Goal: Task Accomplishment & Management: Complete application form

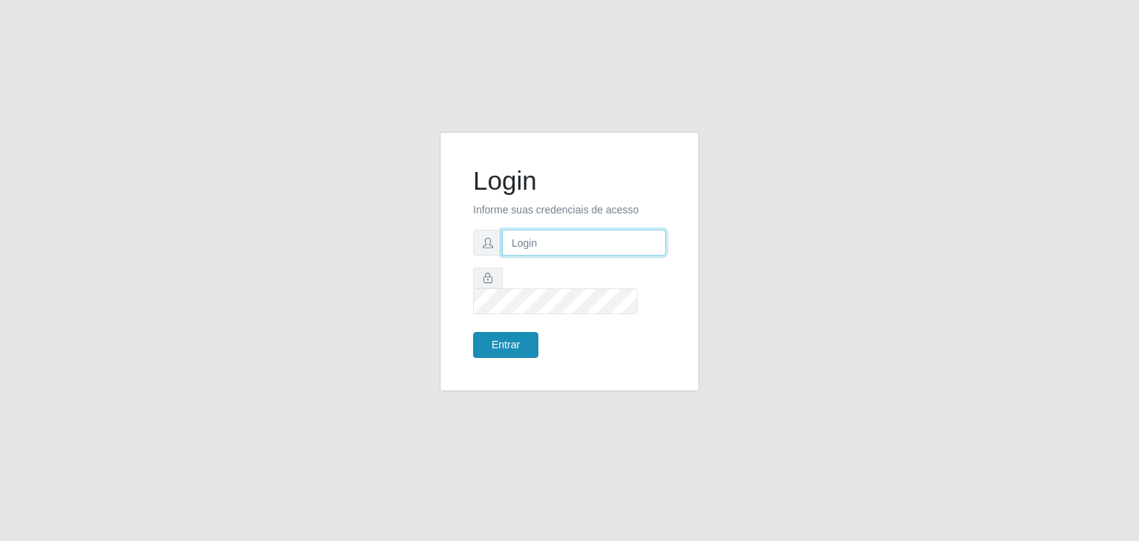
type input "jeisonrede@compras"
click at [522, 336] on button "Entrar" at bounding box center [505, 345] width 65 height 26
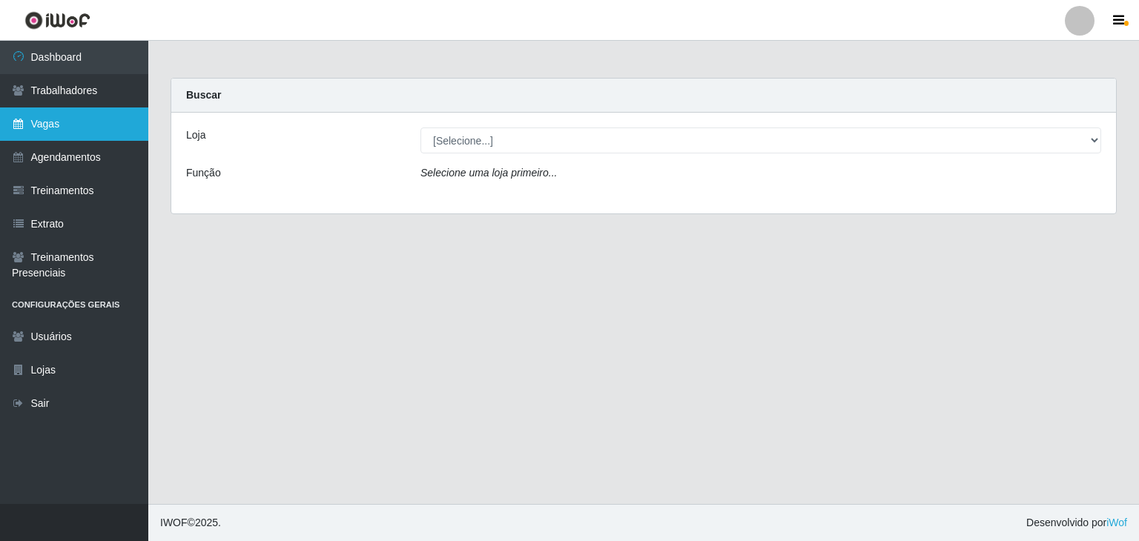
click at [48, 125] on link "Vagas" at bounding box center [74, 124] width 148 height 33
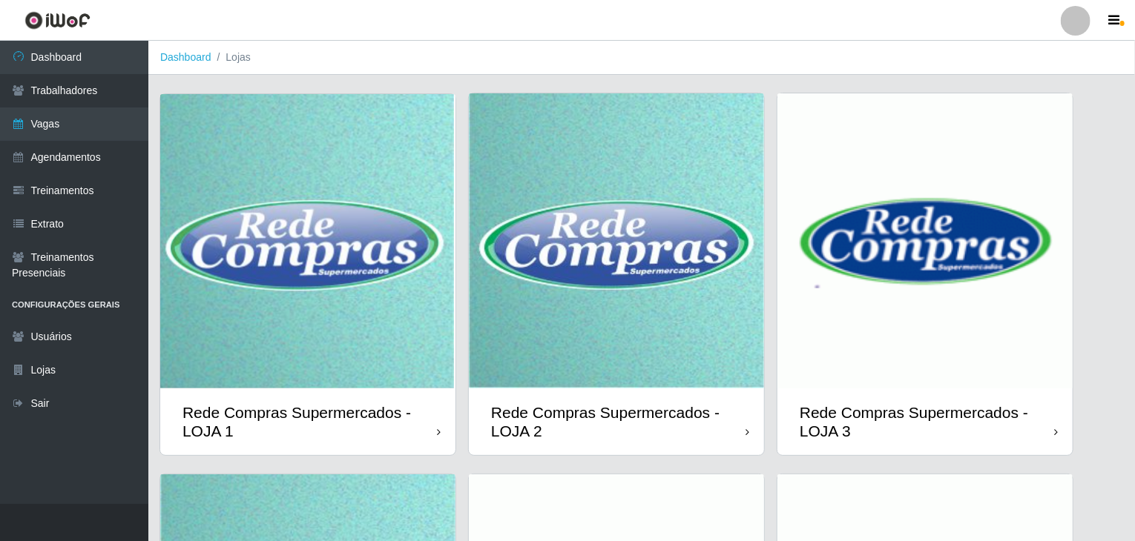
click at [366, 275] on img at bounding box center [307, 241] width 295 height 294
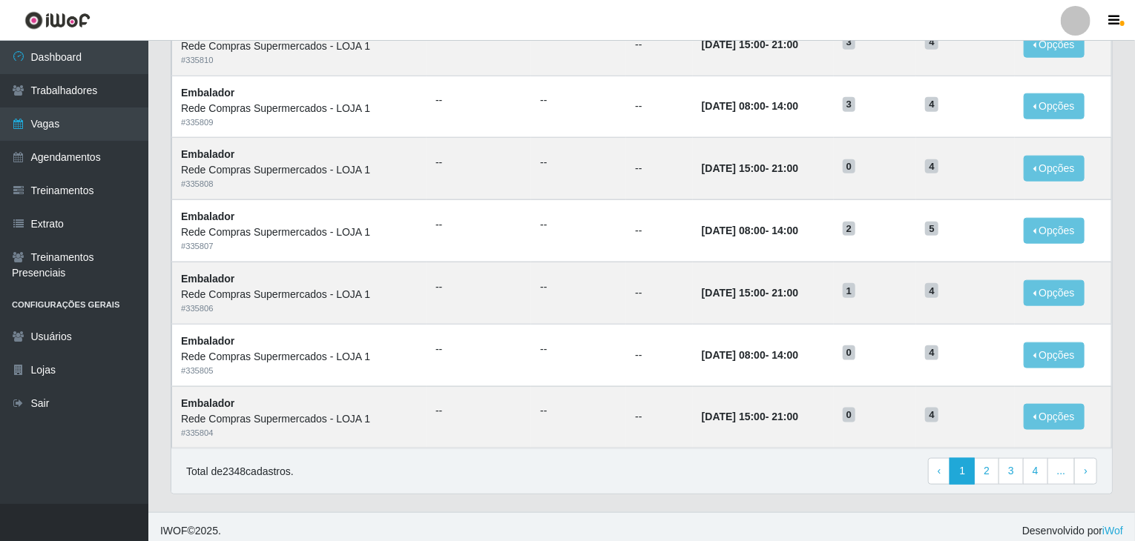
scroll to position [711, 0]
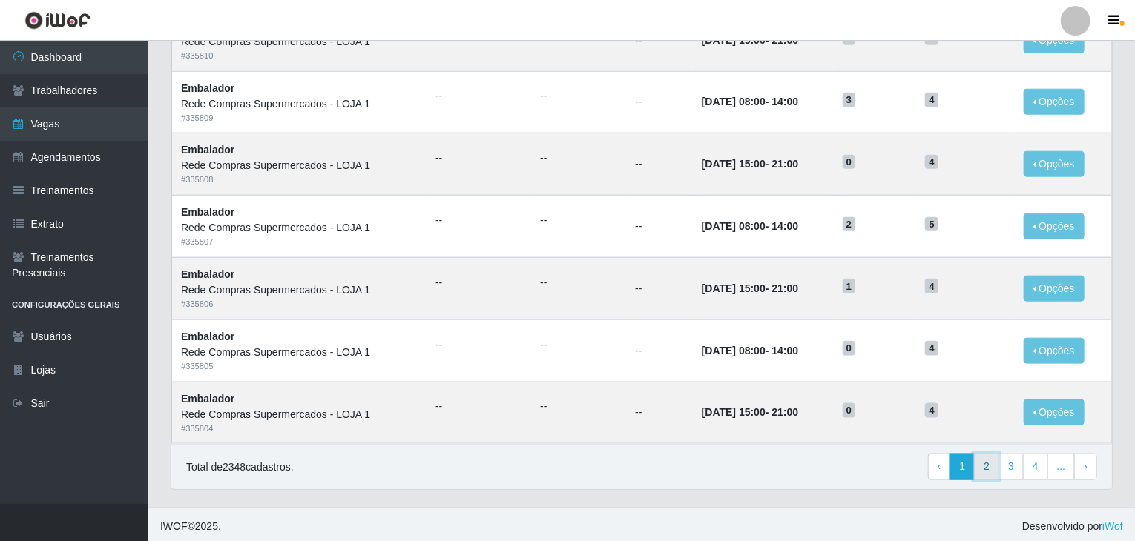
click at [982, 455] on link "2" at bounding box center [986, 467] width 25 height 27
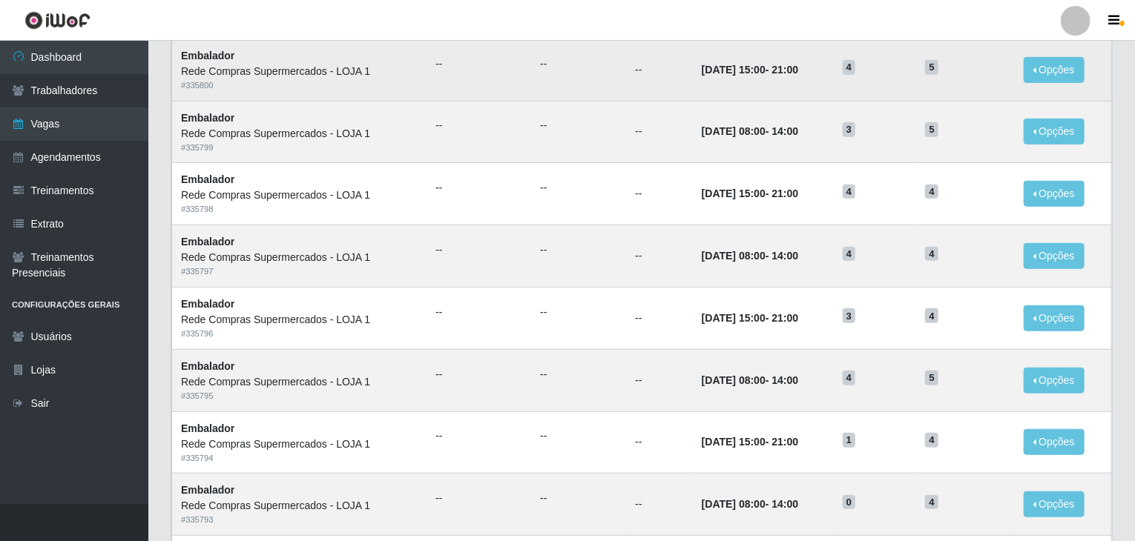
scroll to position [667, 0]
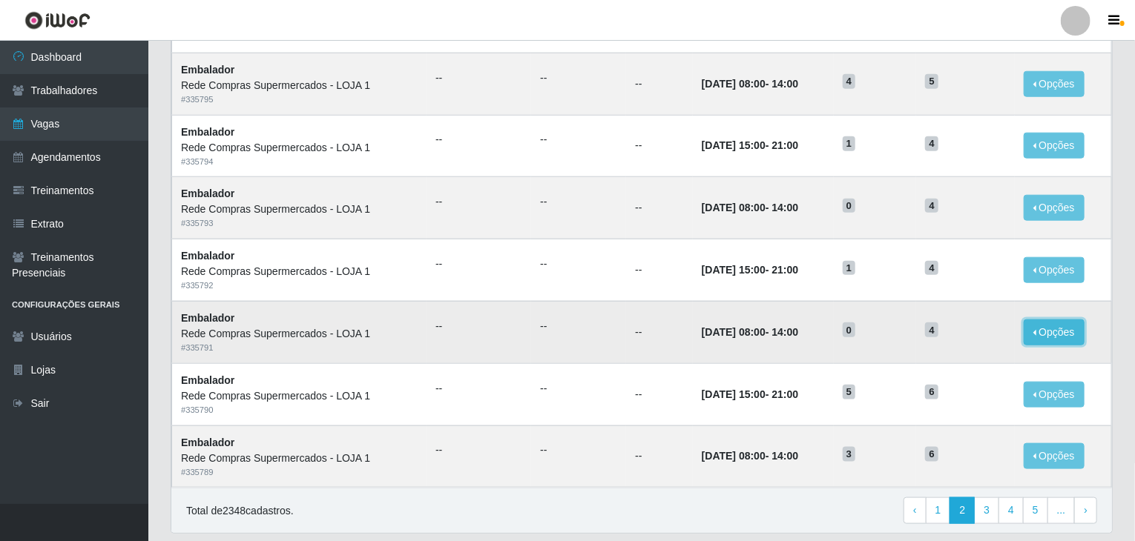
click at [1049, 320] on button "Opções" at bounding box center [1053, 333] width 61 height 26
click at [951, 334] on link "Editar" at bounding box center [940, 335] width 42 height 12
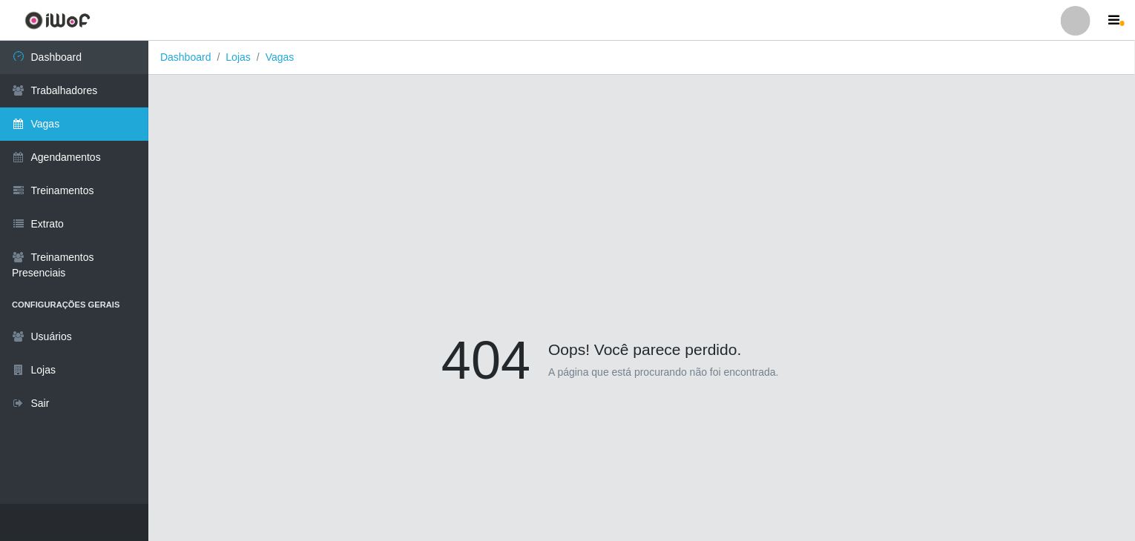
click at [85, 122] on link "Vagas" at bounding box center [74, 124] width 148 height 33
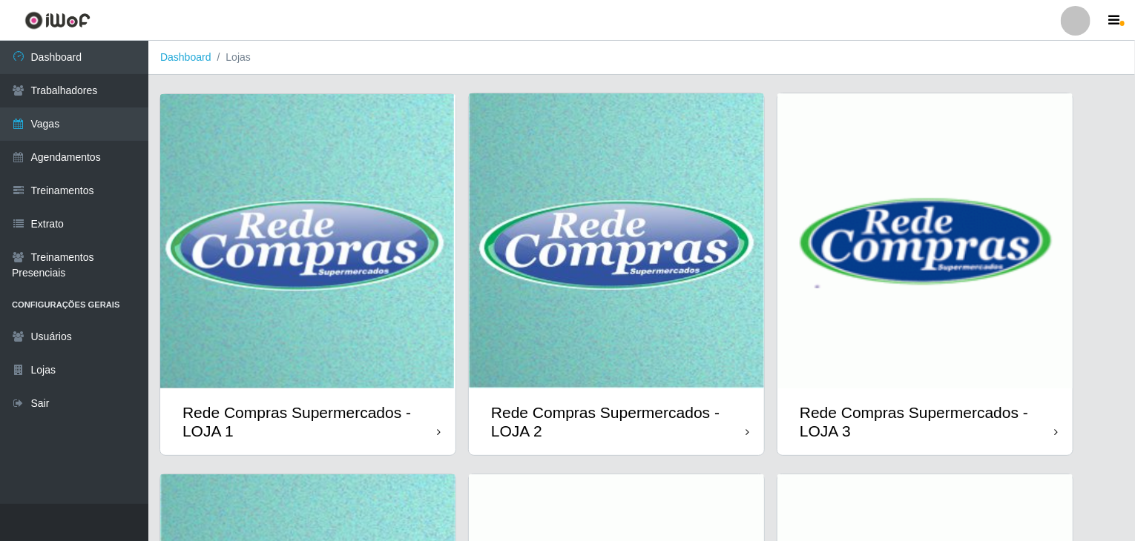
click at [697, 294] on img at bounding box center [616, 240] width 295 height 295
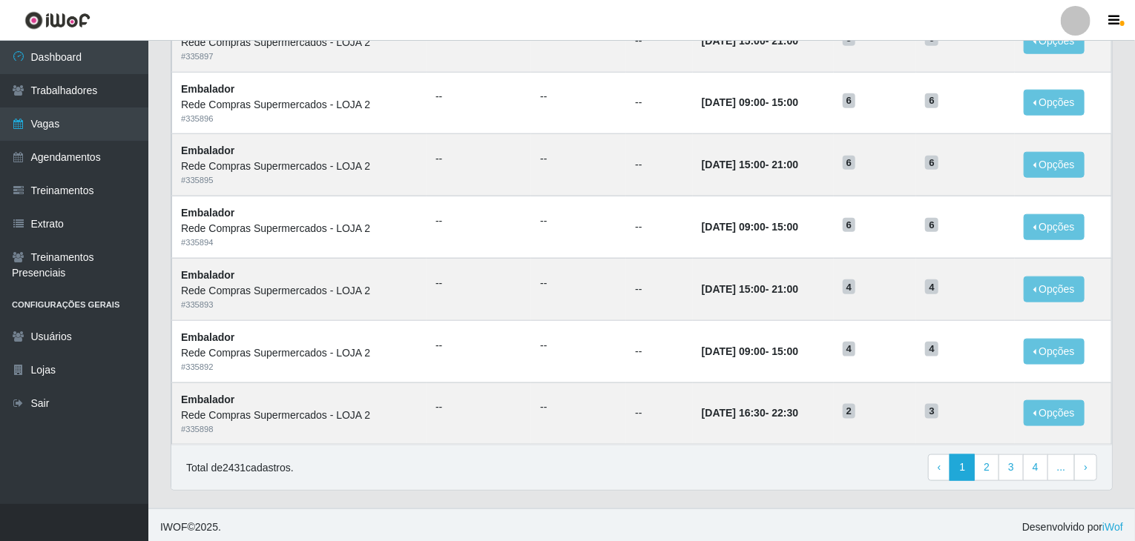
scroll to position [711, 0]
click at [974, 470] on link "1" at bounding box center [961, 467] width 25 height 27
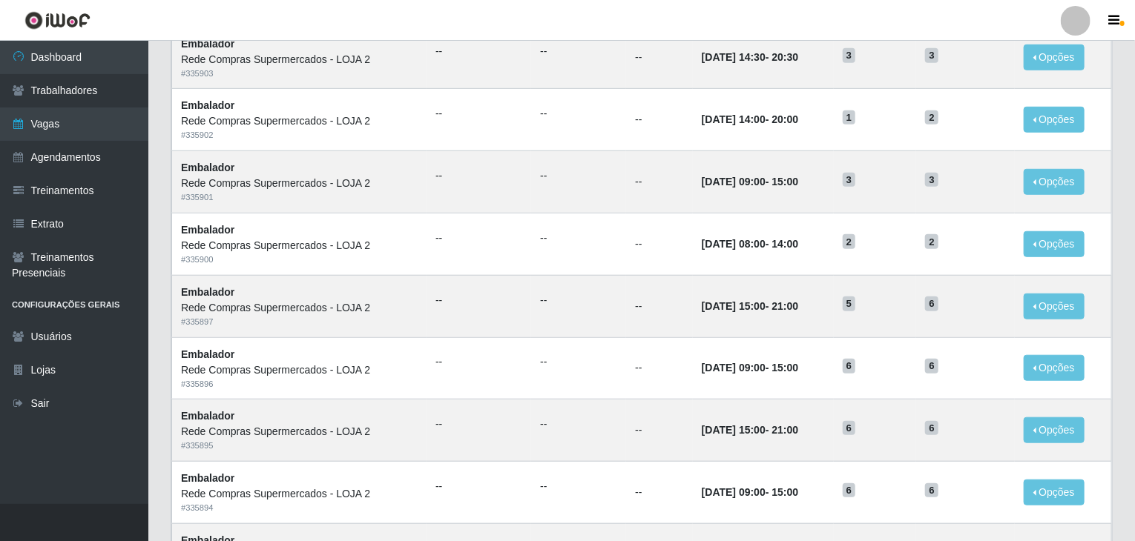
scroll to position [711, 0]
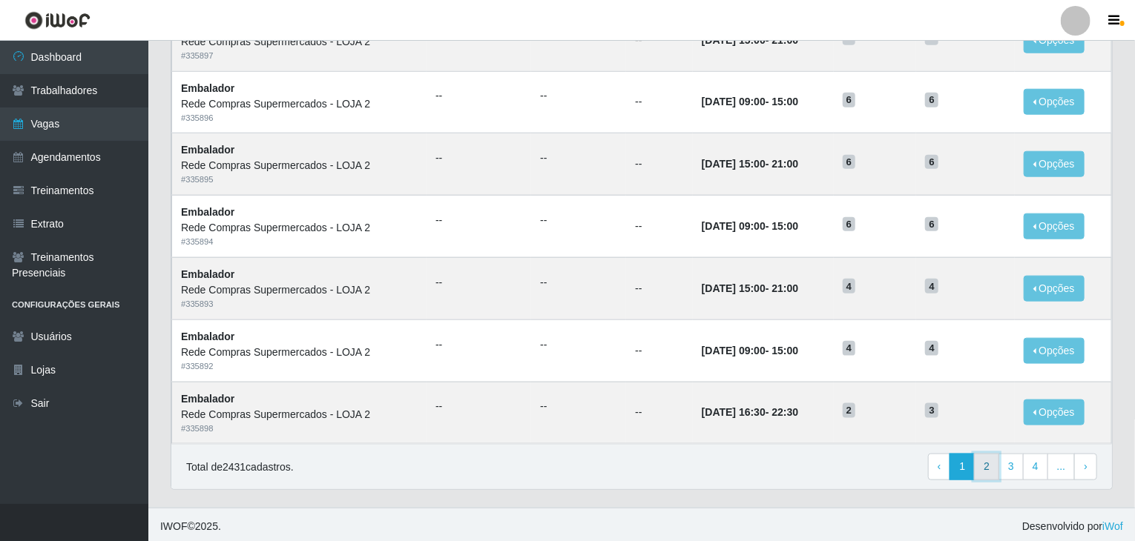
click at [997, 463] on link "2" at bounding box center [986, 467] width 25 height 27
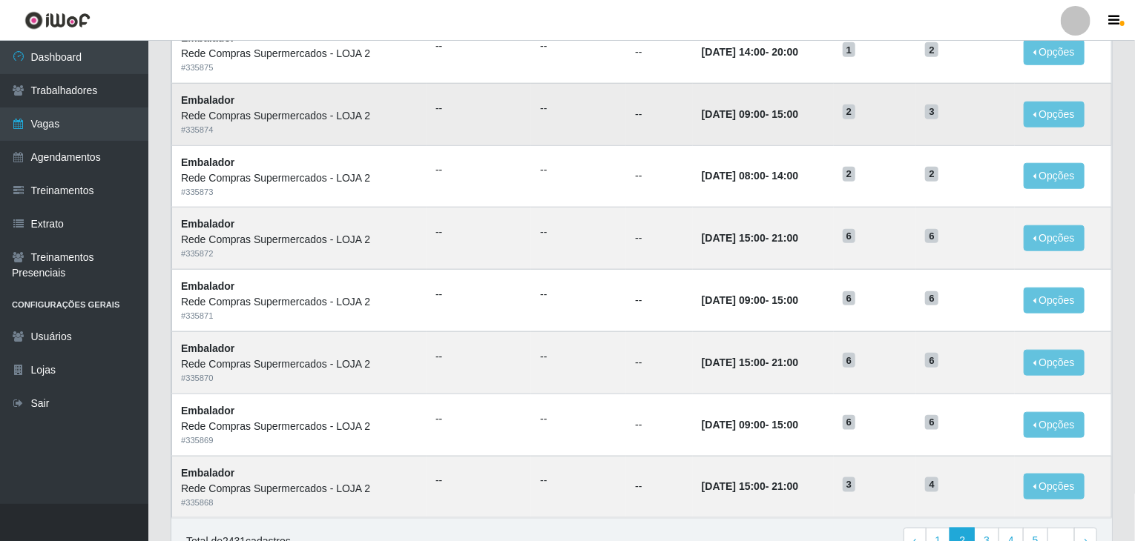
scroll to position [667, 0]
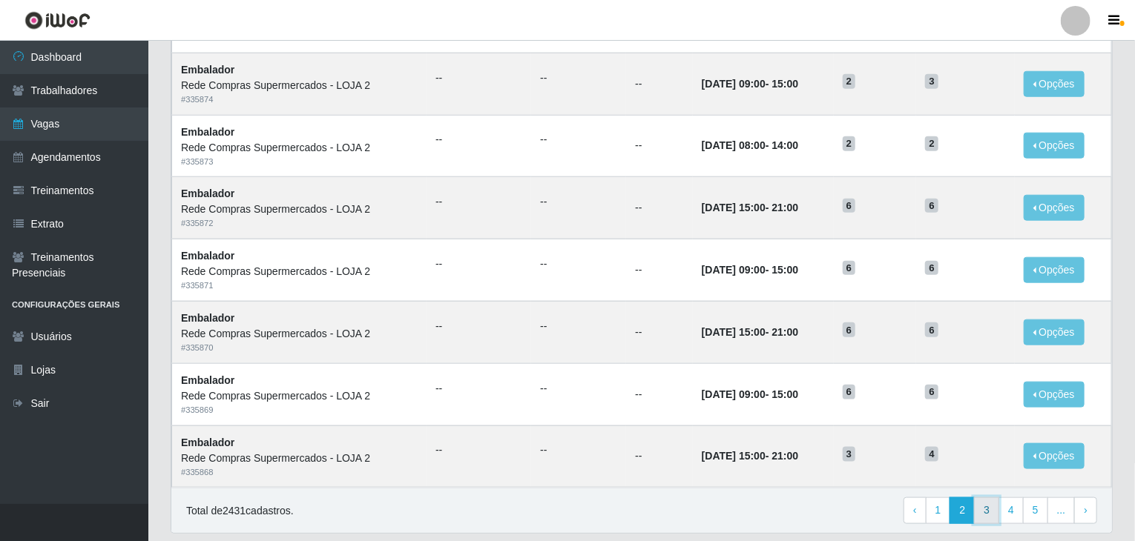
click at [988, 504] on link "3" at bounding box center [986, 511] width 25 height 27
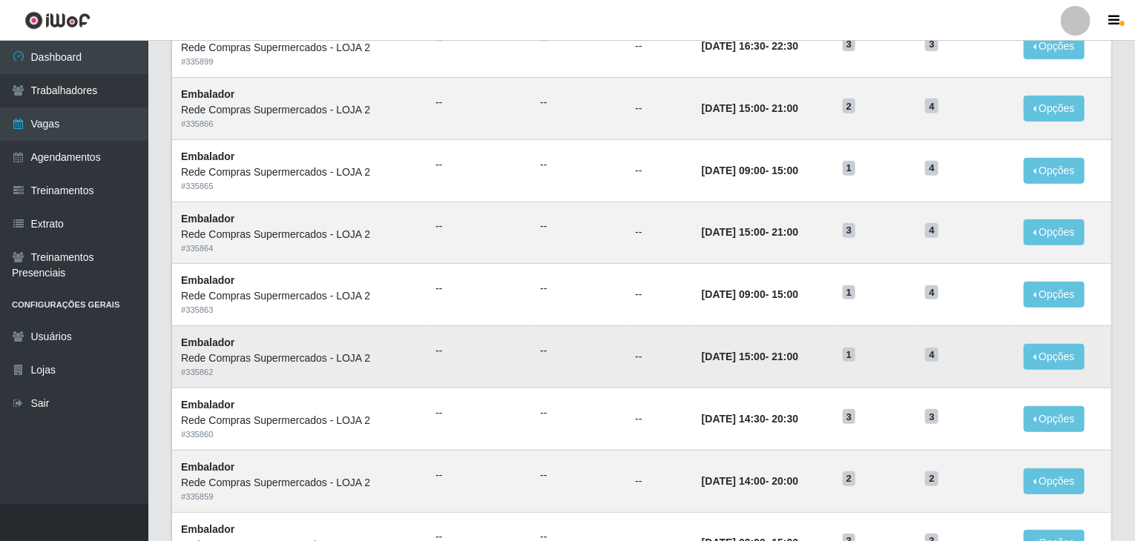
scroll to position [297, 0]
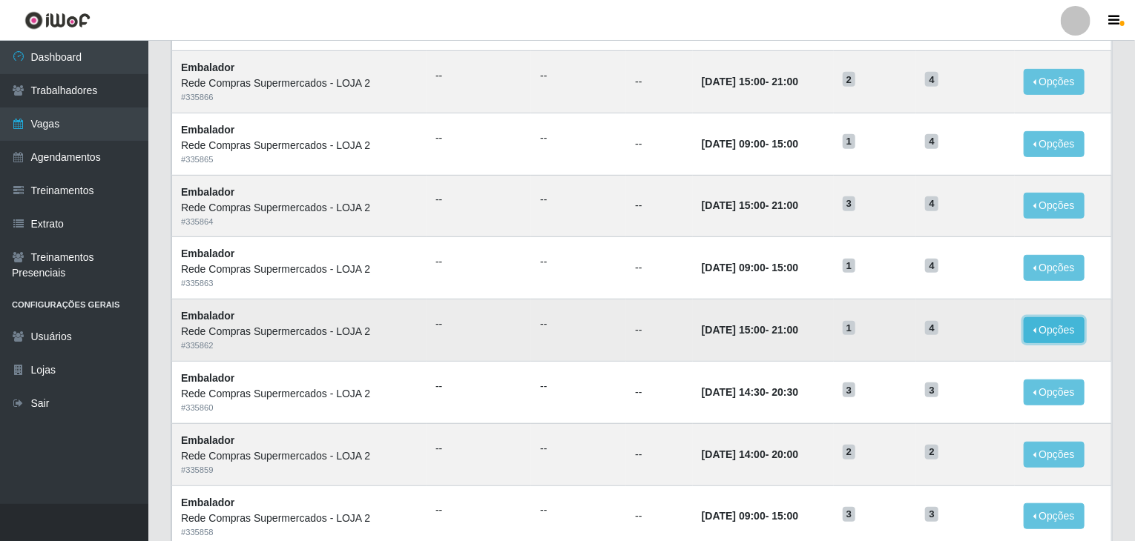
click at [1054, 327] on button "Opções" at bounding box center [1053, 330] width 61 height 26
click at [943, 340] on button "Editar" at bounding box center [962, 333] width 117 height 30
click at [1042, 318] on button "Opções" at bounding box center [1053, 330] width 61 height 26
click at [940, 327] on link "Editar" at bounding box center [940, 333] width 42 height 12
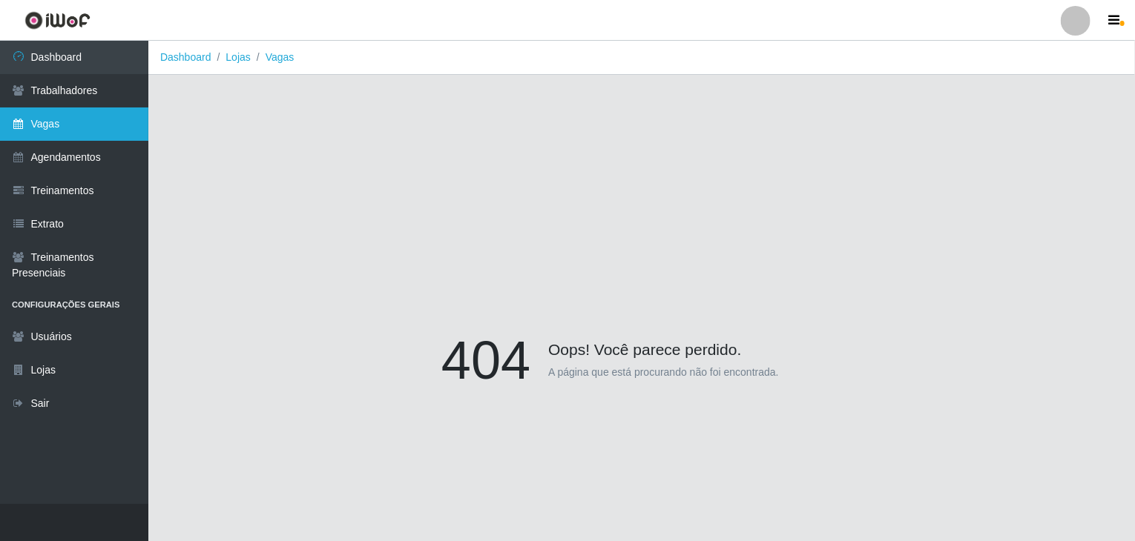
click at [66, 128] on link "Vagas" at bounding box center [74, 124] width 148 height 33
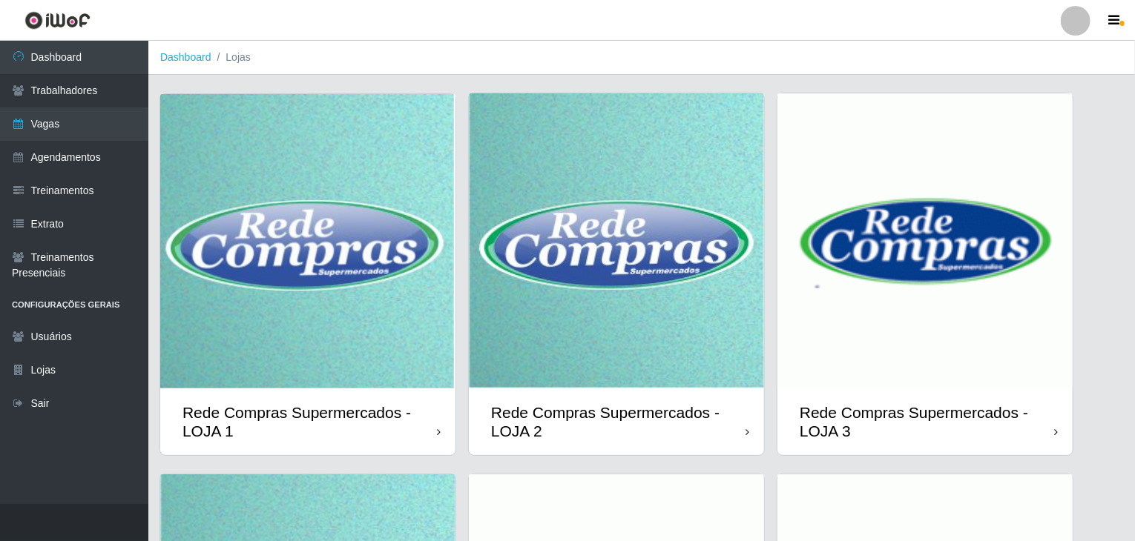
click at [979, 290] on img at bounding box center [924, 240] width 295 height 295
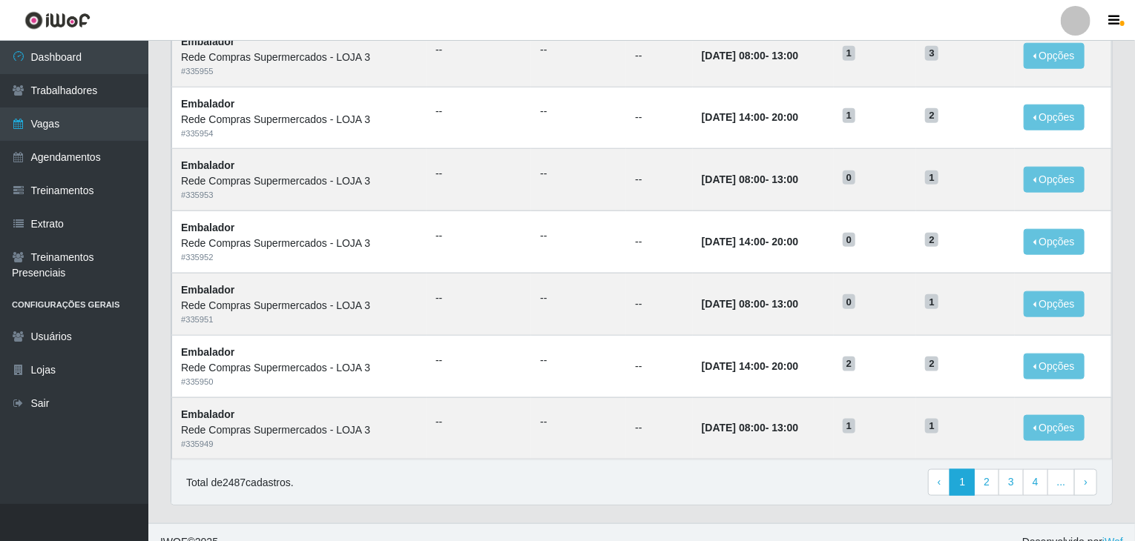
scroll to position [711, 0]
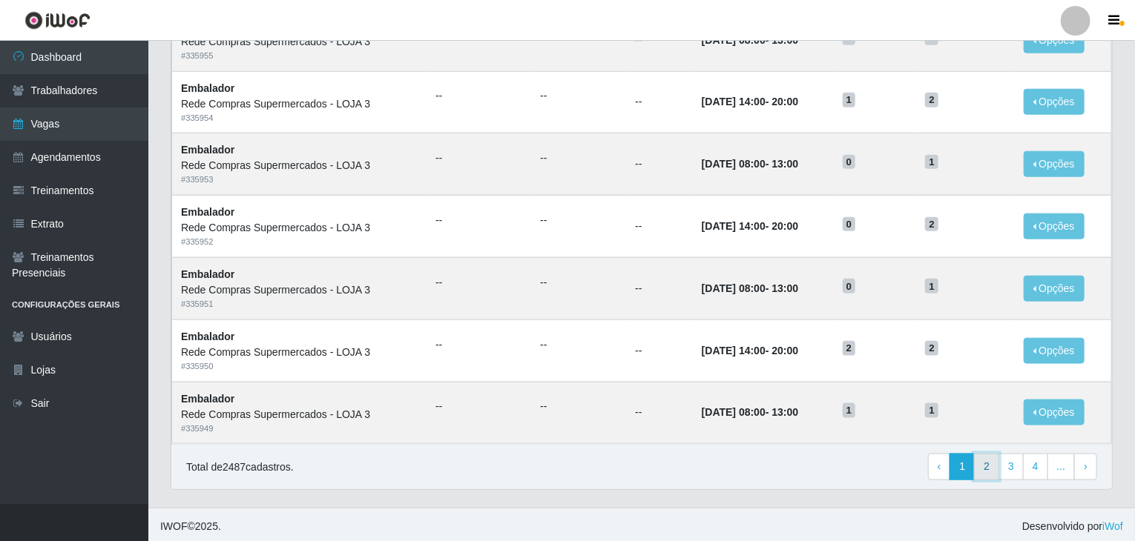
click at [991, 466] on link "2" at bounding box center [986, 467] width 25 height 27
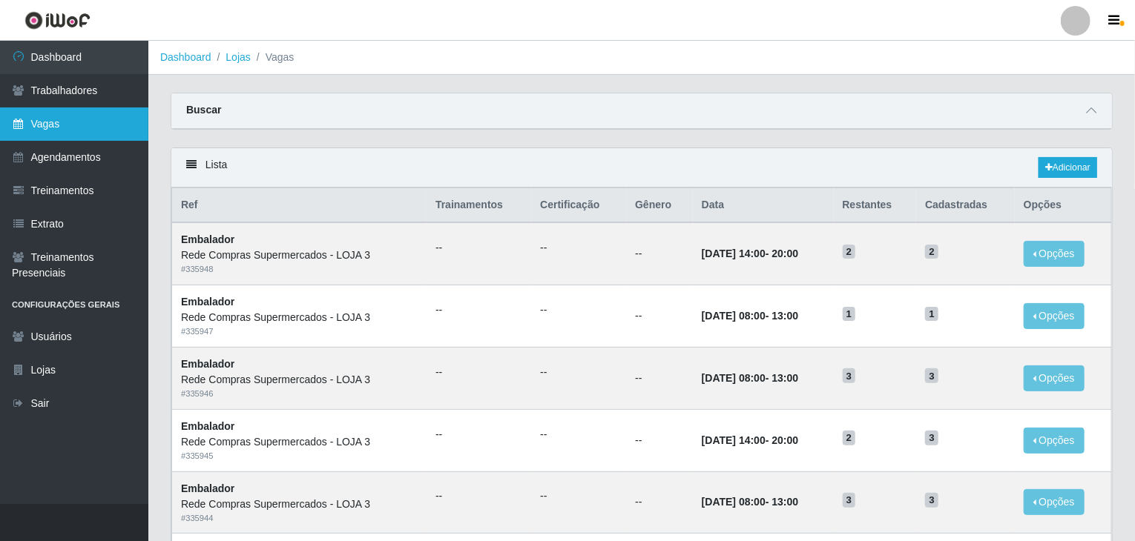
click at [65, 132] on link "Vagas" at bounding box center [74, 124] width 148 height 33
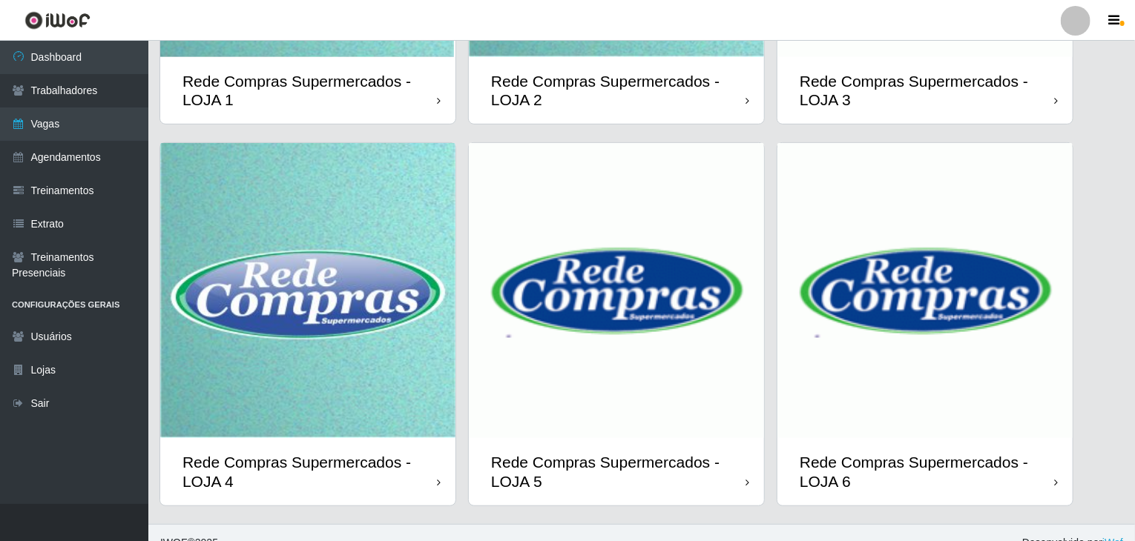
scroll to position [351, 0]
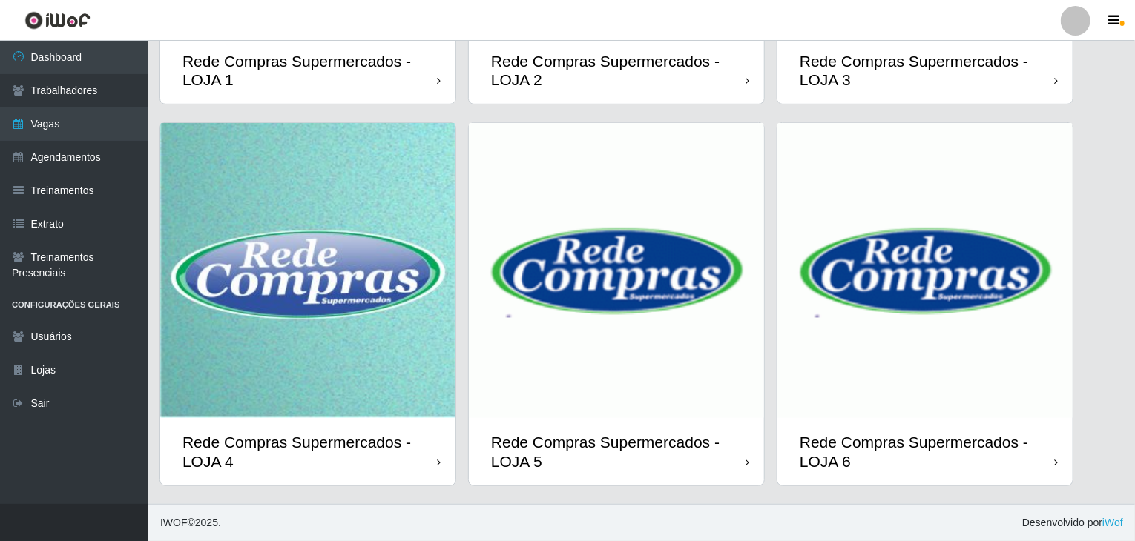
click at [276, 294] on img at bounding box center [307, 270] width 295 height 295
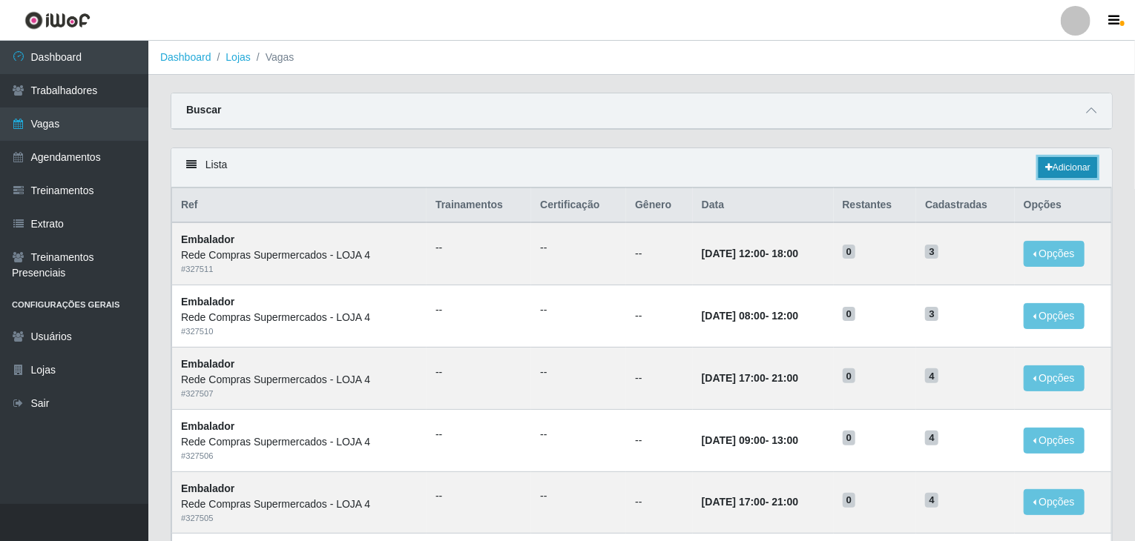
click at [1054, 159] on link "Adicionar" at bounding box center [1067, 167] width 59 height 21
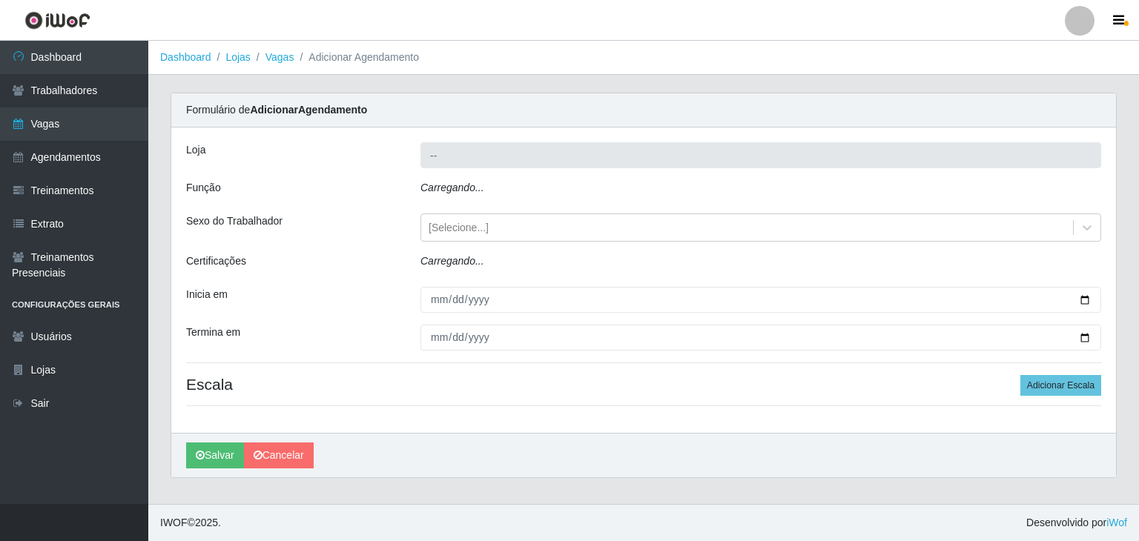
type input "Rede Compras Supermercados - LOJA 4"
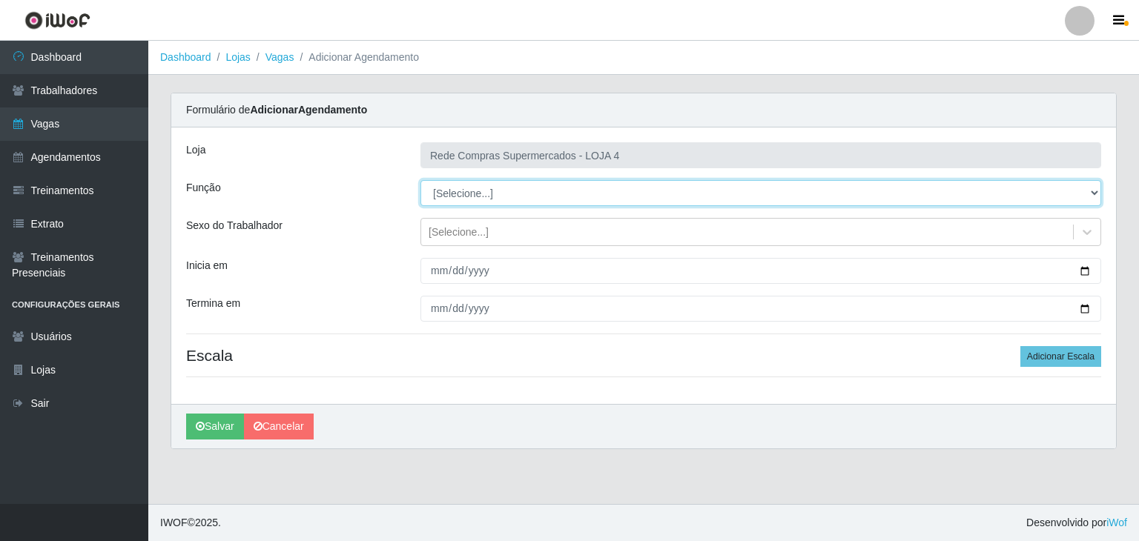
click at [512, 194] on select "[Selecione...] ASG ASG + ASG ++ Balconista Balconista + Balconista ++ Embalador…" at bounding box center [760, 193] width 681 height 26
select select "1"
click at [420, 180] on select "[Selecione...] ASG ASG + ASG ++ Balconista Balconista + Balconista ++ Embalador…" at bounding box center [760, 193] width 681 height 26
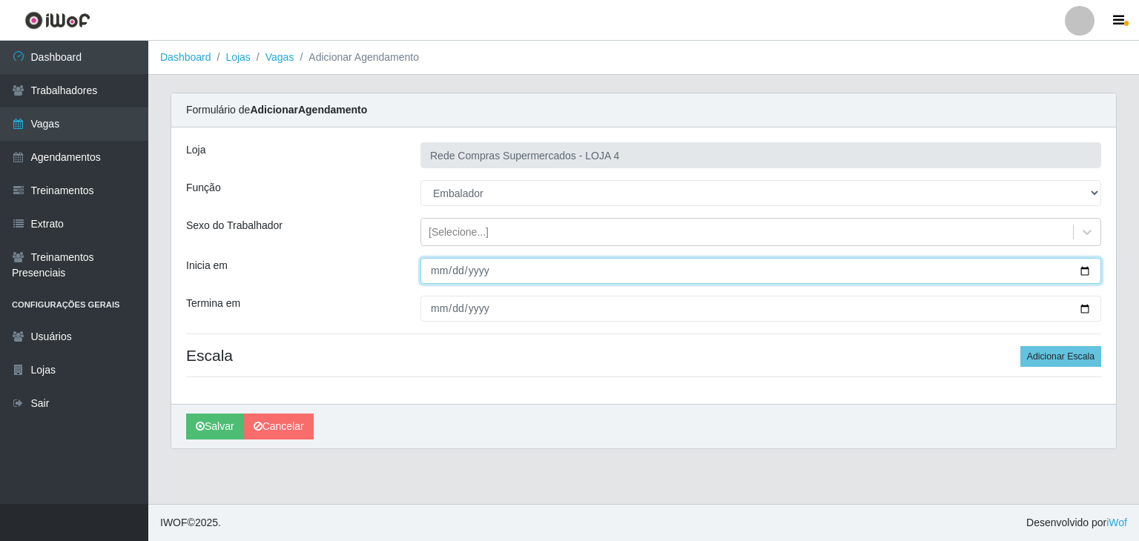
click at [1088, 268] on input "Inicia em" at bounding box center [760, 271] width 681 height 26
type input "2025-09-01"
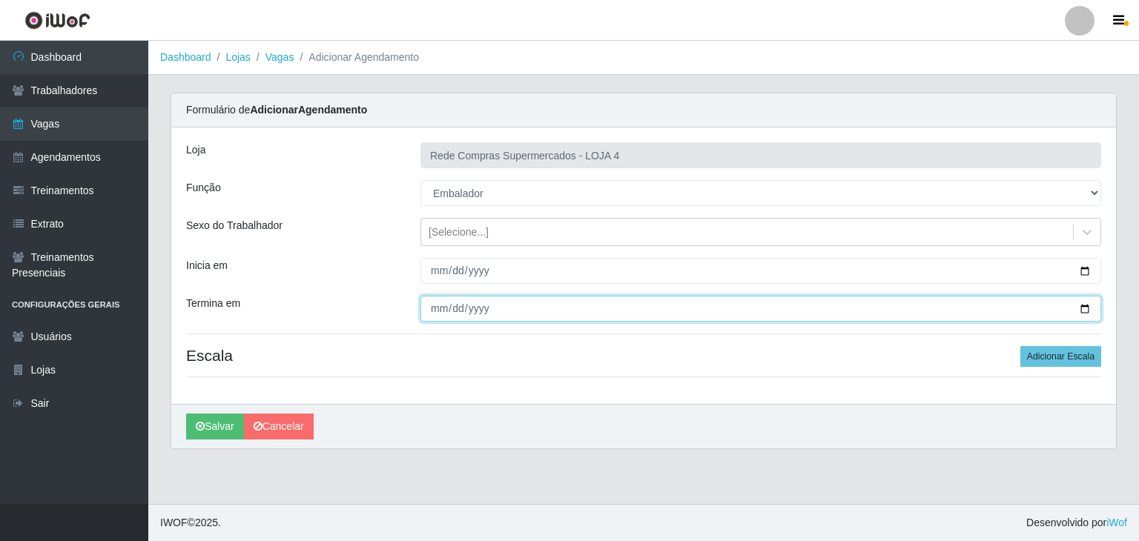
click at [1085, 306] on input "Termina em" at bounding box center [760, 309] width 681 height 26
type input "2025-09-06"
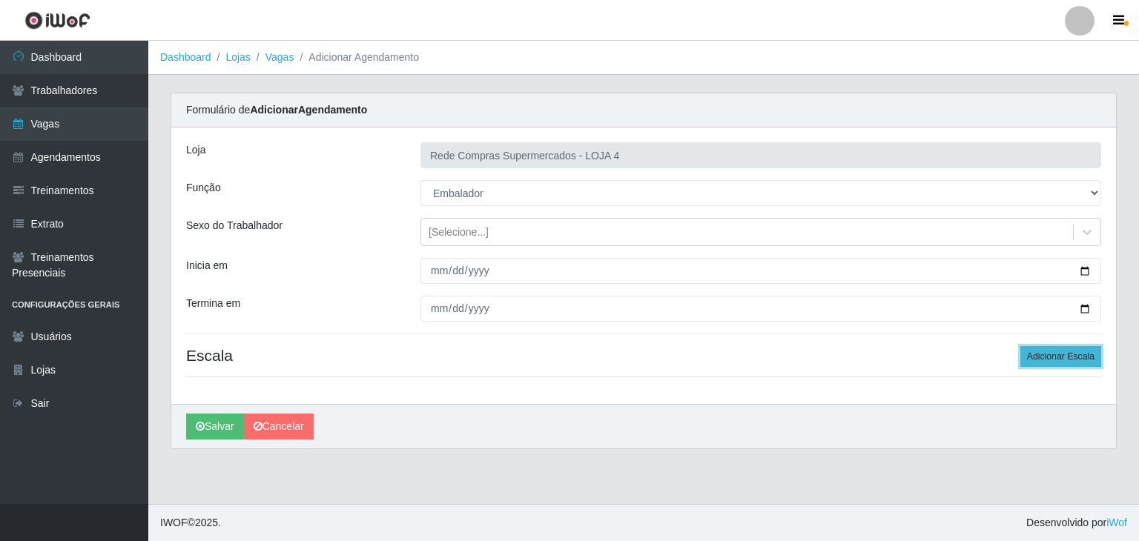
click at [1053, 357] on button "Adicionar Escala" at bounding box center [1060, 356] width 81 height 21
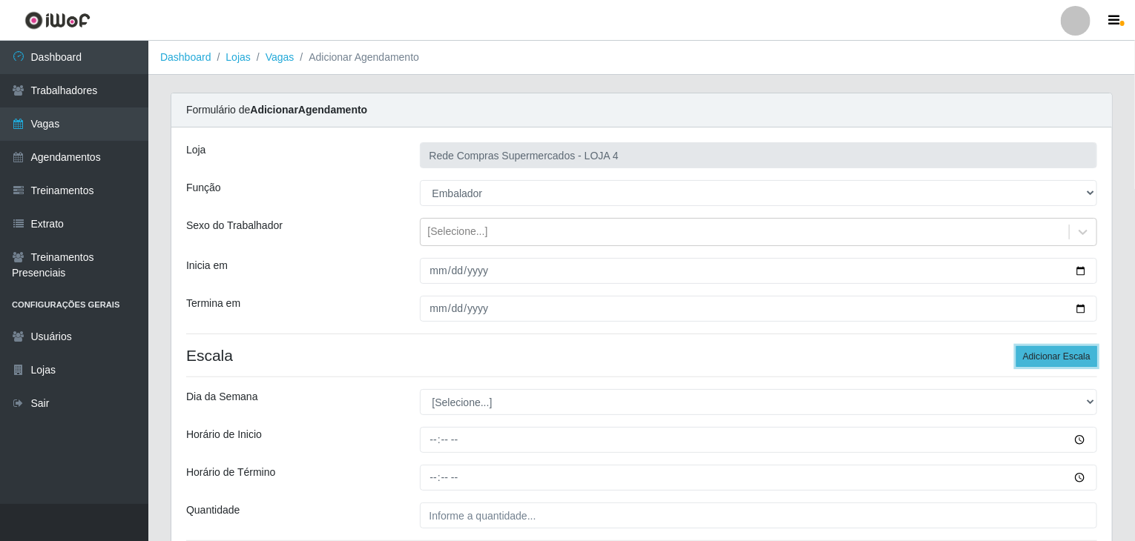
click at [1056, 357] on button "Adicionar Escala" at bounding box center [1056, 356] width 81 height 21
click at [1057, 357] on button "Adicionar Escala" at bounding box center [1056, 356] width 81 height 21
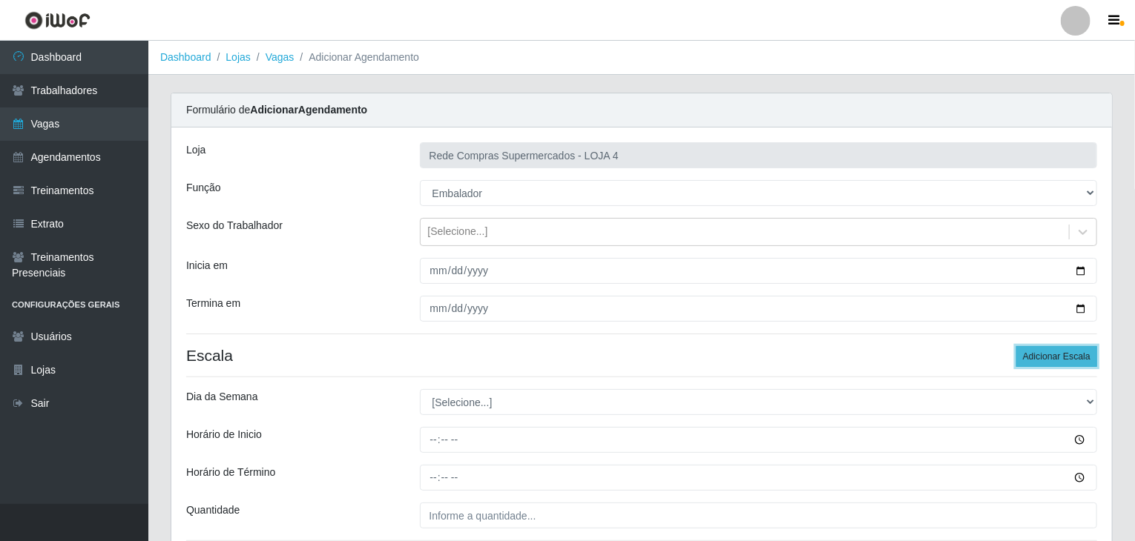
click at [1057, 357] on button "Adicionar Escala" at bounding box center [1056, 356] width 81 height 21
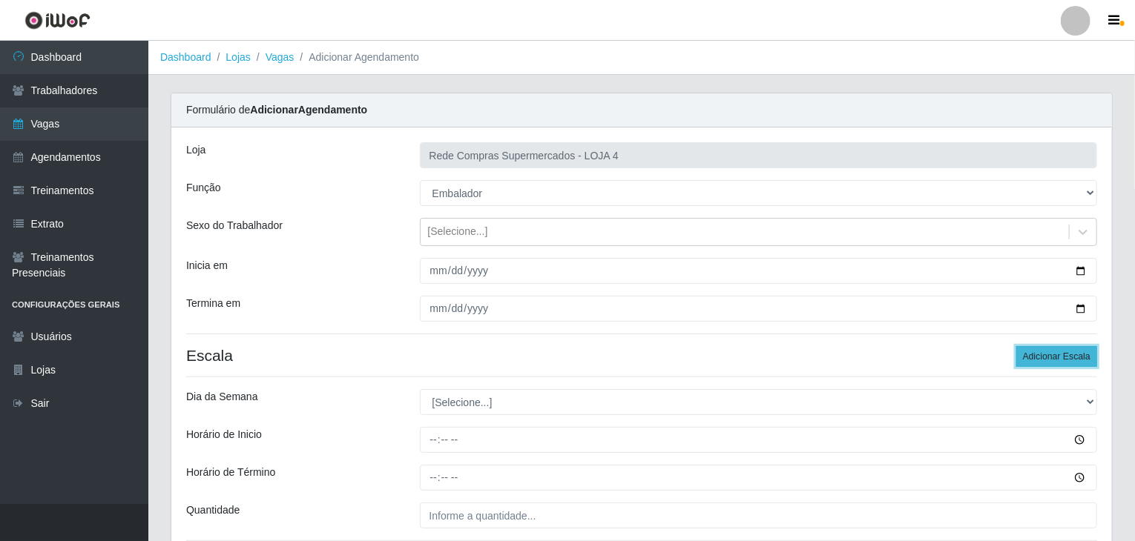
click at [1057, 357] on button "Adicionar Escala" at bounding box center [1056, 356] width 81 height 21
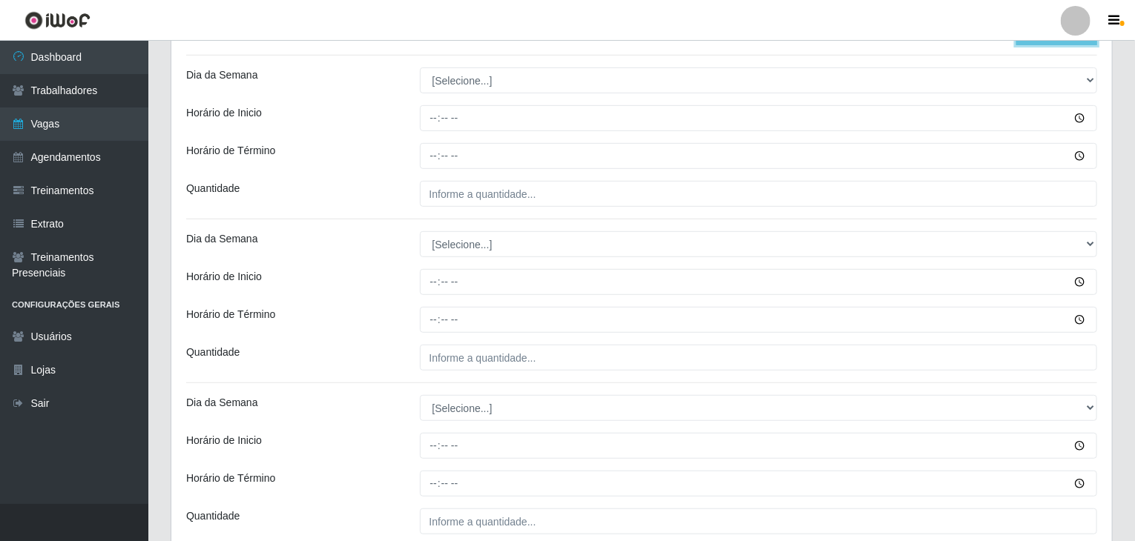
scroll to position [297, 0]
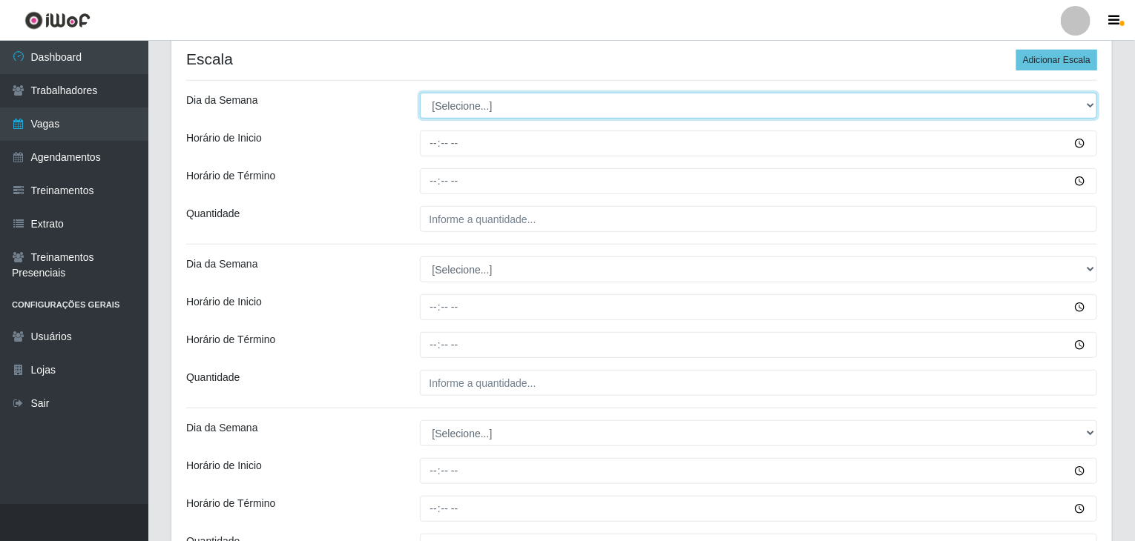
click at [448, 110] on select "[Selecione...] Segunda Terça Quarta Quinta Sexta Sábado Domingo" at bounding box center [759, 106] width 678 height 26
select select "1"
click at [420, 93] on select "[Selecione...] Segunda Terça Quarta Quinta Sexta Sábado Domingo" at bounding box center [759, 106] width 678 height 26
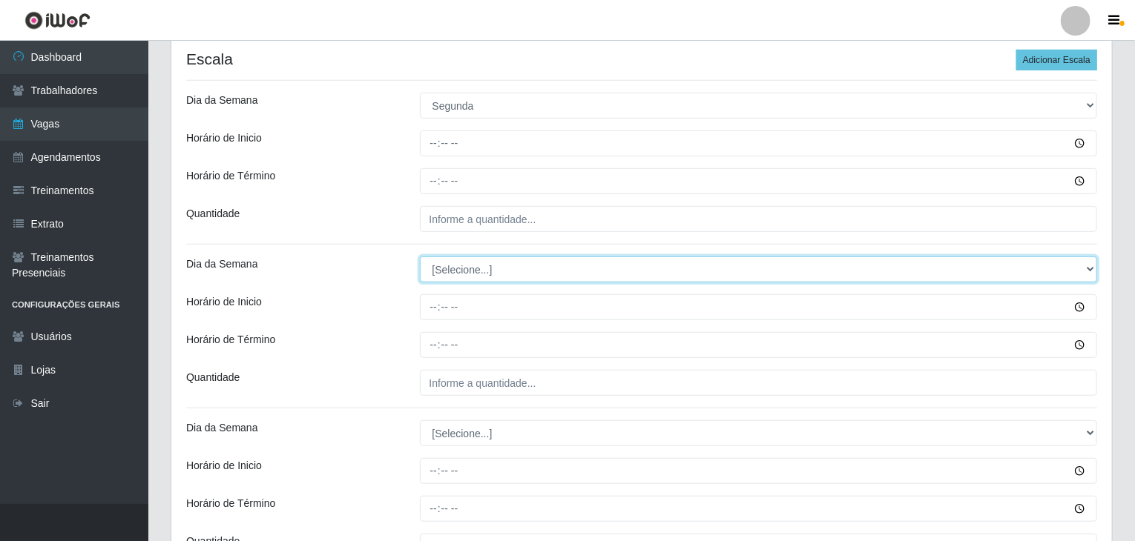
click at [478, 276] on select "[Selecione...] Segunda Terça Quarta Quinta Sexta Sábado Domingo" at bounding box center [759, 270] width 678 height 26
select select "1"
click at [420, 257] on select "[Selecione...] Segunda Terça Quarta Quinta Sexta Sábado Domingo" at bounding box center [759, 270] width 678 height 26
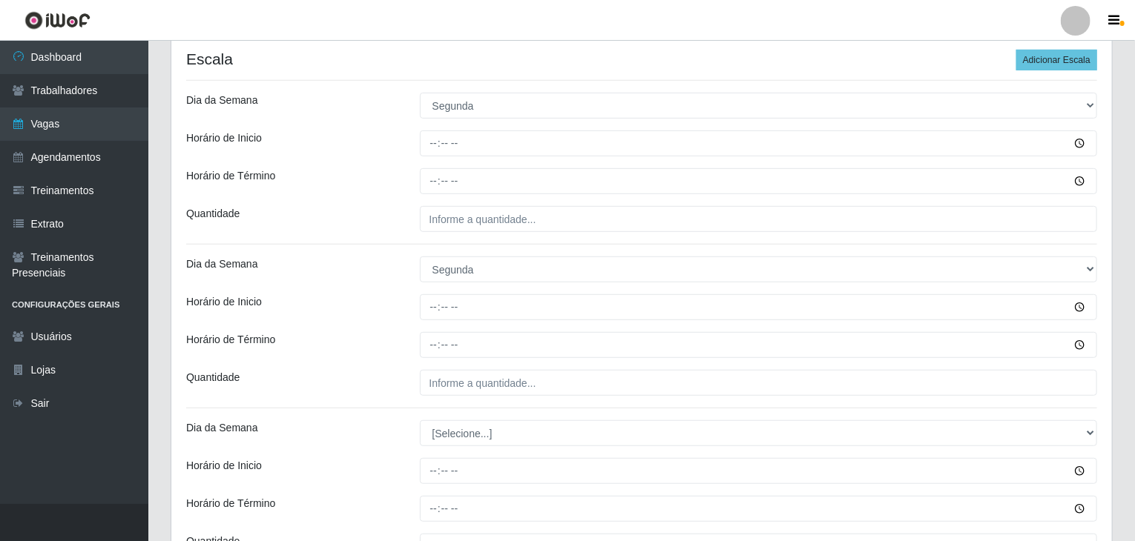
click at [395, 299] on div "Horário de Inicio" at bounding box center [292, 307] width 234 height 26
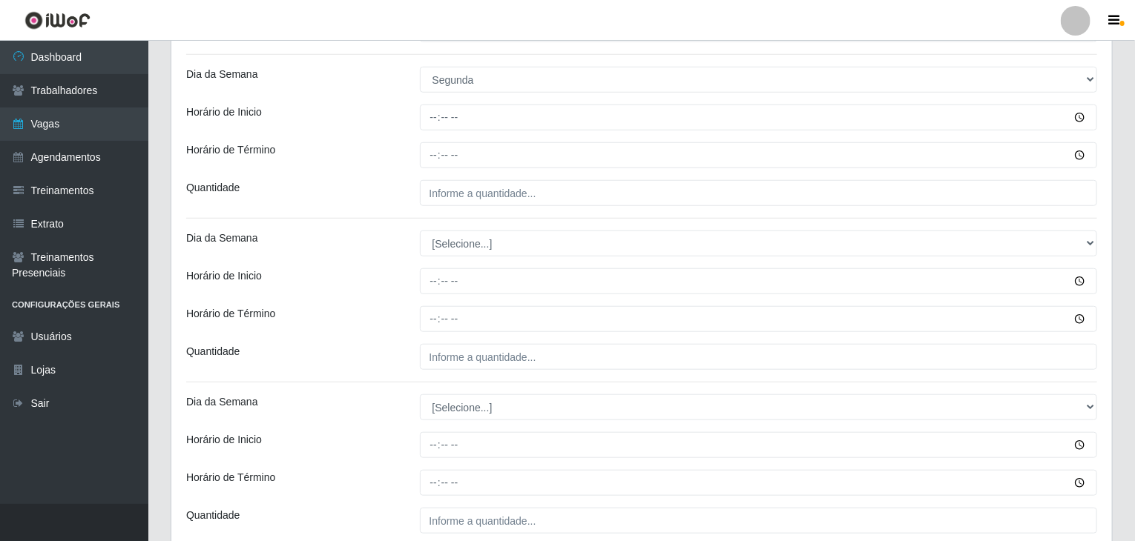
scroll to position [519, 0]
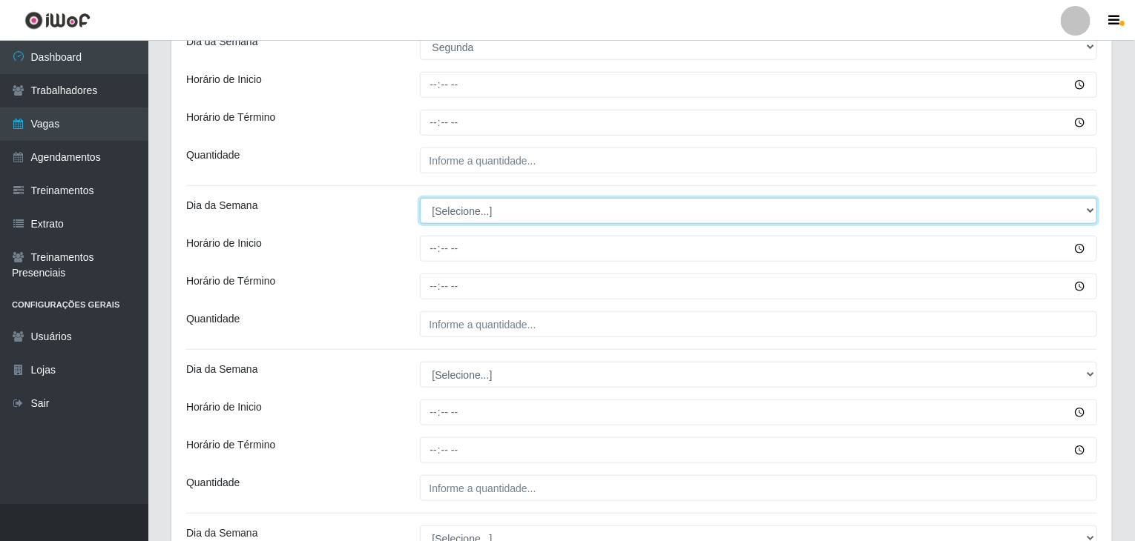
click at [451, 213] on select "[Selecione...] Segunda Terça Quarta Quinta Sexta Sábado Domingo" at bounding box center [759, 211] width 678 height 26
click at [457, 217] on select "[Selecione...] Segunda Terça Quarta Quinta Sexta Sábado Domingo" at bounding box center [759, 211] width 678 height 26
select select "2"
click at [420, 198] on select "[Selecione...] Segunda Terça Quarta Quinta Sexta Sábado Domingo" at bounding box center [759, 211] width 678 height 26
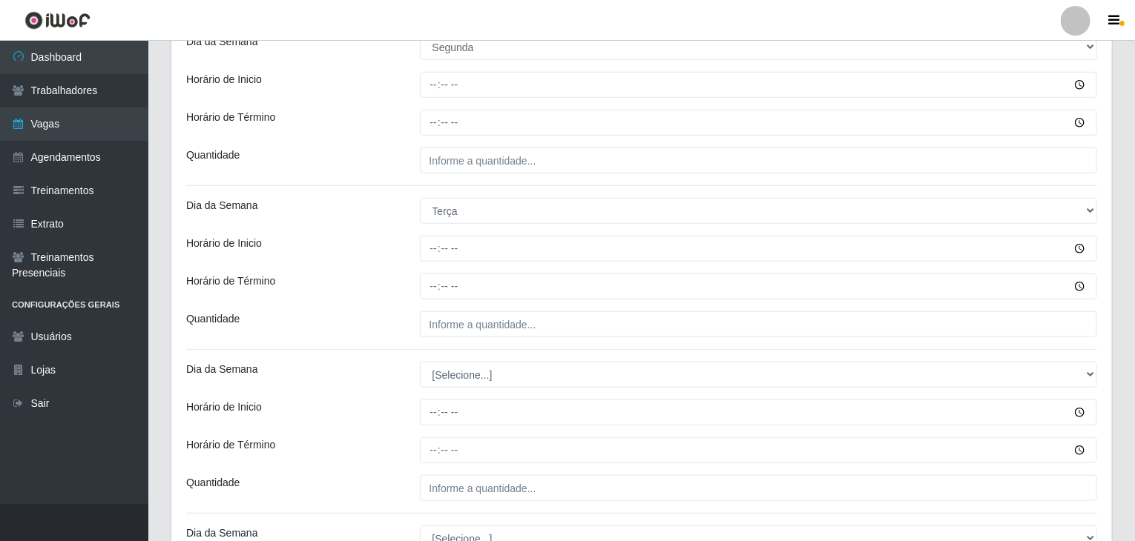
click at [376, 274] on div "Horário de Término" at bounding box center [292, 287] width 234 height 26
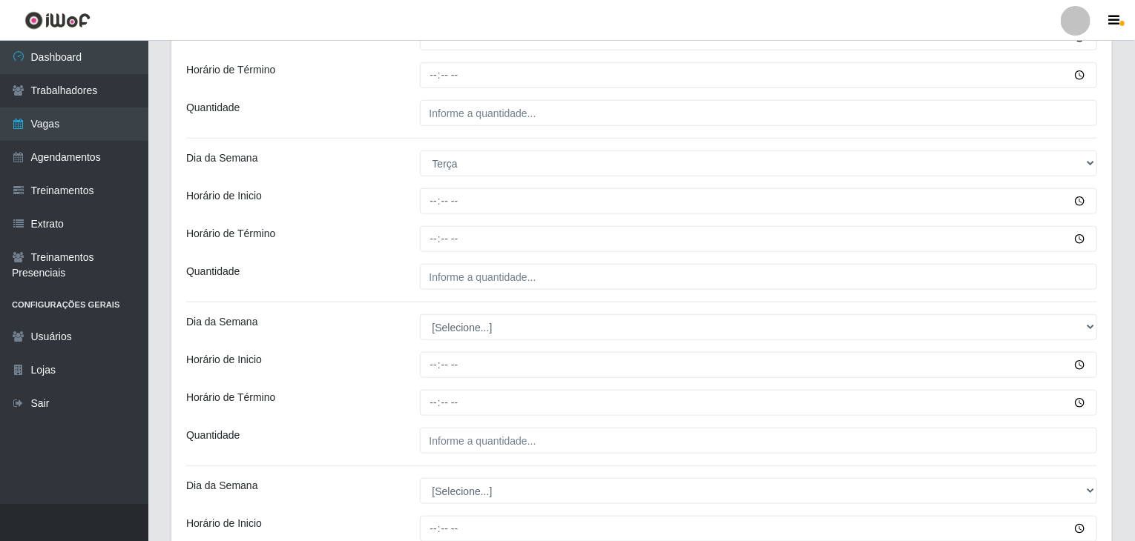
scroll to position [593, 0]
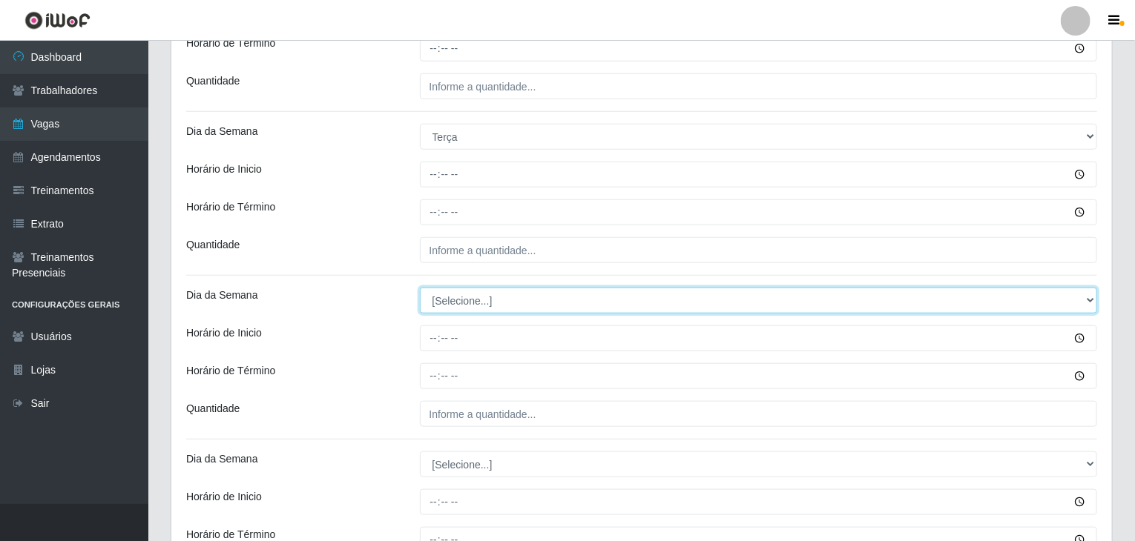
click at [479, 309] on select "[Selecione...] Segunda Terça Quarta Quinta Sexta Sábado Domingo" at bounding box center [759, 301] width 678 height 26
click at [463, 305] on select "[Selecione...] Segunda Terça Quarta Quinta Sexta Sábado Domingo" at bounding box center [759, 301] width 678 height 26
select select "2"
click at [420, 288] on select "[Selecione...] Segunda Terça Quarta Quinta Sexta Sábado Domingo" at bounding box center [759, 301] width 678 height 26
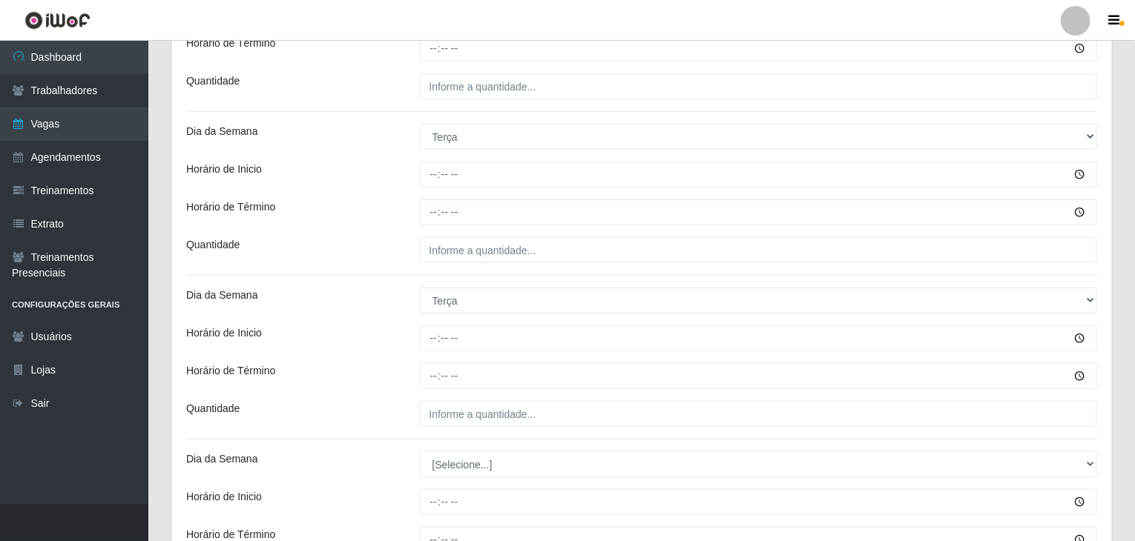
click at [400, 333] on div "Horário de Inicio" at bounding box center [292, 339] width 234 height 26
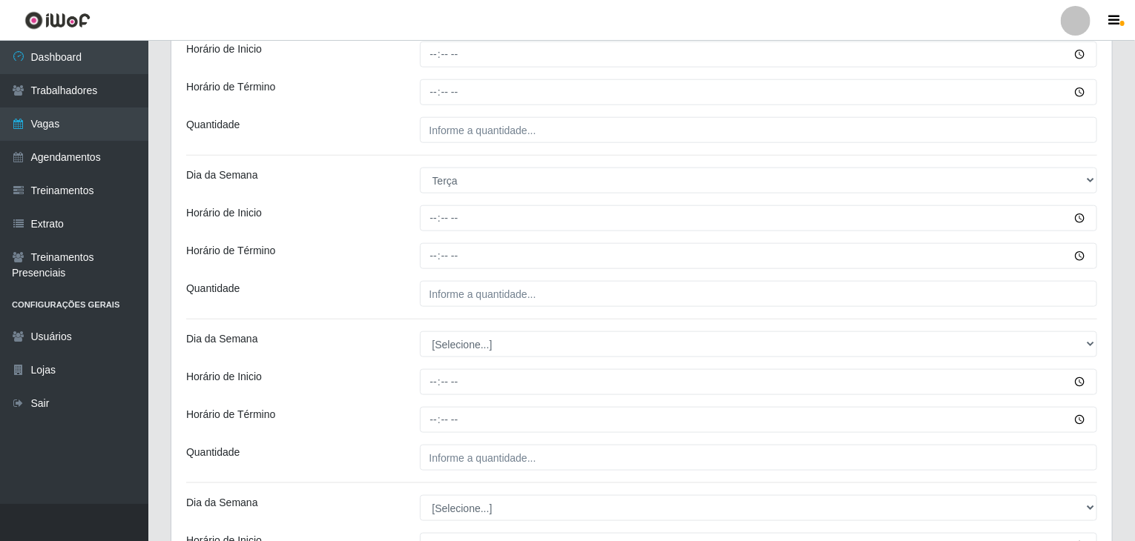
scroll to position [816, 0]
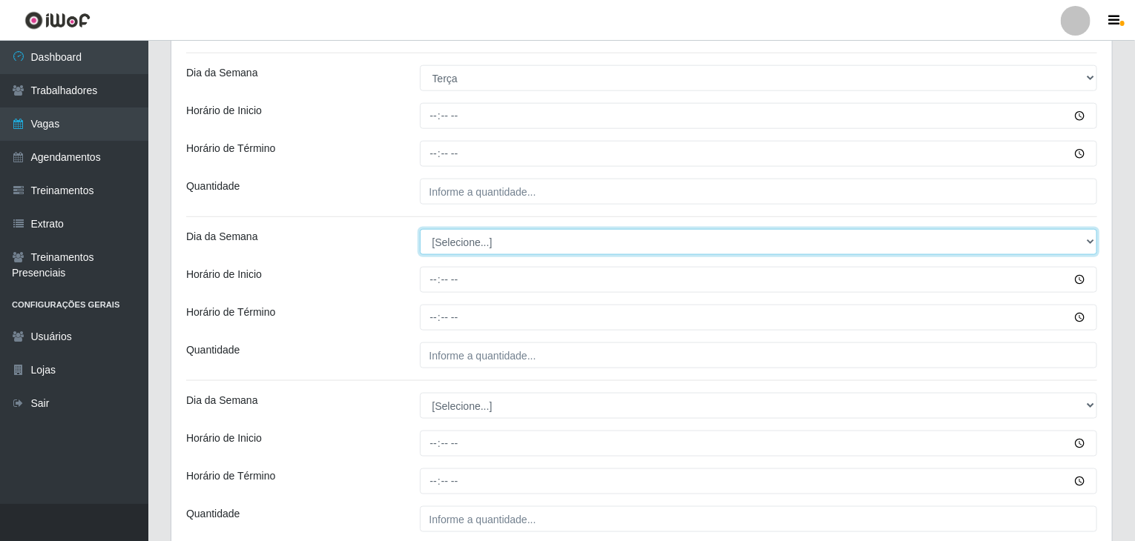
click at [461, 238] on select "[Selecione...] Segunda Terça Quarta Quinta Sexta Sábado Domingo" at bounding box center [759, 242] width 678 height 26
select select "3"
click at [420, 229] on select "[Selecione...] Segunda Terça Quarta Quinta Sexta Sábado Domingo" at bounding box center [759, 242] width 678 height 26
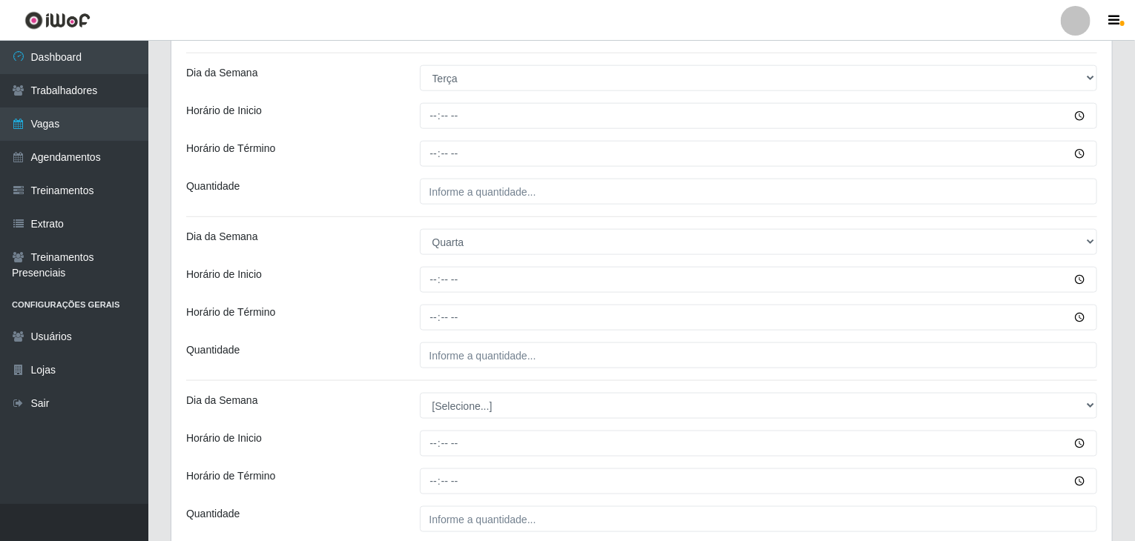
click at [460, 391] on div "Loja Rede Compras Supermercados - LOJA 4 Função [Selecione...] ASG ASG + ASG ++…" at bounding box center [641, 433] width 940 height 2243
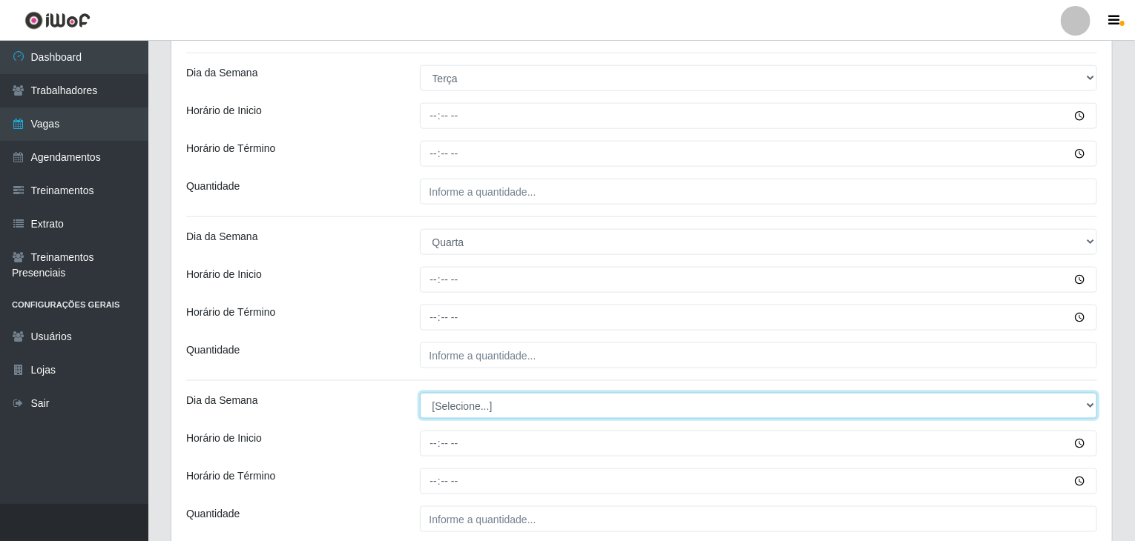
click at [469, 407] on select "[Selecione...] Segunda Terça Quarta Quinta Sexta Sábado Domingo" at bounding box center [759, 406] width 678 height 26
click at [420, 393] on select "[Selecione...] Segunda Terça Quarta Quinta Sexta Sábado Domingo" at bounding box center [759, 406] width 678 height 26
select select "3"
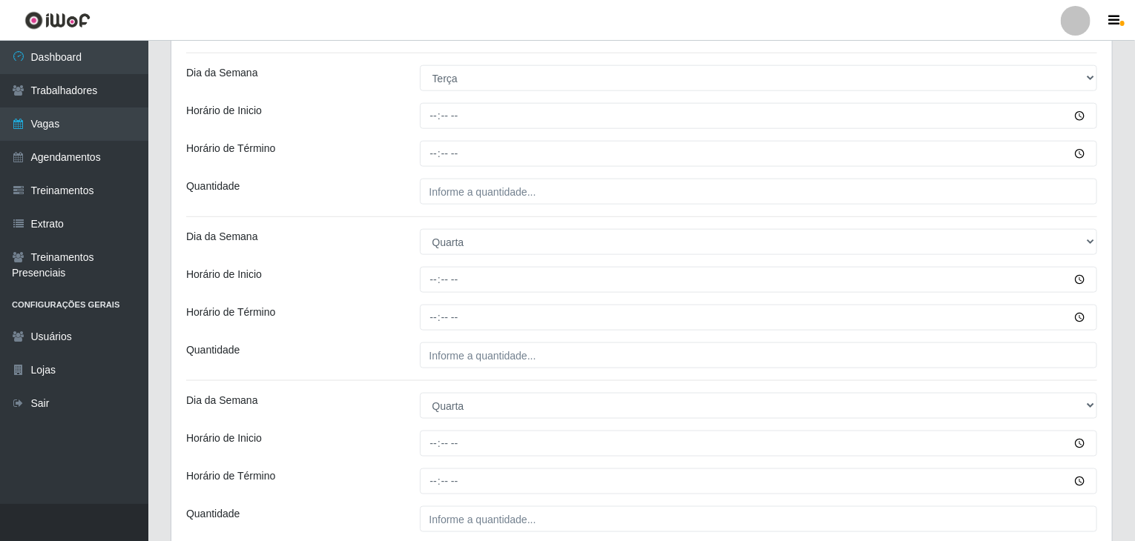
click at [361, 285] on div "Horário de Inicio" at bounding box center [292, 280] width 234 height 26
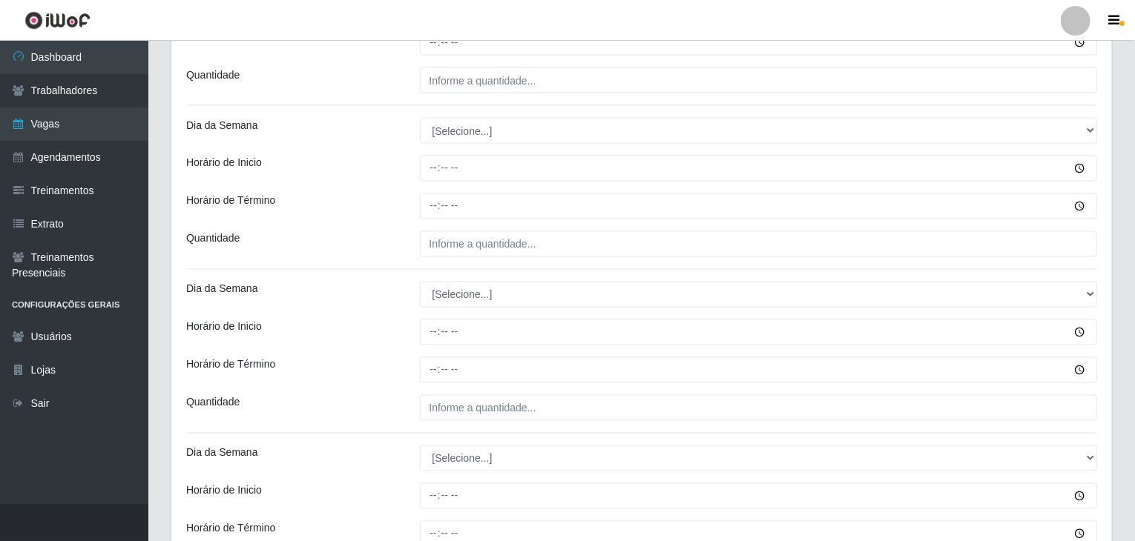
scroll to position [1261, 0]
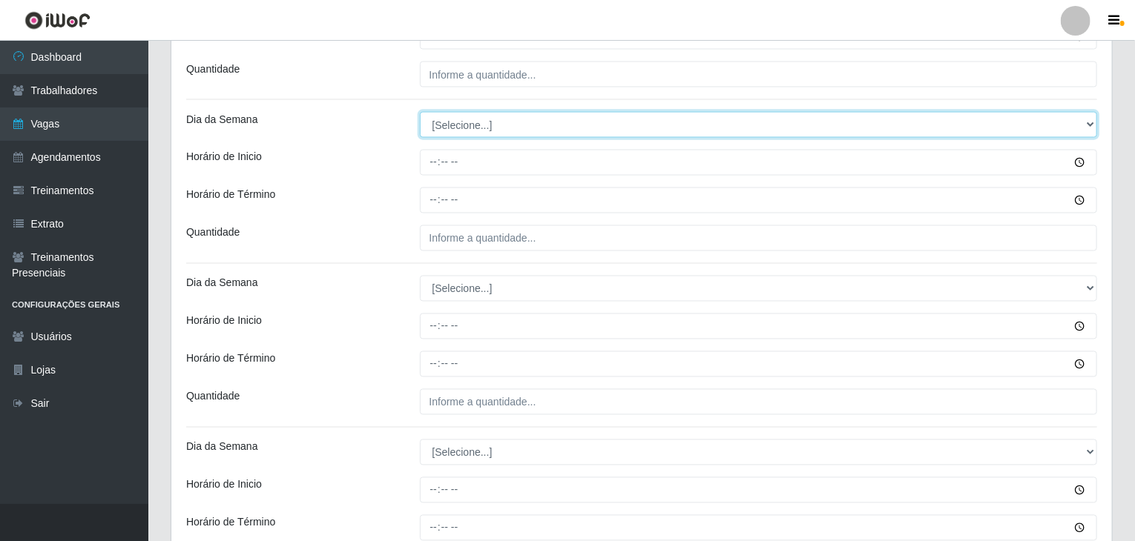
click at [448, 116] on select "[Selecione...] Segunda Terça Quarta Quinta Sexta Sábado Domingo" at bounding box center [759, 125] width 678 height 26
select select "4"
click at [420, 112] on select "[Selecione...] Segunda Terça Quarta Quinta Sexta Sábado Domingo" at bounding box center [759, 125] width 678 height 26
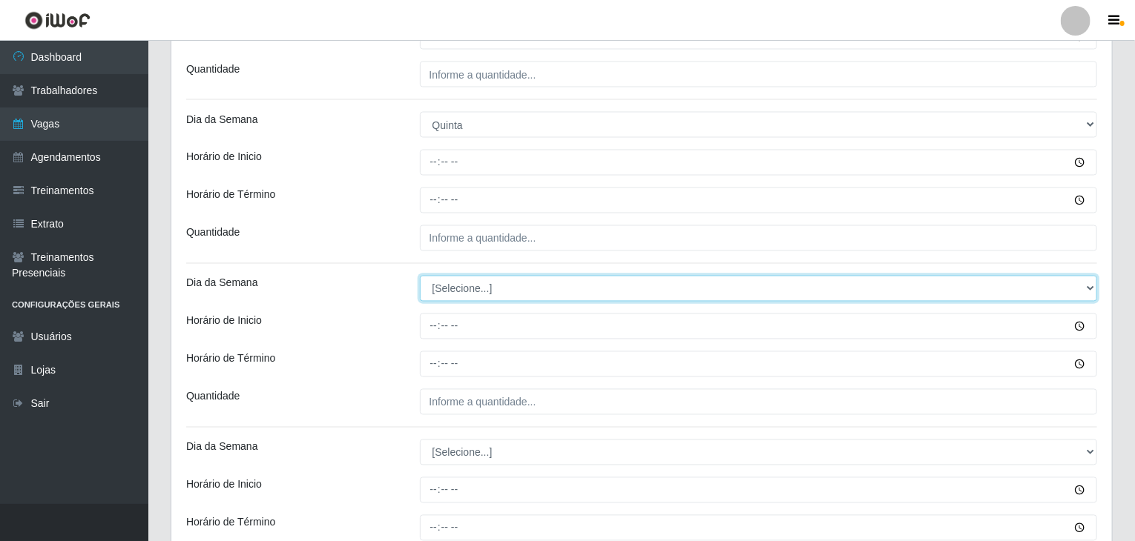
click at [486, 291] on select "[Selecione...] Segunda Terça Quarta Quinta Sexta Sábado Domingo" at bounding box center [759, 289] width 678 height 26
select select "4"
click at [420, 276] on select "[Selecione...] Segunda Terça Quarta Quinta Sexta Sábado Domingo" at bounding box center [759, 289] width 678 height 26
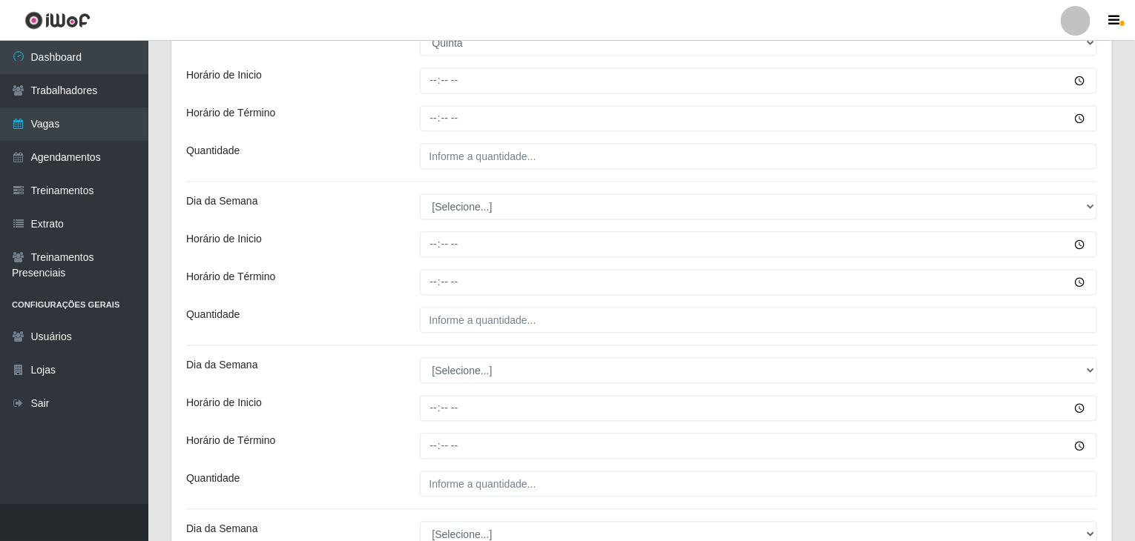
scroll to position [1557, 0]
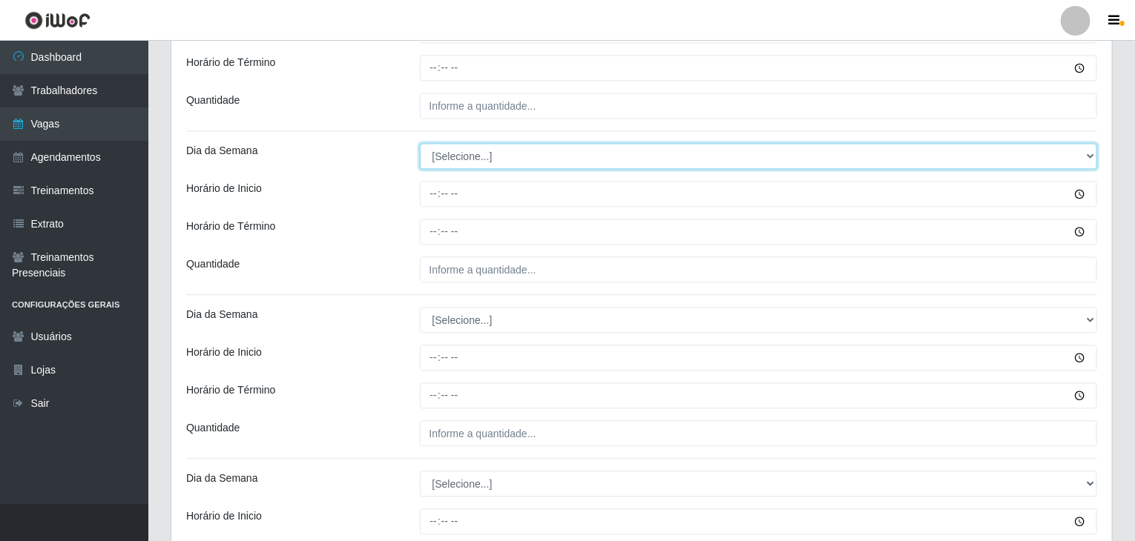
click at [456, 156] on select "[Selecione...] Segunda Terça Quarta Quinta Sexta Sábado Domingo" at bounding box center [759, 156] width 678 height 26
select select "5"
click at [420, 143] on select "[Selecione...] Segunda Terça Quarta Quinta Sexta Sábado Domingo" at bounding box center [759, 156] width 678 height 26
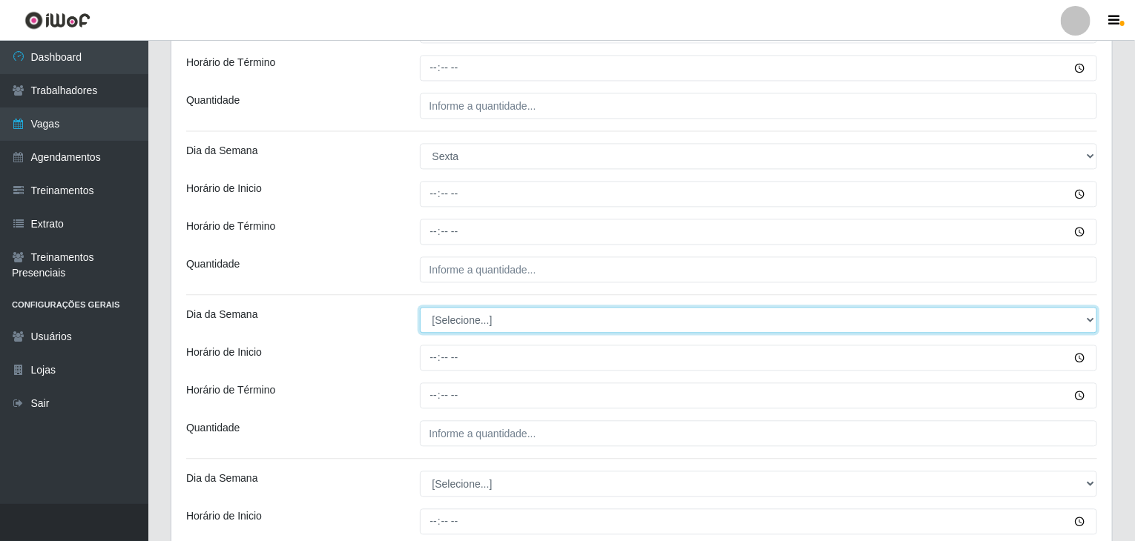
click at [452, 327] on select "[Selecione...] Segunda Terça Quarta Quinta Sexta Sábado Domingo" at bounding box center [759, 320] width 678 height 26
select select "5"
click at [420, 307] on select "[Selecione...] Segunda Terça Quarta Quinta Sexta Sábado Domingo" at bounding box center [759, 320] width 678 height 26
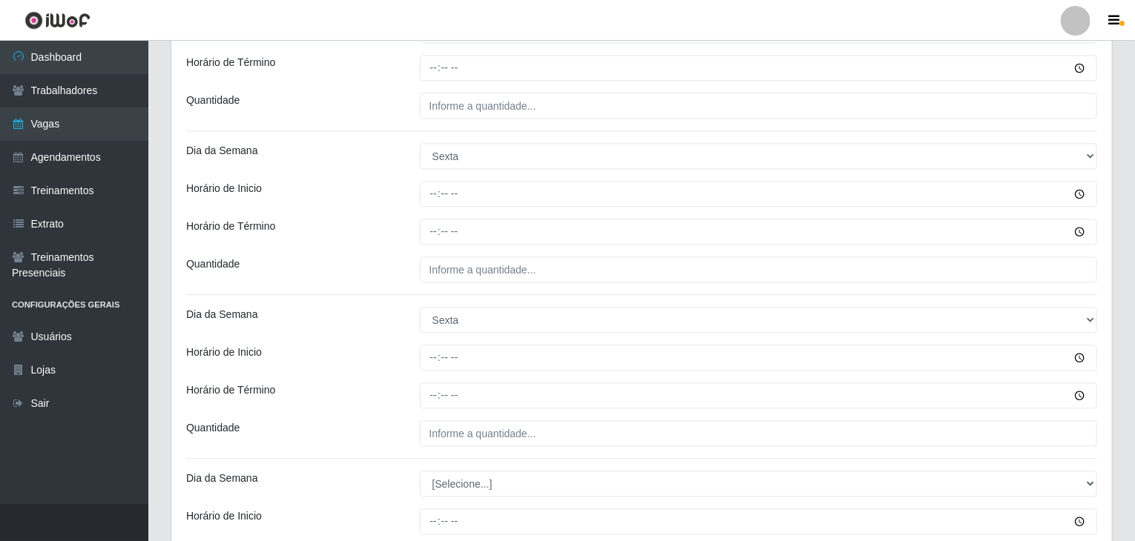
click at [362, 366] on div "Horário de Inicio" at bounding box center [292, 358] width 234 height 26
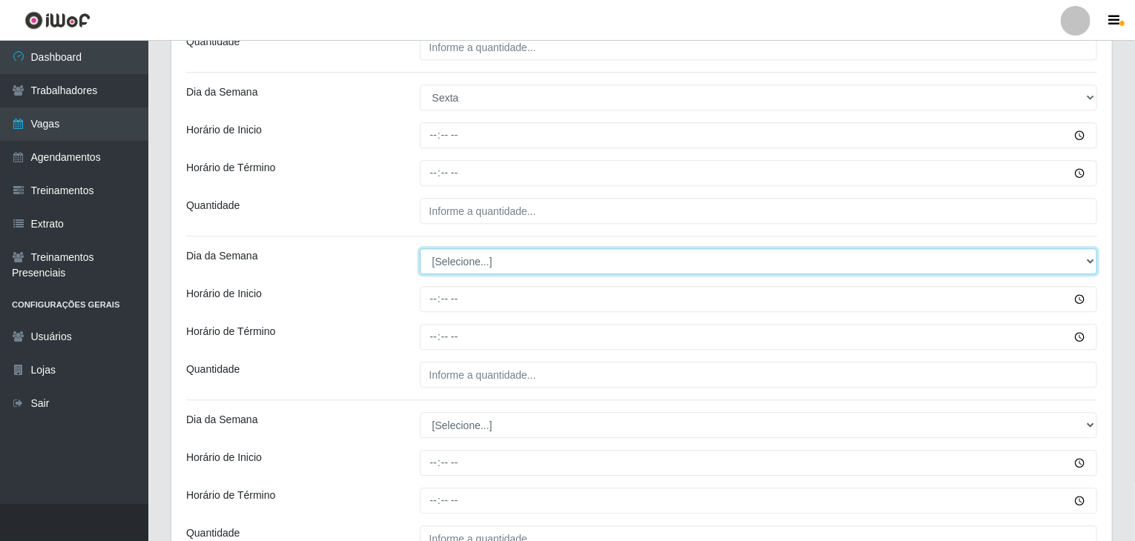
click at [476, 263] on select "[Selecione...] Segunda Terça Quarta Quinta Sexta Sábado Domingo" at bounding box center [759, 261] width 678 height 26
select select "6"
click at [420, 248] on select "[Selecione...] Segunda Terça Quarta Quinta Sexta Sábado Domingo" at bounding box center [759, 261] width 678 height 26
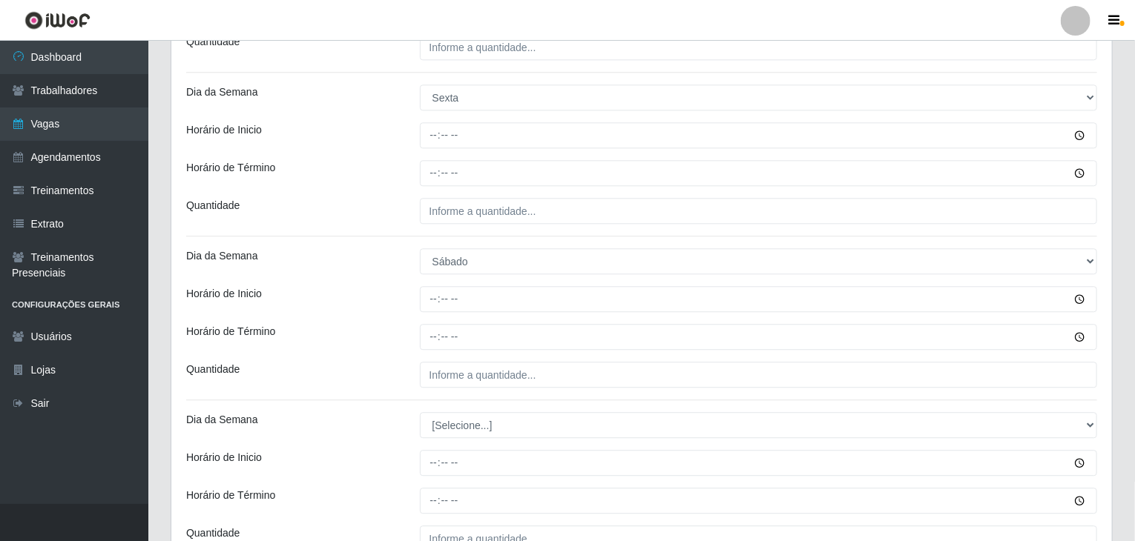
click at [393, 345] on div "Horário de Término" at bounding box center [292, 337] width 234 height 26
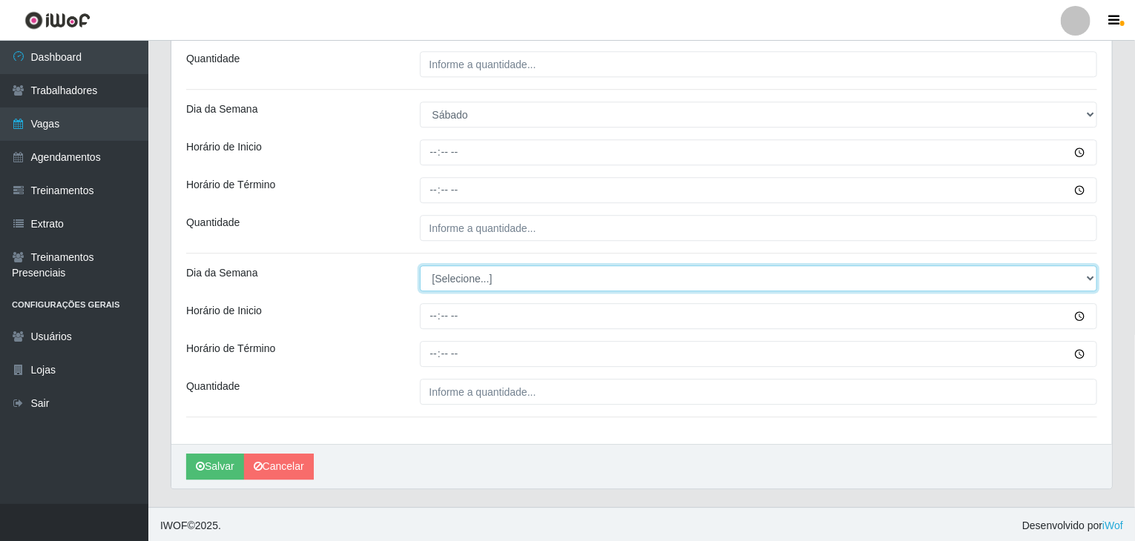
drag, startPoint x: 444, startPoint y: 263, endPoint x: 449, endPoint y: 285, distance: 23.4
click at [444, 265] on select "[Selecione...] Segunda Terça Quarta Quinta Sexta Sábado Domingo" at bounding box center [759, 278] width 678 height 26
click at [449, 286] on select "[Selecione...] Segunda Terça Quarta Quinta Sexta Sábado Domingo" at bounding box center [759, 278] width 678 height 26
select select "6"
click at [420, 265] on select "[Selecione...] Segunda Terça Quarta Quinta Sexta Sábado Domingo" at bounding box center [759, 278] width 678 height 26
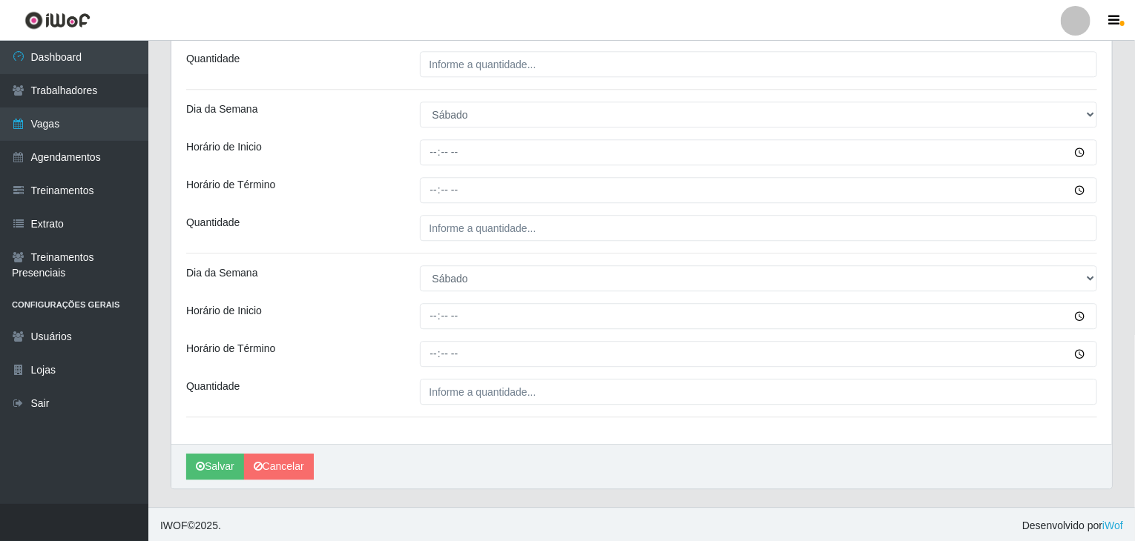
click at [392, 349] on div "Horário de Término" at bounding box center [292, 354] width 234 height 26
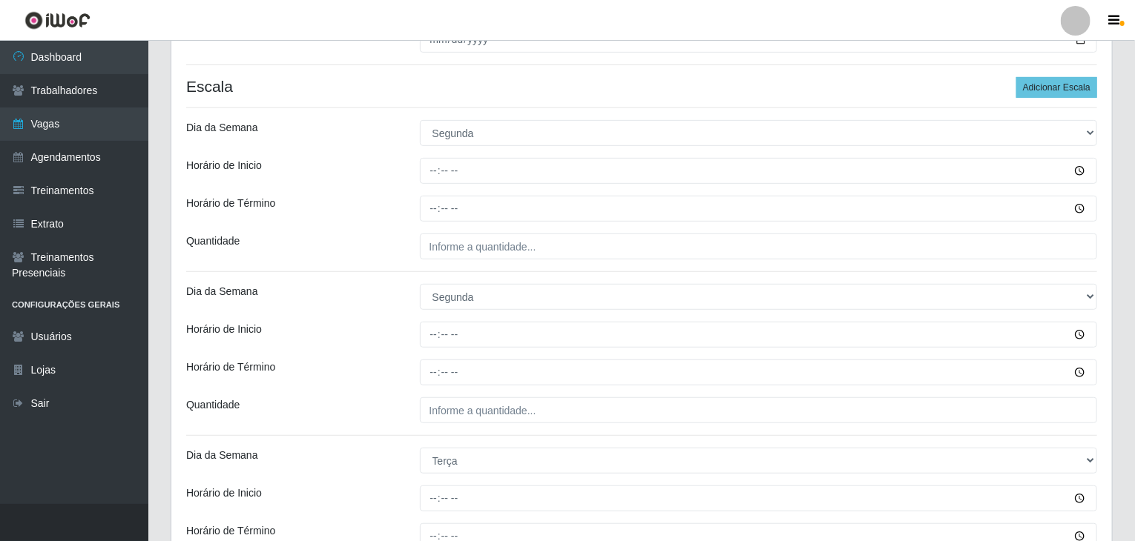
scroll to position [295, 0]
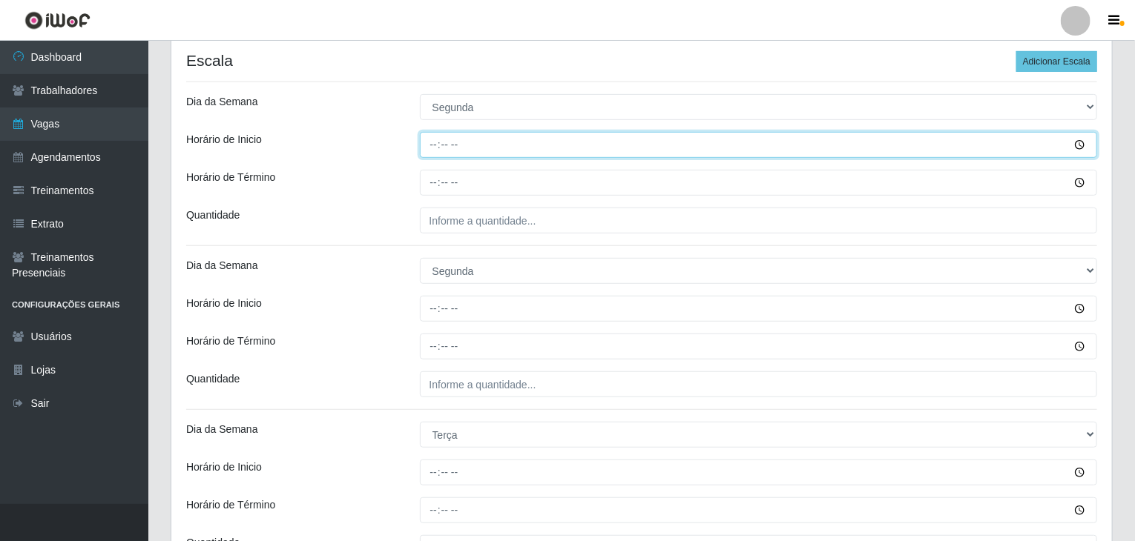
click at [433, 147] on input "Horário de Inicio" at bounding box center [759, 145] width 678 height 26
type input "09:00"
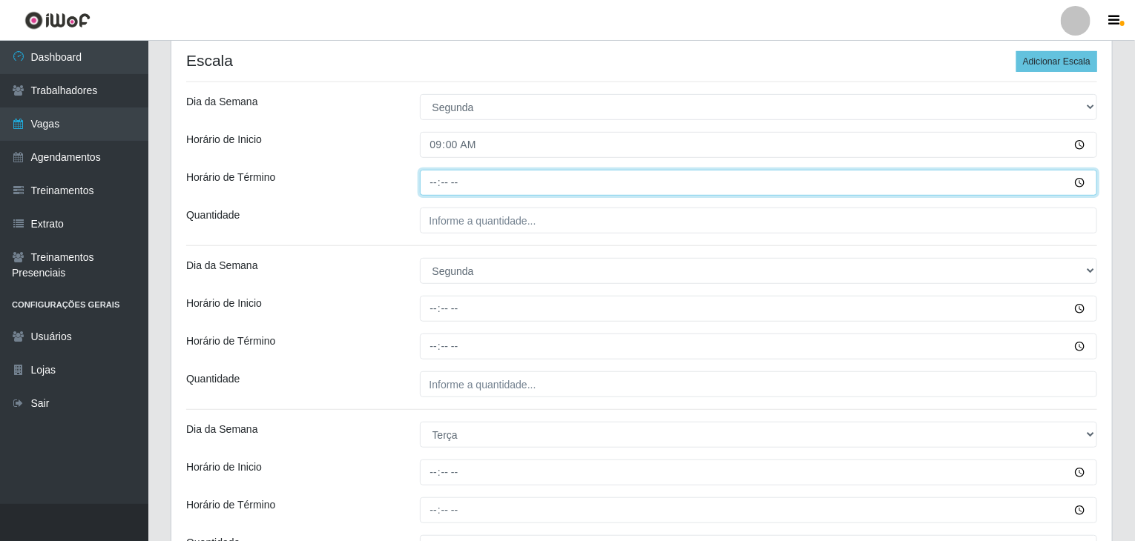
click at [427, 184] on input "Horário de Término" at bounding box center [759, 183] width 678 height 26
type input "13:00"
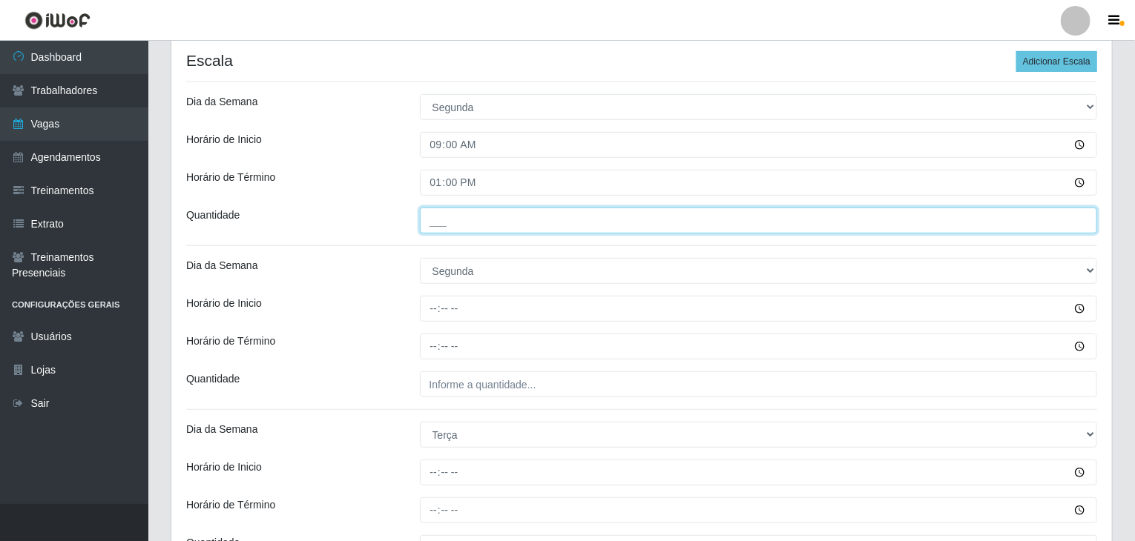
click at [449, 208] on input "___" at bounding box center [759, 221] width 678 height 26
type input "4__"
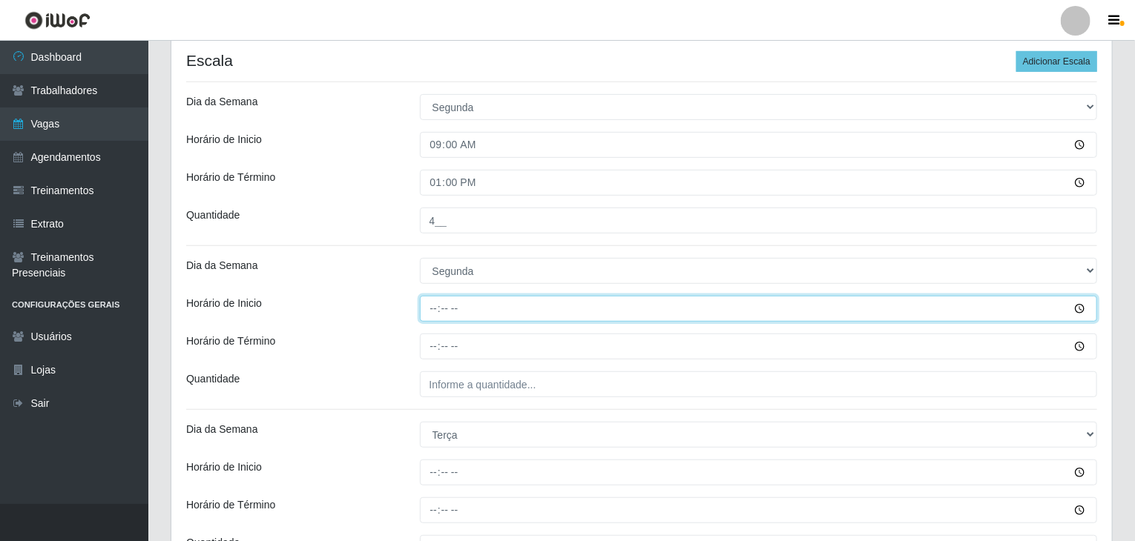
click at [438, 306] on input "Horário de Inicio" at bounding box center [759, 309] width 678 height 26
type input "17:00"
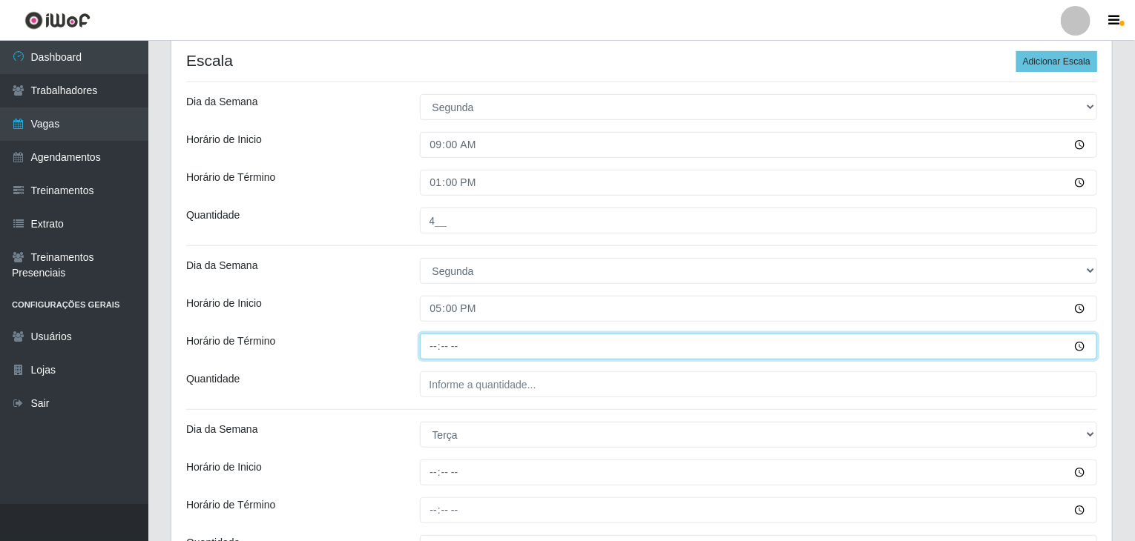
click at [433, 348] on input "Horário de Término" at bounding box center [759, 347] width 678 height 26
type input "21:00"
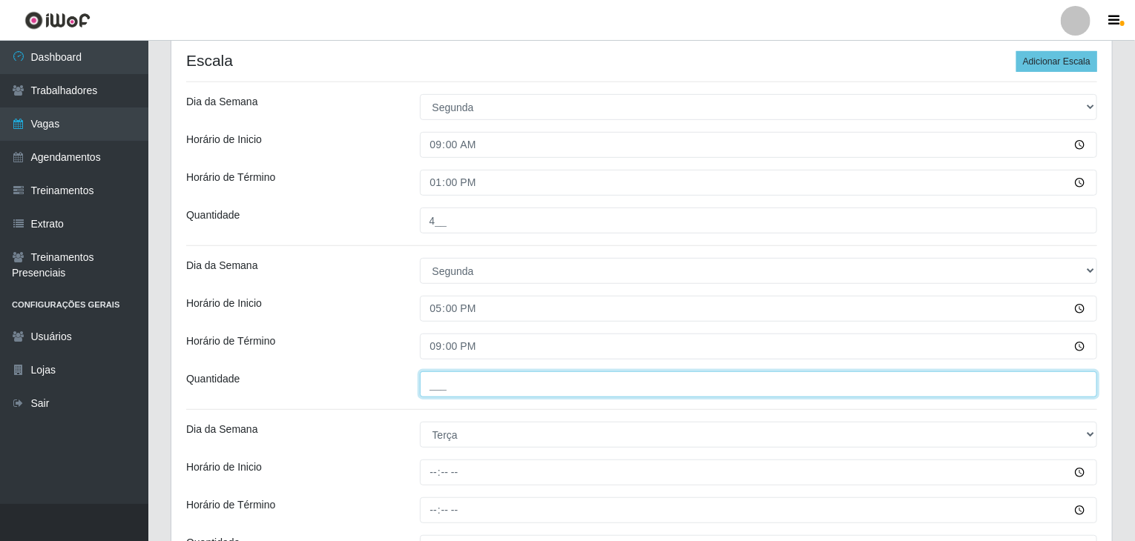
click at [444, 389] on input "___" at bounding box center [759, 385] width 678 height 26
type input "4__"
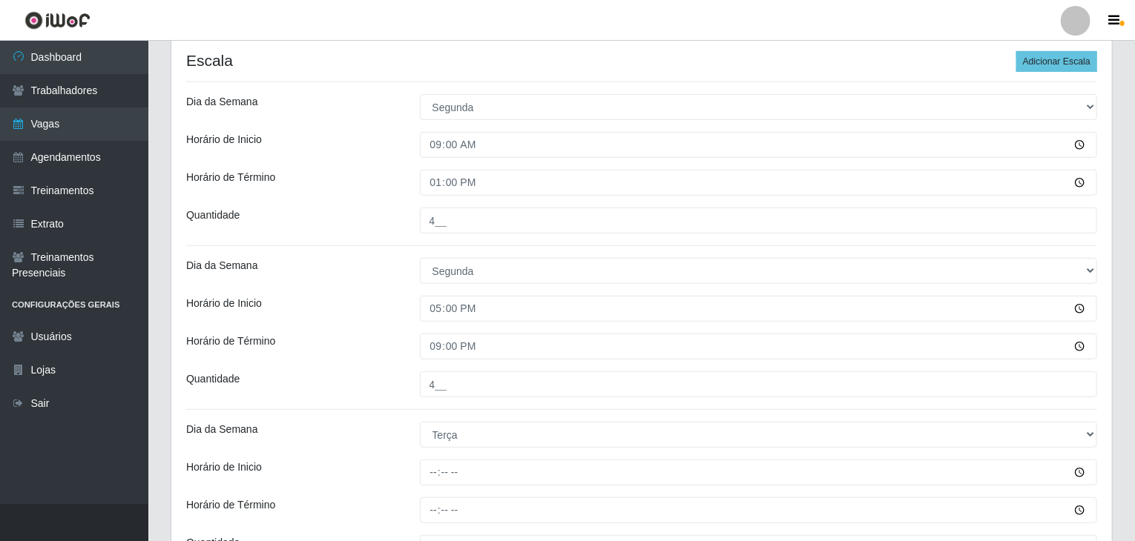
click at [366, 343] on div "Horário de Término" at bounding box center [292, 347] width 234 height 26
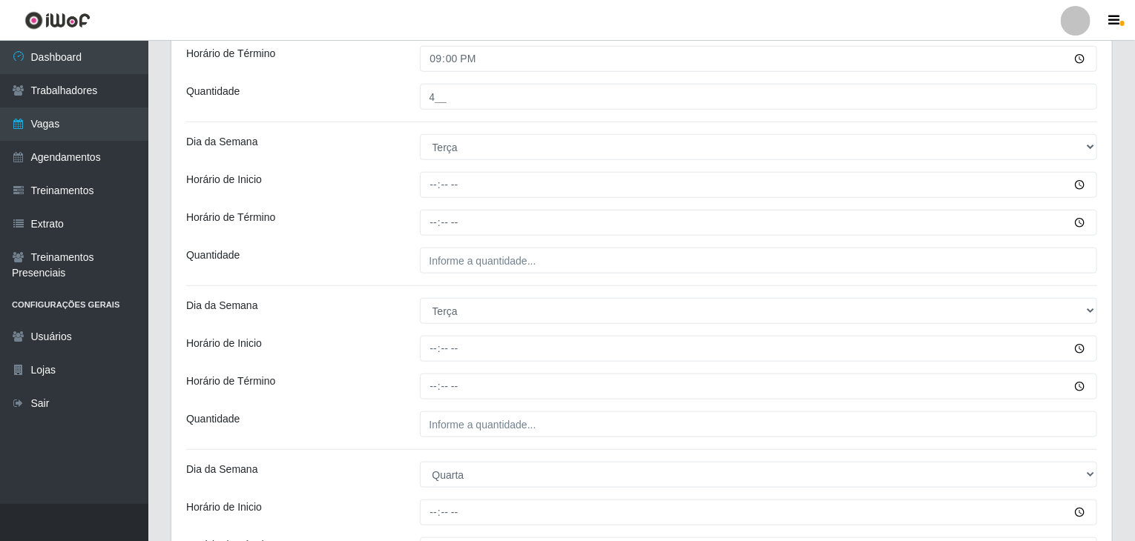
scroll to position [592, 0]
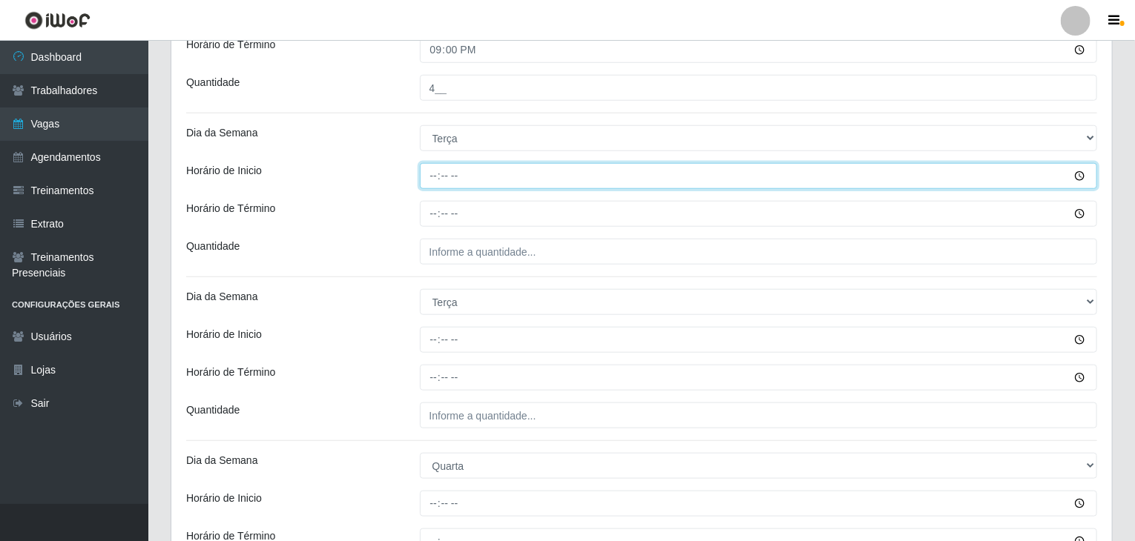
click at [439, 182] on input "Horário de Inicio" at bounding box center [759, 176] width 678 height 26
type input "09:00"
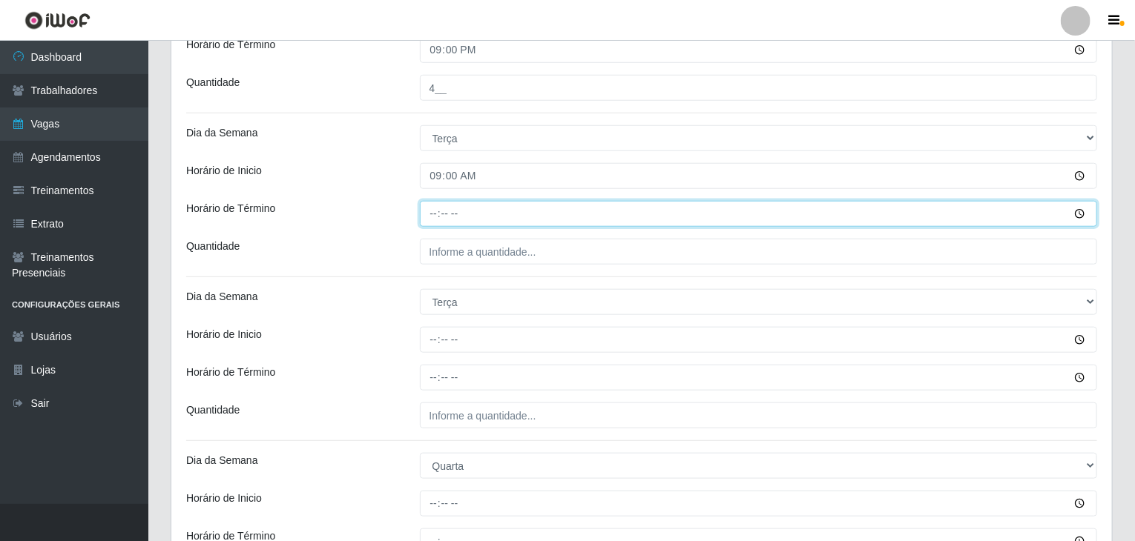
click at [438, 213] on input "Horário de Término" at bounding box center [759, 214] width 678 height 26
type input "13:00"
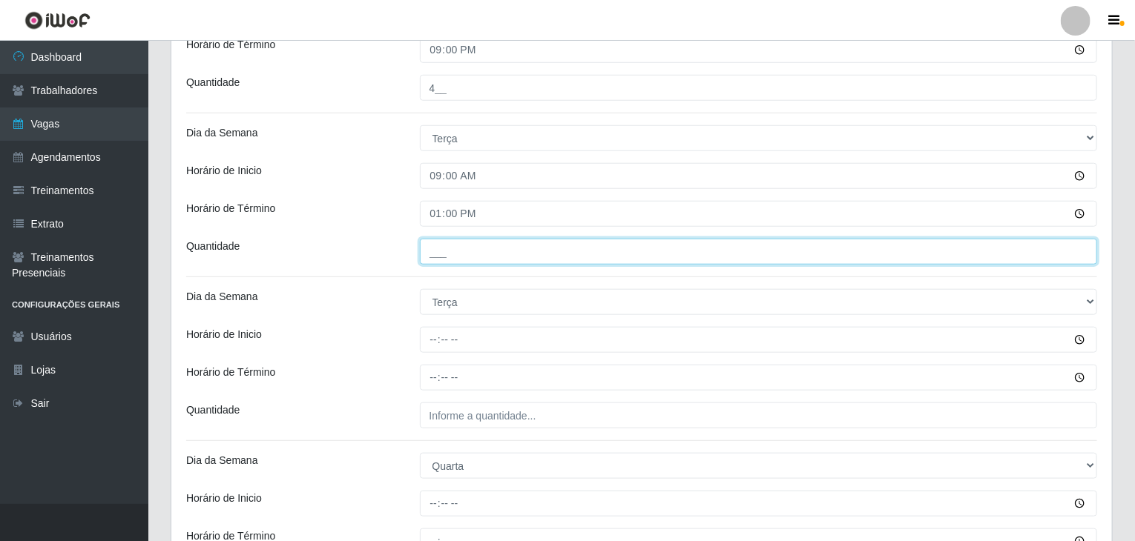
click at [458, 256] on input "___" at bounding box center [759, 252] width 678 height 26
type input "4__"
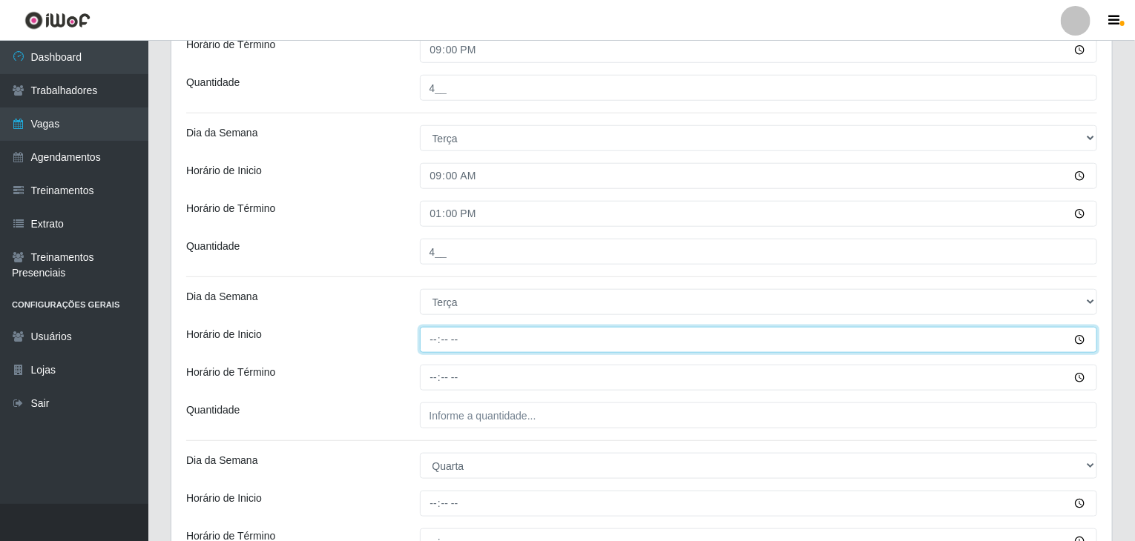
click at [433, 332] on input "Horário de Inicio" at bounding box center [759, 340] width 678 height 26
type input "17:00"
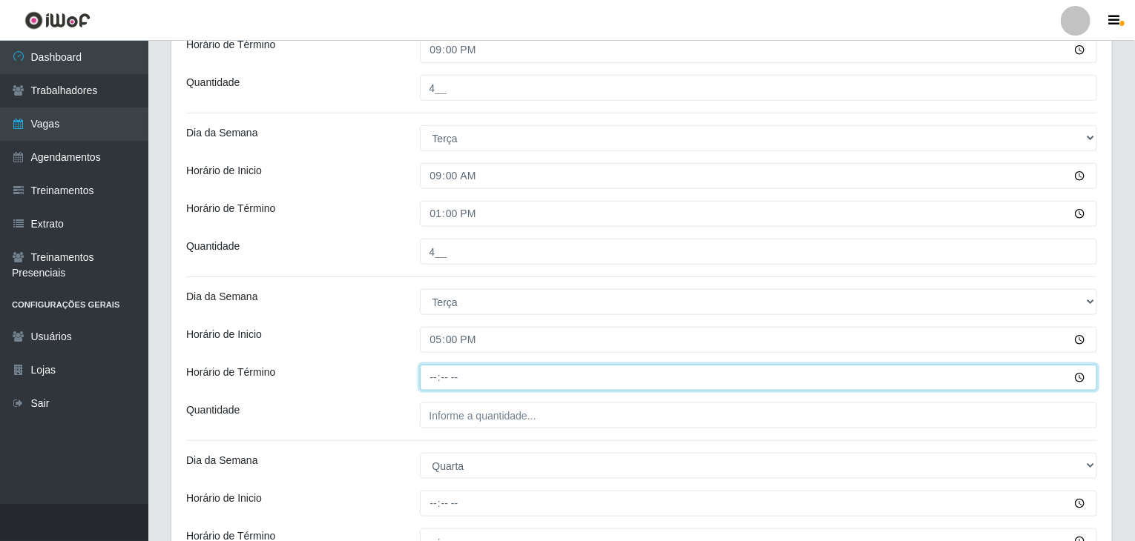
click at [431, 382] on input "Horário de Término" at bounding box center [759, 378] width 678 height 26
type input "21:00"
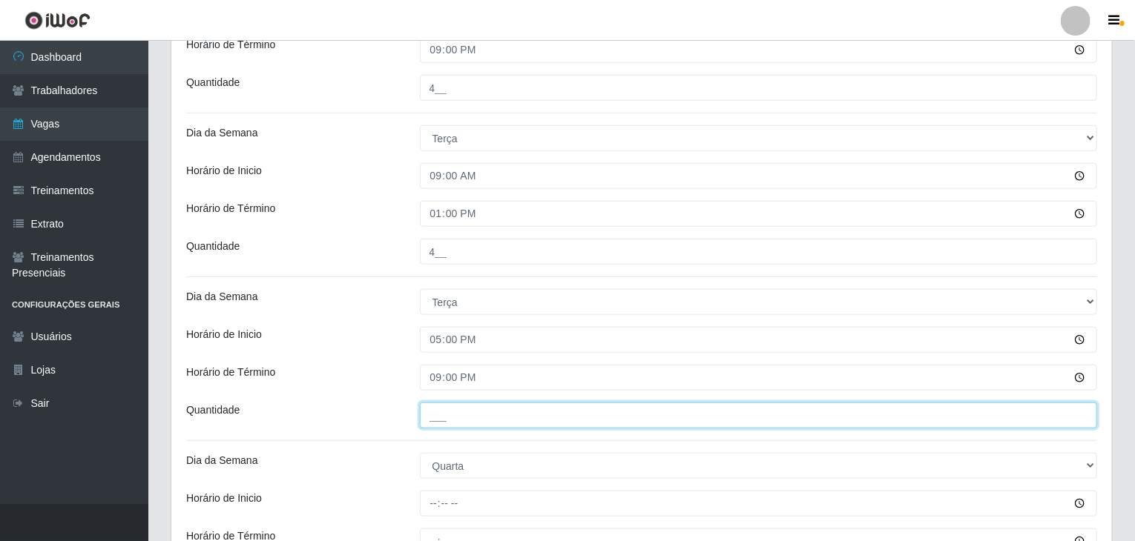
click at [451, 404] on input "___" at bounding box center [759, 416] width 678 height 26
type input "4__"
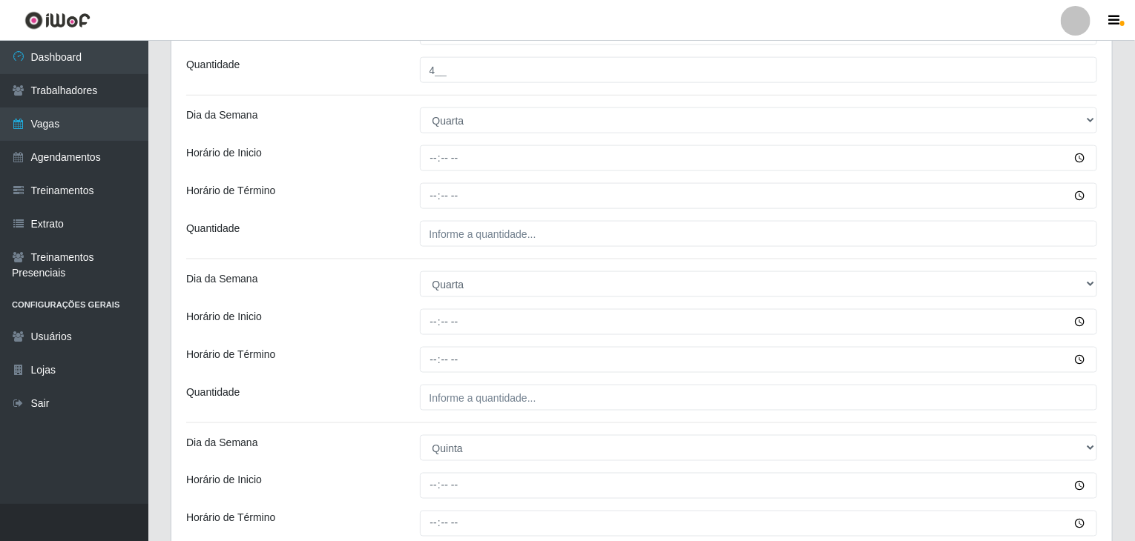
scroll to position [963, 0]
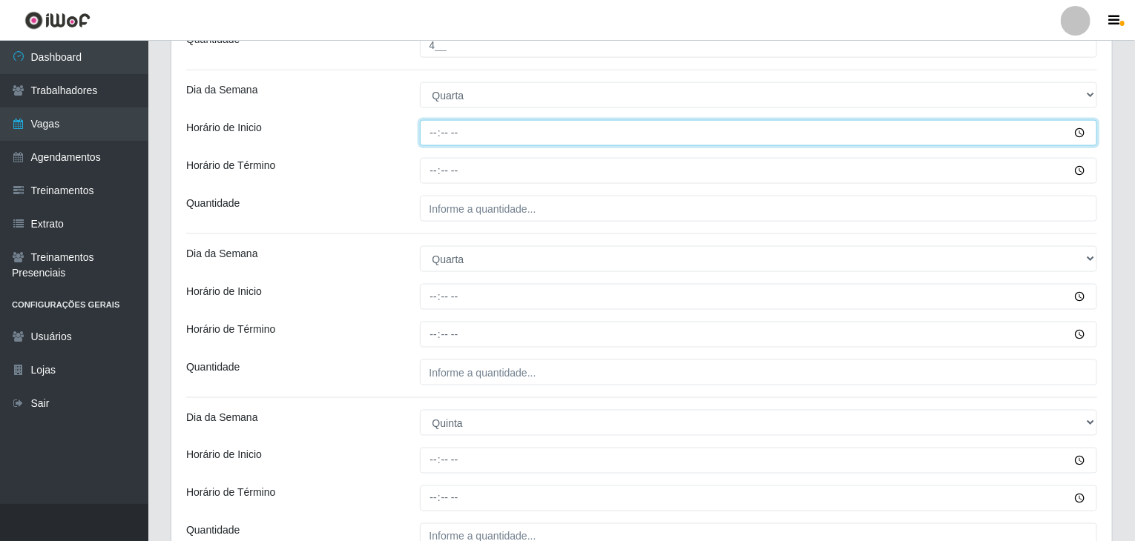
click at [432, 132] on input "Horário de Inicio" at bounding box center [759, 133] width 678 height 26
type input "09:00"
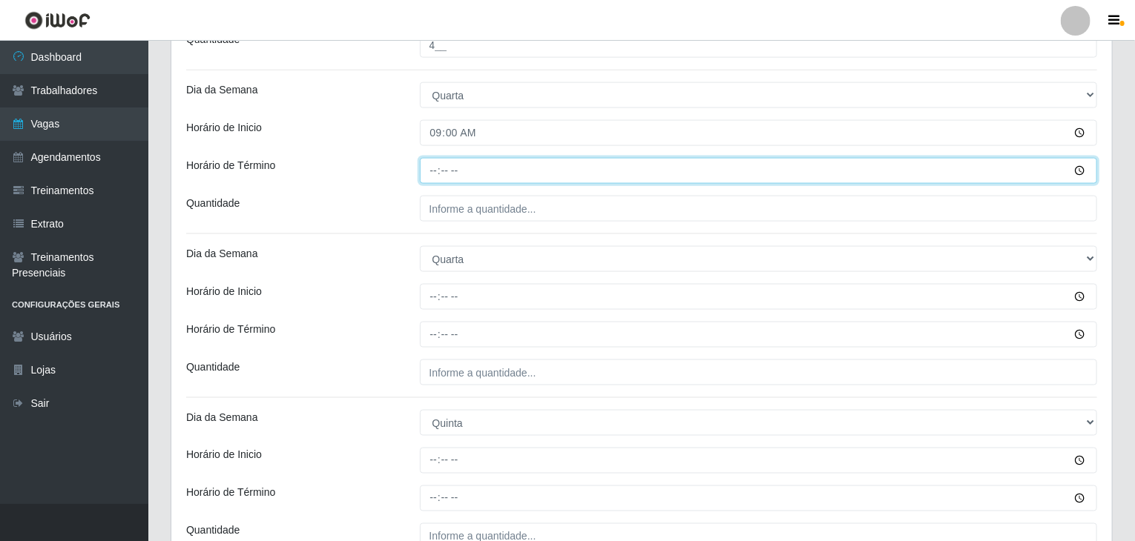
click at [430, 169] on input "Horário de Término" at bounding box center [759, 171] width 678 height 26
type input "15:00"
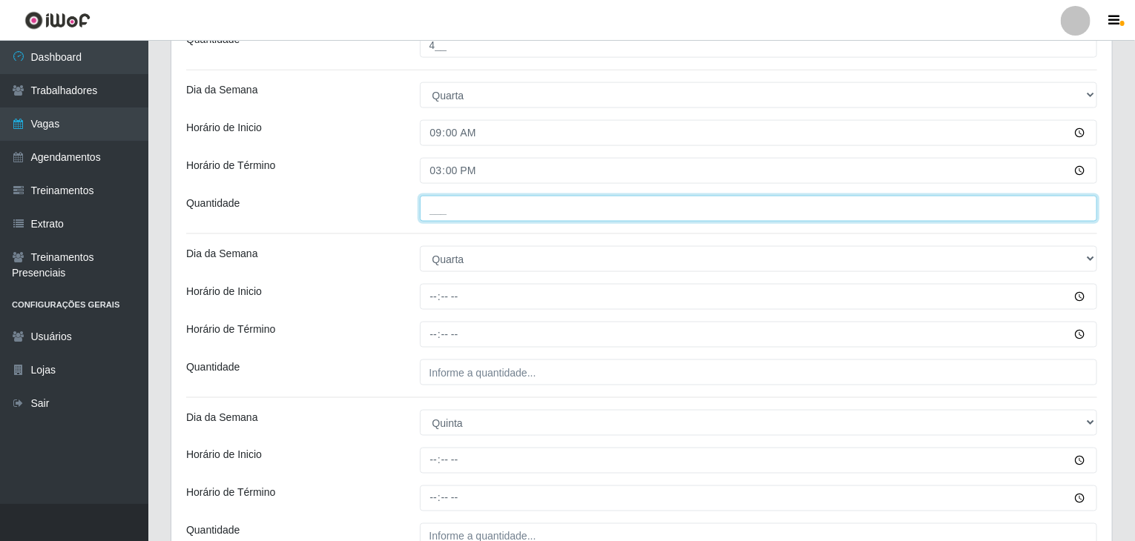
click at [455, 202] on input "___" at bounding box center [759, 209] width 678 height 26
type input "4__"
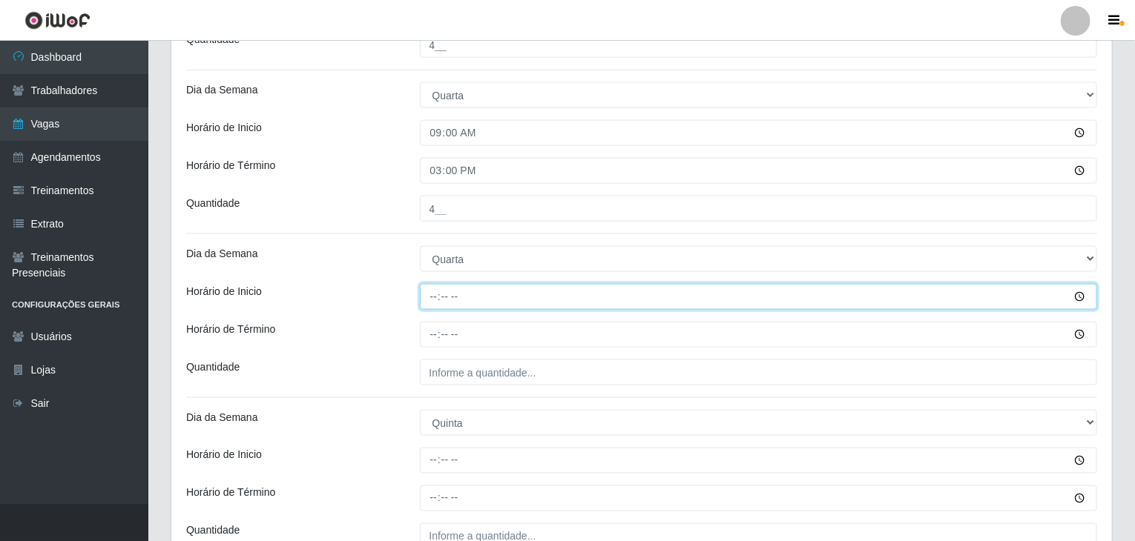
click at [420, 291] on input "Horário de Inicio" at bounding box center [759, 297] width 678 height 26
type input "17:00"
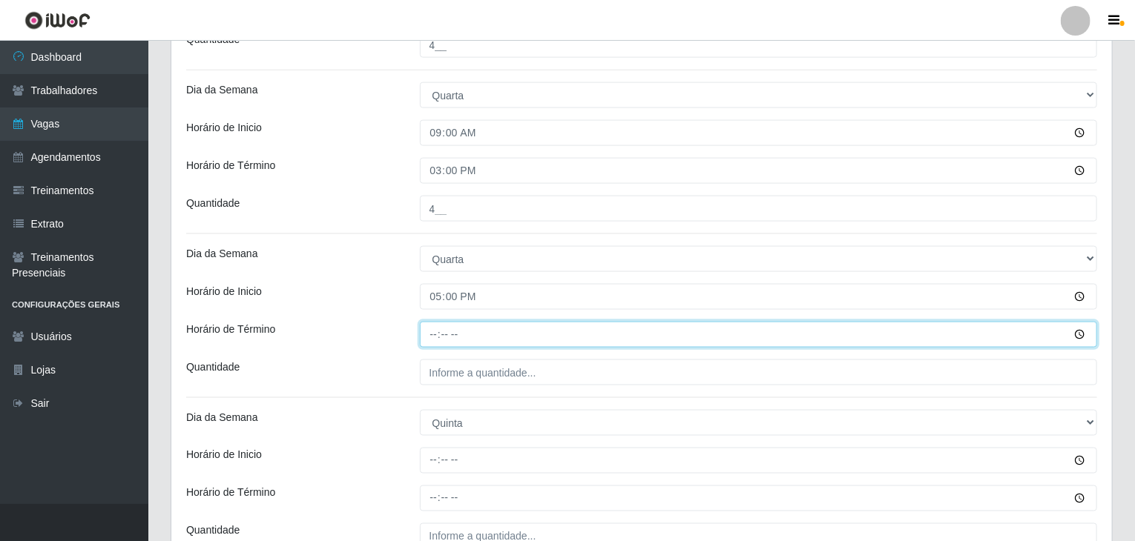
click at [433, 323] on input "Horário de Término" at bounding box center [759, 335] width 678 height 26
type input "21:00"
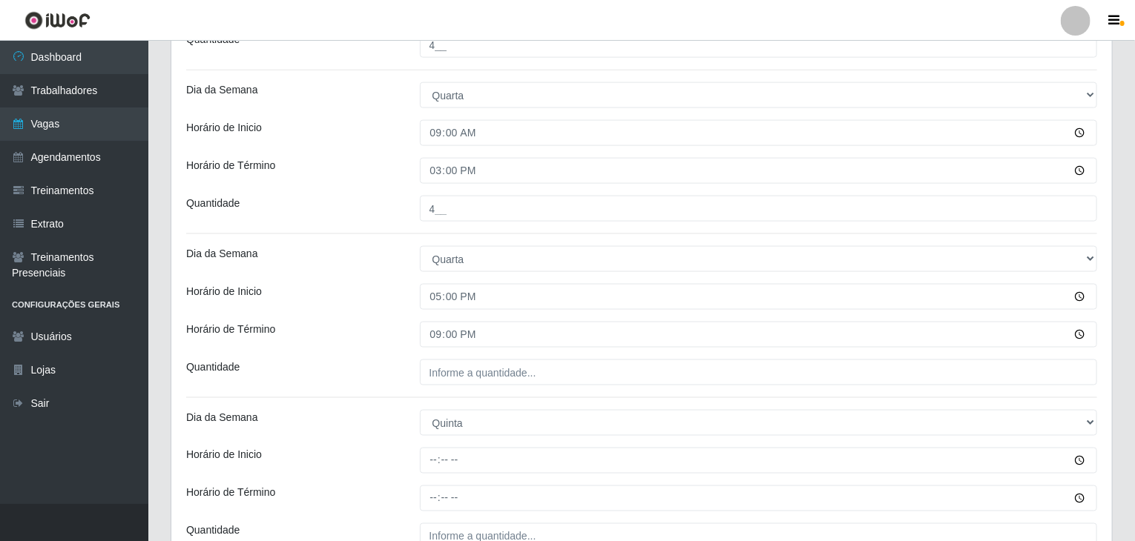
click at [366, 305] on div "Horário de Inicio" at bounding box center [292, 297] width 234 height 26
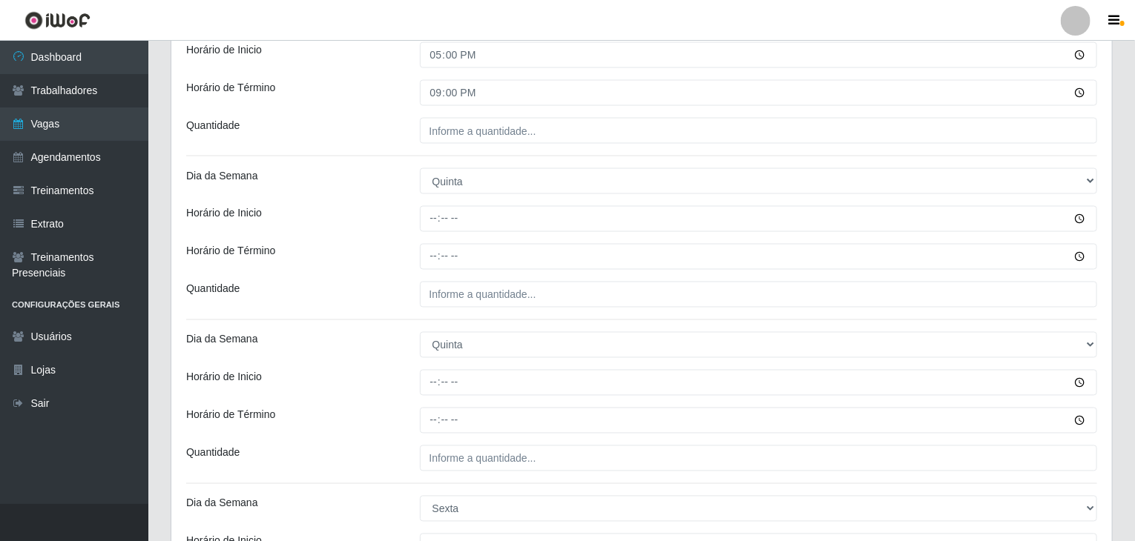
scroll to position [1259, 0]
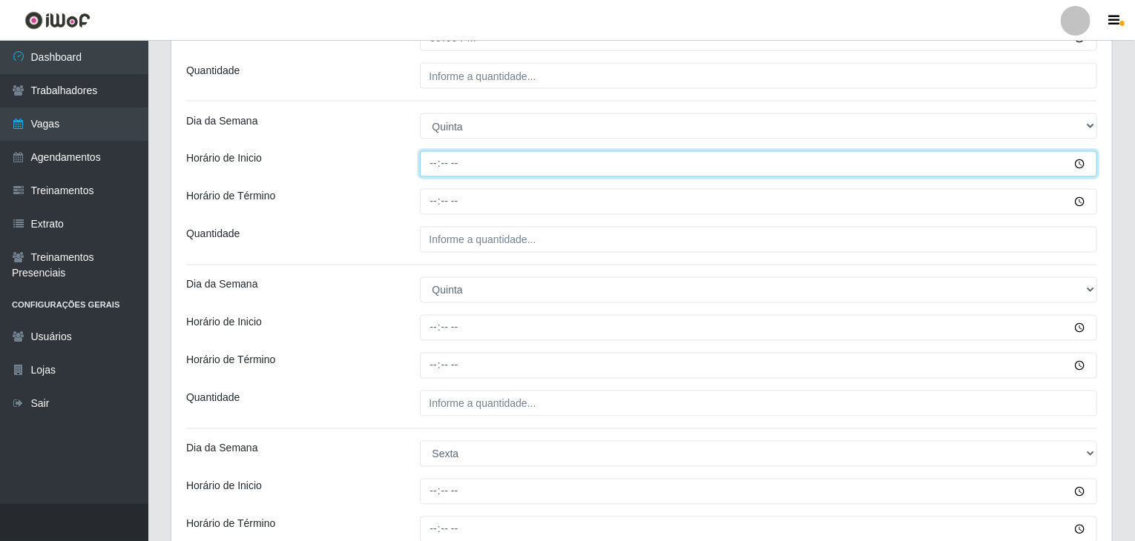
click at [426, 169] on input "Horário de Inicio" at bounding box center [759, 164] width 678 height 26
type input "09:00"
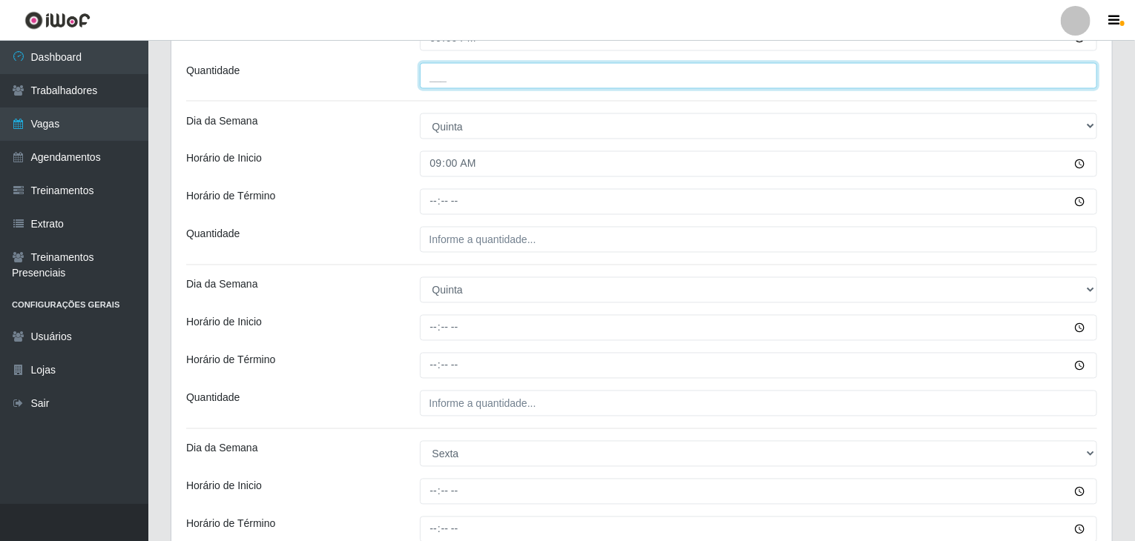
click at [481, 69] on input "___" at bounding box center [759, 76] width 678 height 26
type input "4__"
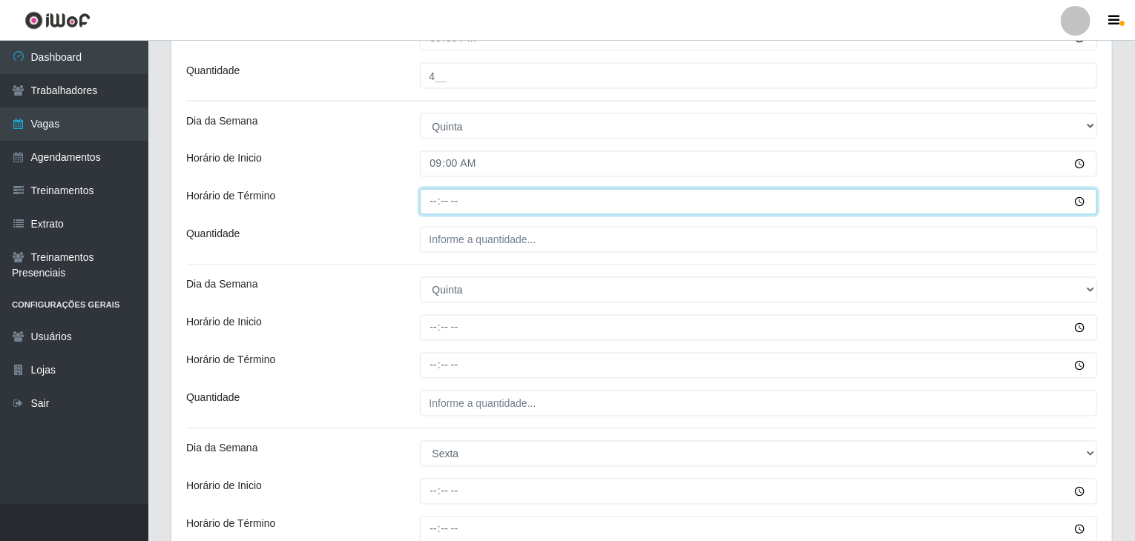
click at [436, 195] on input "Horário de Término" at bounding box center [759, 202] width 678 height 26
type input "15:00"
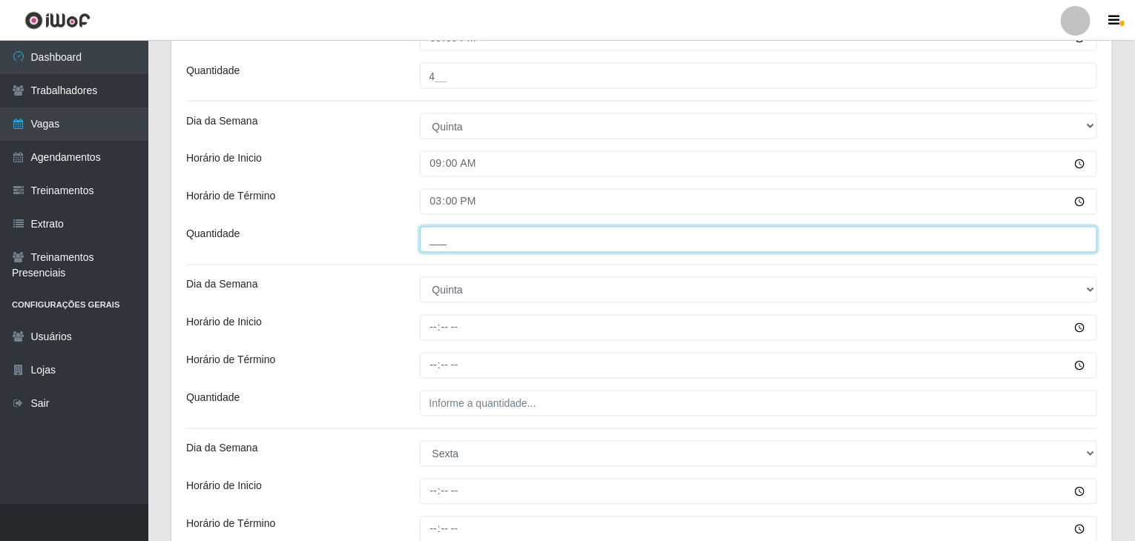
click at [440, 250] on input "___" at bounding box center [759, 240] width 678 height 26
type input "4__"
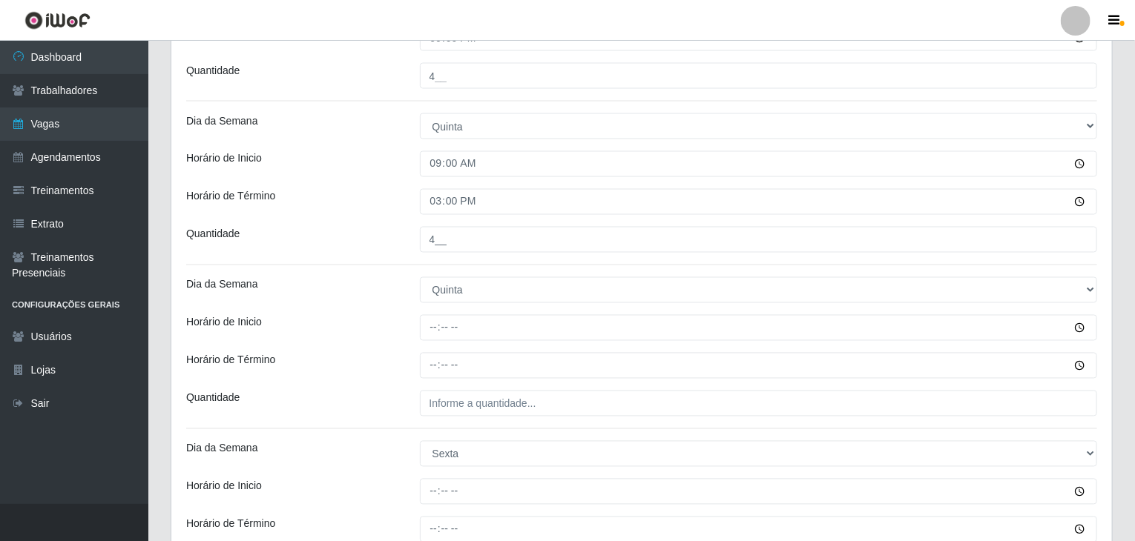
click at [366, 249] on div "Quantidade" at bounding box center [292, 240] width 234 height 26
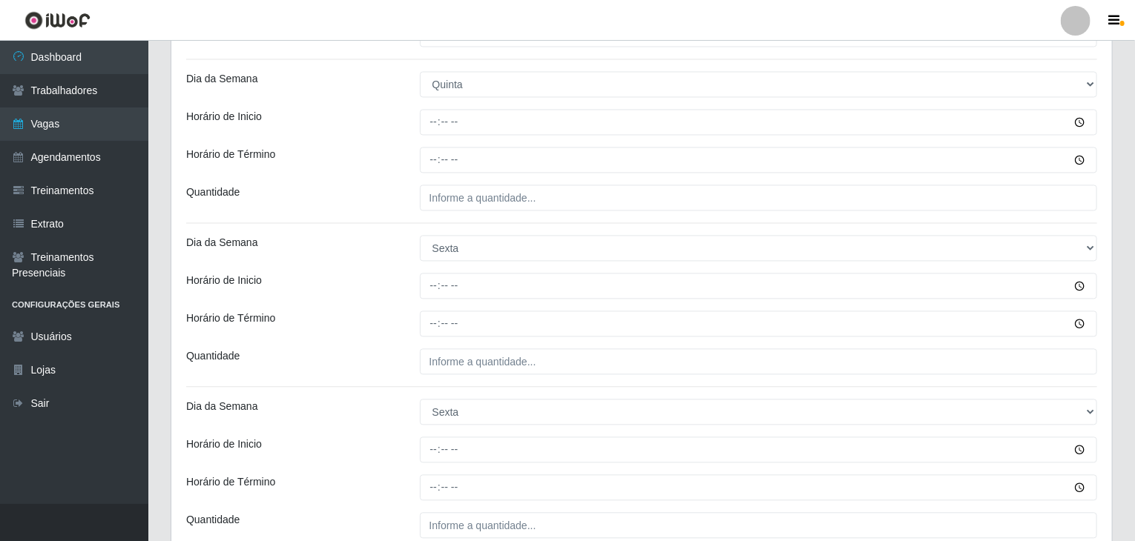
scroll to position [1482, 0]
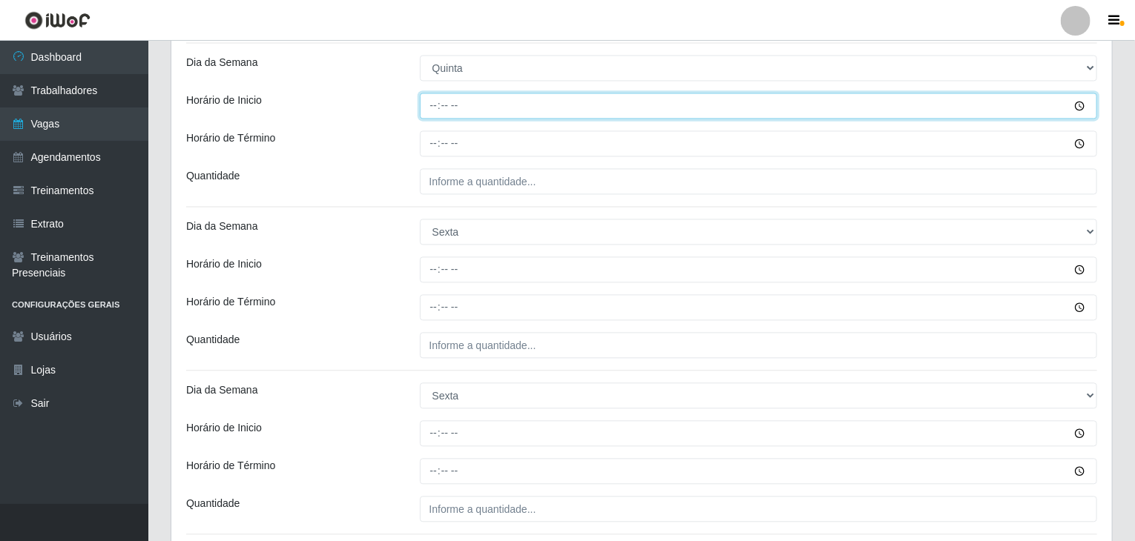
click at [429, 108] on input "Horário de Inicio" at bounding box center [759, 106] width 678 height 26
type input "17:00"
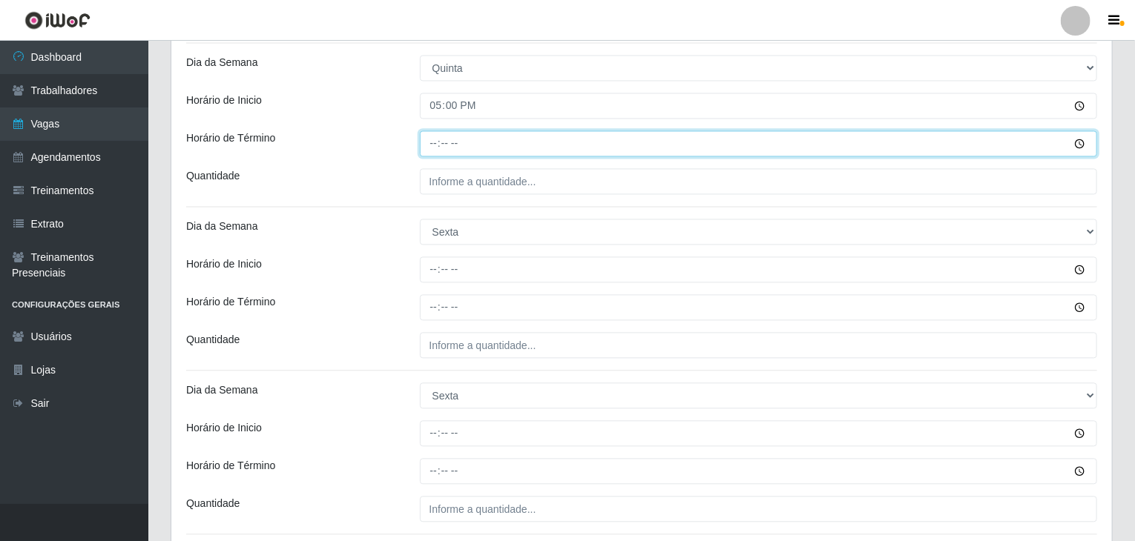
click at [426, 146] on input "Horário de Término" at bounding box center [759, 144] width 678 height 26
type input "21:00"
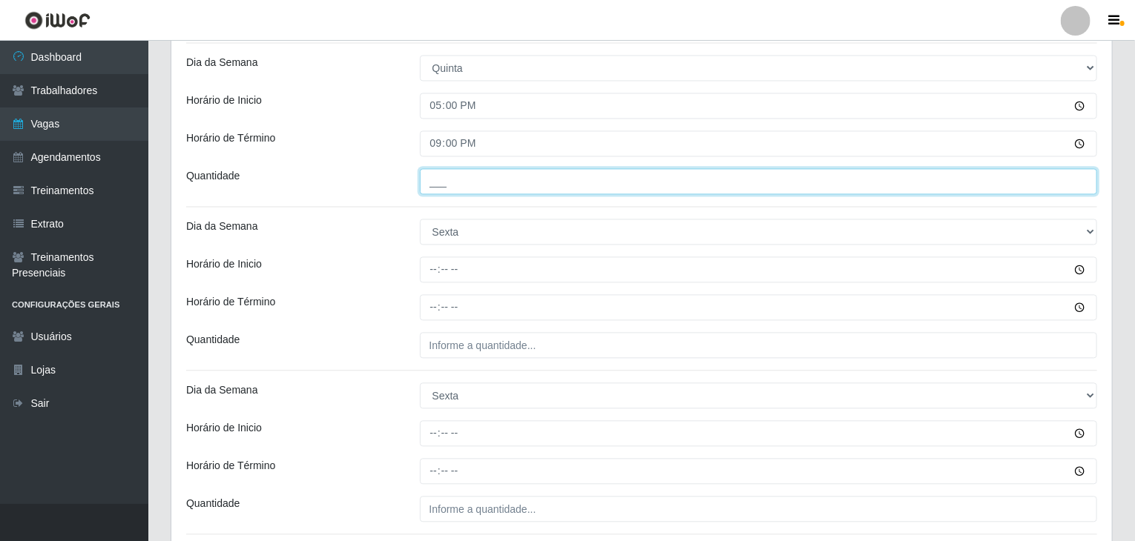
click at [525, 169] on input "___" at bounding box center [759, 181] width 678 height 26
type input "4__"
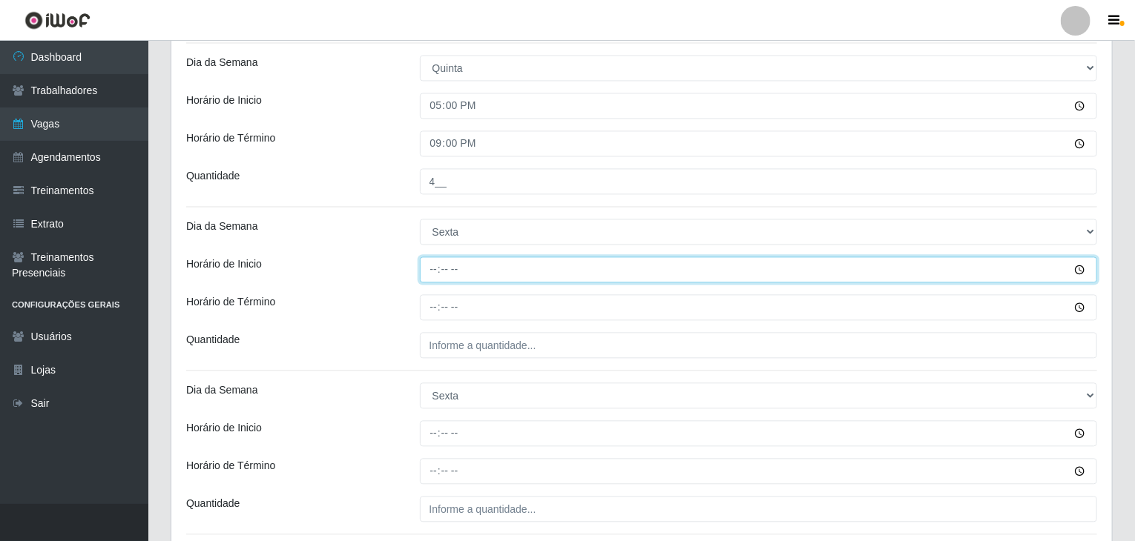
click at [432, 269] on input "Horário de Inicio" at bounding box center [759, 270] width 678 height 26
type input "09:00"
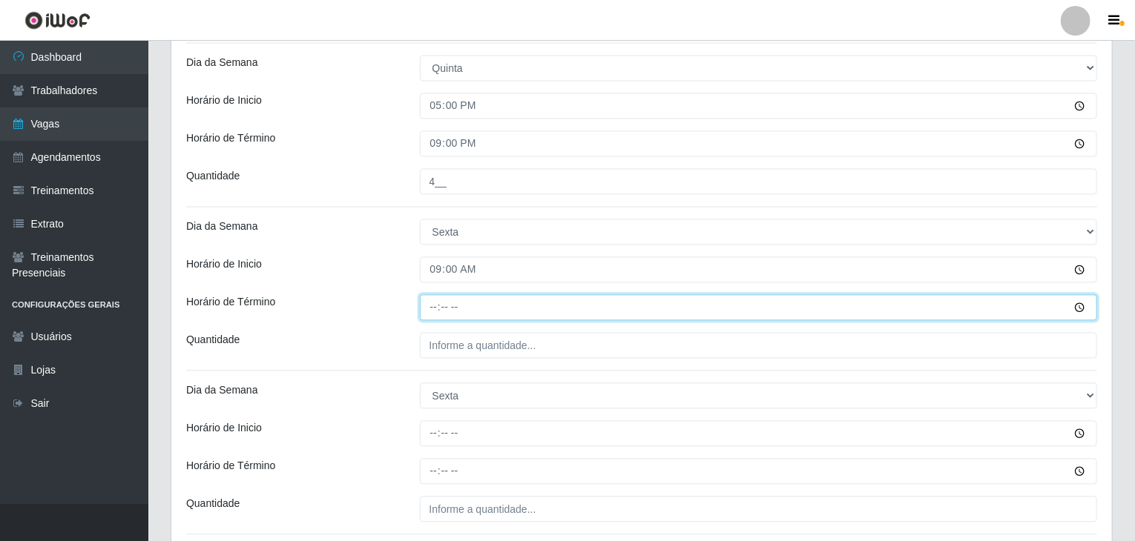
click at [435, 308] on input "Horário de Término" at bounding box center [759, 307] width 678 height 26
type input "15:00"
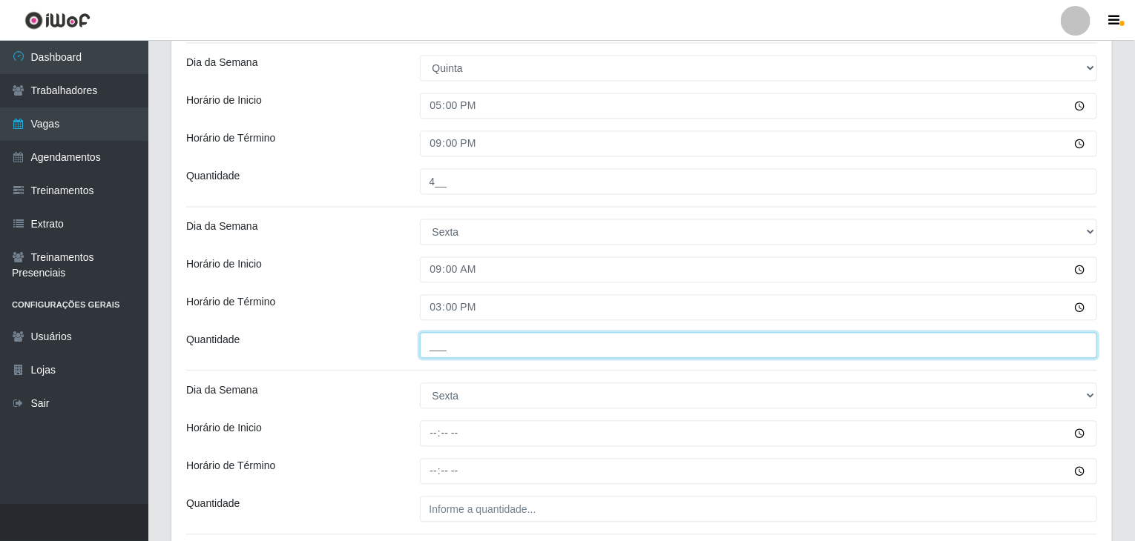
click at [448, 342] on input "___" at bounding box center [759, 345] width 678 height 26
type input "4__"
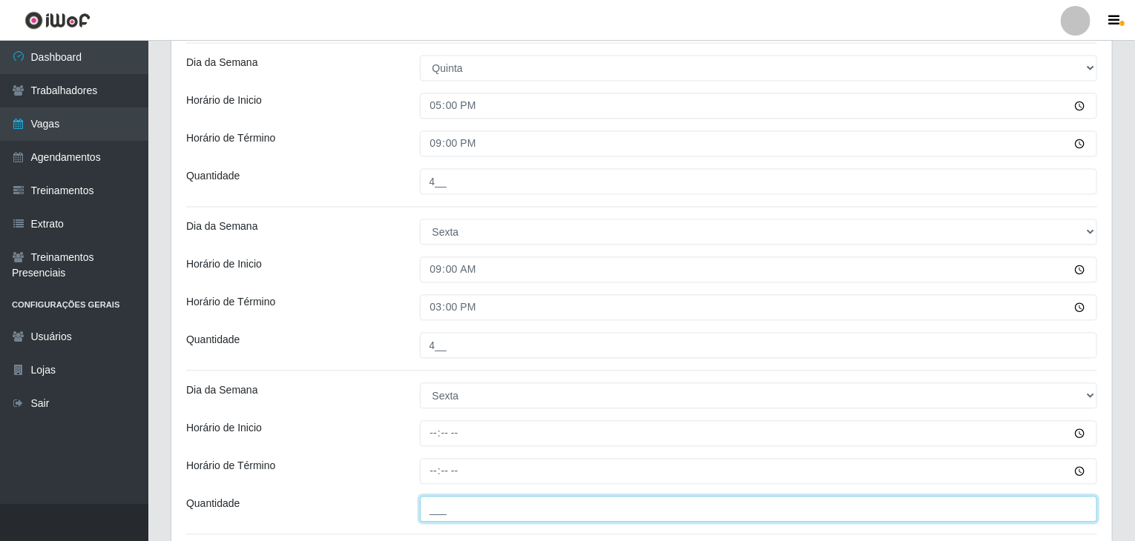
click at [471, 509] on input "___" at bounding box center [759, 509] width 678 height 26
type input "4__"
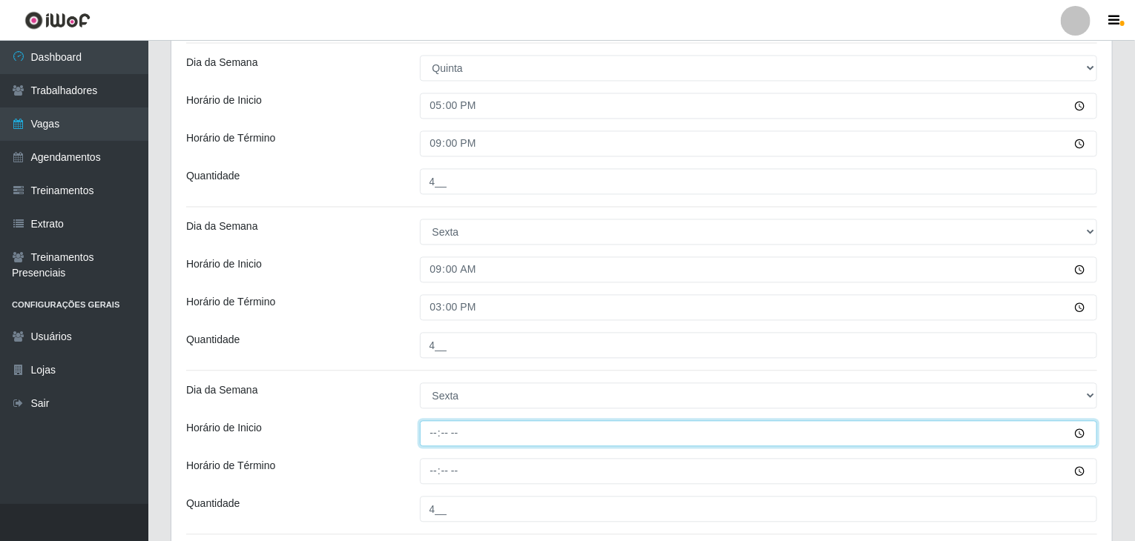
click at [432, 430] on input "Horário de Inicio" at bounding box center [759, 433] width 678 height 26
type input "17:00"
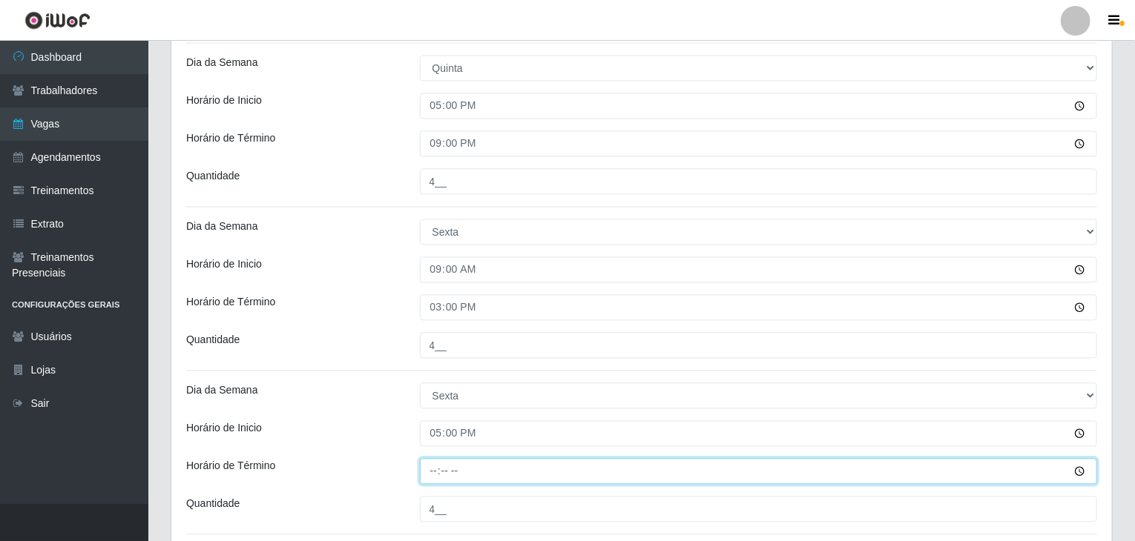
click at [430, 472] on input "Horário de Término" at bounding box center [759, 471] width 678 height 26
type input "21:00"
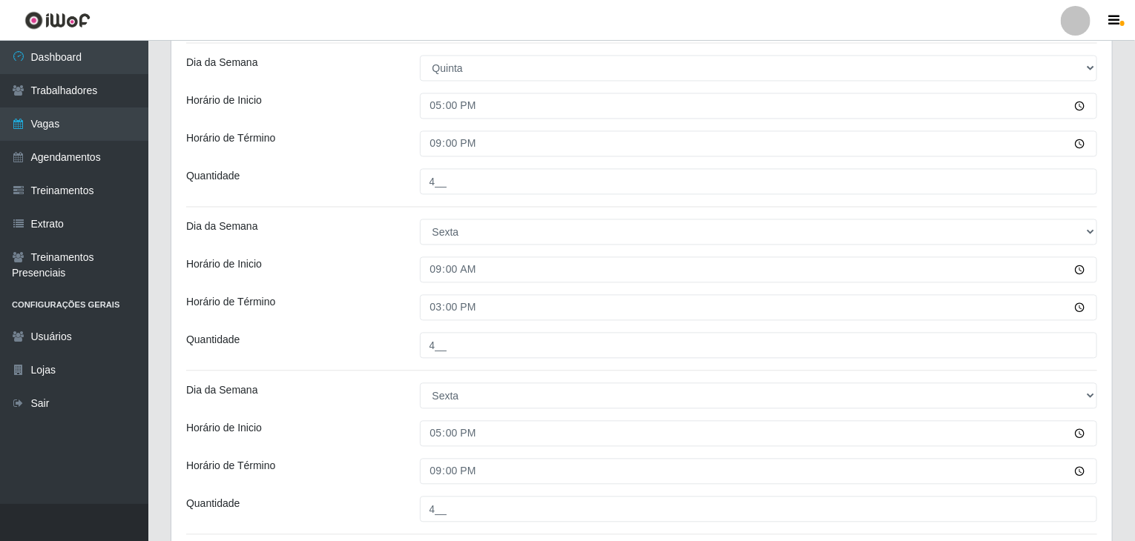
click at [411, 428] on div "17:00" at bounding box center [759, 433] width 700 height 26
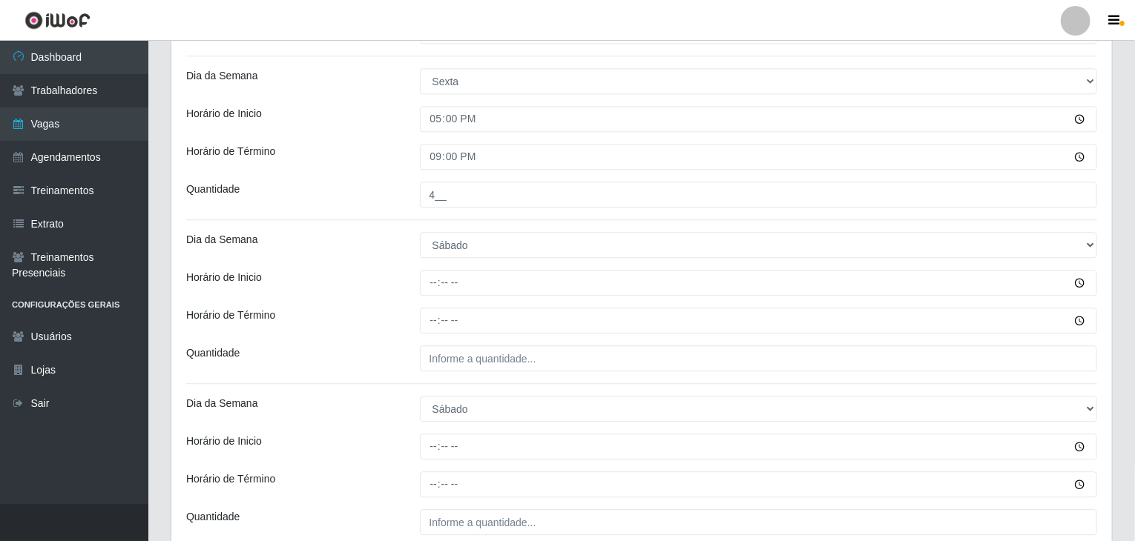
scroll to position [1852, 0]
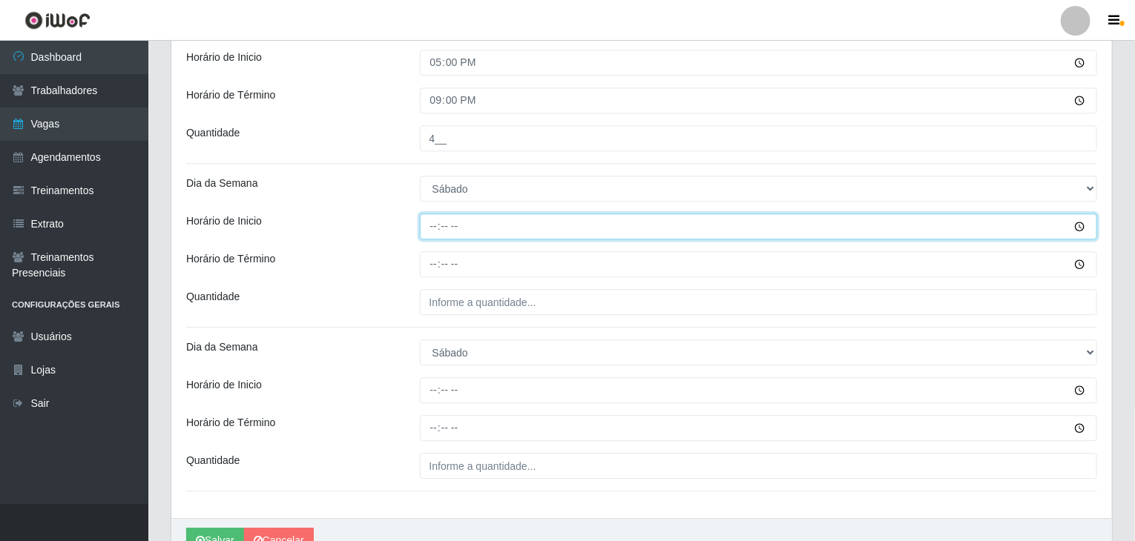
drag, startPoint x: 427, startPoint y: 211, endPoint x: 432, endPoint y: 220, distance: 10.6
click at [429, 214] on input "Horário de Inicio" at bounding box center [759, 227] width 678 height 26
type input "09:00"
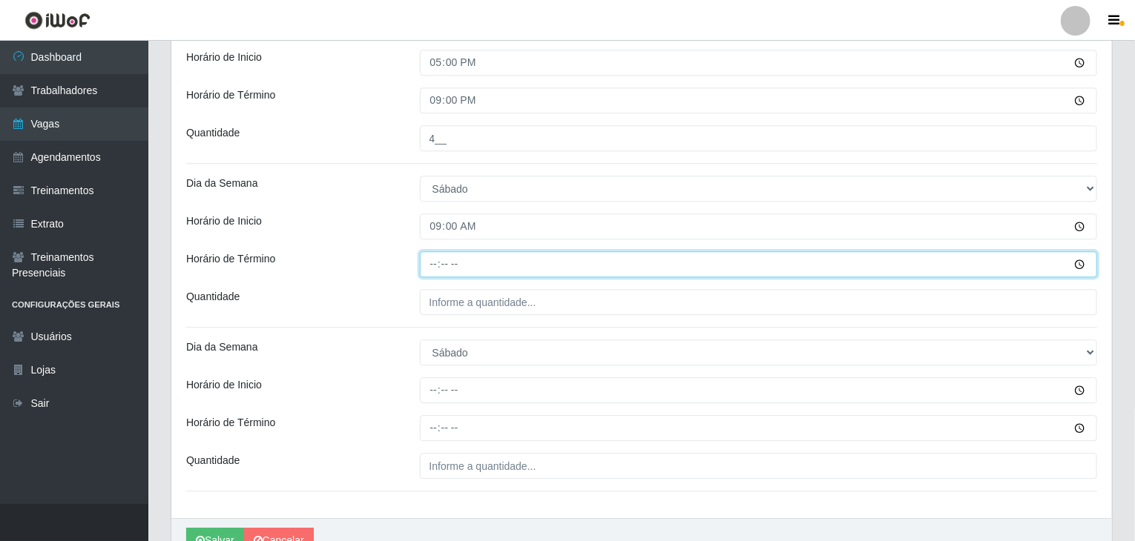
click at [428, 265] on input "Horário de Término" at bounding box center [759, 264] width 678 height 26
type input "15:00"
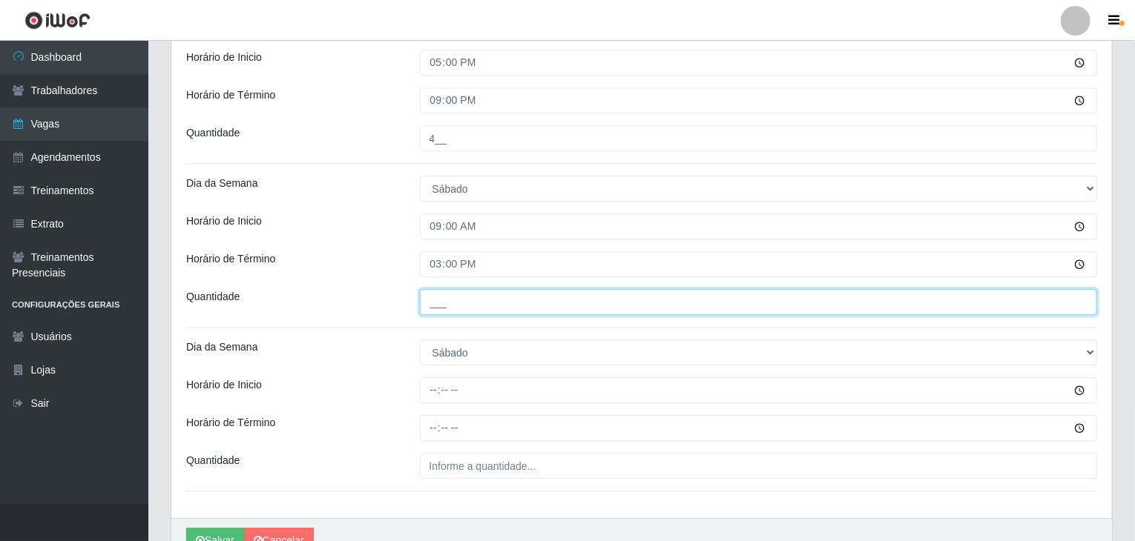
click at [453, 291] on input "___" at bounding box center [759, 302] width 678 height 26
type input "4__"
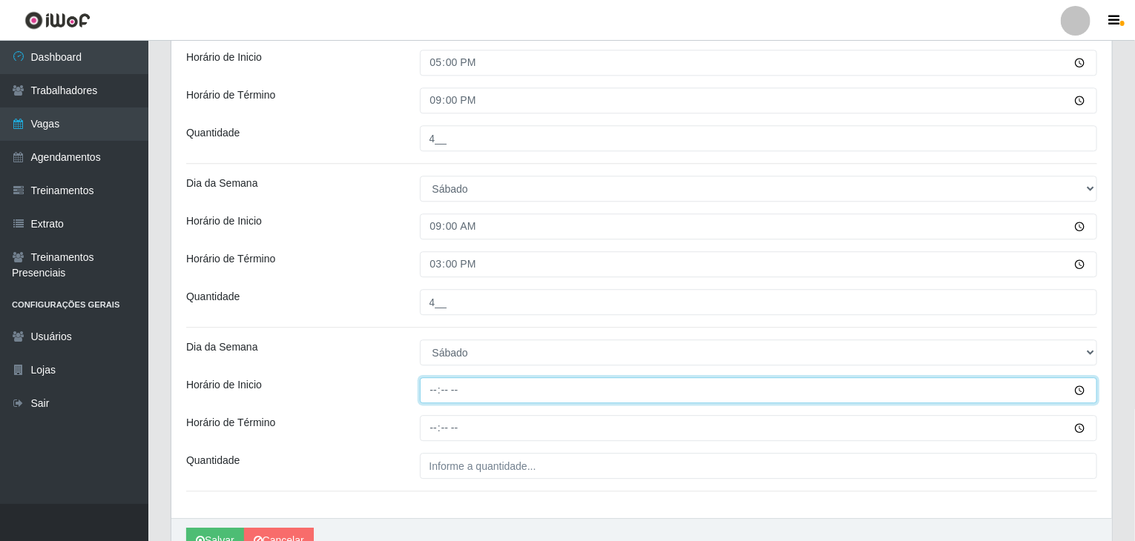
click at [442, 389] on input "Horário de Inicio" at bounding box center [759, 390] width 678 height 26
click at [430, 385] on input "Horário de Inicio" at bounding box center [759, 390] width 678 height 26
type input "17:00"
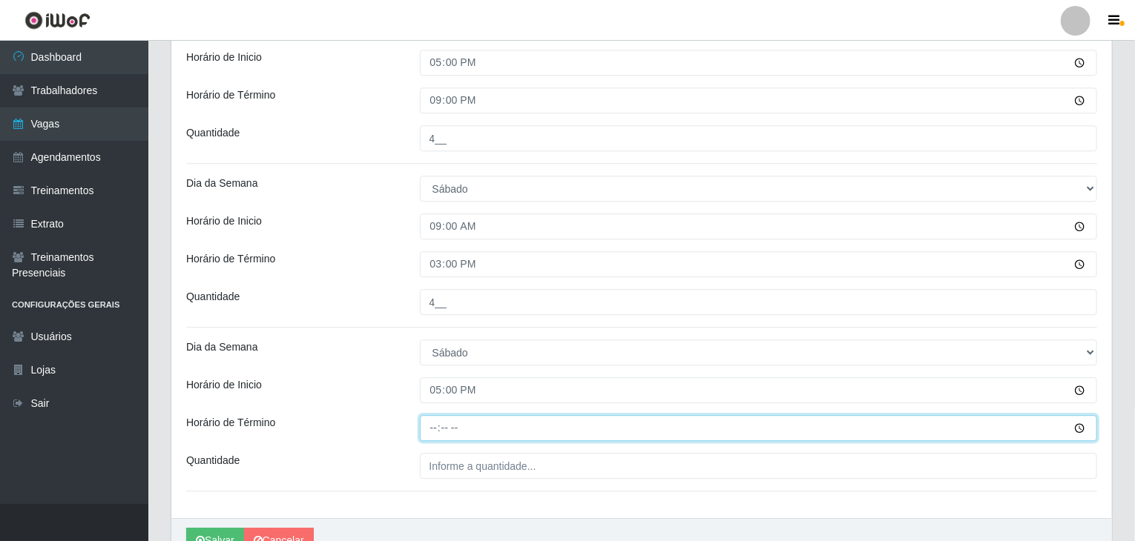
click at [433, 437] on input "Horário de Término" at bounding box center [759, 428] width 678 height 26
type input "21:00"
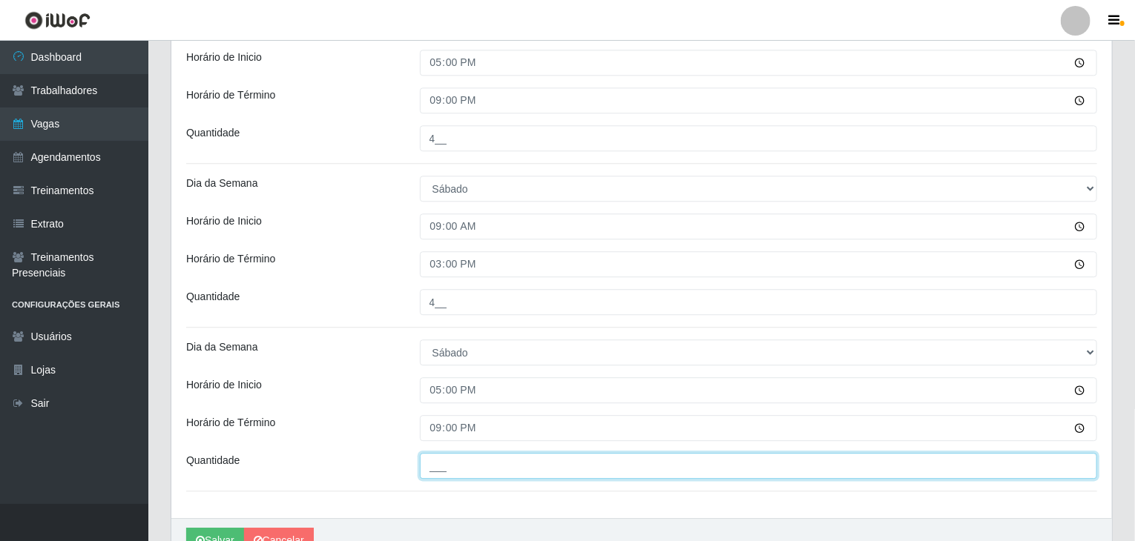
click at [475, 463] on input "___" at bounding box center [759, 466] width 678 height 26
type input "4__"
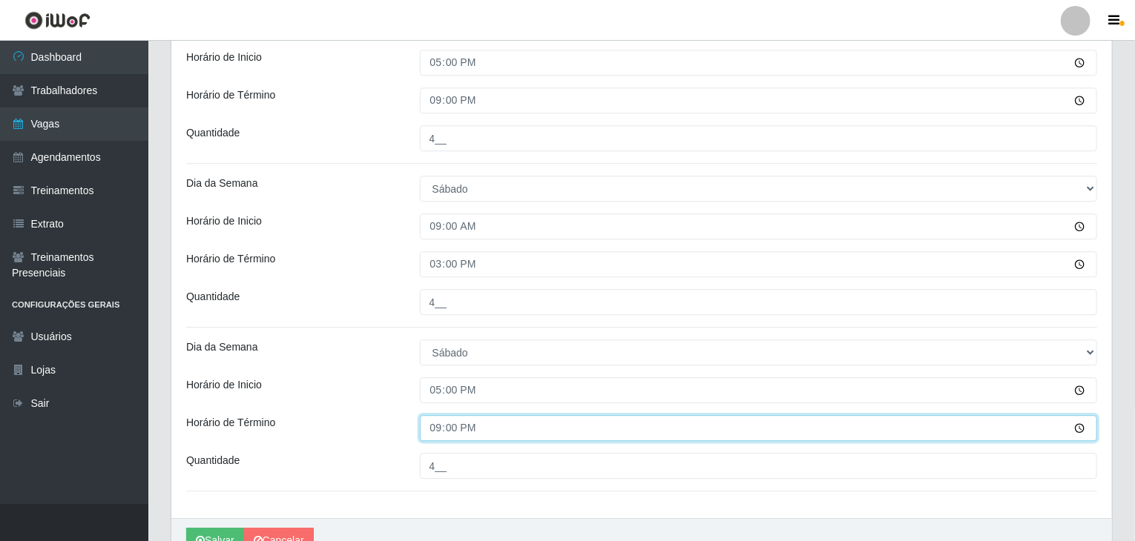
click at [416, 415] on div "21:00" at bounding box center [759, 428] width 700 height 26
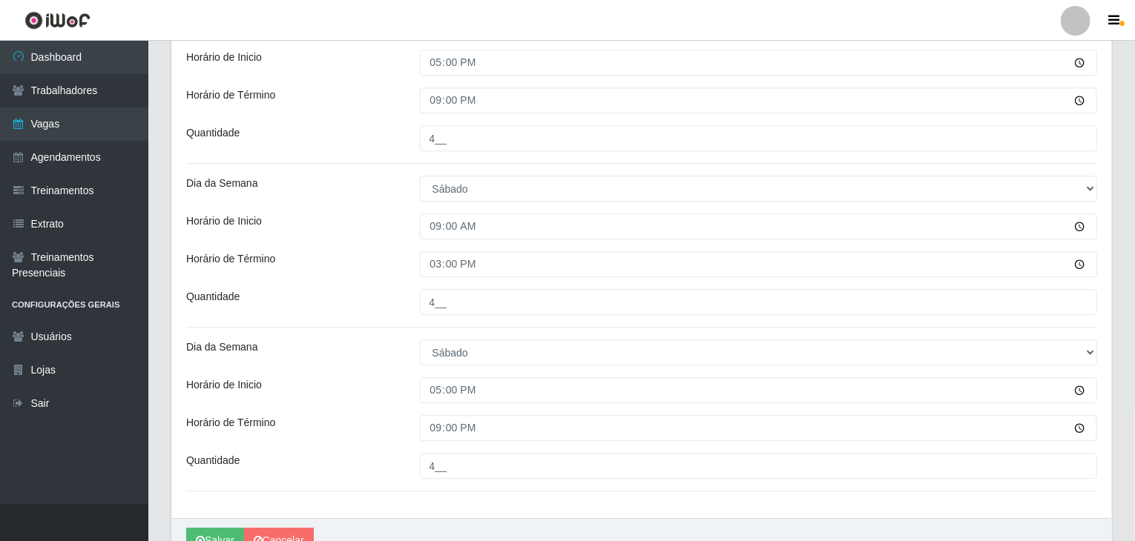
click at [412, 415] on div "21:00" at bounding box center [759, 428] width 700 height 26
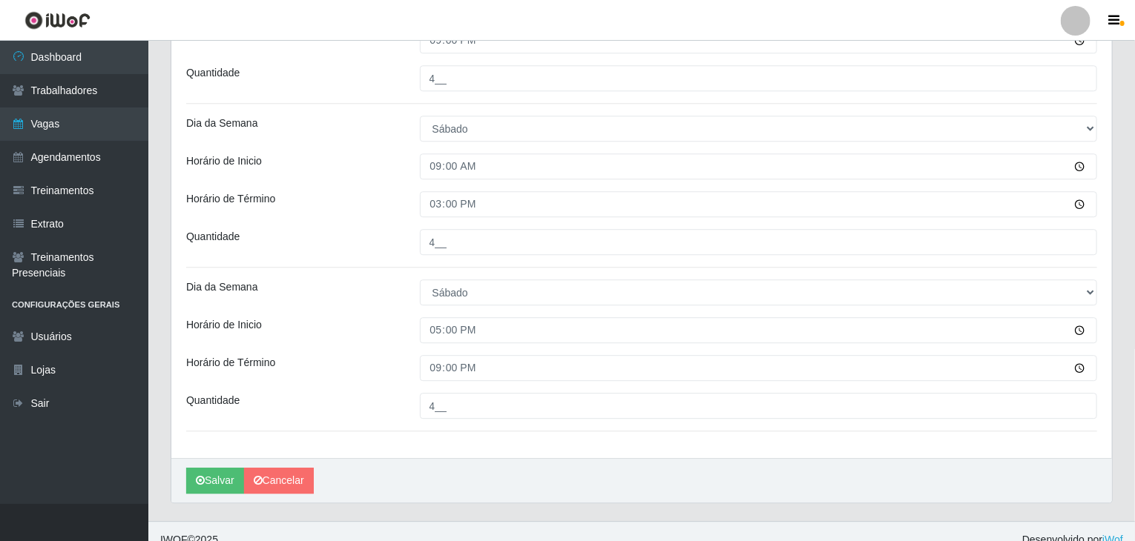
scroll to position [1927, 0]
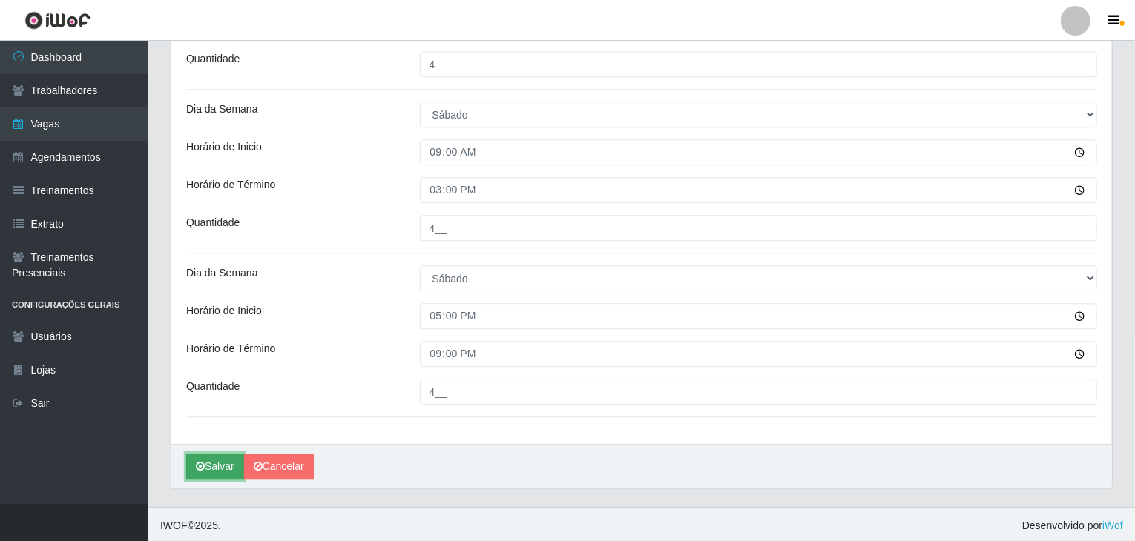
click at [212, 456] on button "Salvar" at bounding box center [215, 467] width 58 height 26
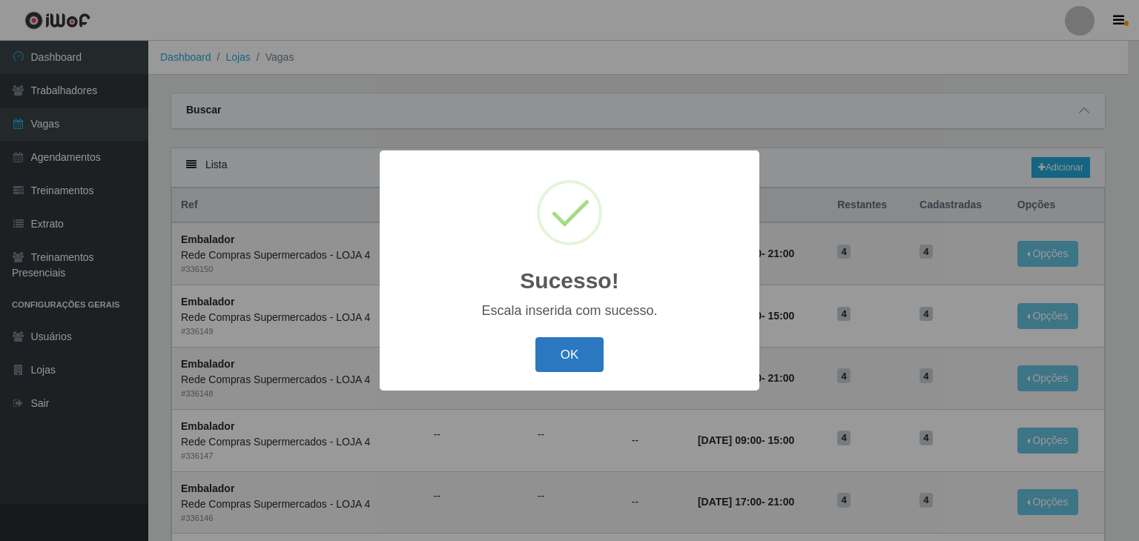
click at [554, 351] on button "OK" at bounding box center [569, 354] width 69 height 35
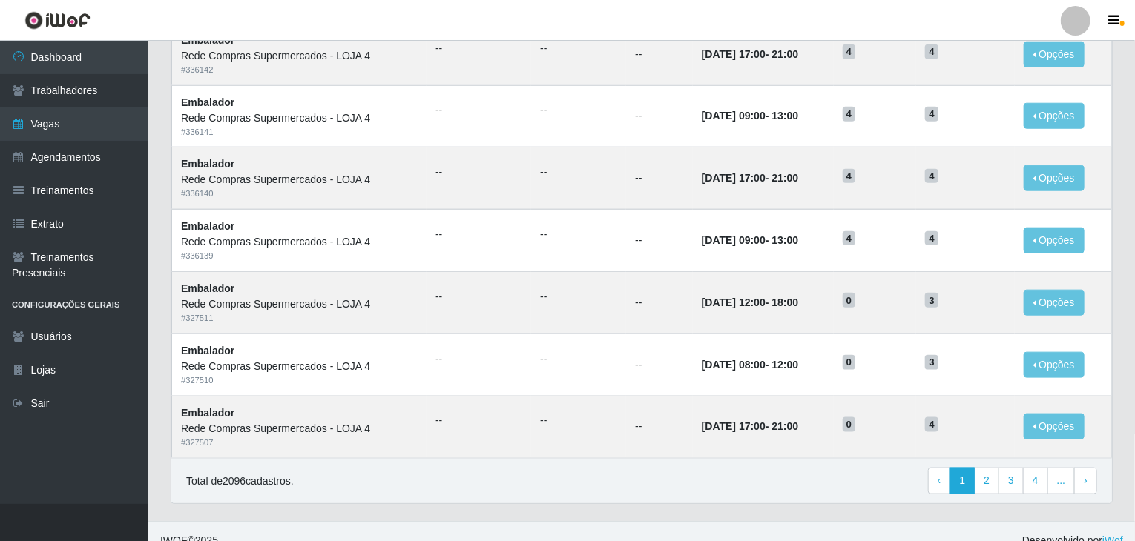
scroll to position [711, 0]
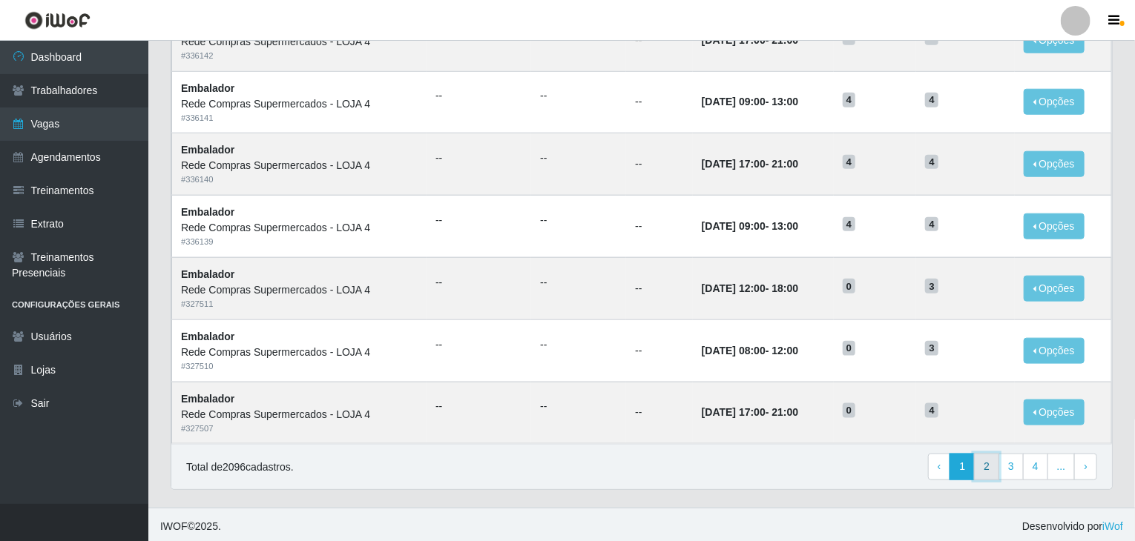
click at [988, 455] on link "2" at bounding box center [986, 467] width 25 height 27
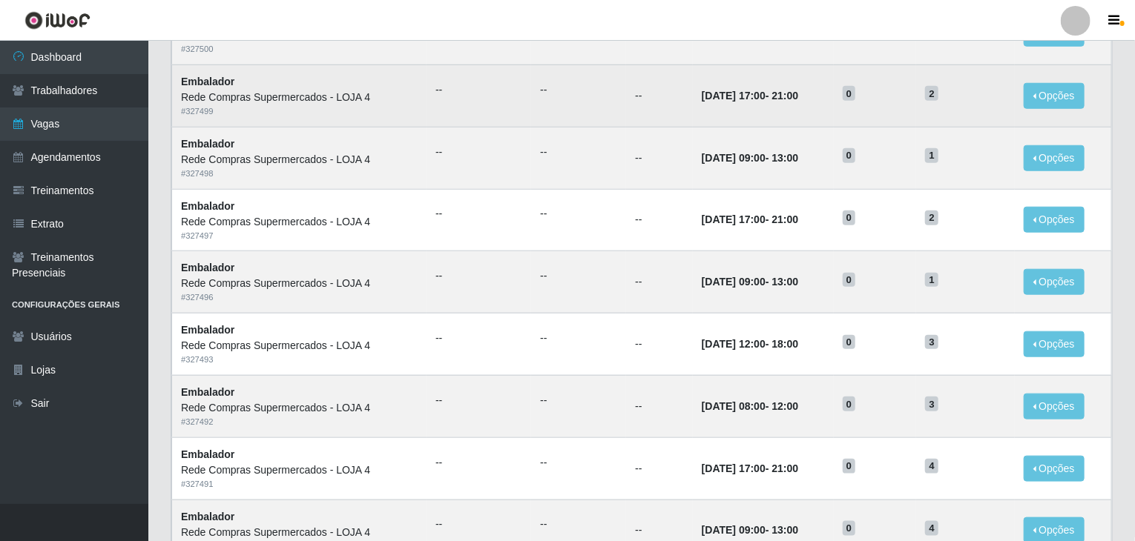
scroll to position [711, 0]
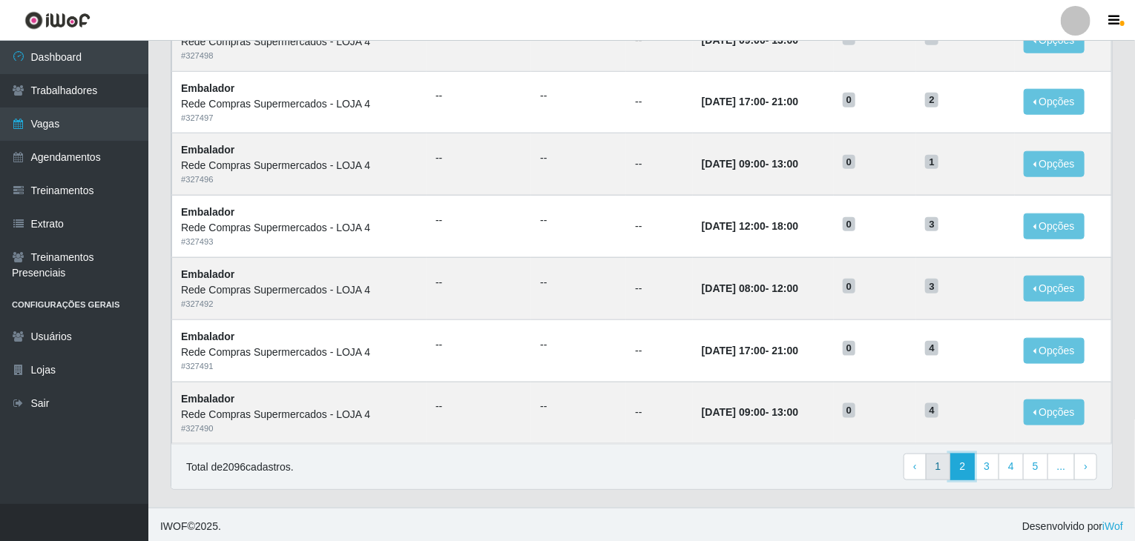
click at [955, 460] on link "2" at bounding box center [961, 467] width 25 height 27
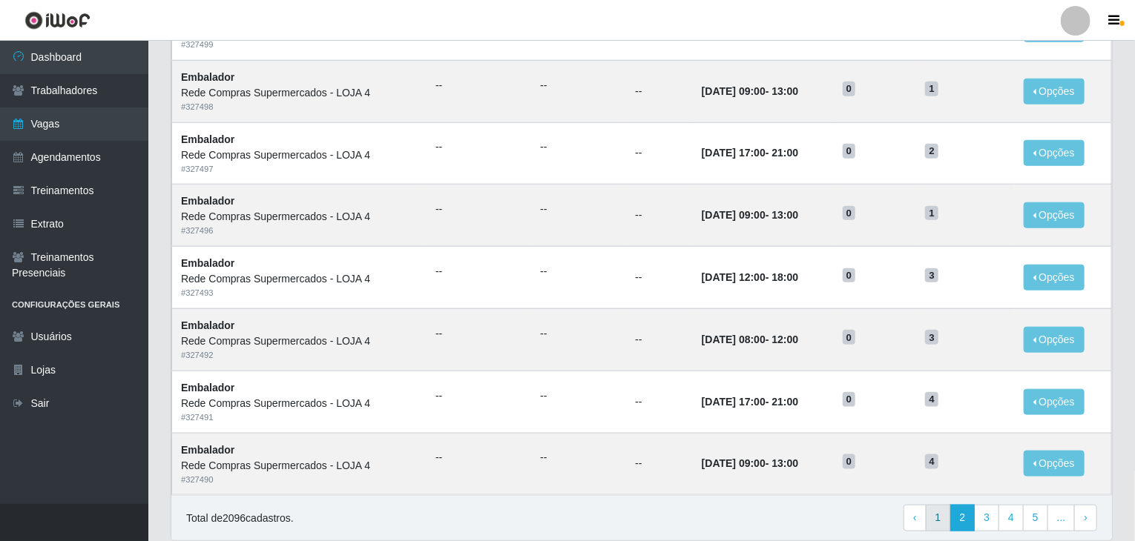
scroll to position [711, 0]
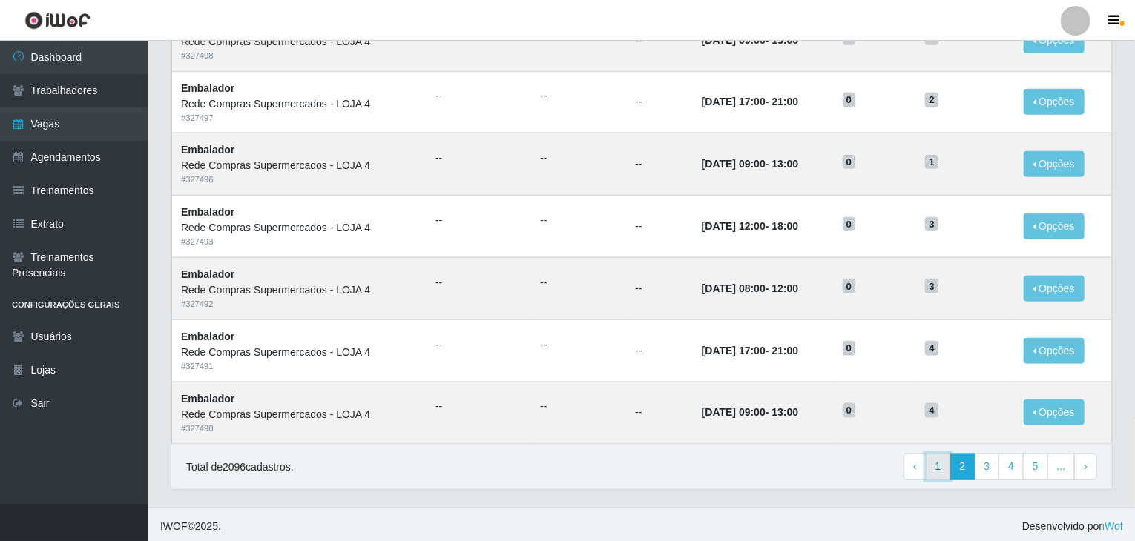
click at [949, 454] on link "1" at bounding box center [937, 467] width 25 height 27
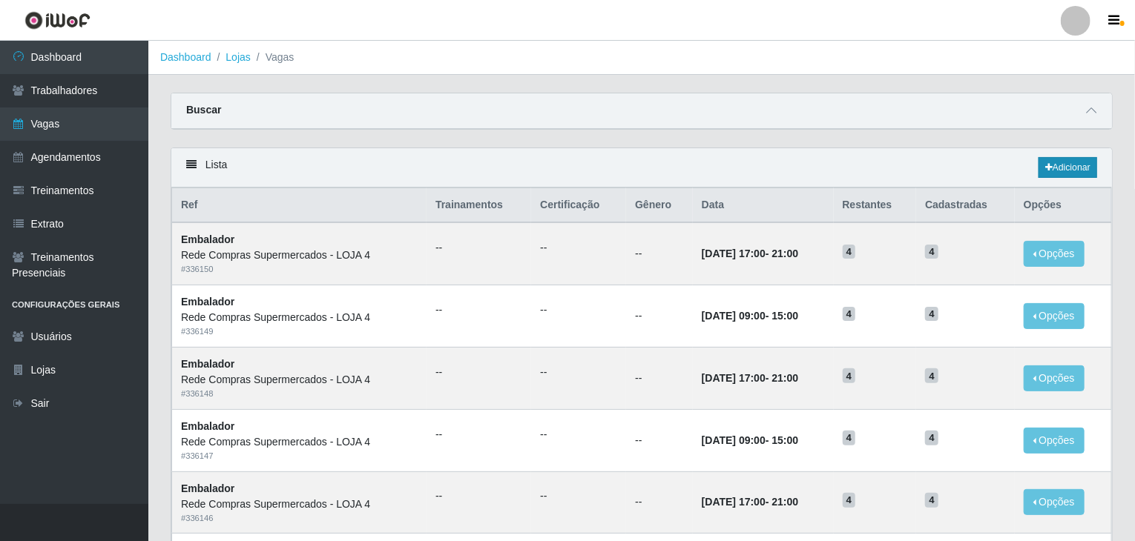
drag, startPoint x: 1069, startPoint y: 181, endPoint x: 1063, endPoint y: 174, distance: 9.1
click at [1068, 179] on div "Lista Adicionar" at bounding box center [641, 167] width 940 height 39
click at [1059, 170] on link "Adicionar" at bounding box center [1067, 167] width 59 height 21
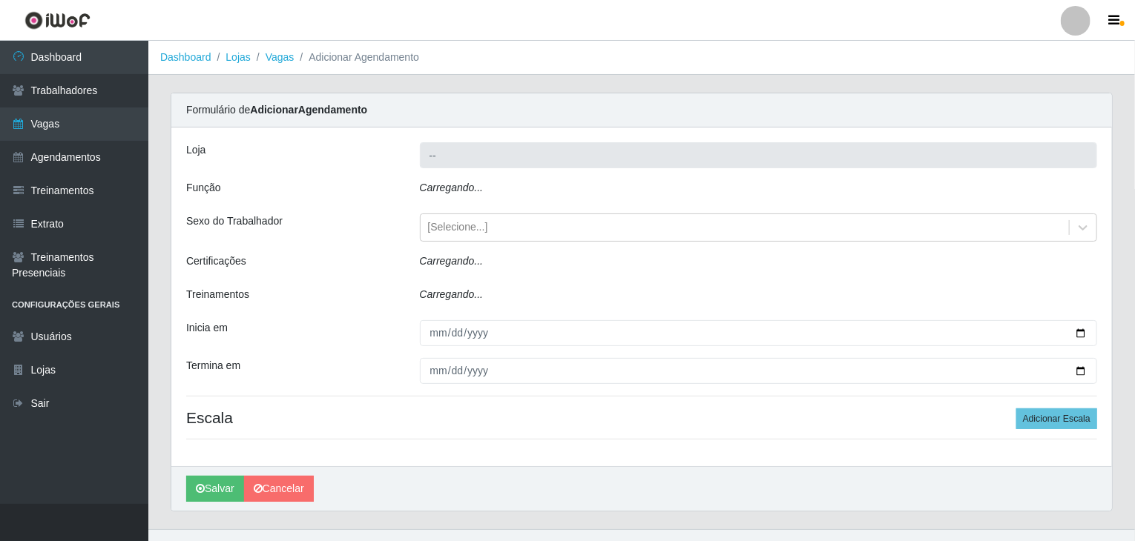
type input "Rede Compras Supermercados - LOJA 4"
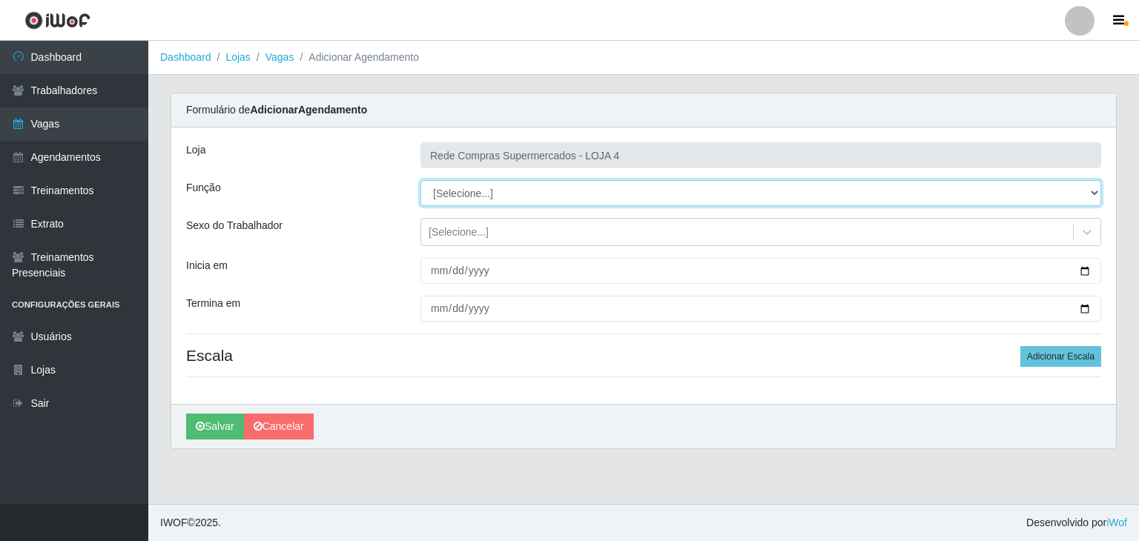
click at [458, 189] on select "[Selecione...] ASG ASG + ASG ++ Balconista Balconista + Balconista ++ Embalador…" at bounding box center [760, 193] width 681 height 26
select select "1"
click at [420, 180] on select "[Selecione...] ASG ASG + ASG ++ Balconista Balconista + Balconista ++ Embalador…" at bounding box center [760, 193] width 681 height 26
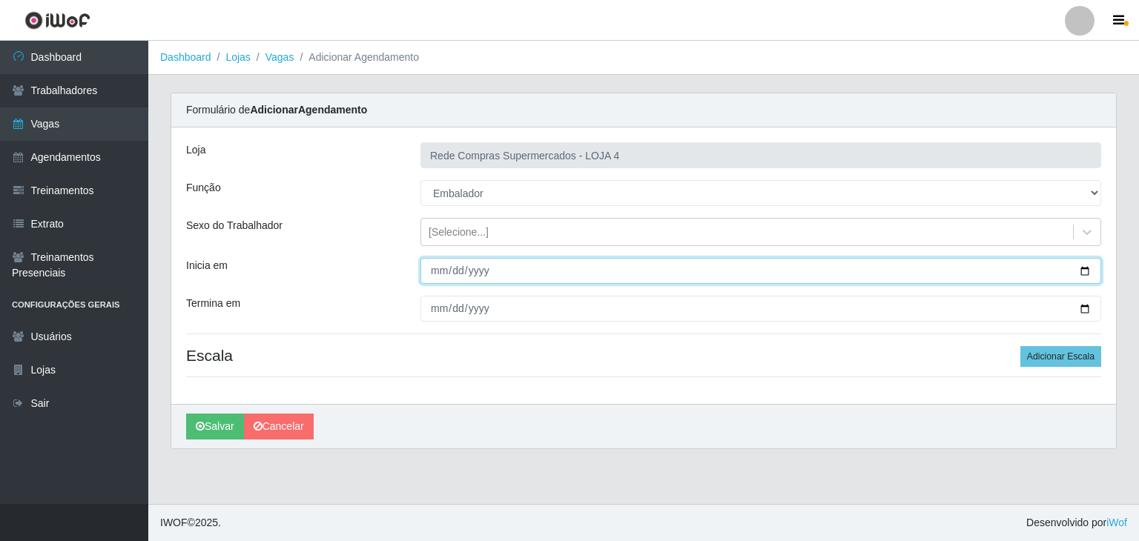
click at [1082, 265] on input "Inicia em" at bounding box center [760, 271] width 681 height 26
type input "2025-09-07"
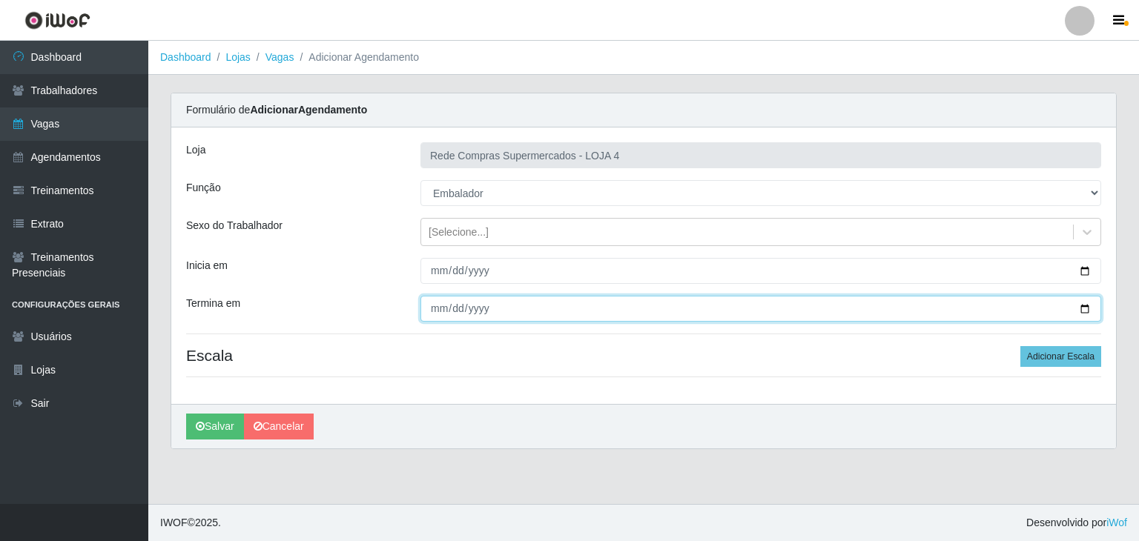
click at [1086, 307] on input "Termina em" at bounding box center [760, 309] width 681 height 26
type input "2025-09-07"
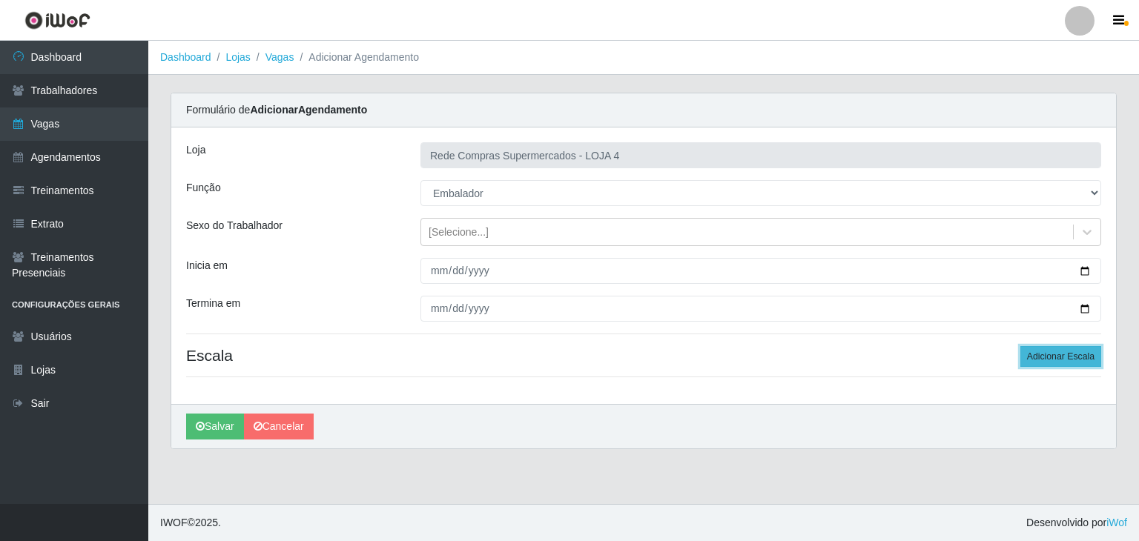
click at [1072, 354] on button "Adicionar Escala" at bounding box center [1060, 356] width 81 height 21
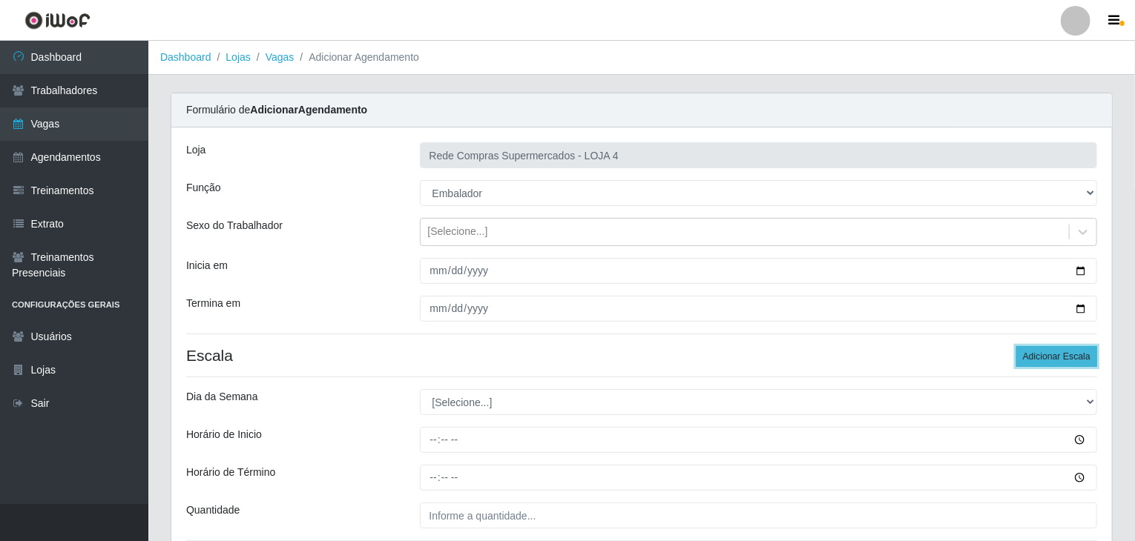
click at [1072, 354] on button "Adicionar Escala" at bounding box center [1056, 356] width 81 height 21
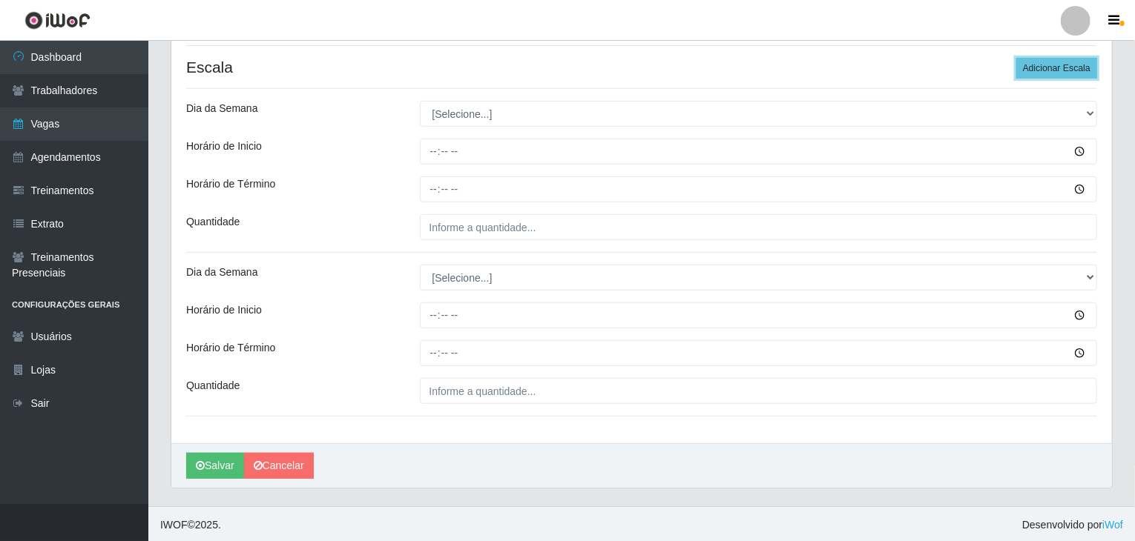
scroll to position [289, 0]
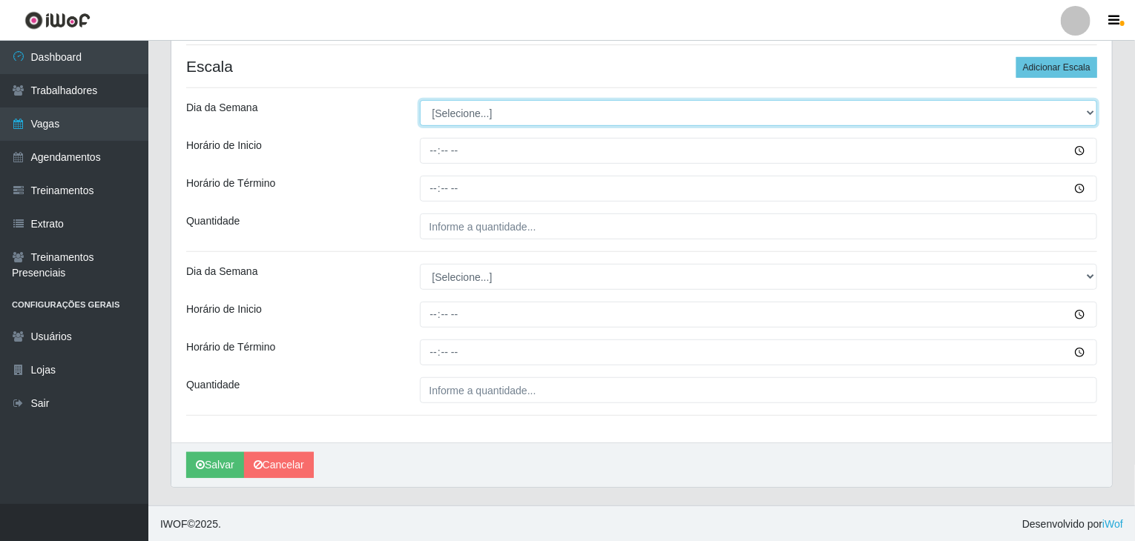
click at [534, 110] on select "[Selecione...] Segunda Terça Quarta Quinta Sexta Sábado Domingo" at bounding box center [759, 113] width 678 height 26
select select "0"
click at [420, 100] on select "[Selecione...] Segunda Terça Quarta Quinta Sexta Sábado Domingo" at bounding box center [759, 113] width 678 height 26
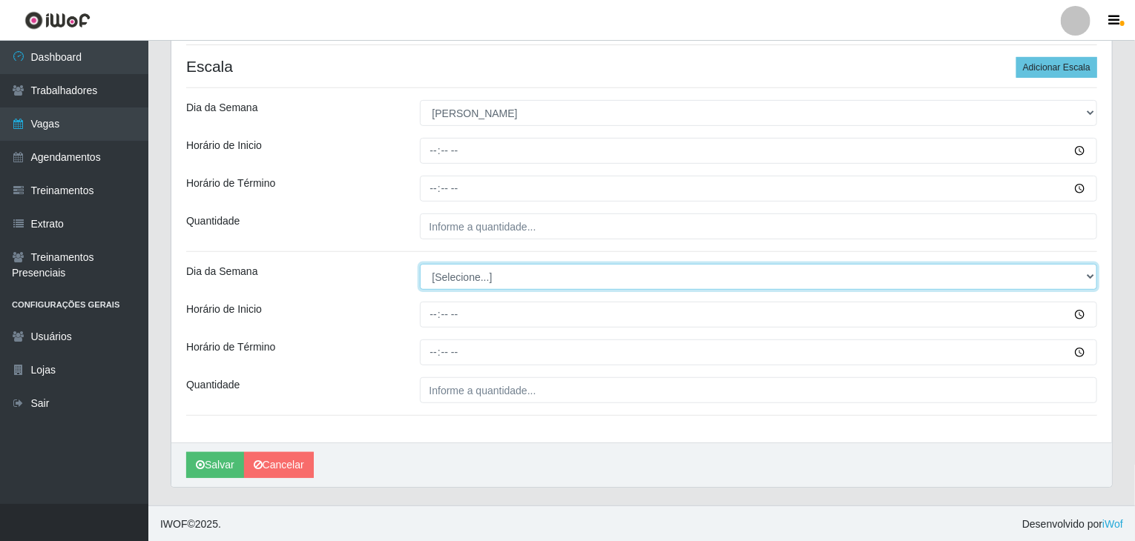
click at [529, 277] on select "[Selecione...] Segunda Terça Quarta Quinta Sexta Sábado Domingo" at bounding box center [759, 277] width 678 height 26
select select "0"
click at [420, 264] on select "[Selecione...] Segunda Terça Quarta Quinta Sexta Sábado Domingo" at bounding box center [759, 277] width 678 height 26
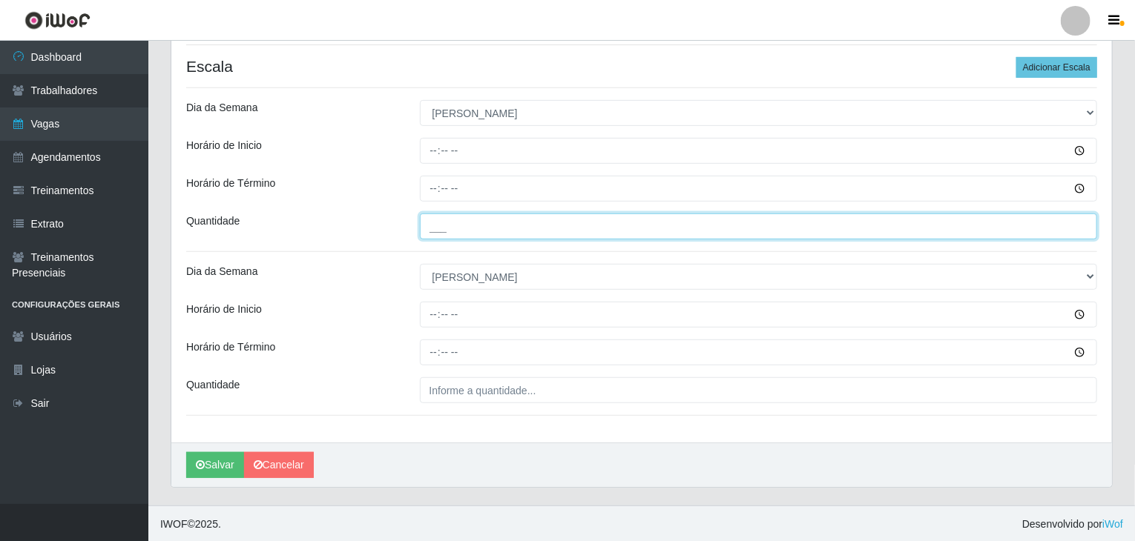
click at [451, 219] on input "___" at bounding box center [759, 227] width 678 height 26
type input "3__"
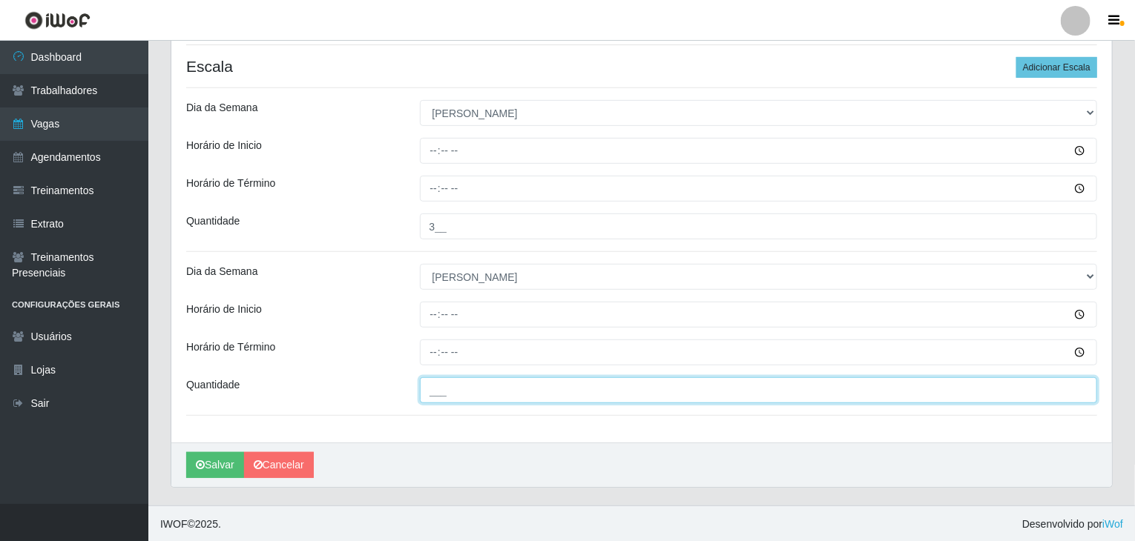
click at [489, 386] on input "___" at bounding box center [759, 390] width 678 height 26
type input "3__"
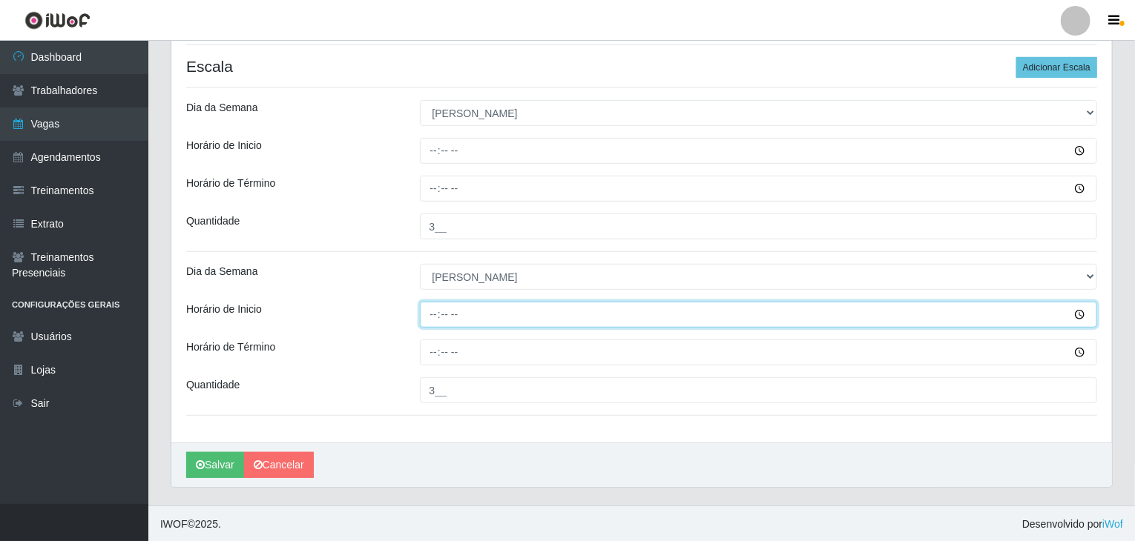
click at [427, 319] on input "Horário de Inicio" at bounding box center [759, 315] width 678 height 26
type input "12:00"
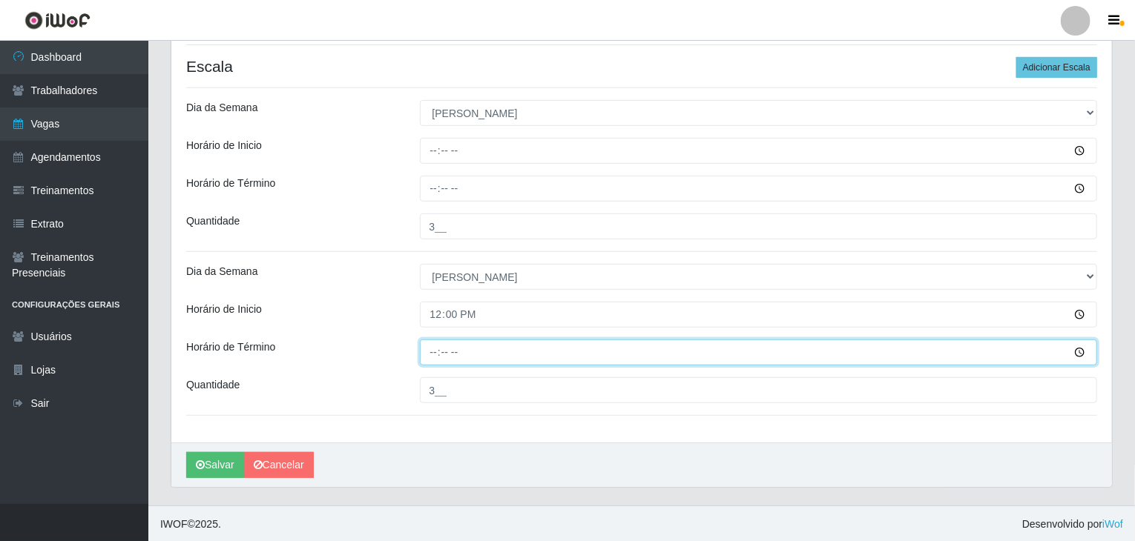
click at [432, 349] on input "Horário de Término" at bounding box center [759, 353] width 678 height 26
type input "18:00"
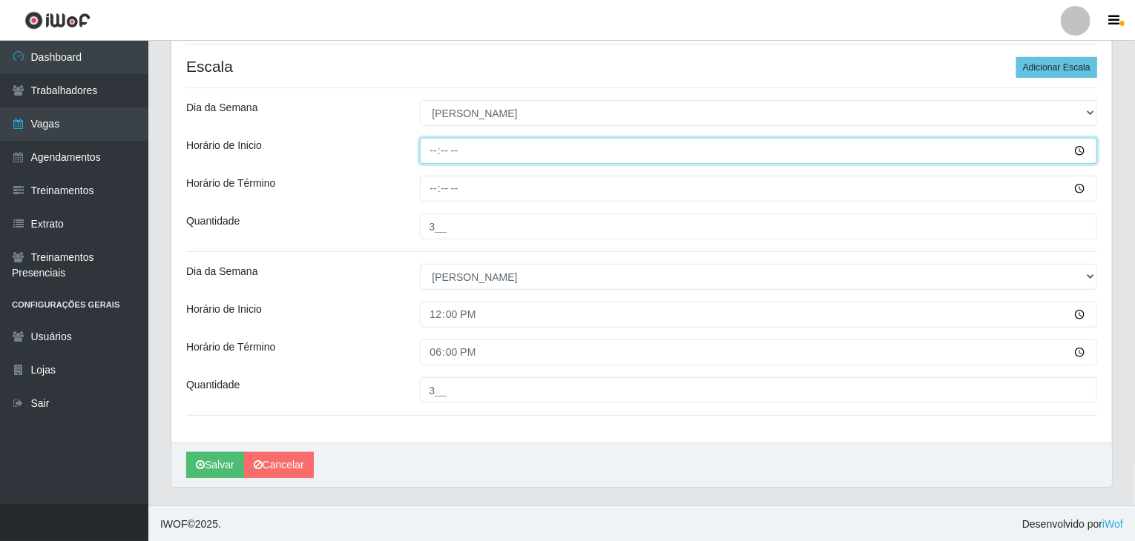
click at [438, 158] on input "Horário de Inicio" at bounding box center [759, 151] width 678 height 26
type input "08:00"
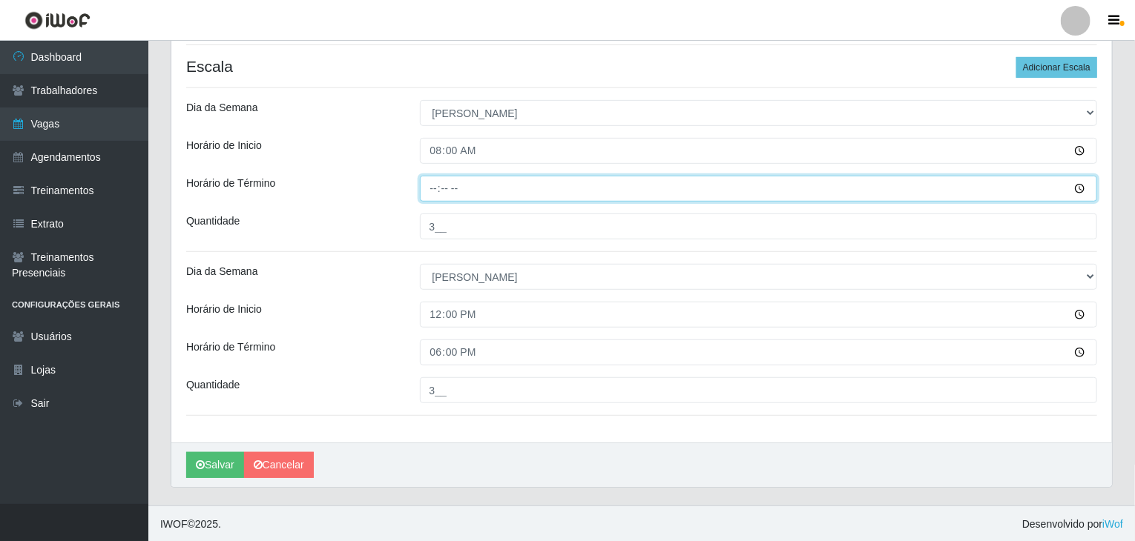
click at [436, 182] on input "Horário de Término" at bounding box center [759, 189] width 678 height 26
type input "12:00"
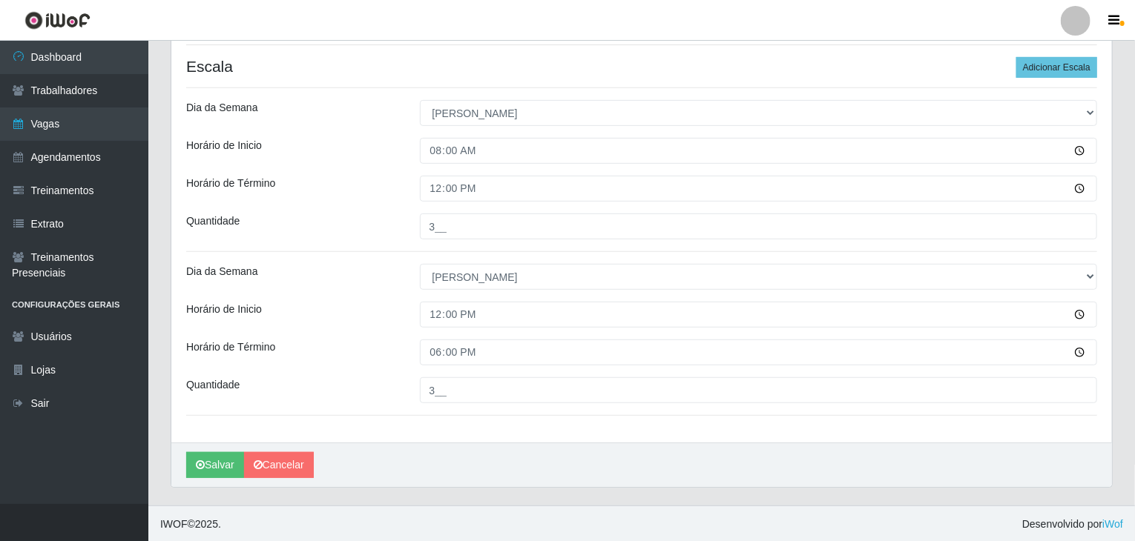
click at [340, 199] on div "Horário de Término" at bounding box center [292, 189] width 234 height 26
click at [193, 466] on button "Salvar" at bounding box center [215, 465] width 58 height 26
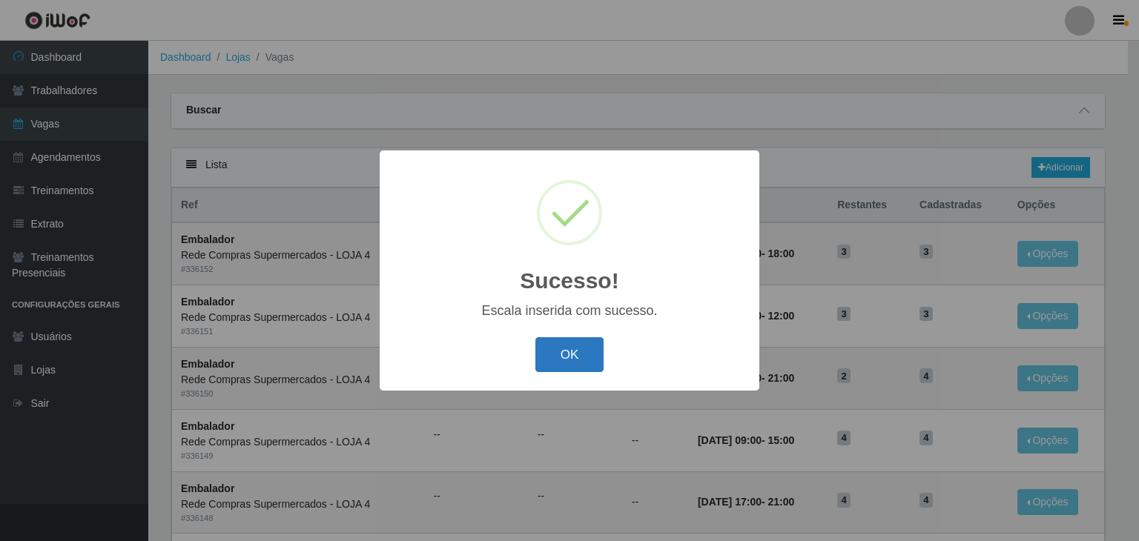
click at [546, 338] on button "OK" at bounding box center [569, 354] width 69 height 35
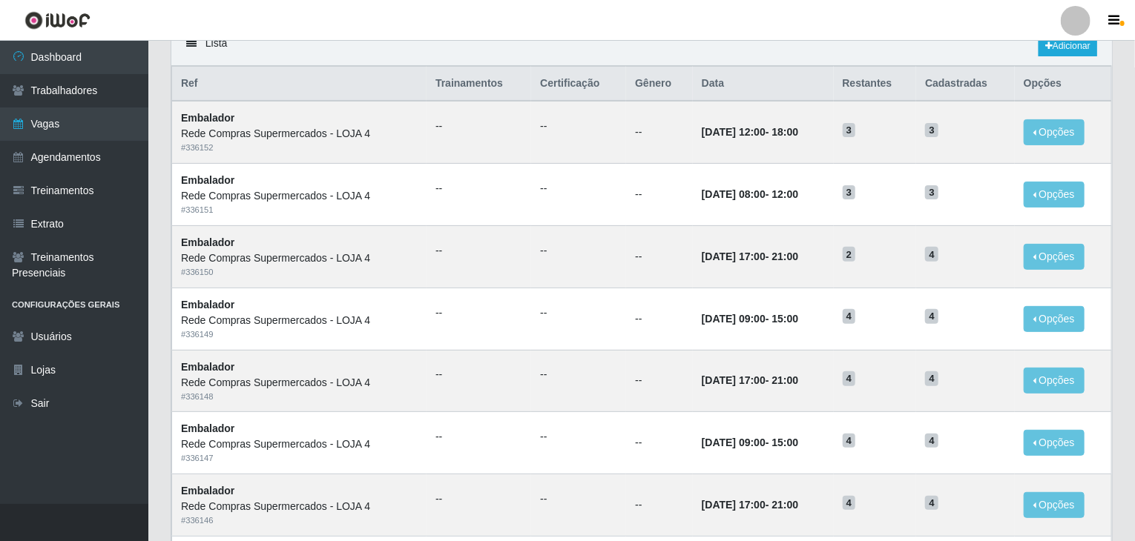
scroll to position [44, 0]
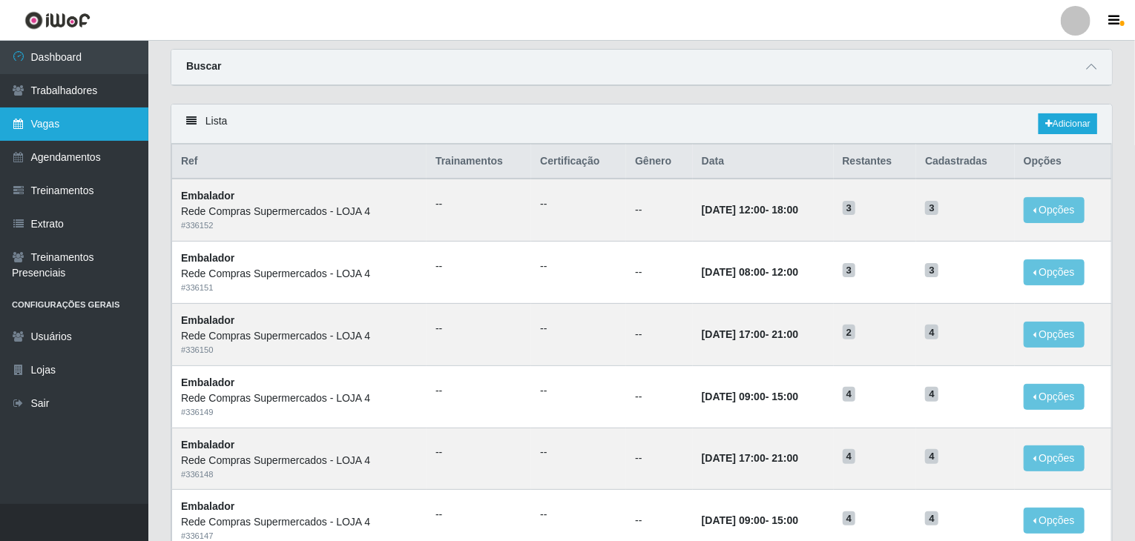
click at [29, 127] on link "Vagas" at bounding box center [74, 124] width 148 height 33
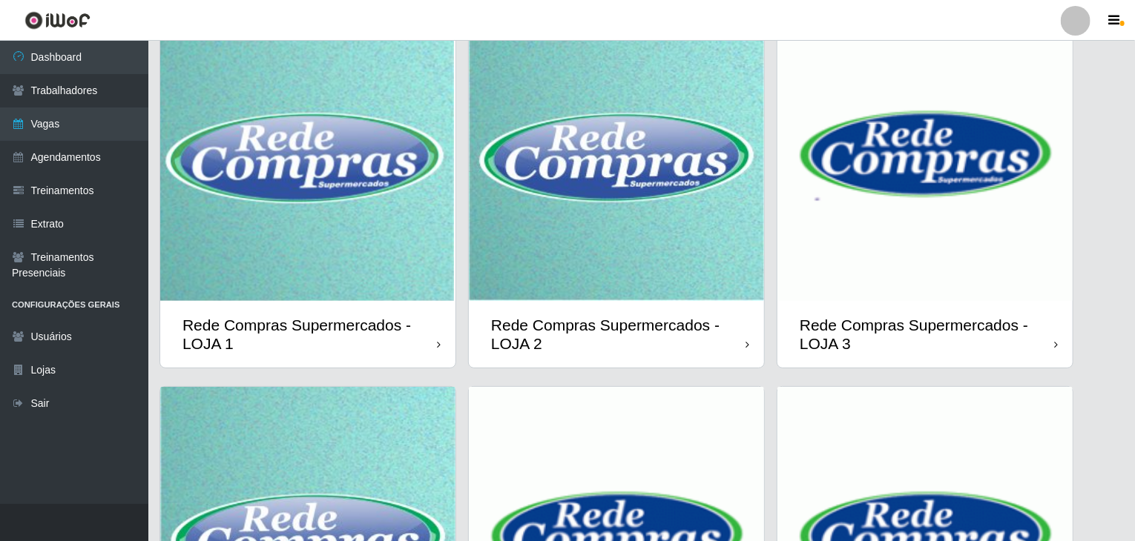
scroll to position [351, 0]
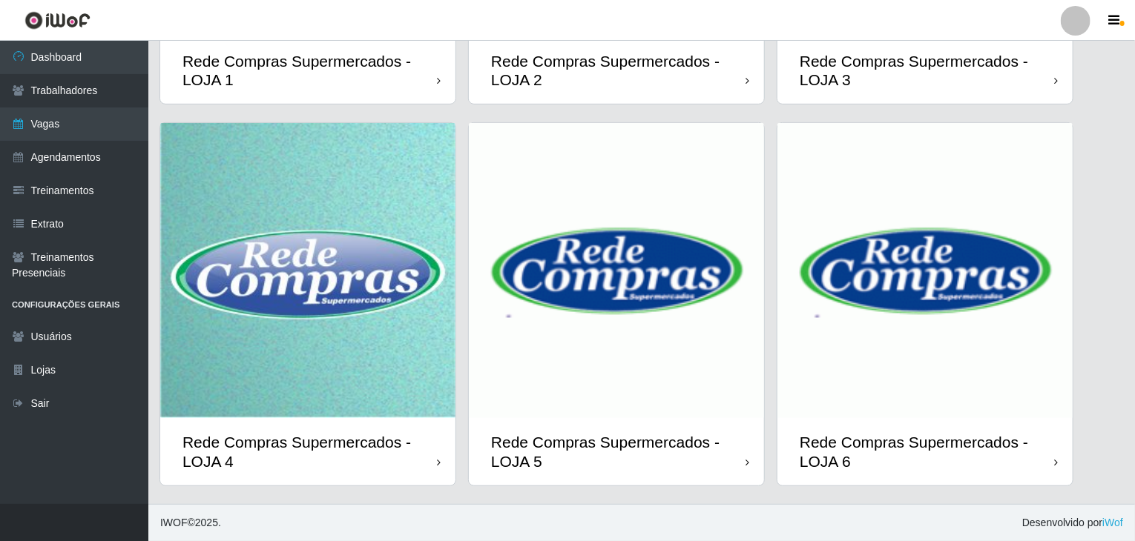
click at [340, 283] on img at bounding box center [307, 270] width 295 height 295
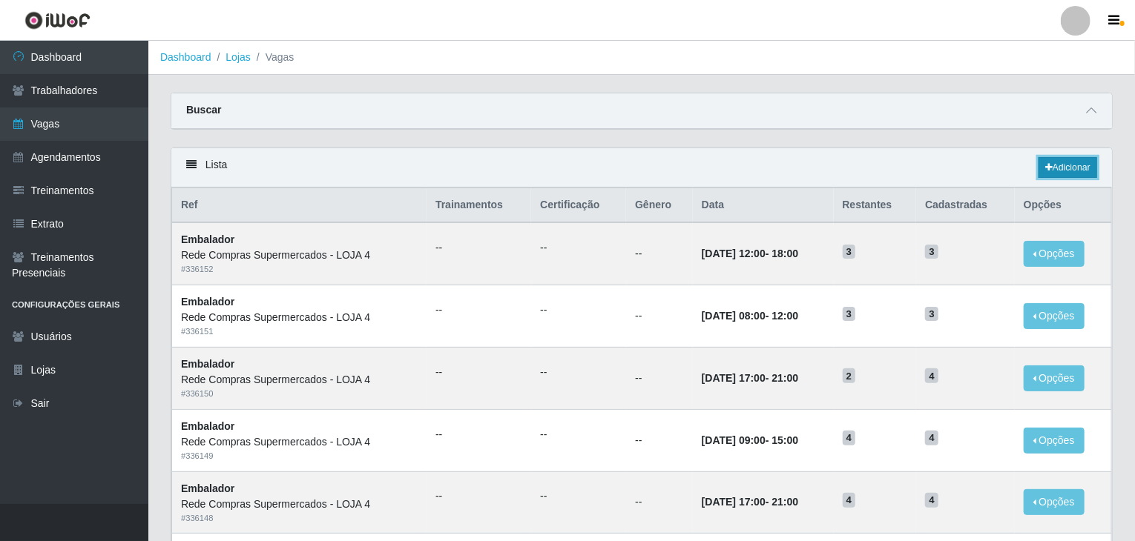
click at [1068, 171] on link "Adicionar" at bounding box center [1067, 167] width 59 height 21
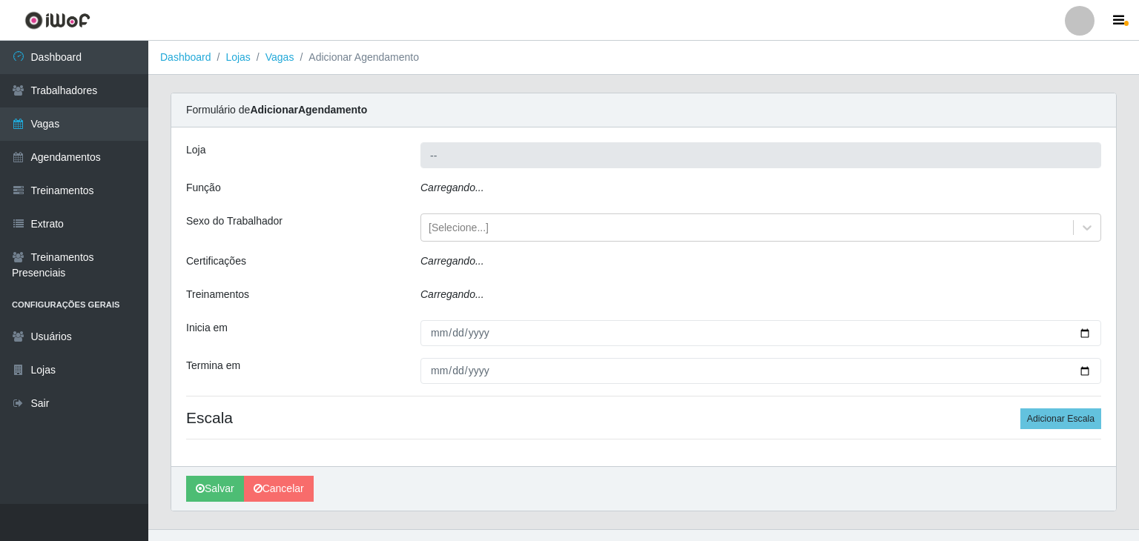
type input "Rede Compras Supermercados - LOJA 4"
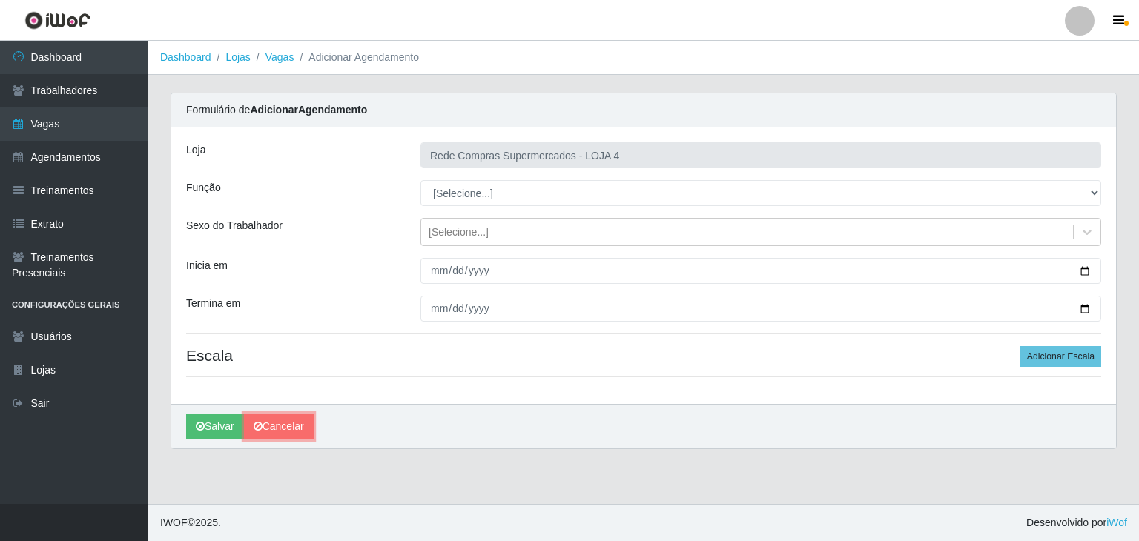
click at [273, 422] on link "Cancelar" at bounding box center [279, 427] width 70 height 26
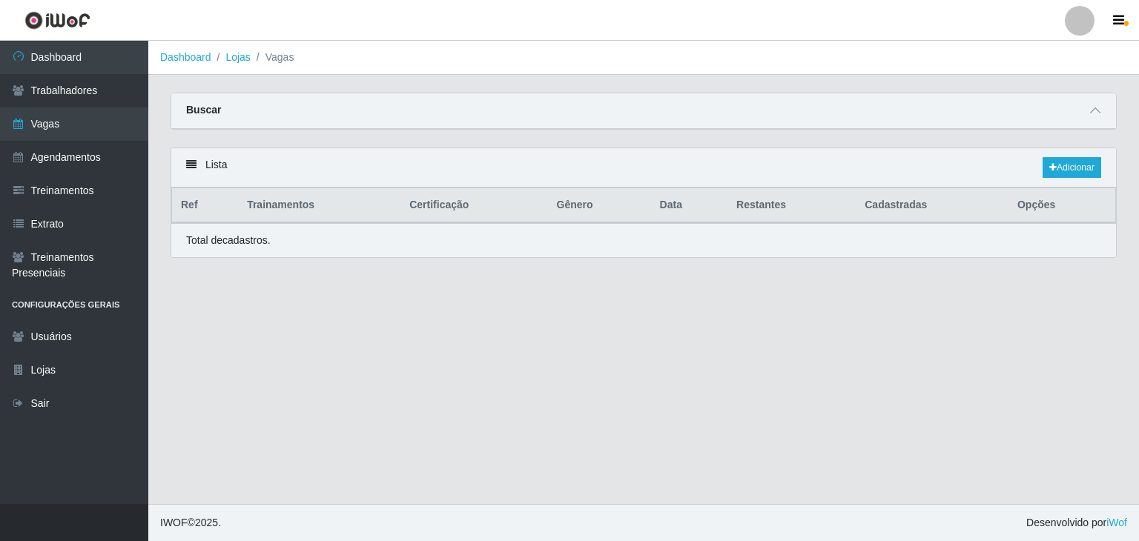
click at [1059, 296] on main "Dashboard Lojas Vagas Carregando... Buscar Início em Término em Função [Selecio…" at bounding box center [643, 272] width 991 height 463
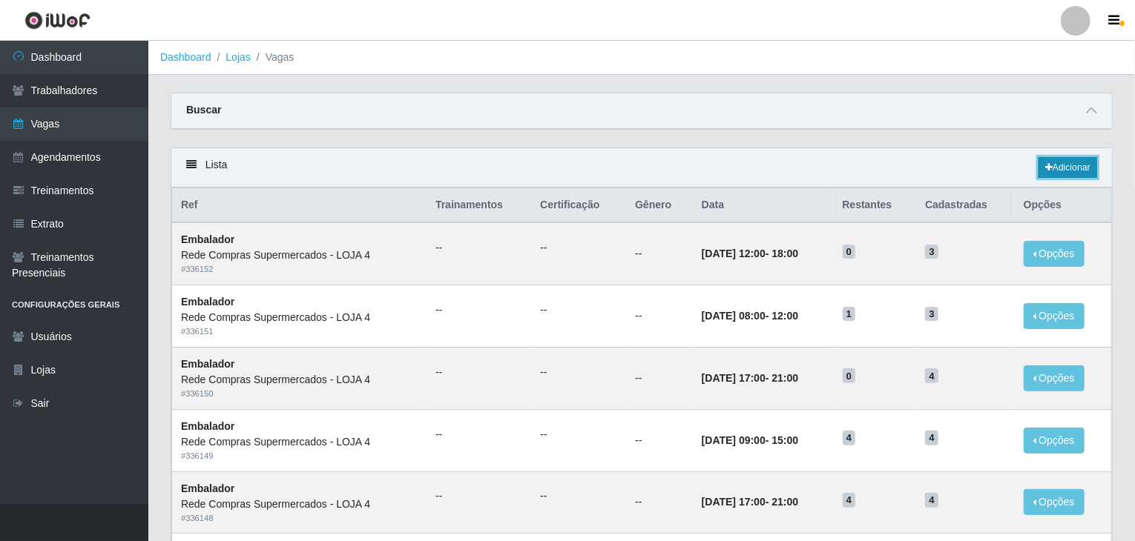
click at [1046, 171] on icon at bounding box center [1048, 167] width 7 height 9
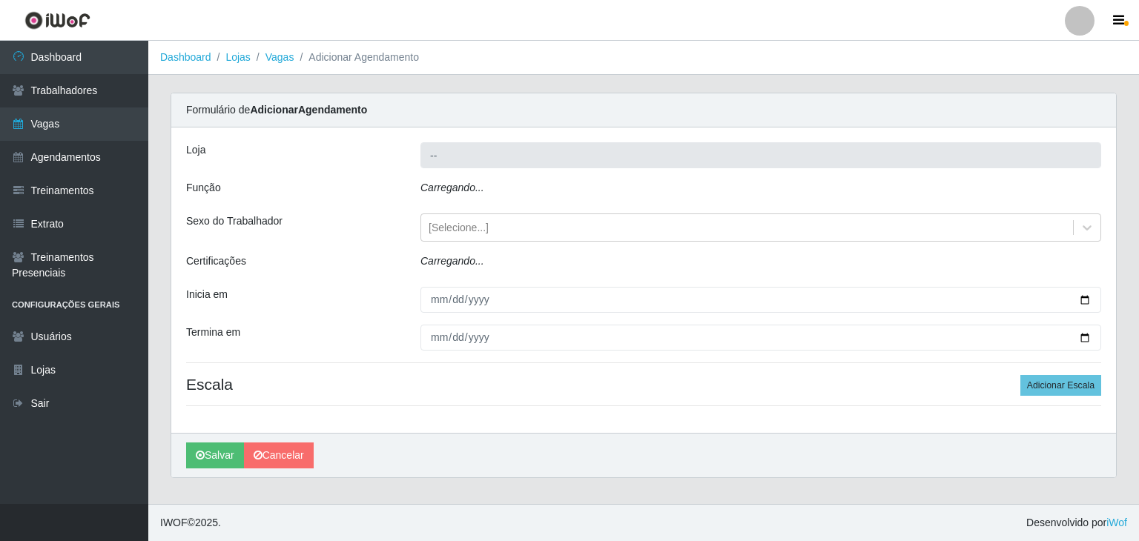
type input "Rede Compras Supermercados - LOJA 4"
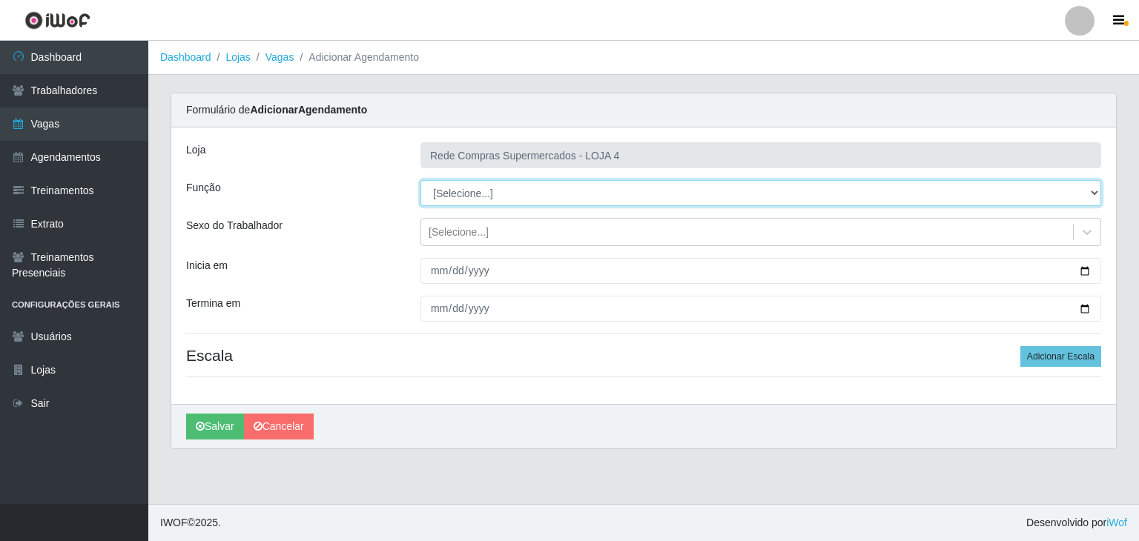
click at [455, 194] on select "[Selecione...] ASG ASG + ASG ++ Balconista Balconista + Balconista ++ Embalador…" at bounding box center [760, 193] width 681 height 26
select select "1"
click at [420, 180] on select "[Selecione...] ASG ASG + ASG ++ Balconista Balconista + Balconista ++ Embalador…" at bounding box center [760, 193] width 681 height 26
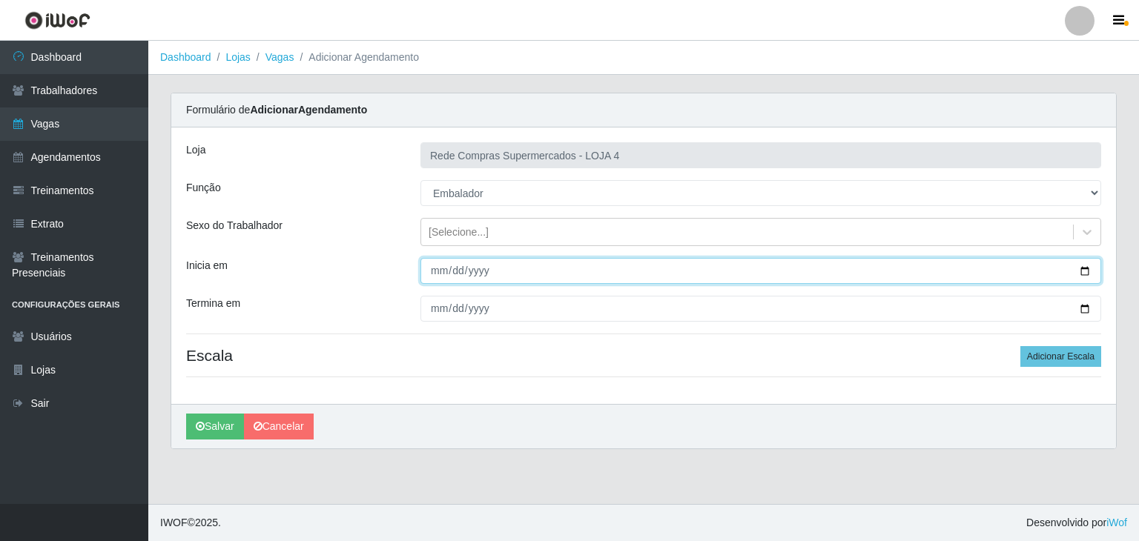
click at [1082, 275] on input "Inicia em" at bounding box center [760, 271] width 681 height 26
type input "2025-09-08"
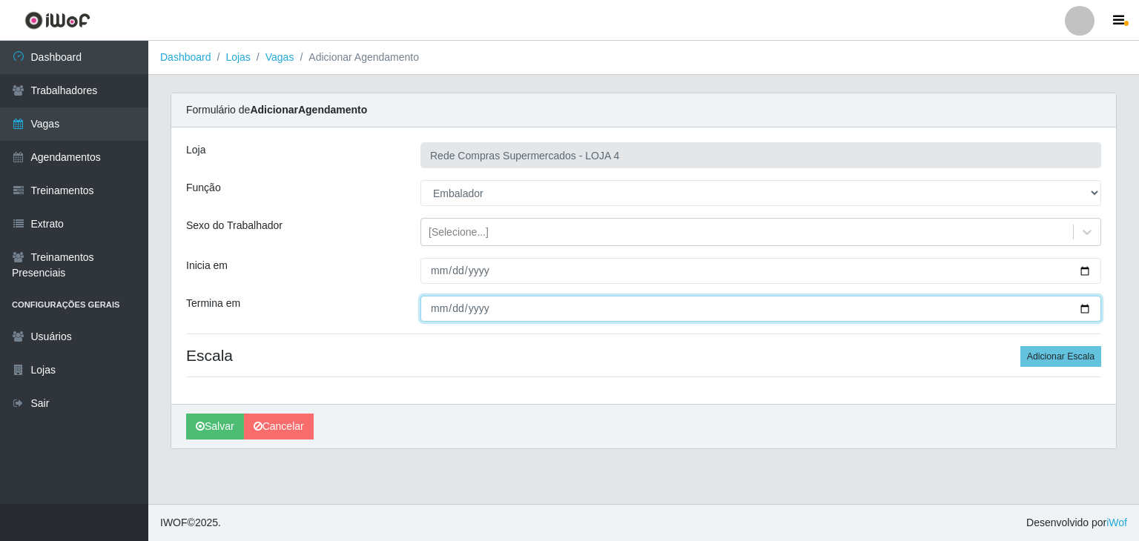
click at [1086, 307] on input "Termina em" at bounding box center [760, 309] width 681 height 26
type input "2025-09-13"
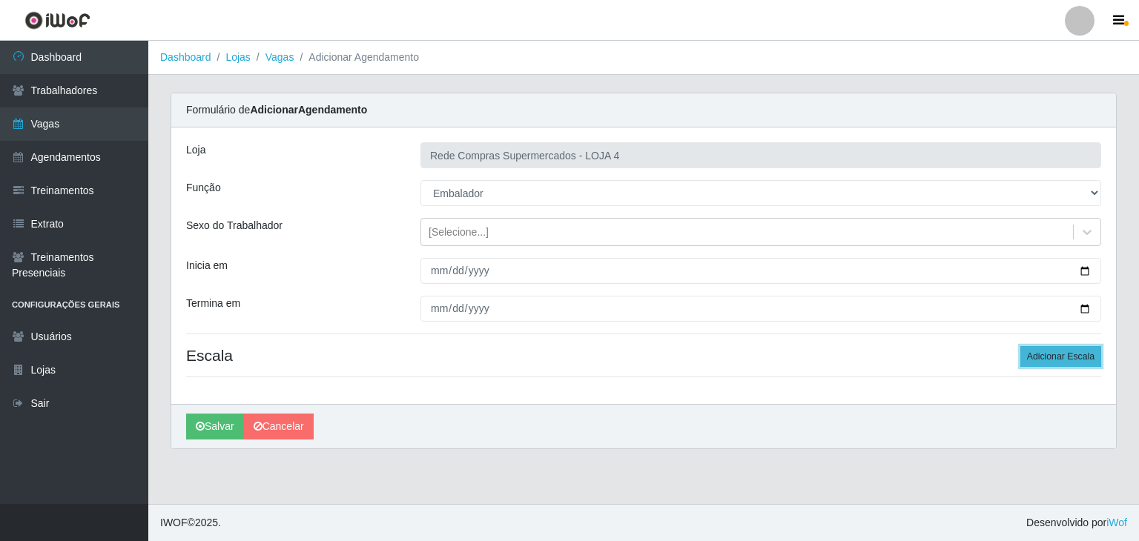
click at [1068, 351] on button "Adicionar Escala" at bounding box center [1060, 356] width 81 height 21
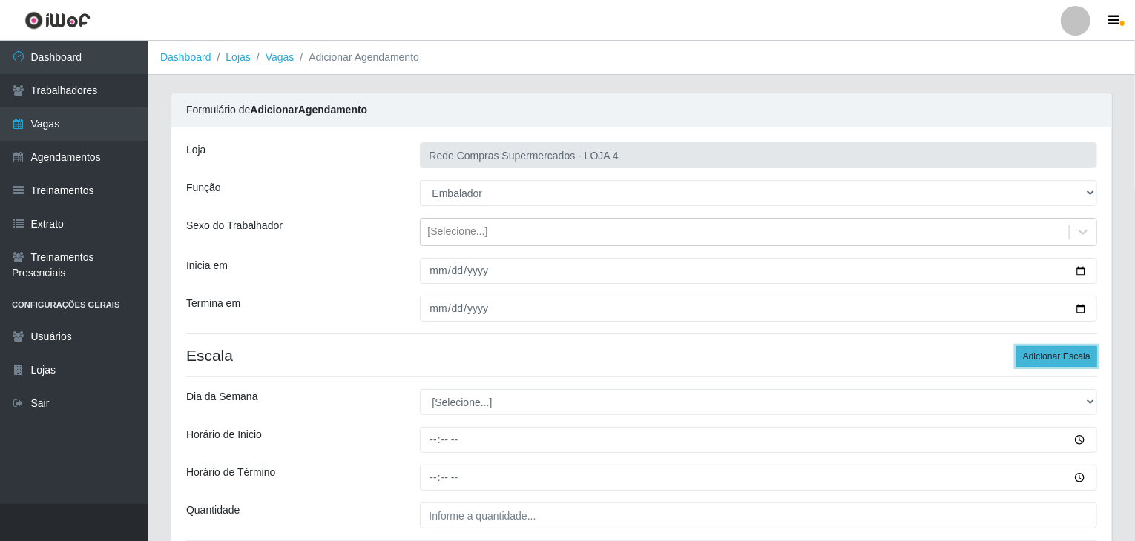
click at [1068, 351] on button "Adicionar Escala" at bounding box center [1056, 356] width 81 height 21
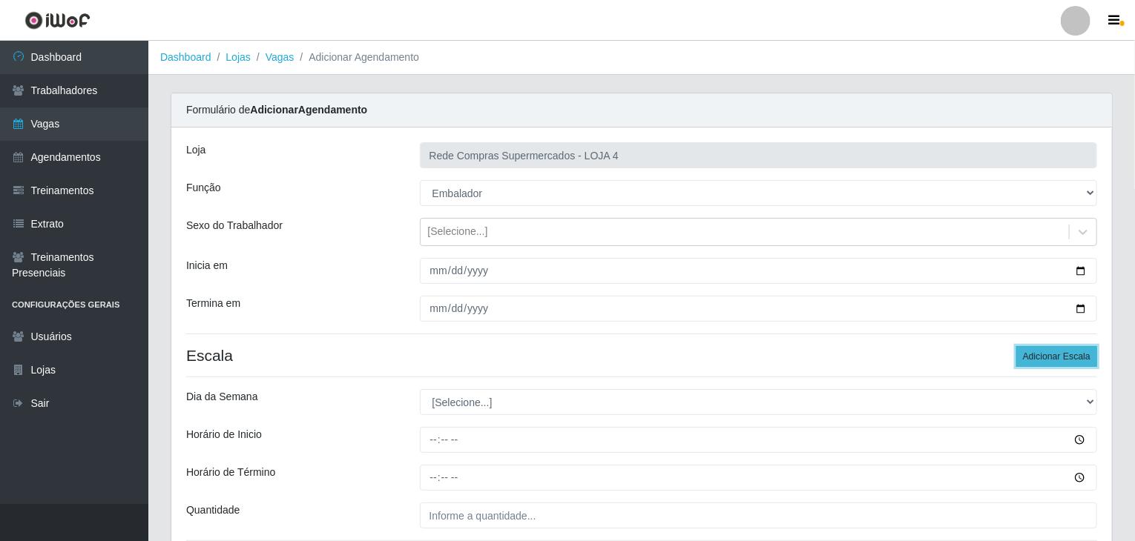
click at [1068, 351] on button "Adicionar Escala" at bounding box center [1056, 356] width 81 height 21
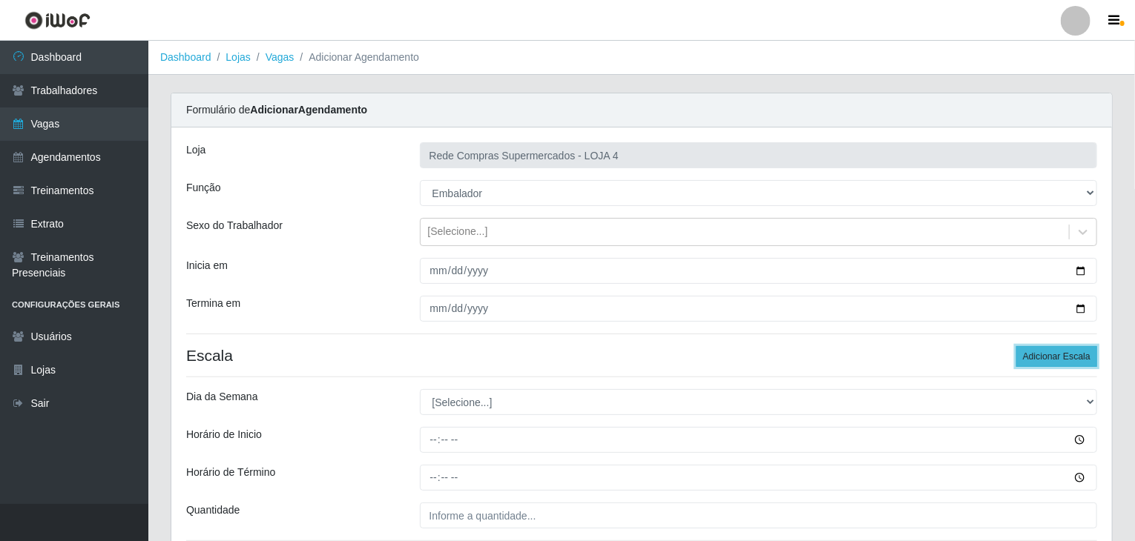
click at [1068, 351] on button "Adicionar Escala" at bounding box center [1056, 356] width 81 height 21
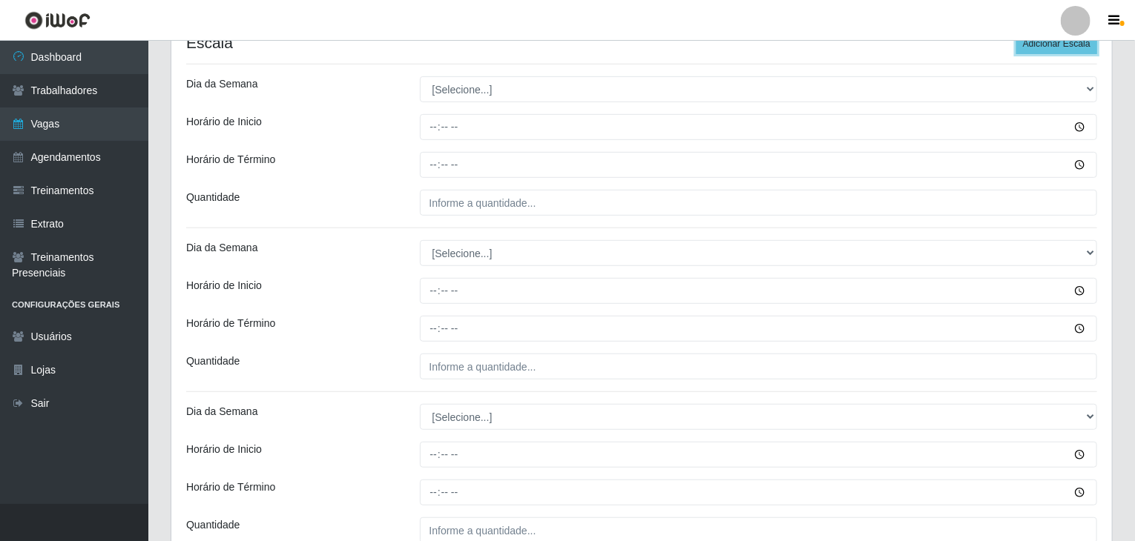
scroll to position [297, 0]
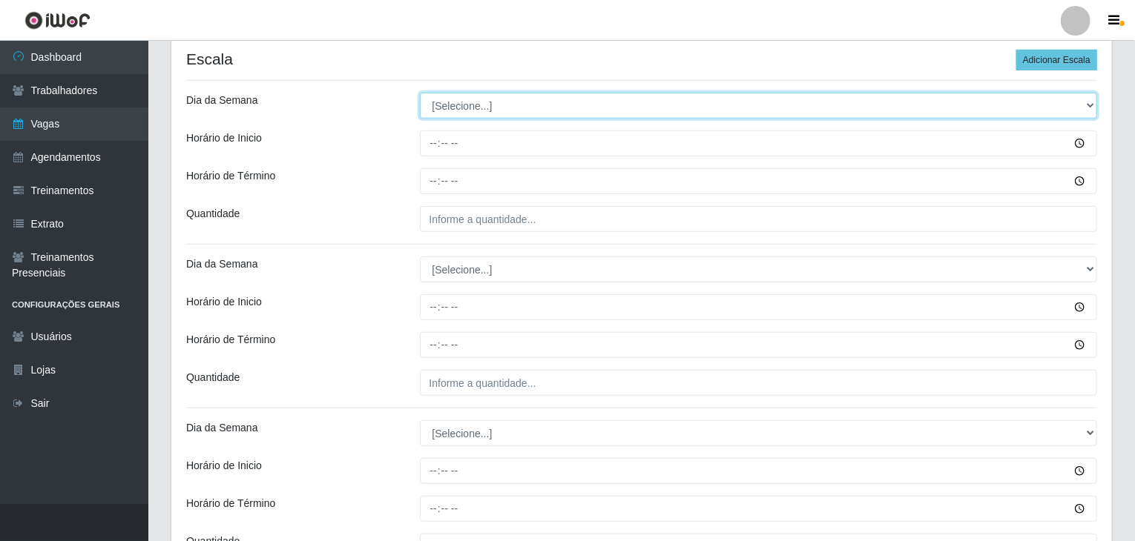
click at [461, 105] on select "[Selecione...] Segunda Terça Quarta Quinta Sexta Sábado Domingo" at bounding box center [759, 106] width 678 height 26
select select "1"
click at [420, 93] on select "[Selecione...] Segunda Terça Quarta Quinta Sexta Sábado Domingo" at bounding box center [759, 106] width 678 height 26
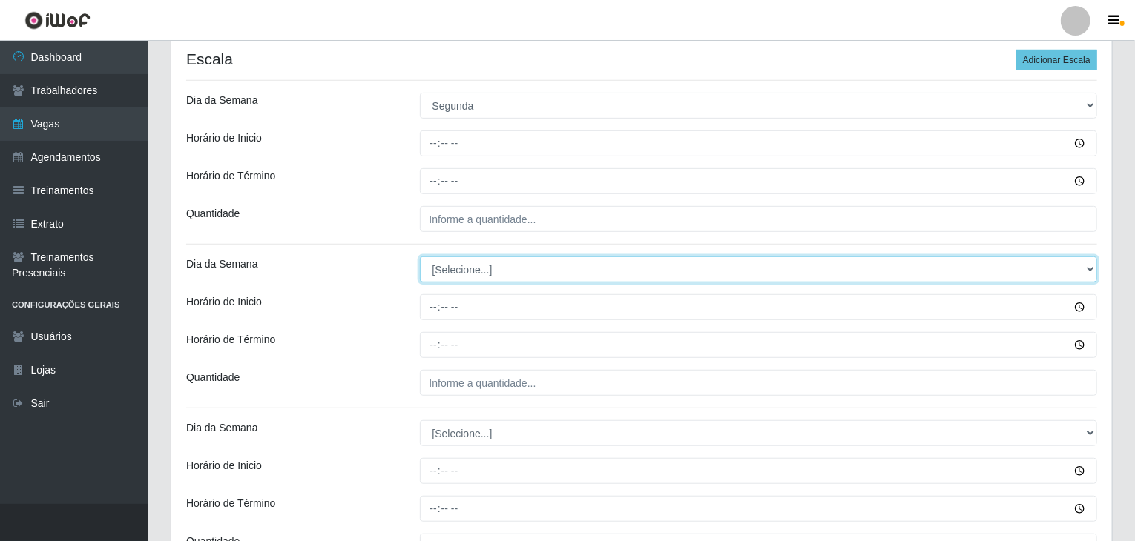
click at [481, 265] on select "[Selecione...] Segunda Terça Quarta Quinta Sexta Sábado Domingo" at bounding box center [759, 270] width 678 height 26
select select "1"
click at [420, 257] on select "[Selecione...] Segunda Terça Quarta Quinta Sexta Sábado Domingo" at bounding box center [759, 270] width 678 height 26
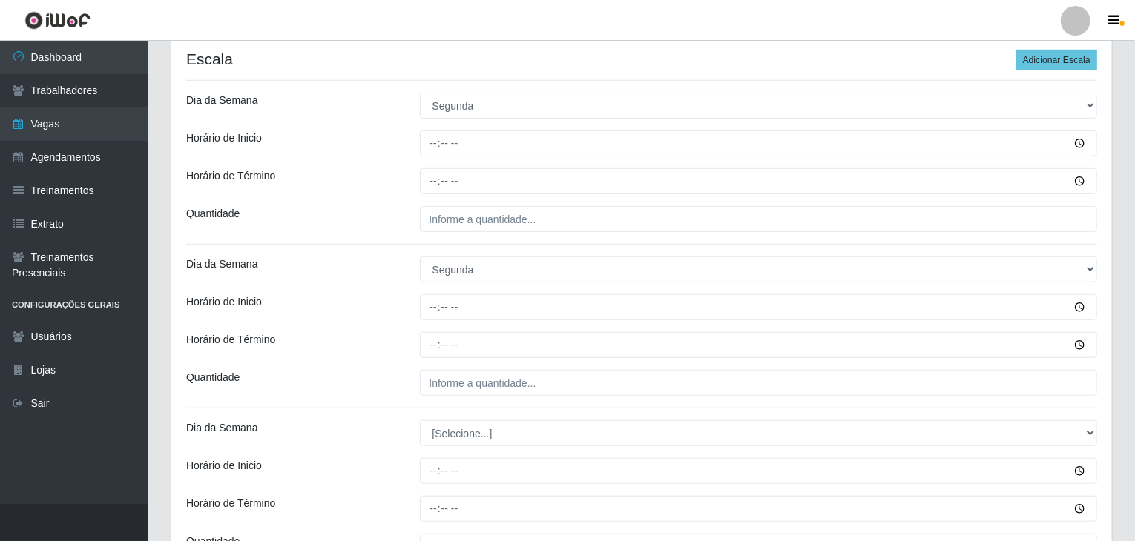
click at [397, 274] on div "Dia da Semana" at bounding box center [292, 270] width 234 height 26
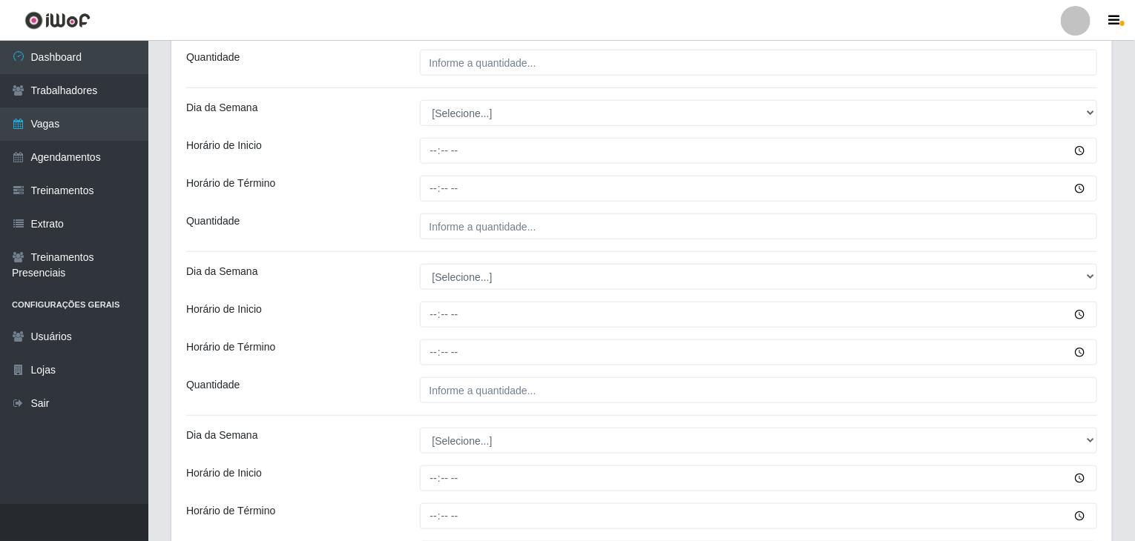
scroll to position [667, 0]
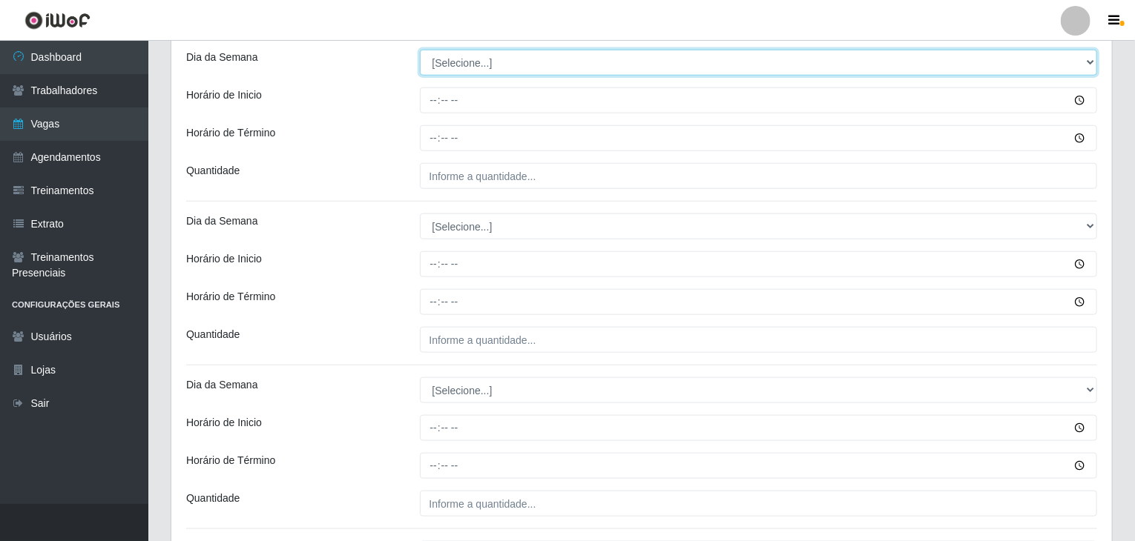
click at [469, 57] on select "[Selecione...] Segunda Terça Quarta Quinta Sexta Sábado Domingo" at bounding box center [759, 63] width 678 height 26
select select "2"
click at [420, 50] on select "[Selecione...] Segunda Terça Quarta Quinta Sexta Sábado Domingo" at bounding box center [759, 63] width 678 height 26
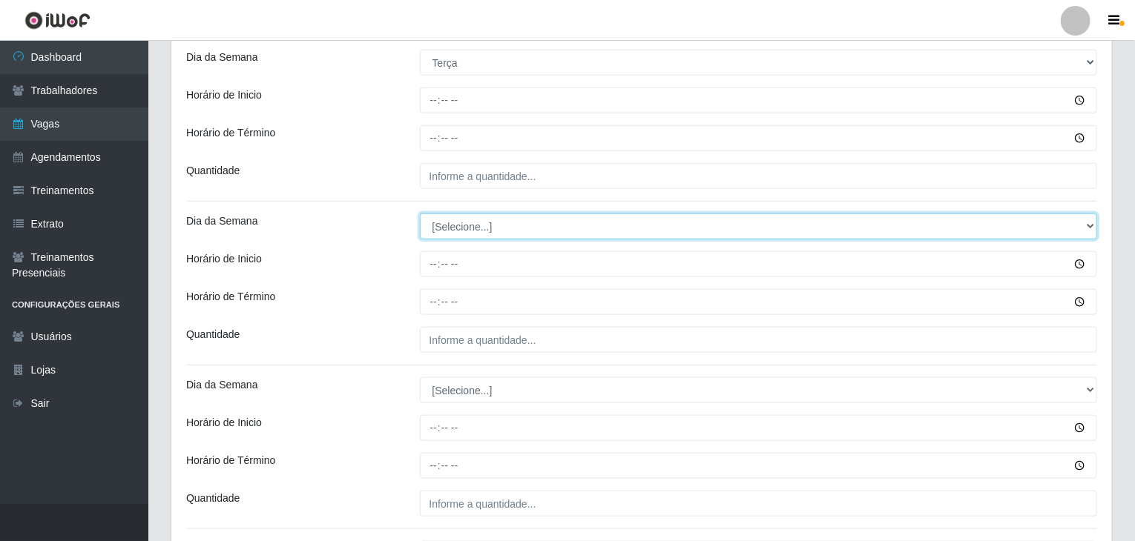
click at [466, 229] on select "[Selecione...] Segunda Terça Quarta Quinta Sexta Sábado Domingo" at bounding box center [759, 227] width 678 height 26
select select "2"
click at [420, 214] on select "[Selecione...] Segunda Terça Quarta Quinta Sexta Sábado Domingo" at bounding box center [759, 227] width 678 height 26
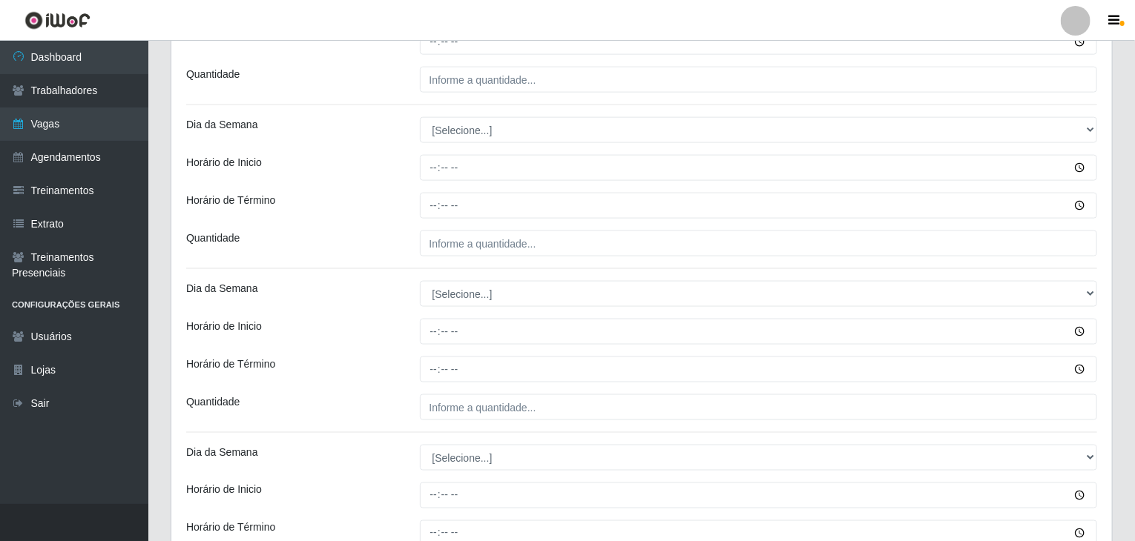
scroll to position [964, 0]
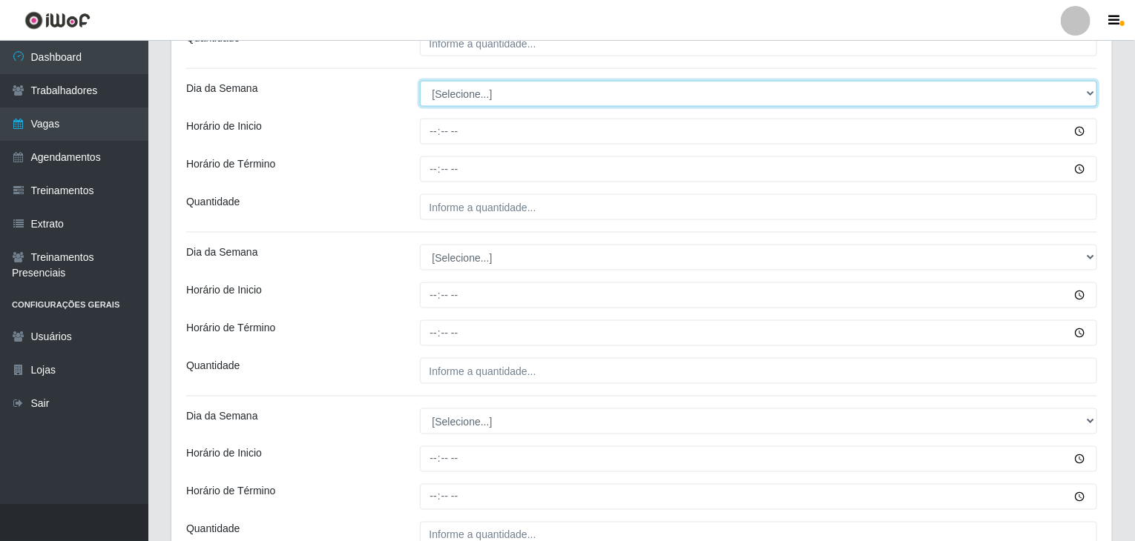
click at [451, 88] on select "[Selecione...] Segunda Terça Quarta Quinta Sexta Sábado Domingo" at bounding box center [759, 94] width 678 height 26
select select "3"
click at [420, 81] on select "[Selecione...] Segunda Terça Quarta Quinta Sexta Sábado Domingo" at bounding box center [759, 94] width 678 height 26
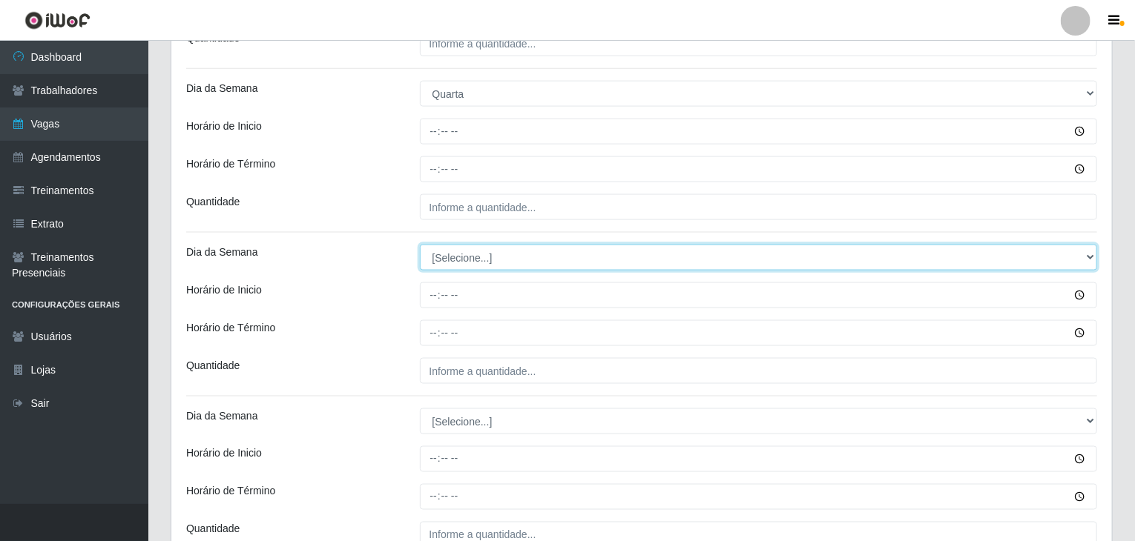
click at [460, 253] on select "[Selecione...] Segunda Terça Quarta Quinta Sexta Sábado Domingo" at bounding box center [759, 258] width 678 height 26
select select "3"
click at [420, 245] on select "[Selecione...] Segunda Terça Quarta Quinta Sexta Sábado Domingo" at bounding box center [759, 258] width 678 height 26
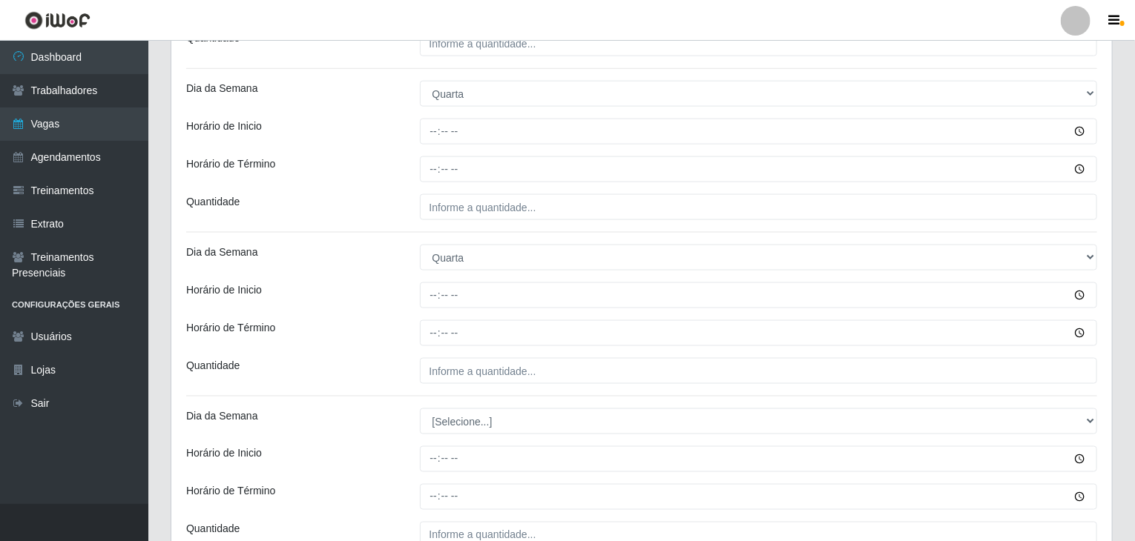
click at [362, 266] on div "Dia da Semana" at bounding box center [292, 258] width 234 height 26
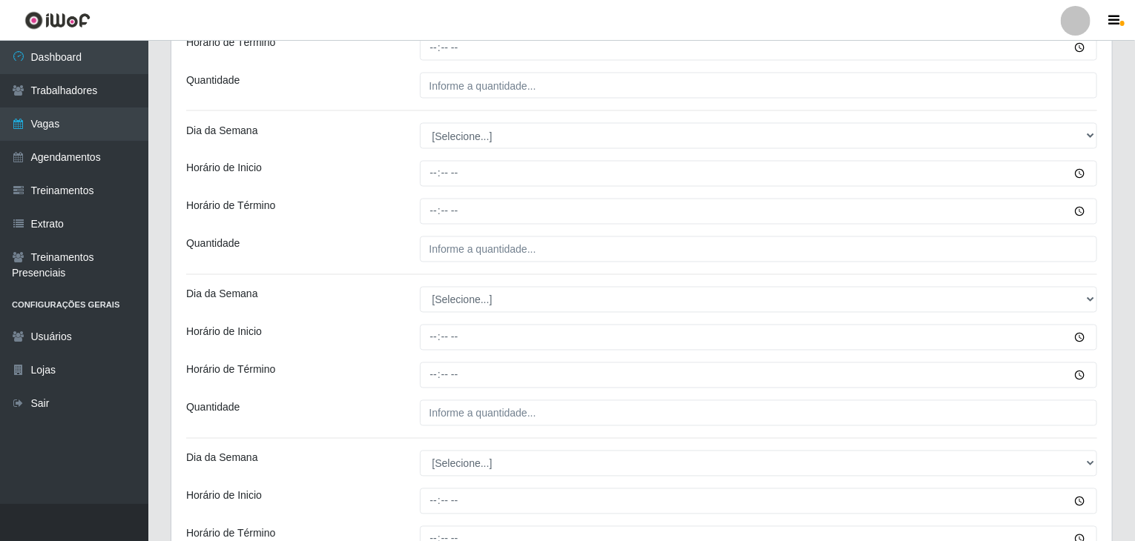
scroll to position [1261, 0]
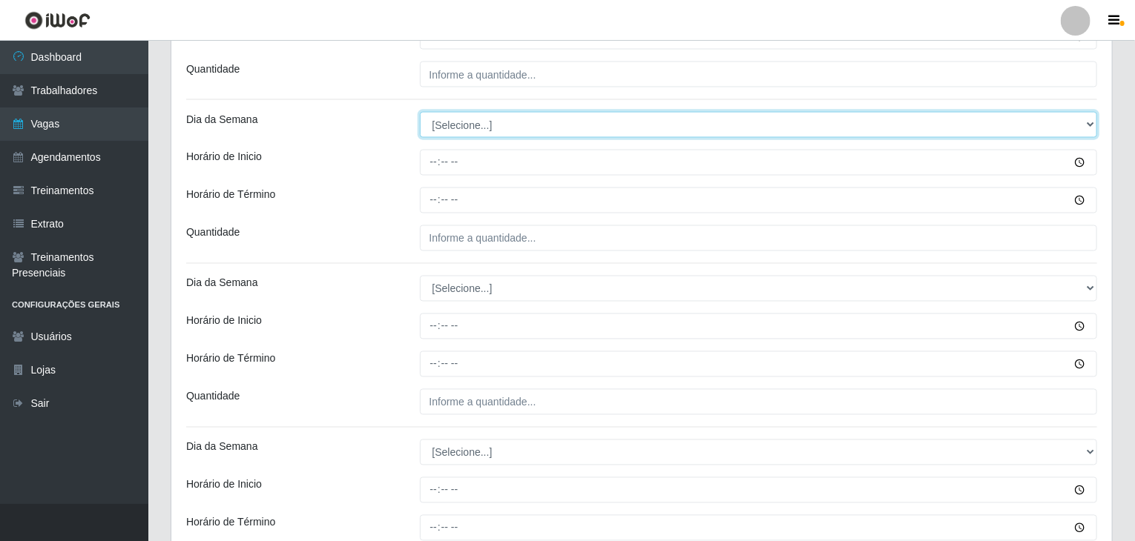
click at [455, 112] on select "[Selecione...] Segunda Terça Quarta Quinta Sexta Sábado Domingo" at bounding box center [759, 125] width 678 height 26
select select "4"
click at [420, 112] on select "[Selecione...] Segunda Terça Quarta Quinta Sexta Sábado Domingo" at bounding box center [759, 125] width 678 height 26
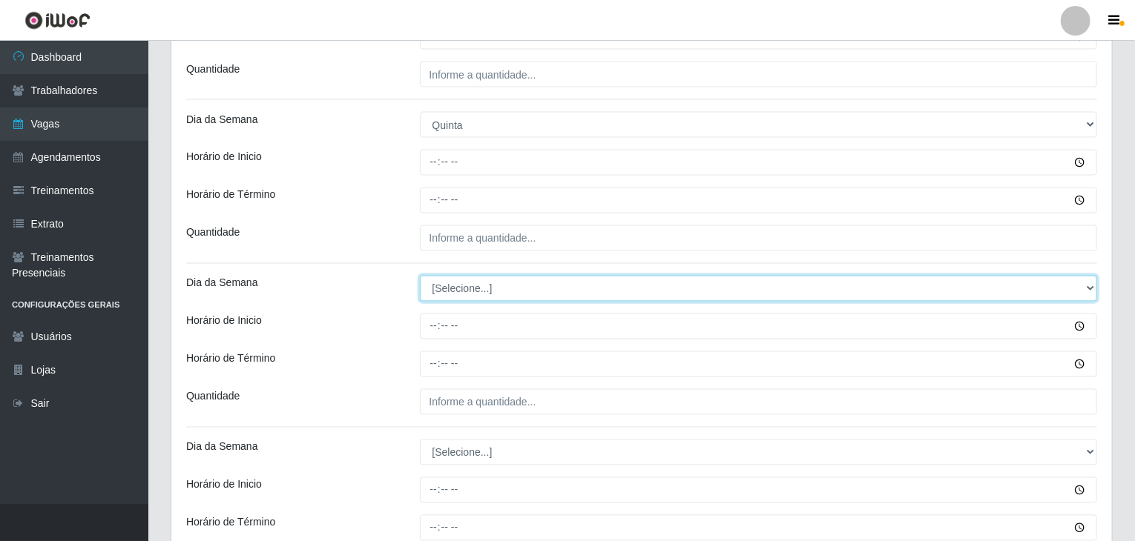
click at [469, 285] on select "[Selecione...] Segunda Terça Quarta Quinta Sexta Sábado Domingo" at bounding box center [759, 289] width 678 height 26
select select "4"
click at [420, 276] on select "[Selecione...] Segunda Terça Quarta Quinta Sexta Sábado Domingo" at bounding box center [759, 289] width 678 height 26
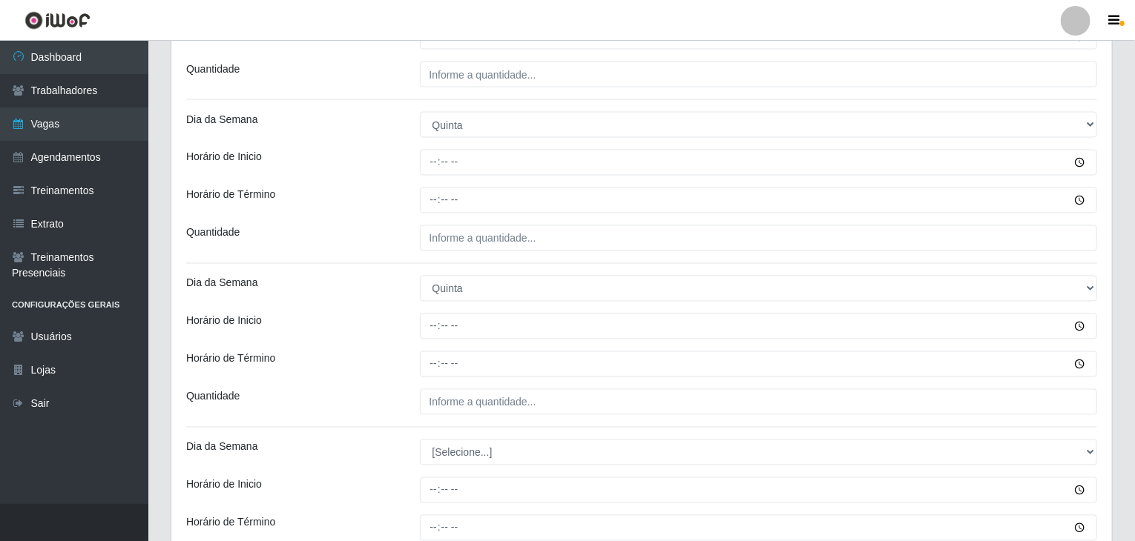
click at [317, 314] on div "Horário de Inicio" at bounding box center [292, 327] width 234 height 26
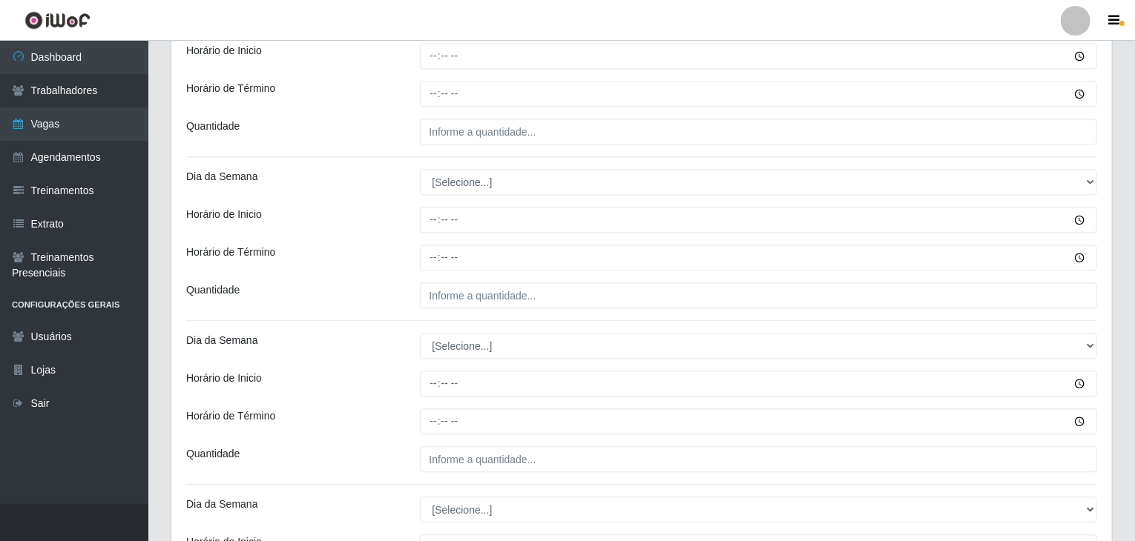
scroll to position [1631, 0]
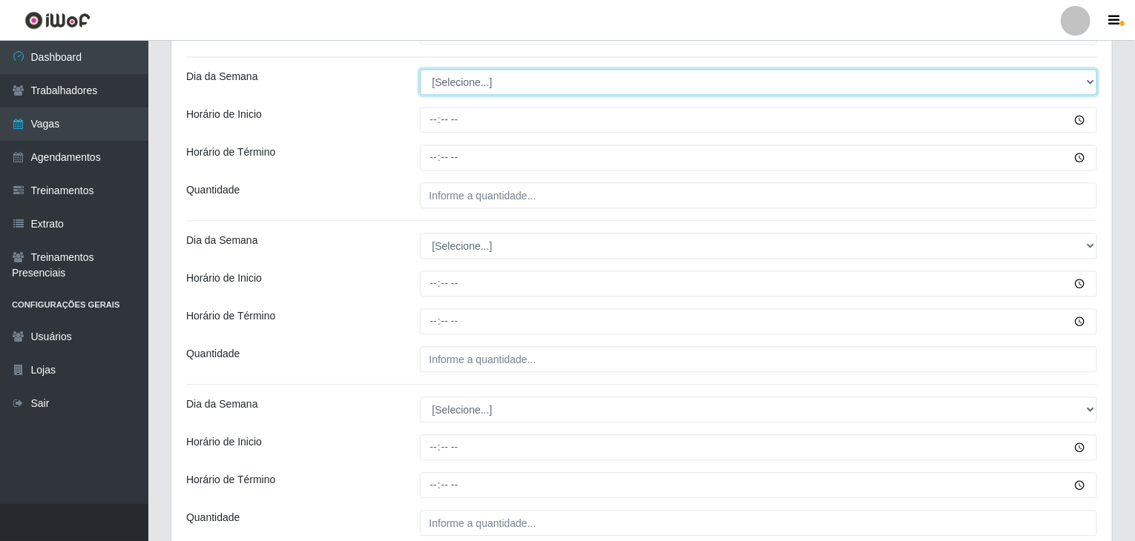
click at [482, 79] on select "[Selecione...] Segunda Terça Quarta Quinta Sexta Sábado Domingo" at bounding box center [759, 82] width 678 height 26
select select "5"
click at [420, 69] on select "[Selecione...] Segunda Terça Quarta Quinta Sexta Sábado Domingo" at bounding box center [759, 82] width 678 height 26
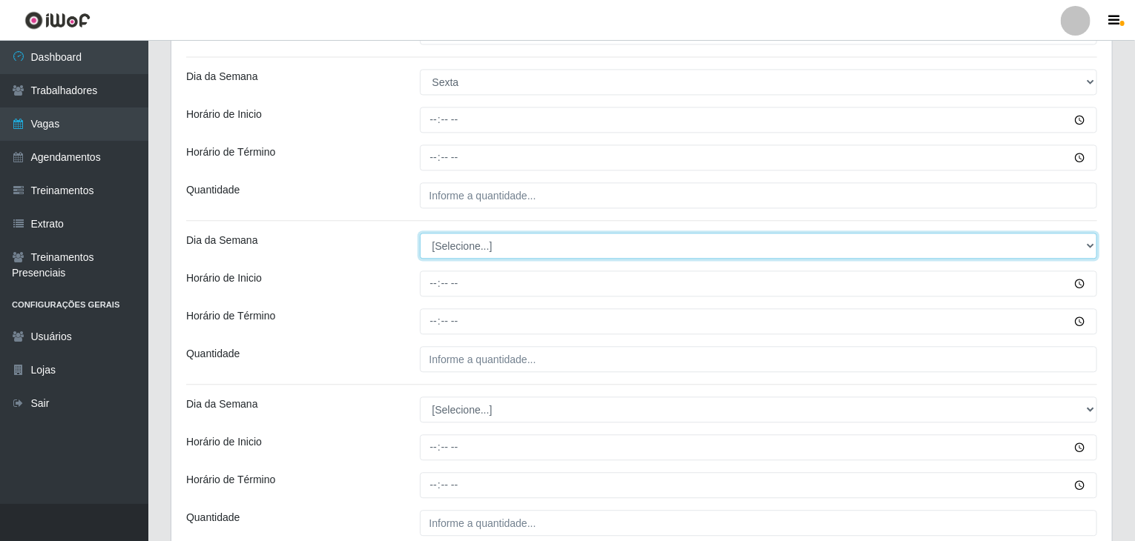
click at [453, 255] on select "[Selecione...] Segunda Terça Quarta Quinta Sexta Sábado Domingo" at bounding box center [759, 246] width 678 height 26
select select "5"
click at [420, 233] on select "[Selecione...] Segunda Terça Quarta Quinta Sexta Sábado Domingo" at bounding box center [759, 246] width 678 height 26
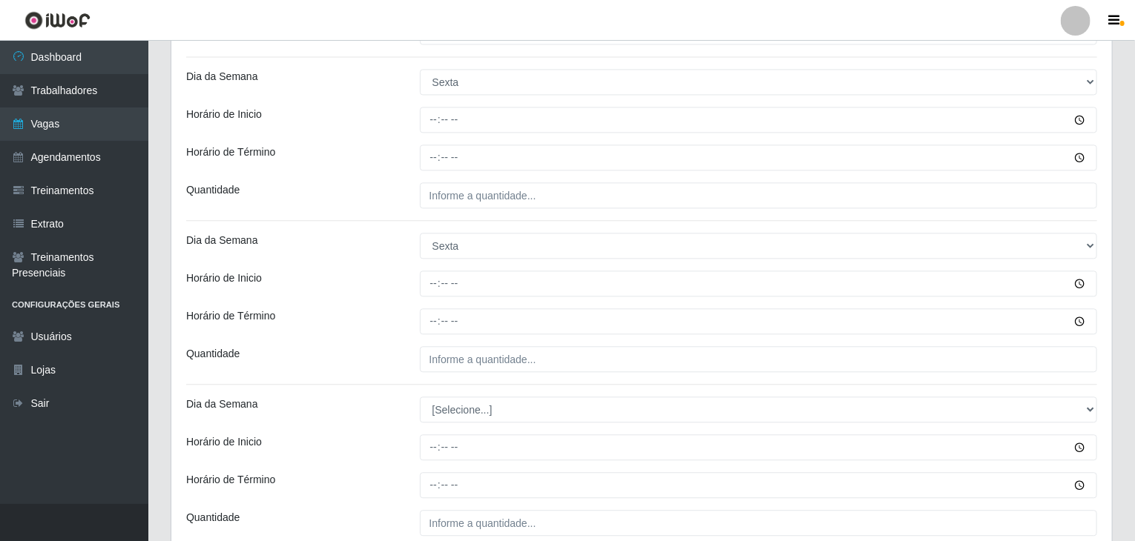
click at [381, 285] on div "Horário de Inicio" at bounding box center [292, 284] width 234 height 26
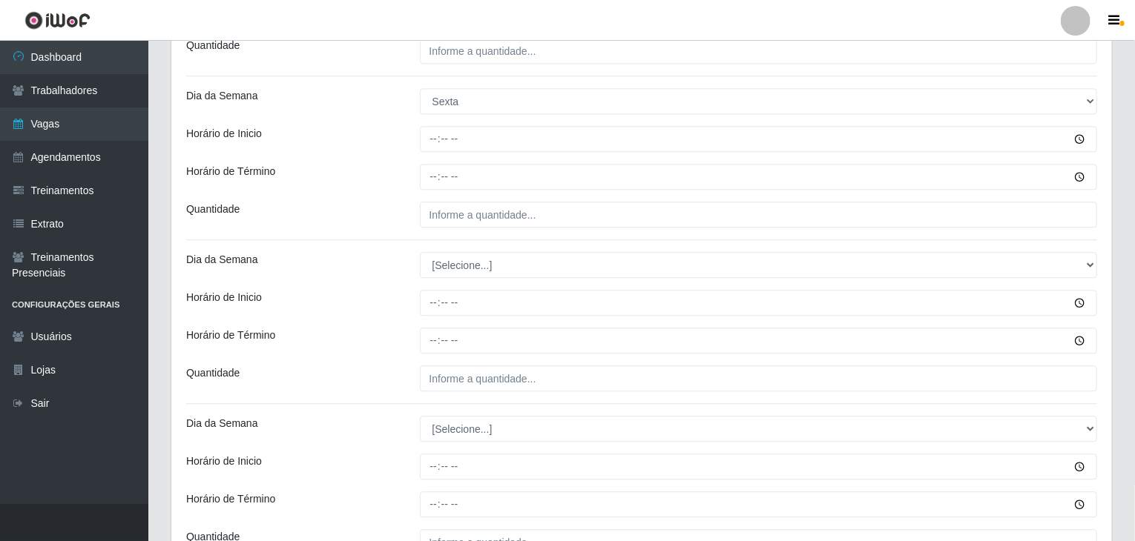
scroll to position [1927, 0]
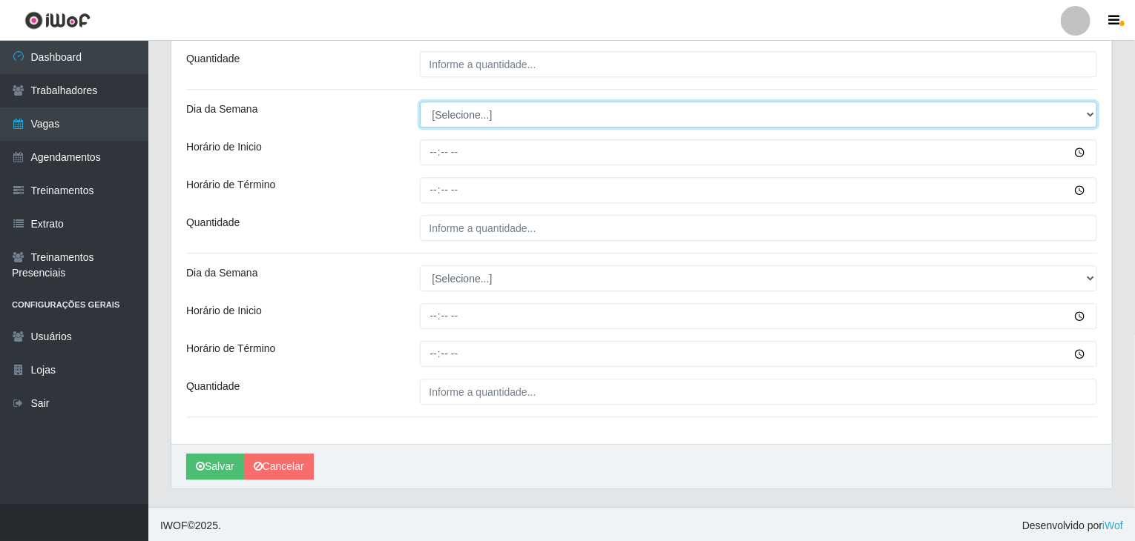
click at [449, 112] on select "[Selecione...] Segunda Terça Quarta Quinta Sexta Sábado Domingo" at bounding box center [759, 115] width 678 height 26
select select "6"
click at [420, 102] on select "[Selecione...] Segunda Terça Quarta Quinta Sexta Sábado Domingo" at bounding box center [759, 115] width 678 height 26
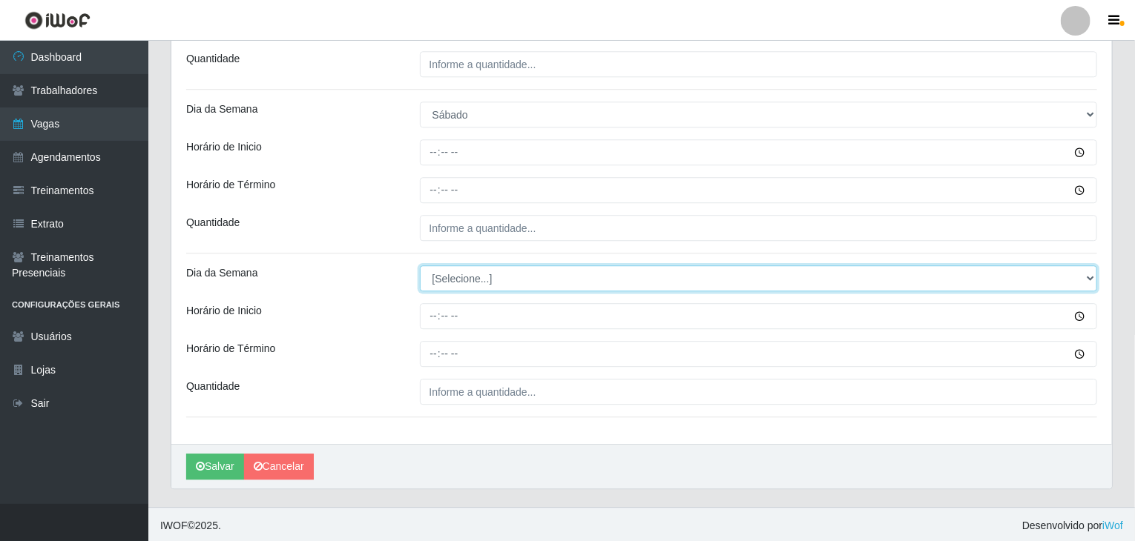
click at [451, 283] on select "[Selecione...] Segunda Terça Quarta Quinta Sexta Sábado Domingo" at bounding box center [759, 278] width 678 height 26
select select "6"
click at [420, 265] on select "[Selecione...] Segunda Terça Quarta Quinta Sexta Sábado Domingo" at bounding box center [759, 278] width 678 height 26
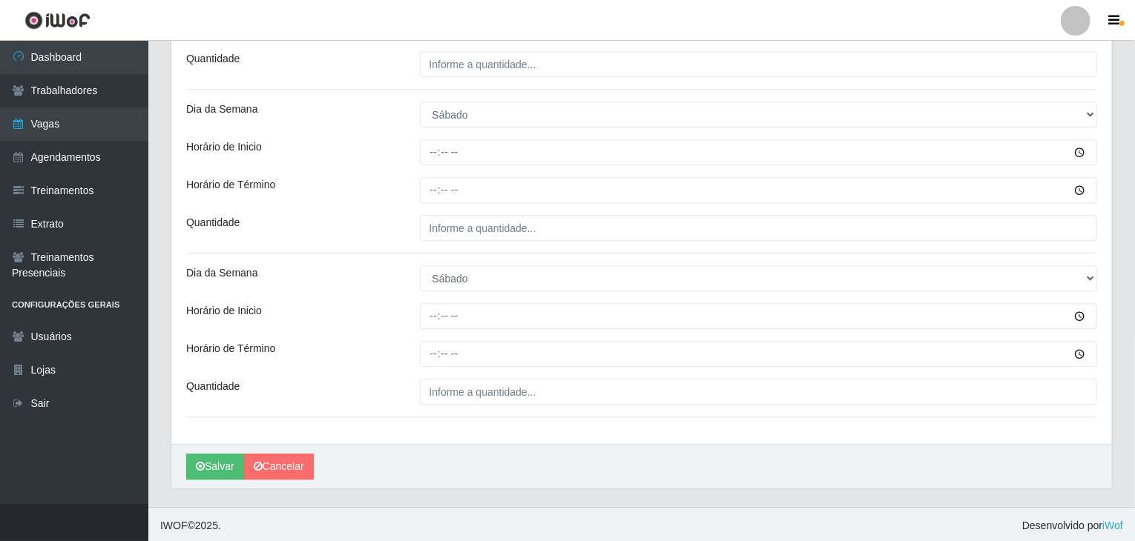
click at [412, 389] on div at bounding box center [759, 392] width 700 height 26
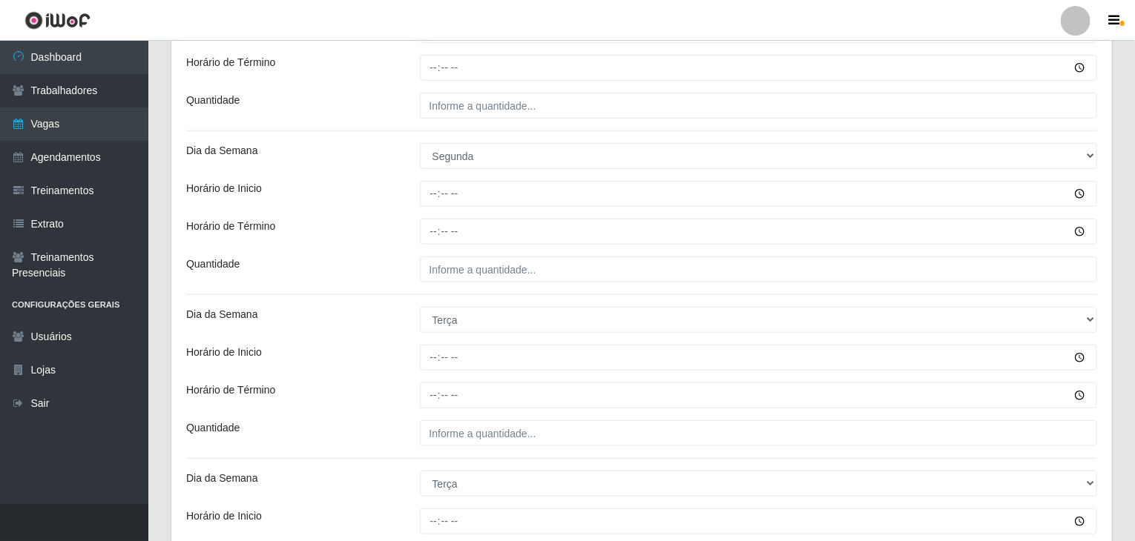
scroll to position [295, 0]
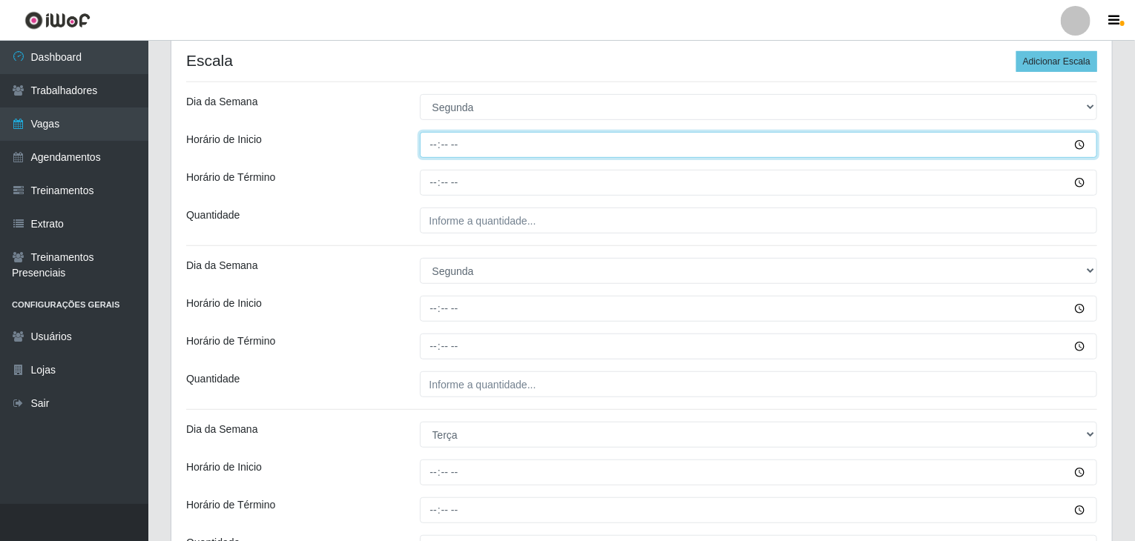
click at [438, 146] on input "Horário de Inicio" at bounding box center [759, 145] width 678 height 26
type input "09:00"
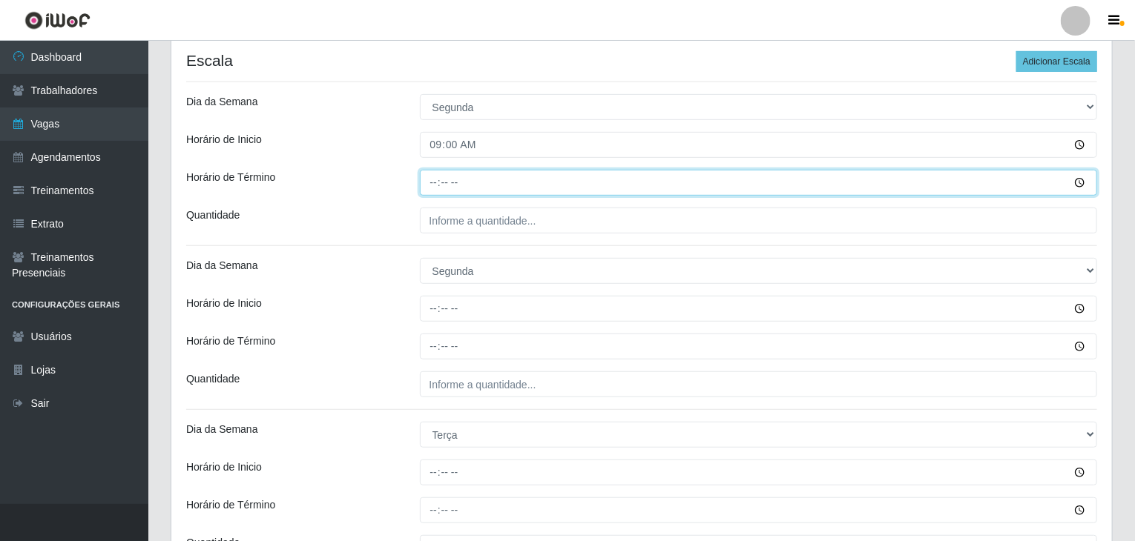
click at [430, 177] on input "Horário de Término" at bounding box center [759, 183] width 678 height 26
type input "15:00"
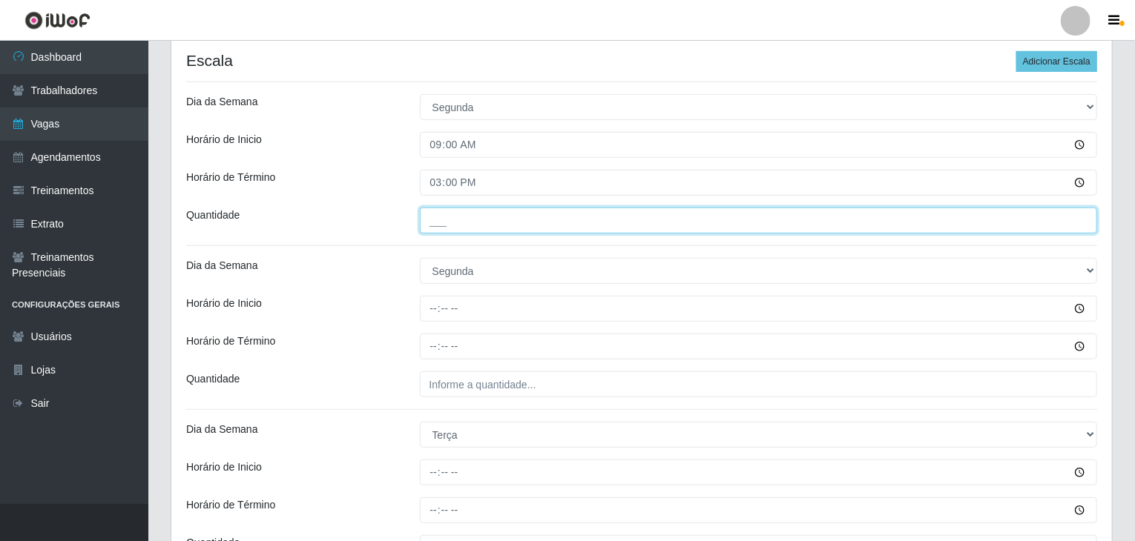
click at [480, 224] on input "___" at bounding box center [759, 221] width 678 height 26
type input "1__"
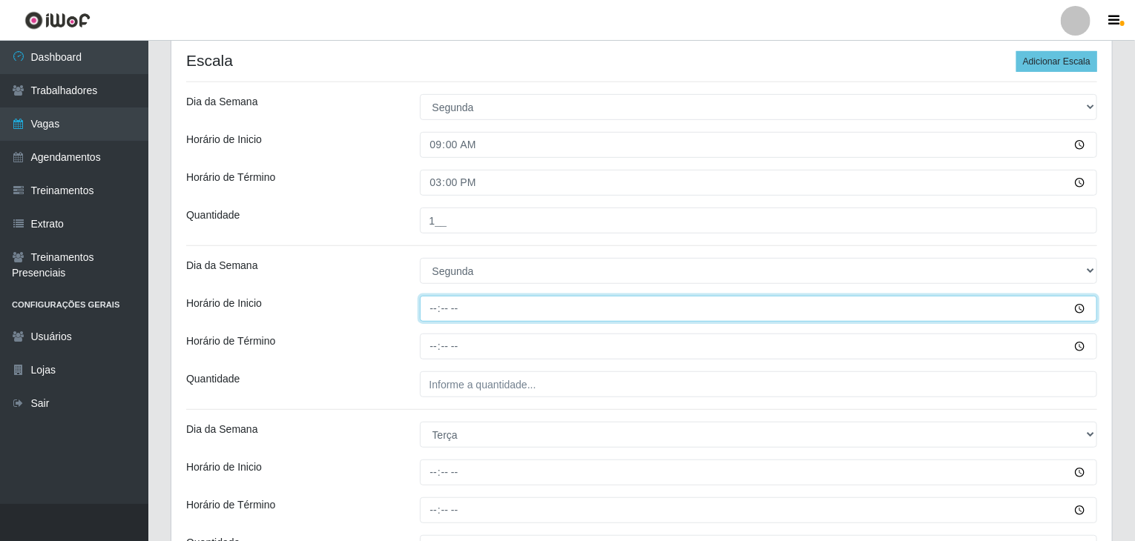
click at [430, 304] on input "Horário de Inicio" at bounding box center [759, 309] width 678 height 26
type input "17:00"
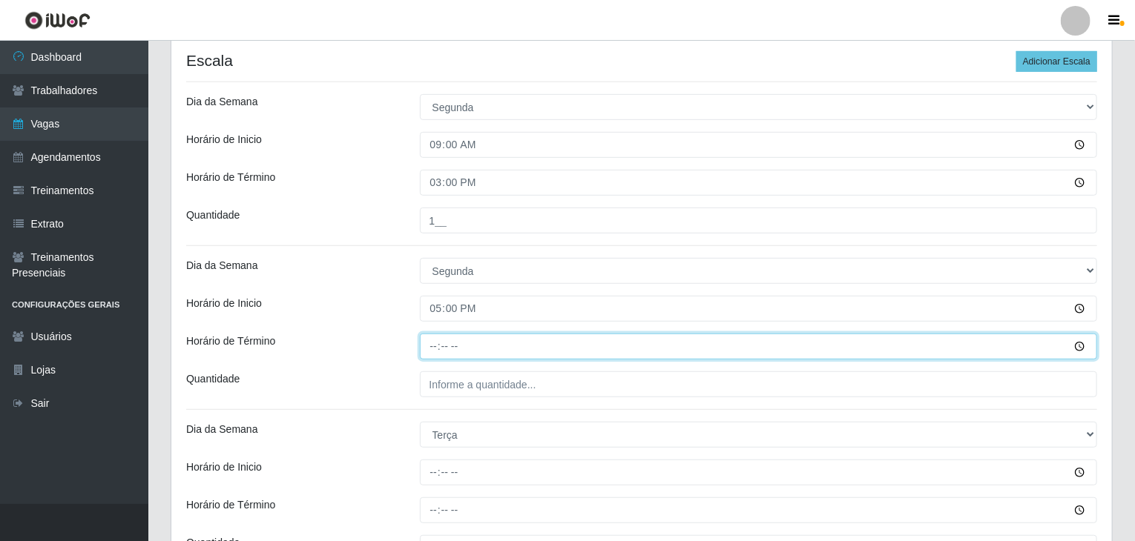
click at [431, 348] on input "Horário de Término" at bounding box center [759, 347] width 678 height 26
type input "21:00"
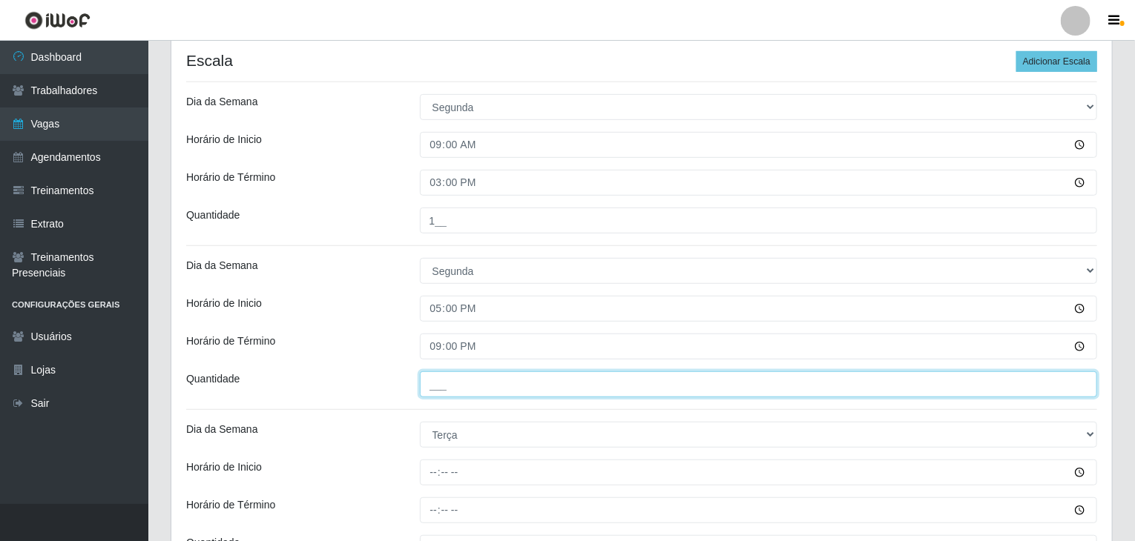
click at [435, 376] on input "___" at bounding box center [759, 385] width 678 height 26
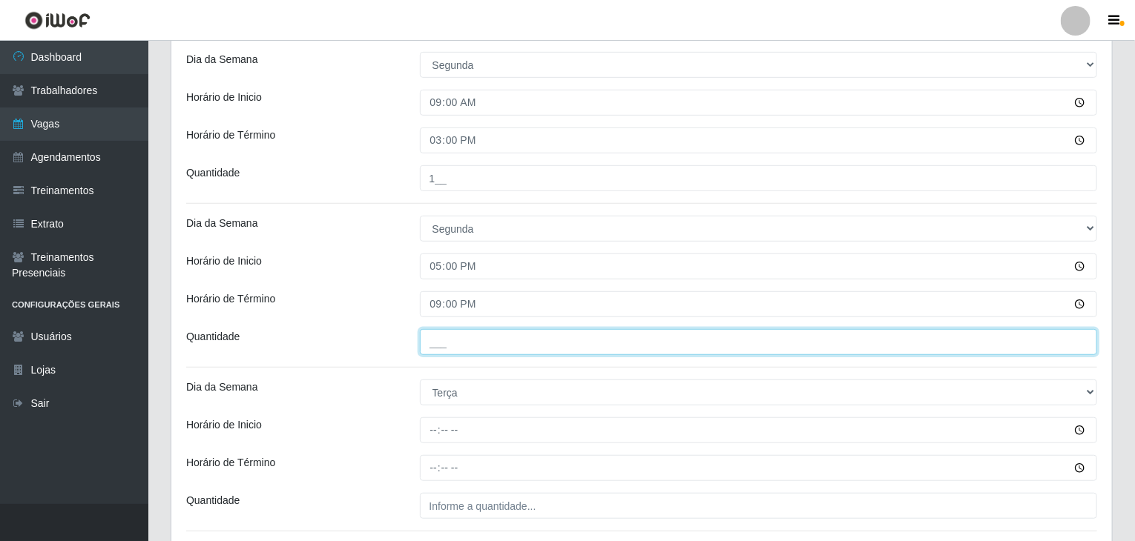
scroll to position [371, 0]
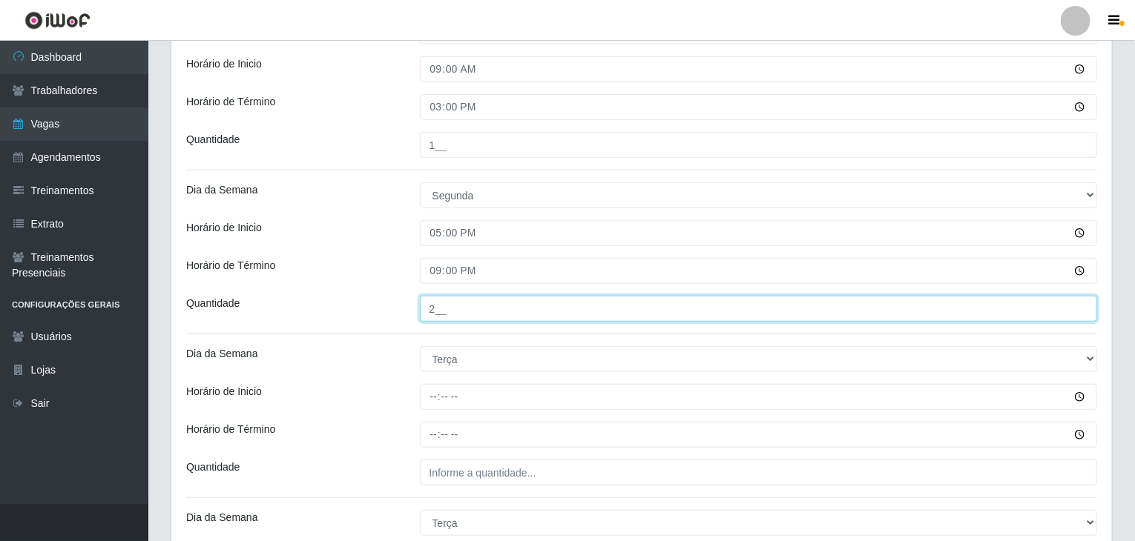
type input "2__"
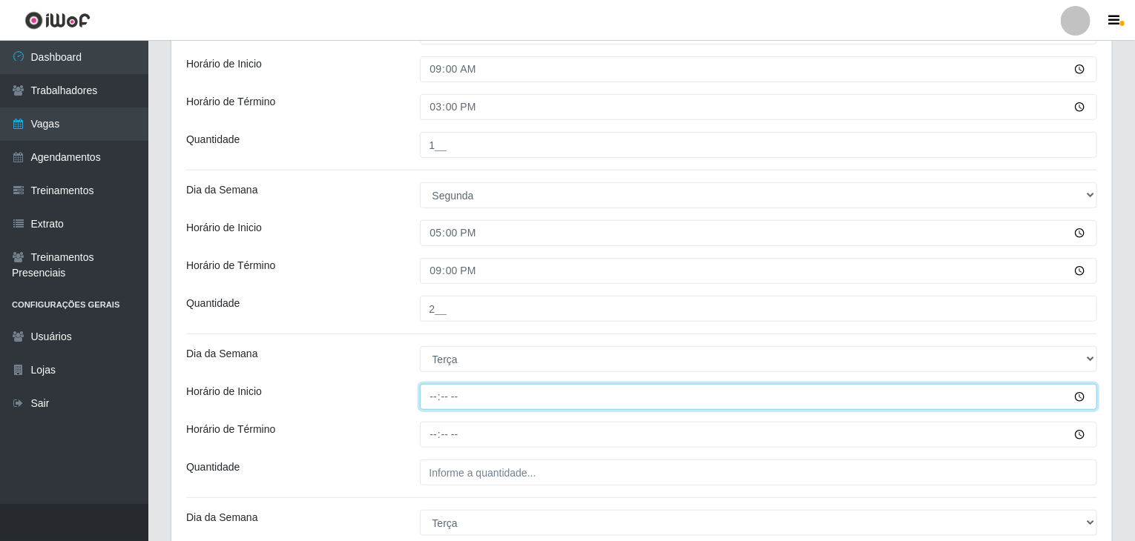
click at [442, 392] on input "Horário de Inicio" at bounding box center [759, 397] width 678 height 26
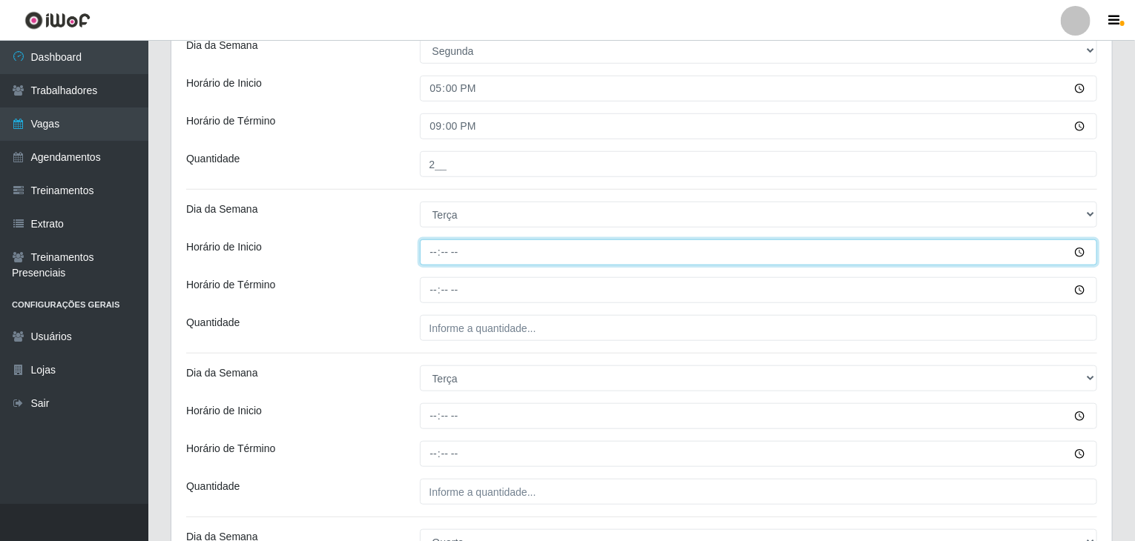
scroll to position [519, 0]
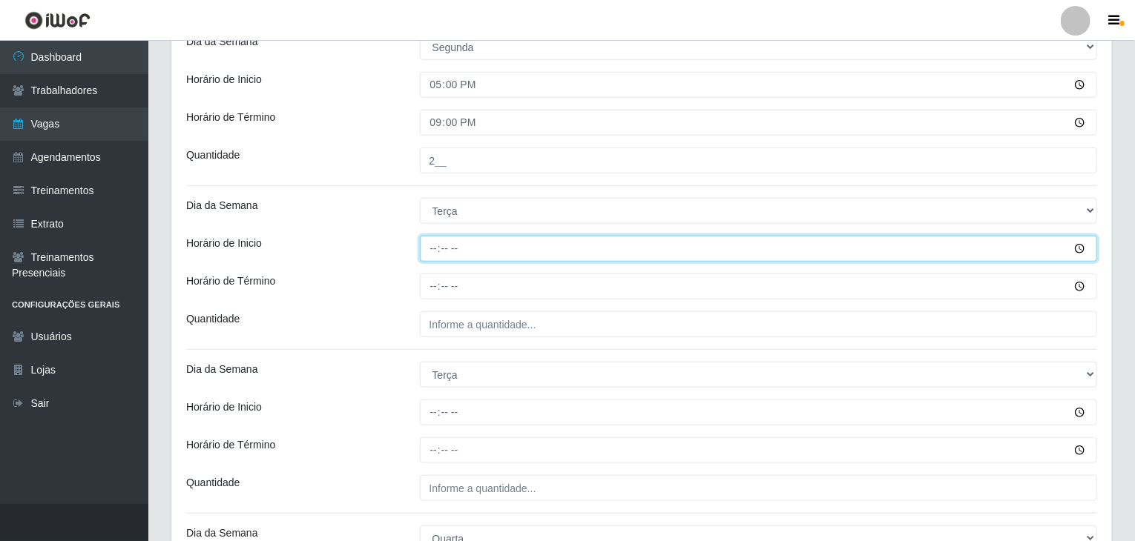
click at [432, 254] on input "Horário de Inicio" at bounding box center [759, 249] width 678 height 26
type input "09:00"
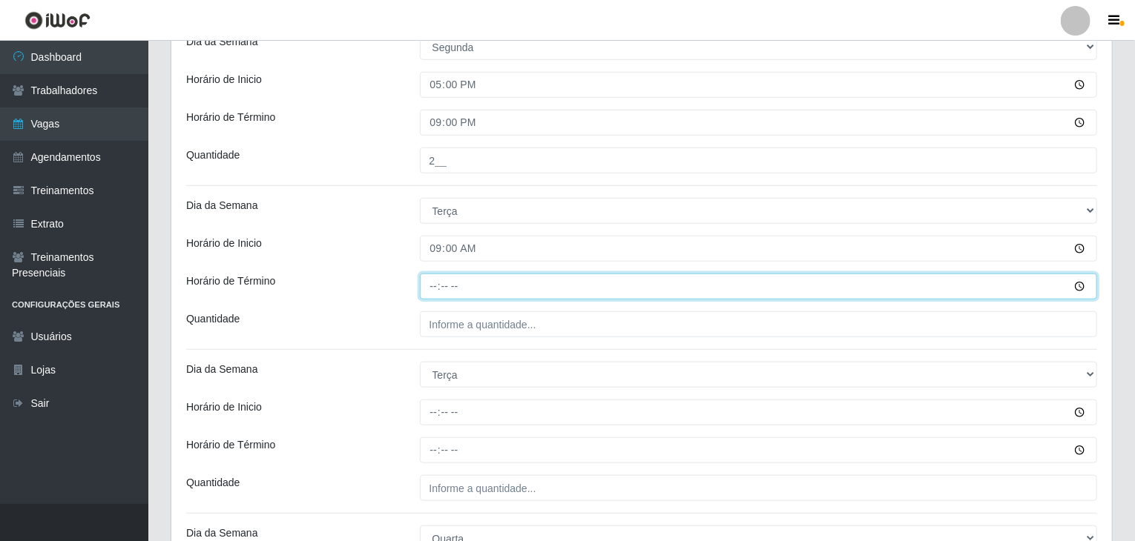
click at [427, 281] on input "Horário de Término" at bounding box center [759, 287] width 678 height 26
type input "15:00"
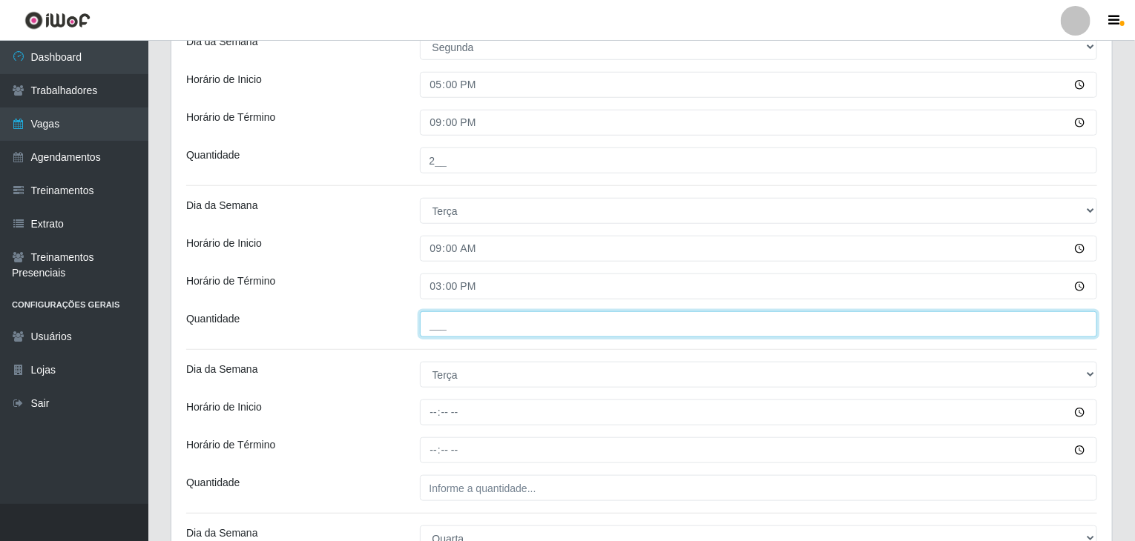
click at [446, 320] on input "___" at bounding box center [759, 324] width 678 height 26
type input "1__"
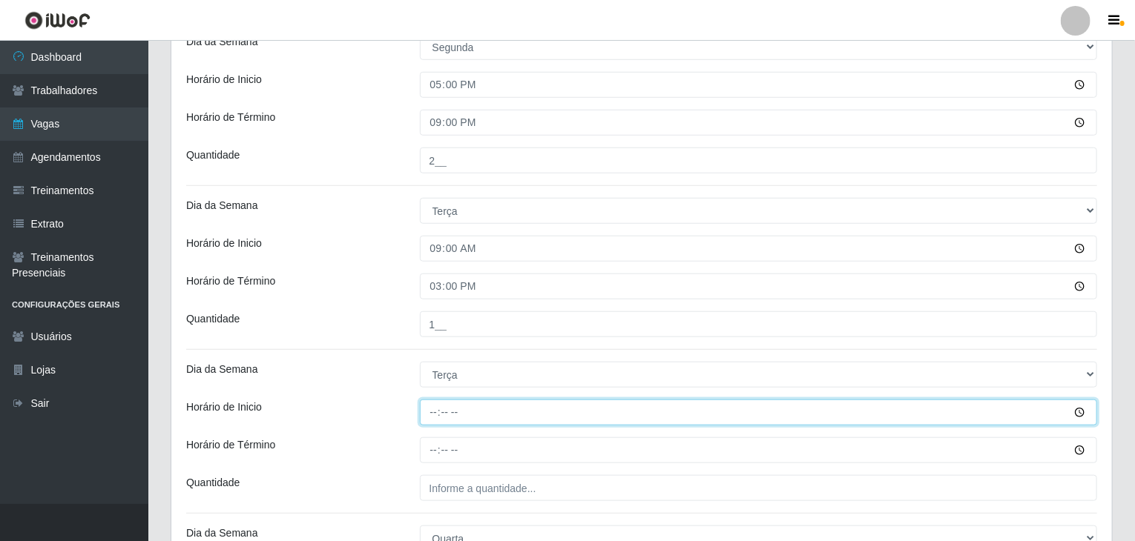
click at [426, 411] on input "Horário de Inicio" at bounding box center [759, 413] width 678 height 26
type input "17:00"
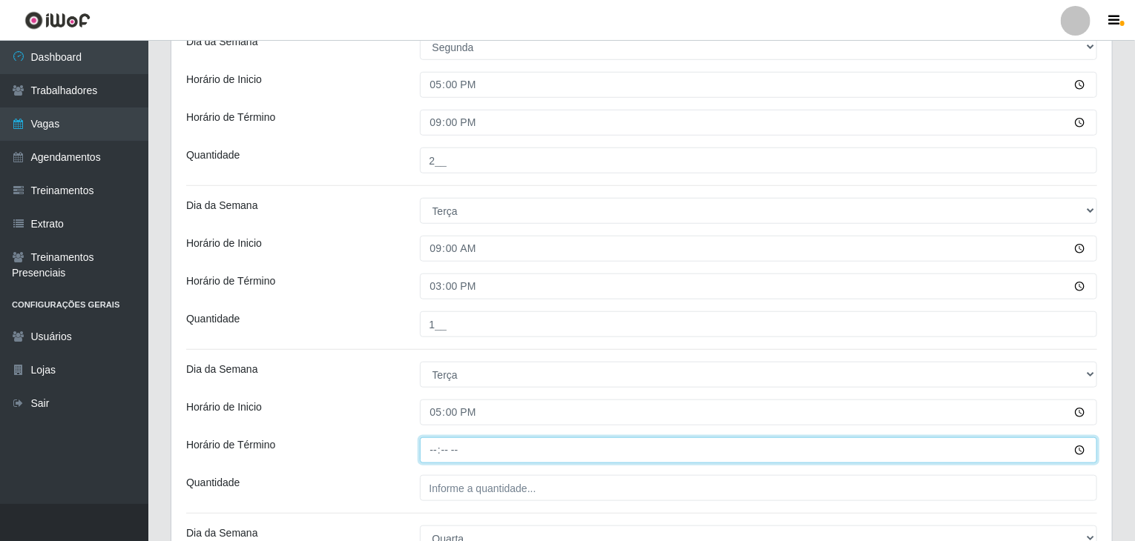
click at [436, 462] on input "Horário de Término" at bounding box center [759, 451] width 678 height 26
type input "21:00"
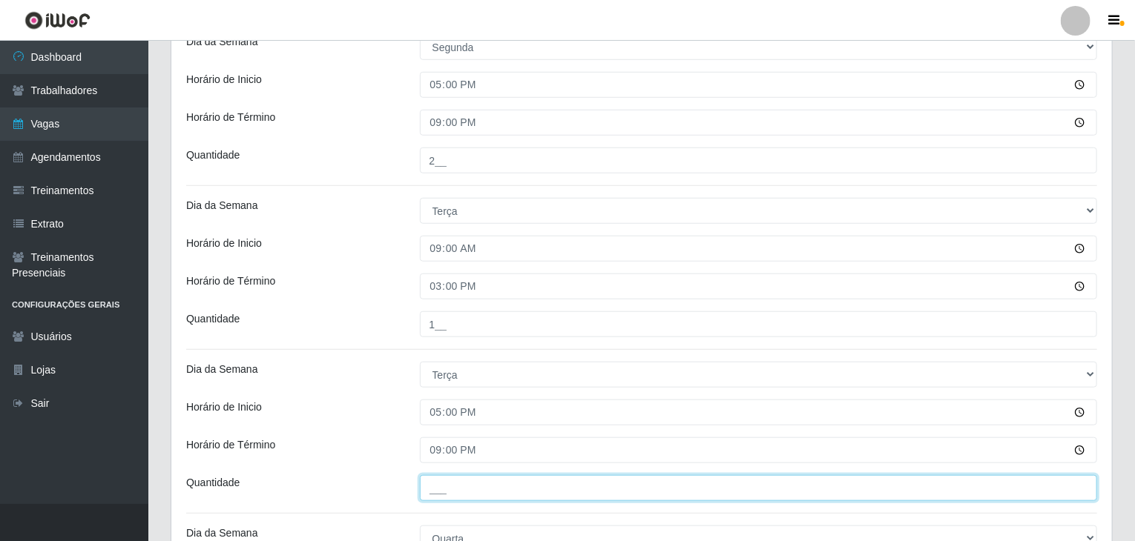
click at [466, 489] on input "___" at bounding box center [759, 488] width 678 height 26
type input "2__"
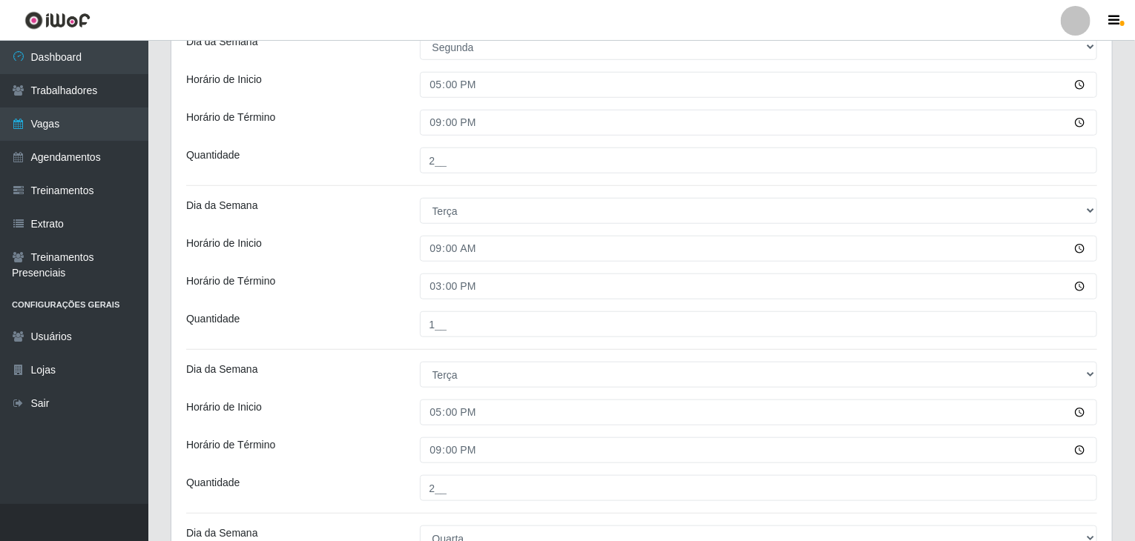
click at [384, 402] on div "Horário de Inicio" at bounding box center [292, 413] width 234 height 26
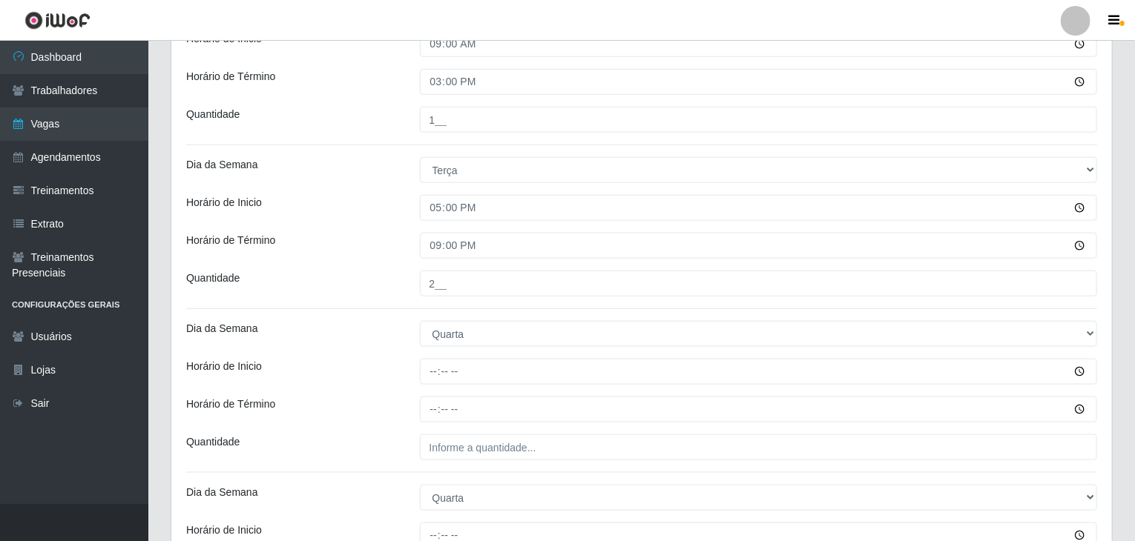
scroll to position [816, 0]
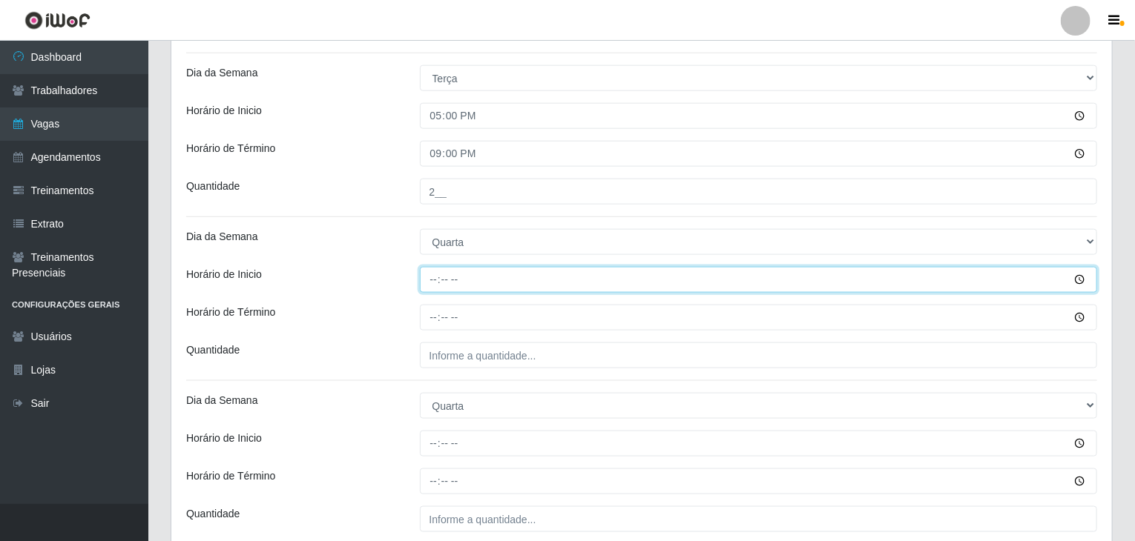
click at [429, 283] on input "Horário de Inicio" at bounding box center [759, 280] width 678 height 26
type input "09:00"
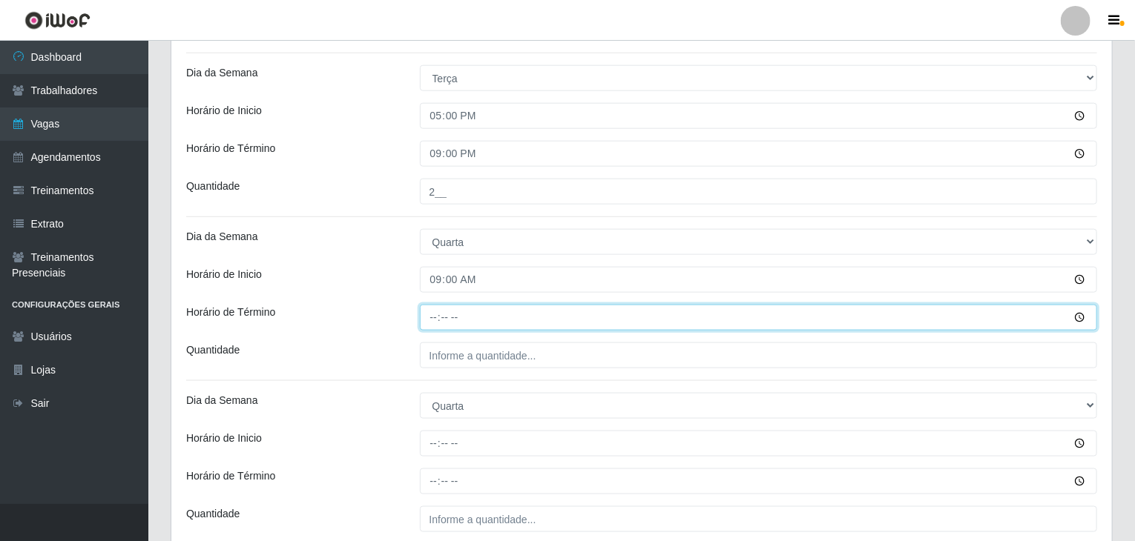
click at [433, 317] on input "Horário de Término" at bounding box center [759, 318] width 678 height 26
type input "15:00"
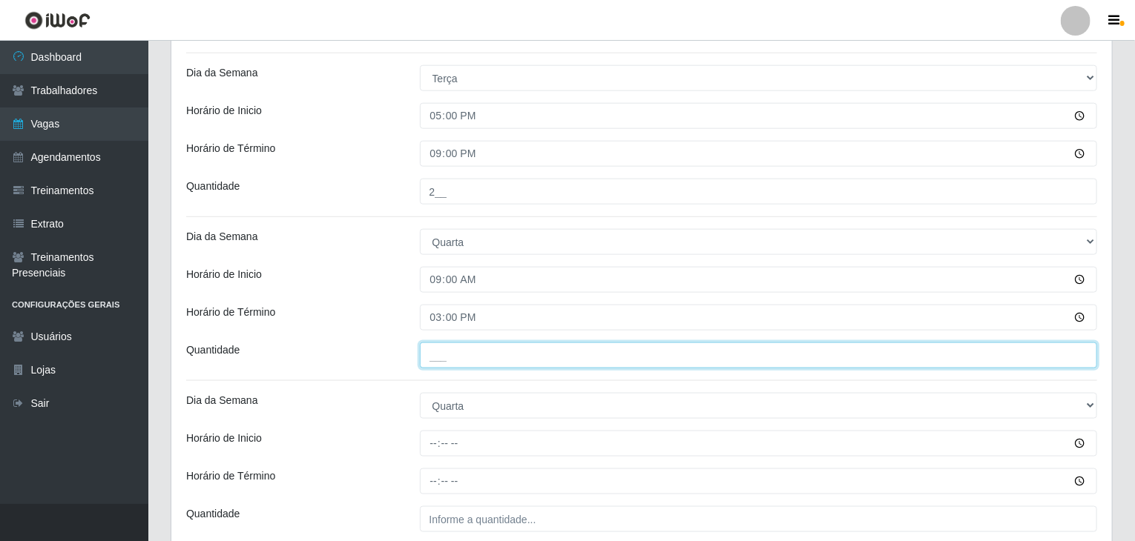
click at [476, 343] on input "___" at bounding box center [759, 356] width 678 height 26
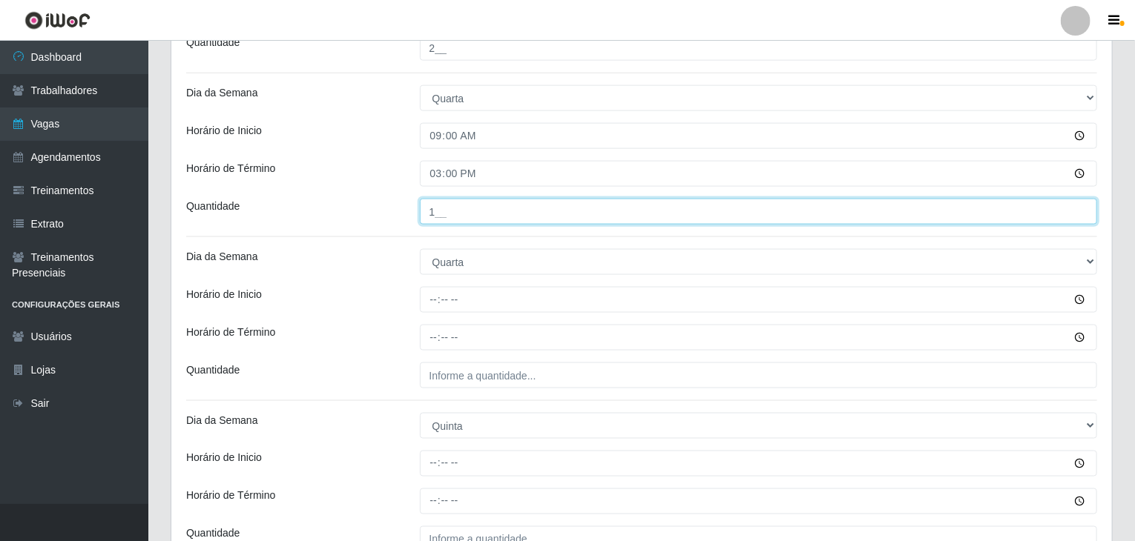
scroll to position [964, 0]
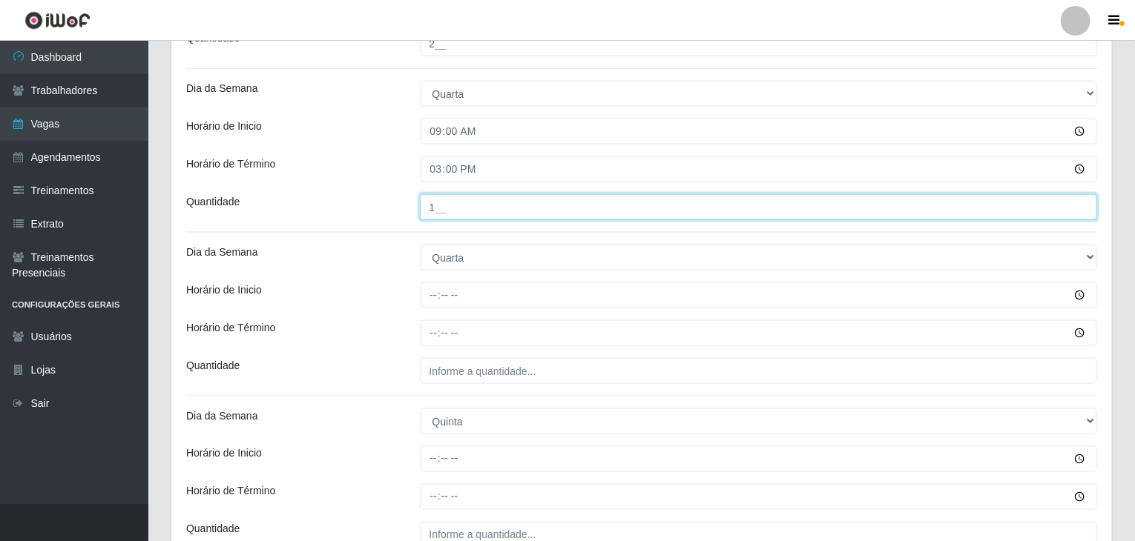
type input "1__"
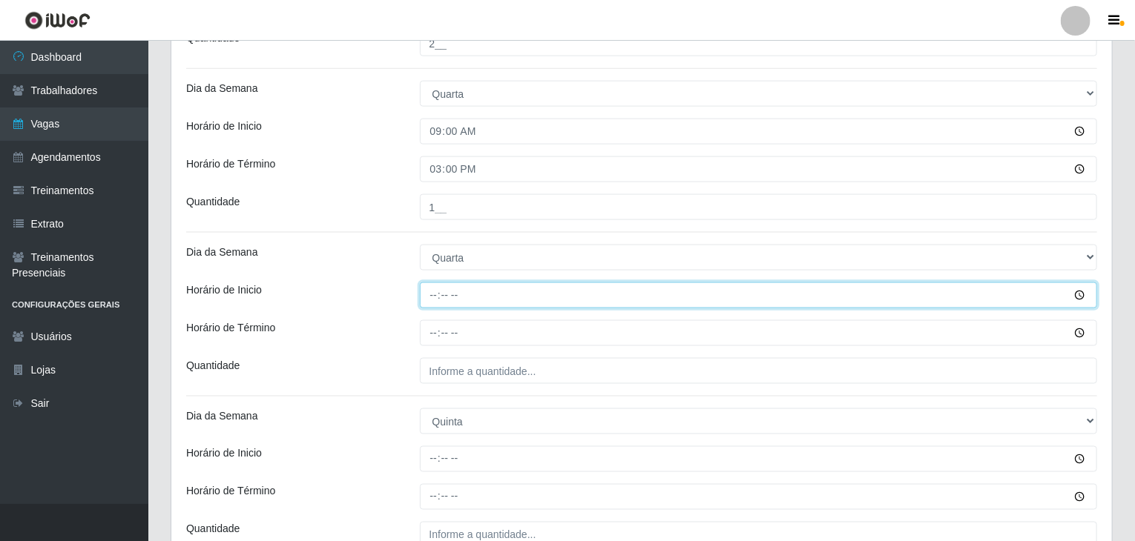
click at [435, 292] on input "Horário de Inicio" at bounding box center [759, 296] width 678 height 26
type input "17:00"
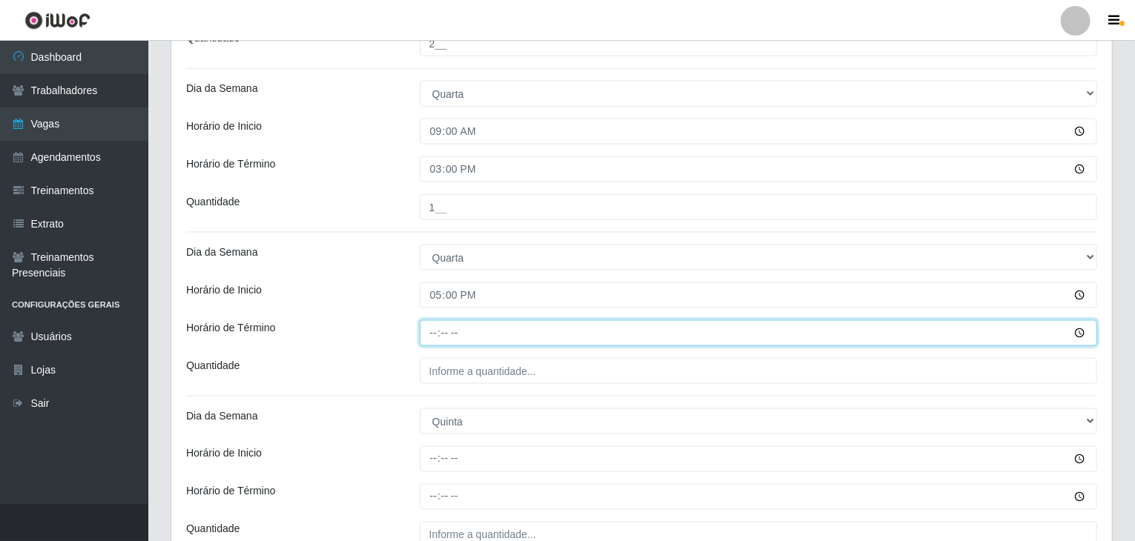
click at [439, 332] on input "Horário de Término" at bounding box center [759, 333] width 678 height 26
type input "21:00"
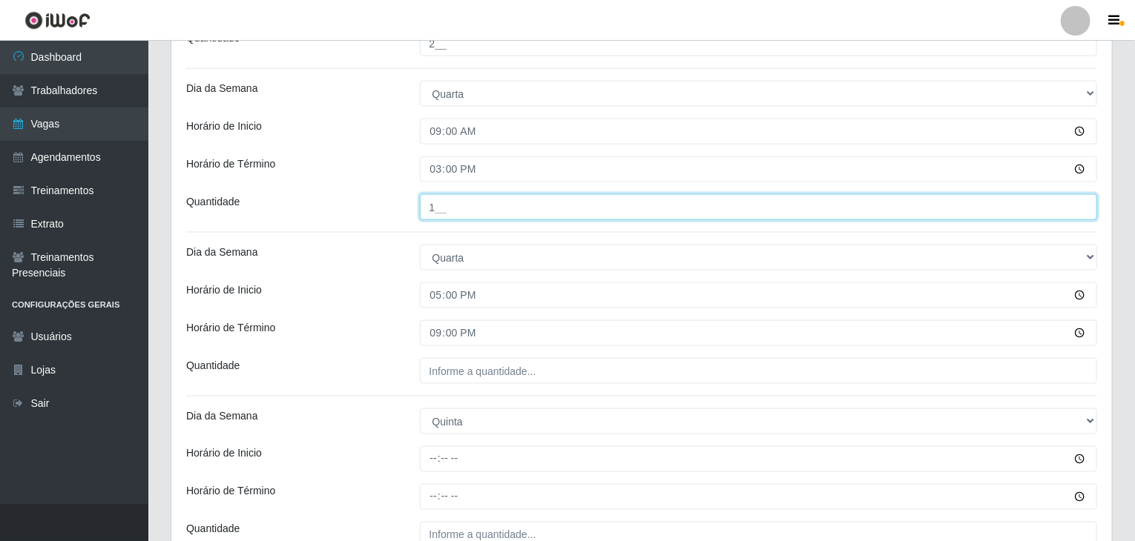
drag, startPoint x: 435, startPoint y: 211, endPoint x: 416, endPoint y: 208, distance: 19.6
click at [416, 208] on div "1__" at bounding box center [759, 207] width 700 height 26
type input "2__"
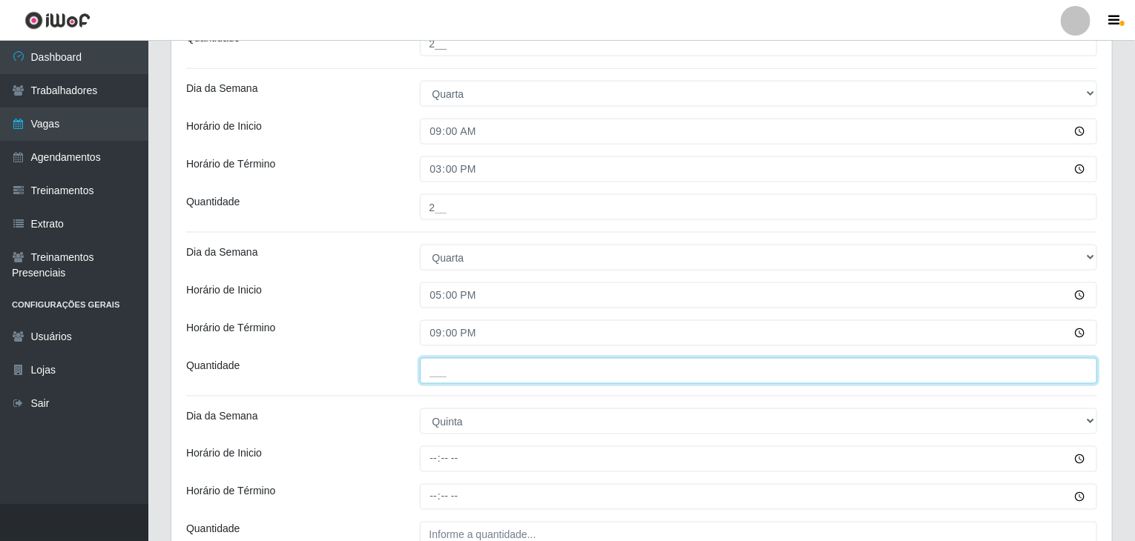
click at [490, 369] on input "___" at bounding box center [759, 371] width 678 height 26
type input "3__"
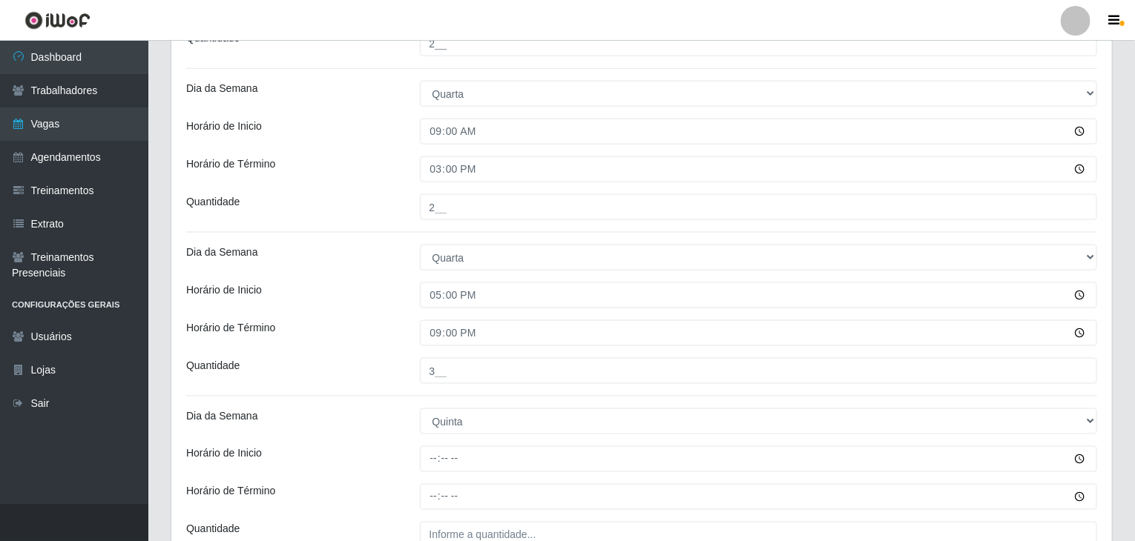
click at [308, 315] on div "Loja Rede Compras Supermercados - LOJA 4 Função [Selecione...] ASG ASG + ASG ++…" at bounding box center [641, 285] width 940 height 2243
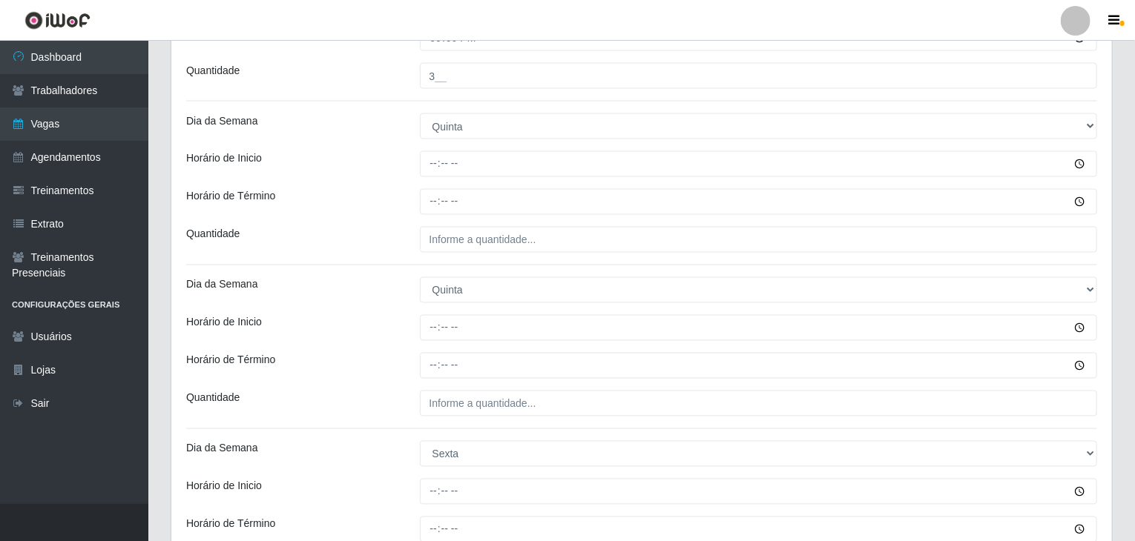
scroll to position [1261, 0]
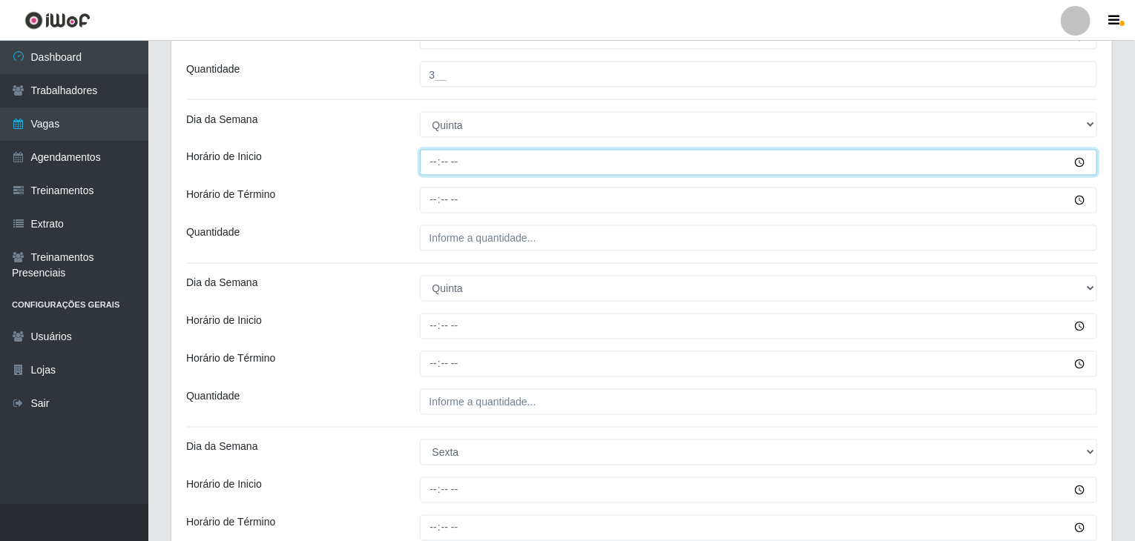
click at [433, 164] on input "Horário de Inicio" at bounding box center [759, 163] width 678 height 26
type input "09:00"
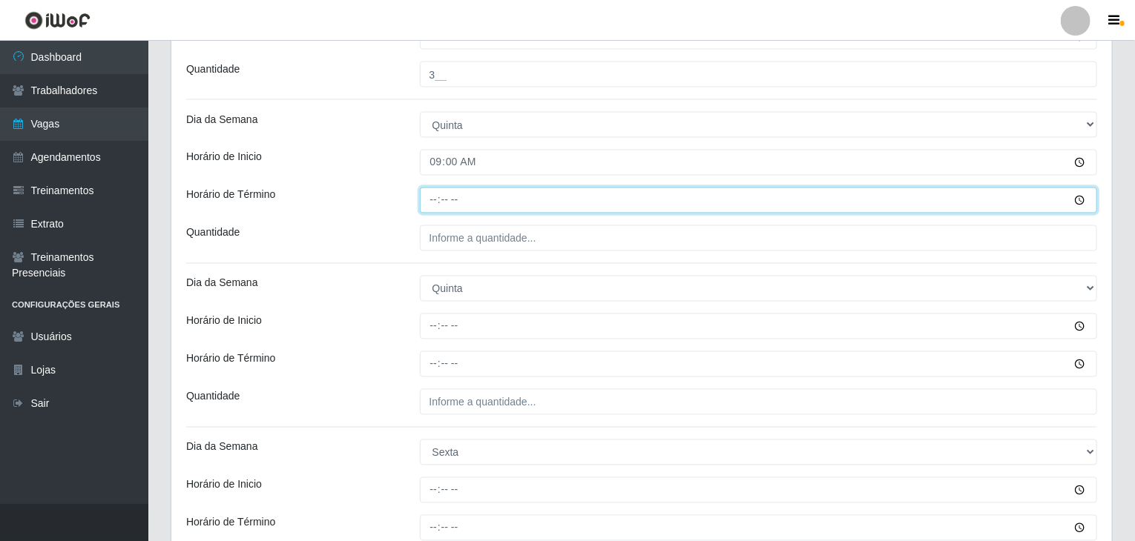
click at [434, 198] on input "Horário de Término" at bounding box center [759, 201] width 678 height 26
type input "15:00"
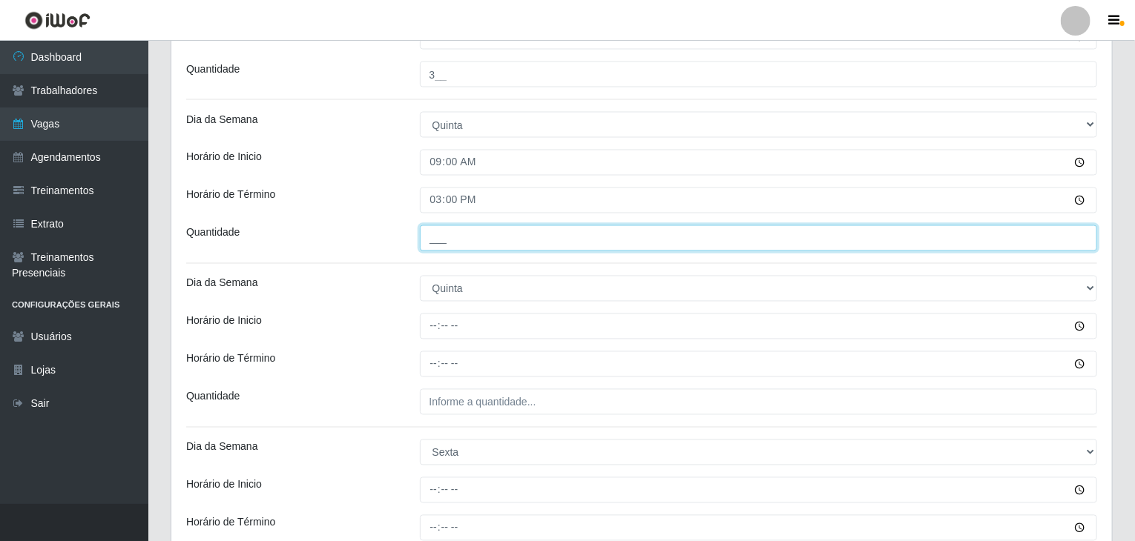
click at [437, 234] on input "___" at bounding box center [759, 238] width 678 height 26
type input "1__"
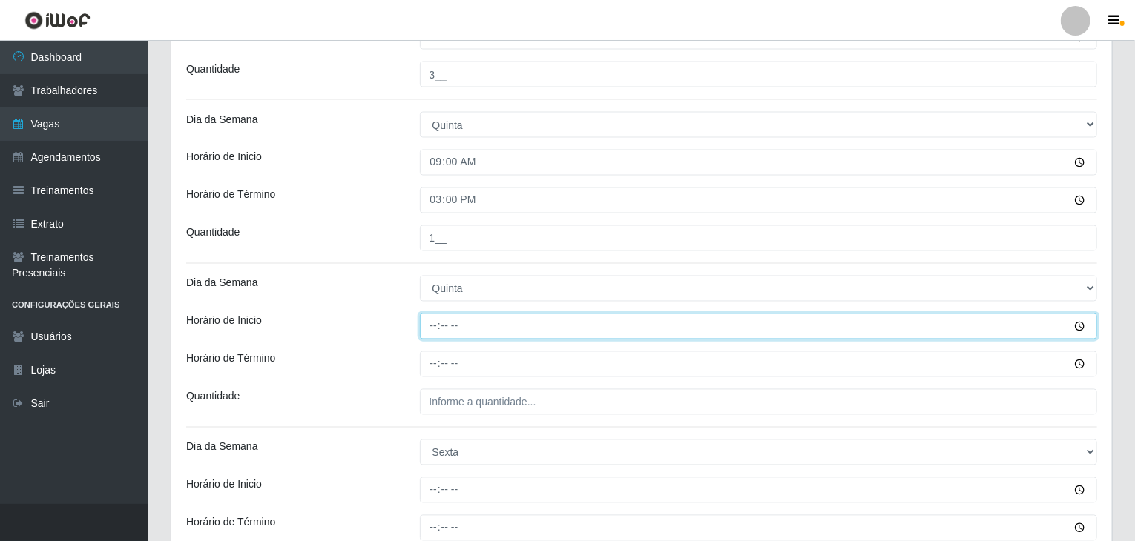
click at [429, 322] on input "Horário de Inicio" at bounding box center [759, 327] width 678 height 26
type input "17:00"
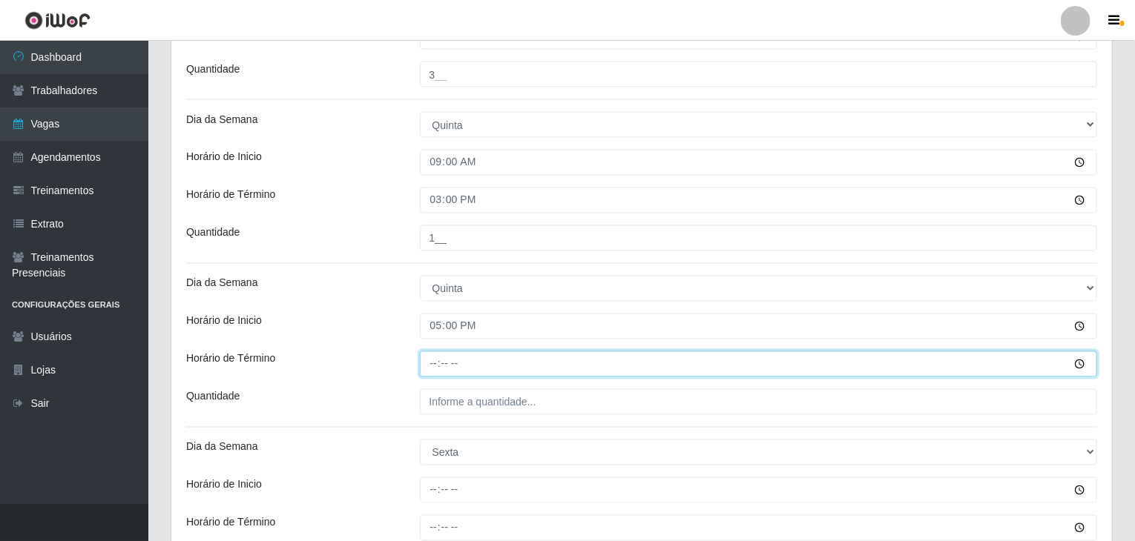
click at [435, 364] on input "Horário de Término" at bounding box center [759, 364] width 678 height 26
type input "21:00"
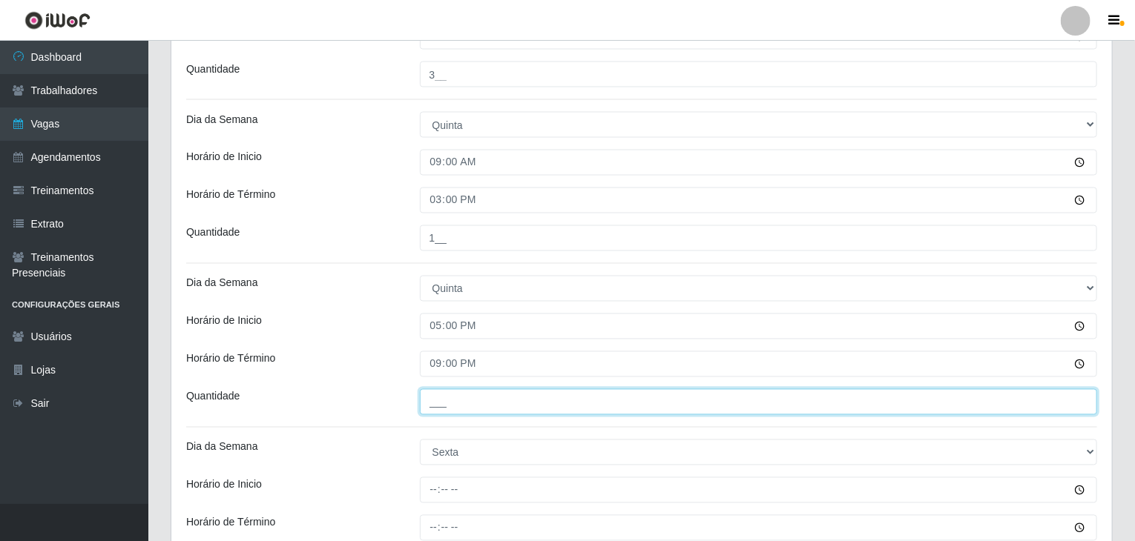
click at [460, 391] on input "___" at bounding box center [759, 402] width 678 height 26
type input "2__"
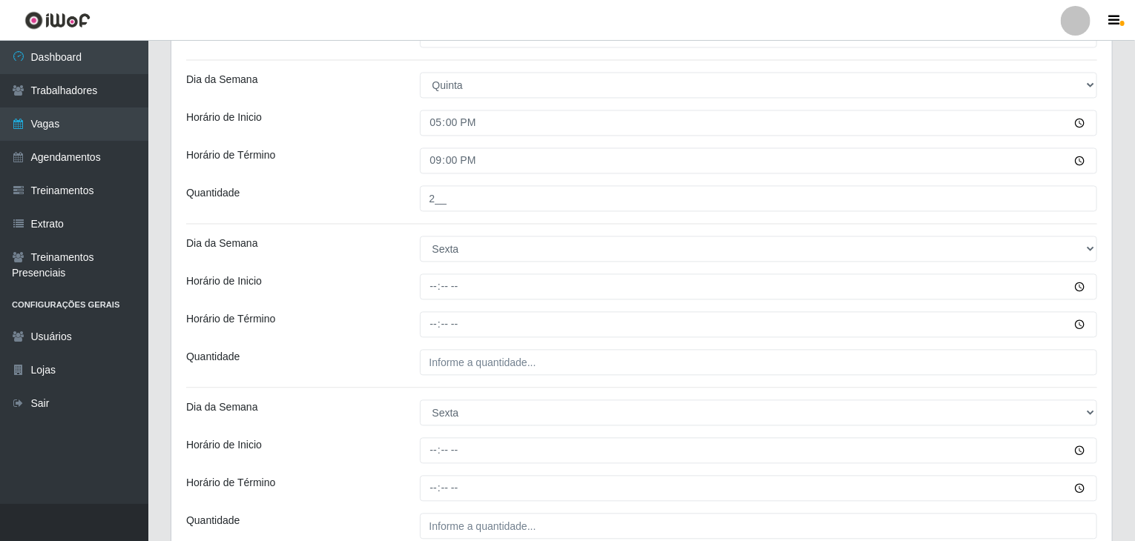
scroll to position [1483, 0]
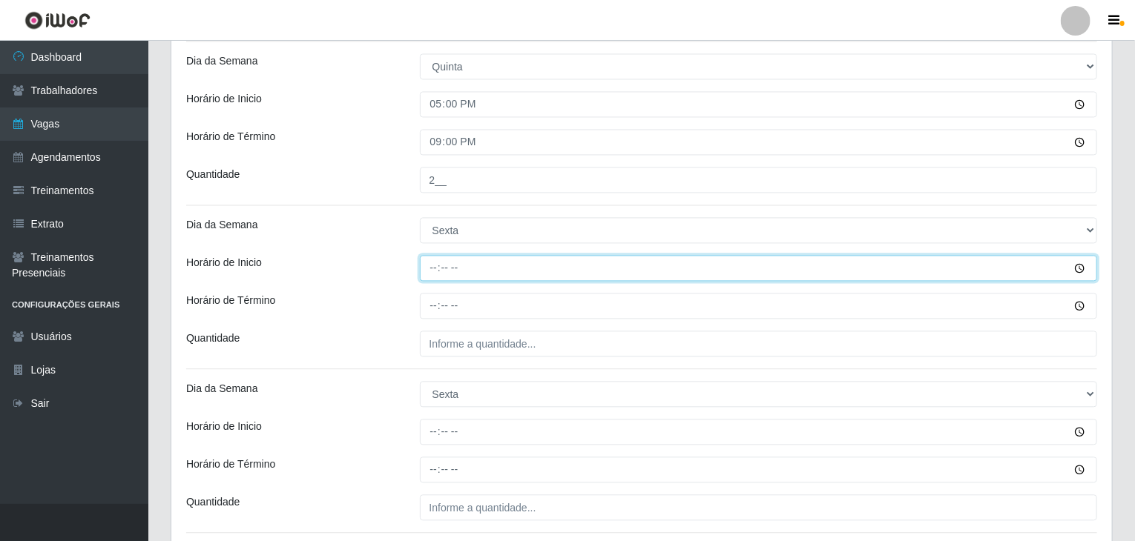
click at [433, 274] on input "Horário de Inicio" at bounding box center [759, 268] width 678 height 26
type input "09:00"
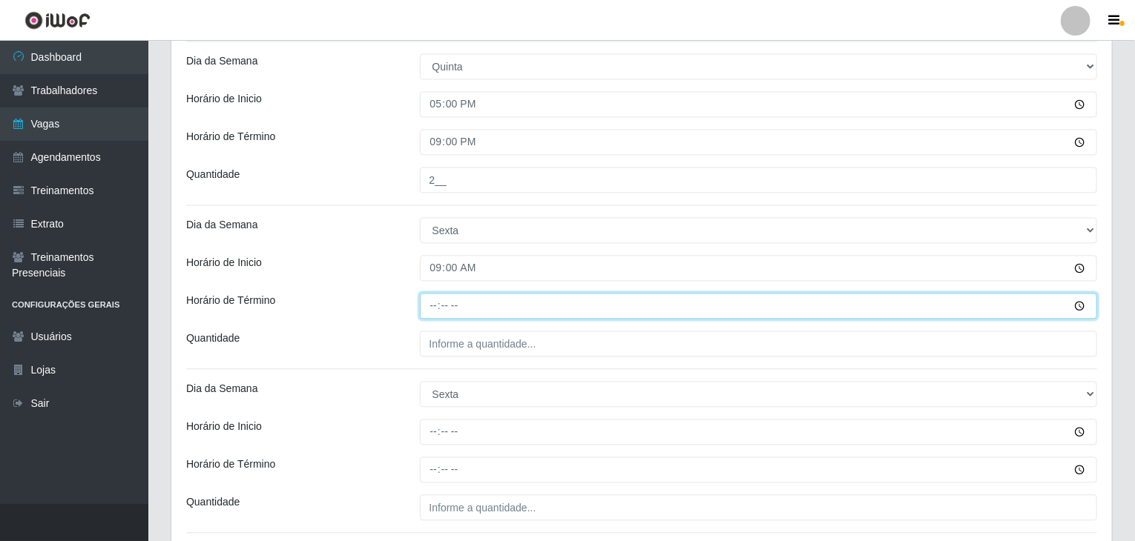
click at [426, 310] on input "Horário de Término" at bounding box center [759, 306] width 678 height 26
type input "15:00"
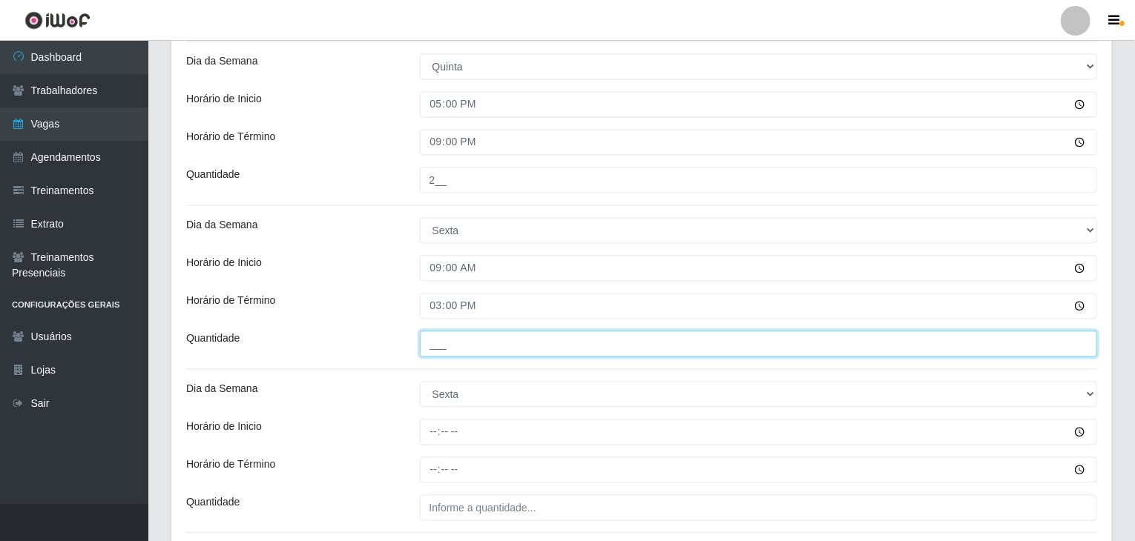
click at [442, 342] on input "___" at bounding box center [759, 344] width 678 height 26
type input "4__"
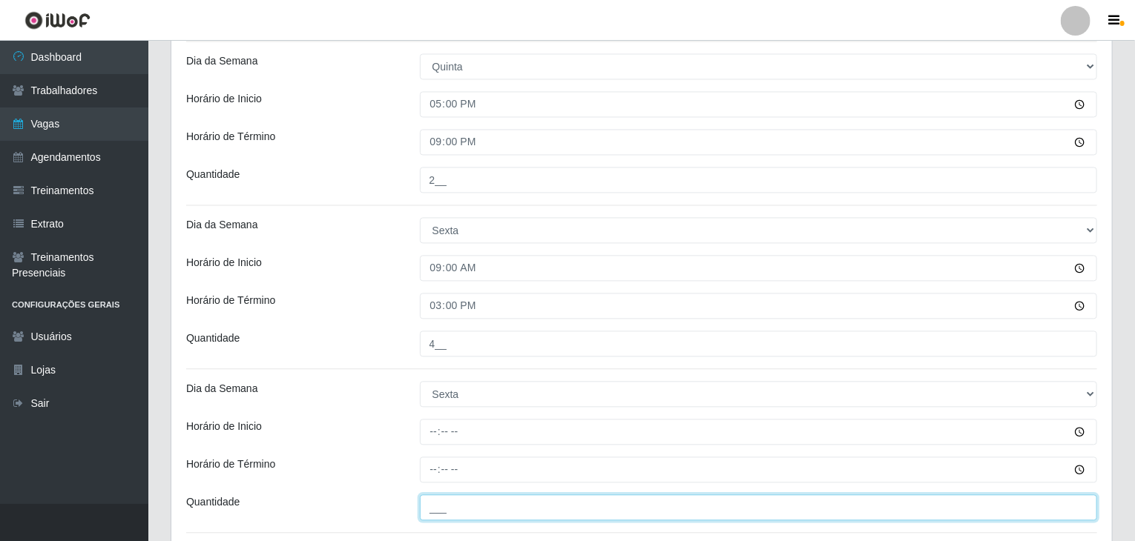
click at [491, 508] on input "___" at bounding box center [759, 508] width 678 height 26
type input "4__"
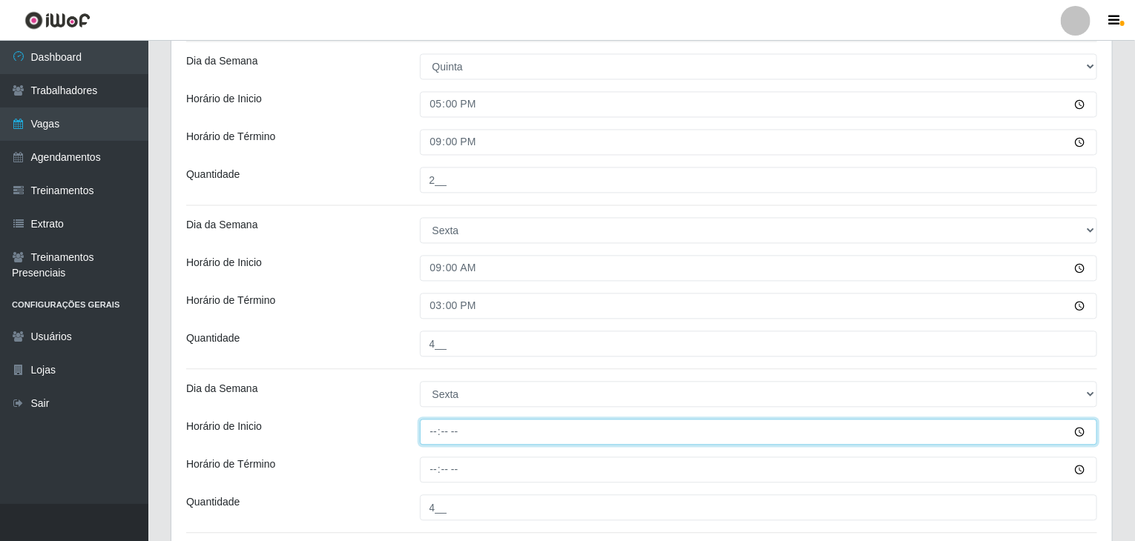
click at [433, 431] on input "Horário de Inicio" at bounding box center [759, 432] width 678 height 26
type input "17:00"
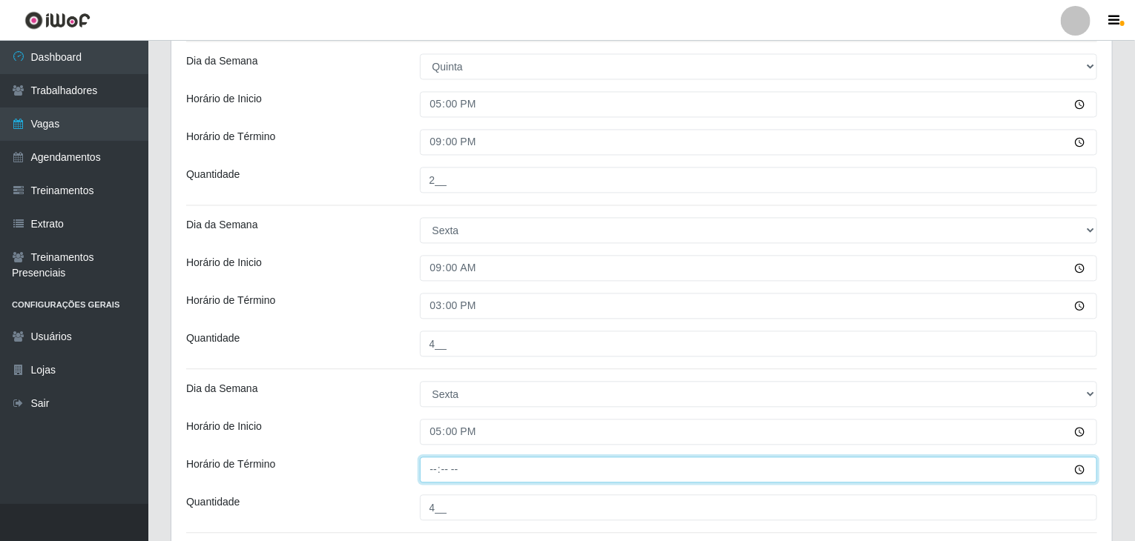
click at [429, 463] on input "Horário de Término" at bounding box center [759, 470] width 678 height 26
type input "21:00"
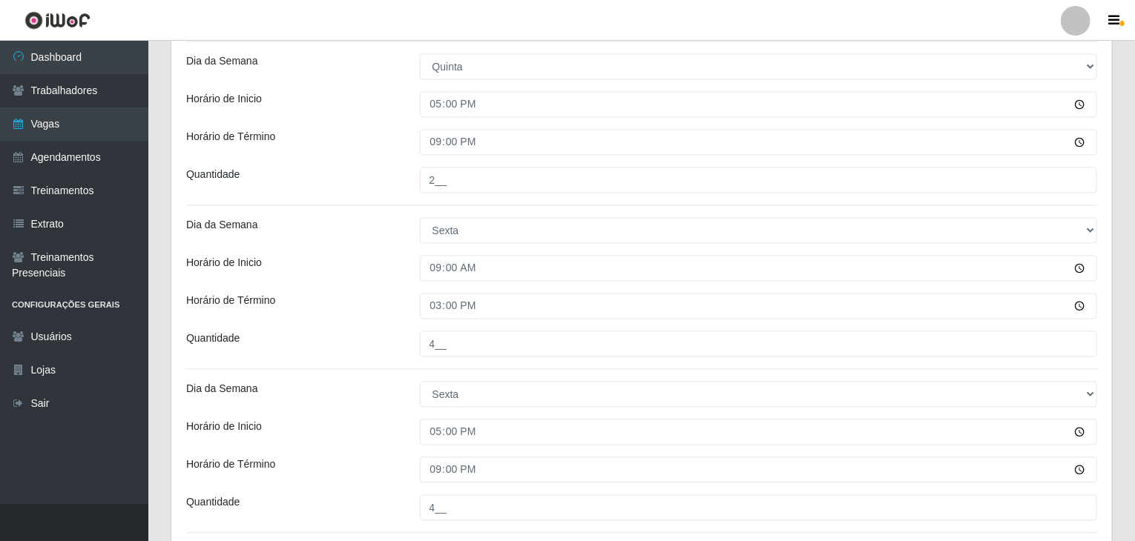
click at [294, 389] on div "Dia da Semana" at bounding box center [292, 394] width 234 height 26
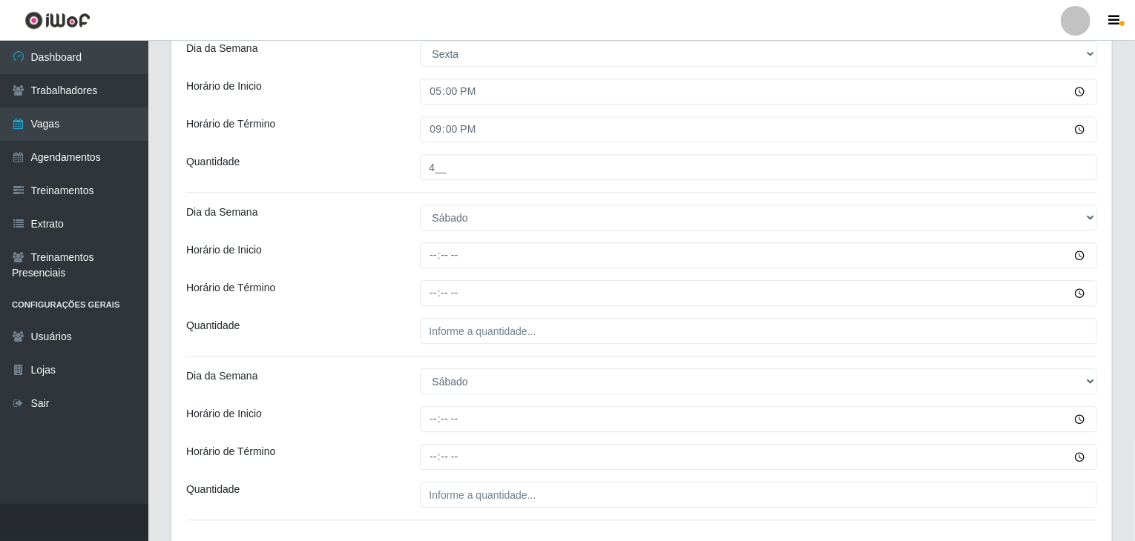
scroll to position [1854, 0]
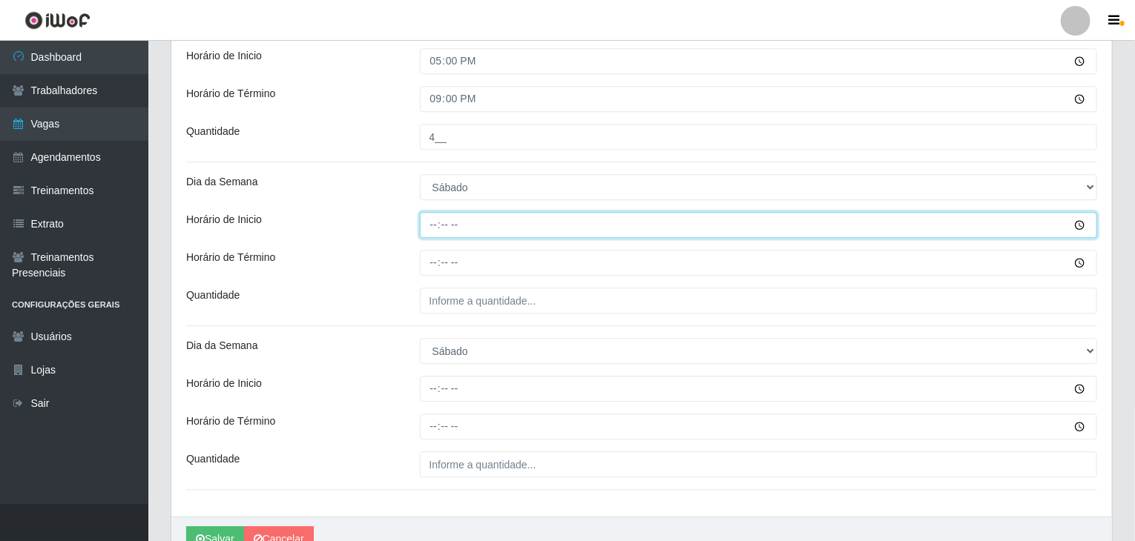
click at [438, 222] on input "Horário de Inicio" at bounding box center [759, 225] width 678 height 26
type input "09:00"
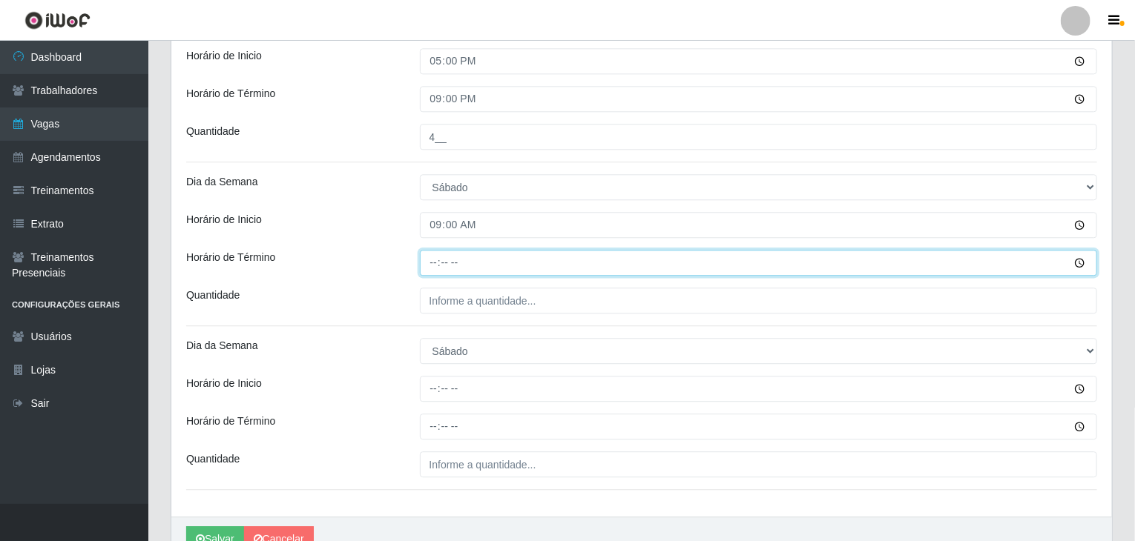
click at [436, 260] on input "Horário de Término" at bounding box center [759, 263] width 678 height 26
type input "15:00"
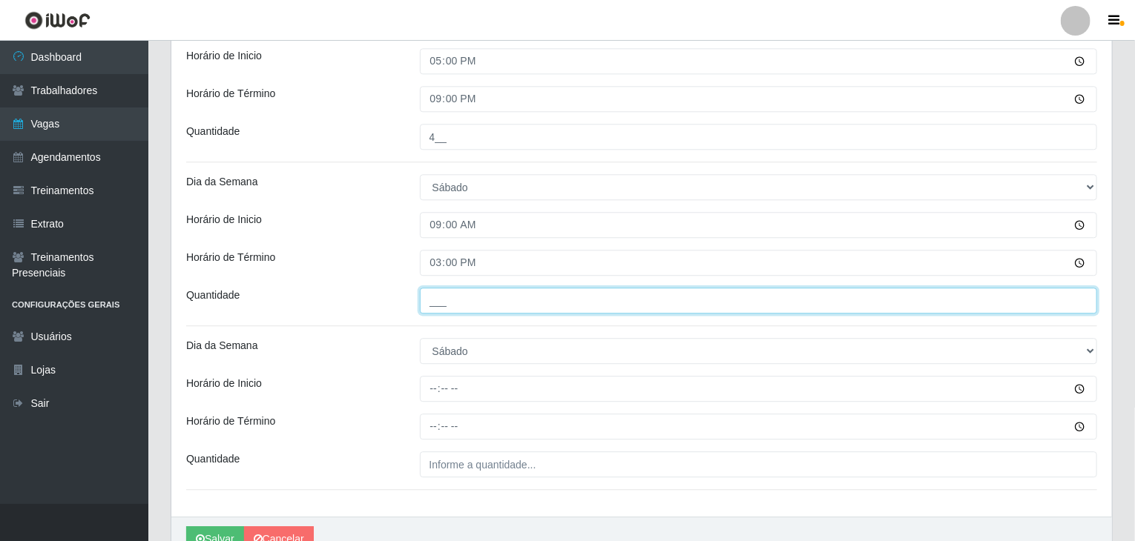
click at [454, 297] on input "___" at bounding box center [759, 301] width 678 height 26
type input "4__"
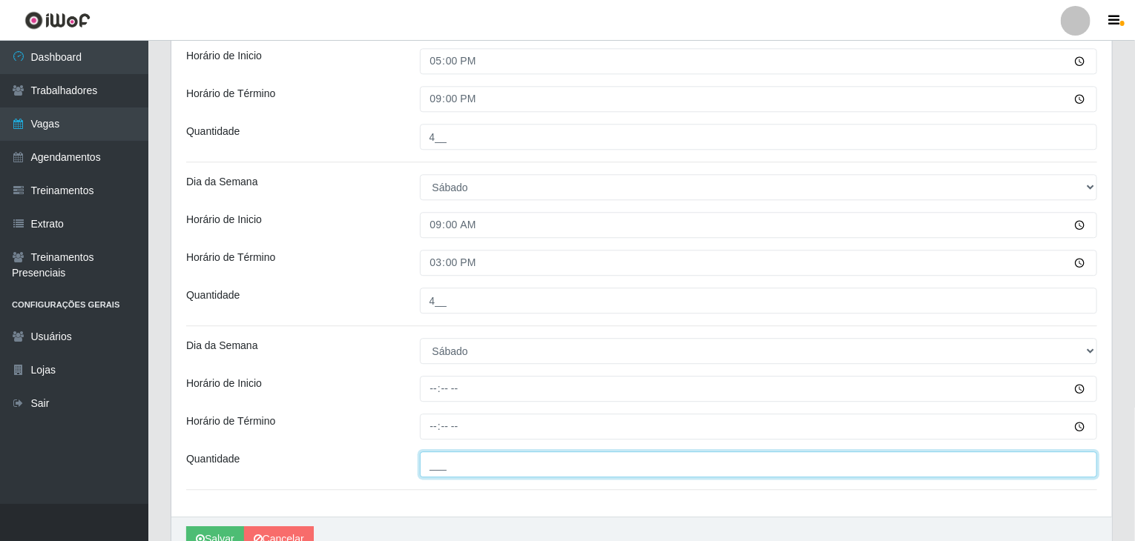
click at [519, 466] on input "___" at bounding box center [759, 465] width 678 height 26
type input "4__"
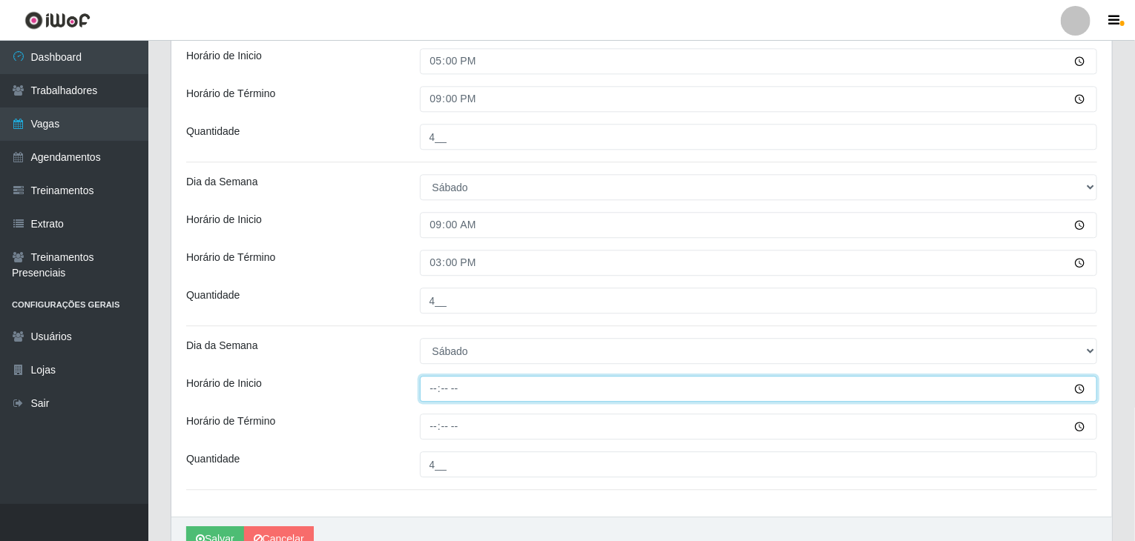
click at [434, 386] on input "Horário de Inicio" at bounding box center [759, 389] width 678 height 26
type input "17:00"
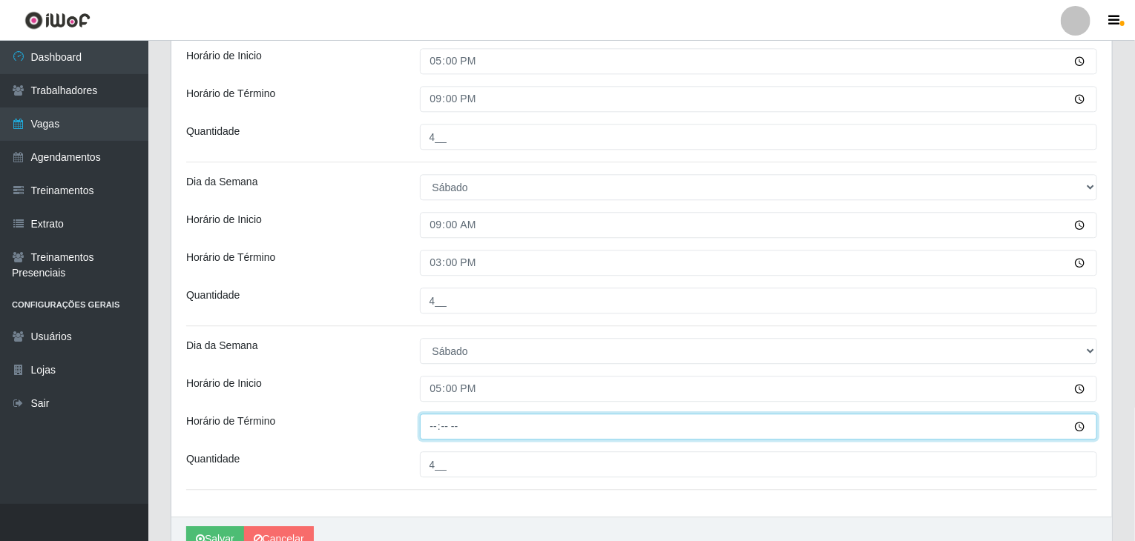
click at [437, 427] on input "Horário de Término" at bounding box center [759, 427] width 678 height 26
type input "21:00"
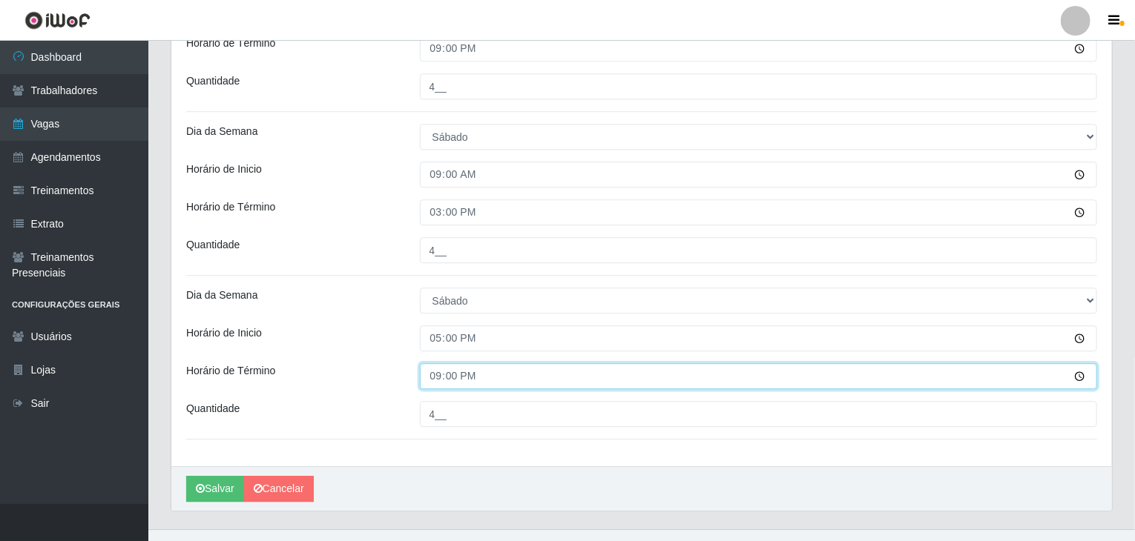
scroll to position [1927, 0]
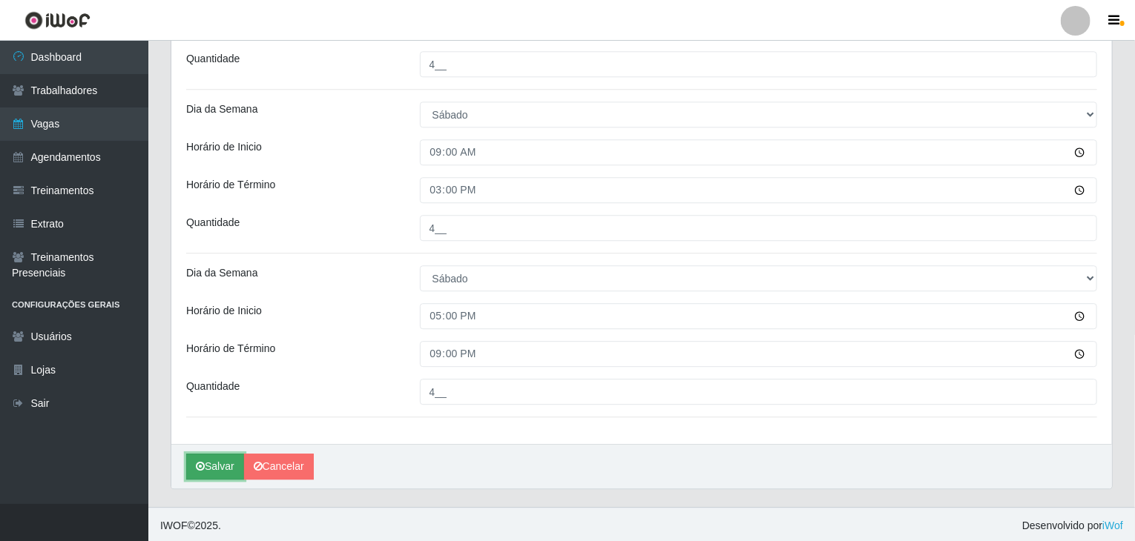
click at [187, 472] on button "Salvar" at bounding box center [215, 467] width 58 height 26
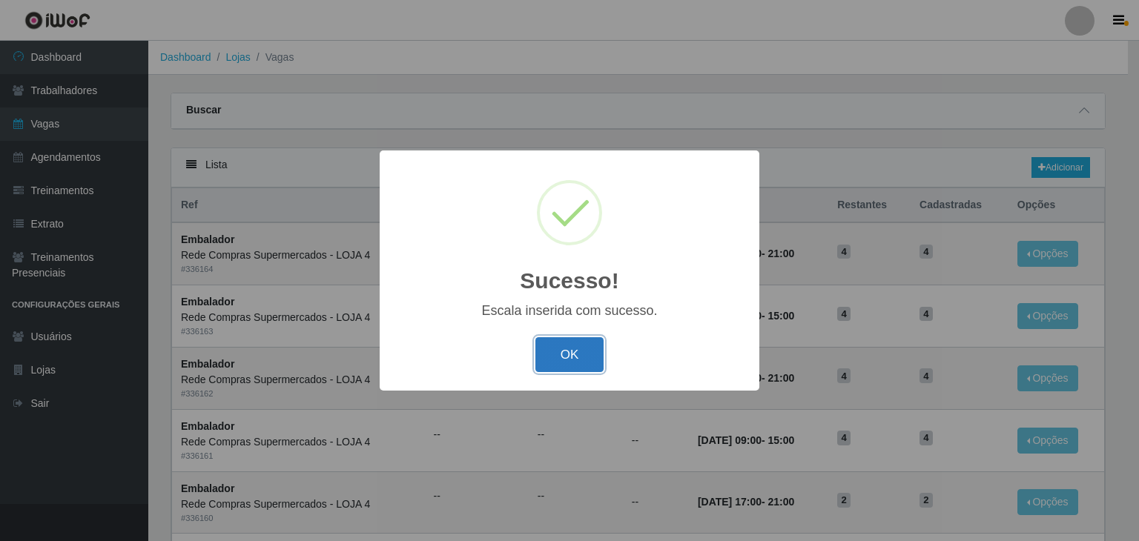
click at [585, 357] on button "OK" at bounding box center [569, 354] width 69 height 35
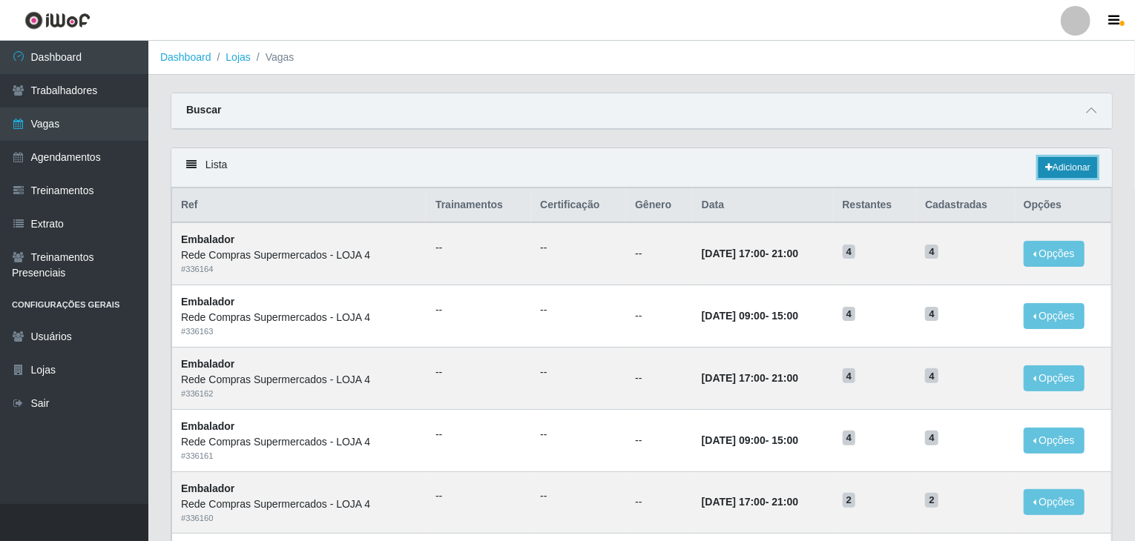
click at [1080, 163] on link "Adicionar" at bounding box center [1067, 167] width 59 height 21
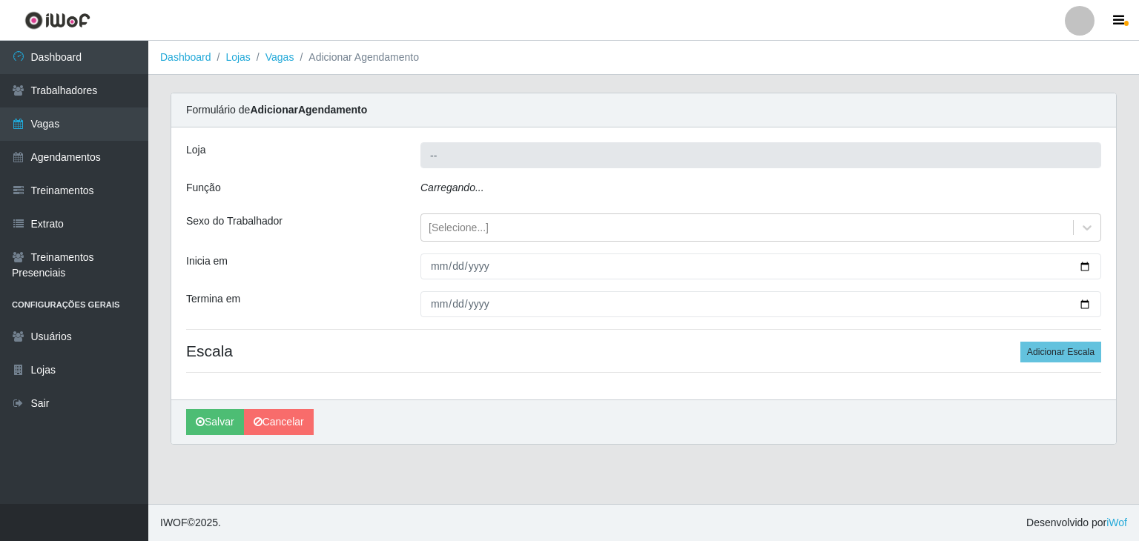
type input "Rede Compras Supermercados - LOJA 4"
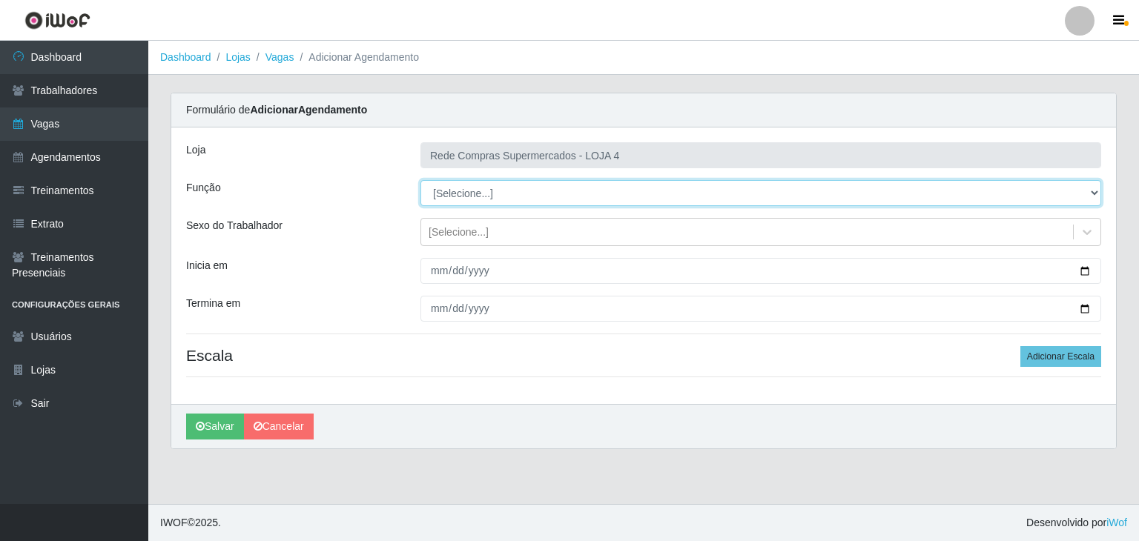
click at [498, 191] on select "[Selecione...] ASG ASG + ASG ++ Balconista Balconista + Balconista ++ Embalador…" at bounding box center [760, 193] width 681 height 26
select select "1"
click at [420, 180] on select "[Selecione...] ASG ASG + ASG ++ Balconista Balconista + Balconista ++ Embalador…" at bounding box center [760, 193] width 681 height 26
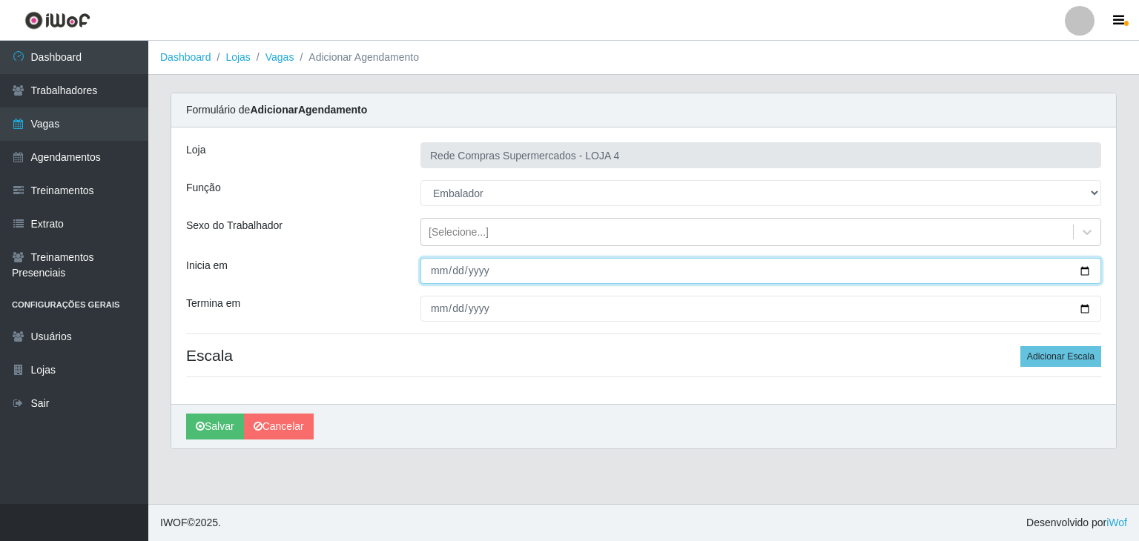
click at [1085, 267] on input "Inicia em" at bounding box center [760, 271] width 681 height 26
type input "2025-09-14"
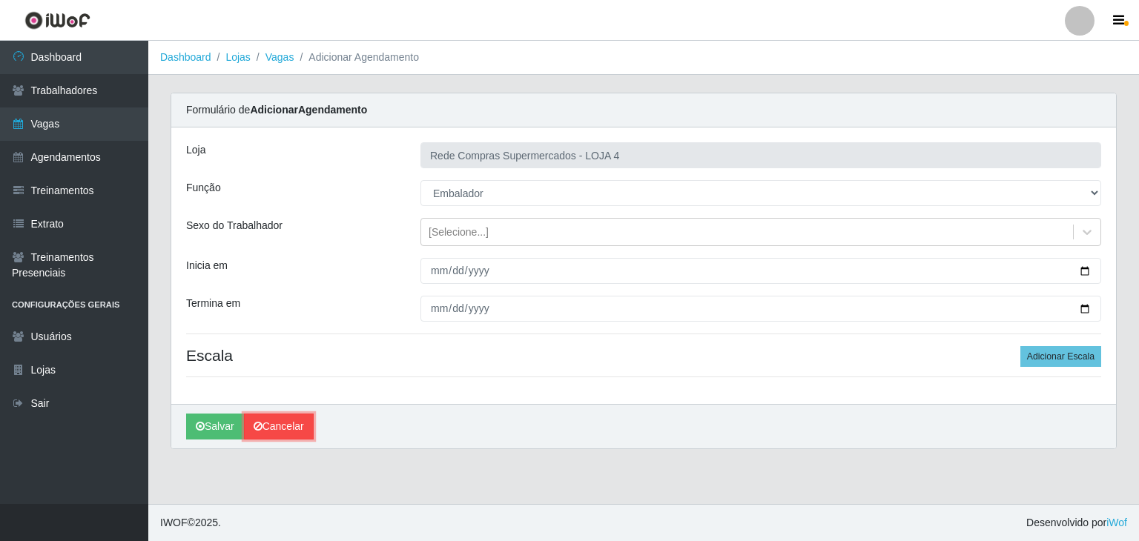
click at [251, 417] on link "Cancelar" at bounding box center [279, 427] width 70 height 26
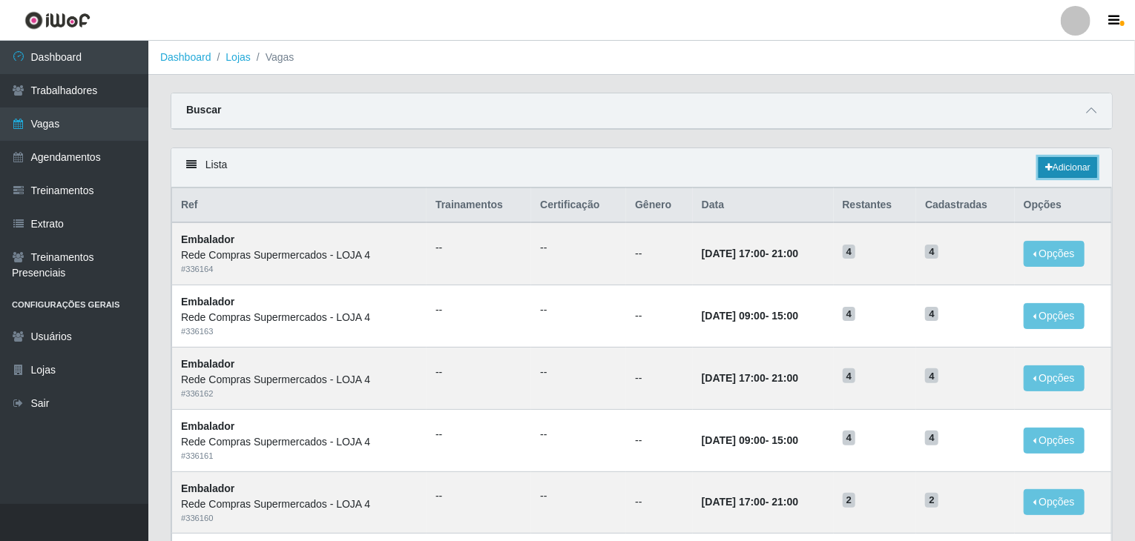
click at [1053, 165] on link "Adicionar" at bounding box center [1067, 167] width 59 height 21
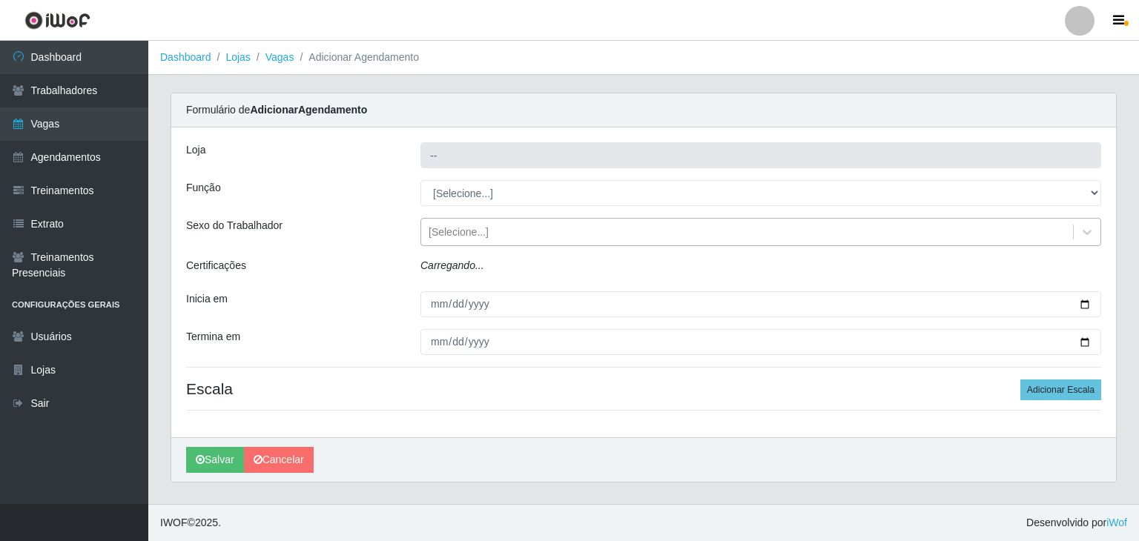
type input "Rede Compras Supermercados - LOJA 4"
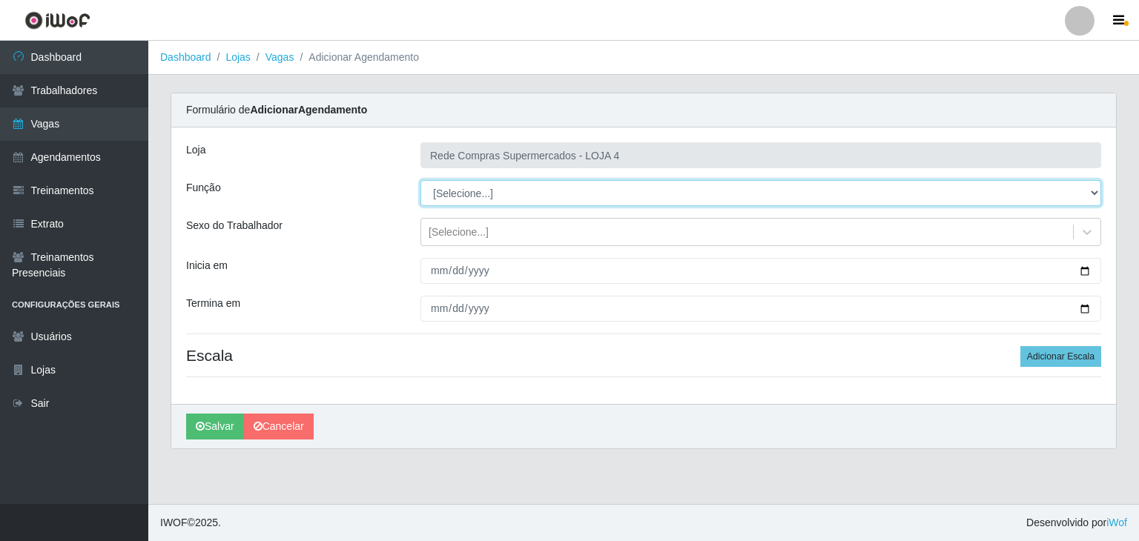
click at [490, 195] on select "[Selecione...] ASG ASG + ASG ++ Balconista Balconista + Balconista ++ Embalador…" at bounding box center [760, 193] width 681 height 26
select select "1"
click at [420, 180] on select "[Selecione...] ASG ASG + ASG ++ Balconista Balconista + Balconista ++ Embalador…" at bounding box center [760, 193] width 681 height 26
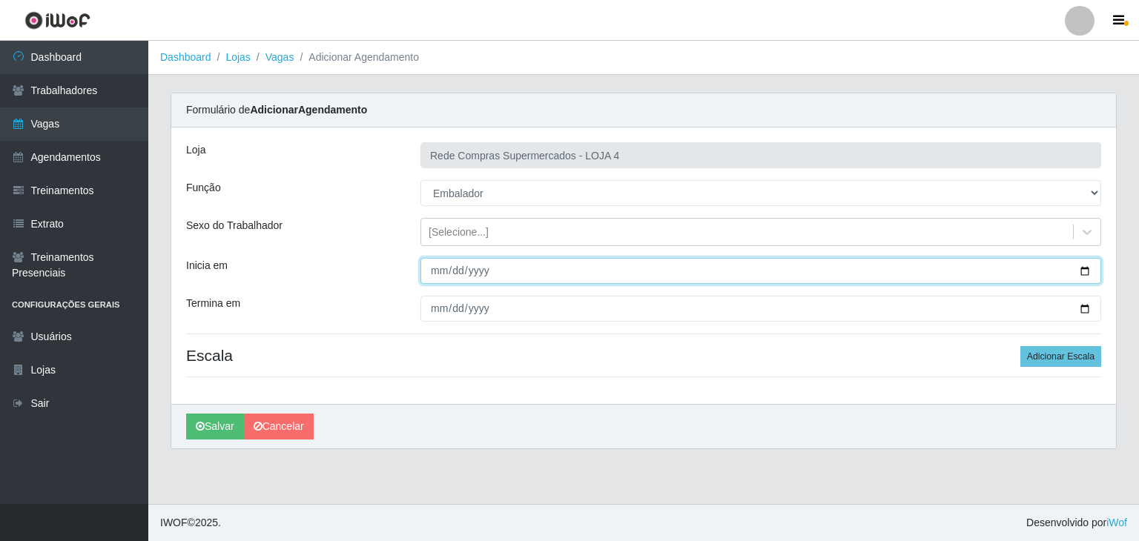
click at [1083, 265] on input "Inicia em" at bounding box center [760, 271] width 681 height 26
type input "2025-09-14"
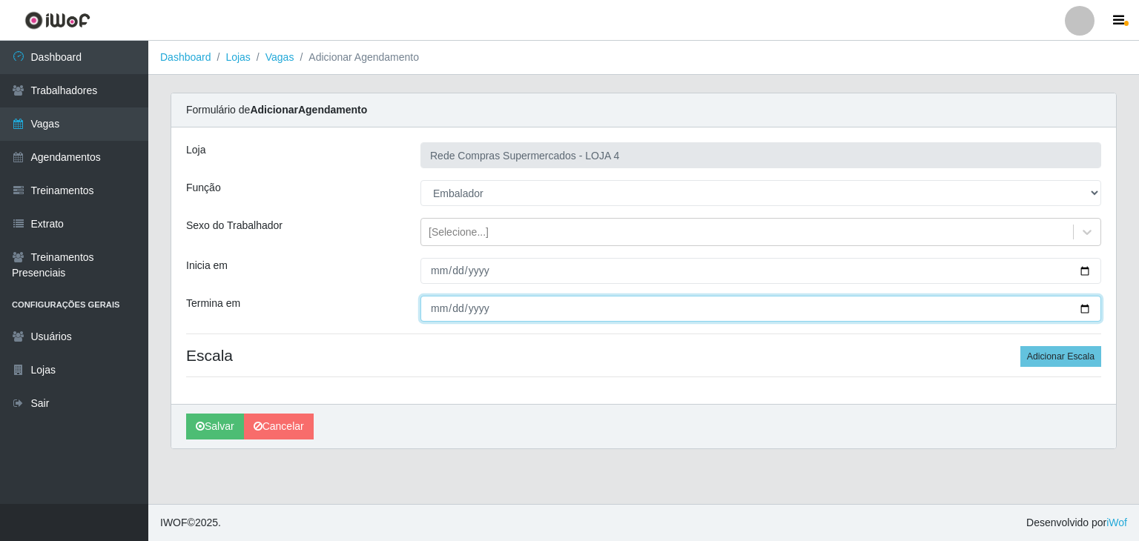
click at [1087, 305] on input "Termina em" at bounding box center [760, 309] width 681 height 26
type input "2025-09-14"
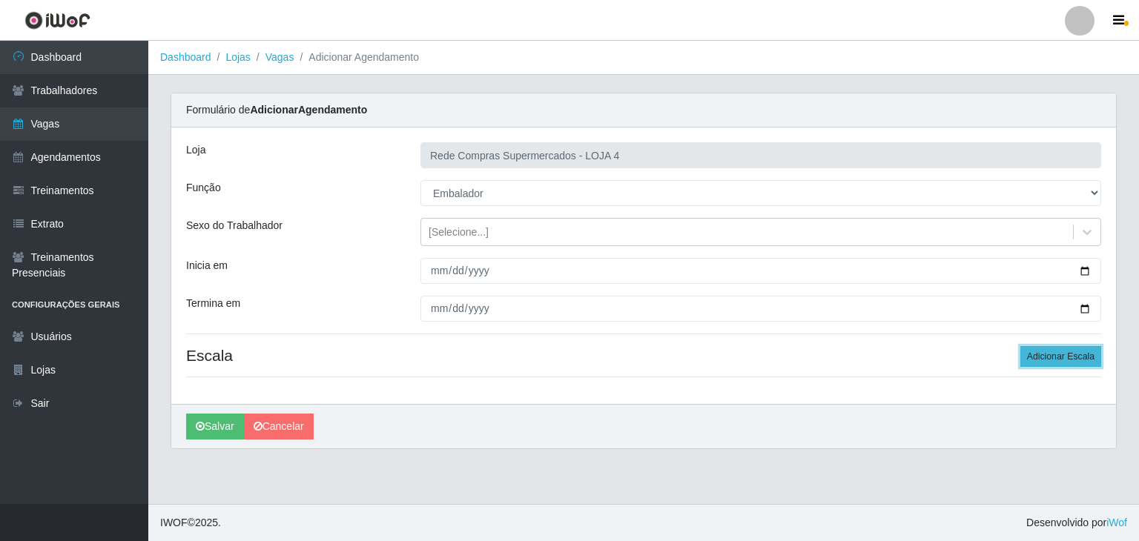
click at [1085, 358] on button "Adicionar Escala" at bounding box center [1060, 356] width 81 height 21
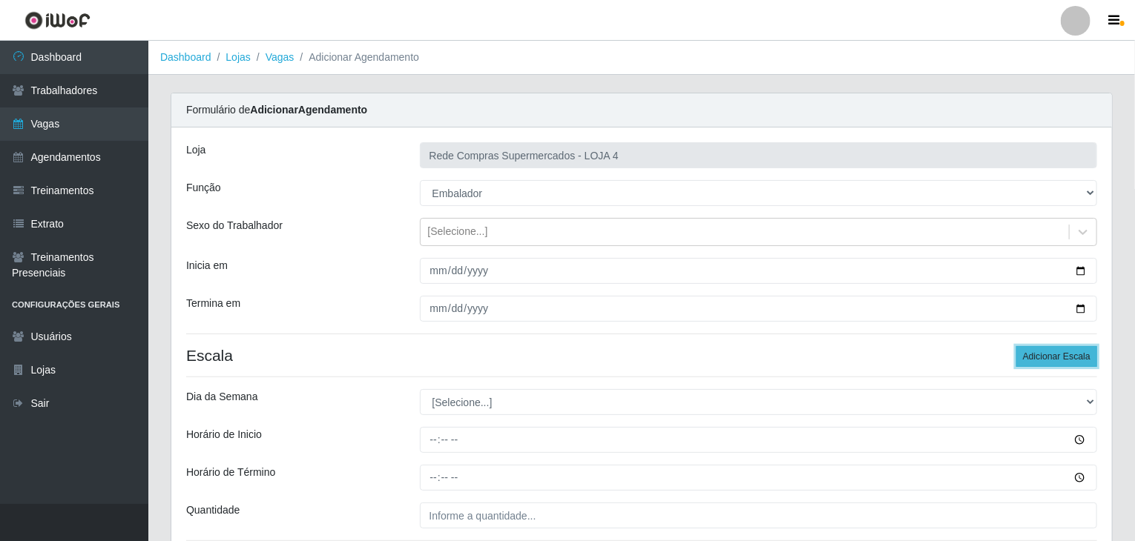
click at [1085, 358] on button "Adicionar Escala" at bounding box center [1056, 356] width 81 height 21
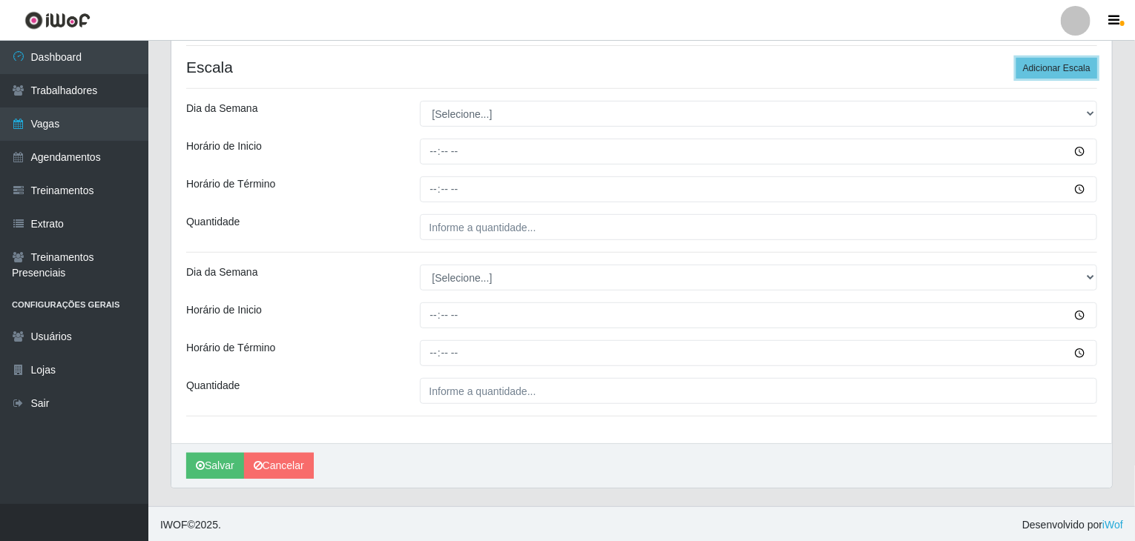
scroll to position [289, 0]
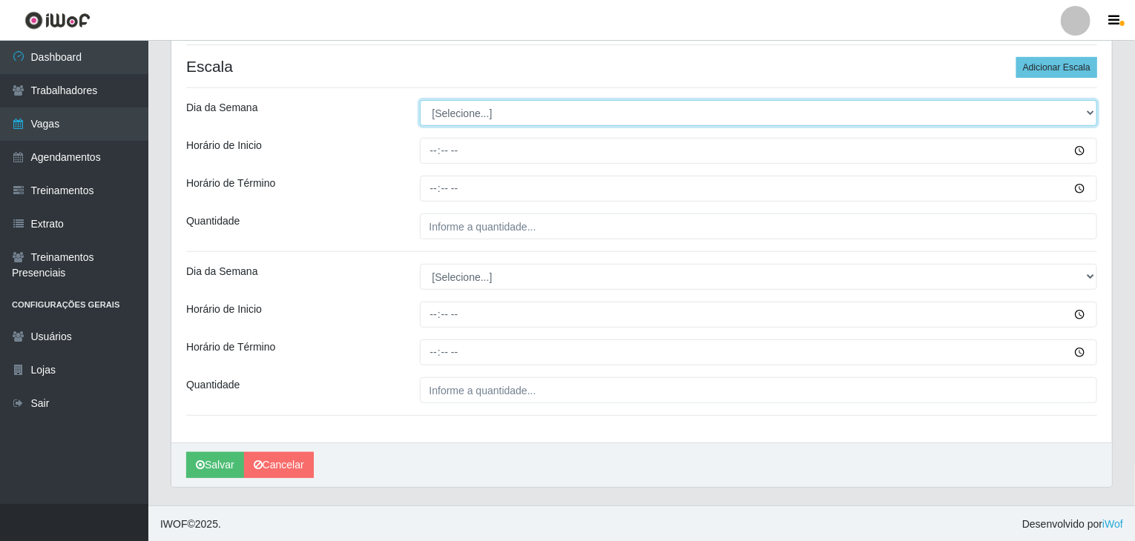
click at [492, 102] on select "[Selecione...] Segunda Terça Quarta Quinta Sexta Sábado Domingo" at bounding box center [759, 113] width 678 height 26
select select "0"
click at [420, 100] on select "[Selecione...] Segunda Terça Quarta Quinta Sexta Sábado Domingo" at bounding box center [759, 113] width 678 height 26
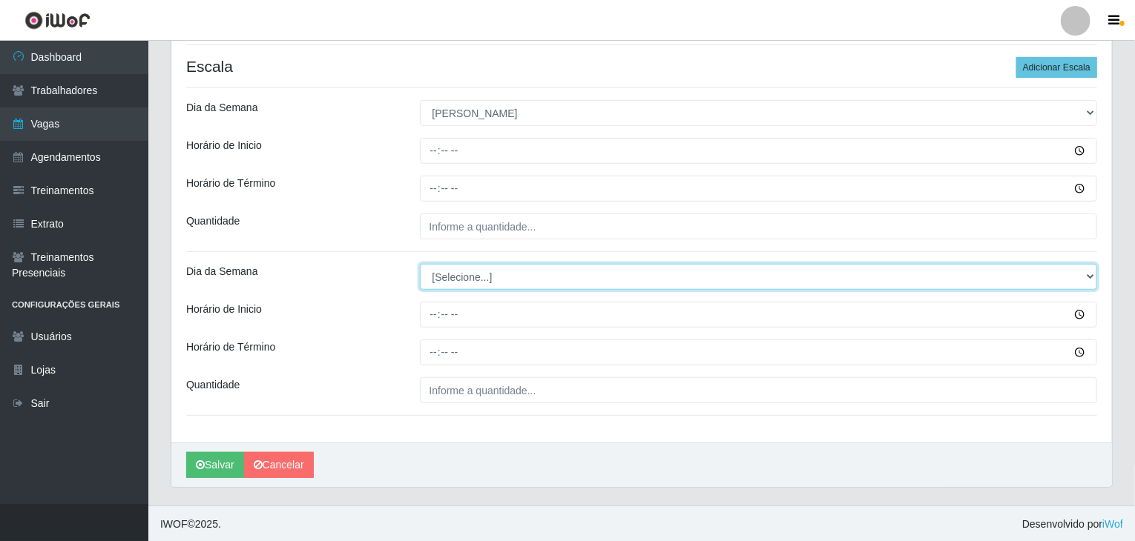
click at [506, 274] on select "[Selecione...] Segunda Terça Quarta Quinta Sexta Sábado Domingo" at bounding box center [759, 277] width 678 height 26
select select "0"
click at [420, 264] on select "[Selecione...] Segunda Terça Quarta Quinta Sexta Sábado Domingo" at bounding box center [759, 277] width 678 height 26
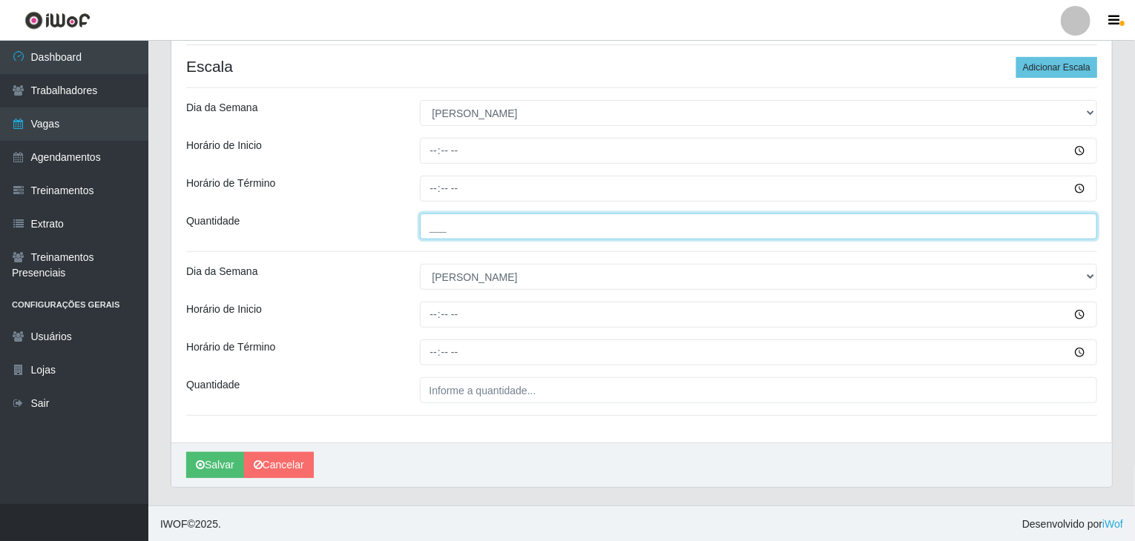
click at [462, 217] on input "___" at bounding box center [759, 227] width 678 height 26
type input "3__"
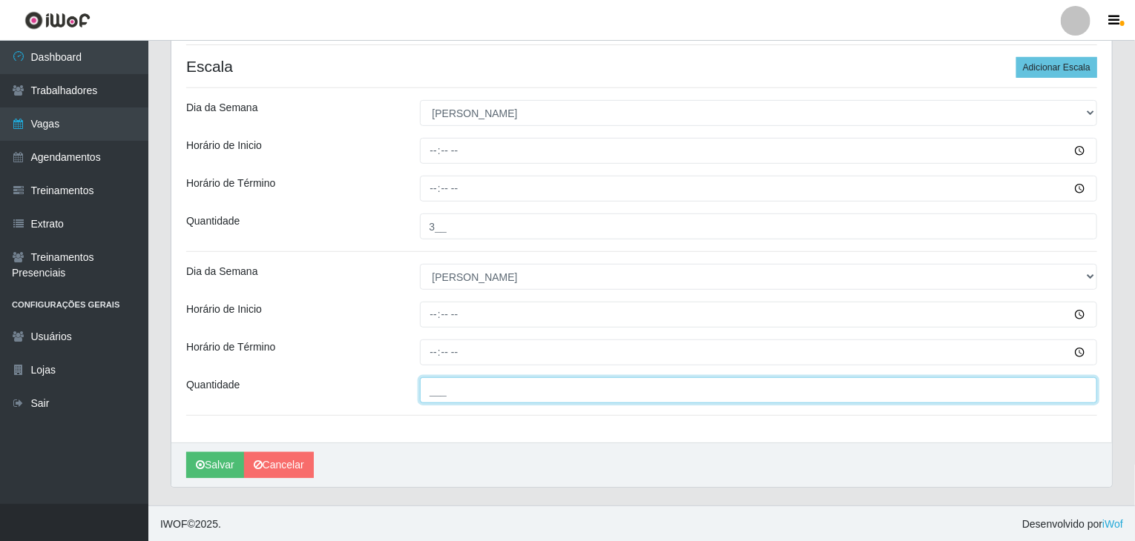
click at [495, 389] on input "___" at bounding box center [759, 390] width 678 height 26
type input "3__"
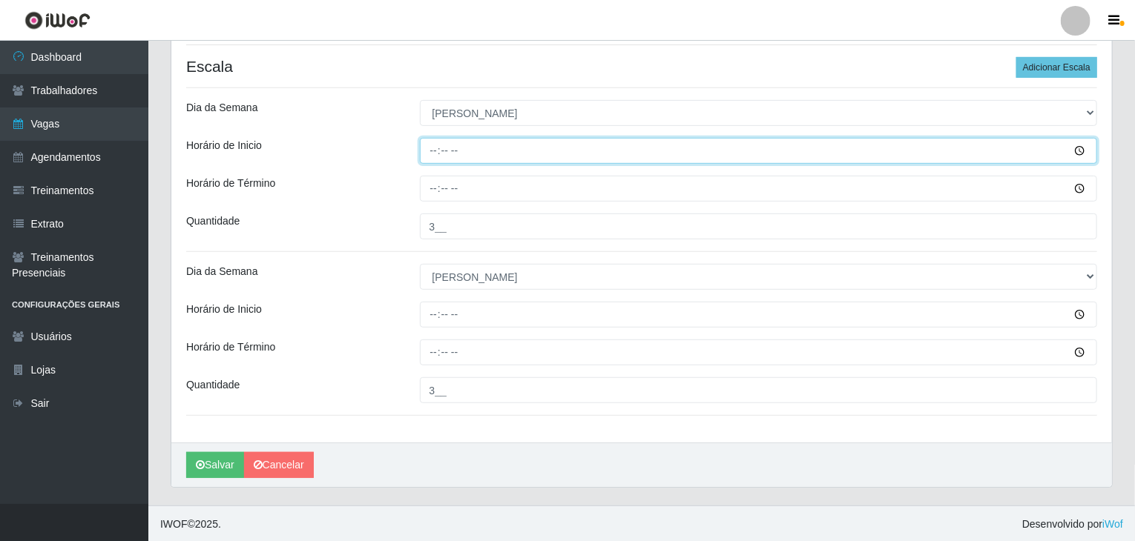
click at [432, 150] on input "Horário de Inicio" at bounding box center [759, 151] width 678 height 26
type input "08:00"
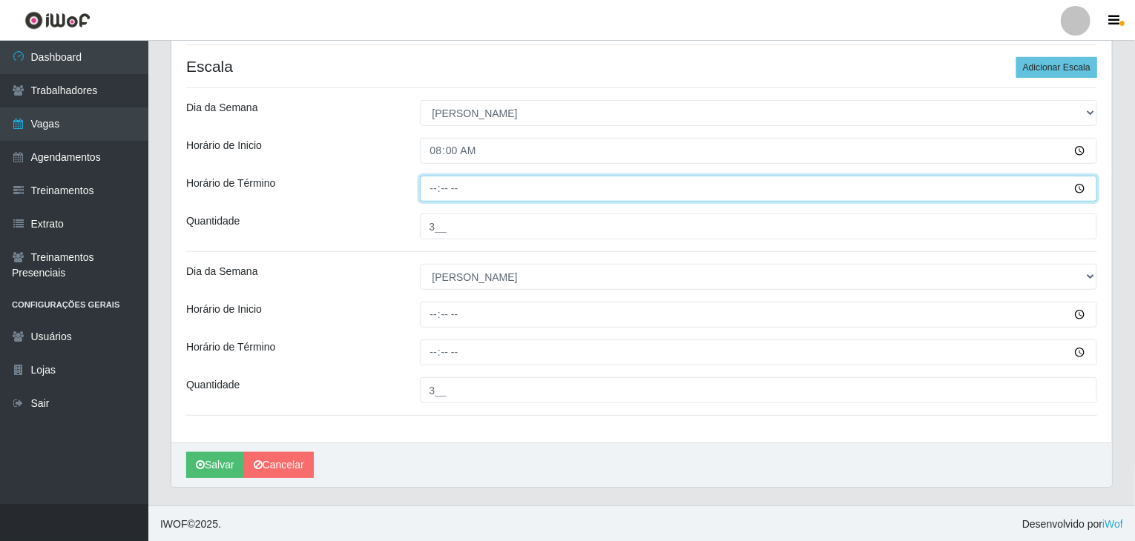
click at [432, 194] on input "Horário de Término" at bounding box center [759, 189] width 678 height 26
type input "12:00"
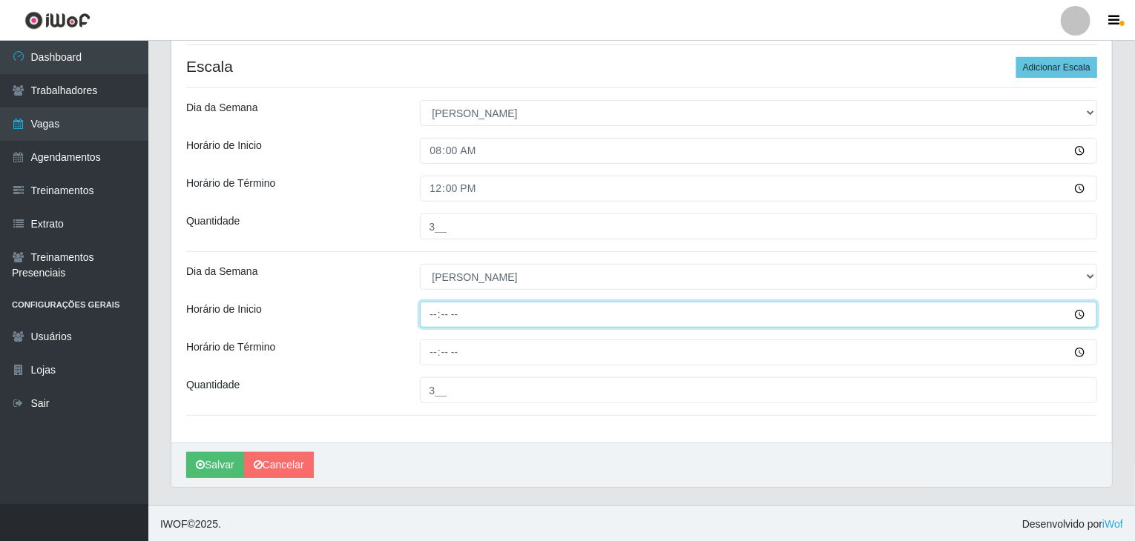
click at [433, 317] on input "Horário de Inicio" at bounding box center [759, 315] width 678 height 26
type input "12:00"
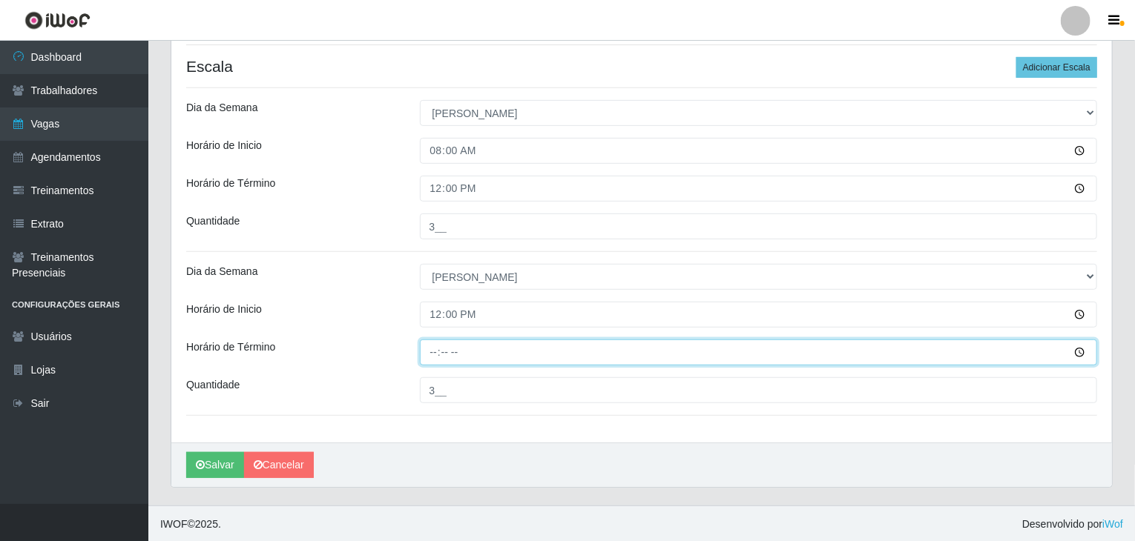
click at [430, 351] on input "Horário de Término" at bounding box center [759, 353] width 678 height 26
type input "18:00"
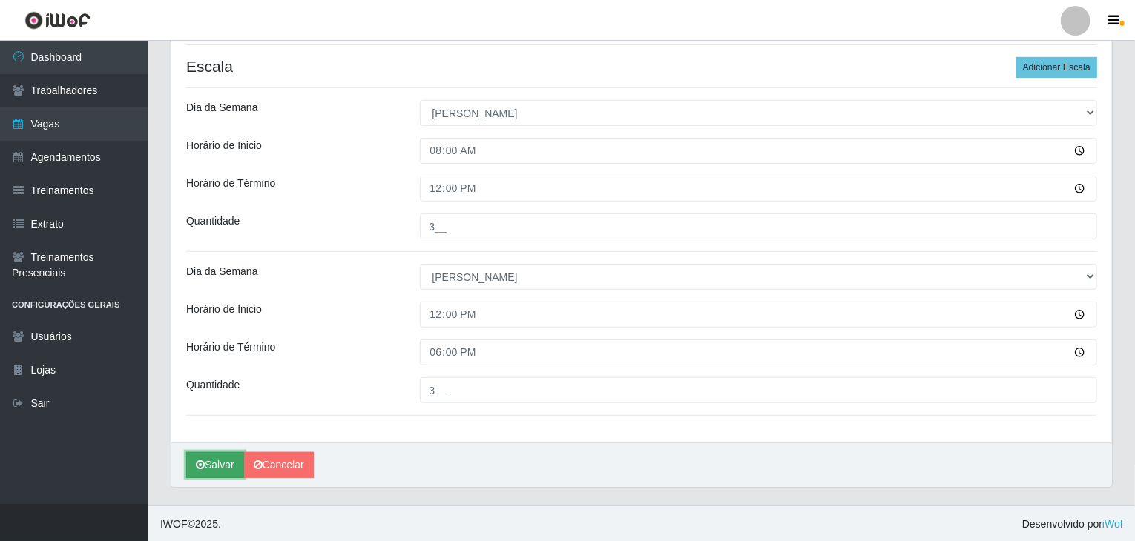
click at [229, 458] on button "Salvar" at bounding box center [215, 465] width 58 height 26
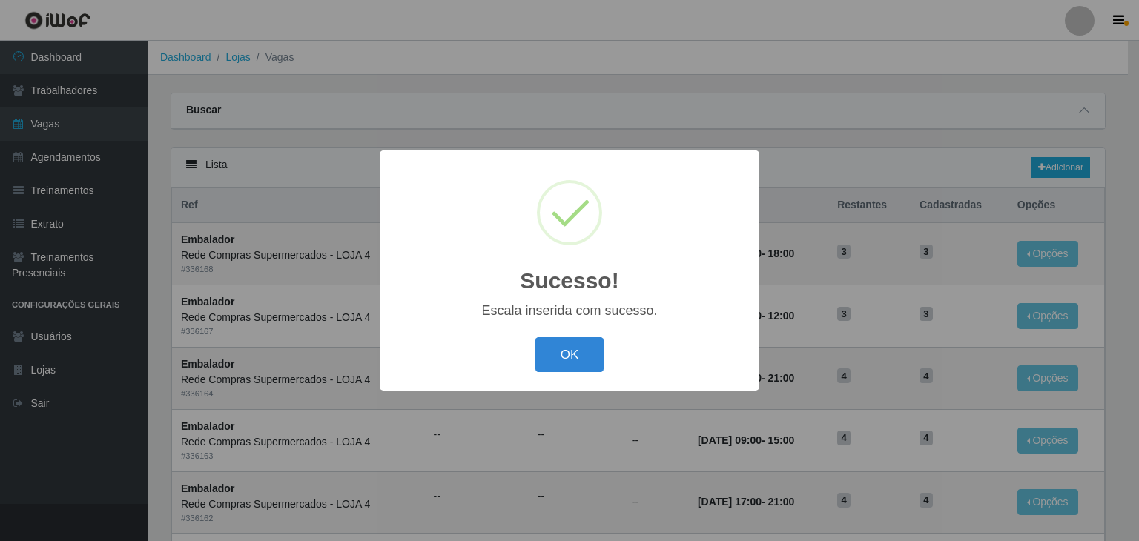
click at [605, 351] on div "OK Cancel" at bounding box center [569, 355] width 350 height 42
click at [575, 351] on button "OK" at bounding box center [569, 354] width 69 height 35
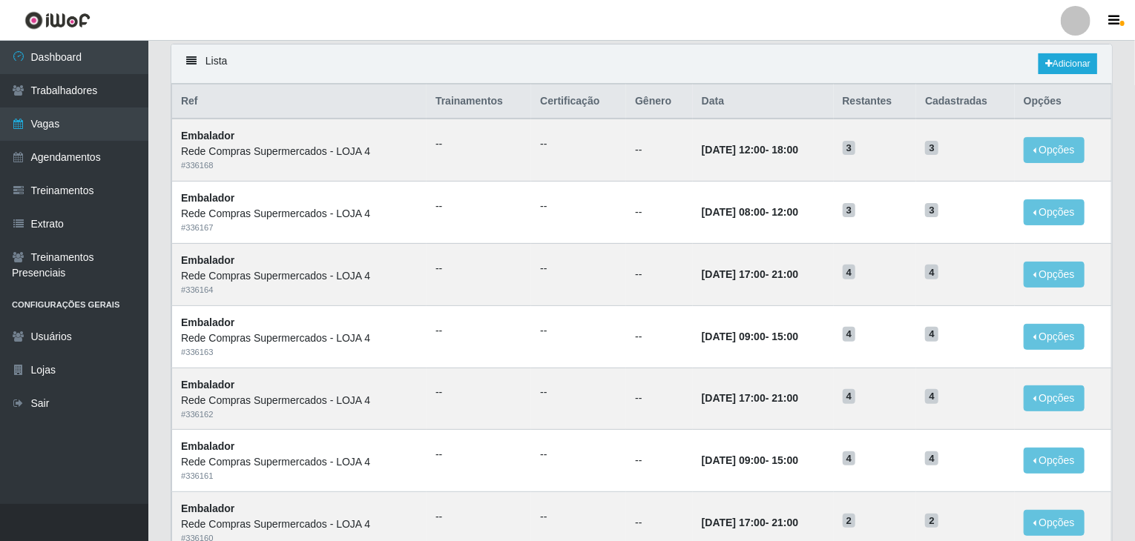
scroll to position [74, 0]
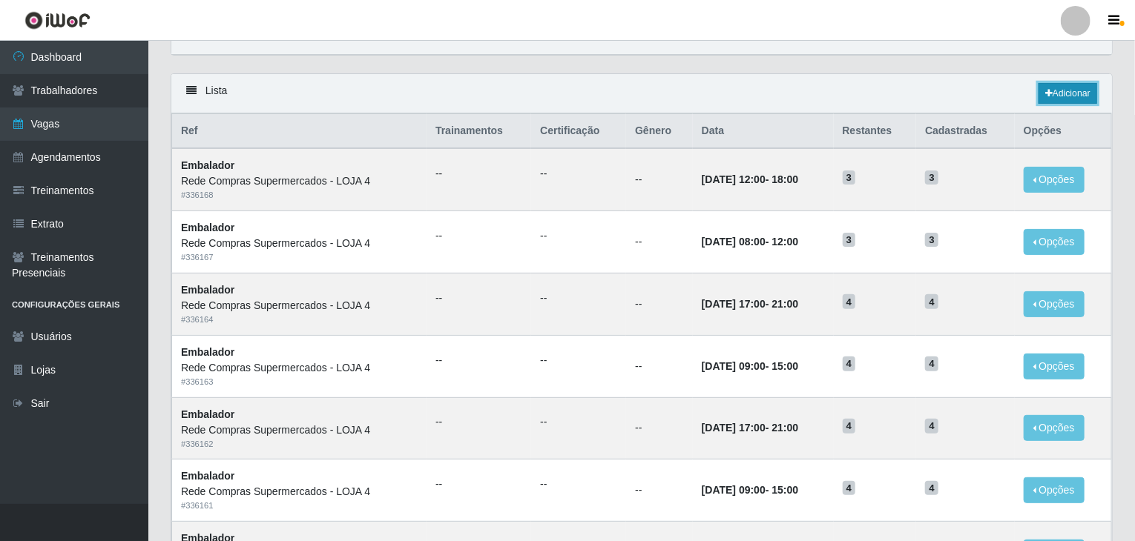
click at [1049, 90] on icon at bounding box center [1048, 93] width 7 height 9
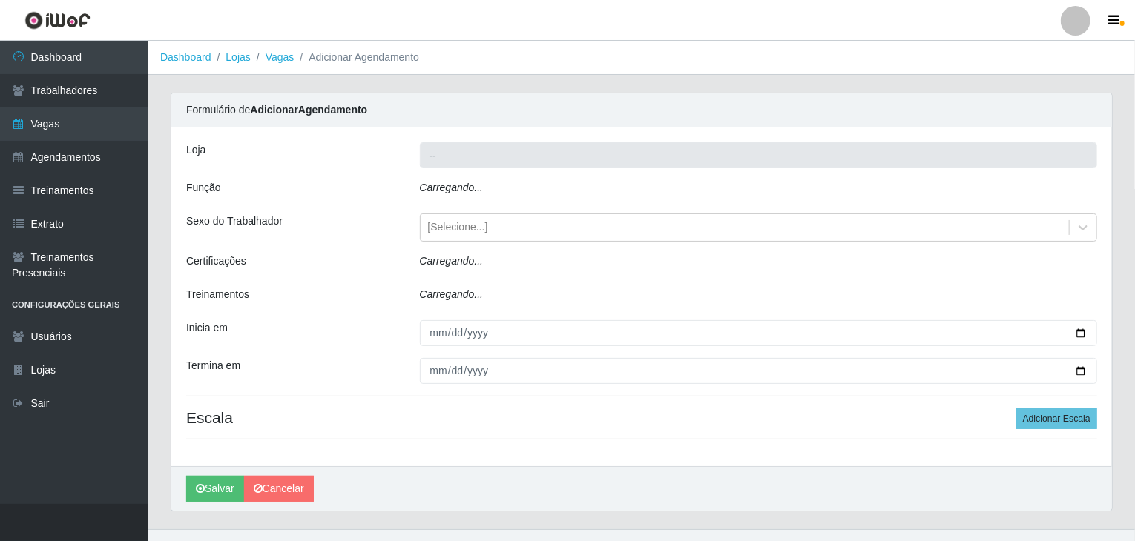
type input "Rede Compras Supermercados - LOJA 4"
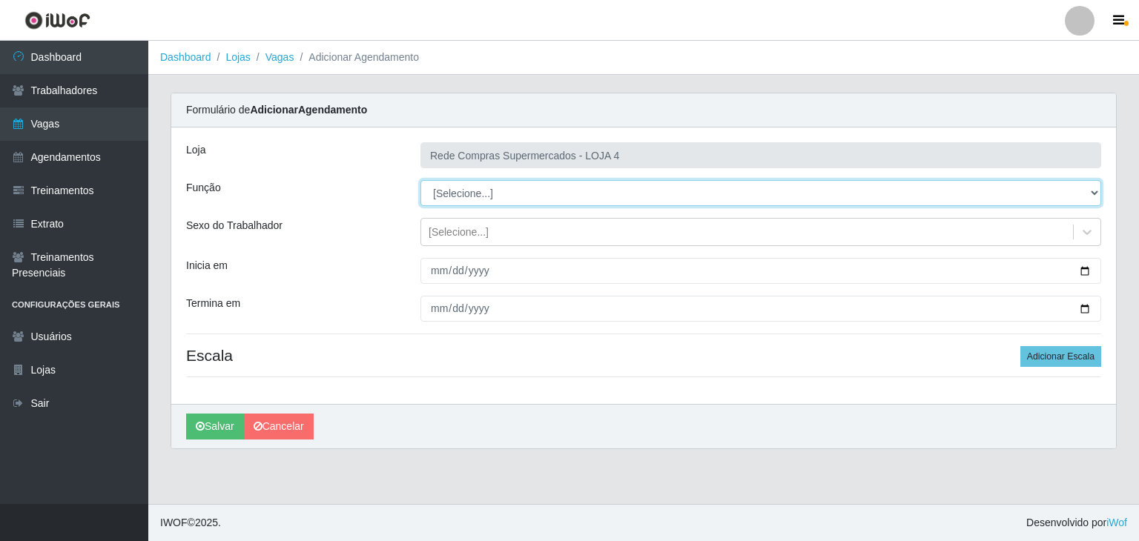
click at [476, 197] on select "[Selecione...] ASG ASG + ASG ++ Balconista Balconista + Balconista ++ Embalador…" at bounding box center [760, 193] width 681 height 26
select select "1"
click at [420, 180] on select "[Selecione...] ASG ASG + ASG ++ Balconista Balconista + Balconista ++ Embalador…" at bounding box center [760, 193] width 681 height 26
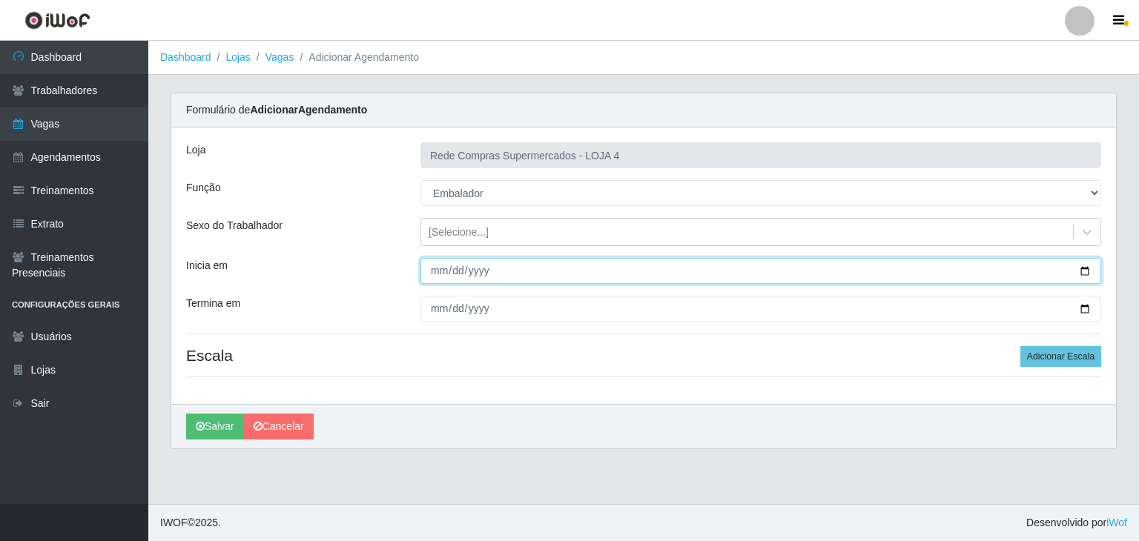
click at [1086, 268] on input "Inicia em" at bounding box center [760, 271] width 681 height 26
type input "2025-09-16"
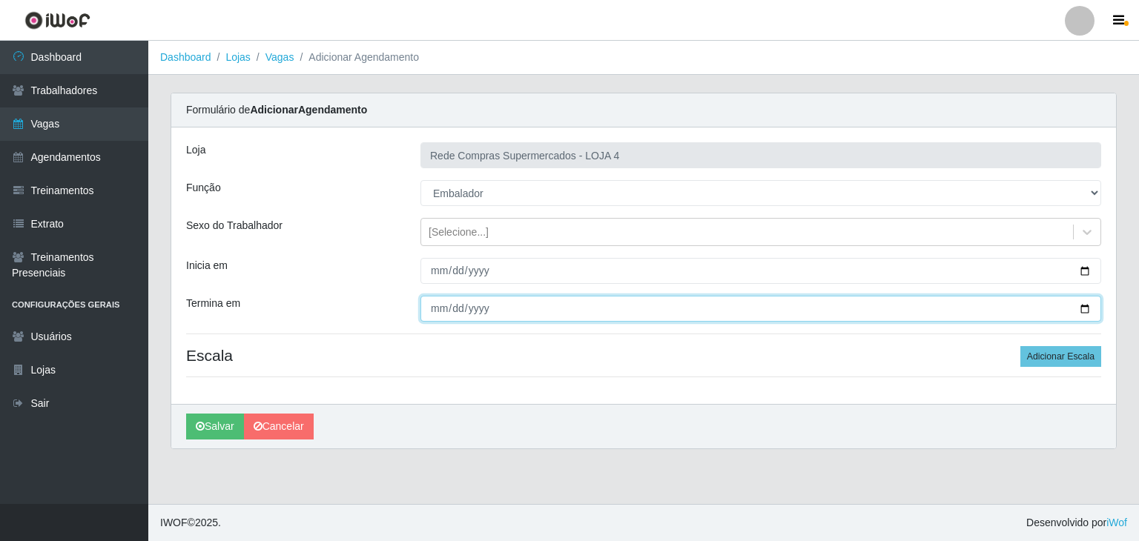
click at [1083, 309] on input "Termina em" at bounding box center [760, 309] width 681 height 26
type input "2025-09-20"
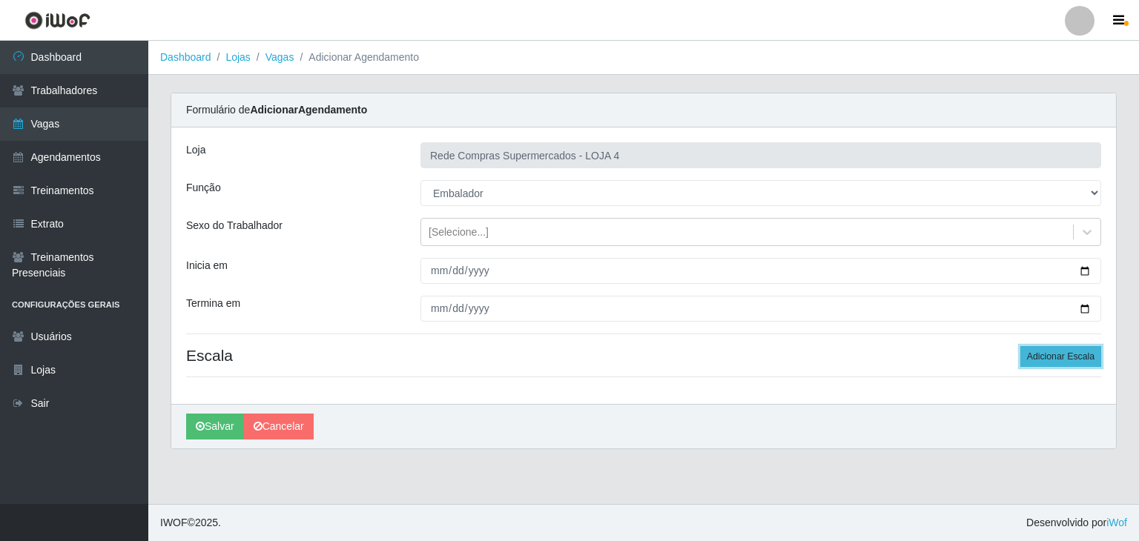
click at [1050, 355] on button "Adicionar Escala" at bounding box center [1060, 356] width 81 height 21
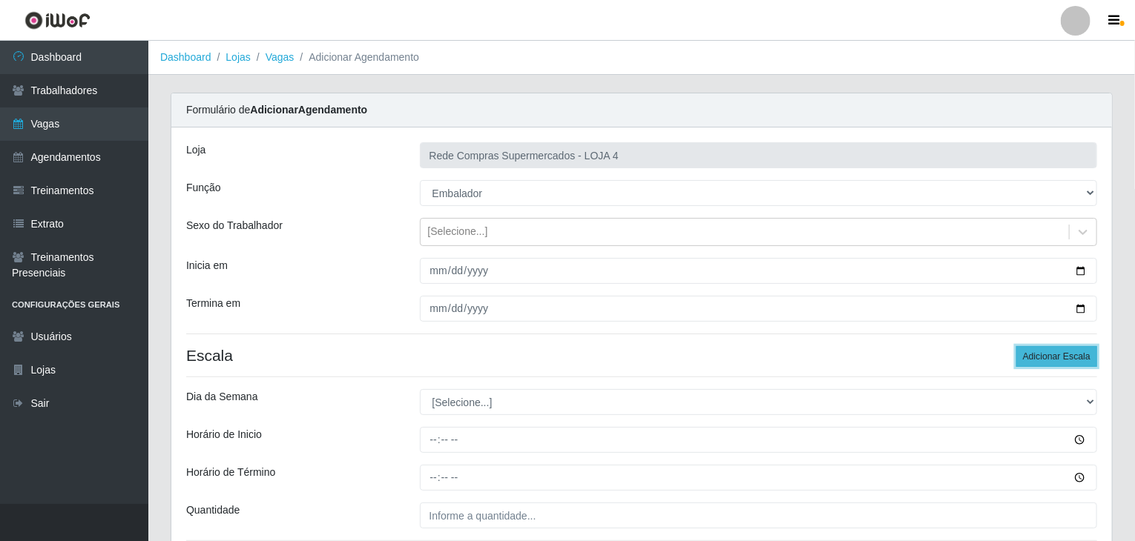
click at [1050, 355] on button "Adicionar Escala" at bounding box center [1056, 356] width 81 height 21
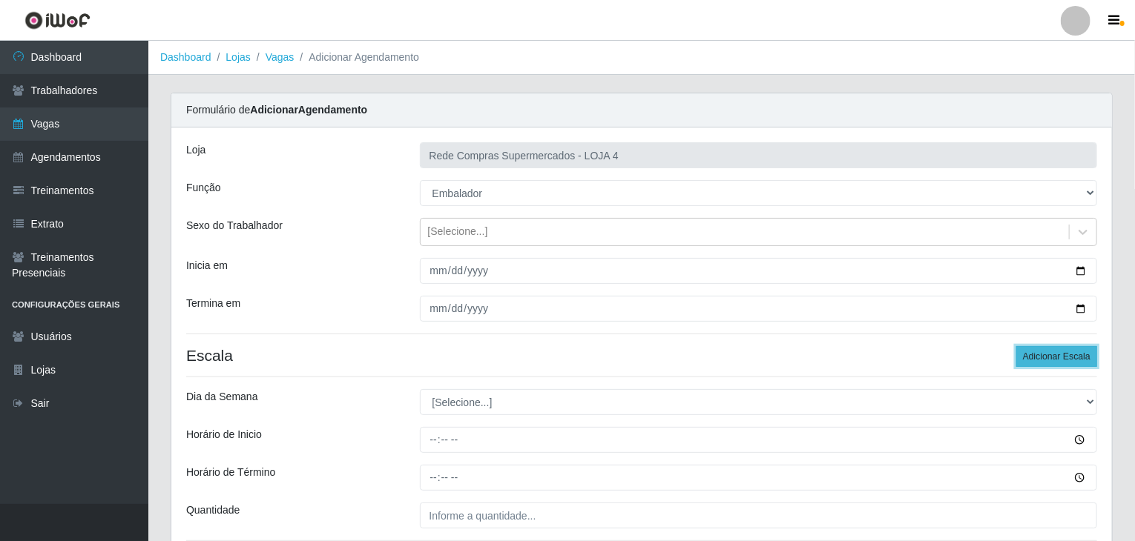
click at [1050, 355] on button "Adicionar Escala" at bounding box center [1056, 356] width 81 height 21
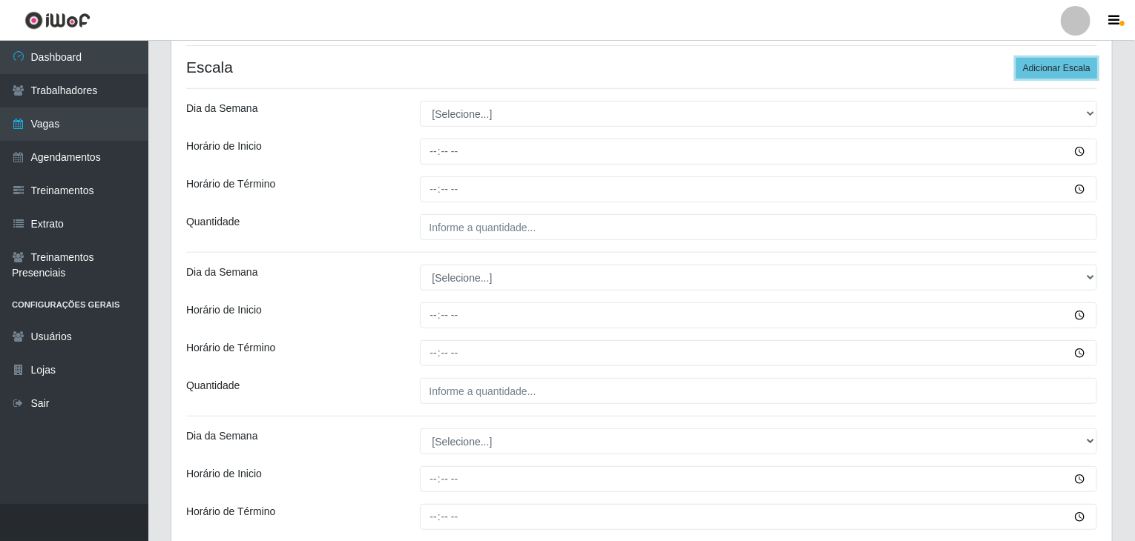
scroll to position [297, 0]
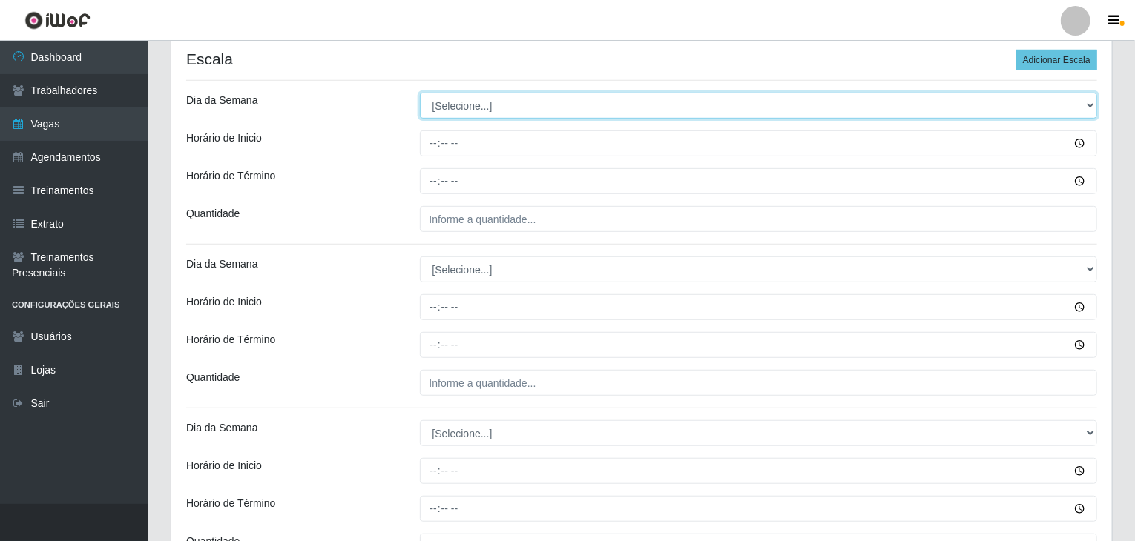
click at [472, 102] on select "[Selecione...] Segunda Terça Quarta Quinta Sexta Sábado Domingo" at bounding box center [759, 106] width 678 height 26
select select "2"
click at [420, 93] on select "[Selecione...] Segunda Terça Quarta Quinta Sexta Sábado Domingo" at bounding box center [759, 106] width 678 height 26
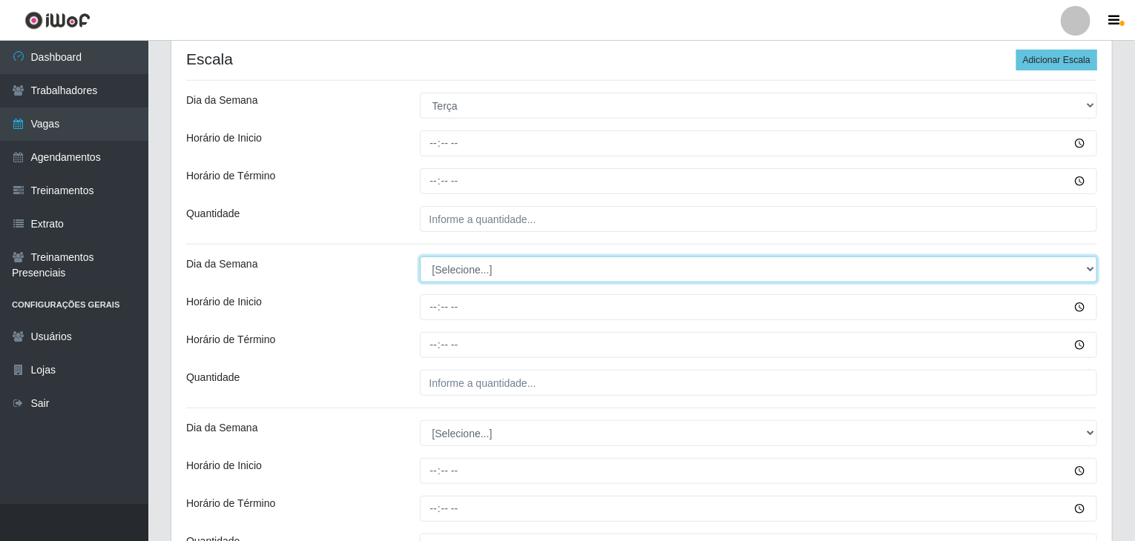
click at [473, 271] on select "[Selecione...] Segunda Terça Quarta Quinta Sexta Sábado Domingo" at bounding box center [759, 270] width 678 height 26
select select "2"
click at [420, 257] on select "[Selecione...] Segunda Terça Quarta Quinta Sexta Sábado Domingo" at bounding box center [759, 270] width 678 height 26
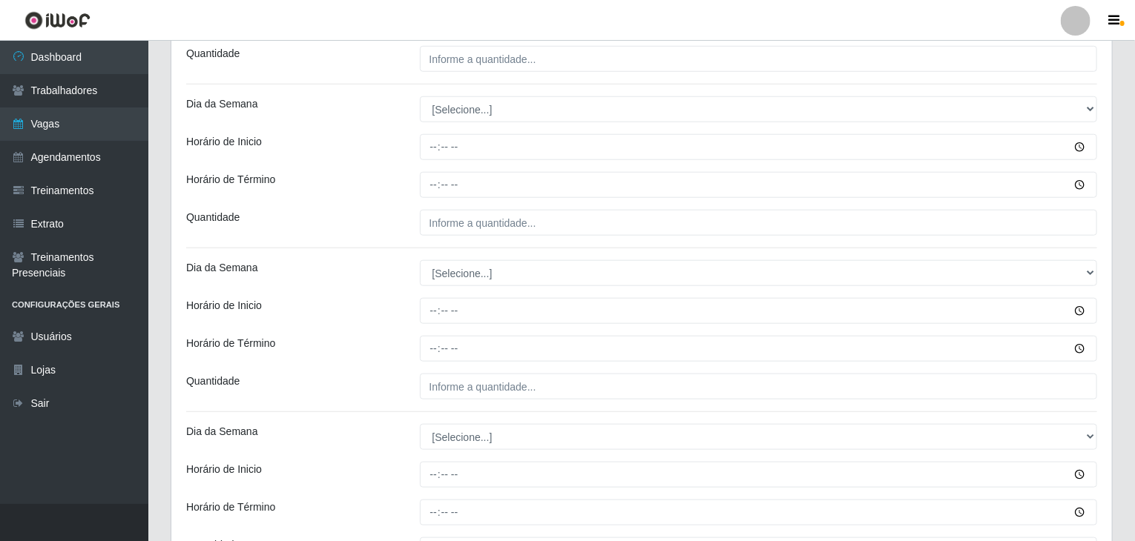
scroll to position [667, 0]
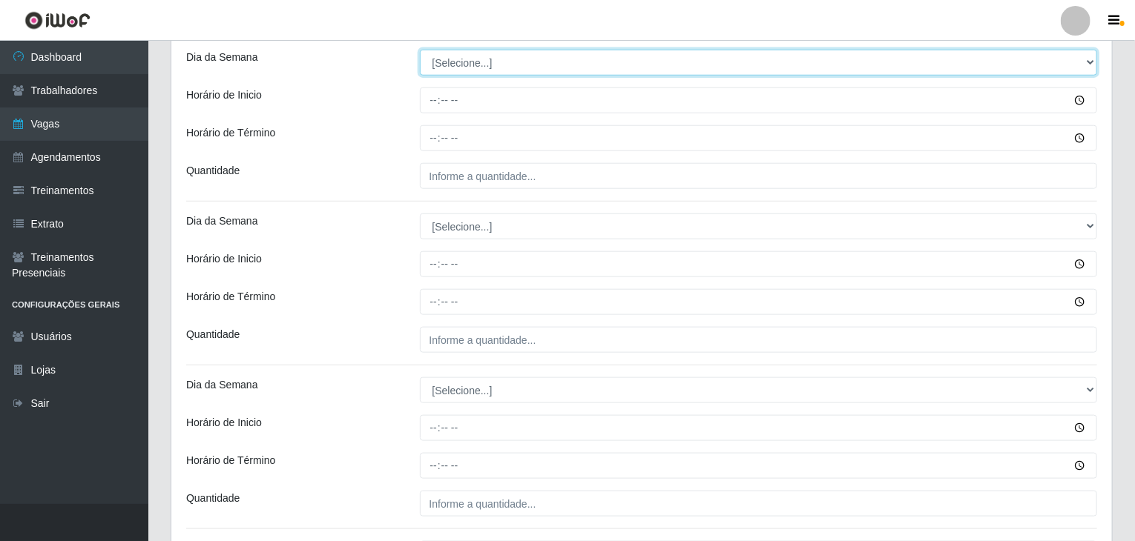
click at [482, 51] on select "[Selecione...] Segunda Terça Quarta Quinta Sexta Sábado Domingo" at bounding box center [759, 63] width 678 height 26
select select "3"
click at [420, 50] on select "[Selecione...] Segunda Terça Quarta Quinta Sexta Sábado Domingo" at bounding box center [759, 63] width 678 height 26
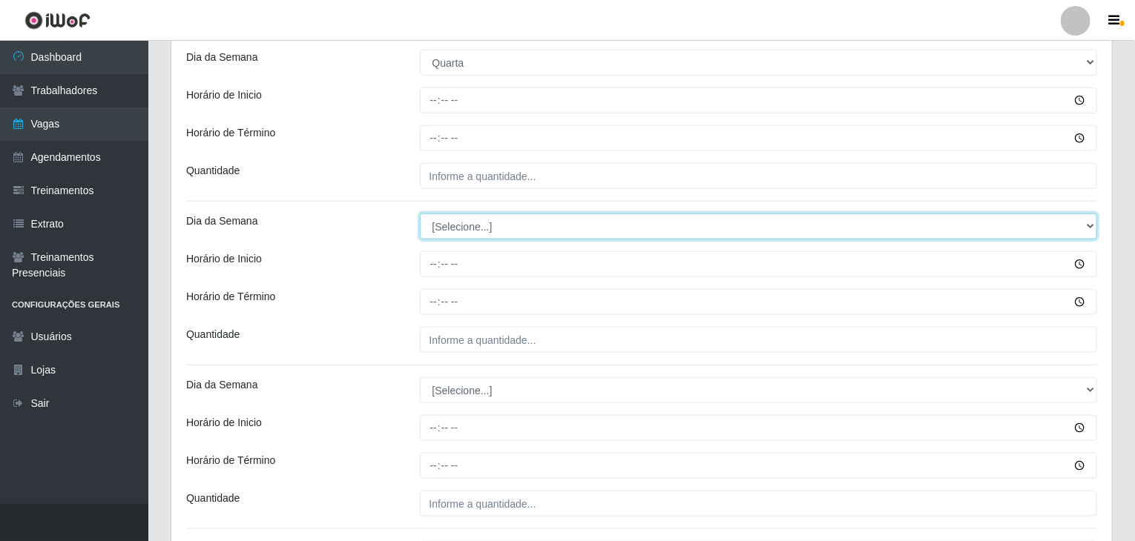
click at [480, 217] on select "[Selecione...] Segunda Terça Quarta Quinta Sexta Sábado Domingo" at bounding box center [759, 227] width 678 height 26
click at [420, 214] on select "[Selecione...] Segunda Terça Quarta Quinta Sexta Sábado Domingo" at bounding box center [759, 227] width 678 height 26
select select "3"
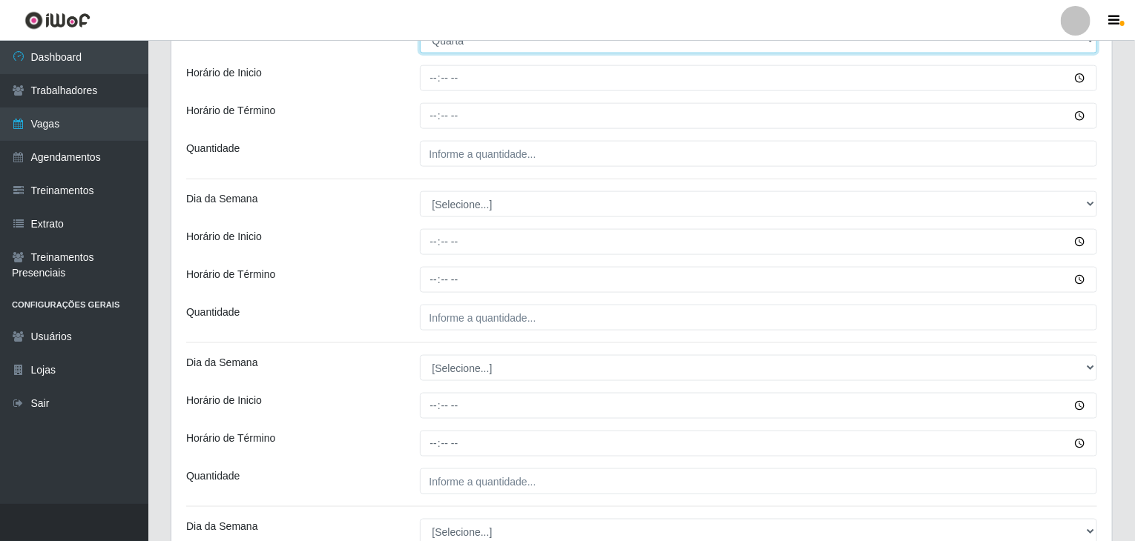
scroll to position [890, 0]
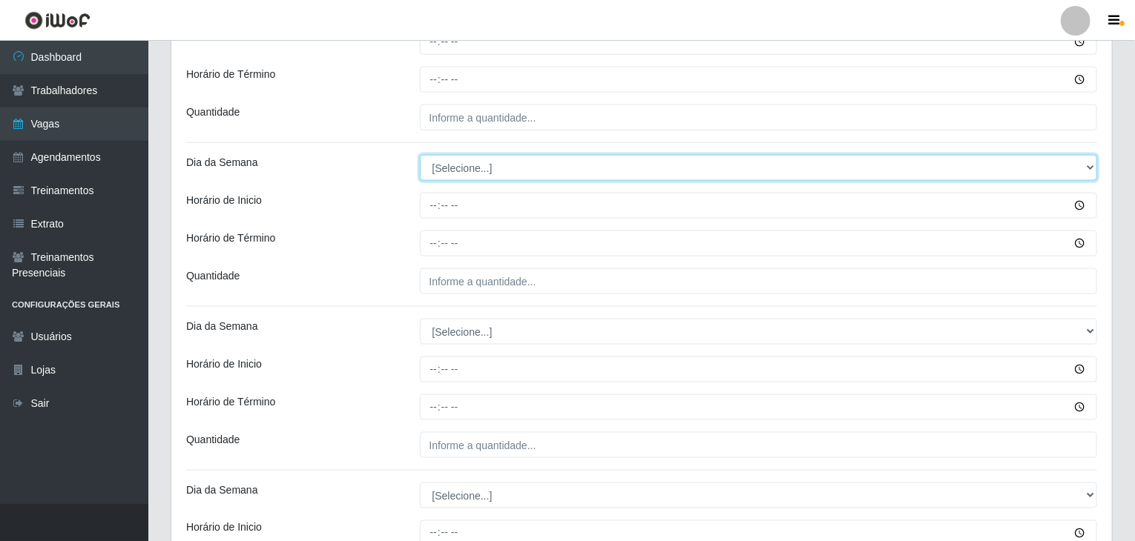
click at [439, 168] on select "[Selecione...] Segunda Terça Quarta Quinta Sexta Sábado Domingo" at bounding box center [759, 168] width 678 height 26
select select "4"
click at [420, 155] on select "[Selecione...] Segunda Terça Quarta Quinta Sexta Sábado Domingo" at bounding box center [759, 168] width 678 height 26
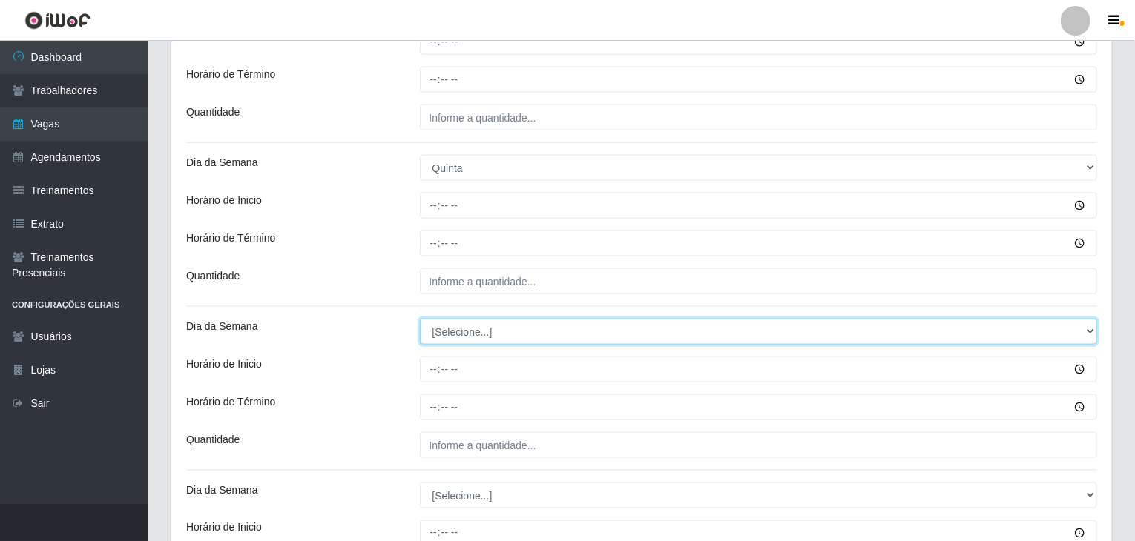
click at [480, 334] on select "[Selecione...] Segunda Terça Quarta Quinta Sexta Sábado Domingo" at bounding box center [759, 332] width 678 height 26
select select "4"
click at [420, 319] on select "[Selecione...] Segunda Terça Quarta Quinta Sexta Sábado Domingo" at bounding box center [759, 332] width 678 height 26
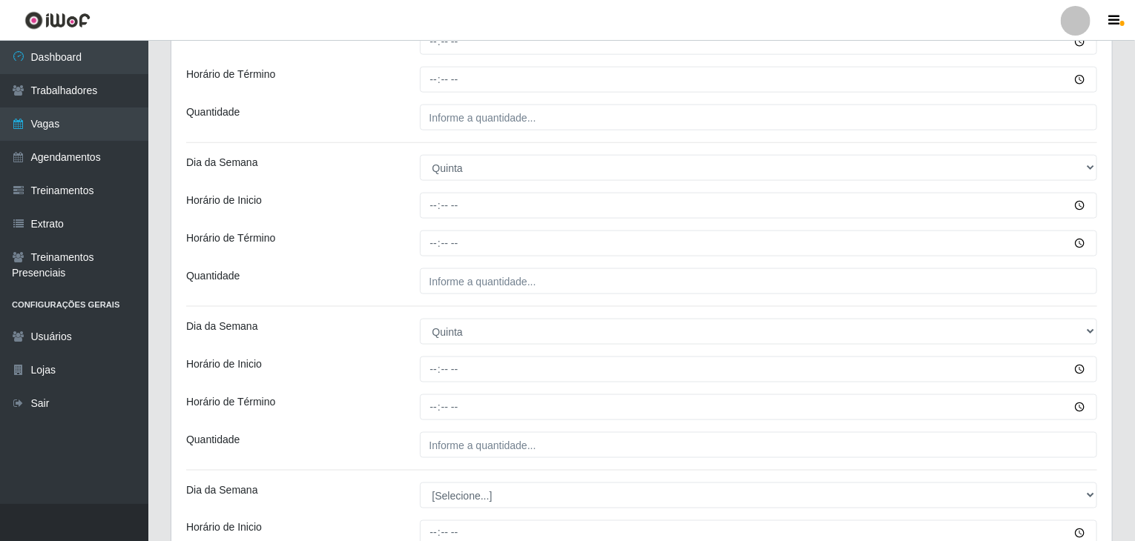
click at [397, 394] on div "Horário de Término" at bounding box center [292, 407] width 234 height 26
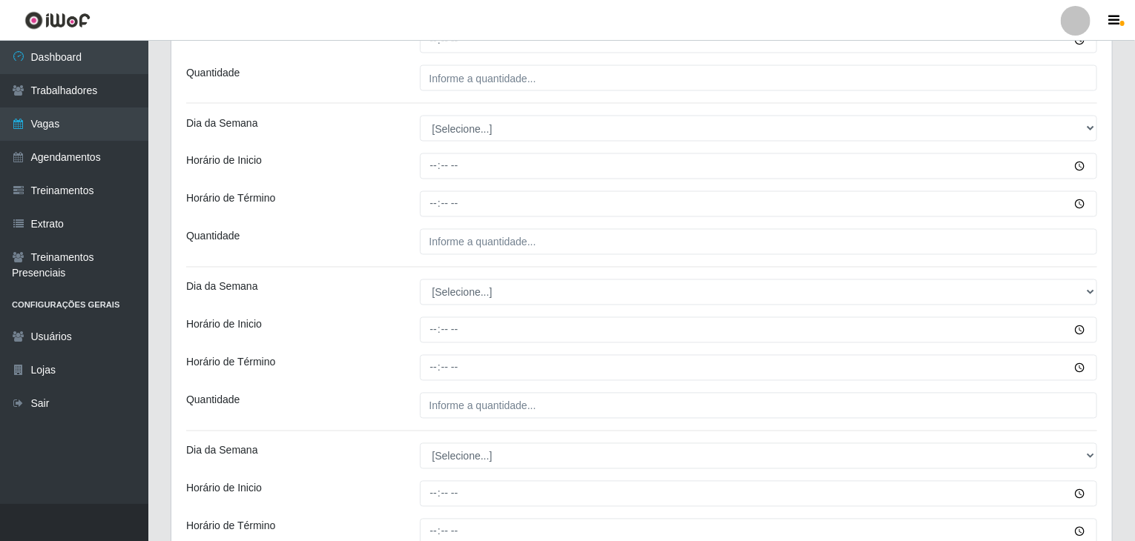
scroll to position [1261, 0]
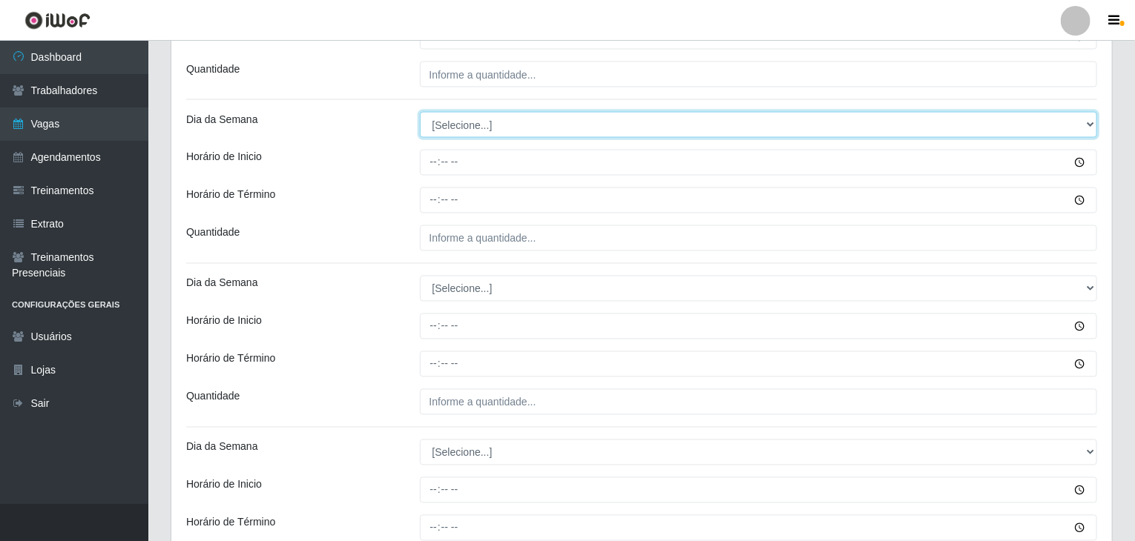
drag, startPoint x: 447, startPoint y: 125, endPoint x: 452, endPoint y: 133, distance: 9.7
click at [447, 125] on select "[Selecione...] Segunda Terça Quarta Quinta Sexta Sábado Domingo" at bounding box center [759, 125] width 678 height 26
select select "5"
click at [420, 112] on select "[Selecione...] Segunda Terça Quarta Quinta Sexta Sábado Domingo" at bounding box center [759, 125] width 678 height 26
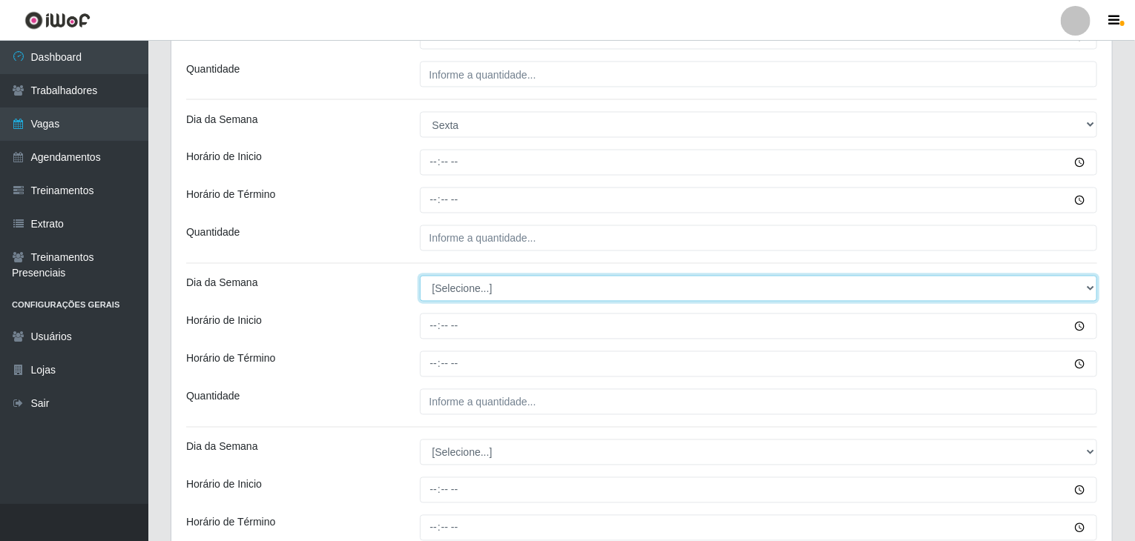
click at [467, 291] on select "[Selecione...] Segunda Terça Quarta Quinta Sexta Sábado Domingo" at bounding box center [759, 289] width 678 height 26
click at [420, 276] on select "[Selecione...] Segunda Terça Quarta Quinta Sexta Sábado Domingo" at bounding box center [759, 289] width 678 height 26
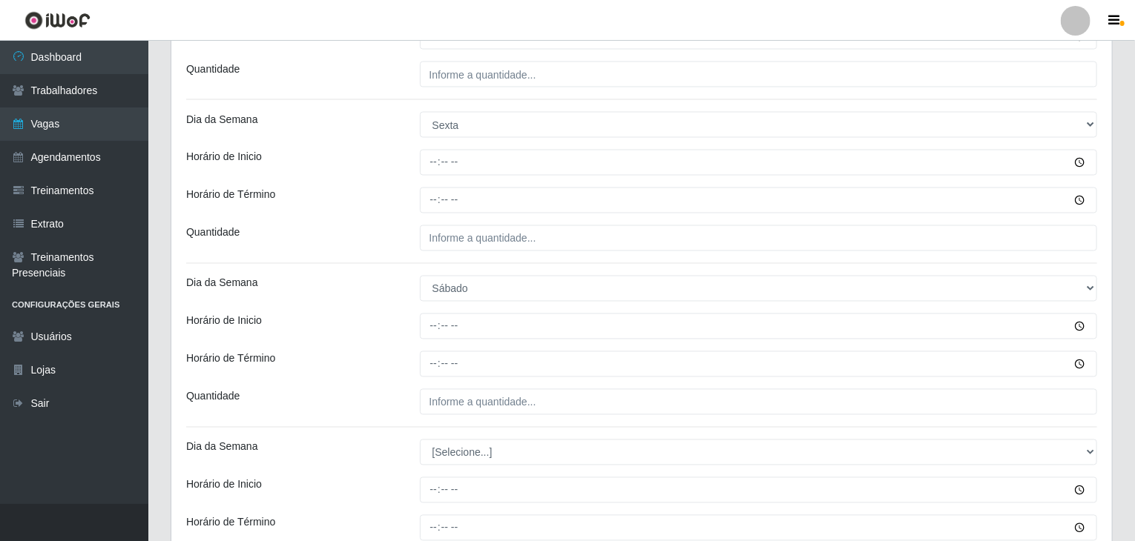
click at [349, 325] on div "Horário de Inicio" at bounding box center [292, 327] width 234 height 26
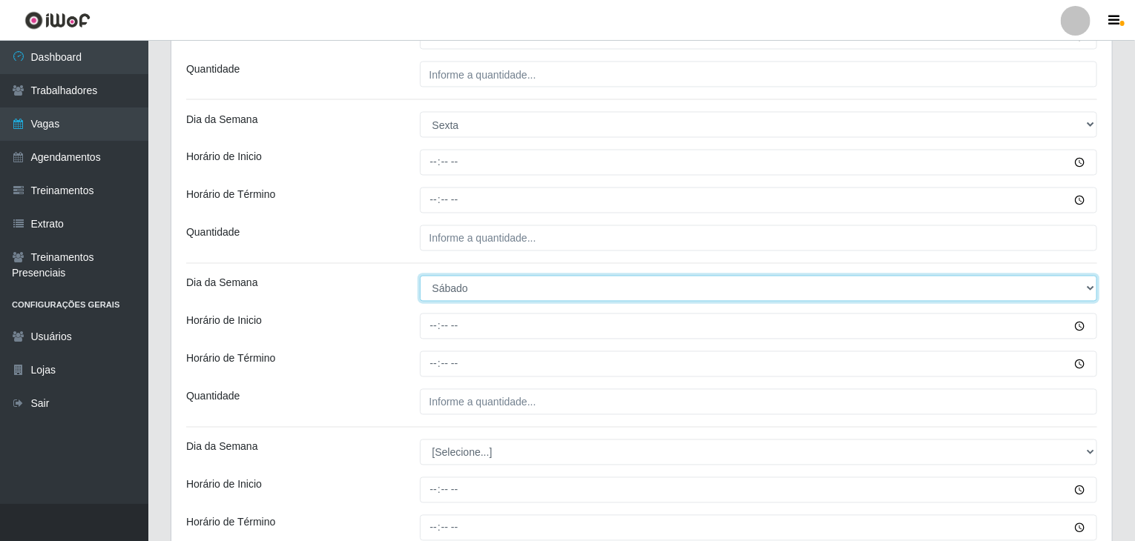
click at [496, 277] on select "[Selecione...] Segunda Terça Quarta Quinta Sexta Sábado Domingo" at bounding box center [759, 289] width 678 height 26
select select "5"
click at [420, 276] on select "[Selecione...] Segunda Terça Quarta Quinta Sexta Sábado Domingo" at bounding box center [759, 289] width 678 height 26
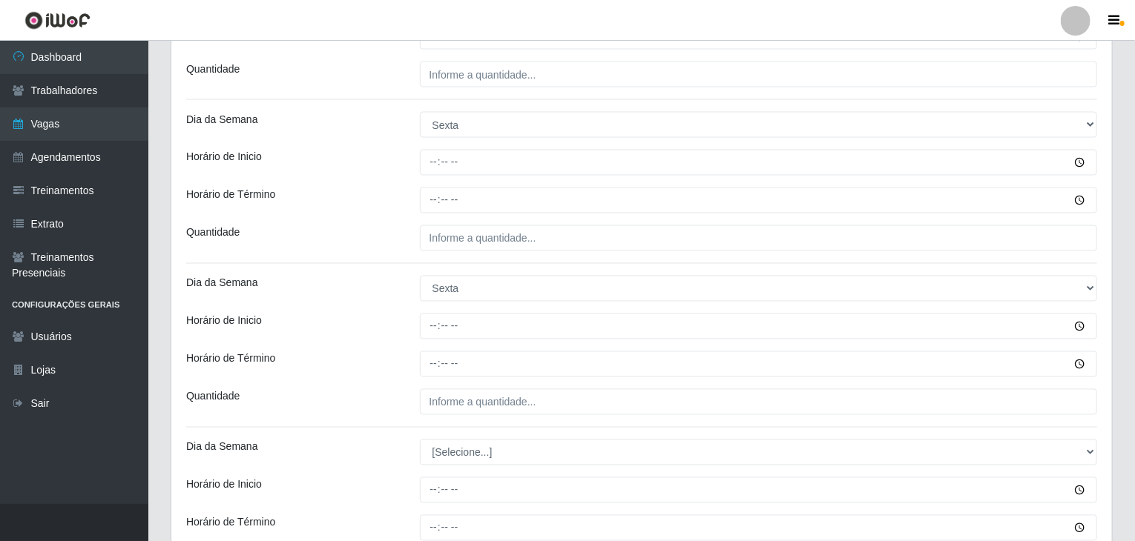
click at [388, 336] on div "Horário de Inicio" at bounding box center [292, 327] width 234 height 26
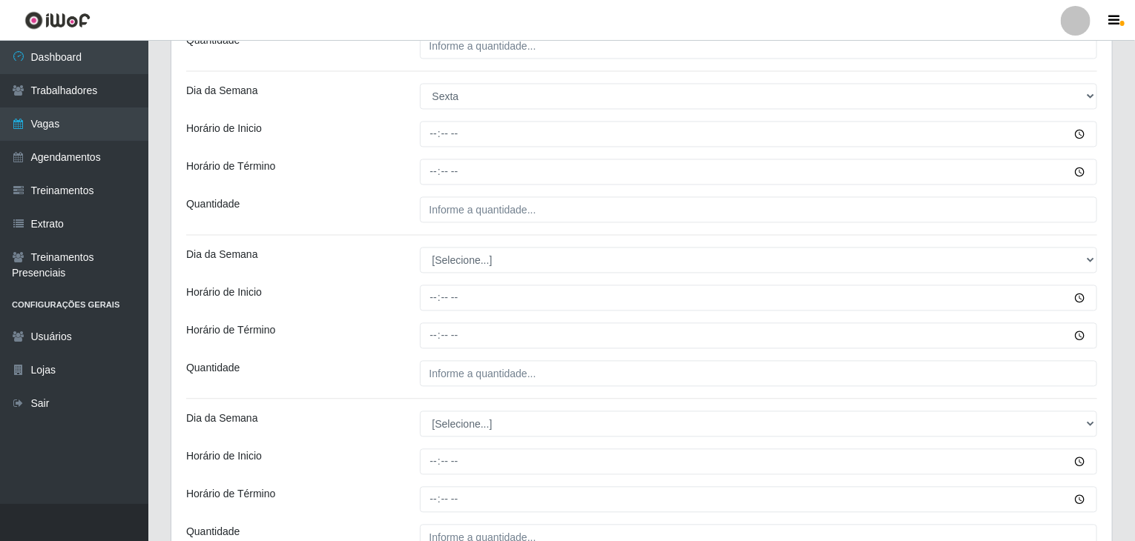
scroll to position [1557, 0]
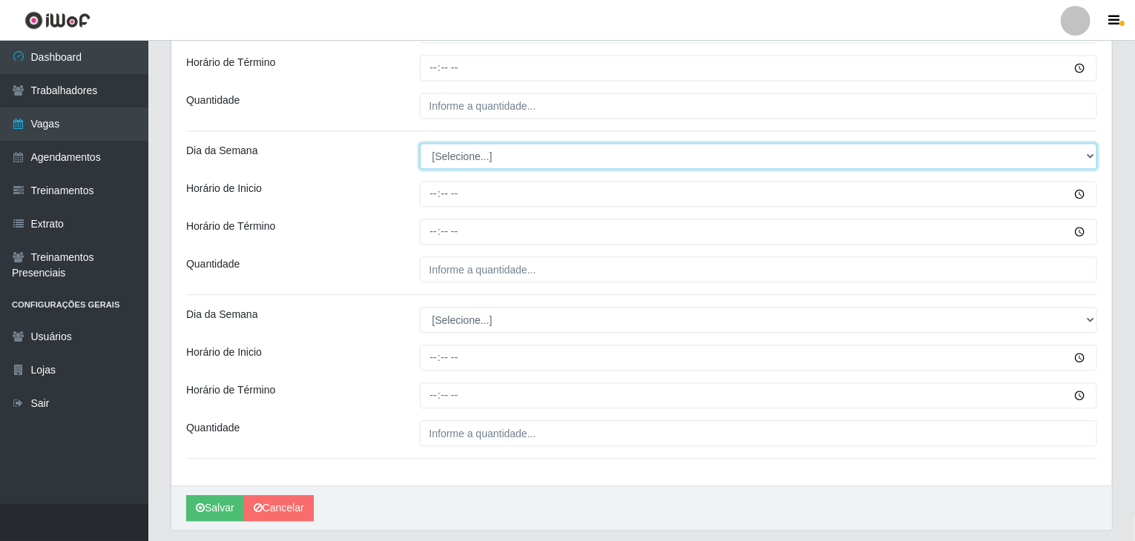
click at [463, 158] on select "[Selecione...] Segunda Terça Quarta Quinta Sexta Sábado Domingo" at bounding box center [759, 156] width 678 height 26
select select "6"
click at [420, 143] on select "[Selecione...] Segunda Terça Quarta Quinta Sexta Sábado Domingo" at bounding box center [759, 156] width 678 height 26
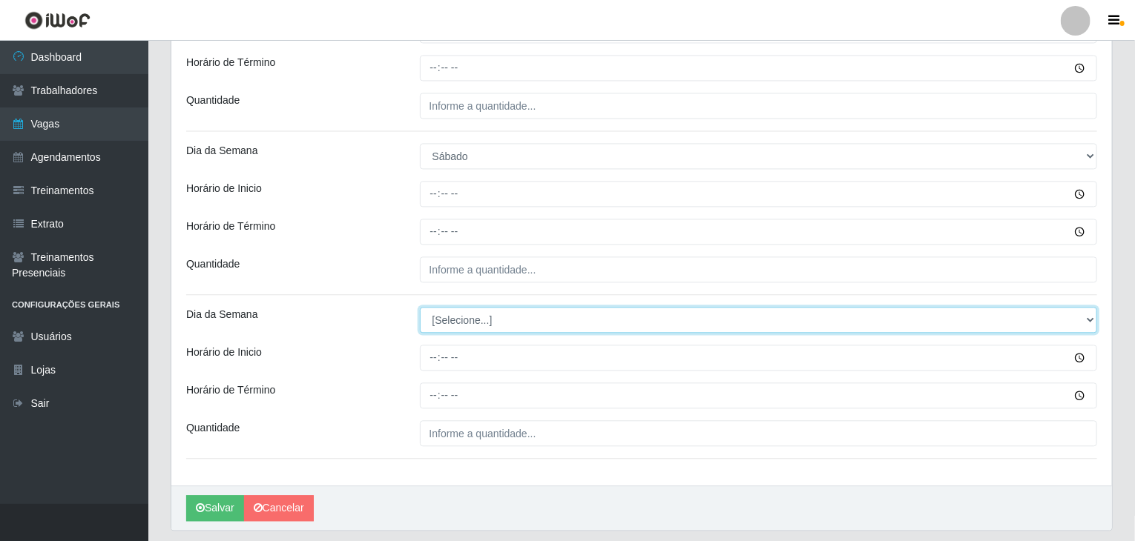
click at [487, 312] on select "[Selecione...] Segunda Terça Quarta Quinta Sexta Sábado Domingo" at bounding box center [759, 320] width 678 height 26
select select "6"
click at [420, 307] on select "[Selecione...] Segunda Terça Quarta Quinta Sexta Sábado Domingo" at bounding box center [759, 320] width 678 height 26
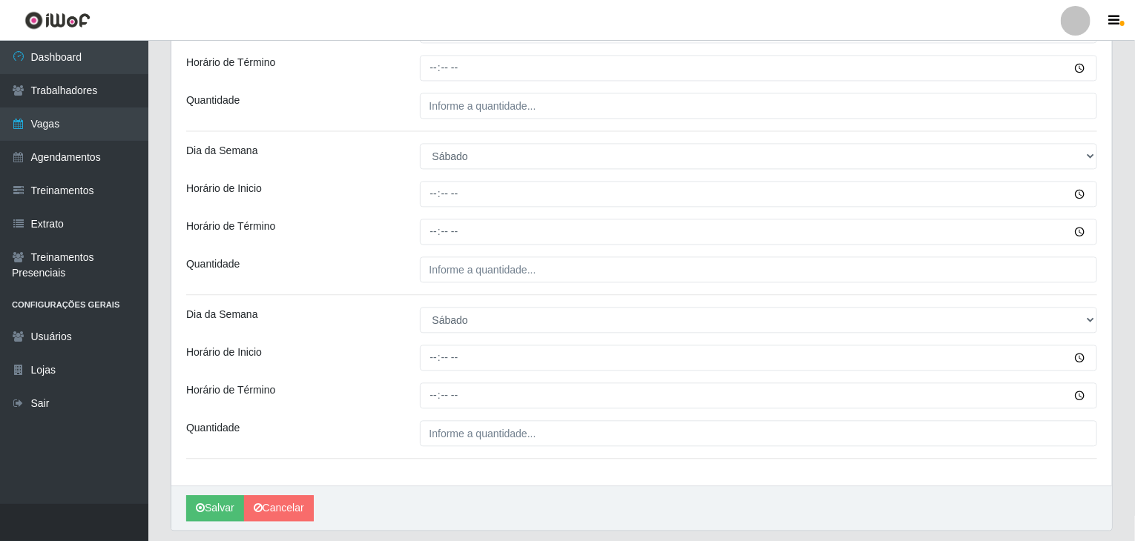
drag, startPoint x: 301, startPoint y: 377, endPoint x: 322, endPoint y: 380, distance: 21.0
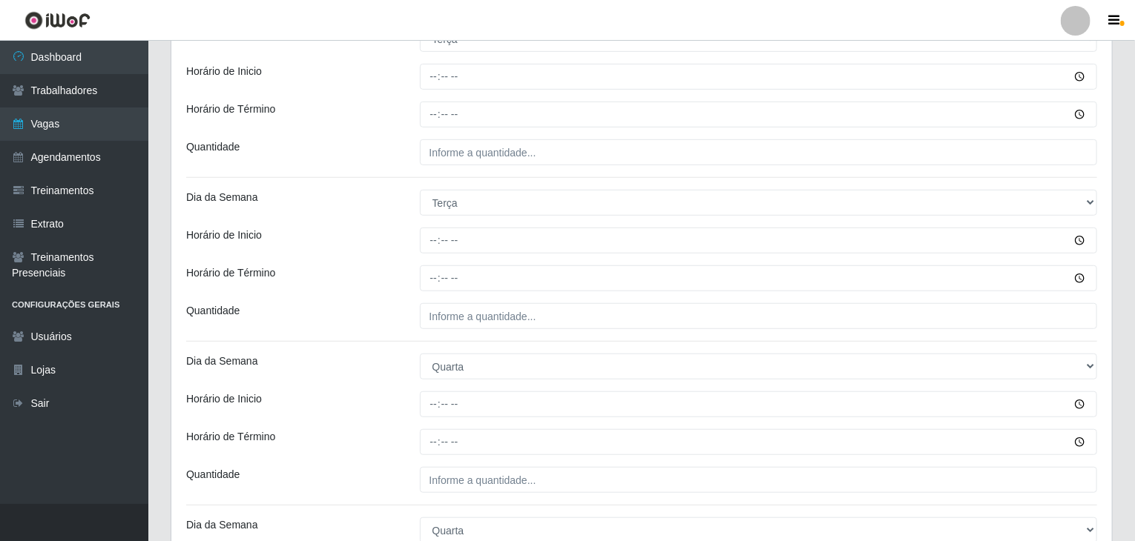
scroll to position [371, 0]
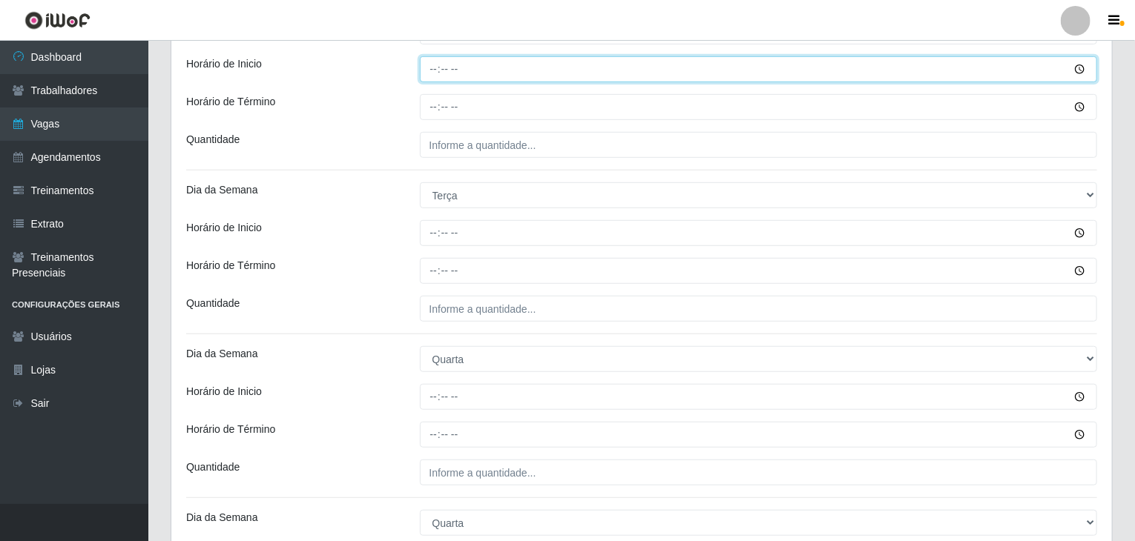
click at [431, 70] on input "Horário de Inicio" at bounding box center [759, 69] width 678 height 26
type input "09:00"
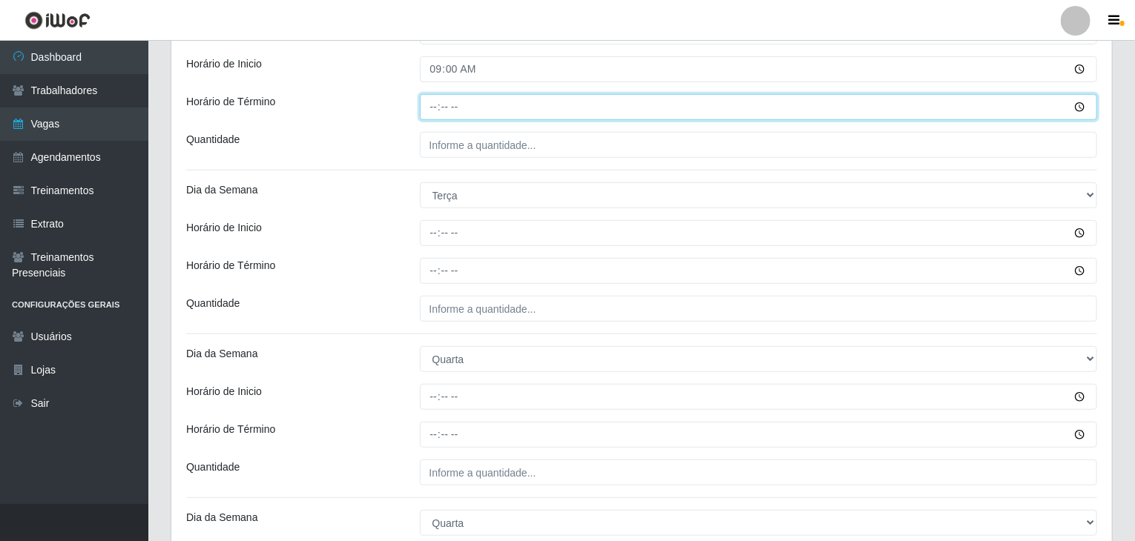
click at [430, 102] on input "Horário de Término" at bounding box center [759, 107] width 678 height 26
type input "13:00"
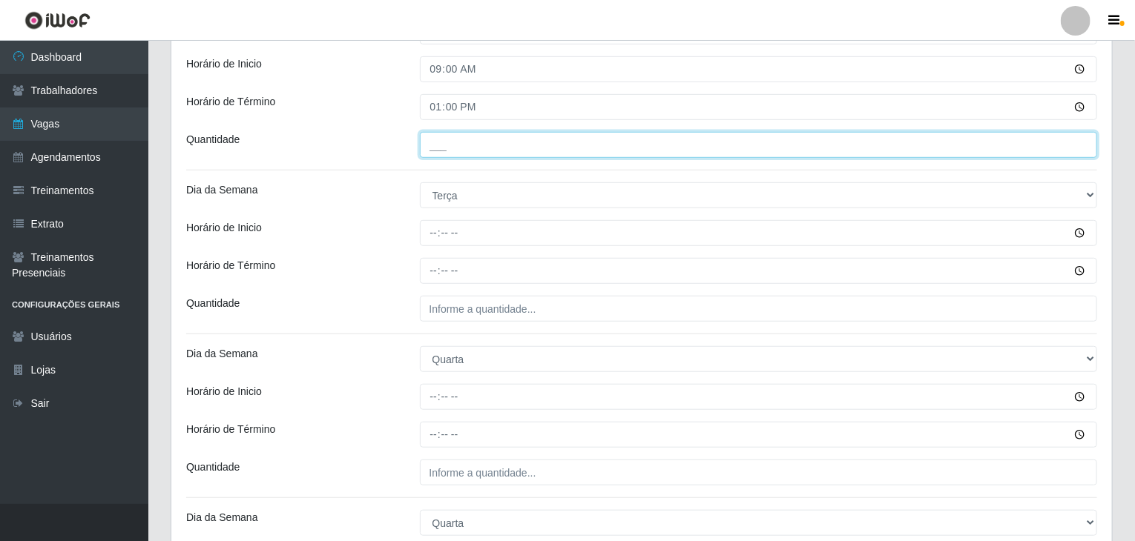
click at [443, 138] on input "___" at bounding box center [759, 145] width 678 height 26
type input "1__"
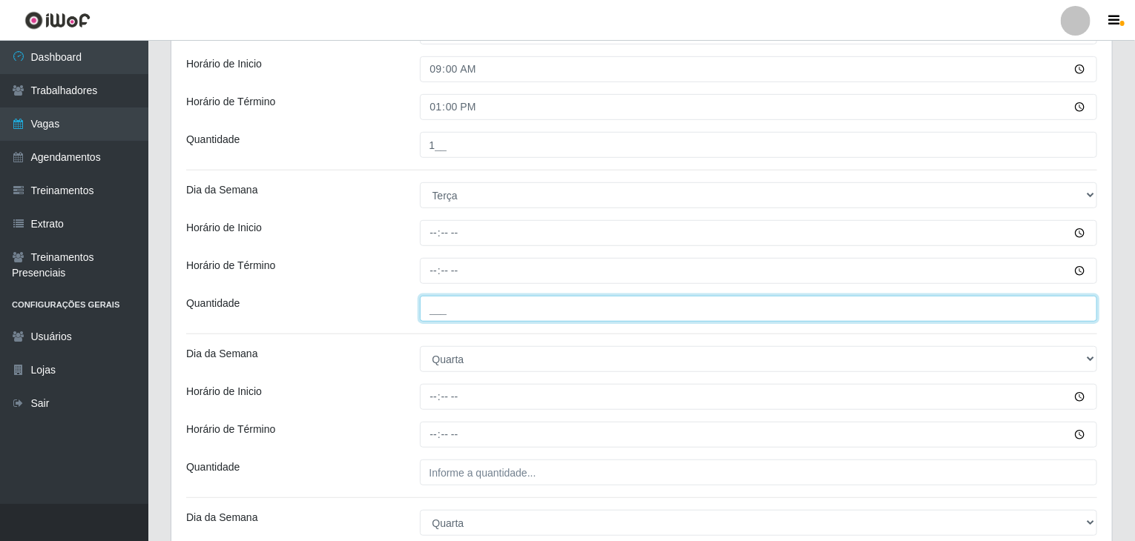
click at [469, 306] on input "___" at bounding box center [759, 309] width 678 height 26
type input "2__"
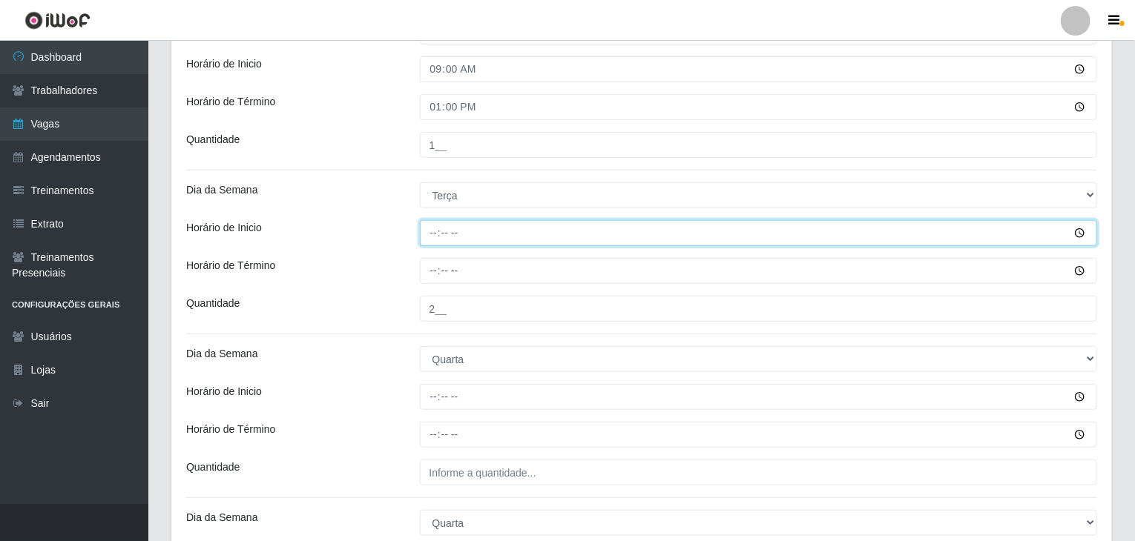
click at [433, 236] on input "Horário de Inicio" at bounding box center [759, 233] width 678 height 26
type input "17:00"
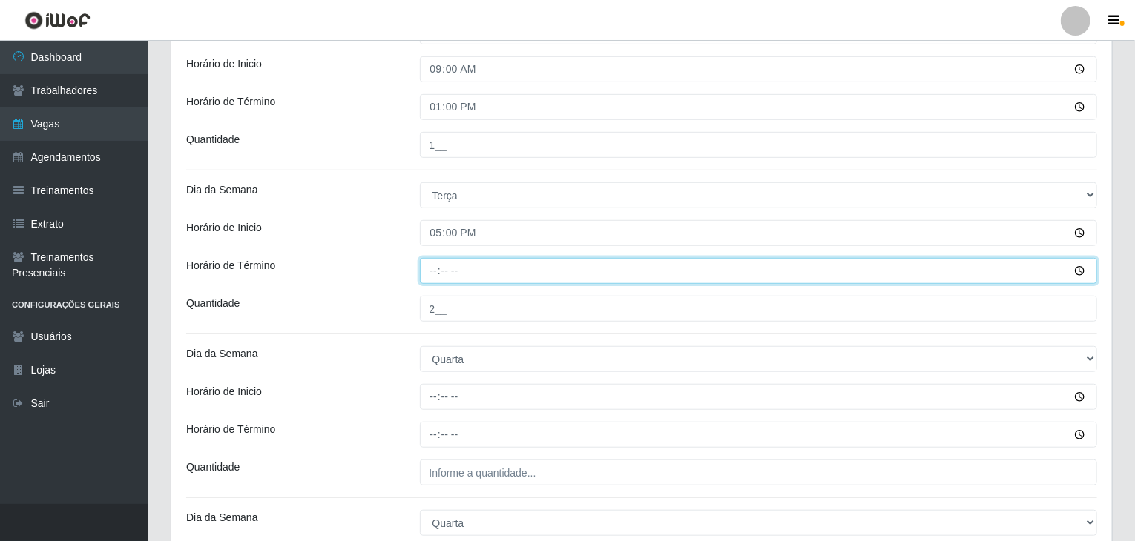
click at [438, 271] on input "Horário de Término" at bounding box center [759, 271] width 678 height 26
type input "21:00"
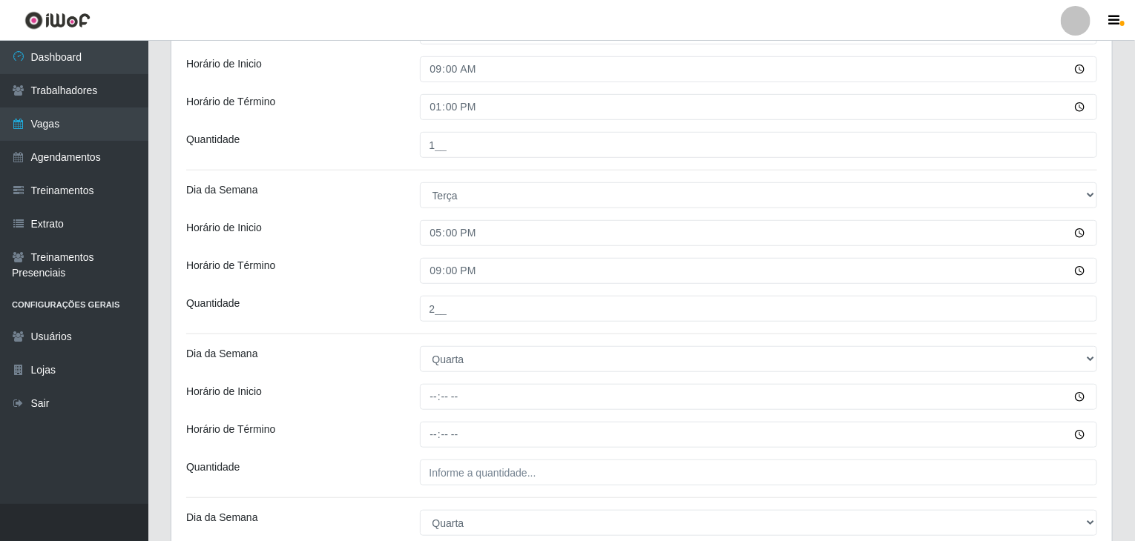
click at [340, 309] on div "Quantidade" at bounding box center [292, 309] width 234 height 26
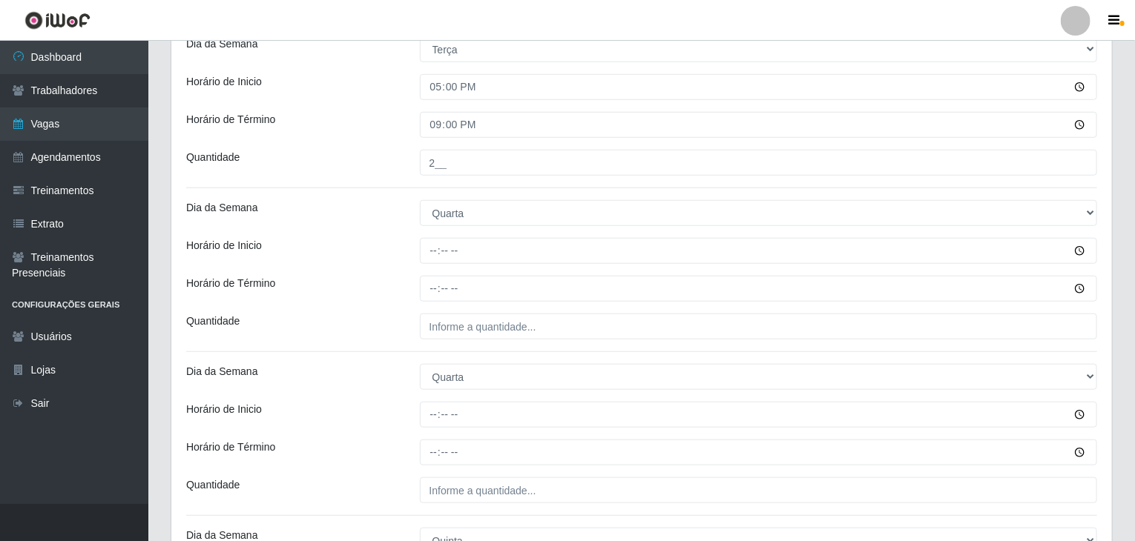
scroll to position [519, 0]
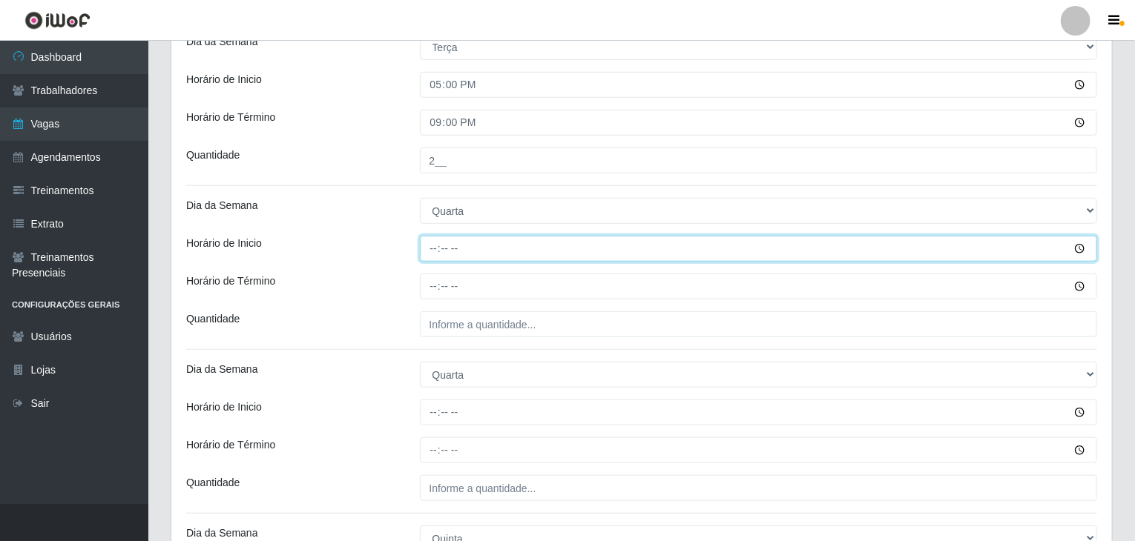
click at [438, 250] on input "Horário de Inicio" at bounding box center [759, 249] width 678 height 26
type input "09:00"
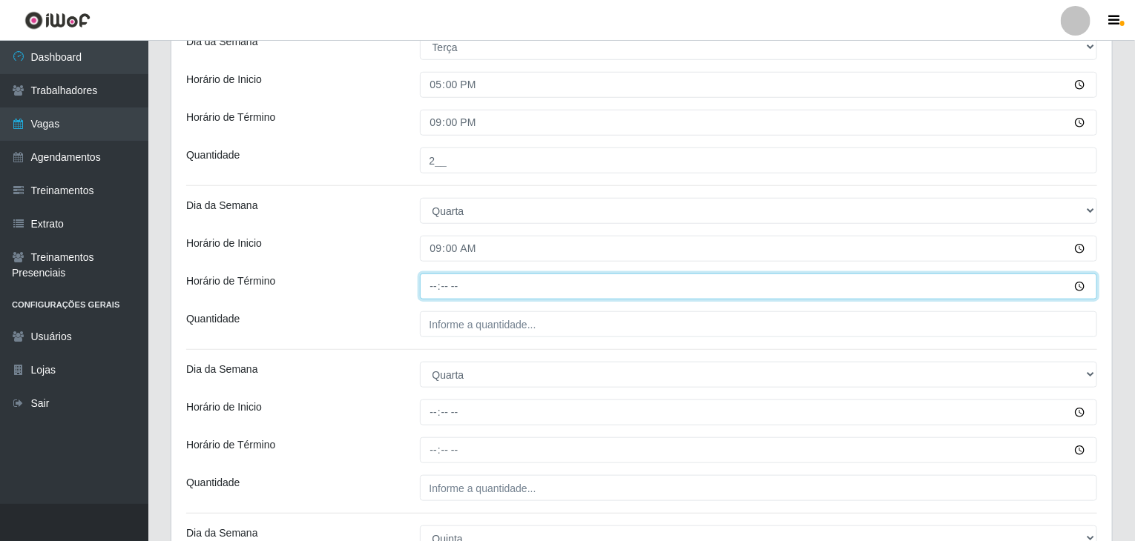
click at [425, 298] on input "Horário de Término" at bounding box center [759, 287] width 678 height 26
type input "15:00"
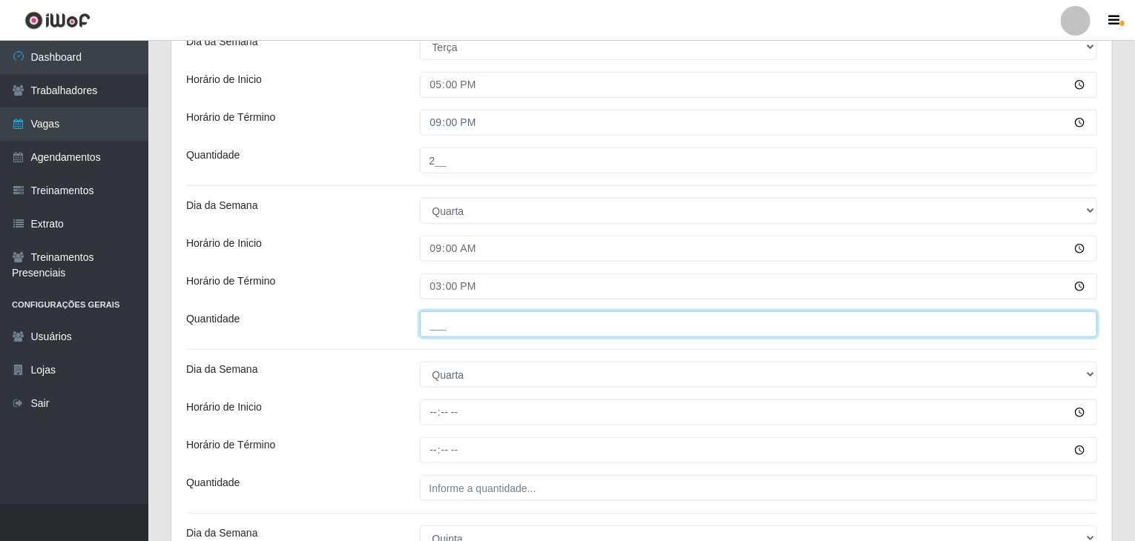
click at [469, 323] on input "___" at bounding box center [759, 324] width 678 height 26
type input "2__"
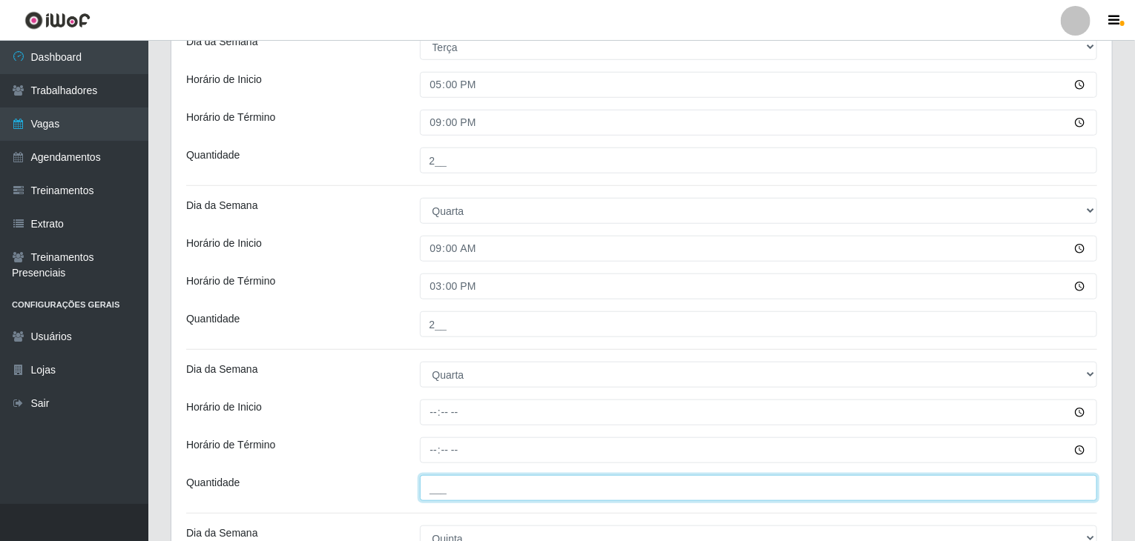
click at [487, 489] on input "___" at bounding box center [759, 488] width 678 height 26
type input "3__"
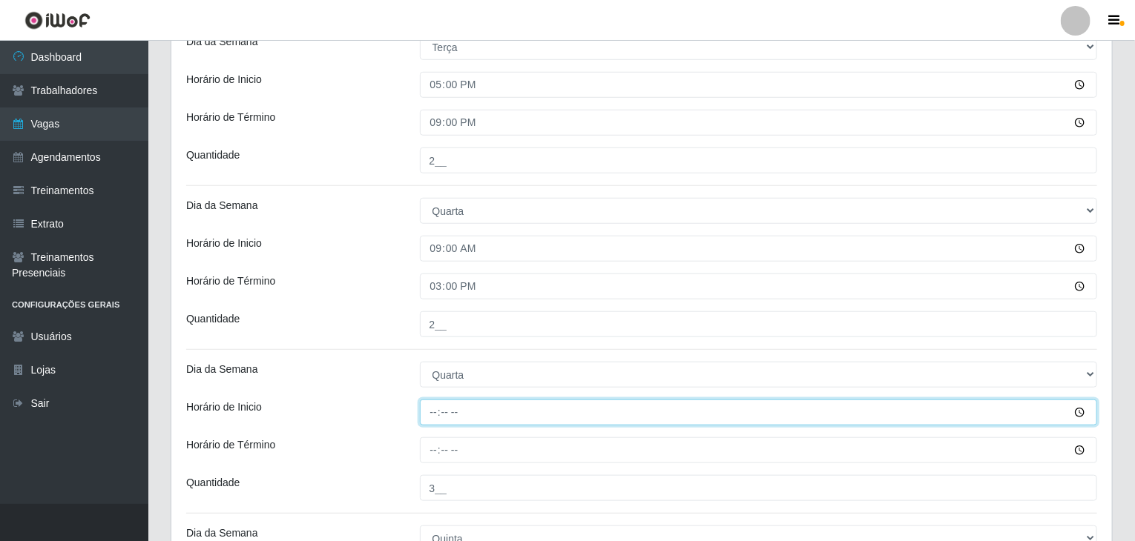
click at [435, 407] on input "Horário de Inicio" at bounding box center [759, 413] width 678 height 26
type input "17:00"
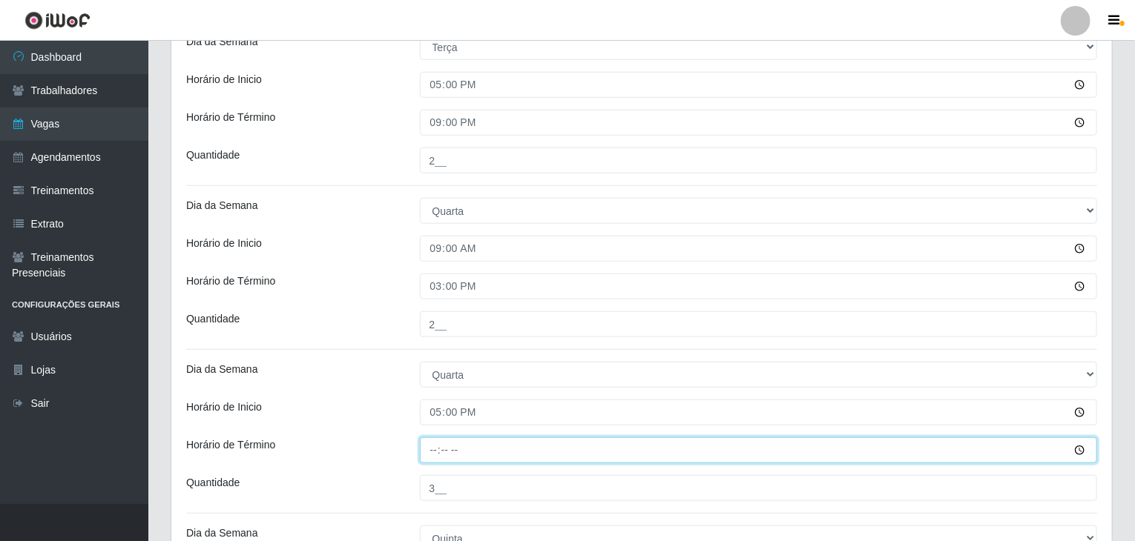
click at [431, 453] on input "Horário de Término" at bounding box center [759, 451] width 678 height 26
type input "21:00"
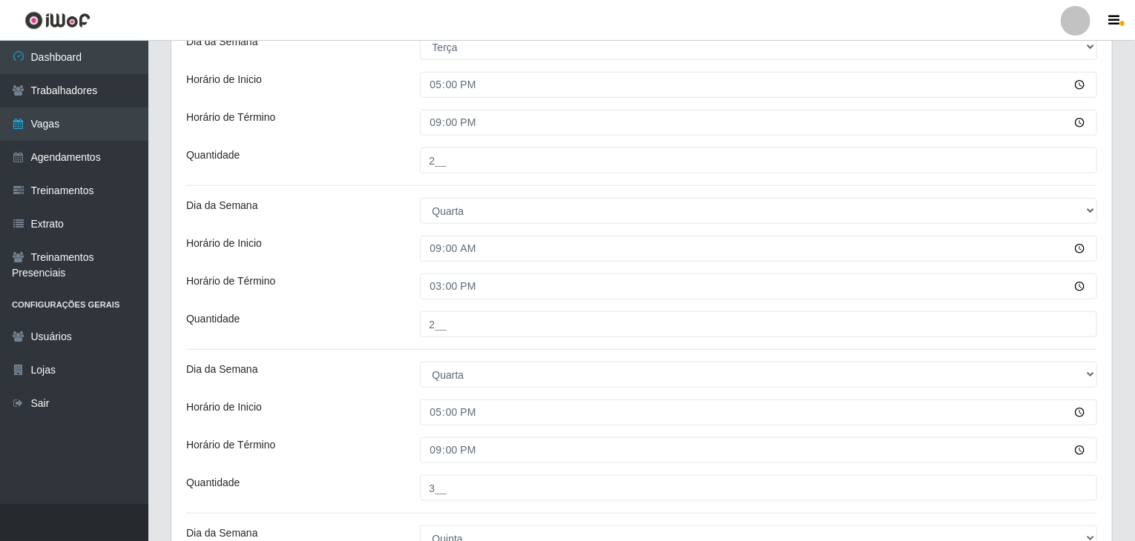
click at [363, 381] on div "Dia da Semana" at bounding box center [292, 375] width 234 height 26
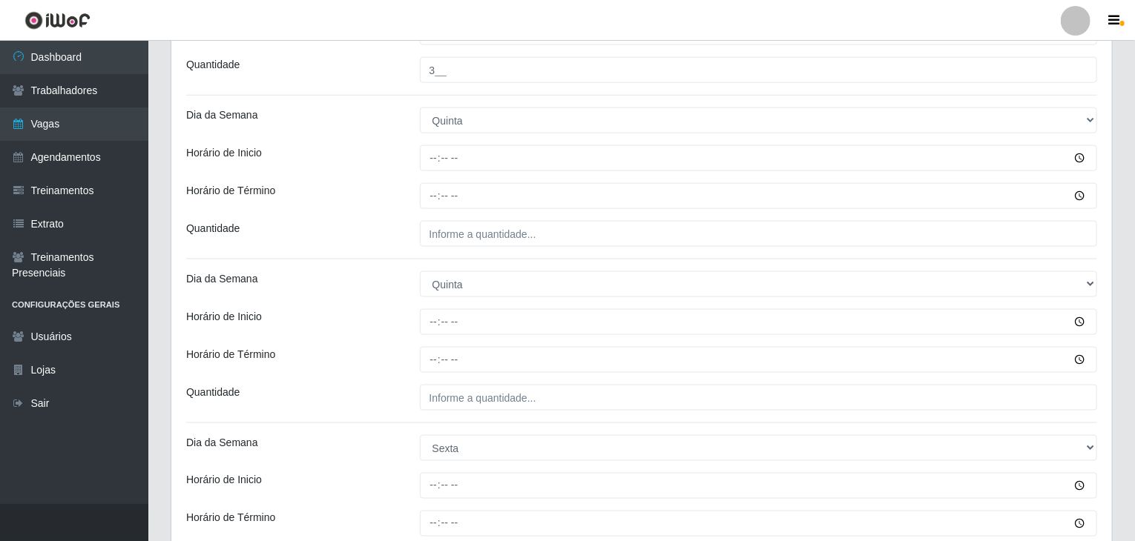
scroll to position [964, 0]
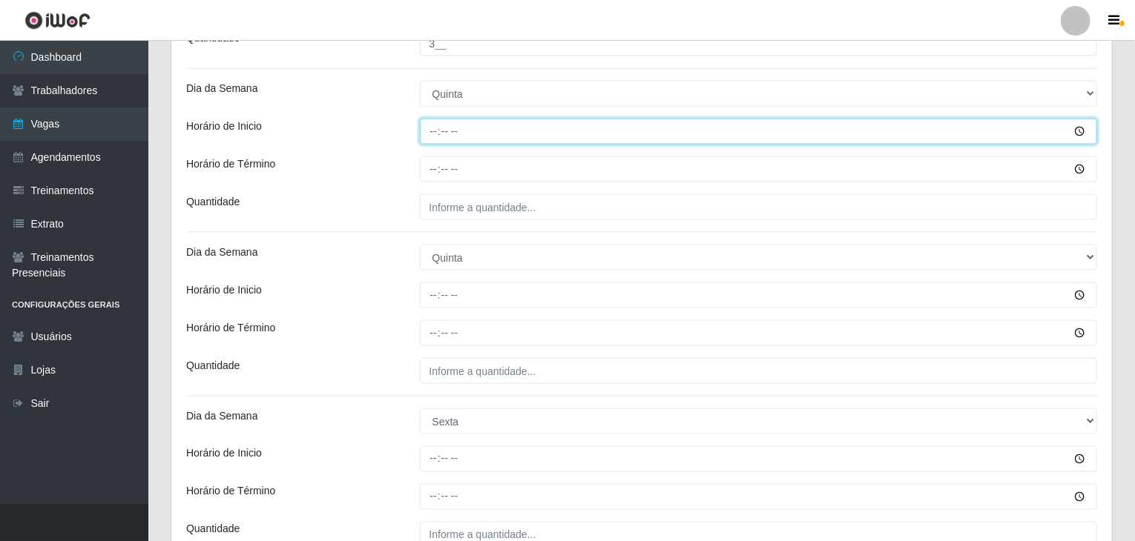
click at [433, 134] on input "Horário de Inicio" at bounding box center [759, 132] width 678 height 26
click at [433, 134] on input "19:00" at bounding box center [759, 132] width 678 height 26
type input "09:00"
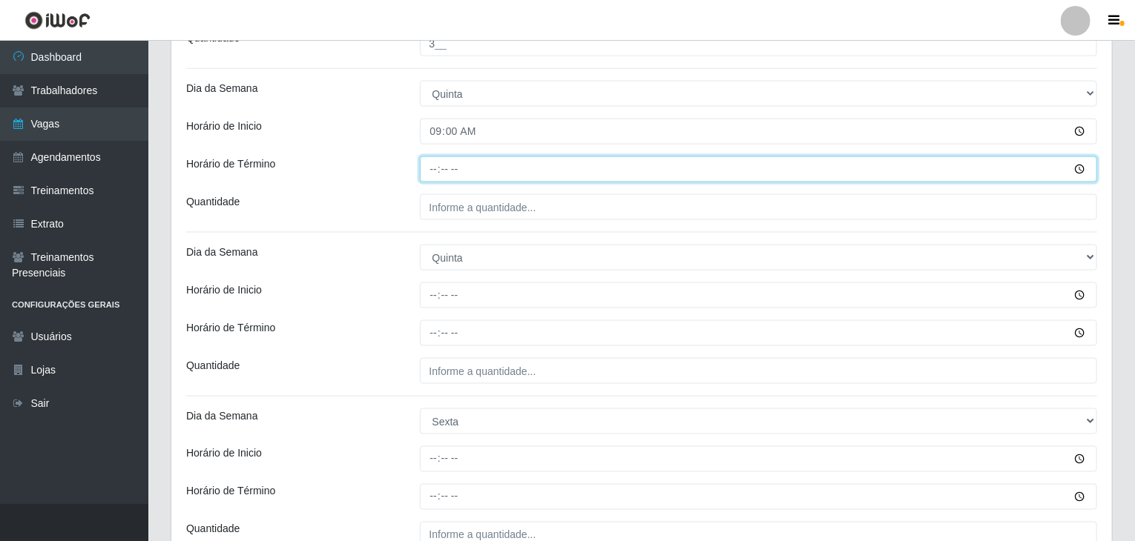
click at [424, 174] on input "Horário de Término" at bounding box center [759, 169] width 678 height 26
type input "15:00"
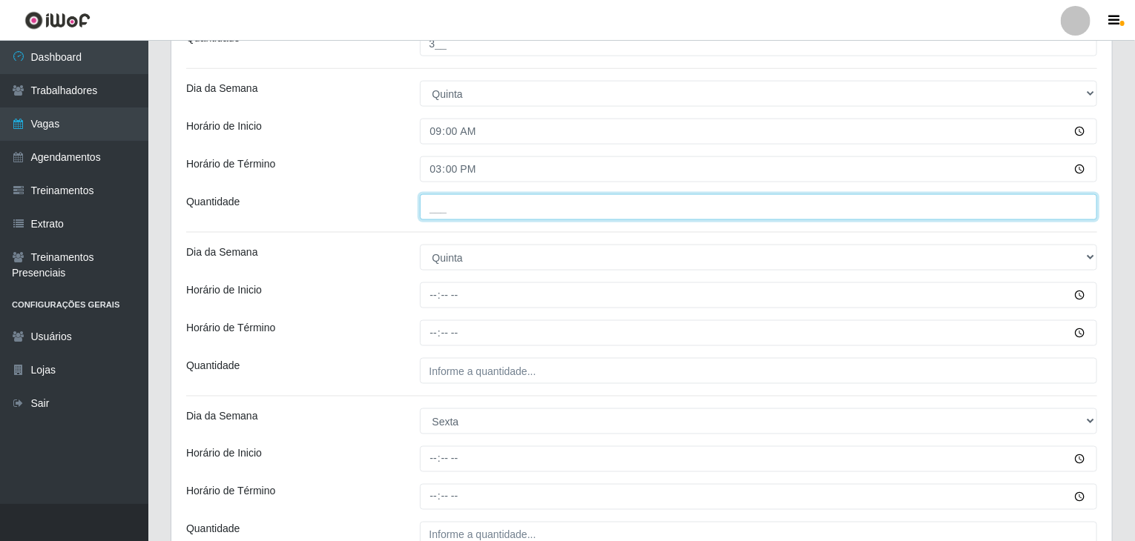
click at [468, 208] on input "___" at bounding box center [759, 207] width 678 height 26
type input "1__"
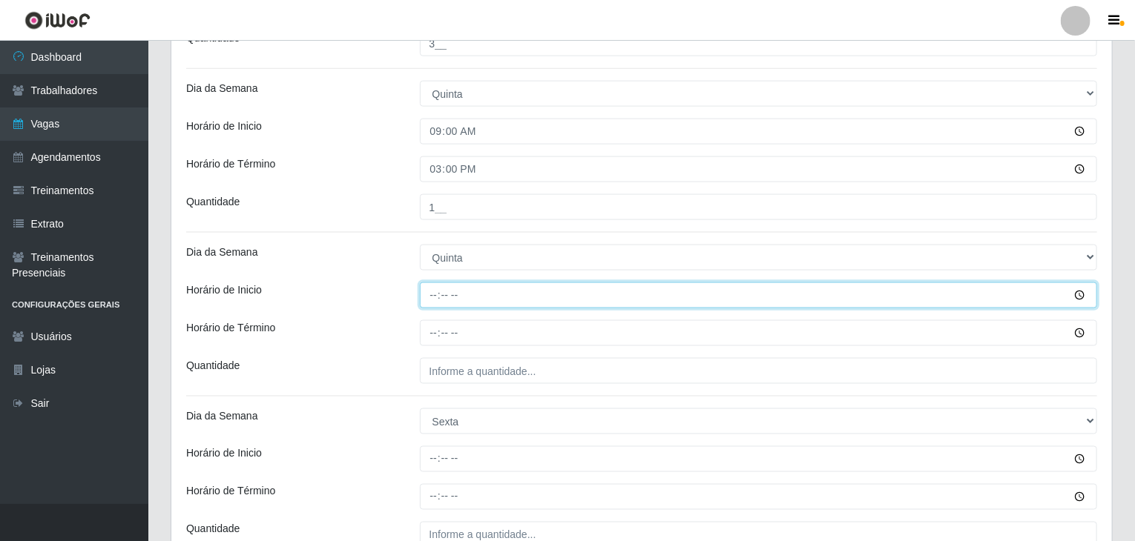
click at [429, 294] on input "Horário de Inicio" at bounding box center [759, 296] width 678 height 26
type input "17:00"
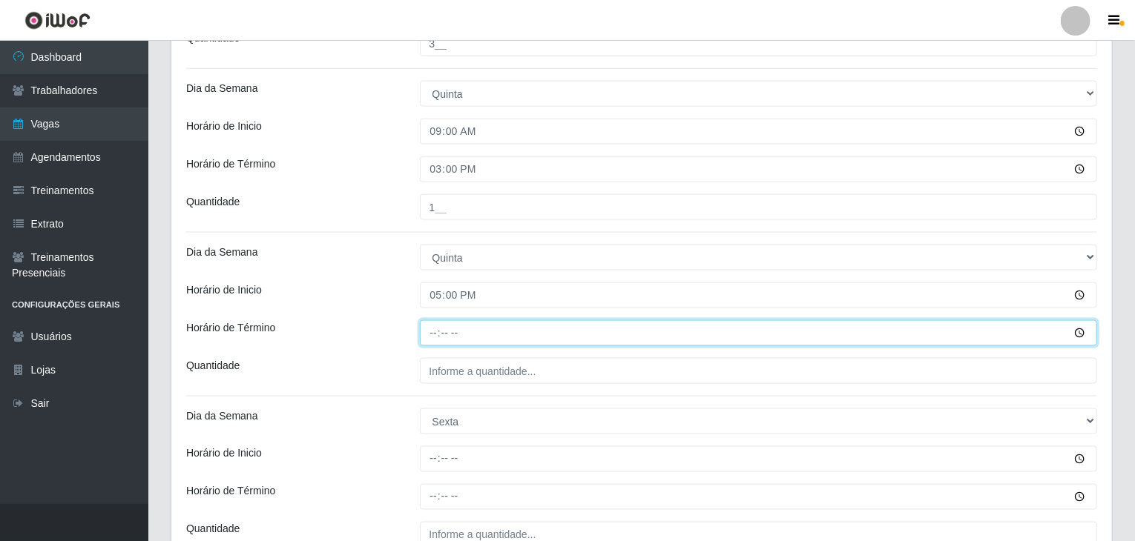
click at [429, 326] on input "Horário de Término" at bounding box center [759, 333] width 678 height 26
type input "21:00"
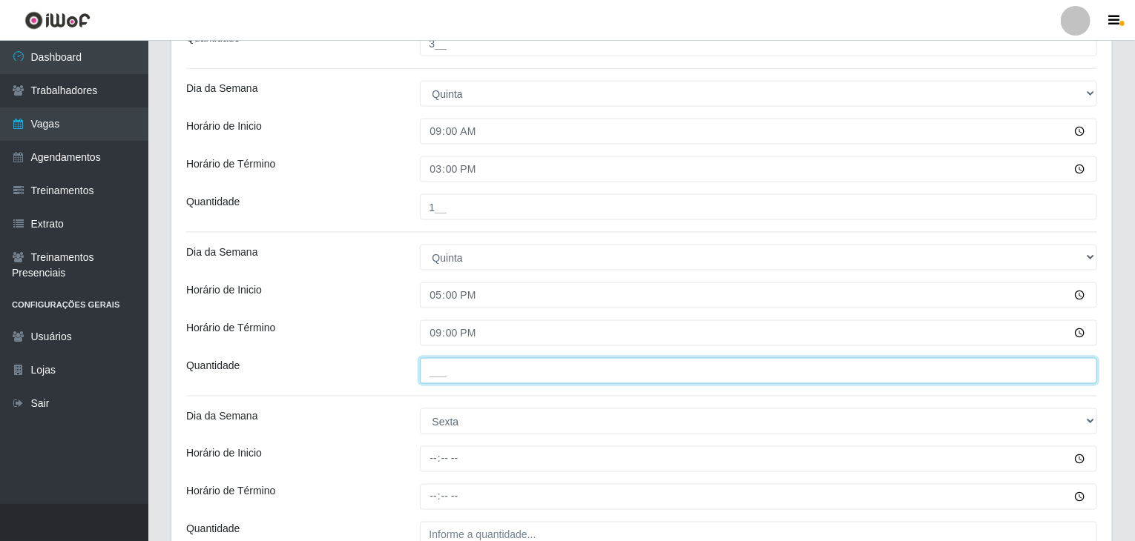
click at [454, 361] on input "___" at bounding box center [759, 371] width 678 height 26
type input "2__"
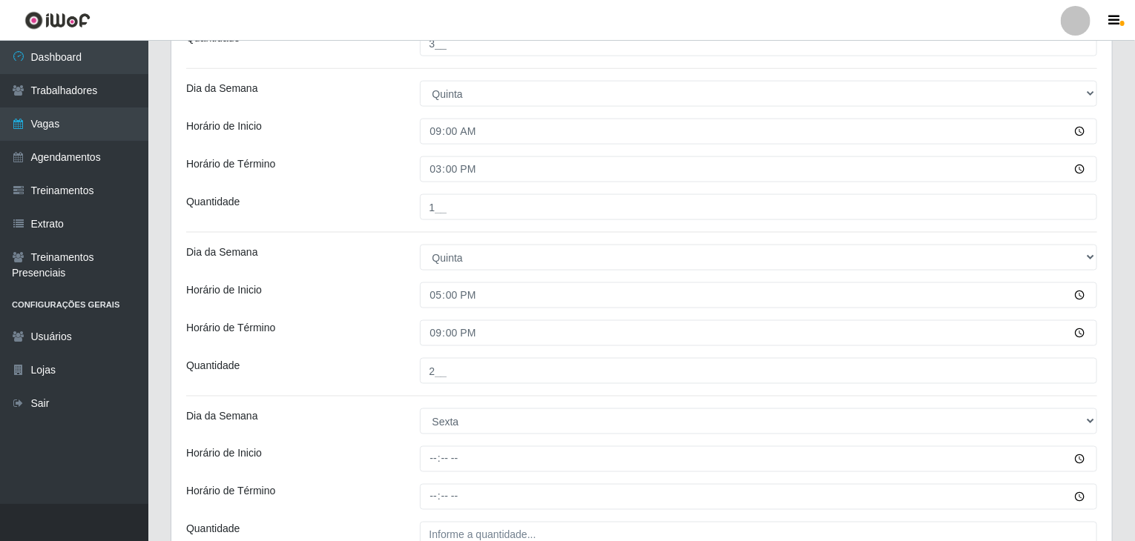
click at [319, 292] on div "Horário de Inicio" at bounding box center [292, 296] width 234 height 26
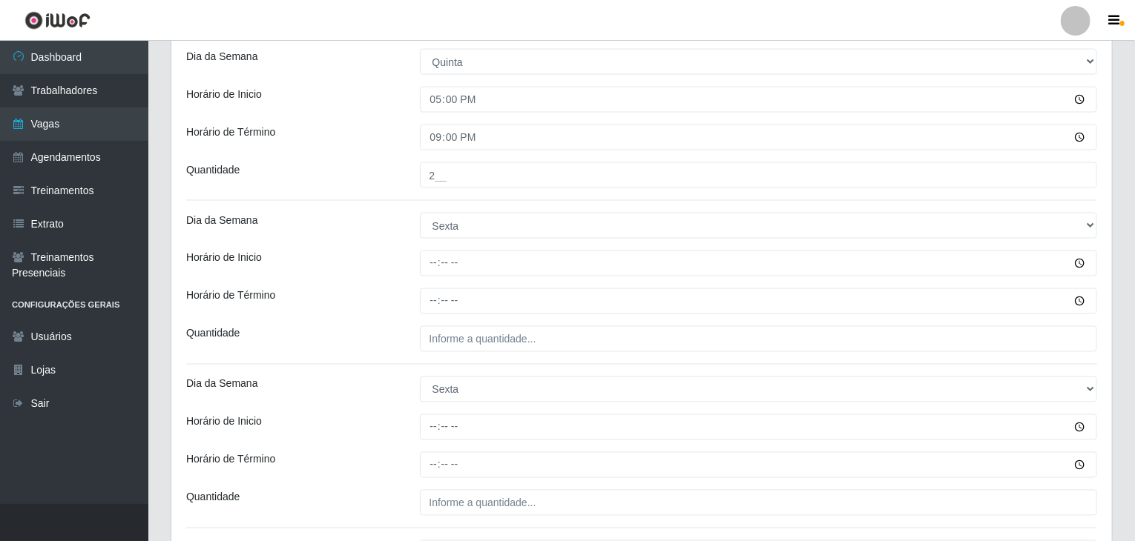
scroll to position [1186, 0]
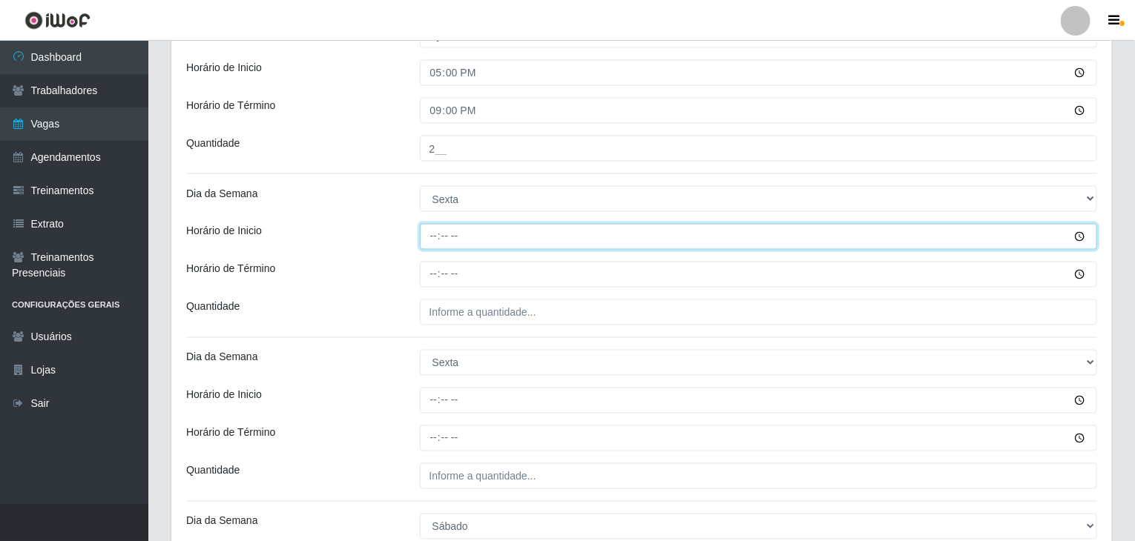
click at [426, 232] on input "Horário de Inicio" at bounding box center [759, 237] width 678 height 26
type input "09:00"
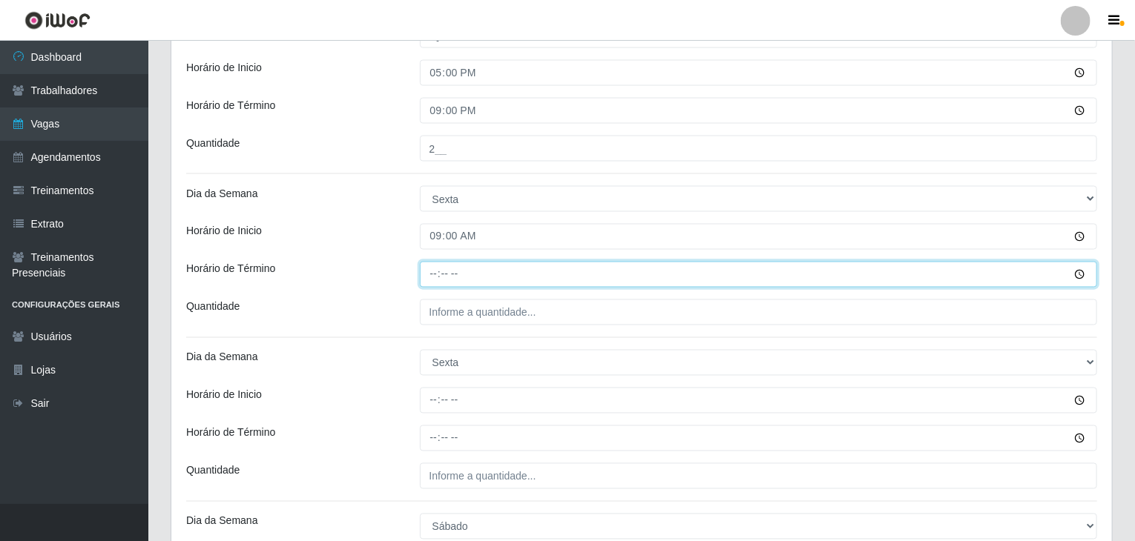
click at [432, 265] on input "Horário de Término" at bounding box center [759, 275] width 678 height 26
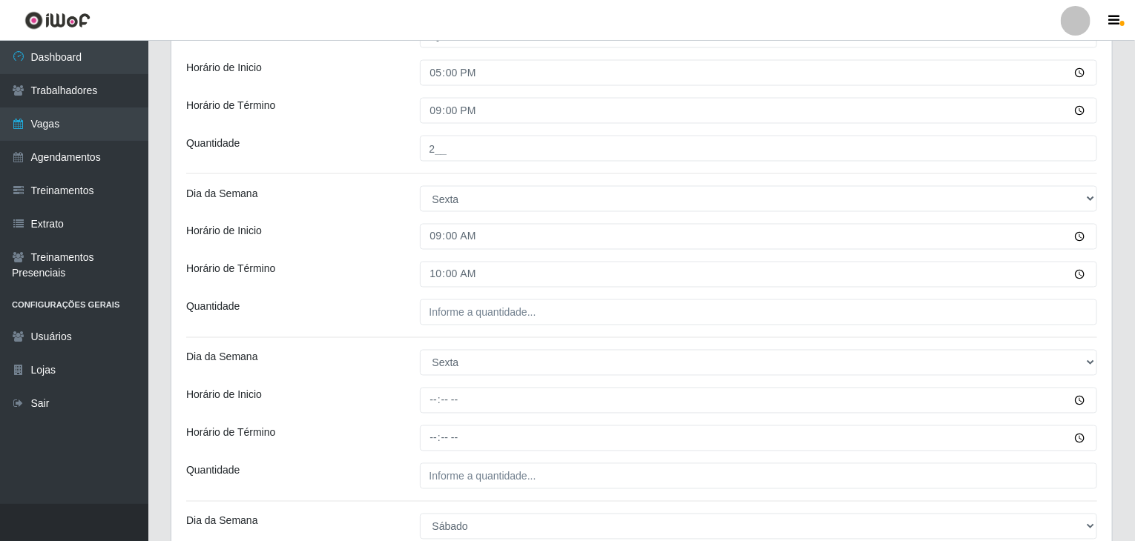
click at [353, 199] on div "Dia da Semana" at bounding box center [292, 199] width 234 height 26
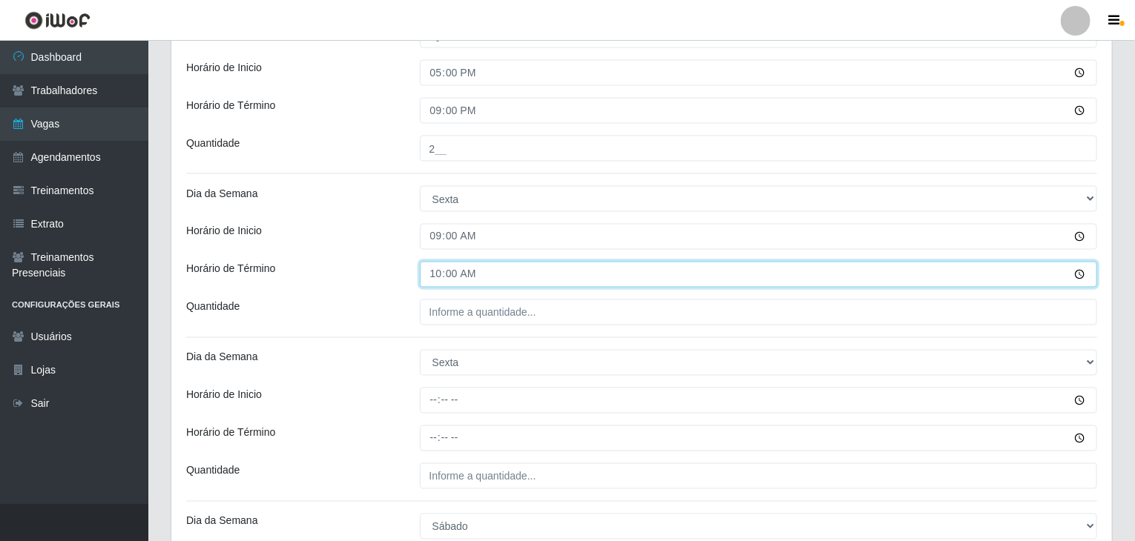
click at [440, 277] on input "10:00" at bounding box center [759, 275] width 678 height 26
type input "13:00"
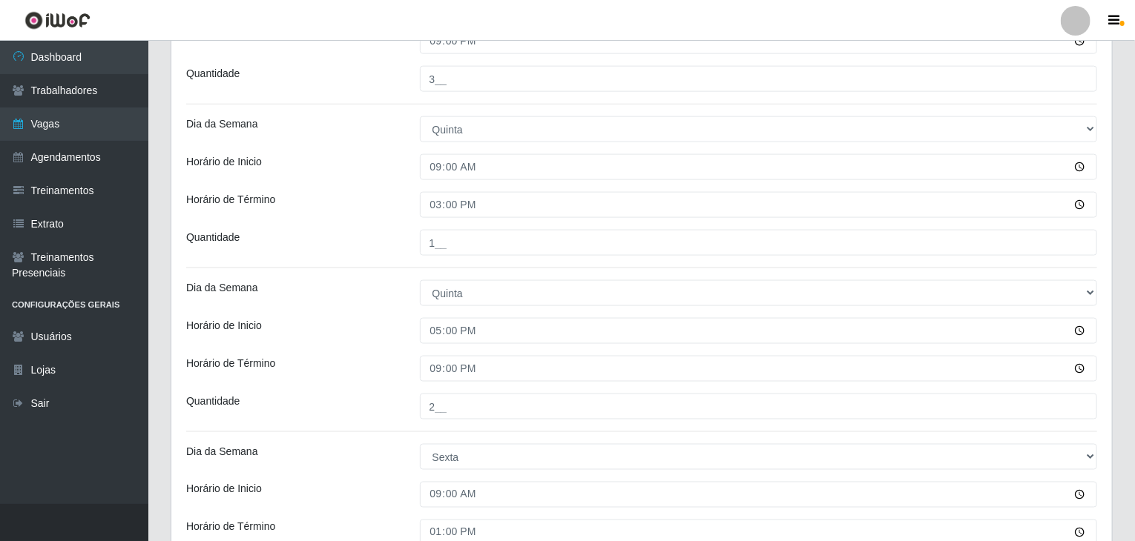
scroll to position [890, 0]
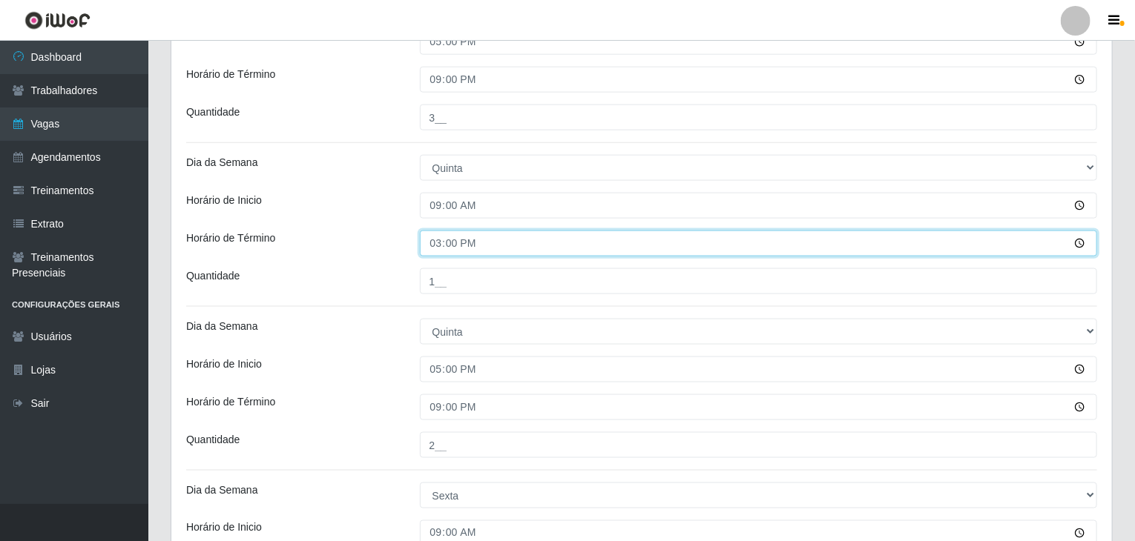
click at [440, 243] on input "15:00" at bounding box center [759, 244] width 678 height 26
type input "13:00"
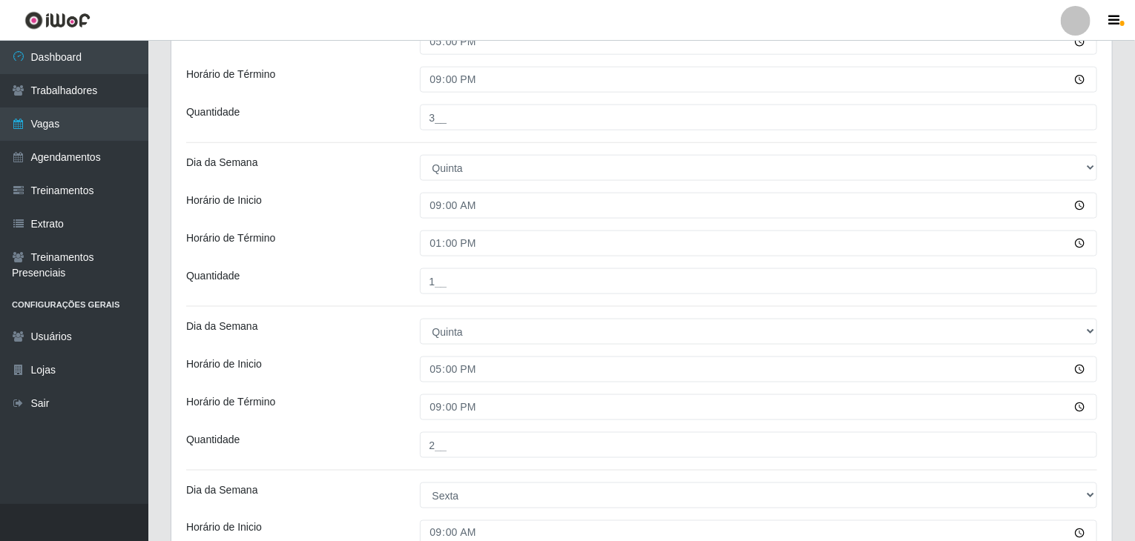
click at [360, 217] on div "Loja Rede Compras Supermercados - LOJA 4 Função [Selecione...] ASG ASG + ASG ++…" at bounding box center [641, 195] width 940 height 1915
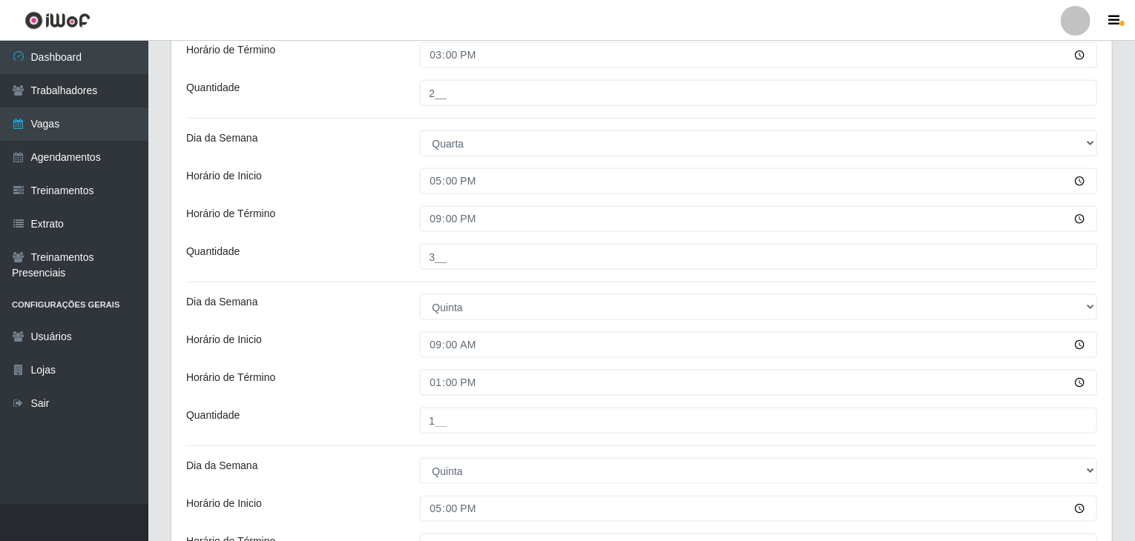
scroll to position [667, 0]
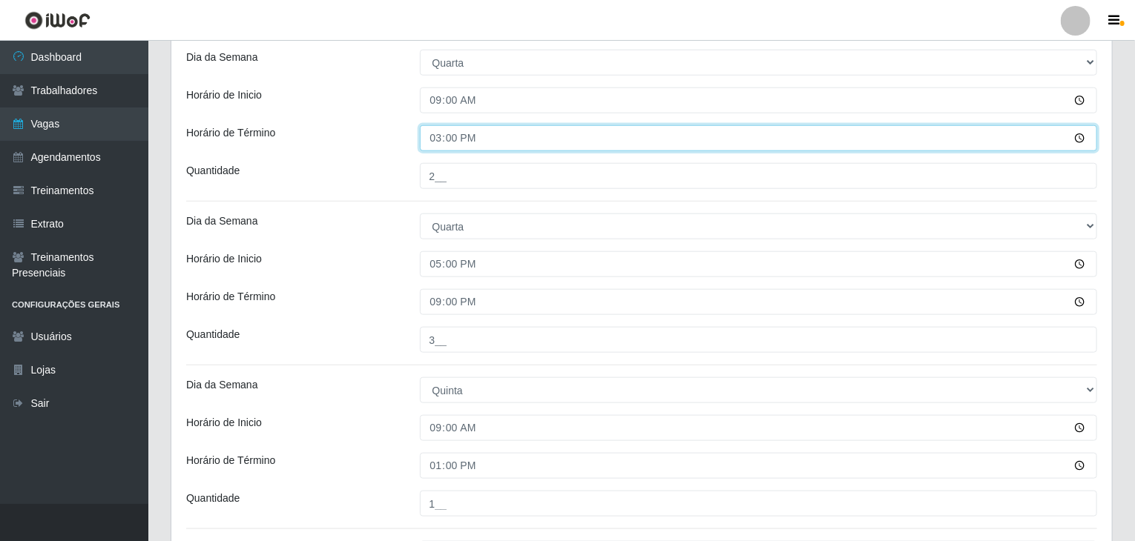
click at [430, 131] on input "15:00" at bounding box center [759, 138] width 678 height 26
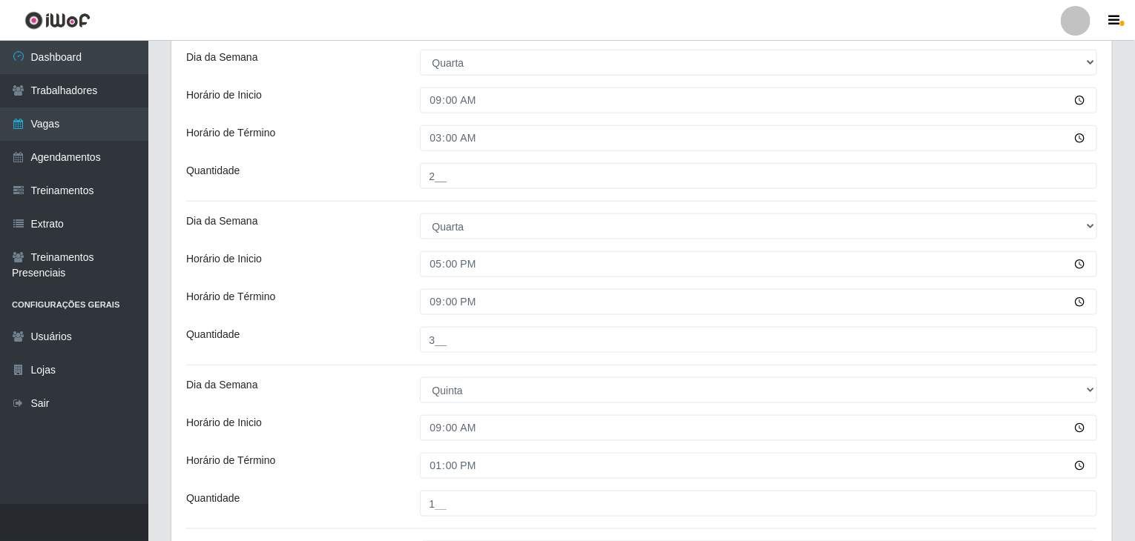
click at [371, 133] on div "Horário de Término" at bounding box center [292, 138] width 234 height 26
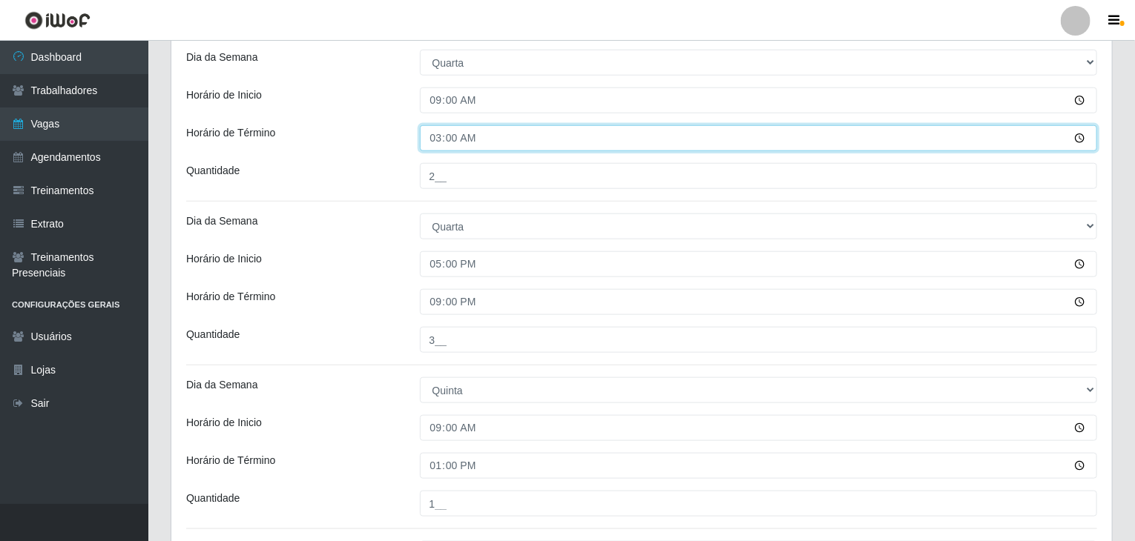
click at [429, 133] on input "03:00" at bounding box center [759, 138] width 678 height 26
type input "13:00"
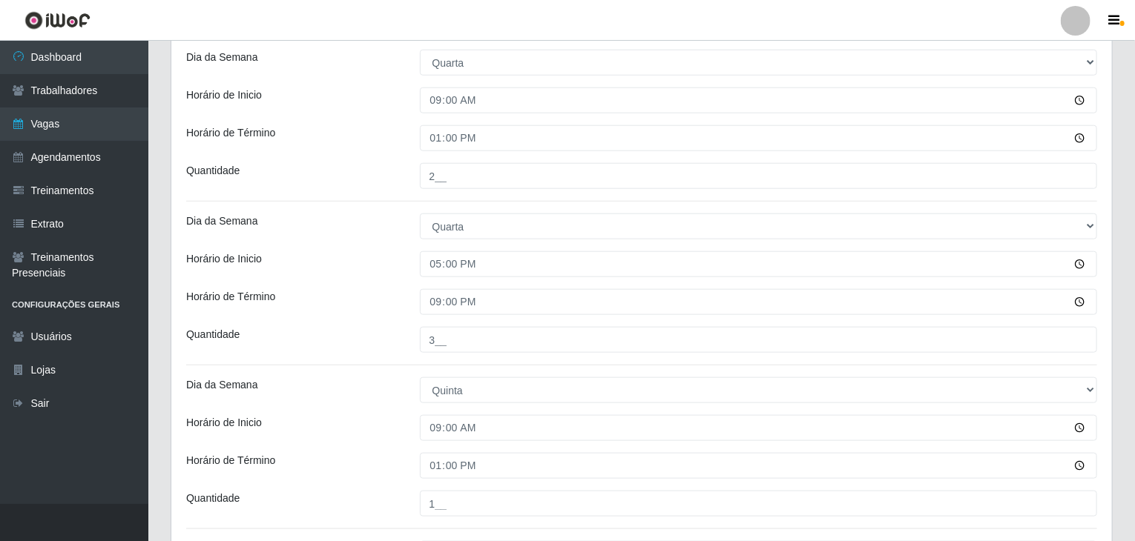
click at [364, 118] on div "Loja Rede Compras Supermercados - LOJA 4 Função [Selecione...] ASG ASG + ASG ++…" at bounding box center [641, 417] width 940 height 1915
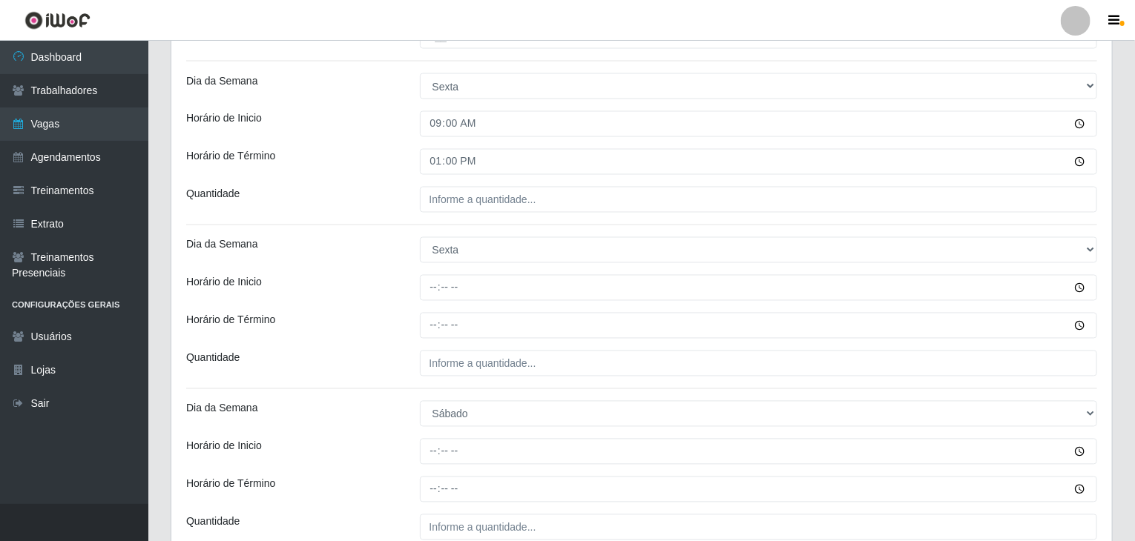
scroll to position [1335, 0]
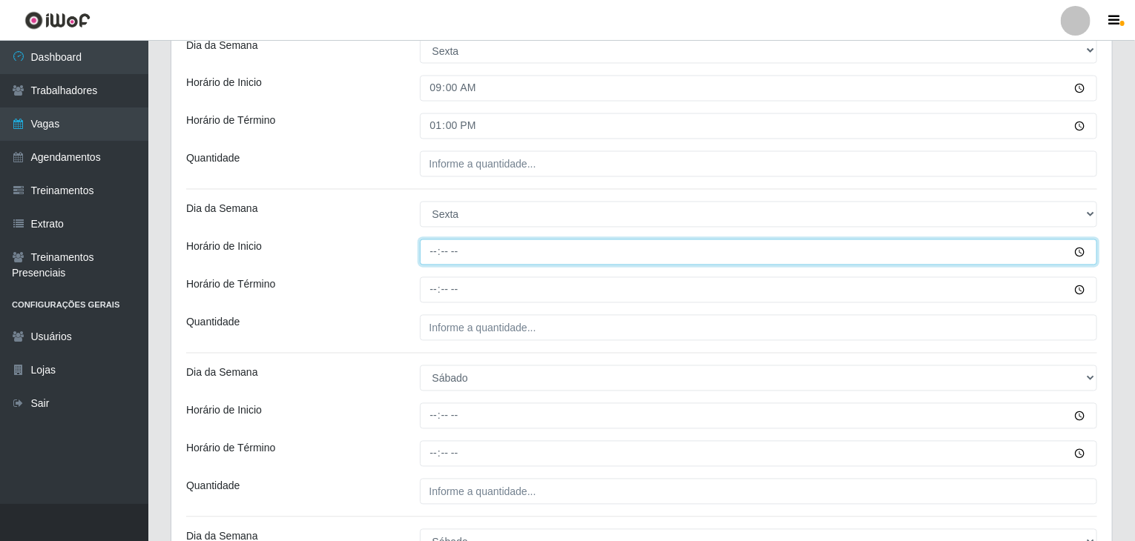
click at [429, 243] on input "Horário de Inicio" at bounding box center [759, 253] width 678 height 26
type input "17:00"
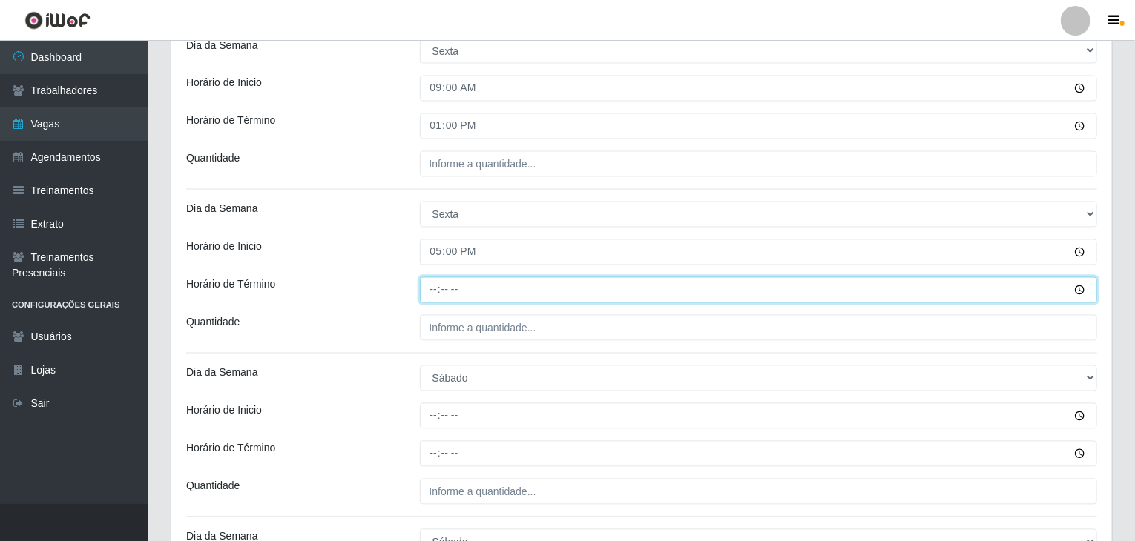
click at [436, 291] on input "Horário de Término" at bounding box center [759, 290] width 678 height 26
type input "21:00"
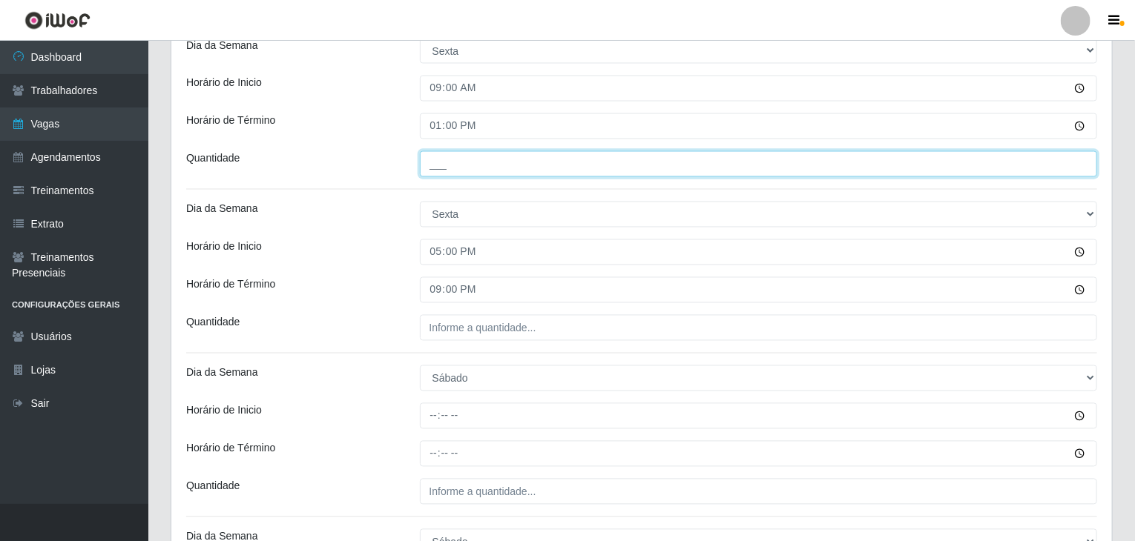
click at [489, 168] on input "___" at bounding box center [759, 164] width 678 height 26
type input "4__"
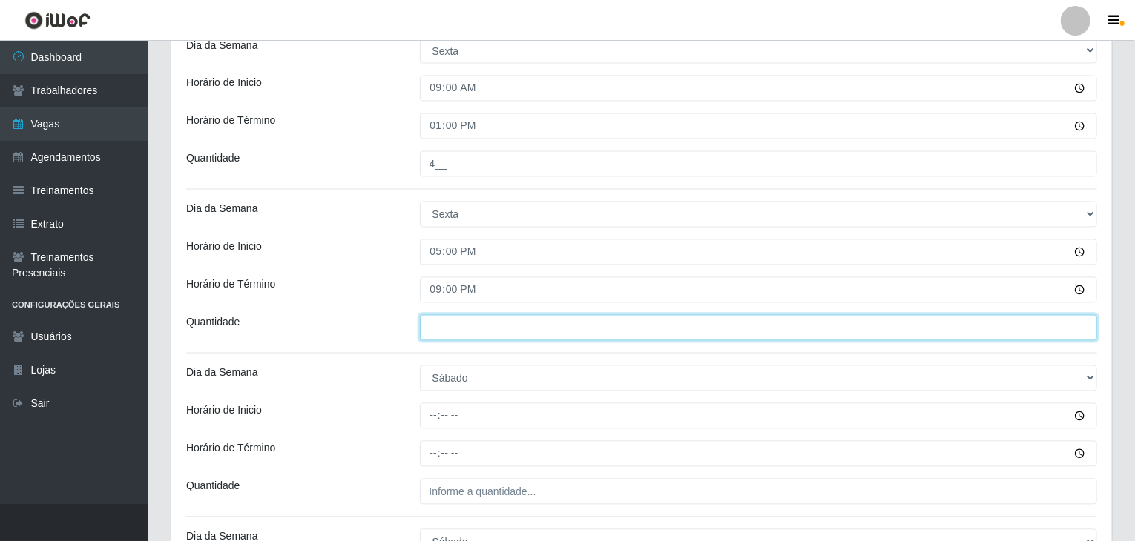
click at [460, 323] on input "___" at bounding box center [759, 328] width 678 height 26
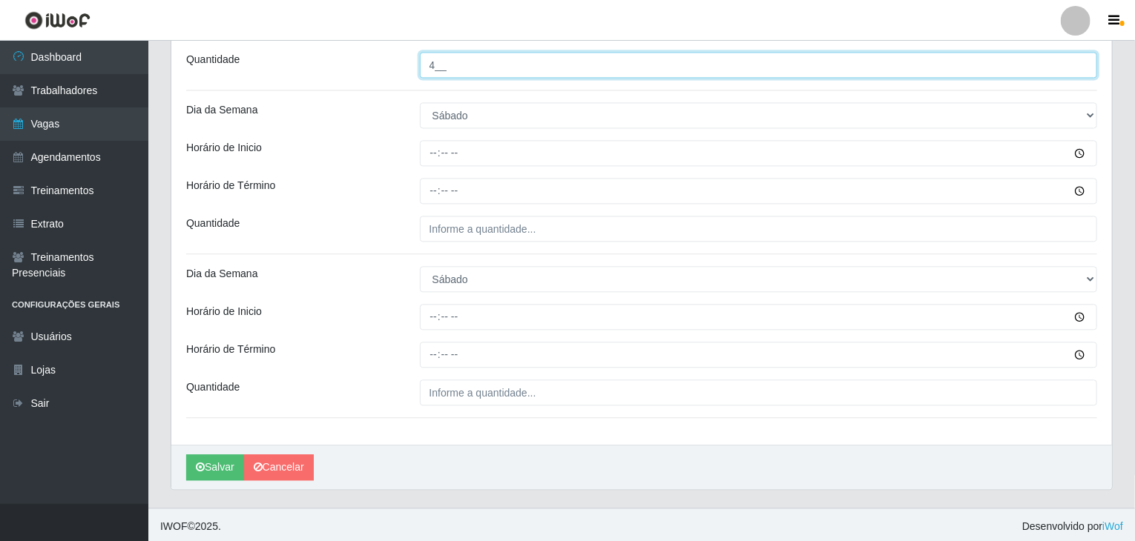
scroll to position [1599, 0]
type input "4__"
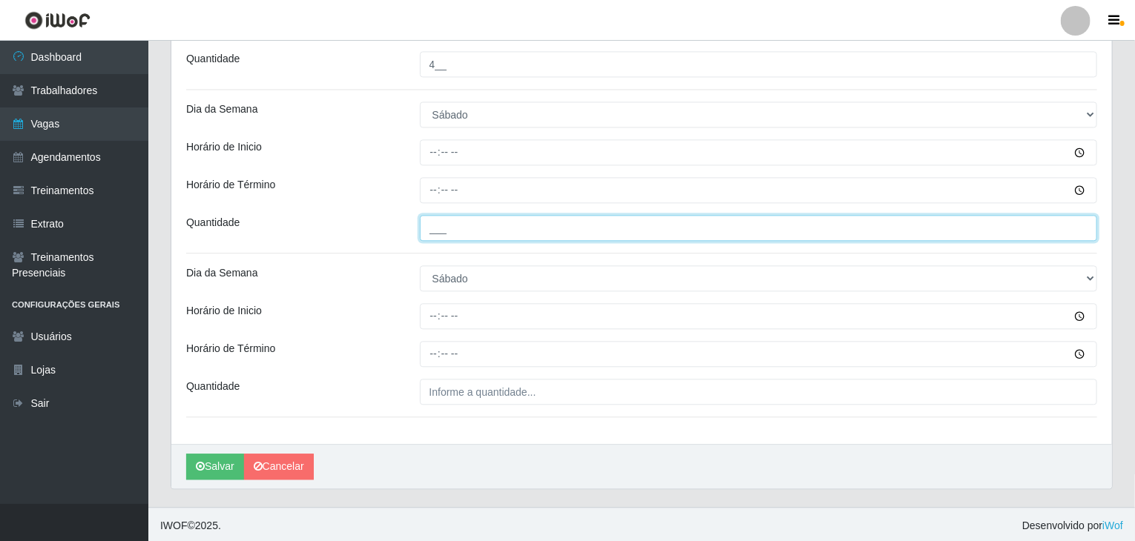
click at [502, 215] on input "___" at bounding box center [759, 228] width 678 height 26
type input "4__"
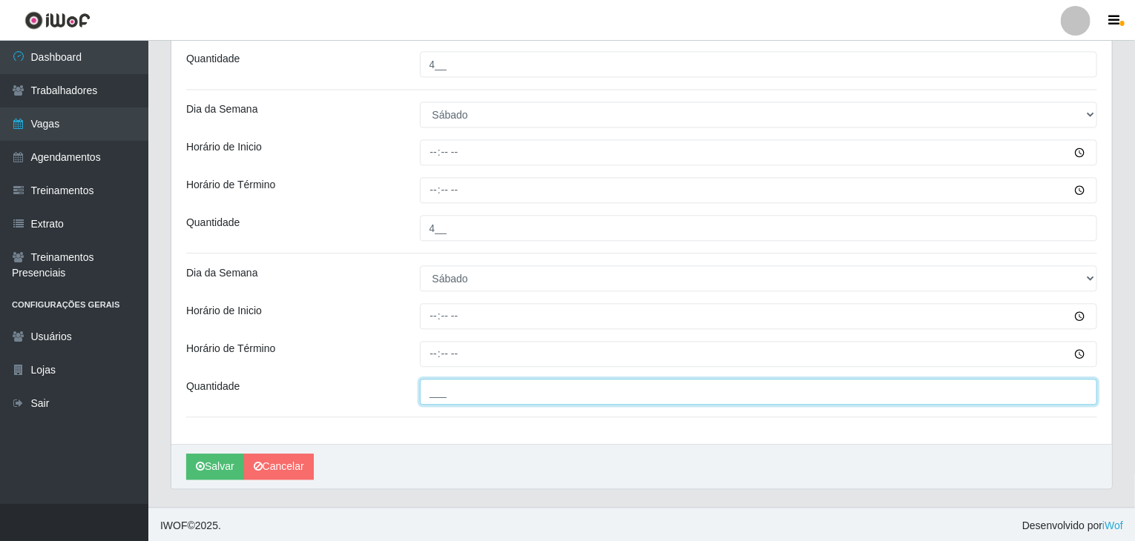
click at [501, 392] on input "___" at bounding box center [759, 392] width 678 height 26
type input "4__"
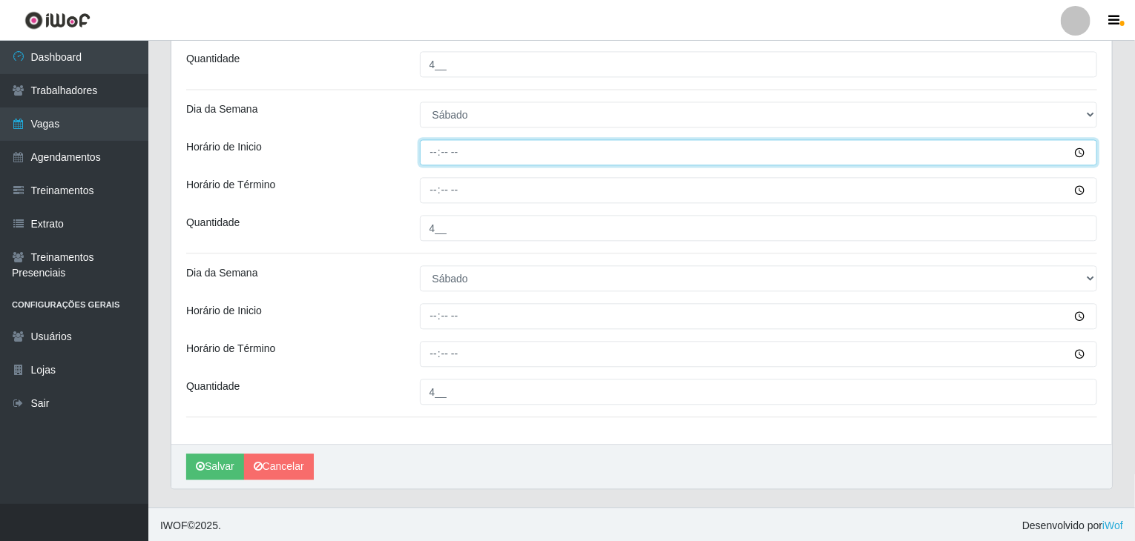
click at [421, 152] on input "Horário de Inicio" at bounding box center [759, 152] width 678 height 26
type input "09:00"
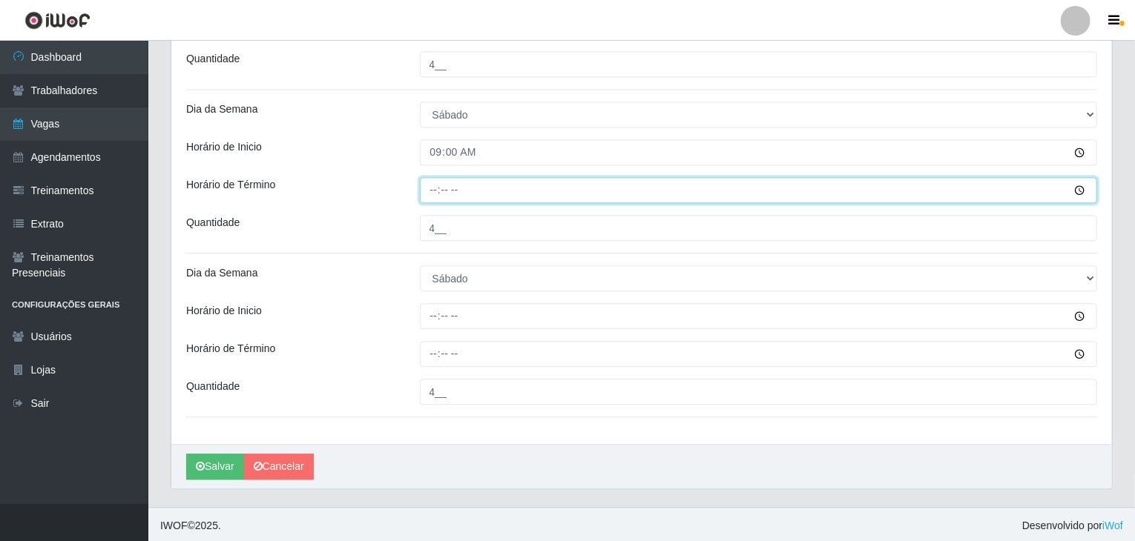
click at [426, 194] on input "Horário de Término" at bounding box center [759, 190] width 678 height 26
type input "13:00"
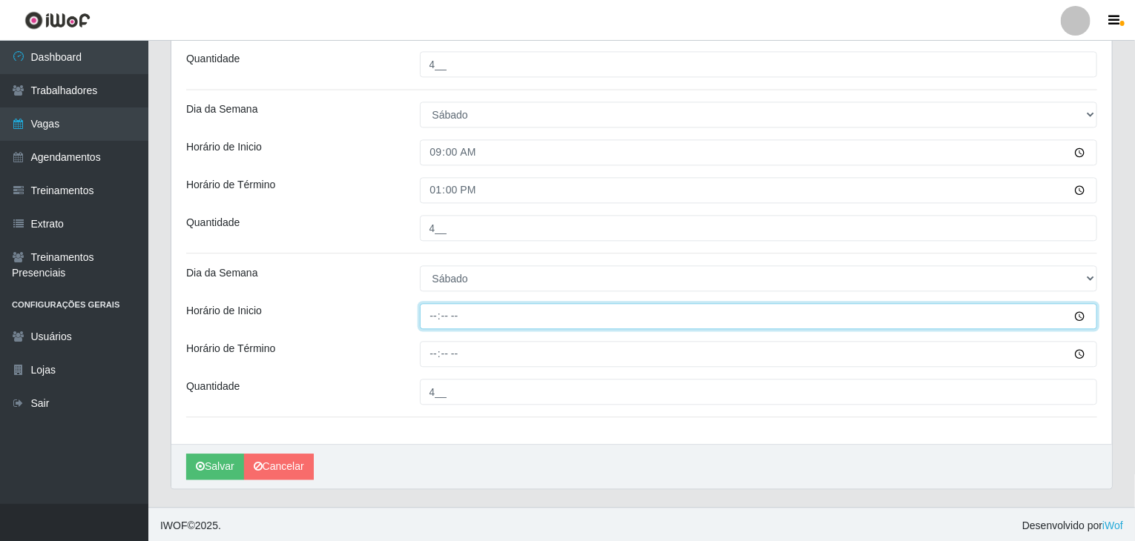
click at [420, 321] on input "Horário de Inicio" at bounding box center [759, 316] width 678 height 26
type input "17:00"
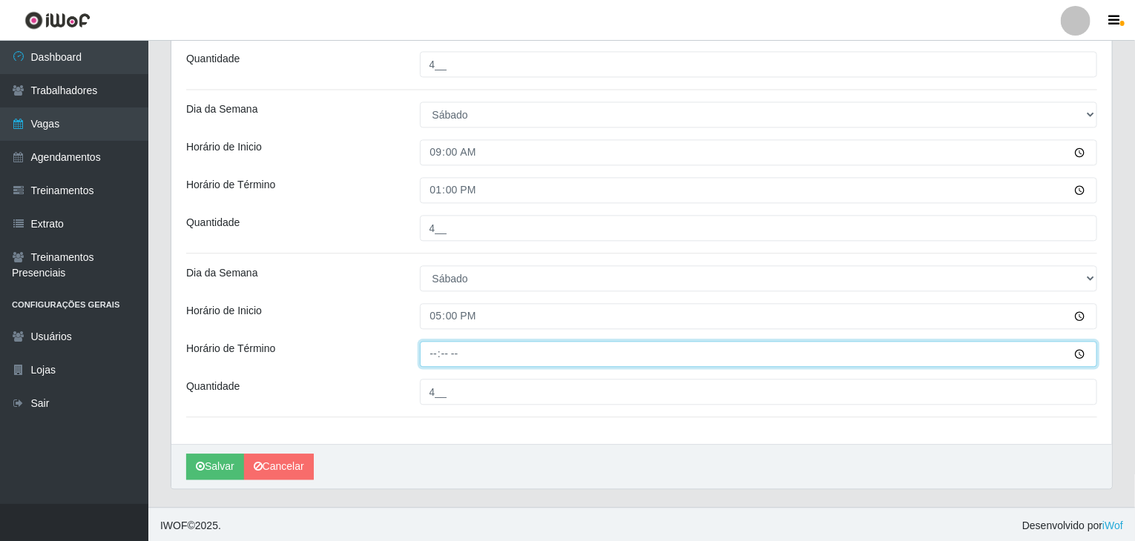
click at [427, 349] on input "Horário de Término" at bounding box center [759, 354] width 678 height 26
type input "21:00"
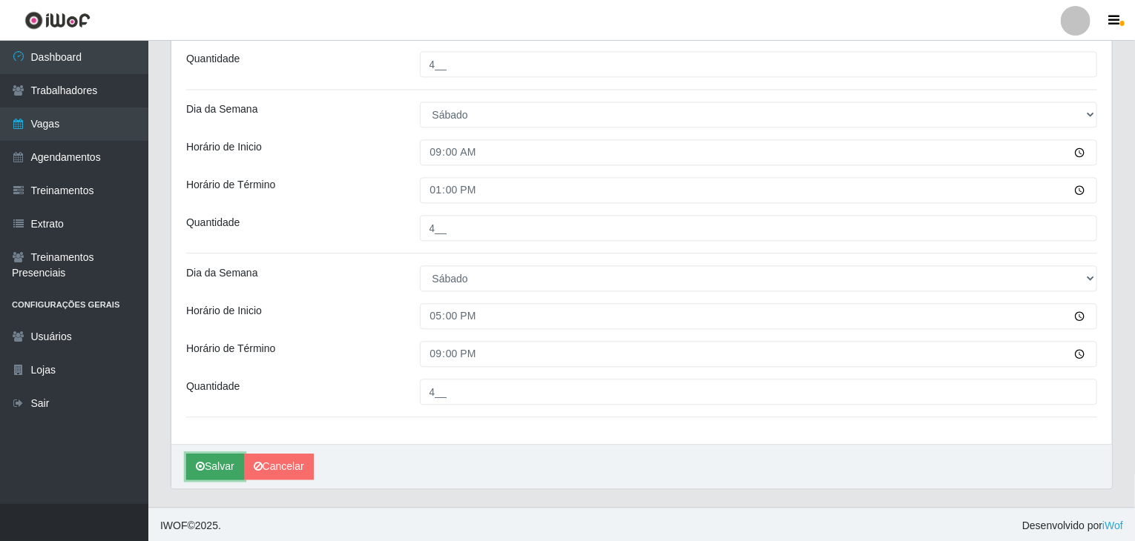
click at [208, 466] on button "Salvar" at bounding box center [215, 467] width 58 height 26
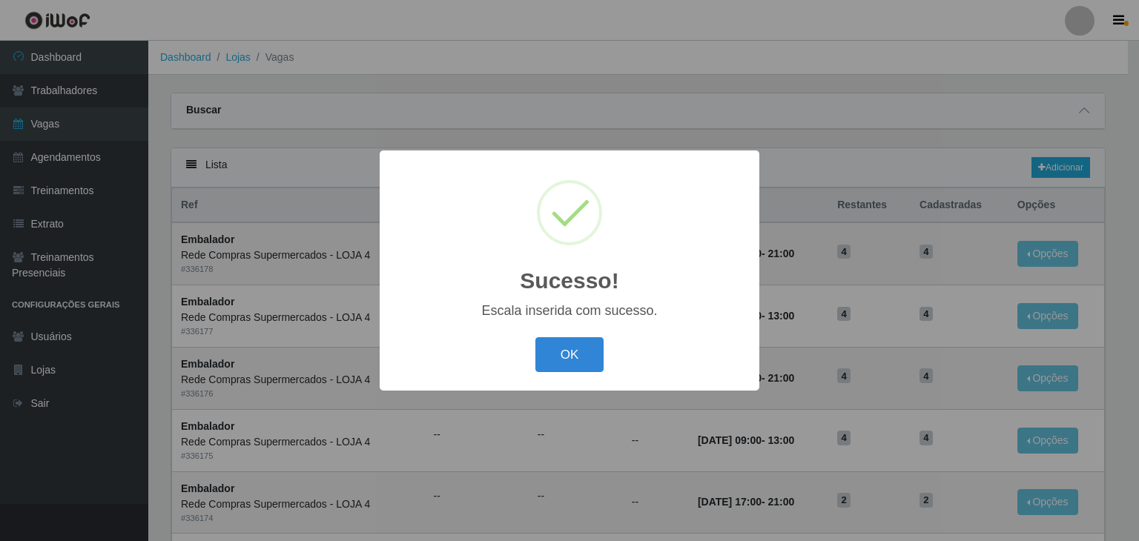
click at [606, 348] on div "OK Cancel" at bounding box center [569, 355] width 350 height 42
click at [578, 349] on button "OK" at bounding box center [569, 354] width 69 height 35
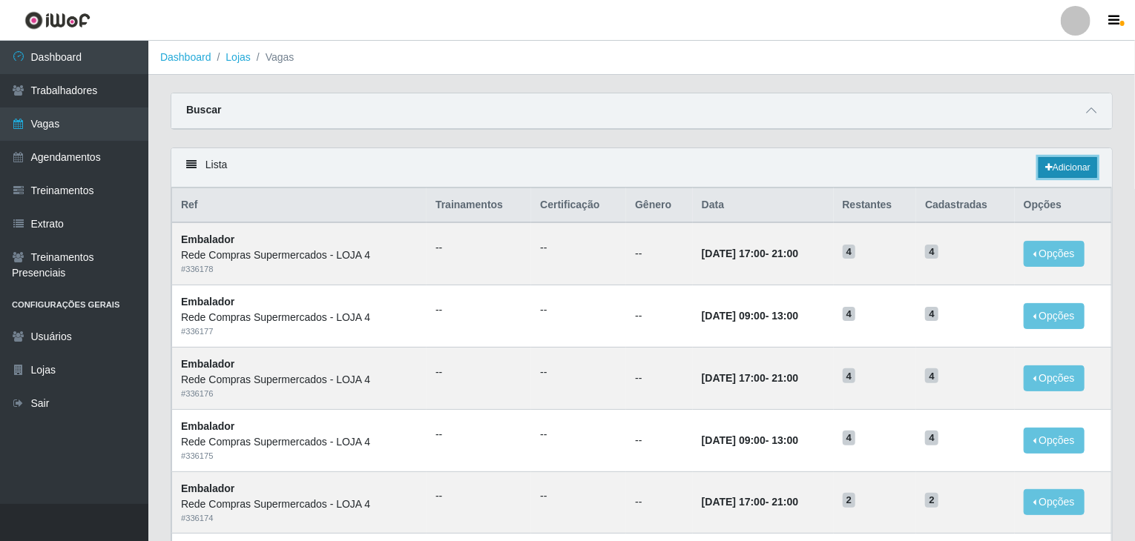
click at [1052, 176] on link "Adicionar" at bounding box center [1067, 167] width 59 height 21
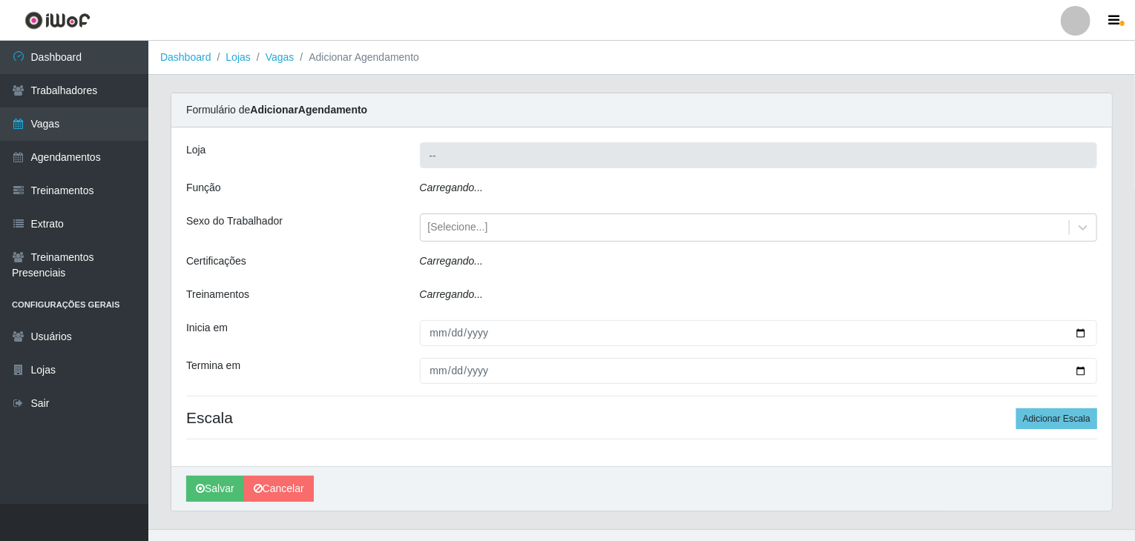
type input "Rede Compras Supermercados - LOJA 4"
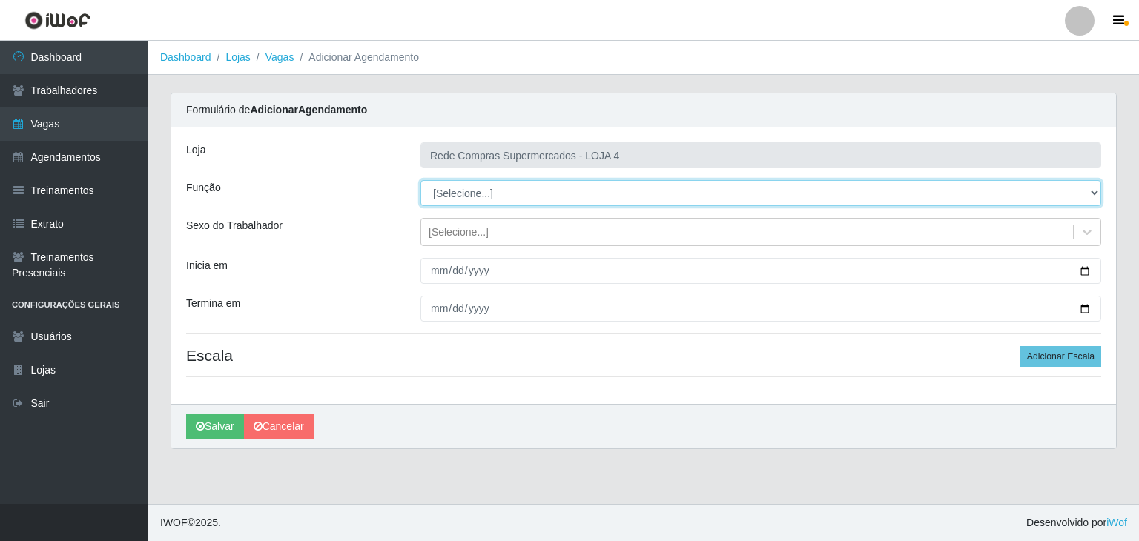
click at [497, 202] on select "[Selecione...] ASG ASG + ASG ++ Balconista Balconista + Balconista ++ Embalador…" at bounding box center [760, 193] width 681 height 26
select select "1"
click at [420, 180] on select "[Selecione...] ASG ASG + ASG ++ Balconista Balconista + Balconista ++ Embalador…" at bounding box center [760, 193] width 681 height 26
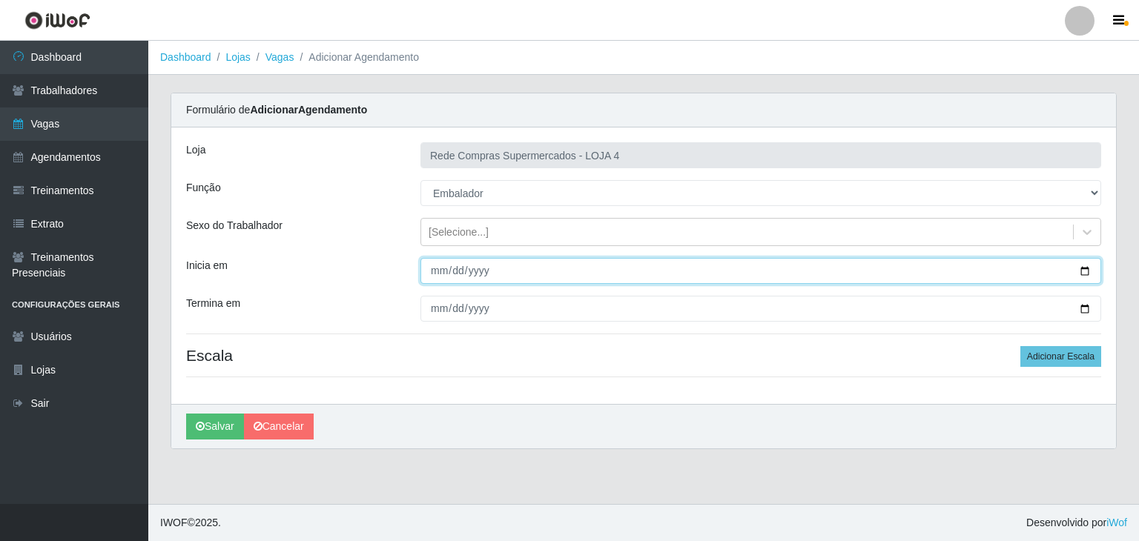
click at [1089, 270] on input "Inicia em" at bounding box center [760, 271] width 681 height 26
type input "2025-09-21"
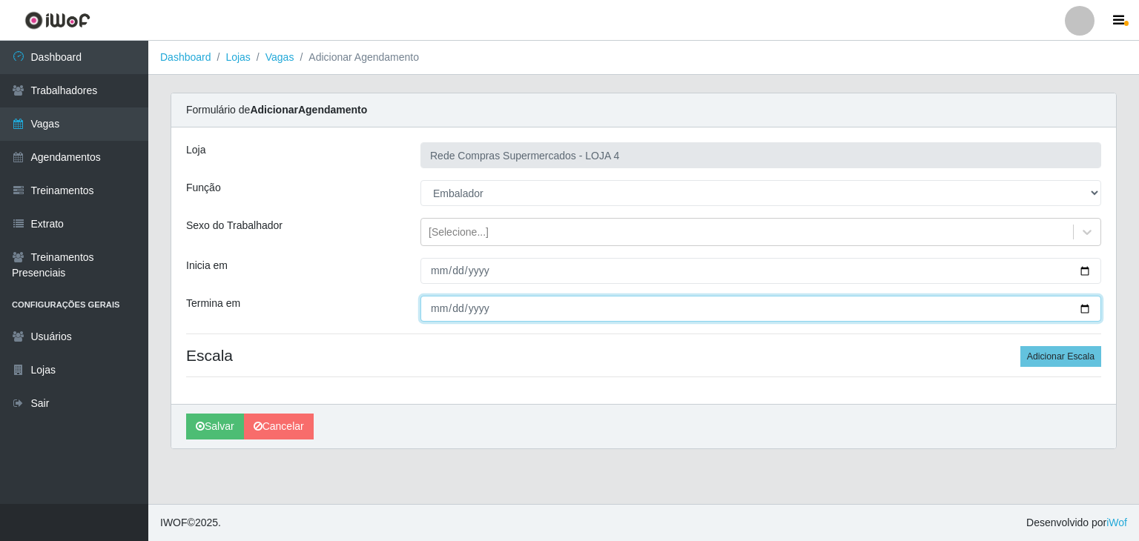
click at [1080, 315] on input "Termina em" at bounding box center [760, 309] width 681 height 26
click at [1088, 308] on input "Termina em" at bounding box center [760, 309] width 681 height 26
type input "2025-09-21"
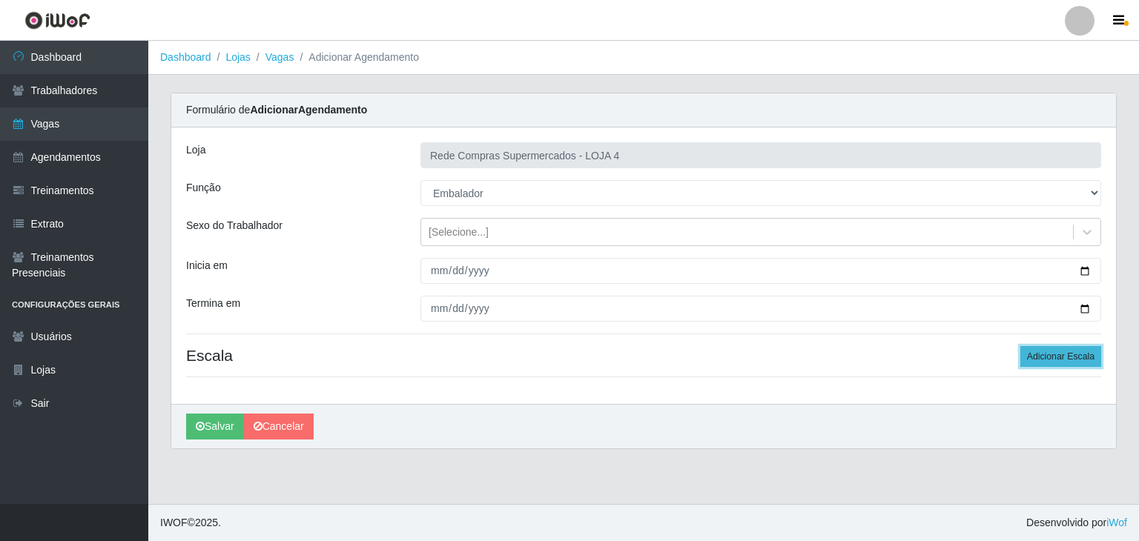
click at [1035, 360] on button "Adicionar Escala" at bounding box center [1060, 356] width 81 height 21
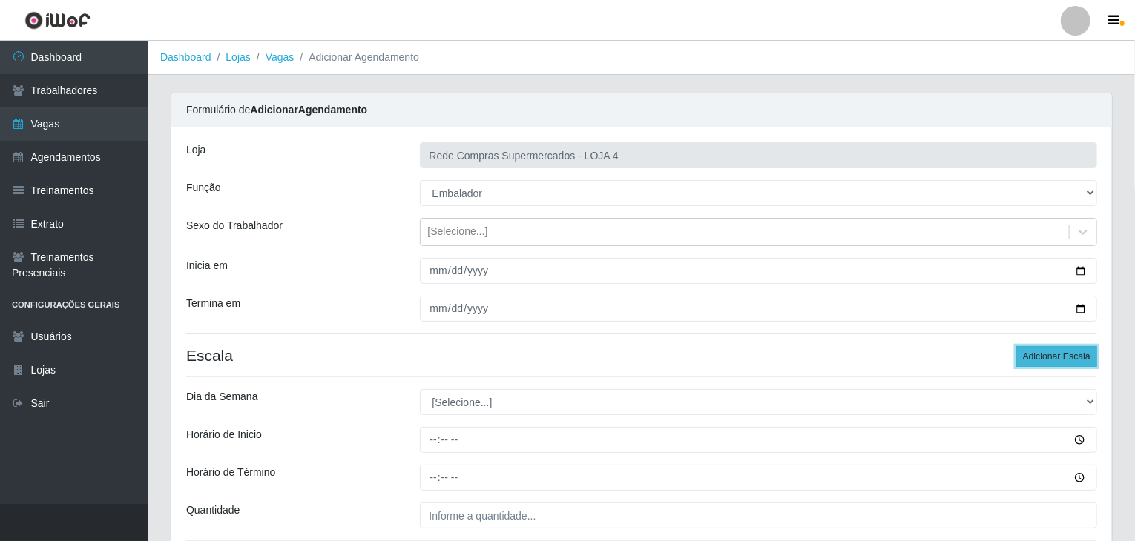
click at [1035, 360] on button "Adicionar Escala" at bounding box center [1056, 356] width 81 height 21
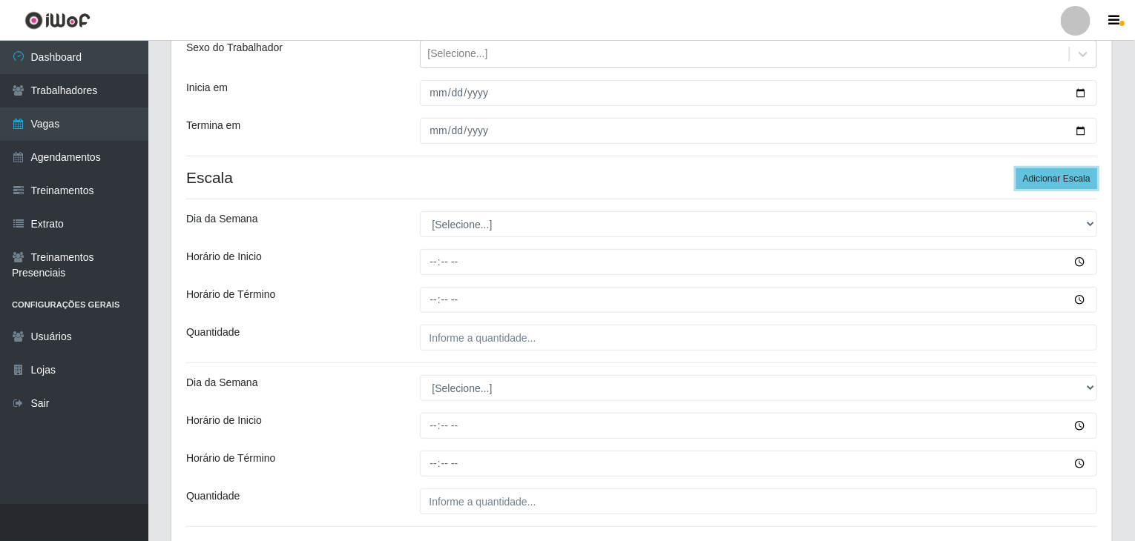
scroll to position [222, 0]
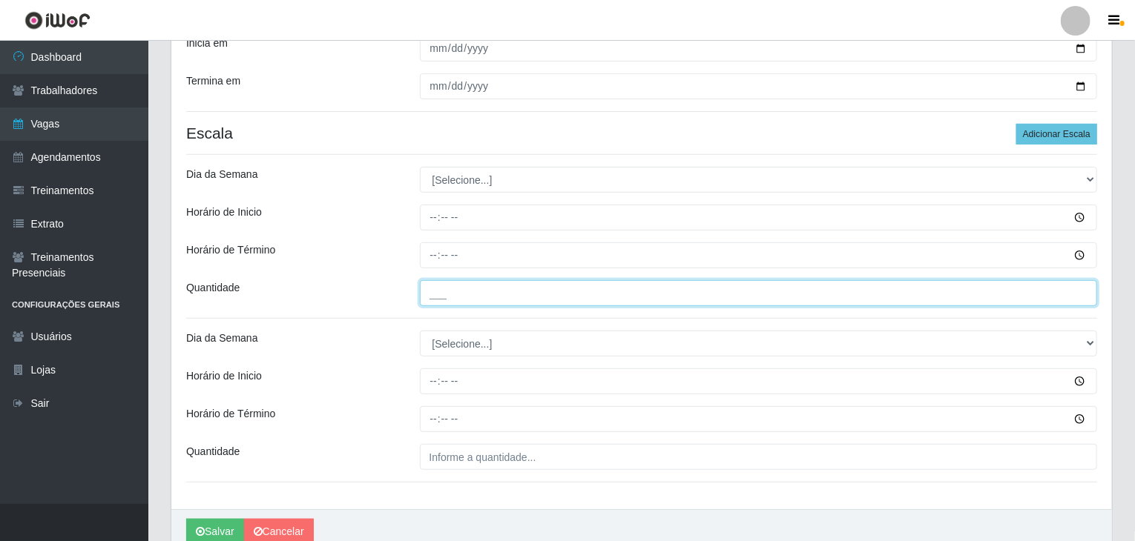
click at [573, 285] on input "___" at bounding box center [759, 293] width 678 height 26
type input "3__"
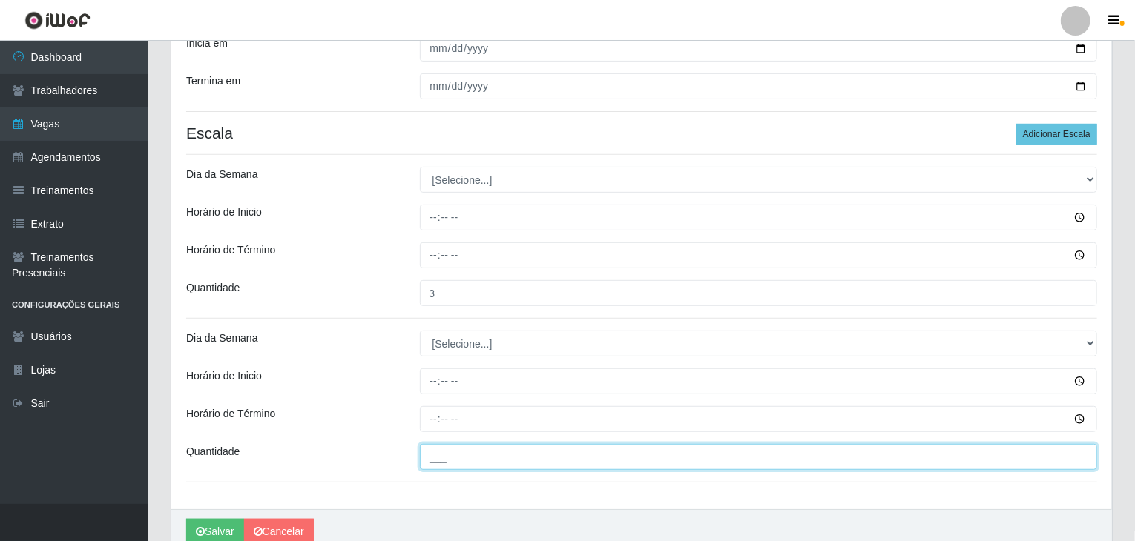
click at [584, 458] on input "___" at bounding box center [759, 457] width 678 height 26
type input "3__"
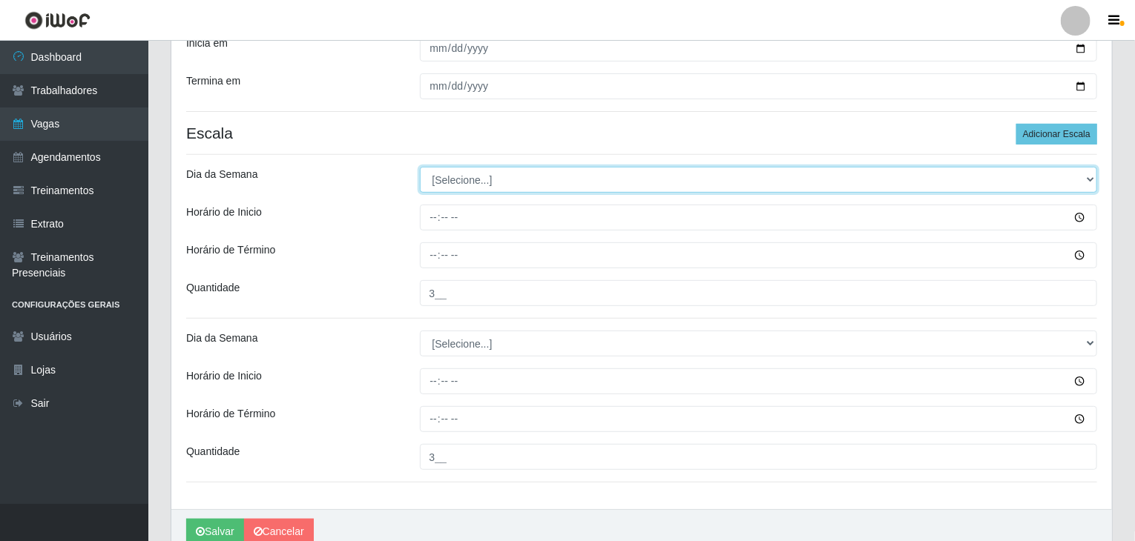
click at [445, 188] on select "[Selecione...] Segunda Terça Quarta Quinta Sexta Sábado Domingo" at bounding box center [759, 180] width 678 height 26
select select "0"
click at [420, 167] on select "[Selecione...] Segunda Terça Quarta Quinta Sexta Sábado Domingo" at bounding box center [759, 180] width 678 height 26
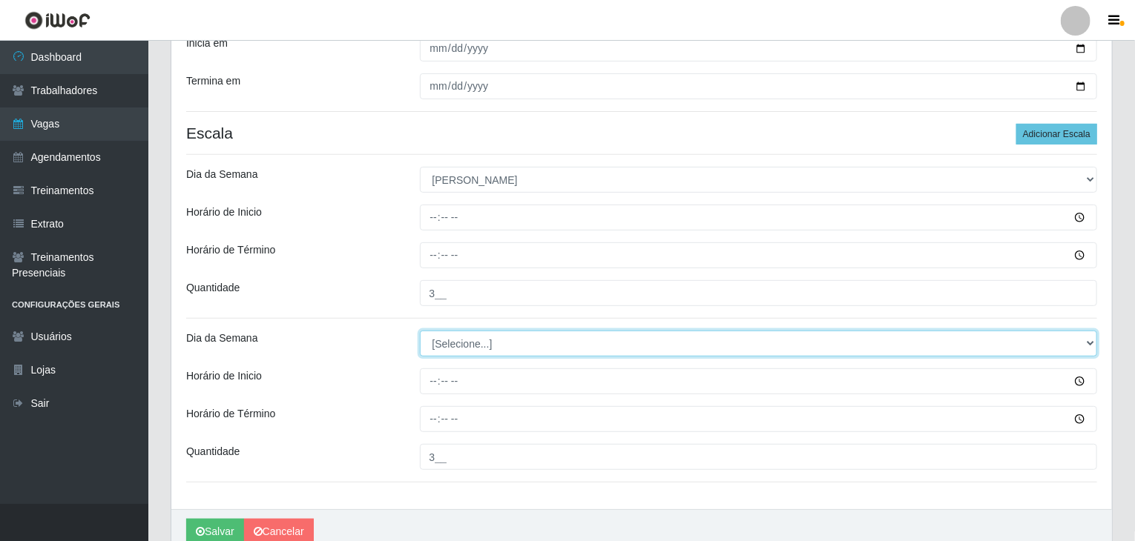
click at [483, 341] on select "[Selecione...] Segunda Terça Quarta Quinta Sexta Sábado Domingo" at bounding box center [759, 344] width 678 height 26
select select "0"
click at [420, 331] on select "[Selecione...] Segunda Terça Quarta Quinta Sexta Sábado Domingo" at bounding box center [759, 344] width 678 height 26
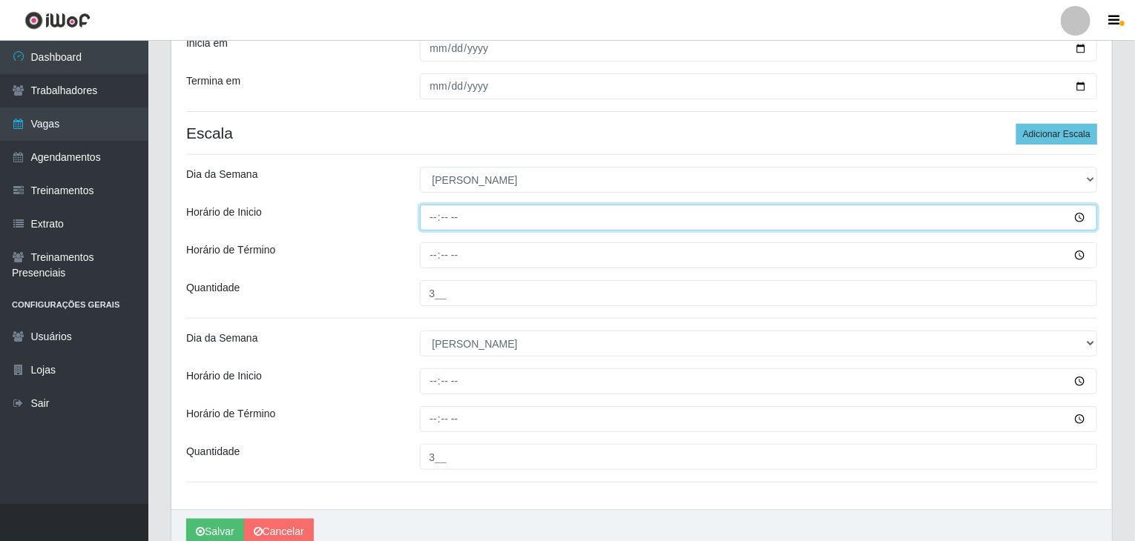
click at [430, 215] on input "Horário de Inicio" at bounding box center [759, 218] width 678 height 26
type input "08:00"
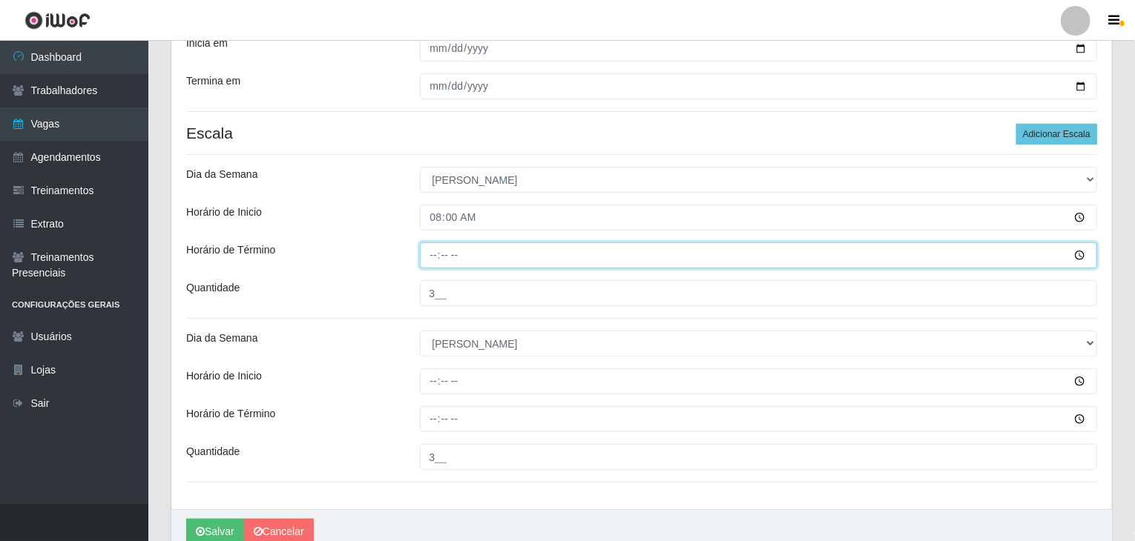
click at [433, 259] on input "Horário de Término" at bounding box center [759, 255] width 678 height 26
type input "12:00"
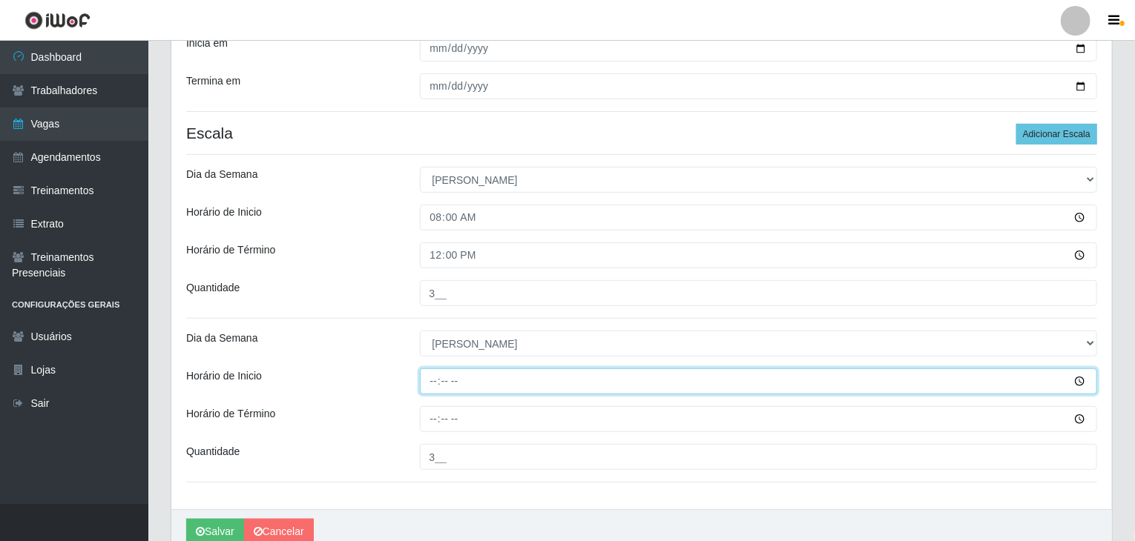
click at [426, 383] on input "Horário de Inicio" at bounding box center [759, 382] width 678 height 26
type input "12:00"
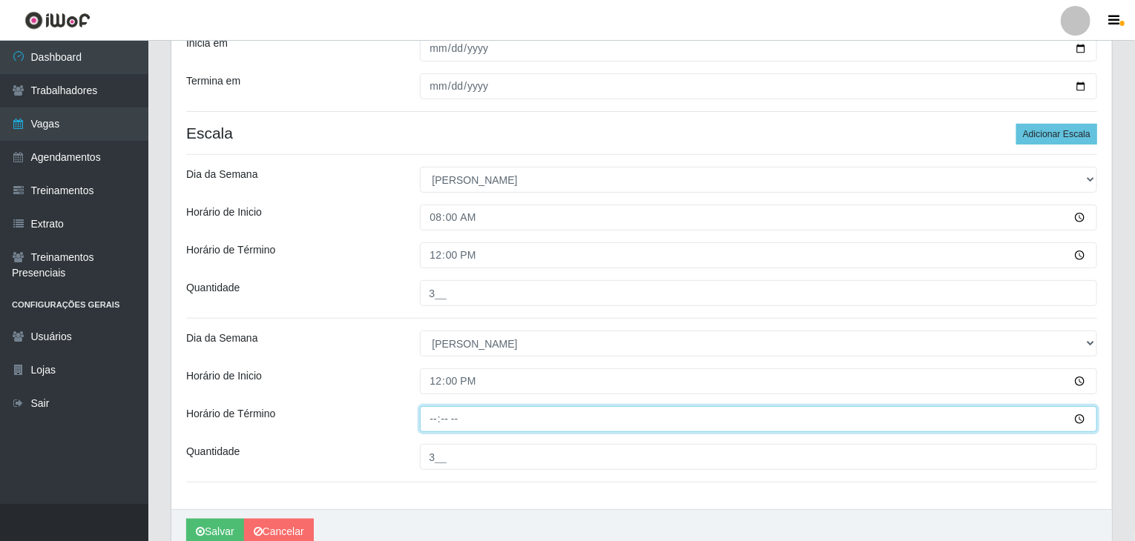
click at [440, 416] on input "Horário de Término" at bounding box center [759, 419] width 678 height 26
type input "18:00"
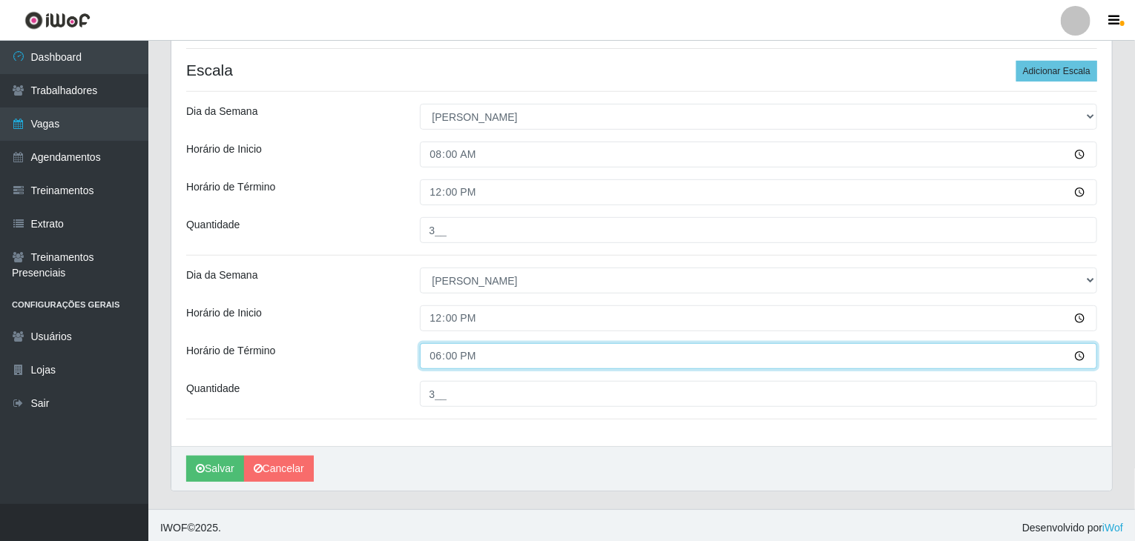
scroll to position [289, 0]
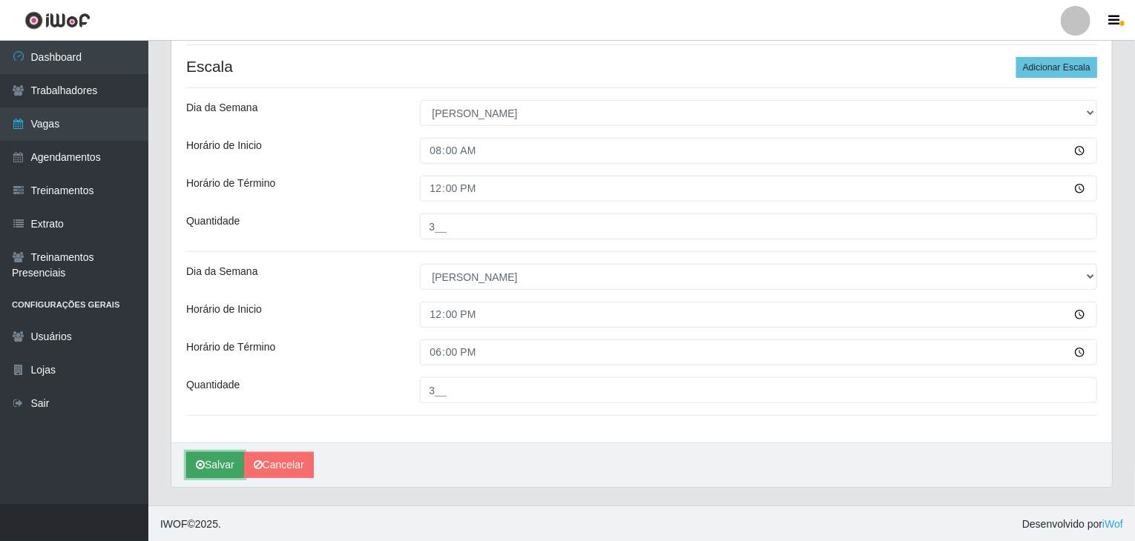
click at [227, 458] on button "Salvar" at bounding box center [215, 465] width 58 height 26
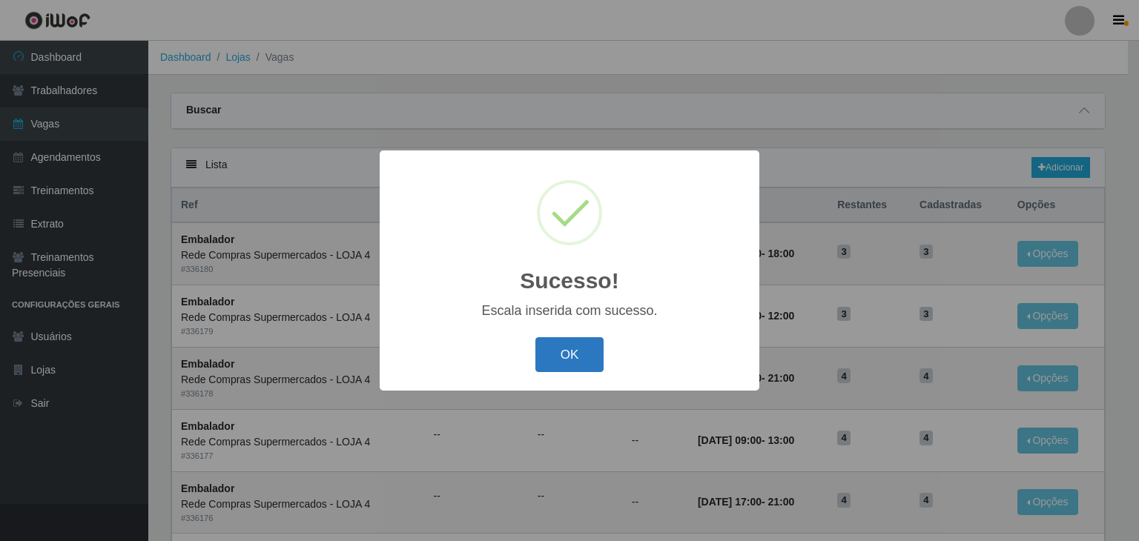
click at [584, 360] on button "OK" at bounding box center [569, 354] width 69 height 35
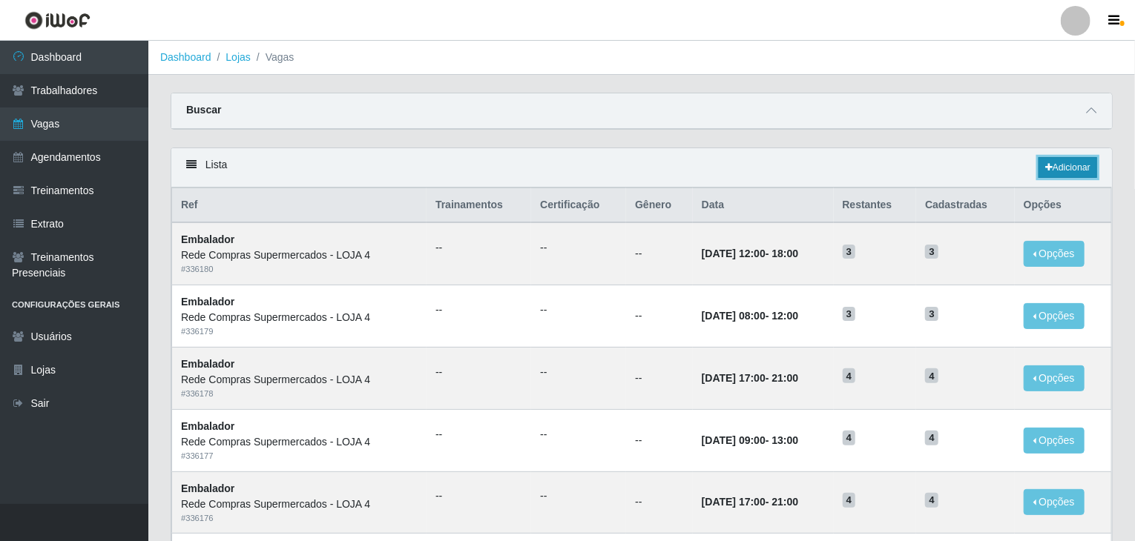
click at [1055, 162] on link "Adicionar" at bounding box center [1067, 167] width 59 height 21
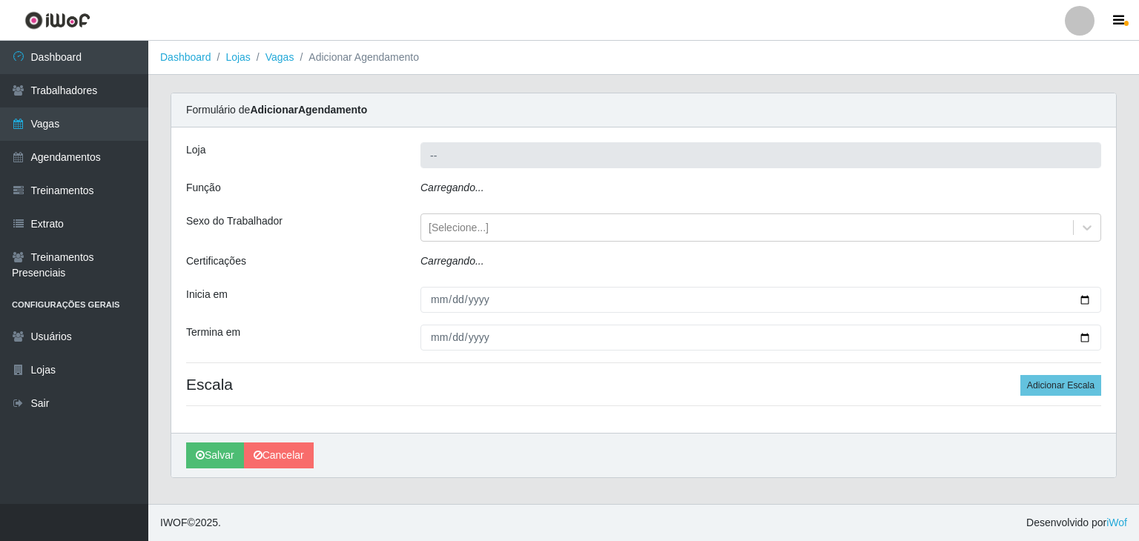
type input "Rede Compras Supermercados - LOJA 4"
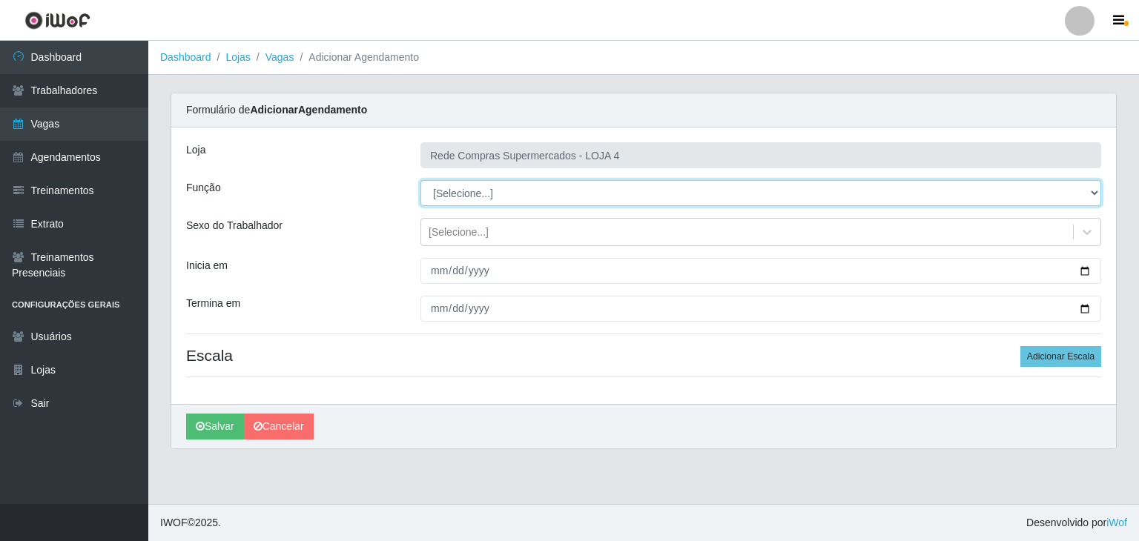
click at [466, 193] on select "[Selecione...] ASG ASG + ASG ++ Balconista Balconista + Balconista ++ Embalador…" at bounding box center [760, 193] width 681 height 26
select select "1"
click at [420, 180] on select "[Selecione...] ASG ASG + ASG ++ Balconista Balconista + Balconista ++ Embalador…" at bounding box center [760, 193] width 681 height 26
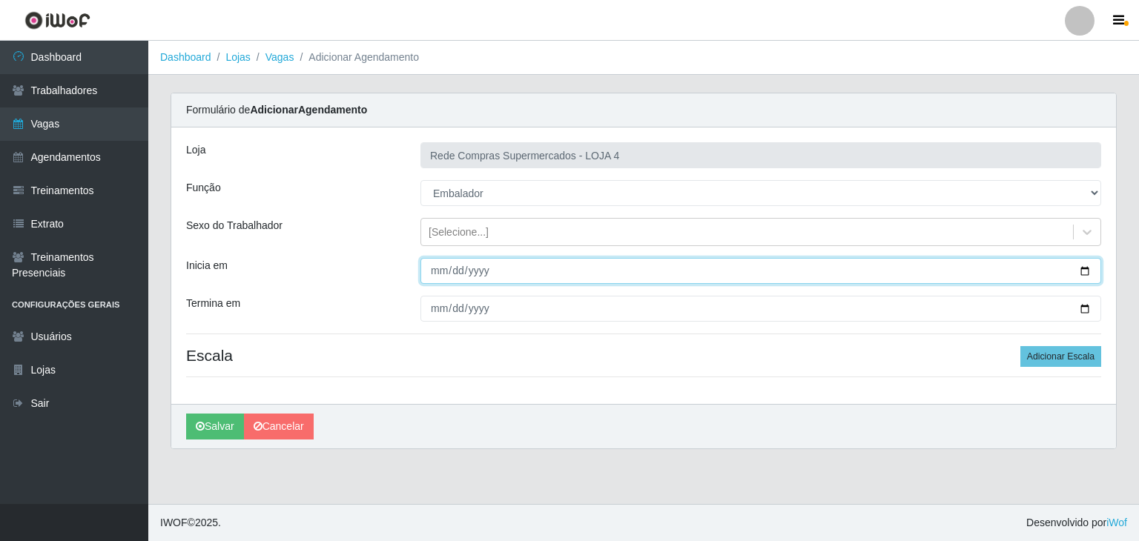
click at [1088, 267] on input "Inicia em" at bounding box center [760, 271] width 681 height 26
type input "2025-09-22"
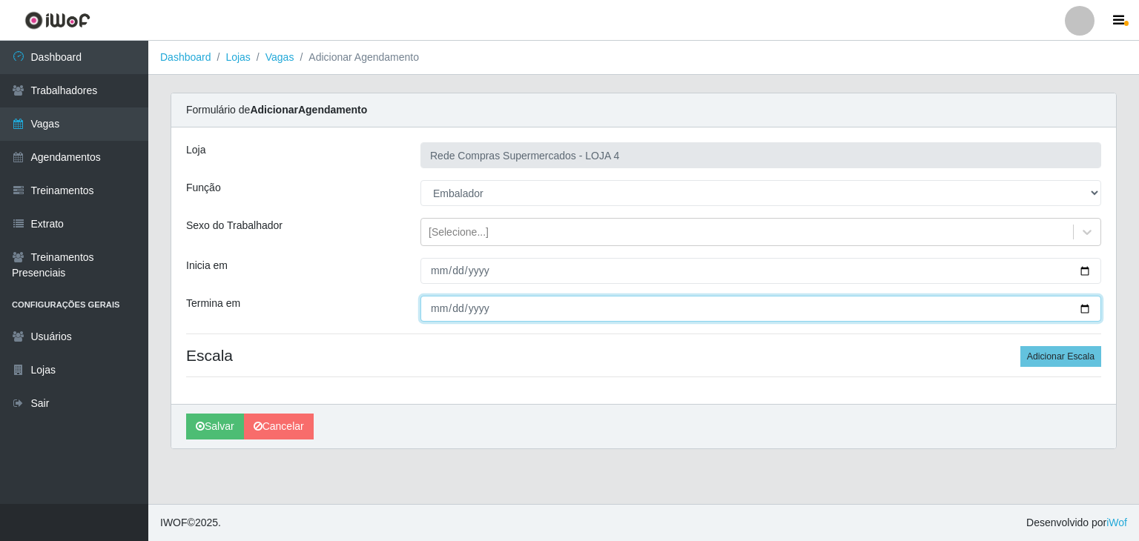
click at [1086, 308] on input "Termina em" at bounding box center [760, 309] width 681 height 26
type input "2025-09-27"
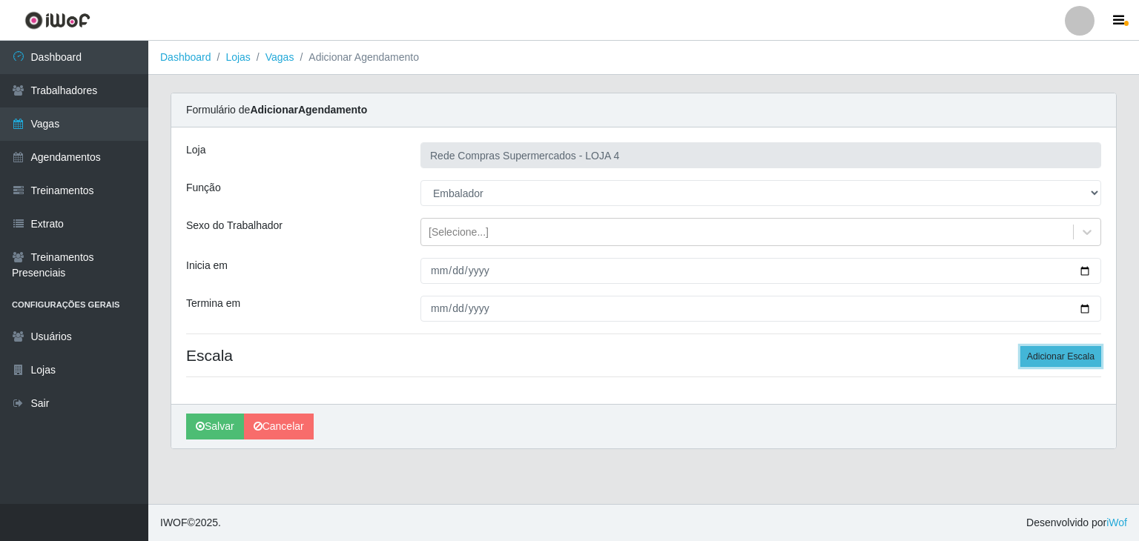
click at [1046, 354] on button "Adicionar Escala" at bounding box center [1060, 356] width 81 height 21
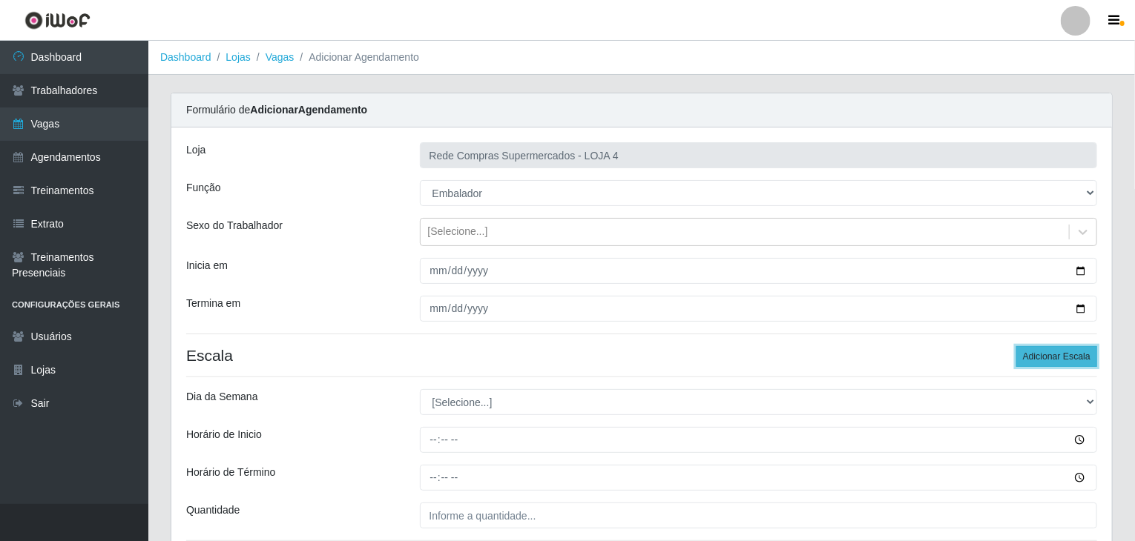
click at [1046, 354] on button "Adicionar Escala" at bounding box center [1056, 356] width 81 height 21
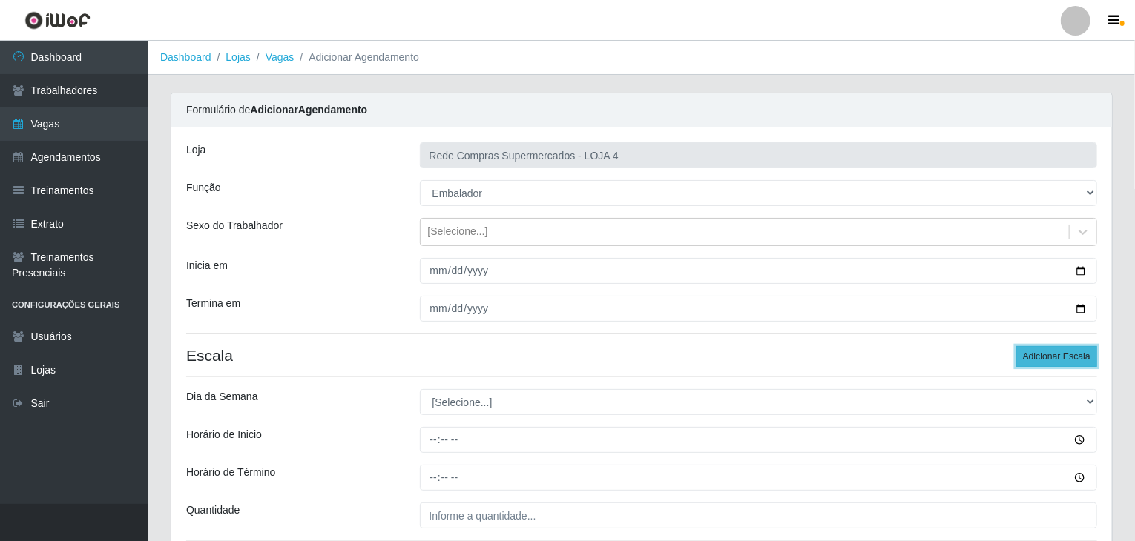
click at [1046, 354] on button "Adicionar Escala" at bounding box center [1056, 356] width 81 height 21
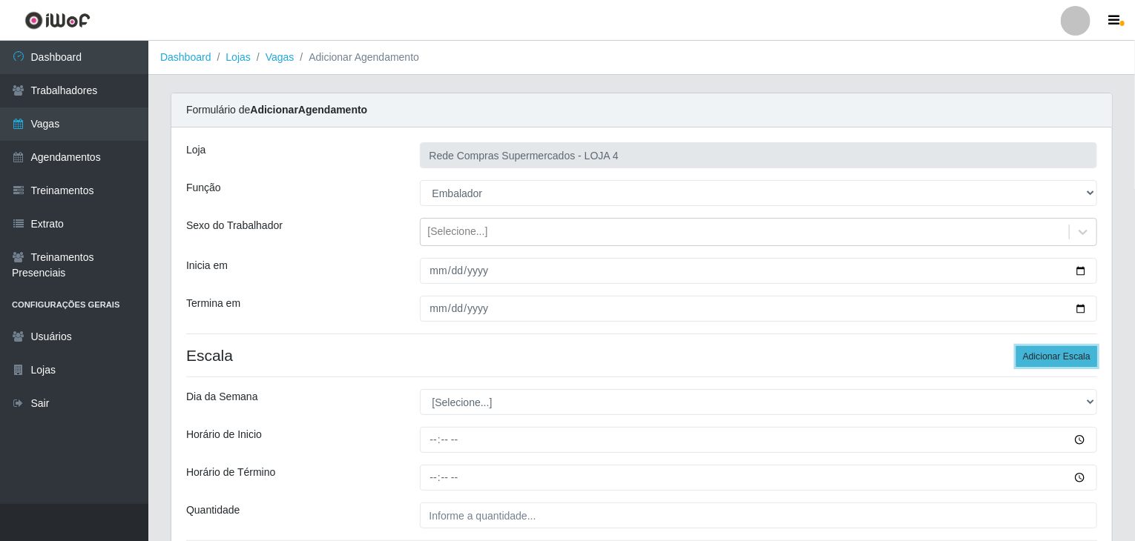
click at [1046, 354] on button "Adicionar Escala" at bounding box center [1056, 356] width 81 height 21
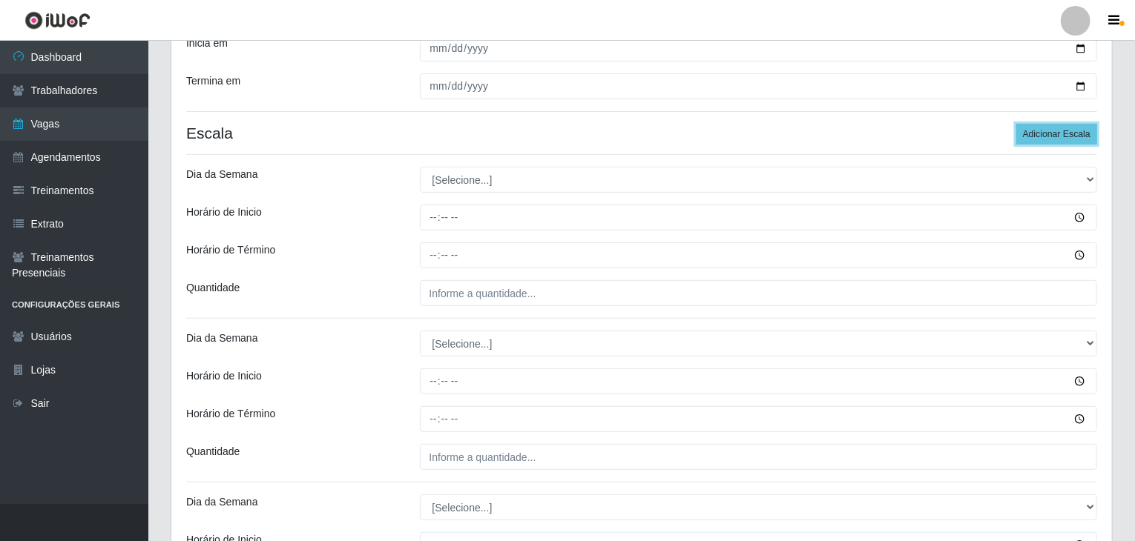
scroll to position [297, 0]
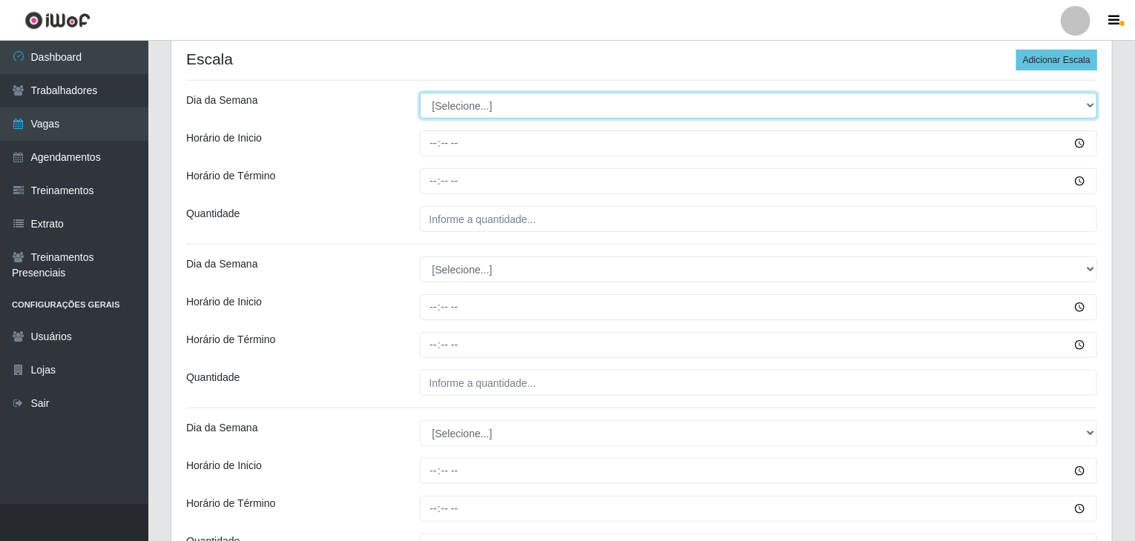
click at [498, 96] on select "[Selecione...] Segunda Terça Quarta Quinta Sexta Sábado Domingo" at bounding box center [759, 106] width 678 height 26
select select "1"
click at [420, 93] on select "[Selecione...] Segunda Terça Quarta Quinta Sexta Sábado Domingo" at bounding box center [759, 106] width 678 height 26
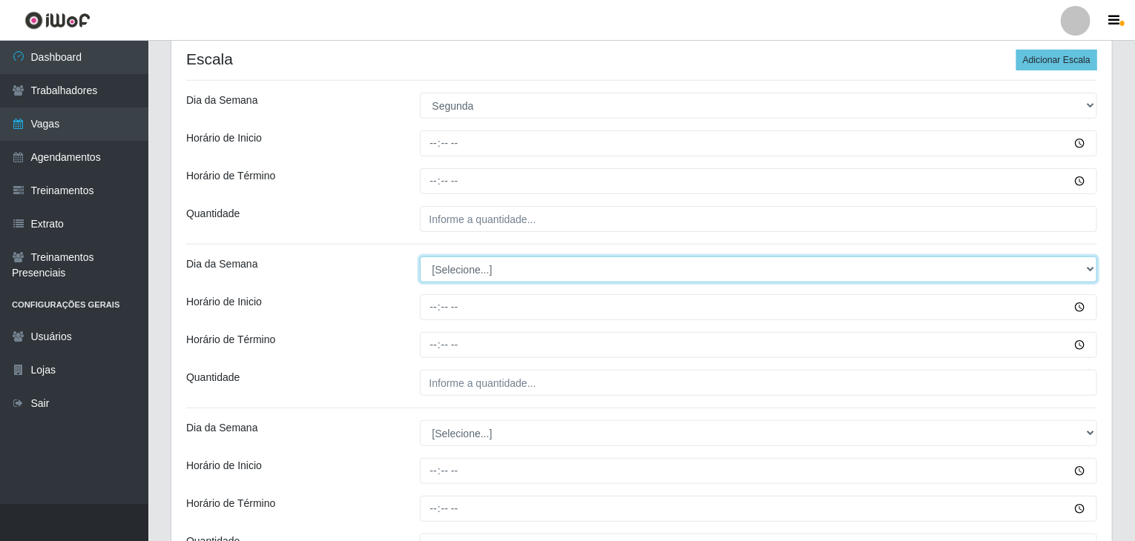
click at [486, 262] on select "[Selecione...] Segunda Terça Quarta Quinta Sexta Sábado Domingo" at bounding box center [759, 270] width 678 height 26
select select "1"
click at [420, 257] on select "[Selecione...] Segunda Terça Quarta Quinta Sexta Sábado Domingo" at bounding box center [759, 270] width 678 height 26
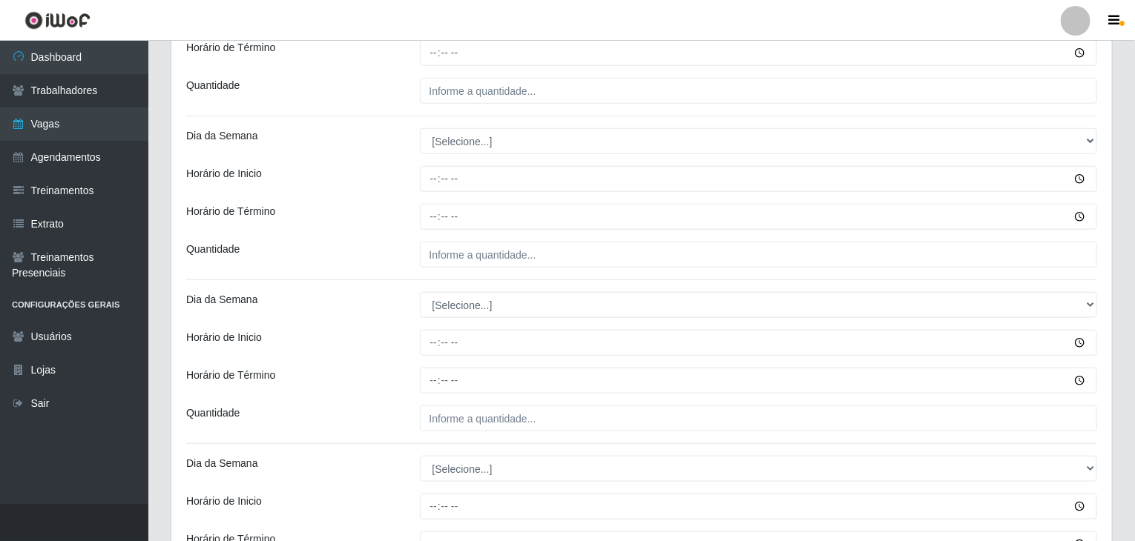
scroll to position [593, 0]
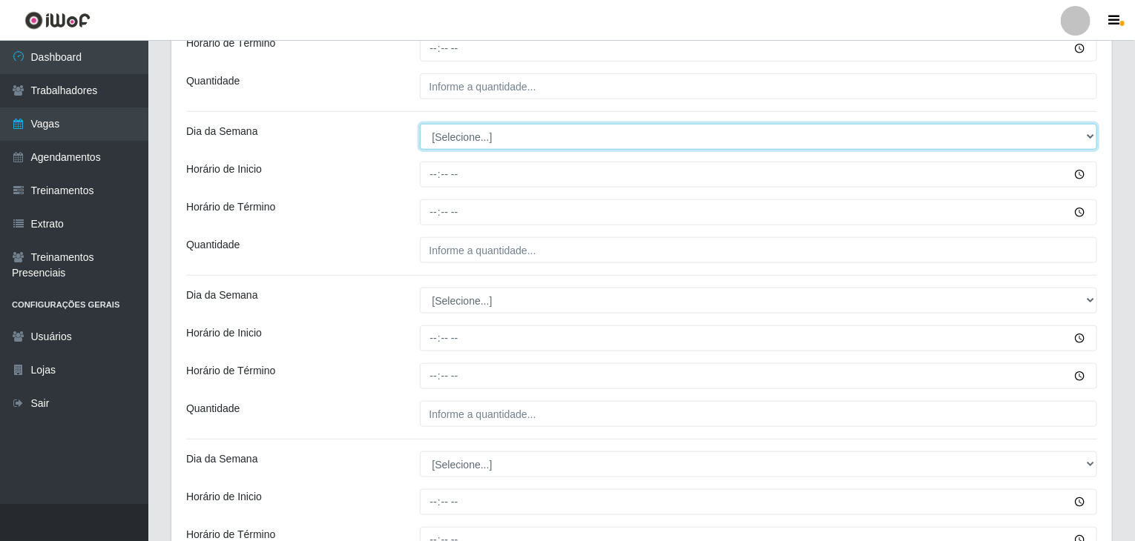
click at [450, 143] on select "[Selecione...] Segunda Terça Quarta Quinta Sexta Sábado Domingo" at bounding box center [759, 137] width 678 height 26
select select "2"
click at [420, 124] on select "[Selecione...] Segunda Terça Quarta Quinta Sexta Sábado Domingo" at bounding box center [759, 137] width 678 height 26
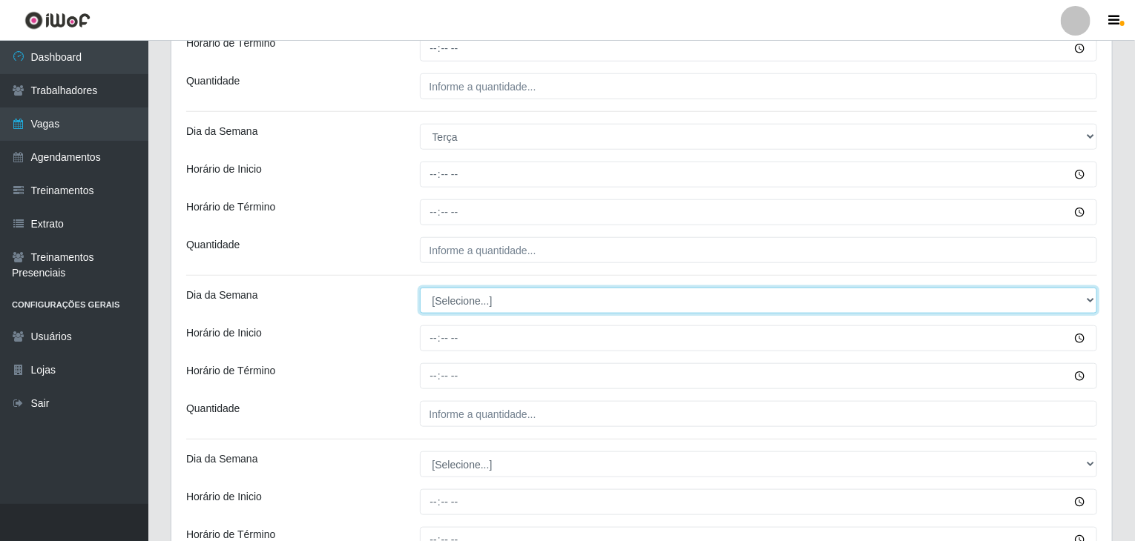
click at [478, 308] on select "[Selecione...] Segunda Terça Quarta Quinta Sexta Sábado Domingo" at bounding box center [759, 301] width 678 height 26
select select "2"
click at [420, 288] on select "[Selecione...] Segunda Terça Quarta Quinta Sexta Sábado Domingo" at bounding box center [759, 301] width 678 height 26
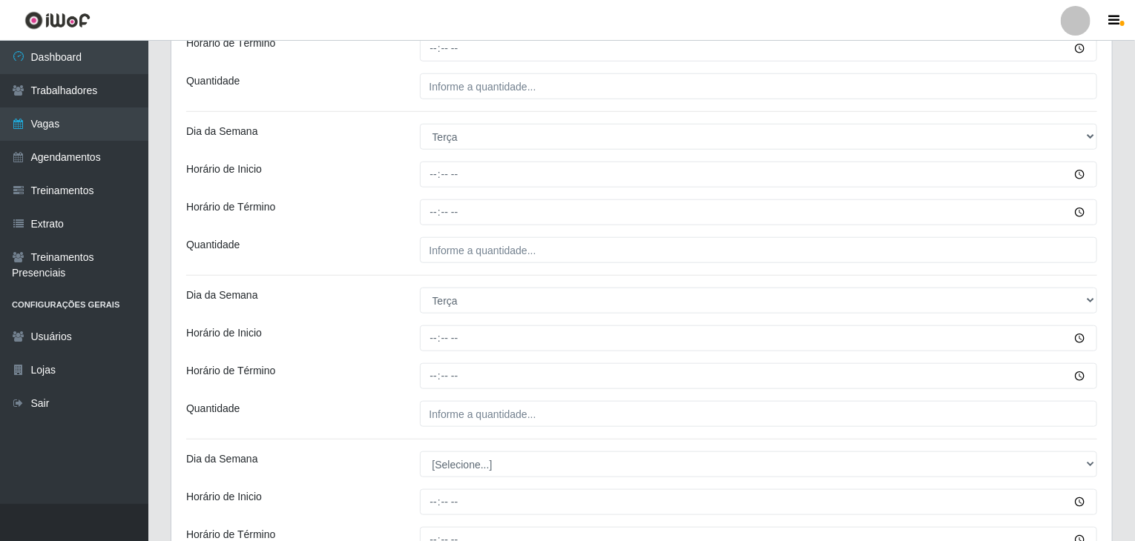
click at [397, 308] on div "Dia da Semana" at bounding box center [292, 301] width 234 height 26
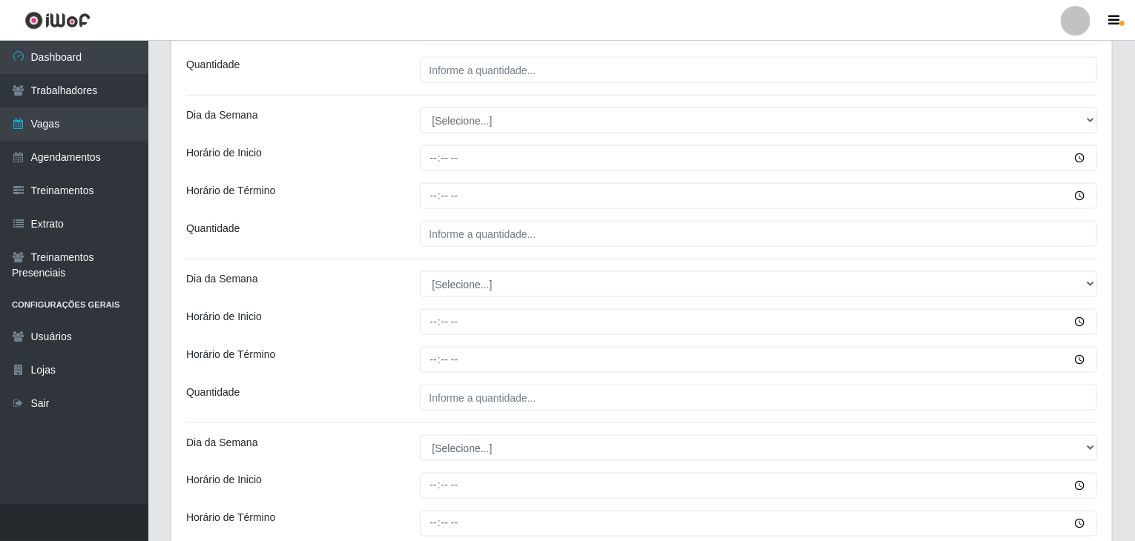
scroll to position [964, 0]
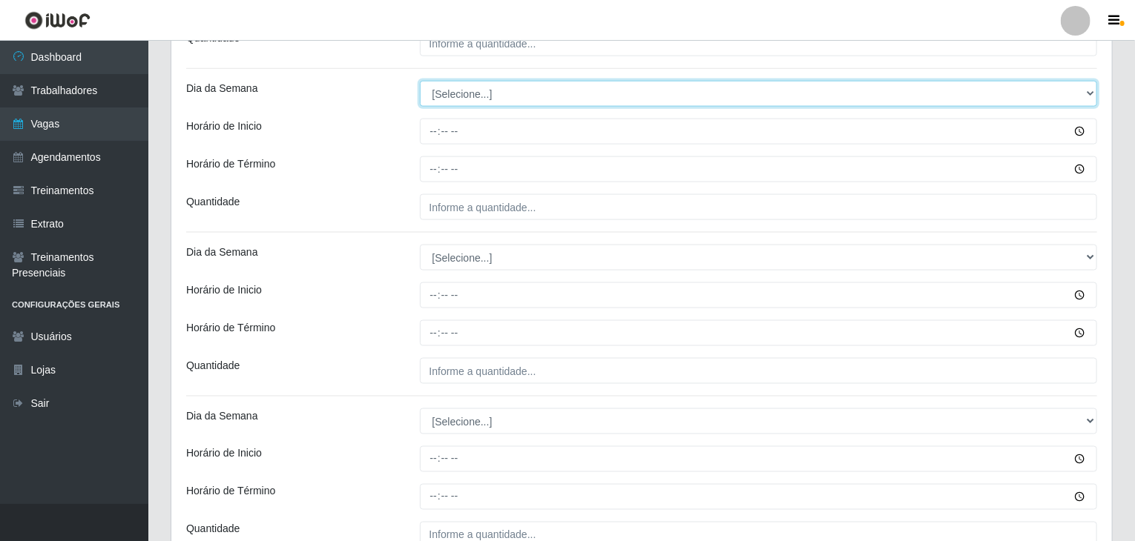
click at [456, 93] on select "[Selecione...] Segunda Terça Quarta Quinta Sexta Sábado Domingo" at bounding box center [759, 94] width 678 height 26
select select "3"
click at [420, 81] on select "[Selecione...] Segunda Terça Quarta Quinta Sexta Sábado Domingo" at bounding box center [759, 94] width 678 height 26
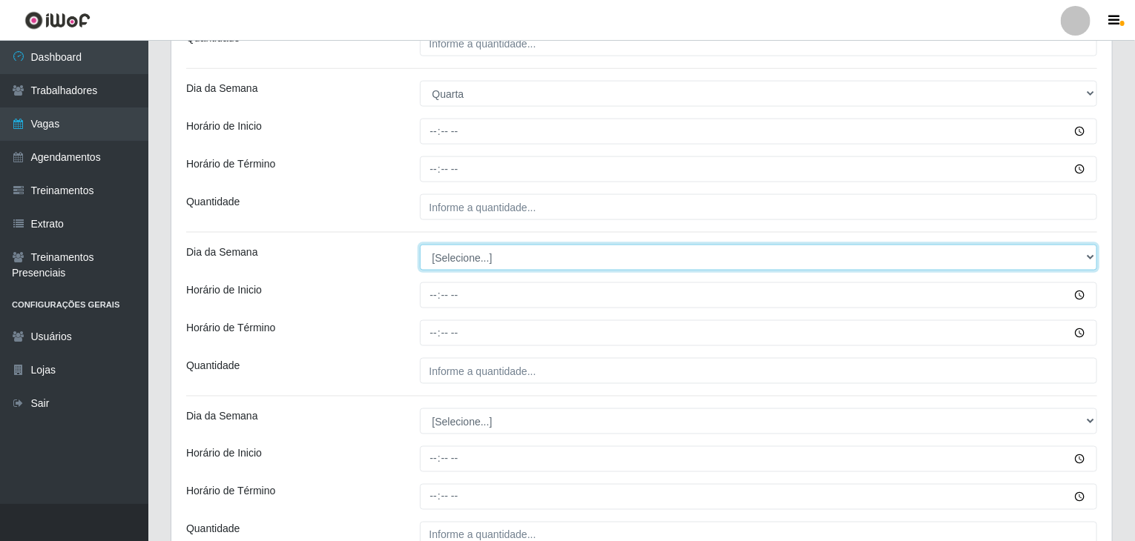
click at [470, 261] on select "[Selecione...] Segunda Terça Quarta Quinta Sexta Sábado Domingo" at bounding box center [759, 258] width 678 height 26
select select "3"
click at [420, 245] on select "[Selecione...] Segunda Terça Quarta Quinta Sexta Sábado Domingo" at bounding box center [759, 258] width 678 height 26
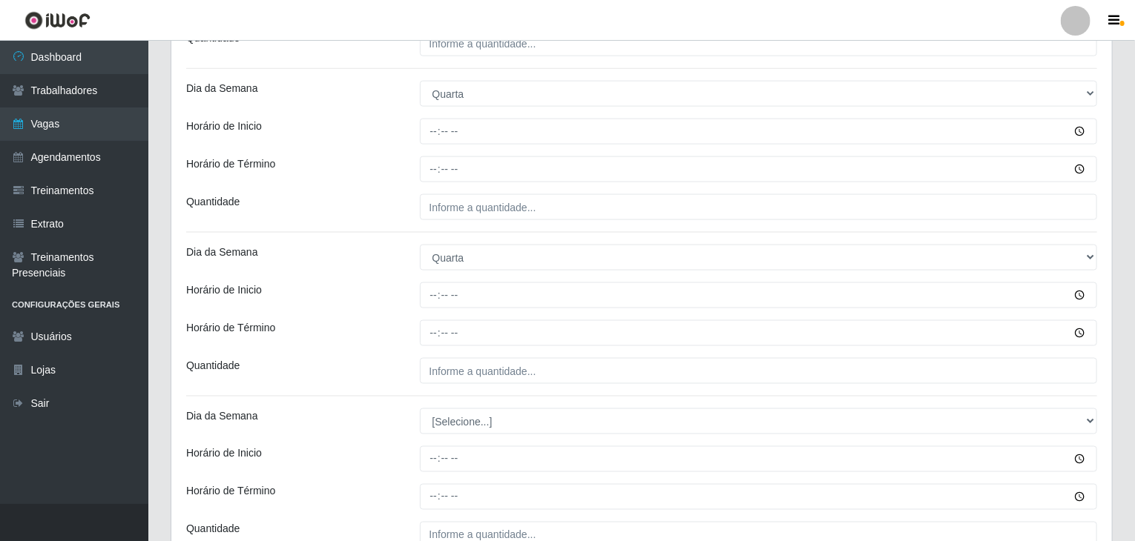
click at [399, 309] on div "Loja Rede Compras Supermercados - LOJA 4 Função [Selecione...] ASG ASG + ASG ++…" at bounding box center [641, 285] width 940 height 2243
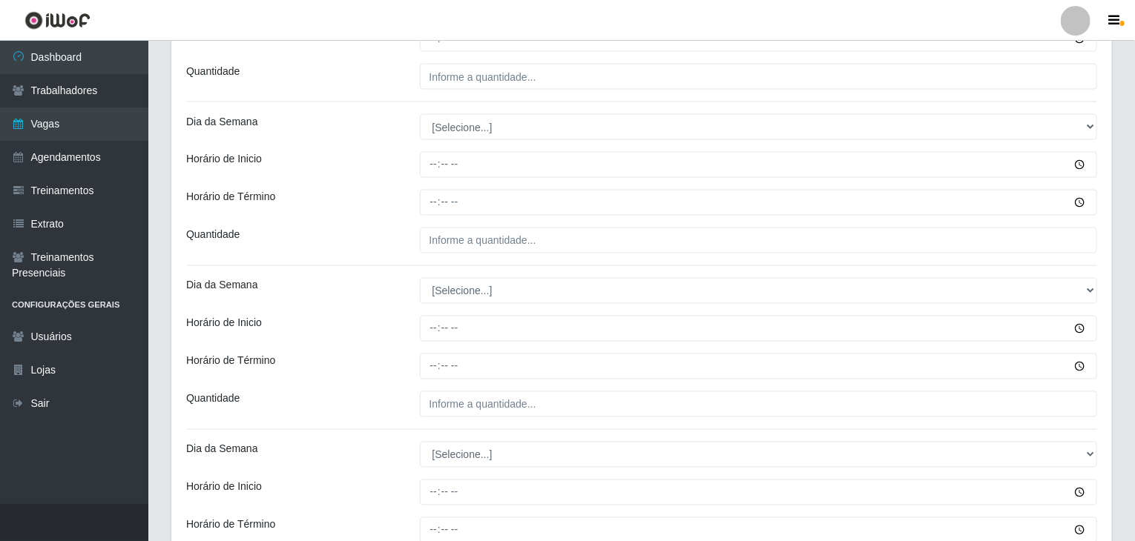
scroll to position [1261, 0]
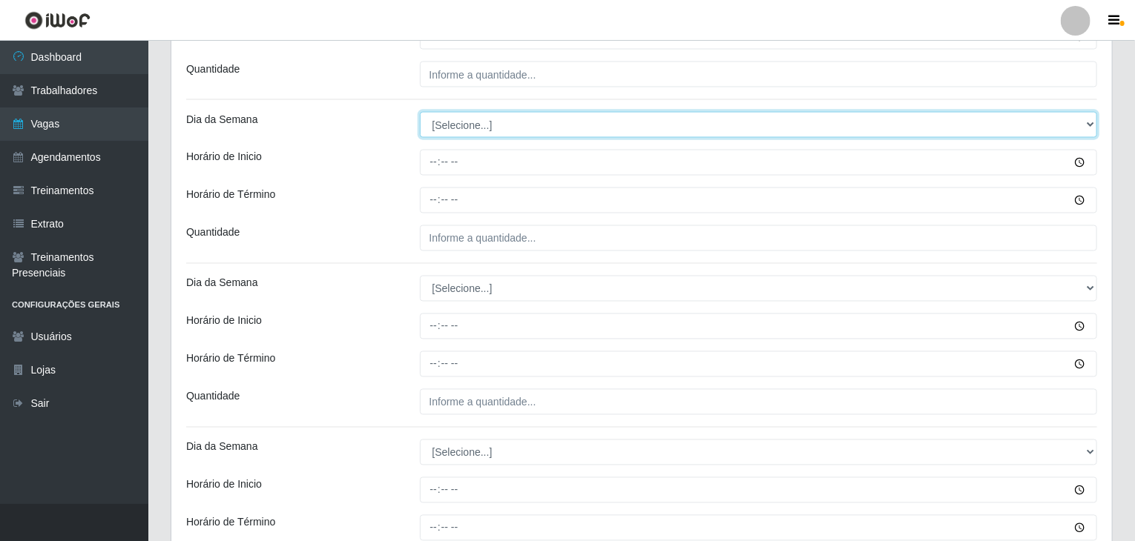
click at [463, 122] on select "[Selecione...] Segunda Terça Quarta Quinta Sexta Sábado Domingo" at bounding box center [759, 125] width 678 height 26
select select "4"
click at [420, 112] on select "[Selecione...] Segunda Terça Quarta Quinta Sexta Sábado Domingo" at bounding box center [759, 125] width 678 height 26
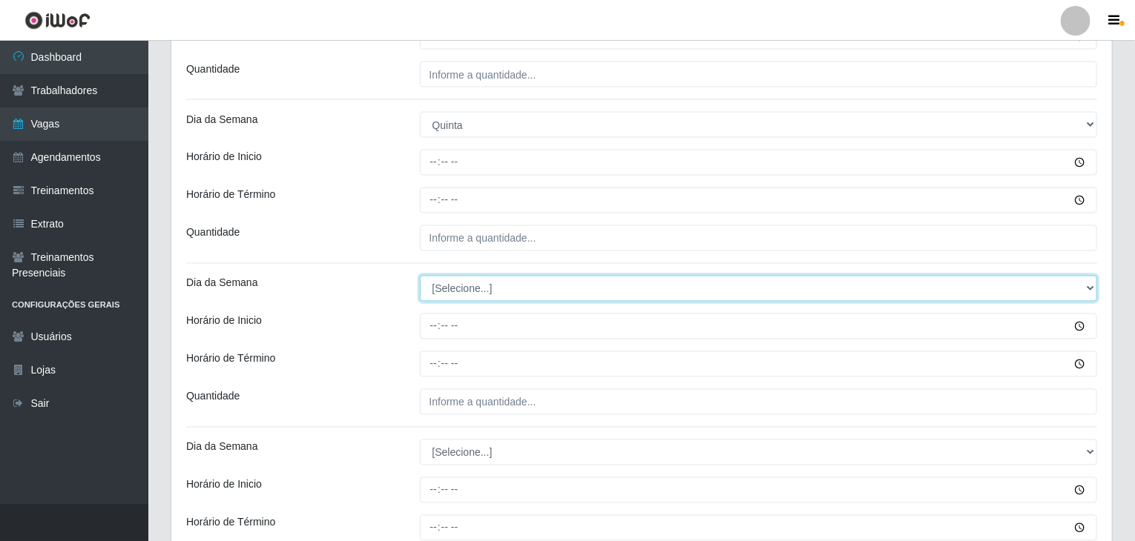
click at [463, 283] on select "[Selecione...] Segunda Terça Quarta Quinta Sexta Sábado Domingo" at bounding box center [759, 289] width 678 height 26
select select "4"
click at [420, 276] on select "[Selecione...] Segunda Terça Quarta Quinta Sexta Sábado Domingo" at bounding box center [759, 289] width 678 height 26
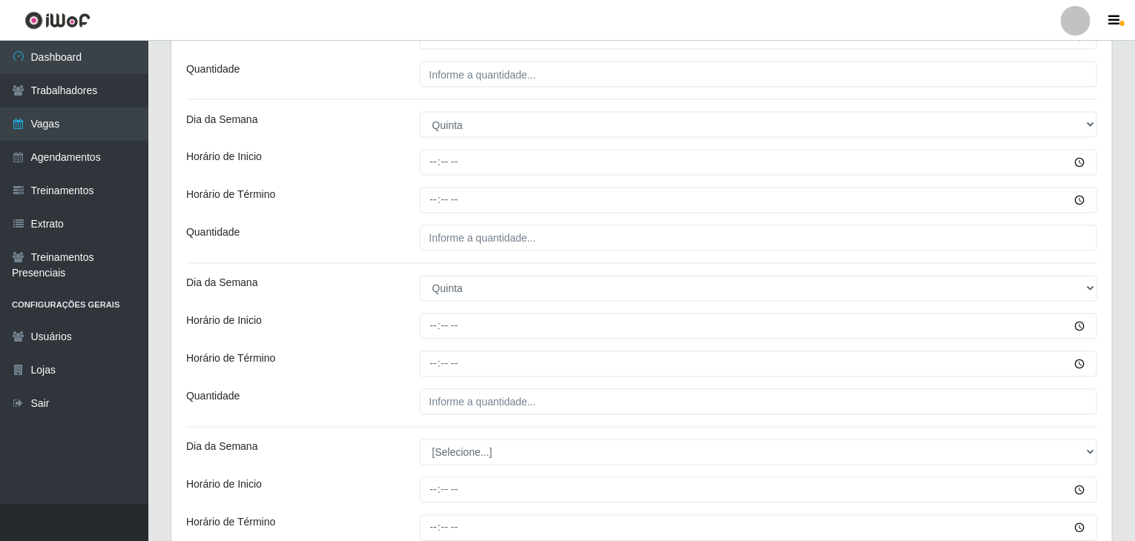
click at [389, 330] on div "Horário de Inicio" at bounding box center [292, 327] width 234 height 26
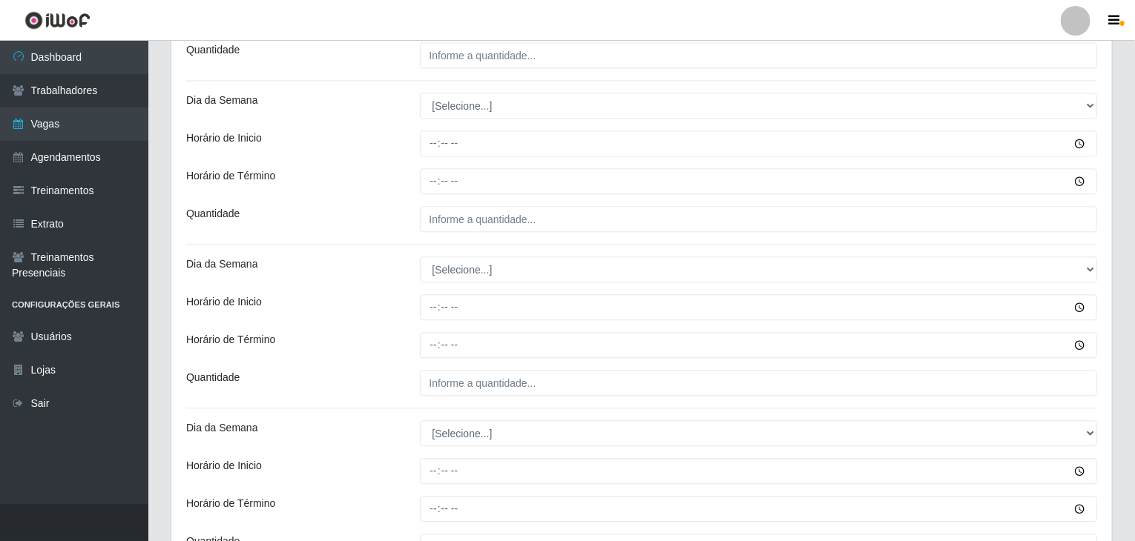
scroll to position [1631, 0]
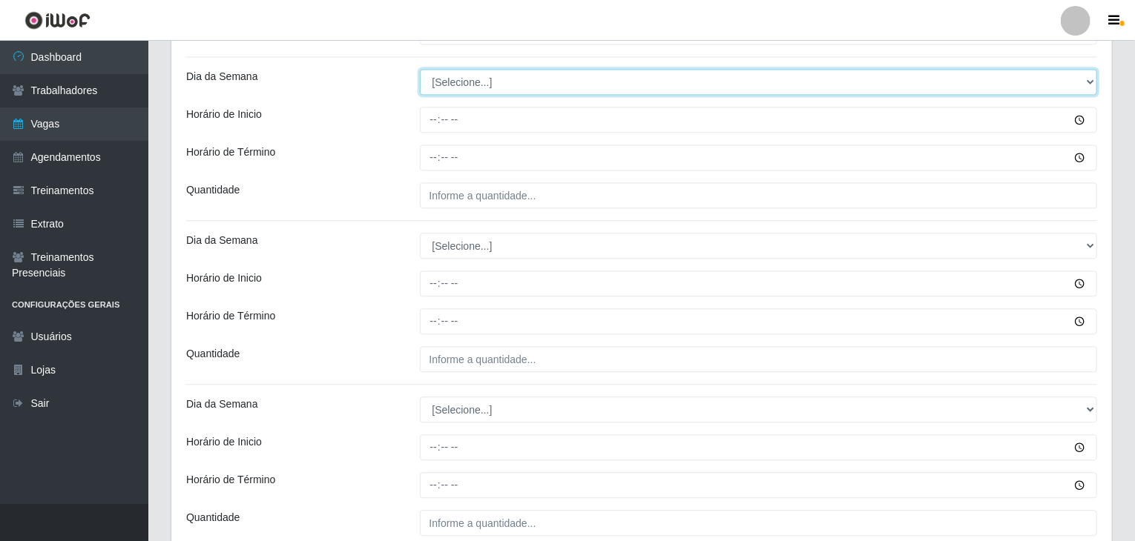
click at [448, 84] on select "[Selecione...] Segunda Terça Quarta Quinta Sexta Sábado Domingo" at bounding box center [759, 82] width 678 height 26
select select "5"
click at [420, 69] on select "[Selecione...] Segunda Terça Quarta Quinta Sexta Sábado Domingo" at bounding box center [759, 82] width 678 height 26
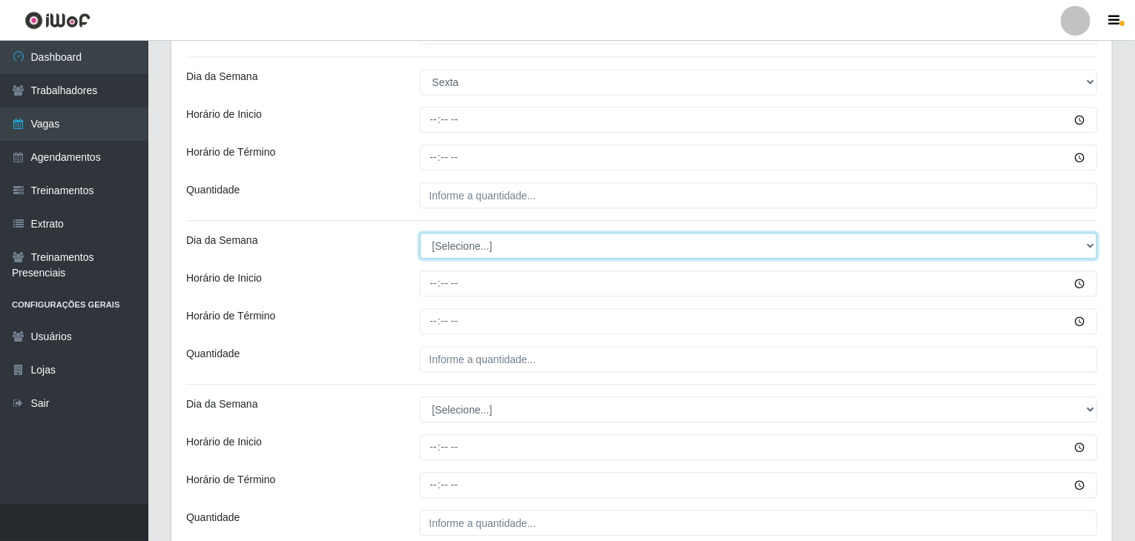
click at [463, 237] on select "[Selecione...] Segunda Terça Quarta Quinta Sexta Sábado Domingo" at bounding box center [759, 246] width 678 height 26
select select "5"
click at [420, 233] on select "[Selecione...] Segunda Terça Quarta Quinta Sexta Sábado Domingo" at bounding box center [759, 246] width 678 height 26
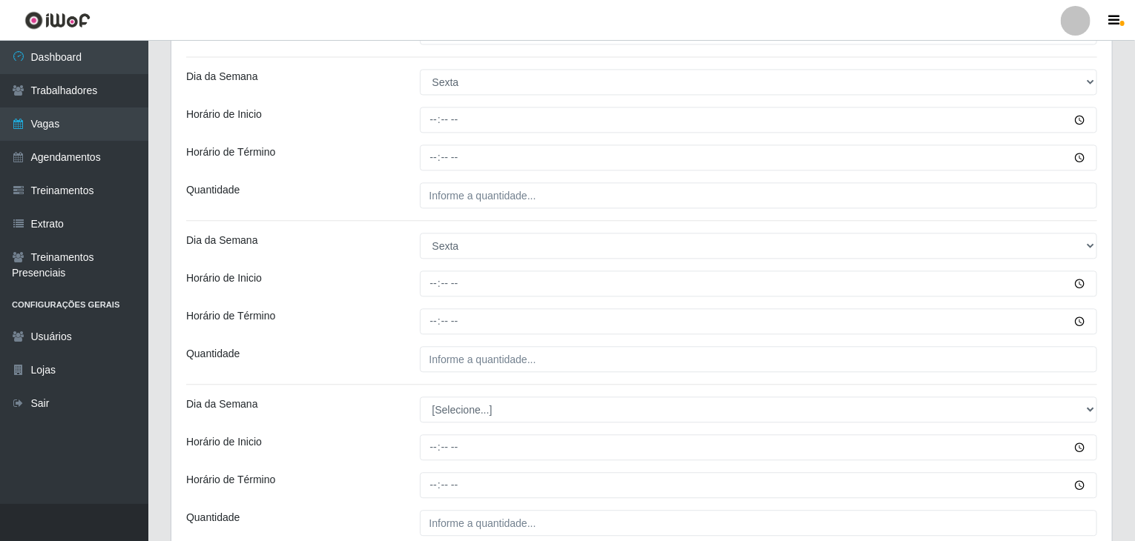
click at [386, 312] on div "Horário de Término" at bounding box center [292, 321] width 234 height 26
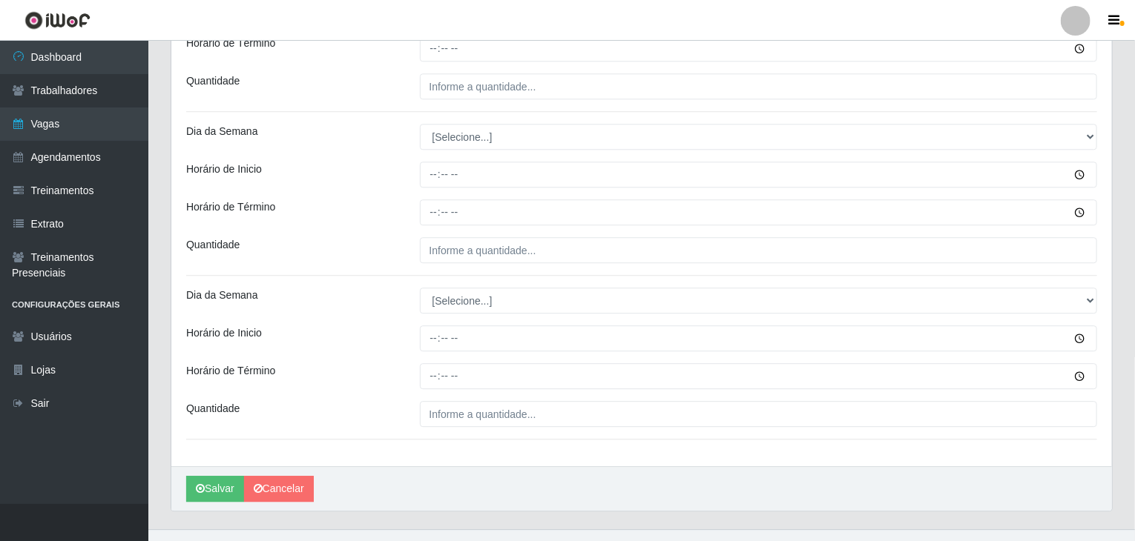
scroll to position [1927, 0]
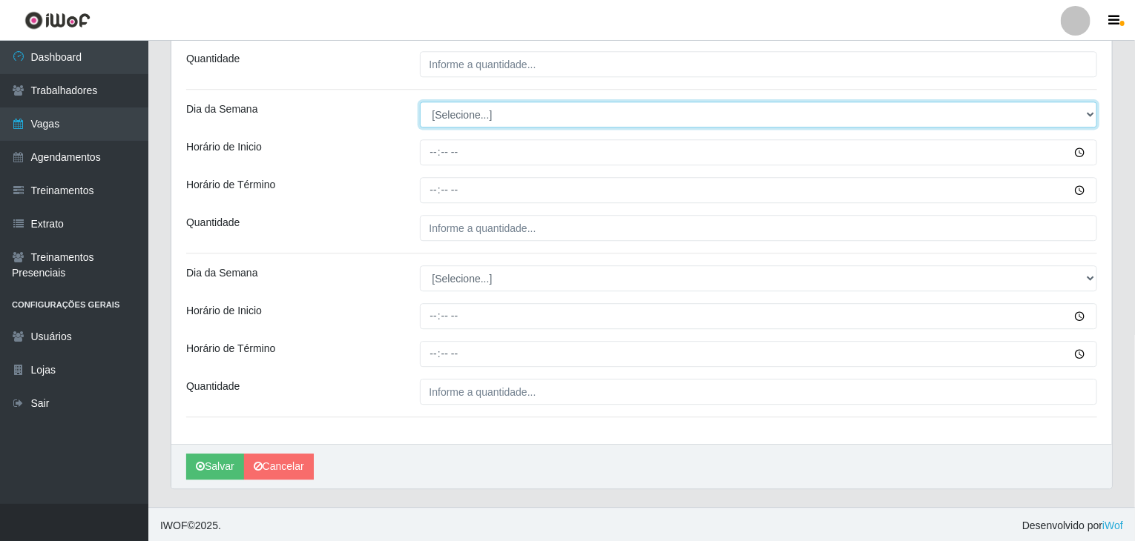
click at [449, 119] on select "[Selecione...] Segunda Terça Quarta Quinta Sexta Sábado Domingo" at bounding box center [759, 115] width 678 height 26
select select "6"
click at [420, 102] on select "[Selecione...] Segunda Terça Quarta Quinta Sexta Sábado Domingo" at bounding box center [759, 115] width 678 height 26
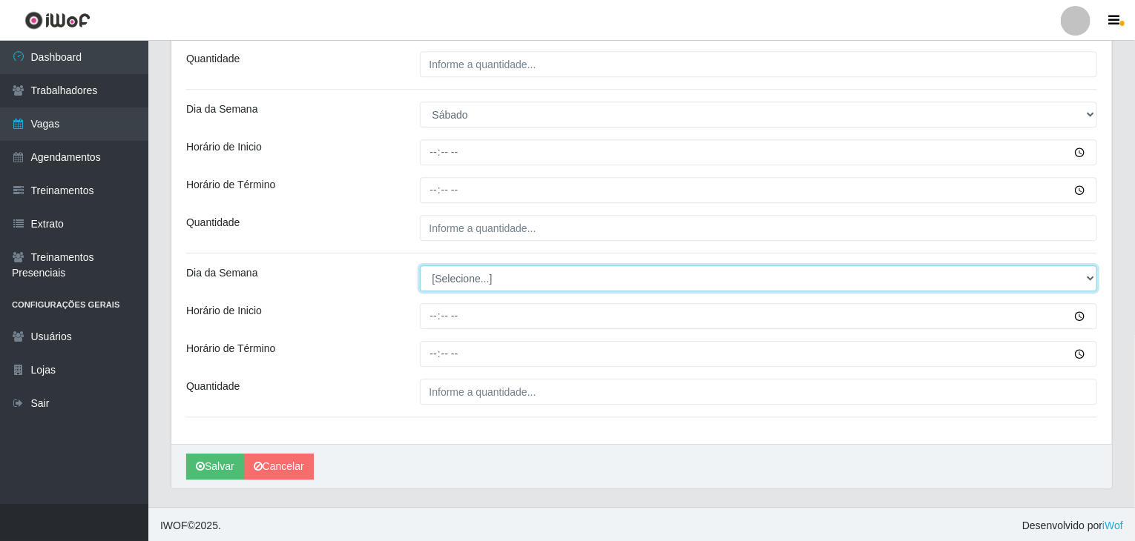
click at [468, 280] on select "[Selecione...] Segunda Terça Quarta Quinta Sexta Sábado Domingo" at bounding box center [759, 278] width 678 height 26
select select "6"
click at [420, 265] on select "[Selecione...] Segunda Terça Quarta Quinta Sexta Sábado Domingo" at bounding box center [759, 278] width 678 height 26
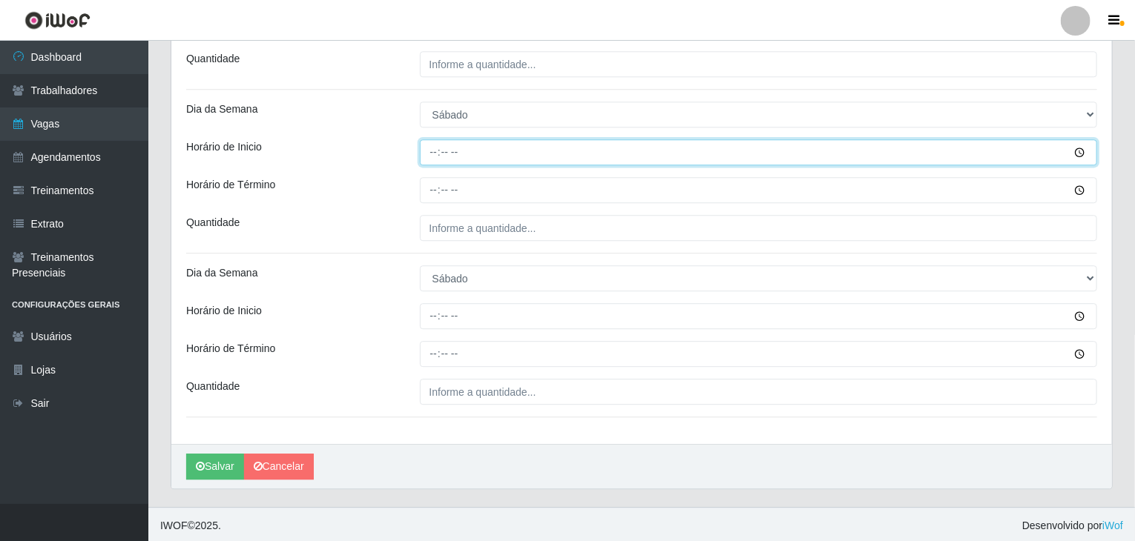
click at [435, 142] on input "Horário de Inicio" at bounding box center [759, 152] width 678 height 26
type input "09:00"
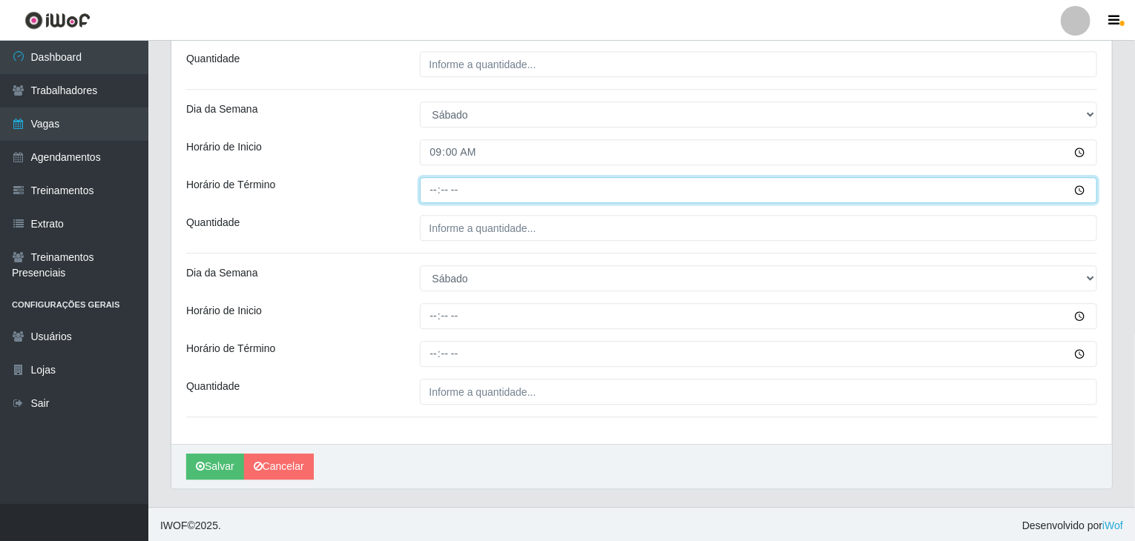
click at [435, 189] on input "Horário de Término" at bounding box center [759, 190] width 678 height 26
type input "13:00"
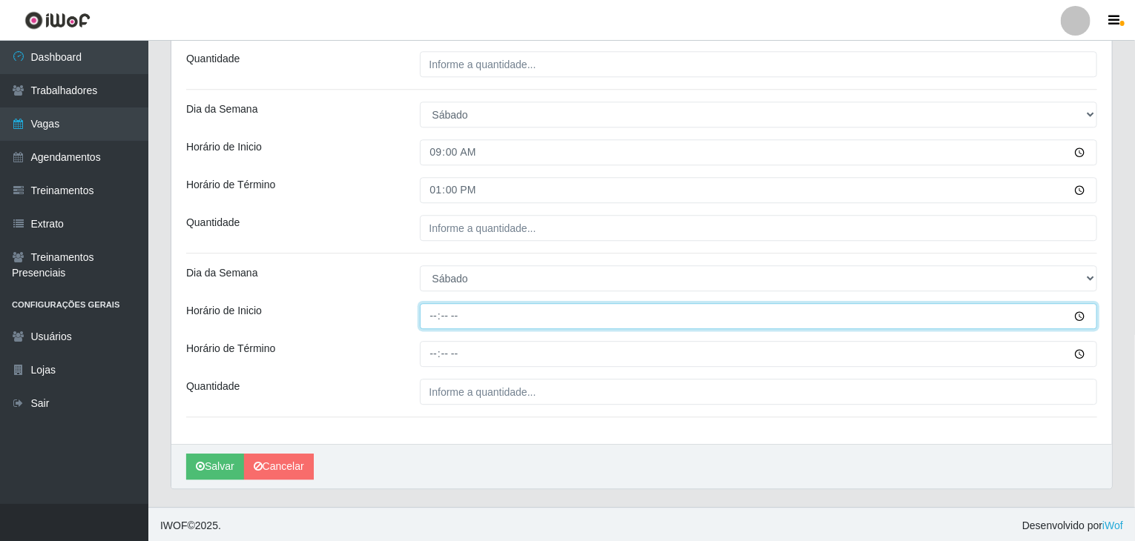
drag, startPoint x: 418, startPoint y: 308, endPoint x: 426, endPoint y: 312, distance: 9.3
click at [424, 311] on input "Horário de Inicio" at bounding box center [759, 316] width 678 height 26
type input "17:00"
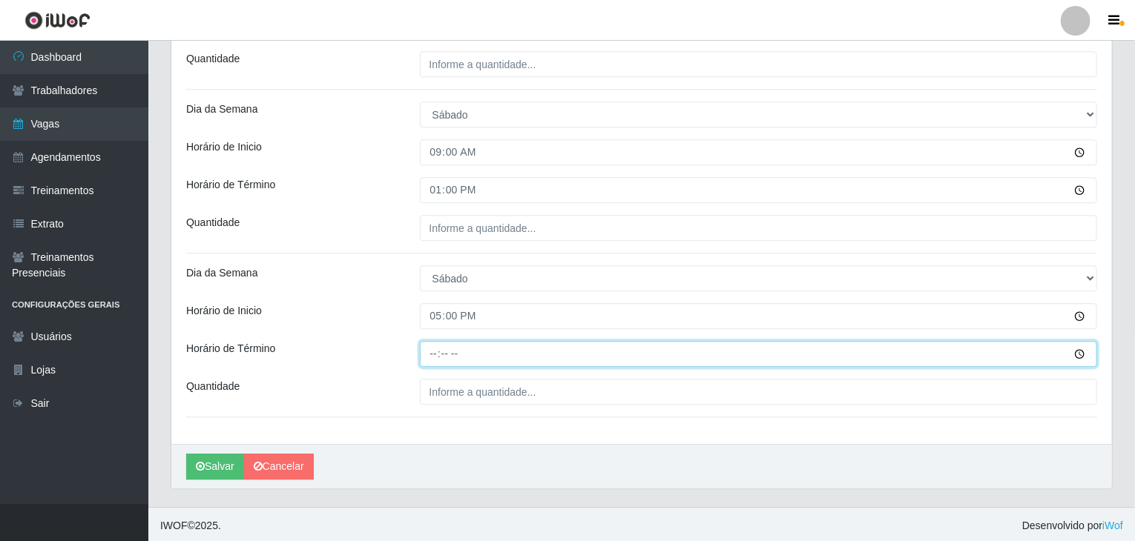
click at [432, 345] on input "Horário de Término" at bounding box center [759, 354] width 678 height 26
type input "21:00"
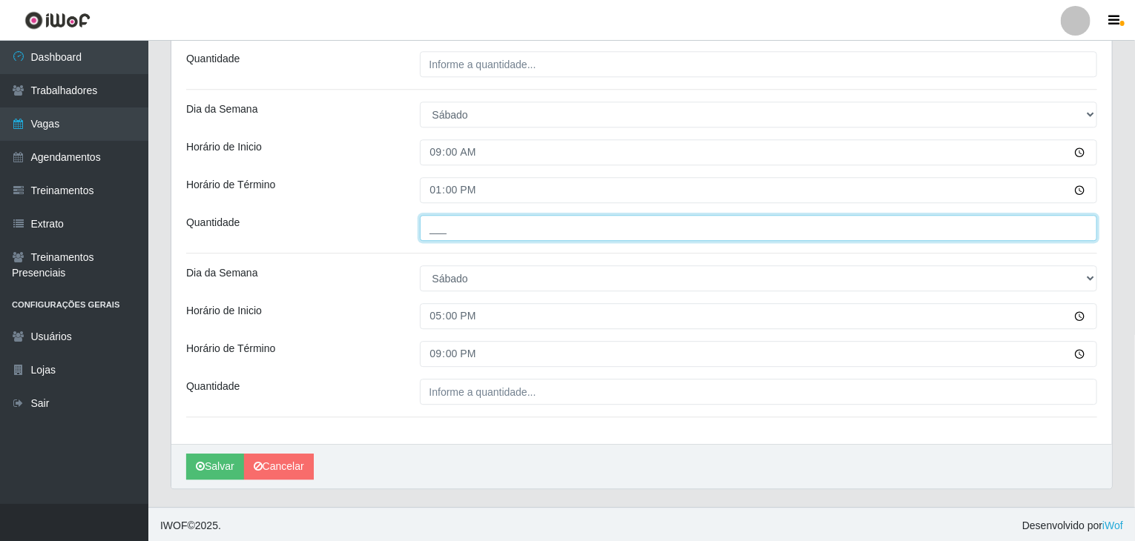
click at [598, 217] on input "___" at bounding box center [759, 228] width 678 height 26
type input "4__"
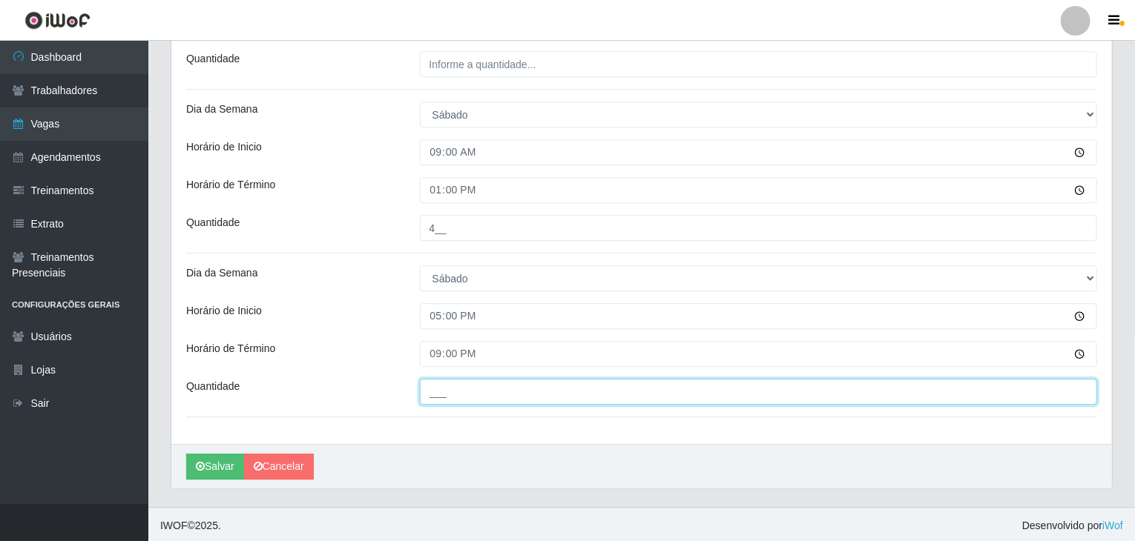
click at [590, 383] on input "___" at bounding box center [759, 392] width 678 height 26
type input "4__"
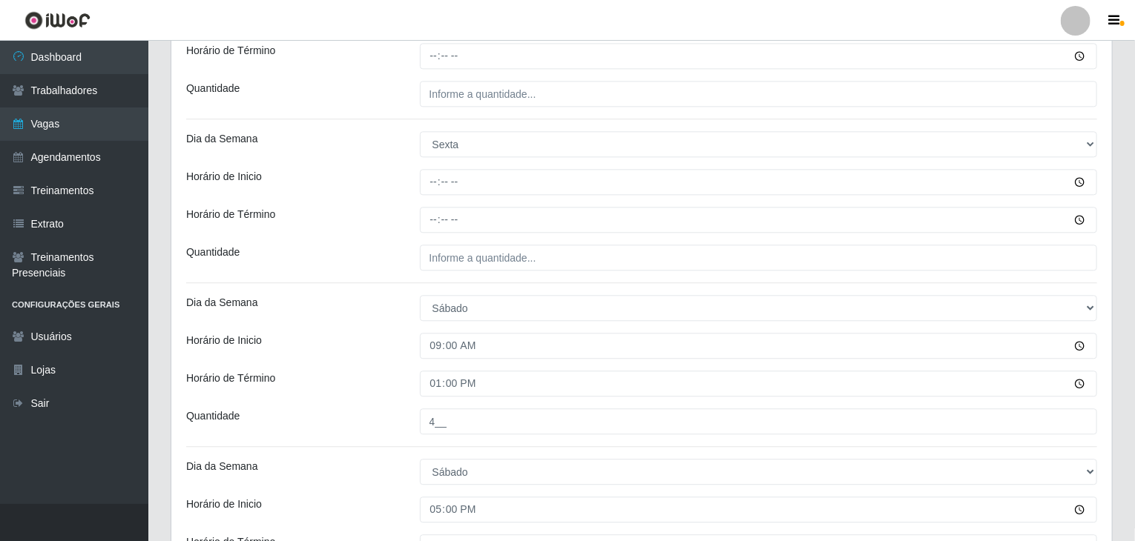
scroll to position [1704, 0]
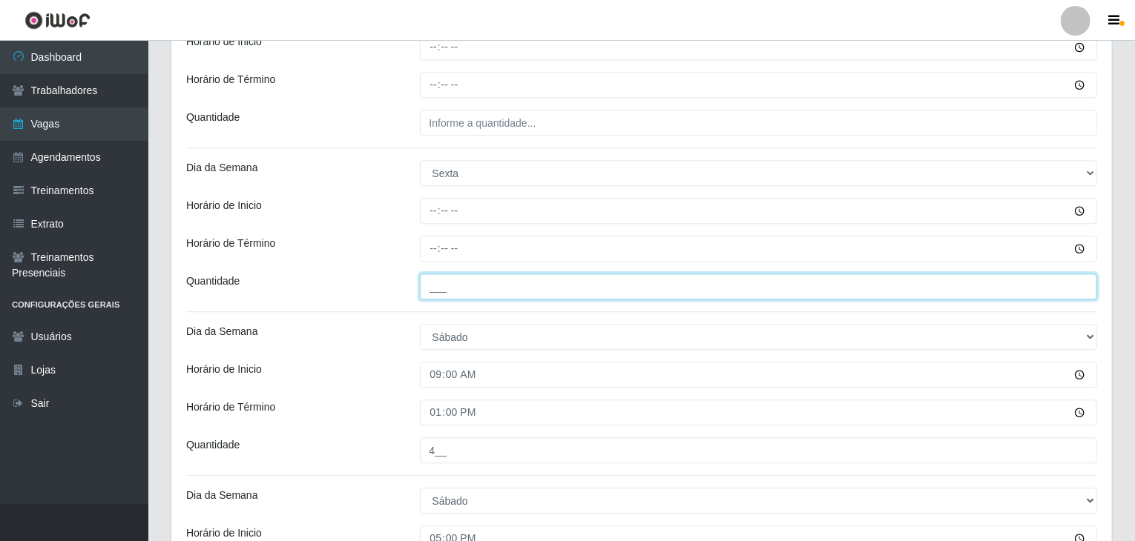
click at [463, 285] on input "___" at bounding box center [759, 287] width 678 height 26
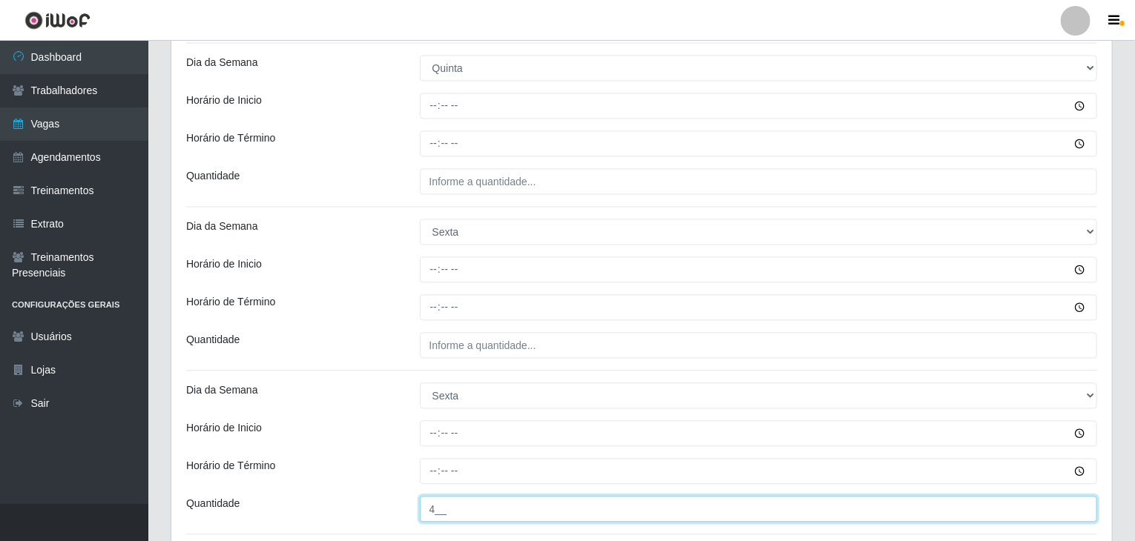
type input "4__"
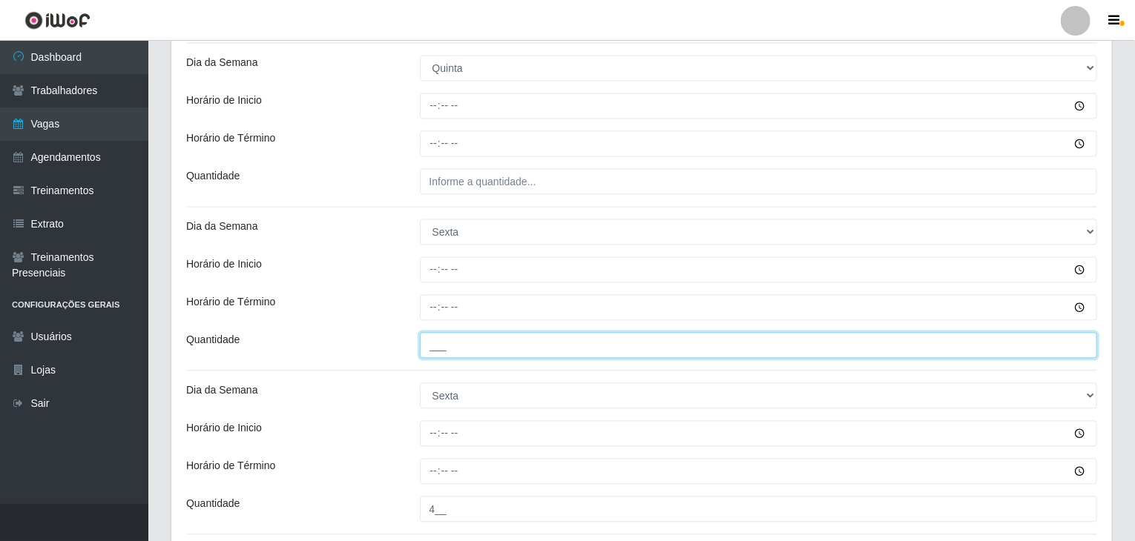
click at [468, 334] on input "___" at bounding box center [759, 345] width 678 height 26
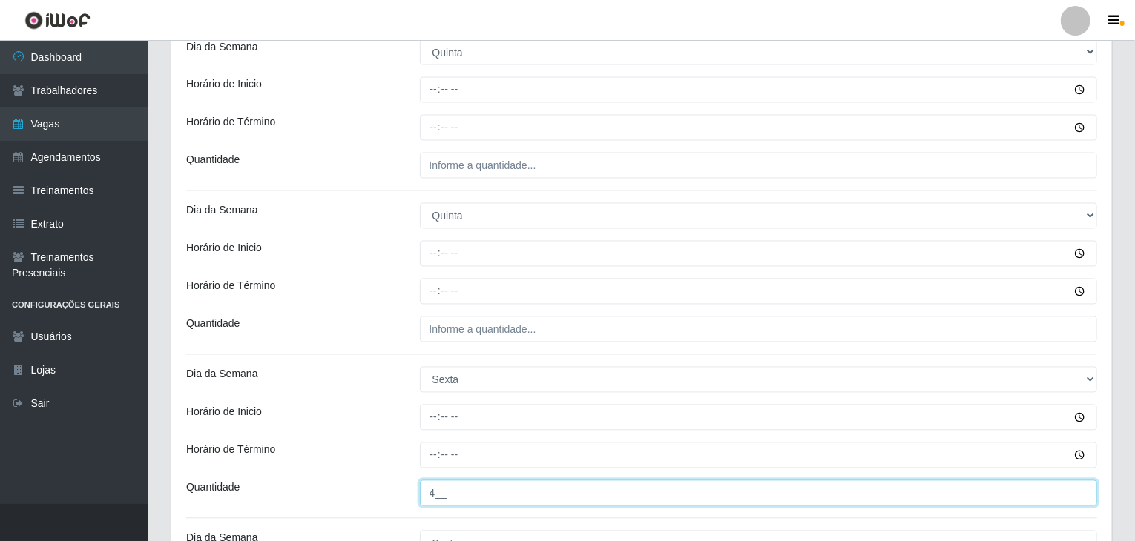
type input "4__"
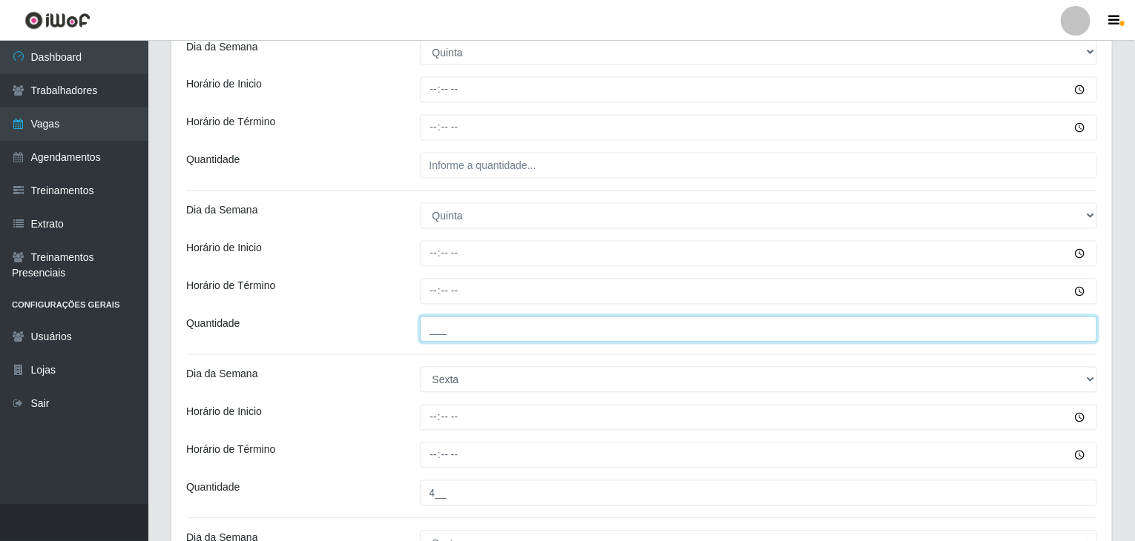
click at [487, 337] on input "___" at bounding box center [759, 330] width 678 height 26
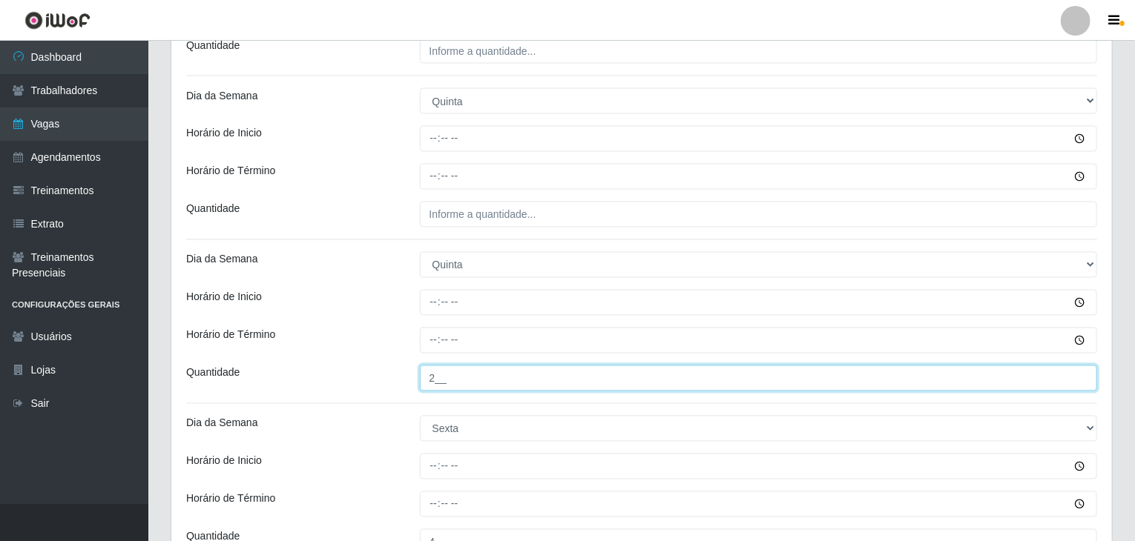
scroll to position [1259, 0]
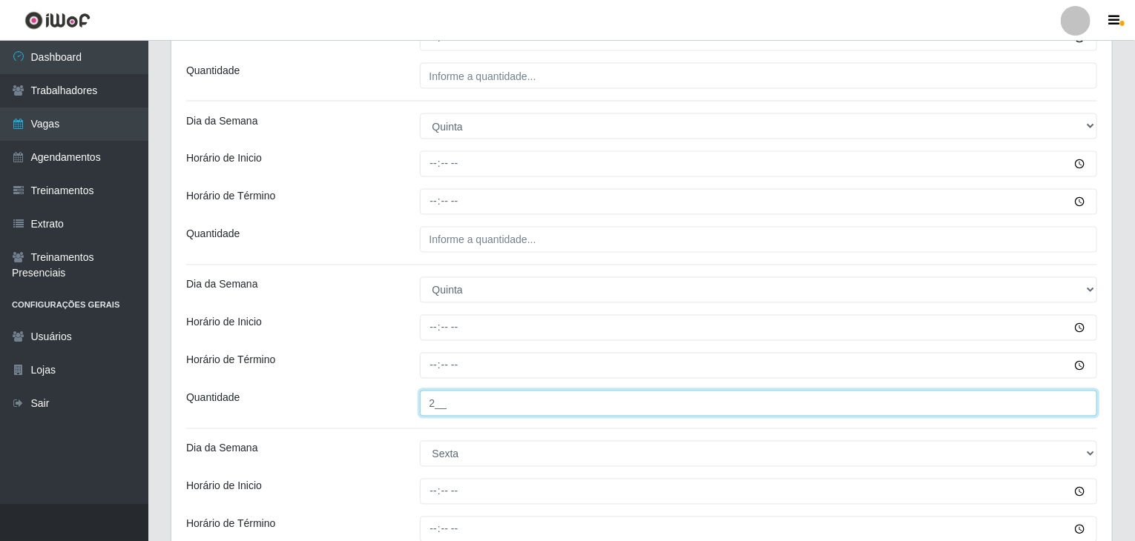
type input "2__"
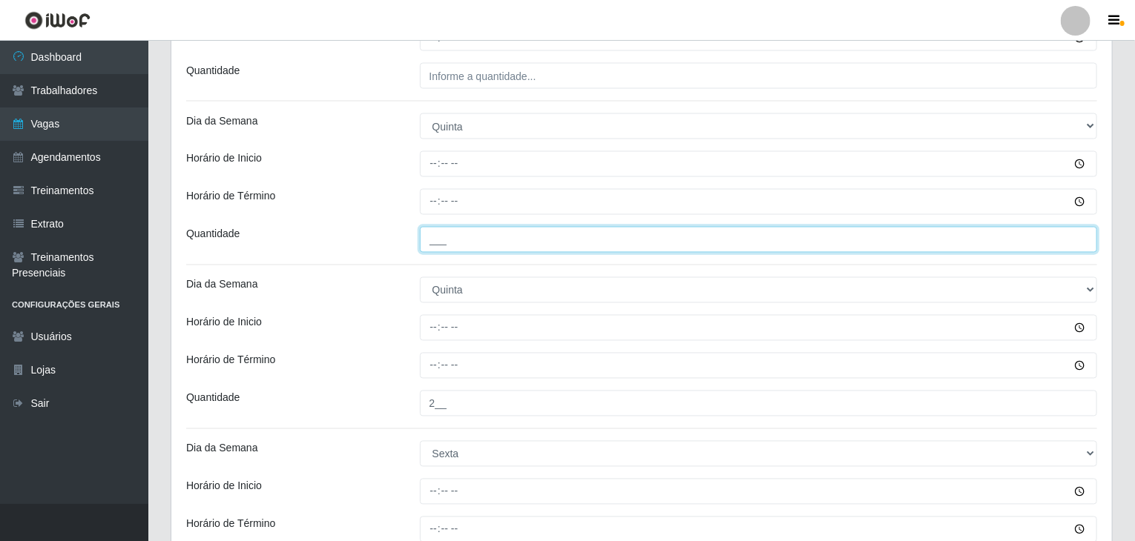
click at [473, 241] on input "___" at bounding box center [759, 240] width 678 height 26
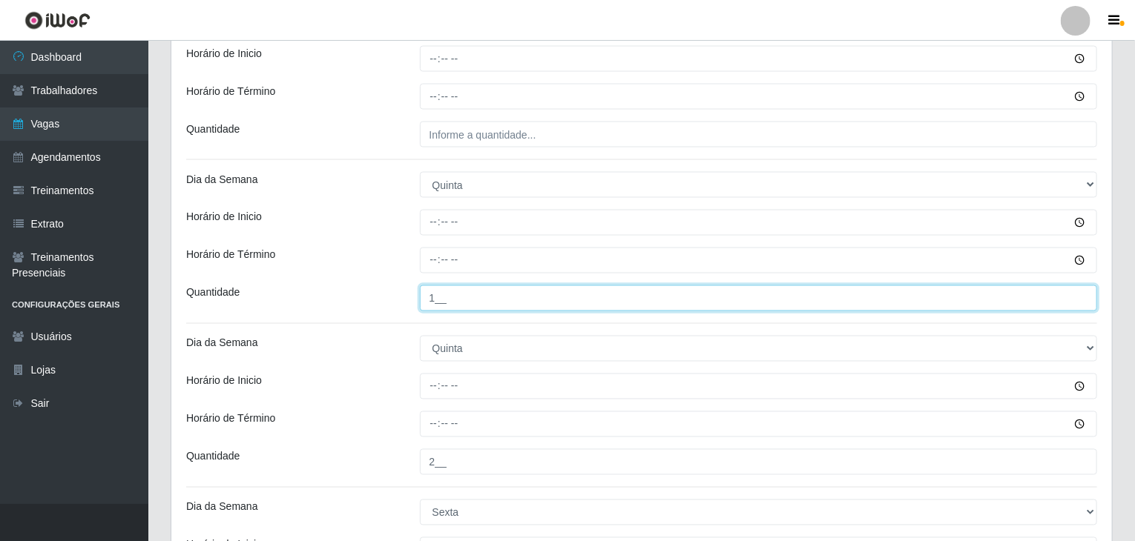
scroll to position [1111, 0]
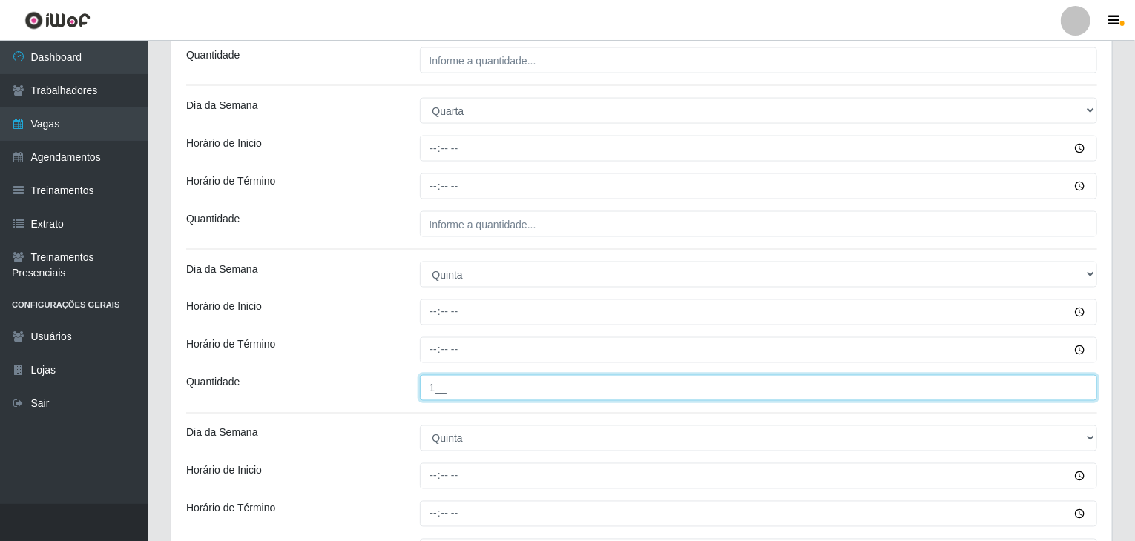
type input "1__"
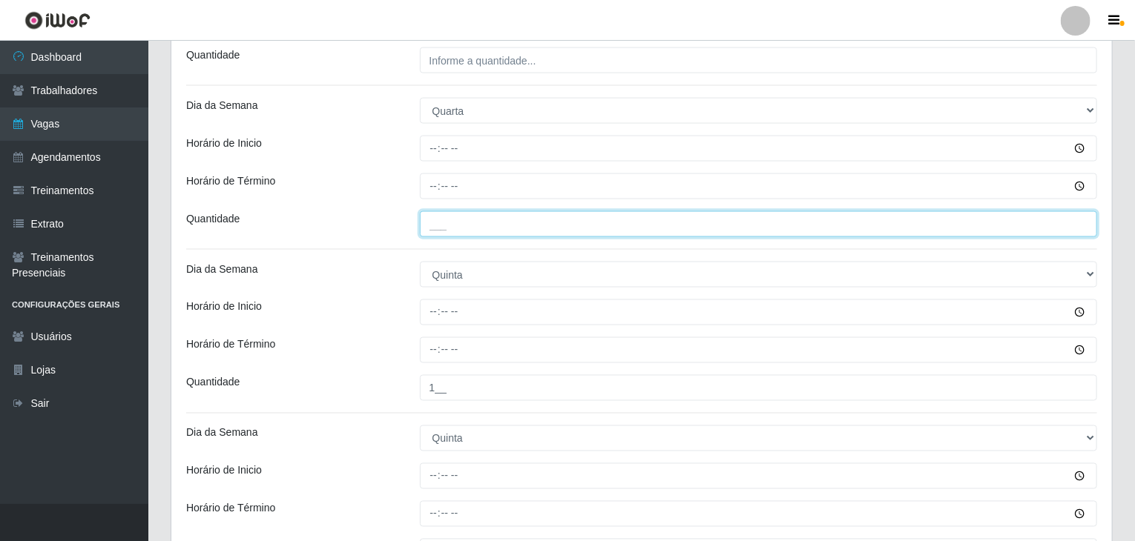
click at [478, 226] on input "___" at bounding box center [759, 224] width 678 height 26
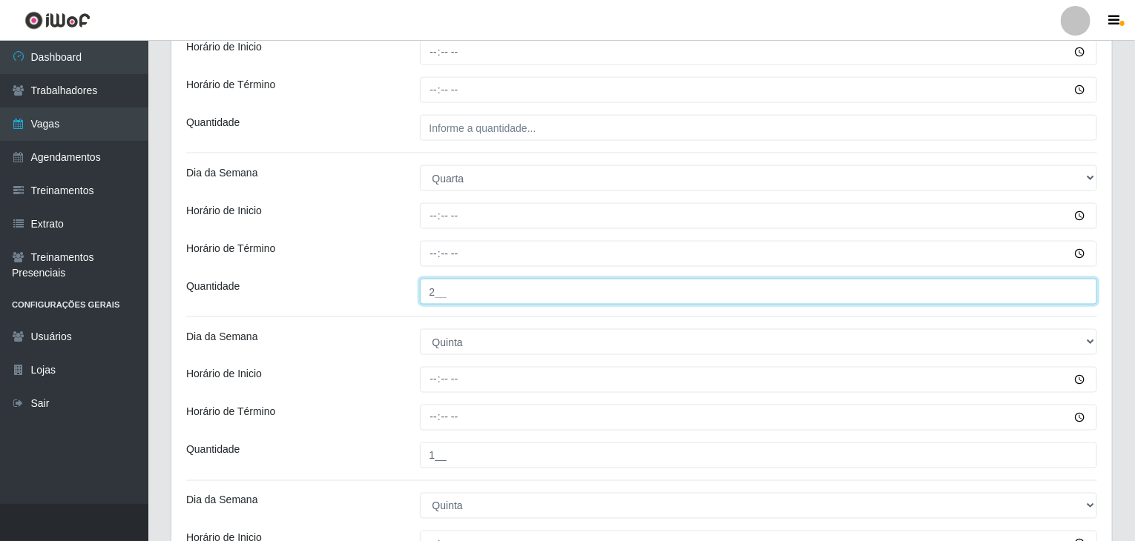
scroll to position [963, 0]
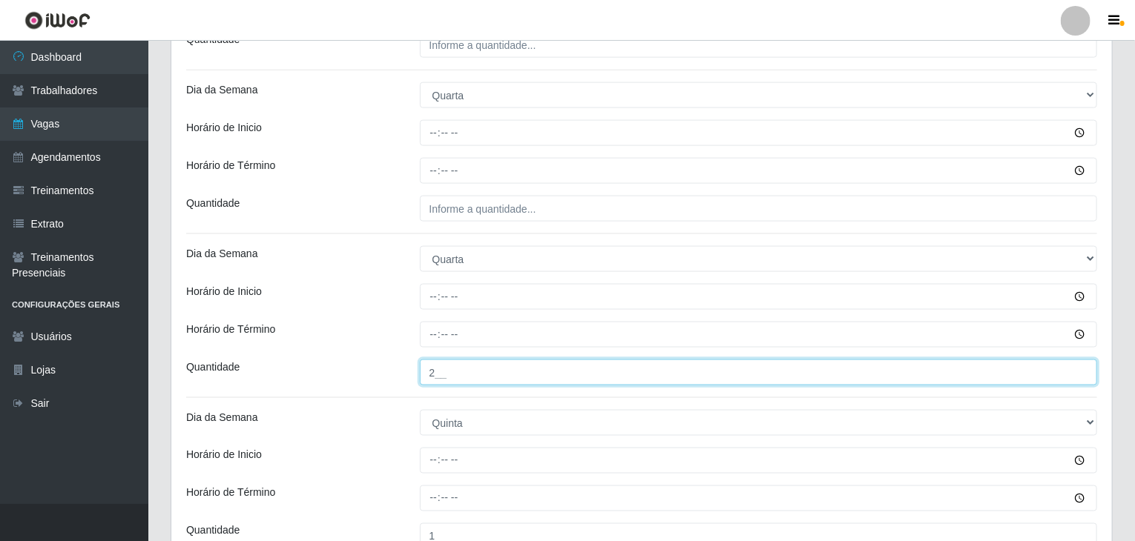
type input "2__"
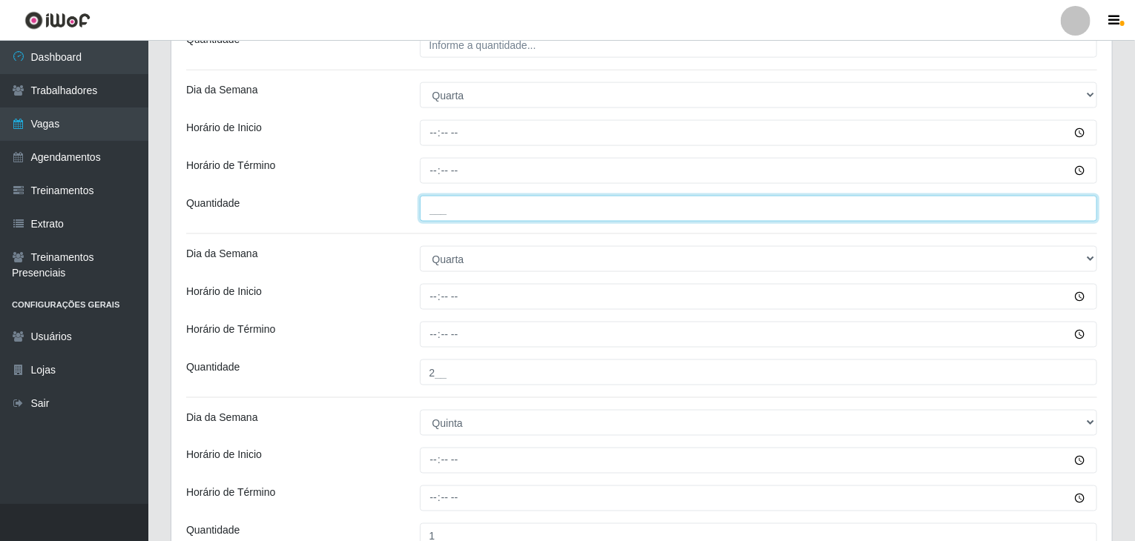
click at [500, 200] on input "___" at bounding box center [759, 209] width 678 height 26
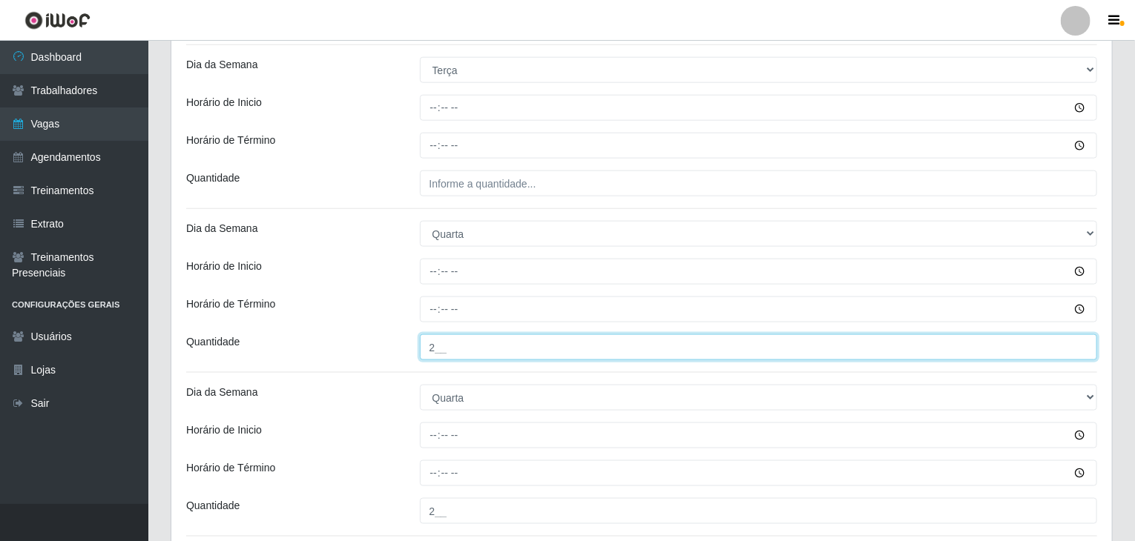
scroll to position [740, 0]
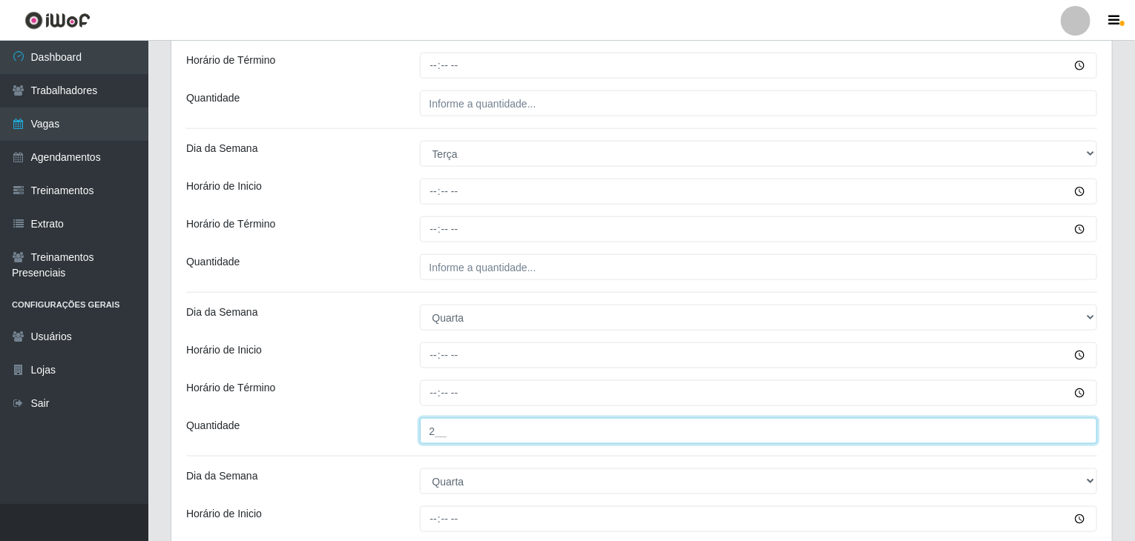
type input "2__"
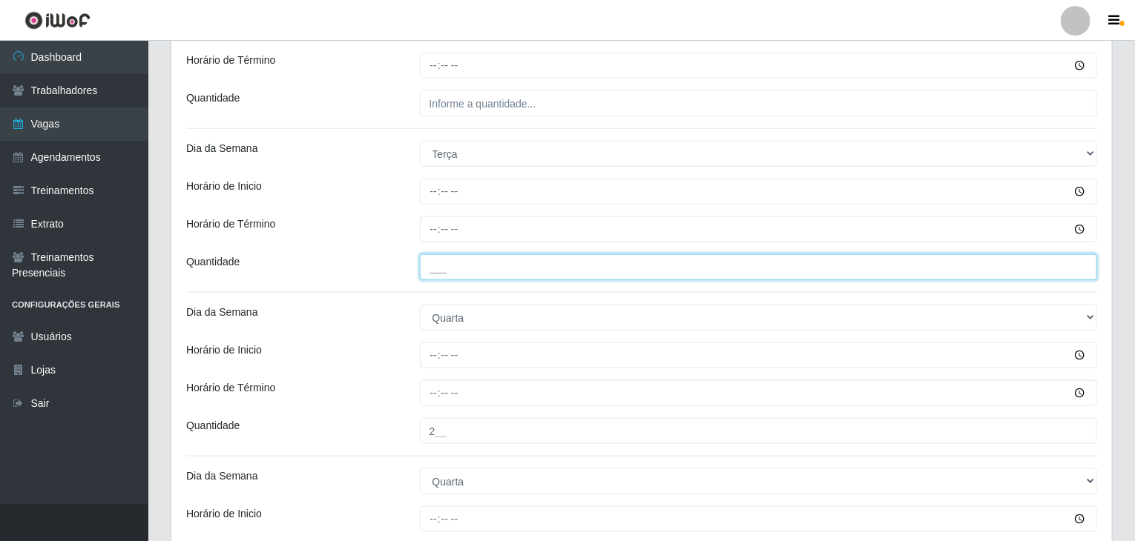
click at [511, 271] on input "___" at bounding box center [759, 267] width 678 height 26
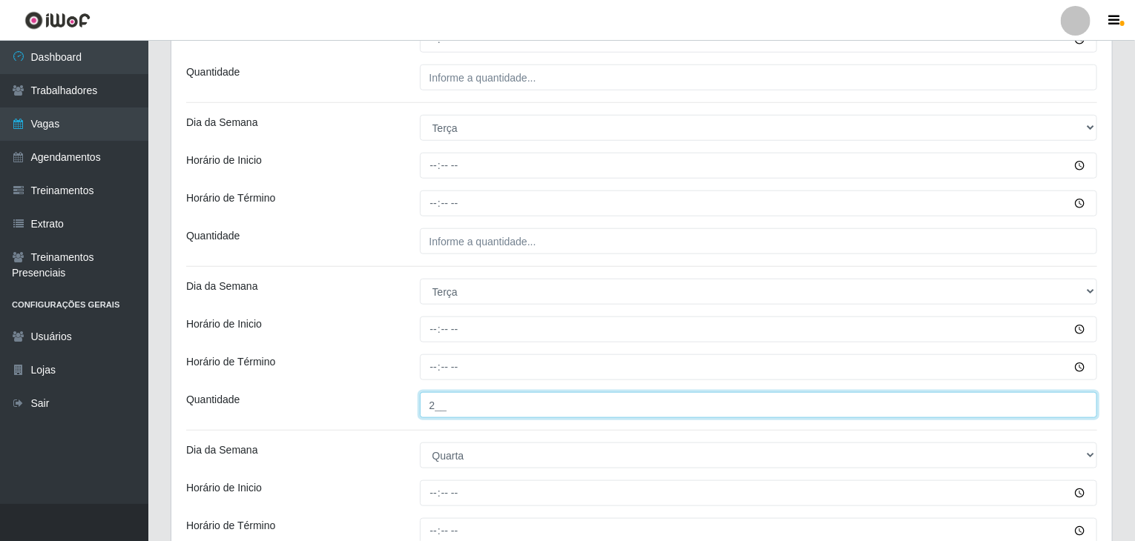
scroll to position [518, 0]
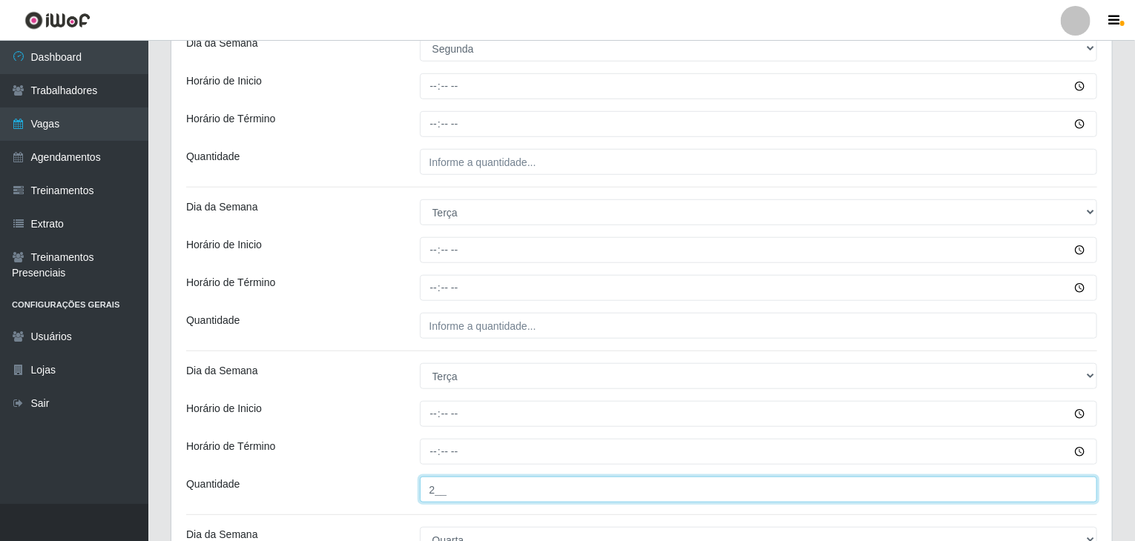
type input "2__"
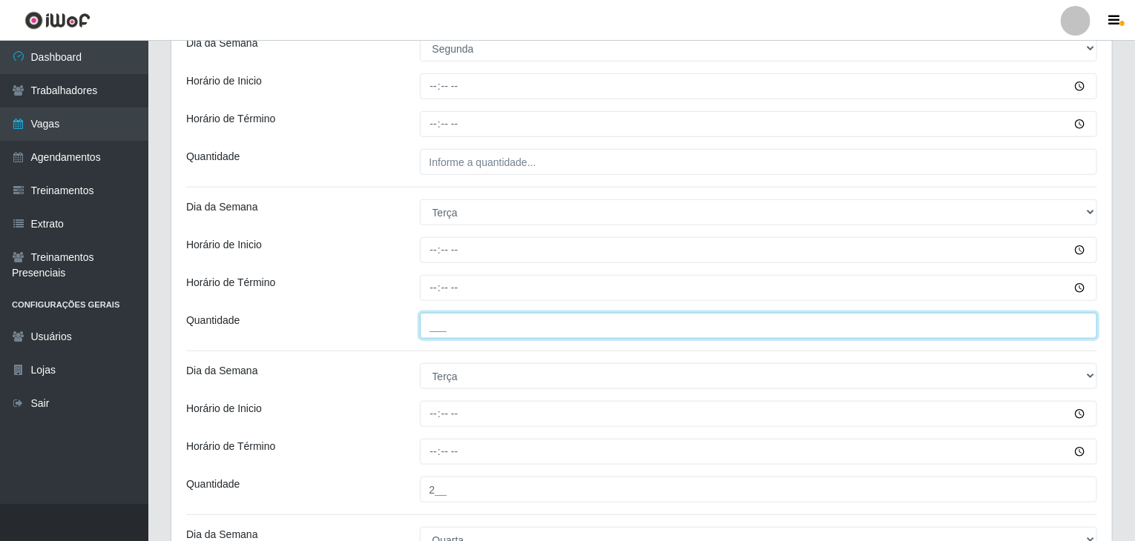
click at [531, 323] on input "___" at bounding box center [759, 326] width 678 height 26
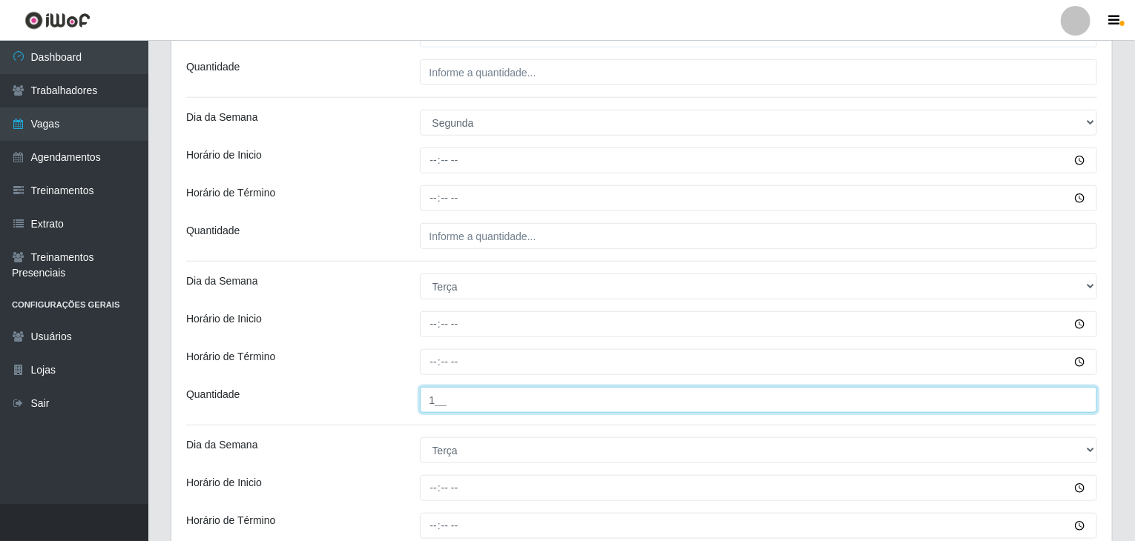
type input "1__"
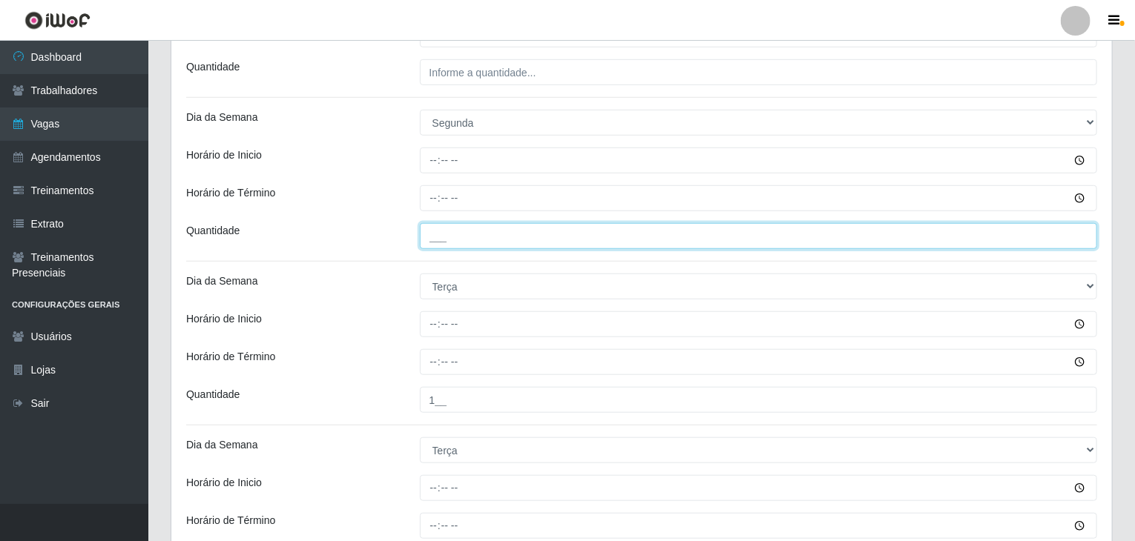
click at [492, 233] on input "___" at bounding box center [759, 236] width 678 height 26
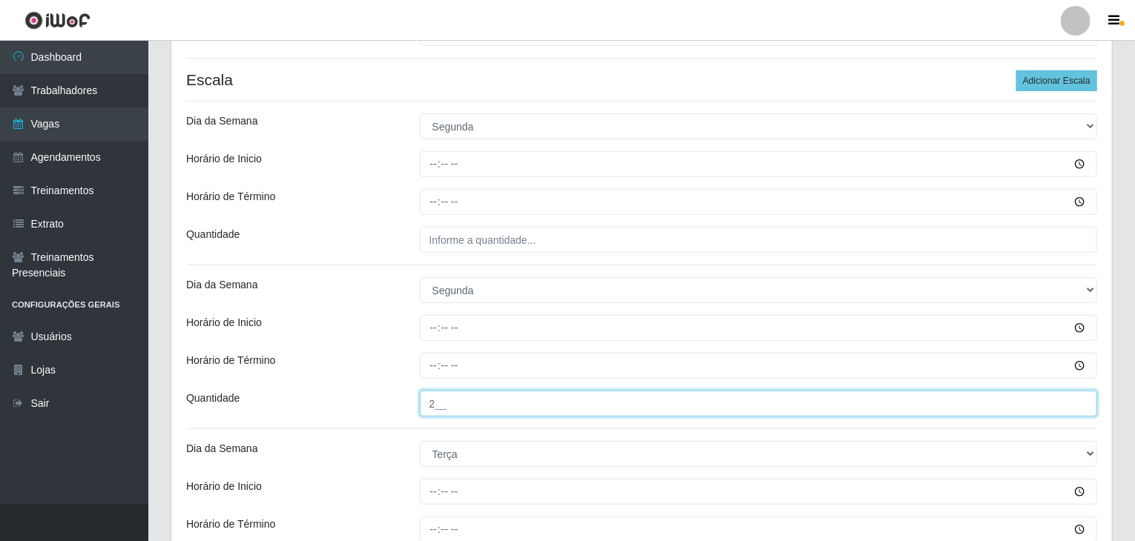
scroll to position [221, 0]
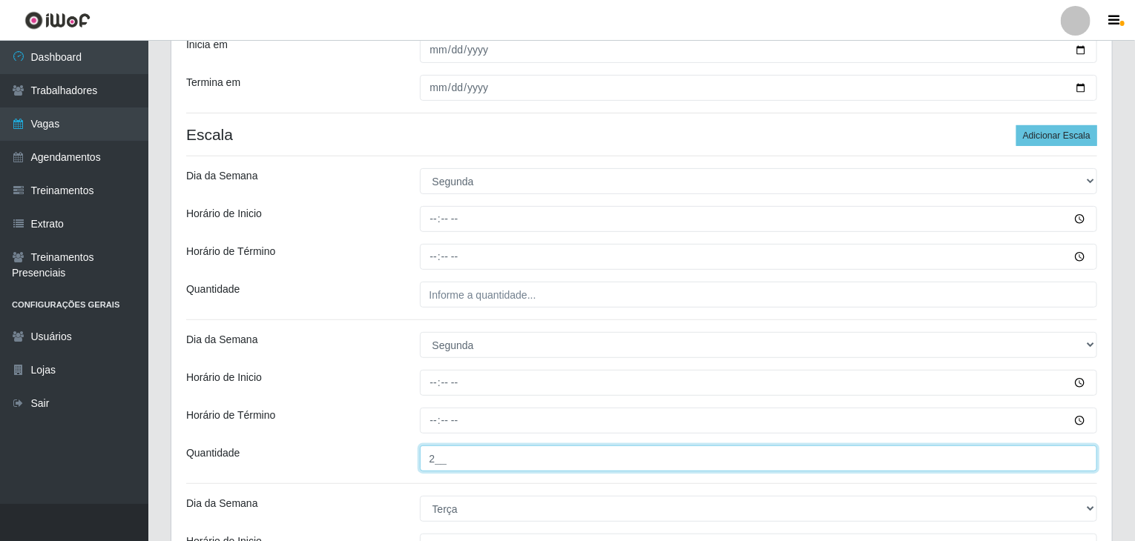
type input "2__"
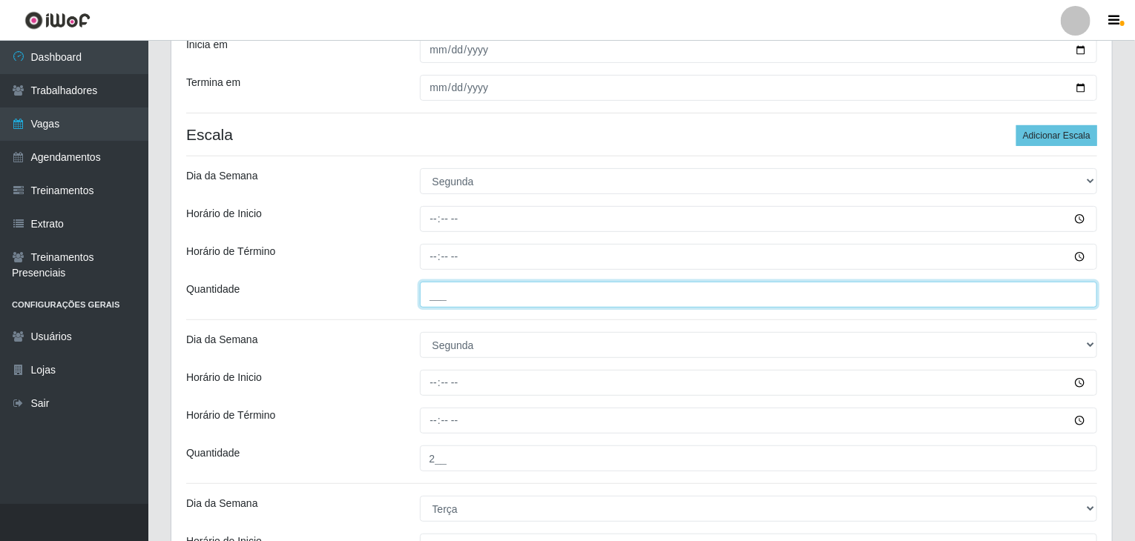
drag, startPoint x: 522, startPoint y: 283, endPoint x: 517, endPoint y: 291, distance: 9.7
click at [518, 288] on input "___" at bounding box center [759, 295] width 678 height 26
type input "1__"
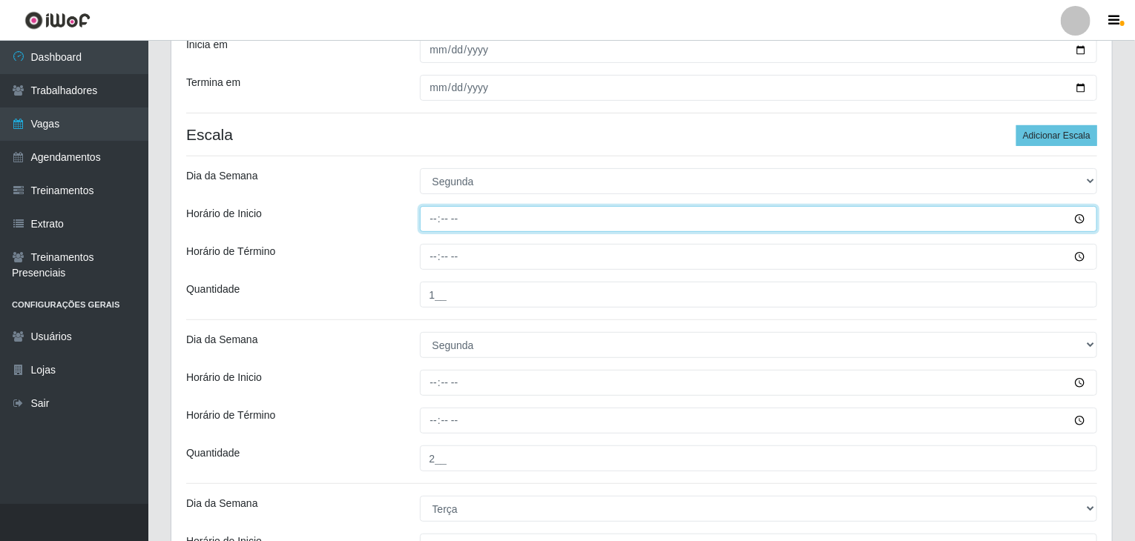
click at [436, 217] on input "Horário de Inicio" at bounding box center [759, 219] width 678 height 26
type input "09:00"
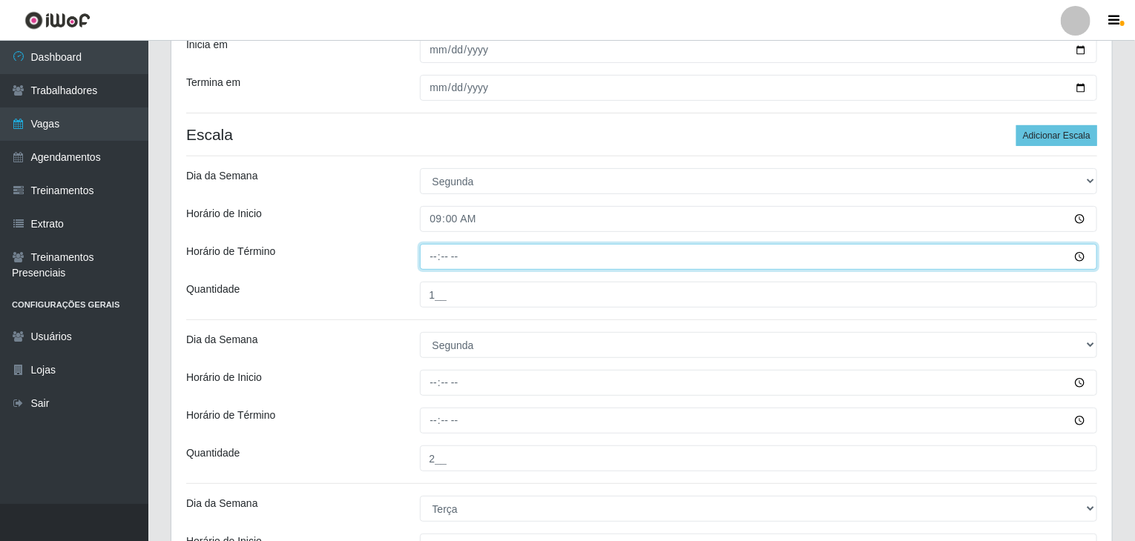
click at [434, 259] on input "Horário de Término" at bounding box center [759, 257] width 678 height 26
type input "13:00"
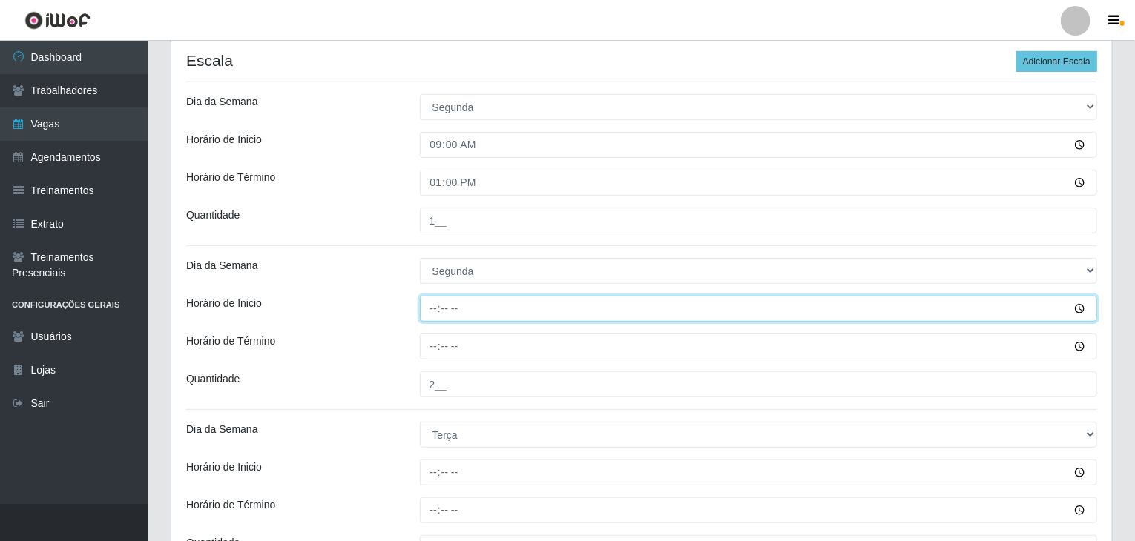
click at [429, 307] on input "Horário de Inicio" at bounding box center [759, 309] width 678 height 26
type input "17:00"
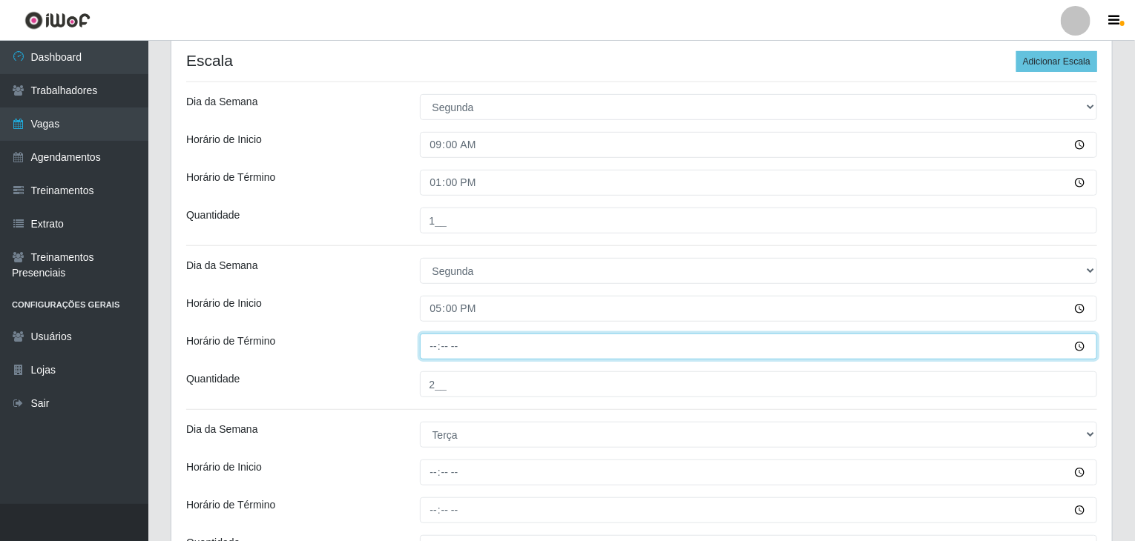
click at [436, 348] on input "Horário de Término" at bounding box center [759, 347] width 678 height 26
type input "21:00"
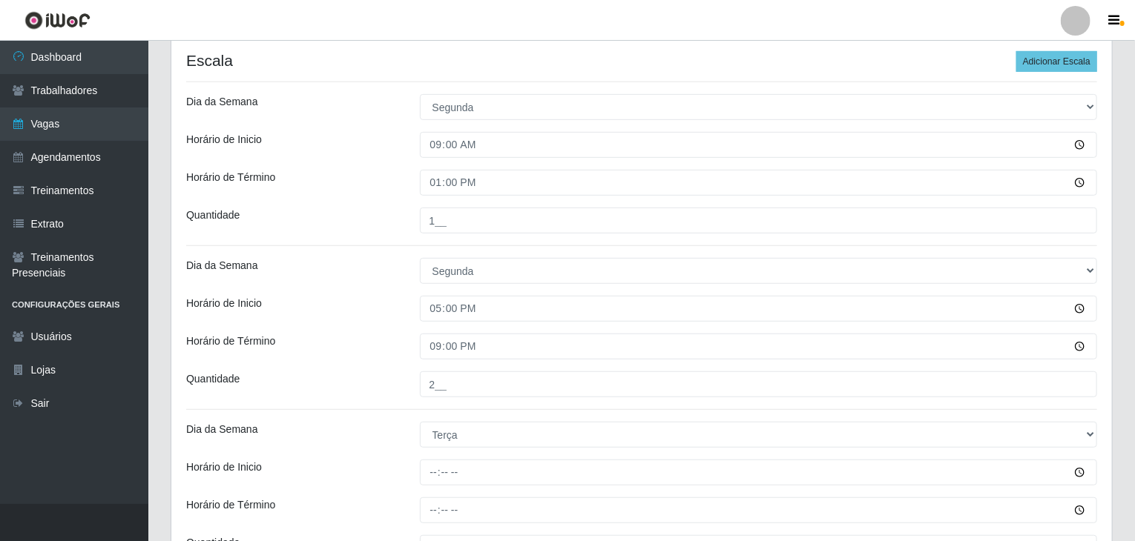
drag, startPoint x: 418, startPoint y: 330, endPoint x: 406, endPoint y: 324, distance: 13.3
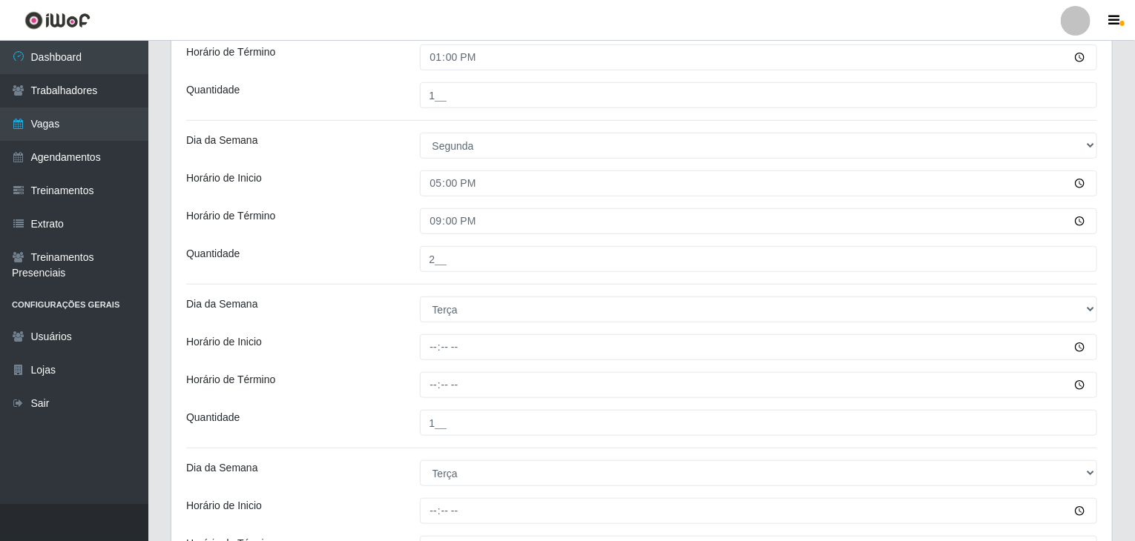
scroll to position [518, 0]
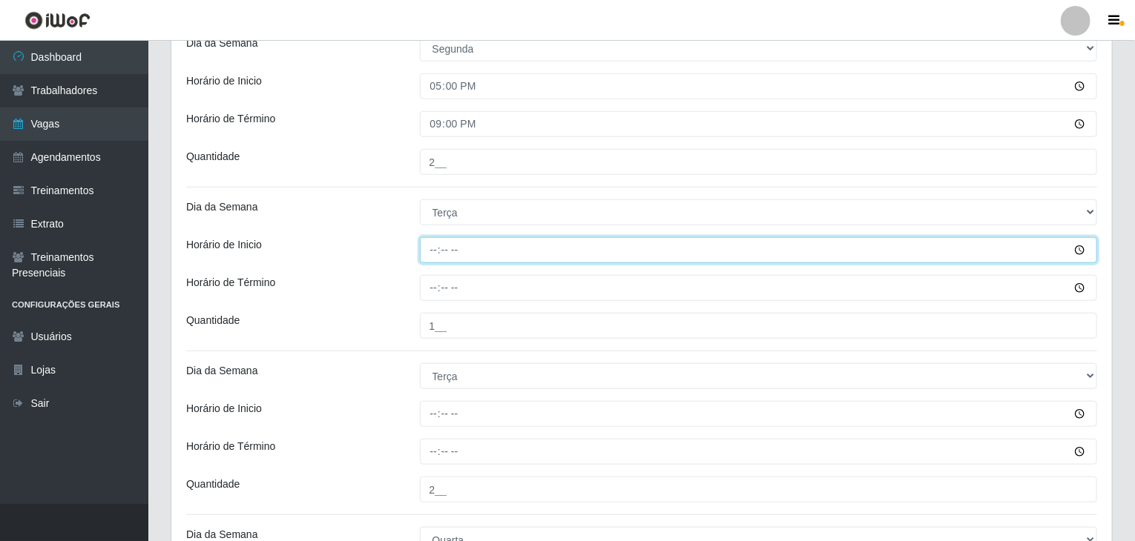
click at [423, 250] on input "Horário de Inicio" at bounding box center [759, 250] width 678 height 26
type input "09:00"
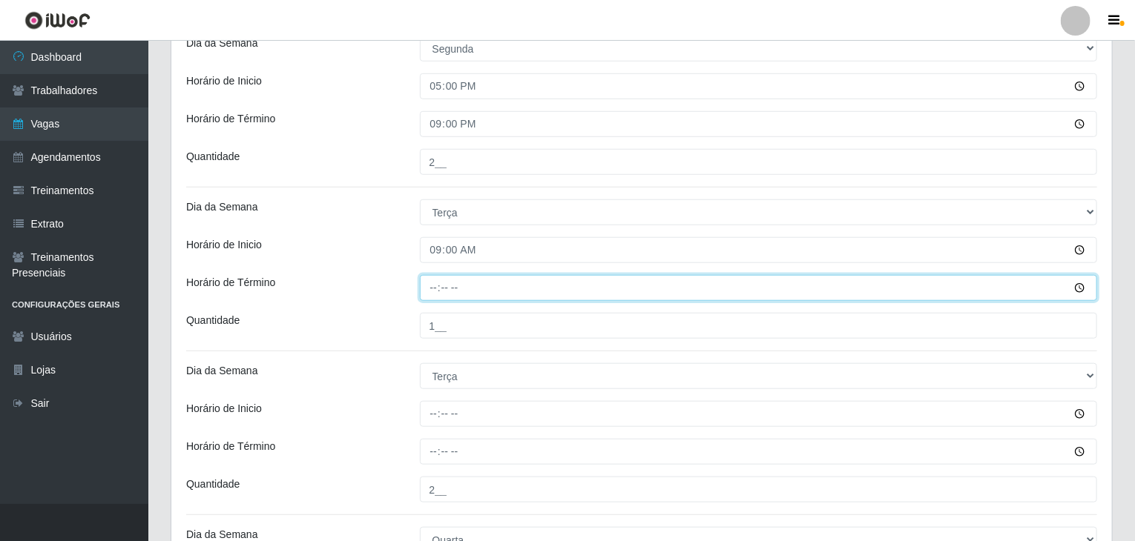
click at [427, 284] on input "Horário de Término" at bounding box center [759, 288] width 678 height 26
type input "13:00"
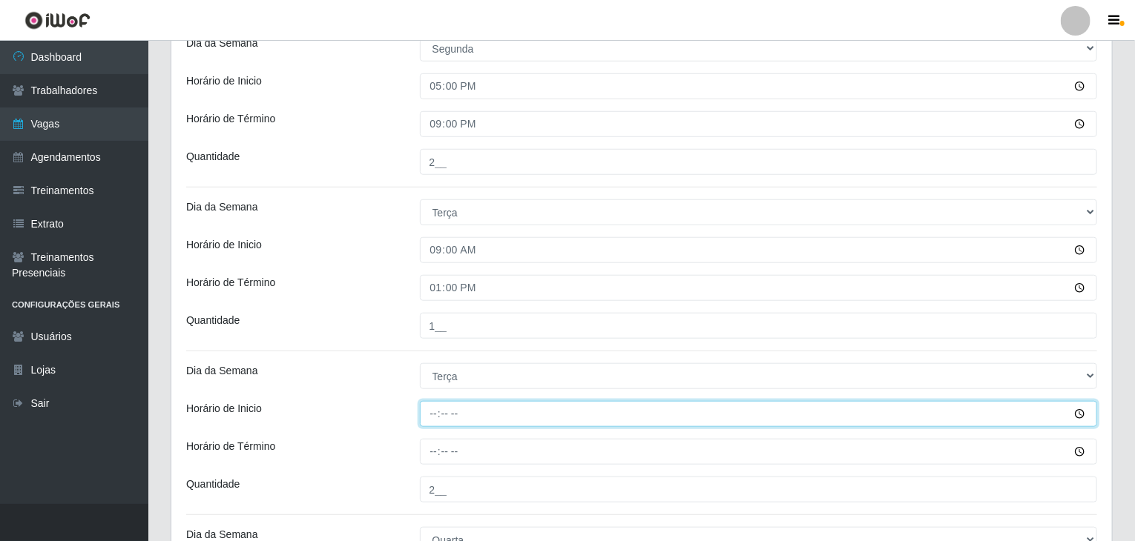
click at [430, 413] on input "Horário de Inicio" at bounding box center [759, 414] width 678 height 26
type input "17:00"
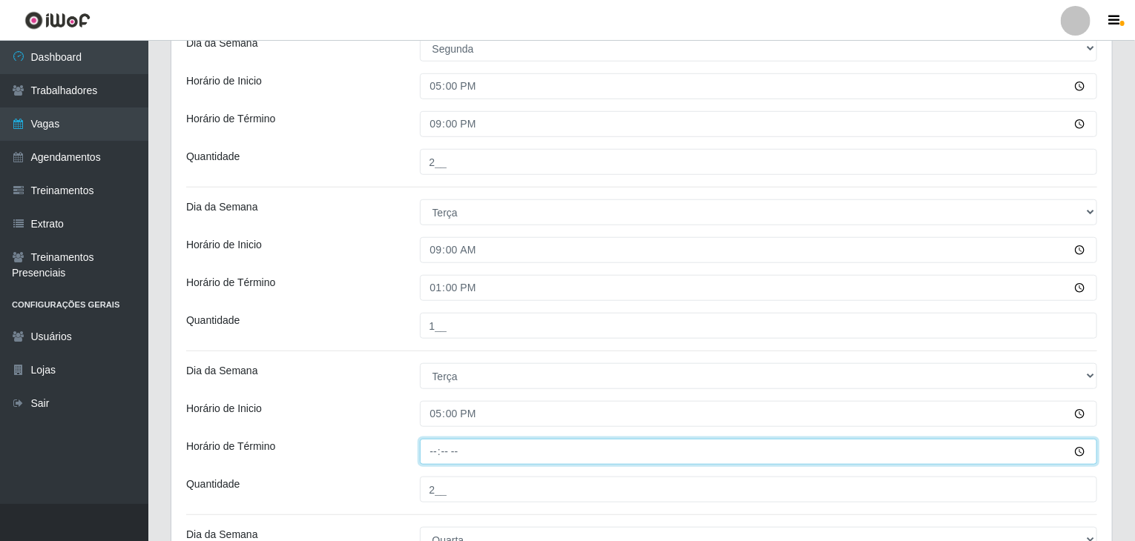
click at [426, 453] on input "Horário de Término" at bounding box center [759, 452] width 678 height 26
type input "21:00"
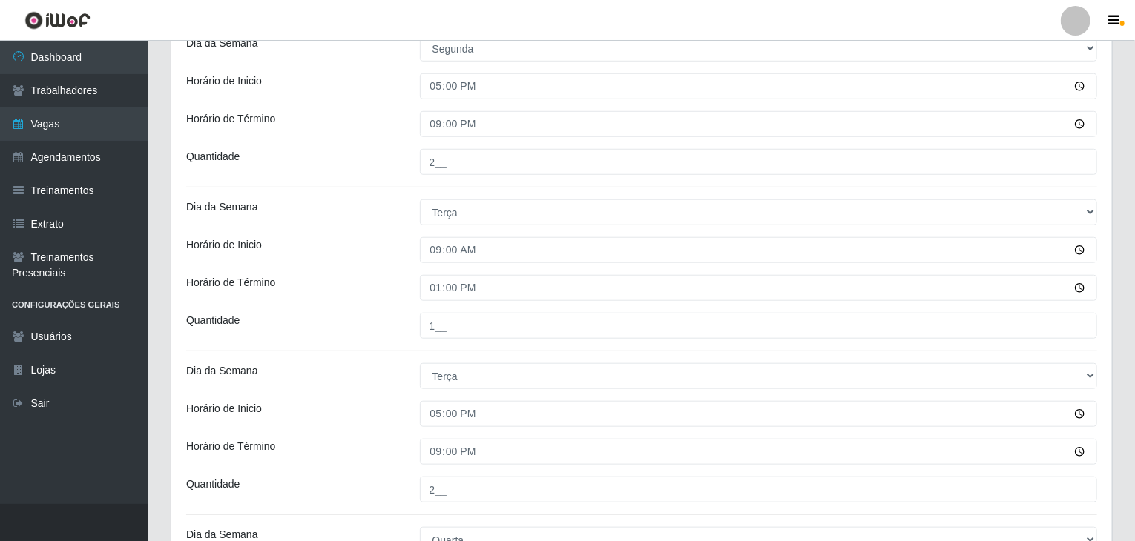
click at [400, 425] on div "Horário de Inicio" at bounding box center [292, 414] width 234 height 26
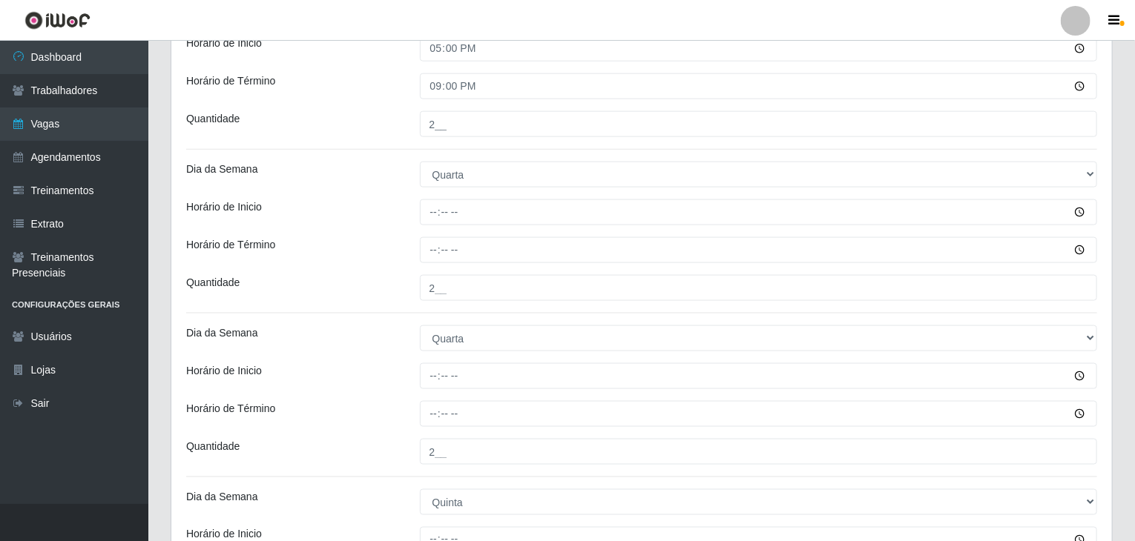
scroll to position [888, 0]
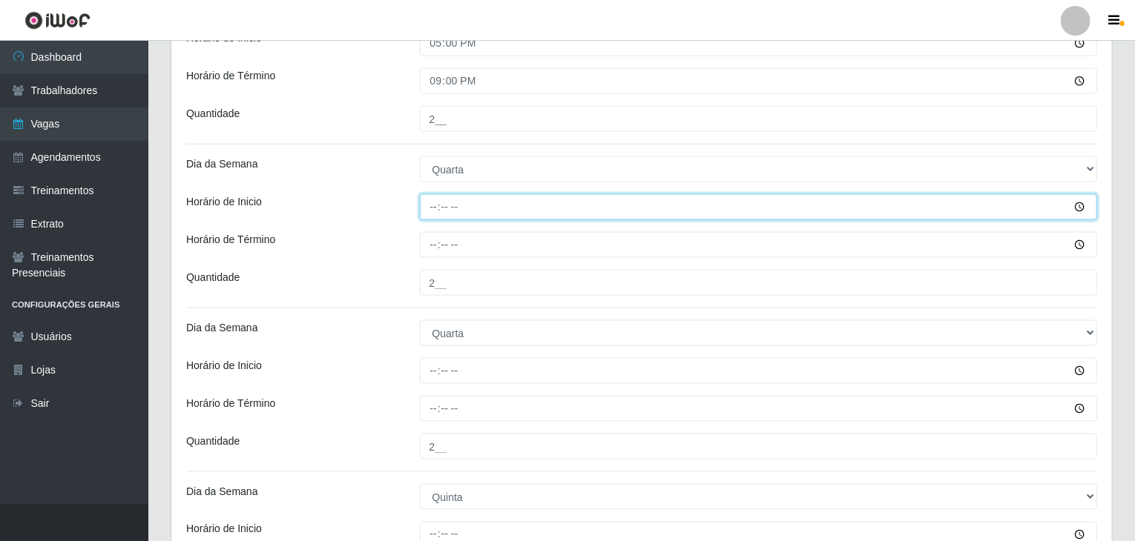
click at [435, 194] on input "Horário de Inicio" at bounding box center [759, 207] width 678 height 26
type input "09:00"
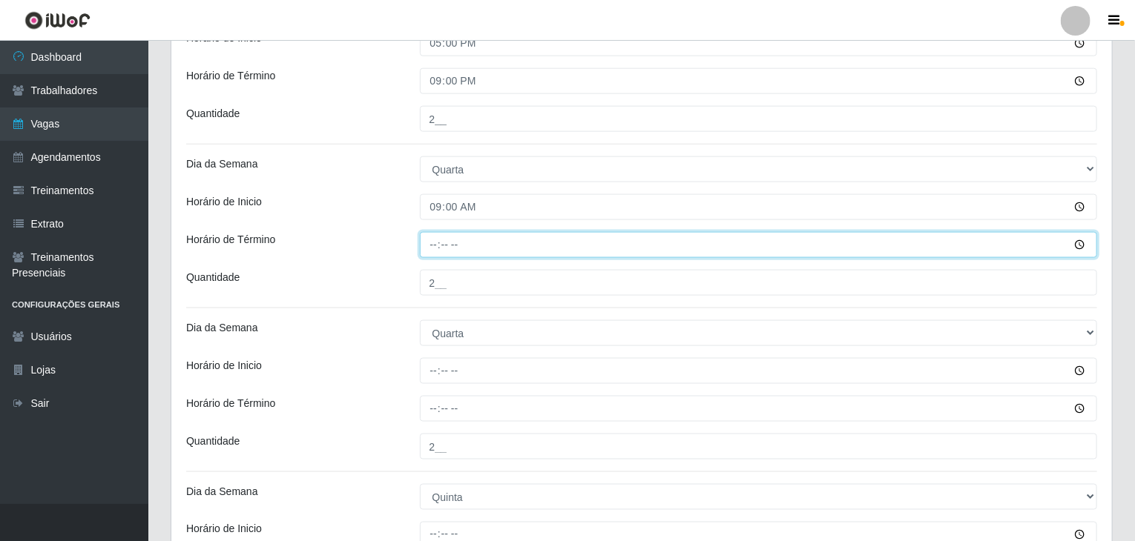
drag, startPoint x: 435, startPoint y: 194, endPoint x: 430, endPoint y: 248, distance: 55.1
click at [430, 248] on input "Horário de Término" at bounding box center [759, 245] width 678 height 26
type input "13:00"
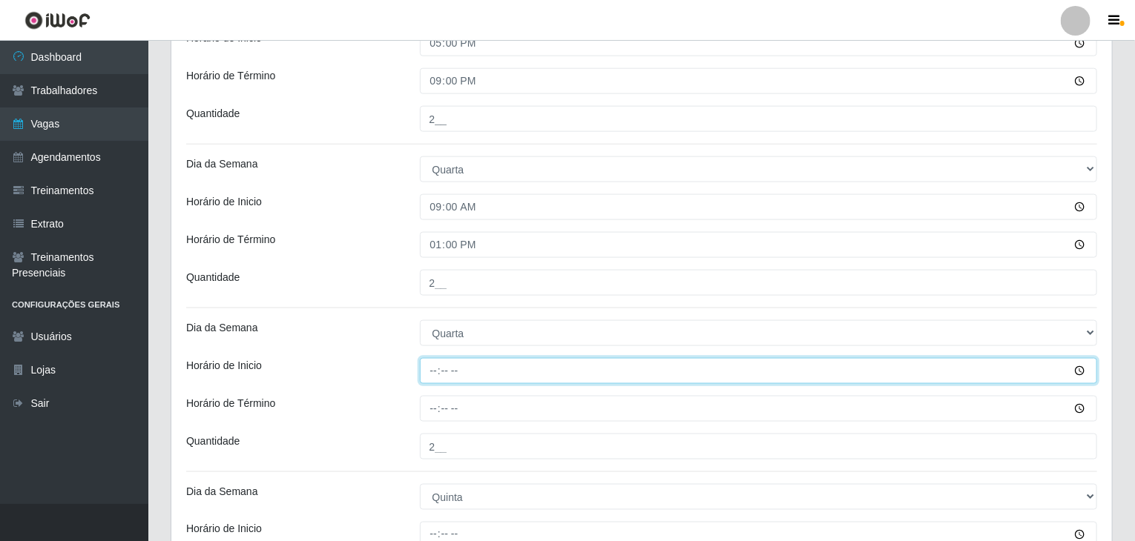
click at [432, 374] on input "Horário de Inicio" at bounding box center [759, 371] width 678 height 26
type input "17:00"
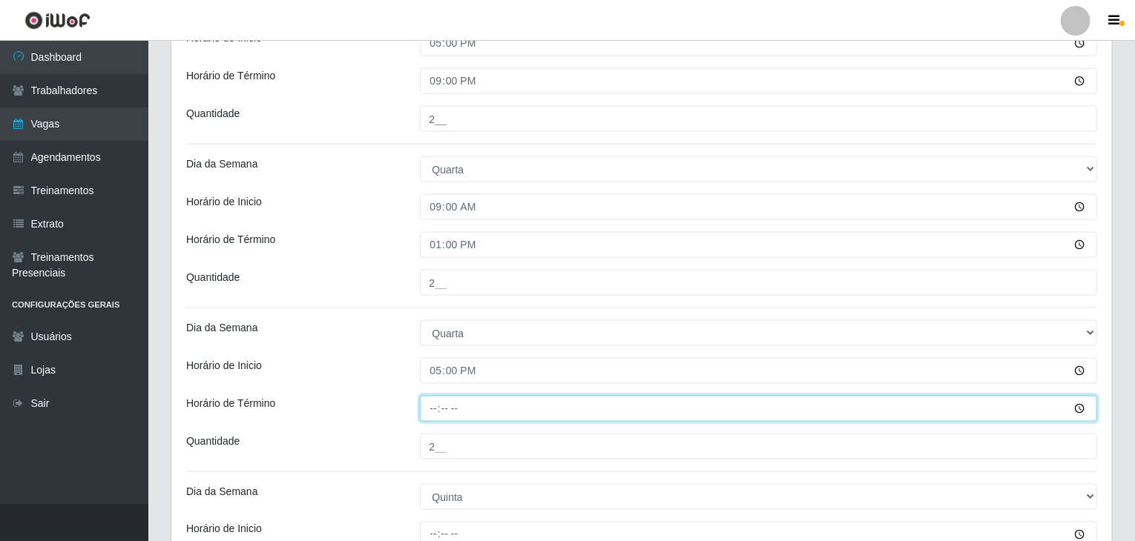
click at [438, 409] on input "Horário de Término" at bounding box center [759, 409] width 678 height 26
type input "21:00"
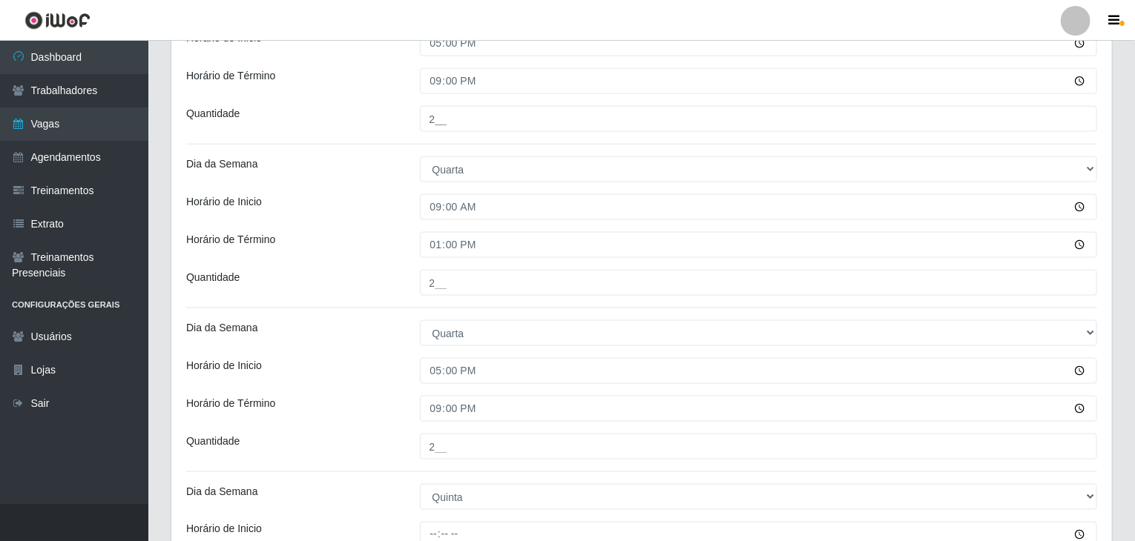
click at [386, 363] on div "Horário de Inicio" at bounding box center [292, 371] width 234 height 26
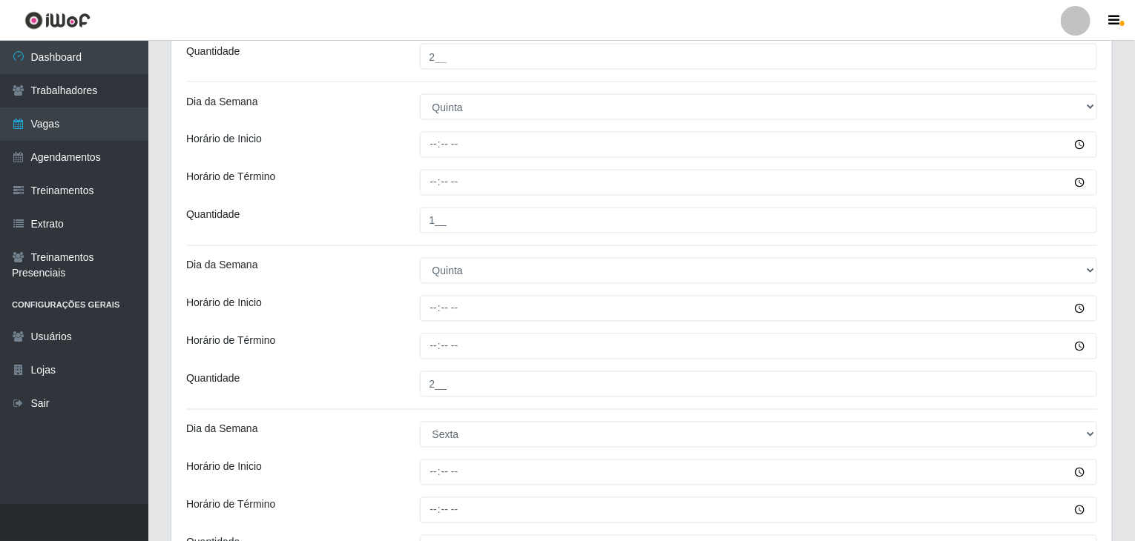
scroll to position [1333, 0]
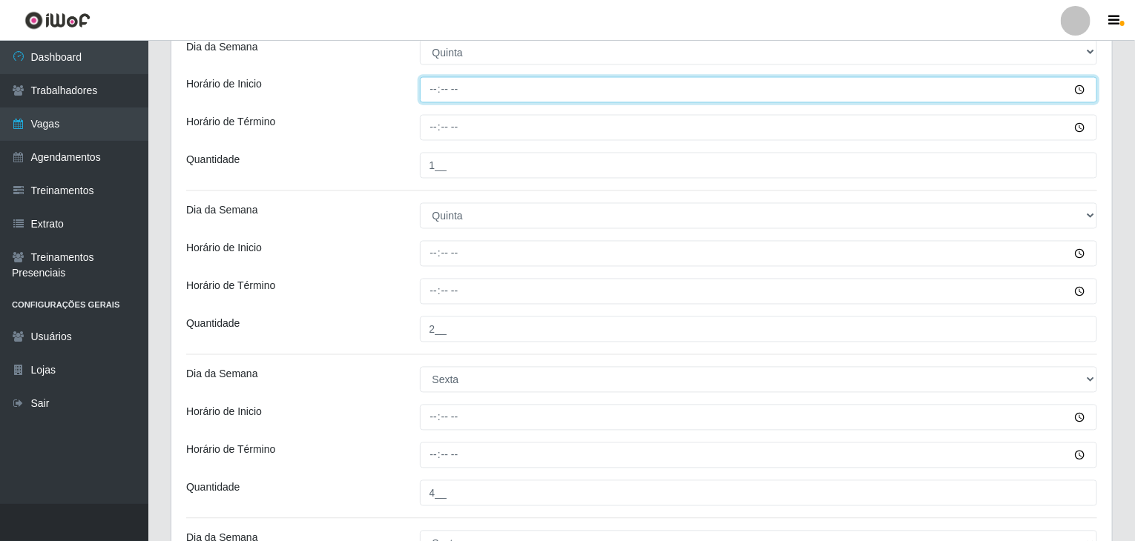
click at [426, 90] on input "Horário de Inicio" at bounding box center [759, 90] width 678 height 26
type input "09:00"
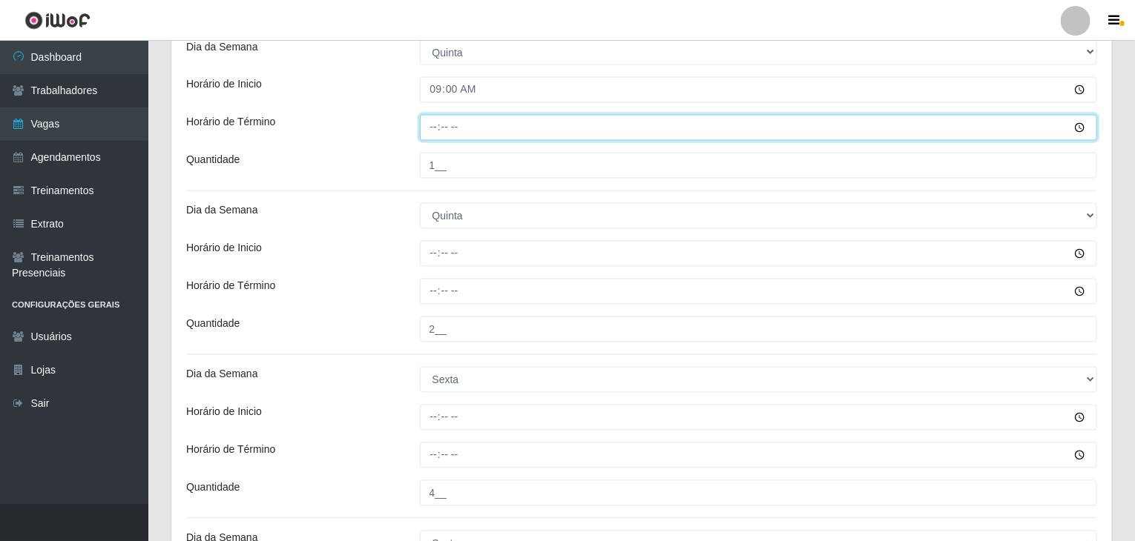
click at [438, 131] on input "Horário de Término" at bounding box center [759, 128] width 678 height 26
type input "13:00"
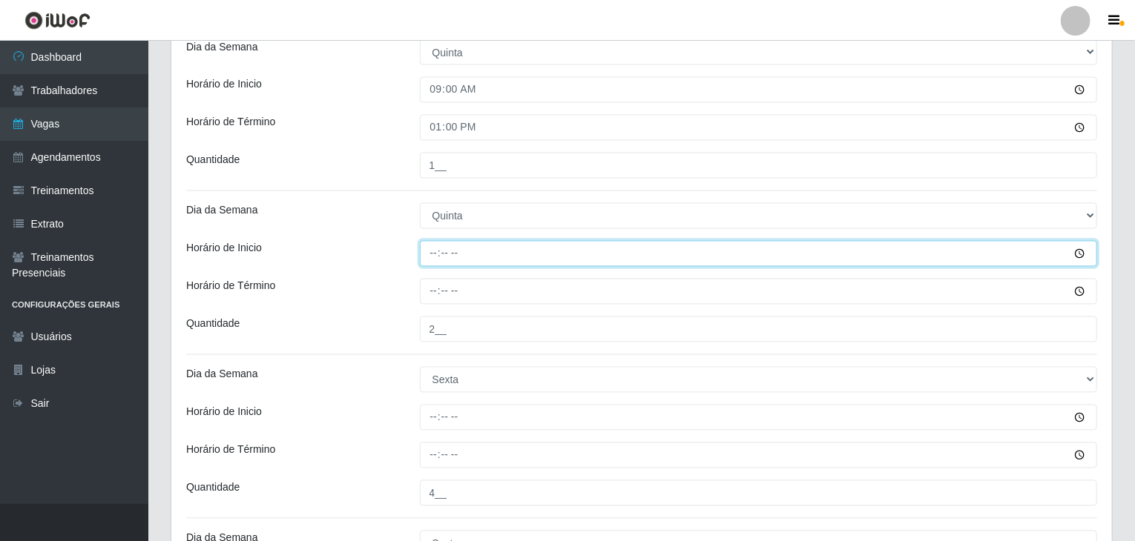
click at [433, 253] on input "Horário de Inicio" at bounding box center [759, 254] width 678 height 26
type input "17:00"
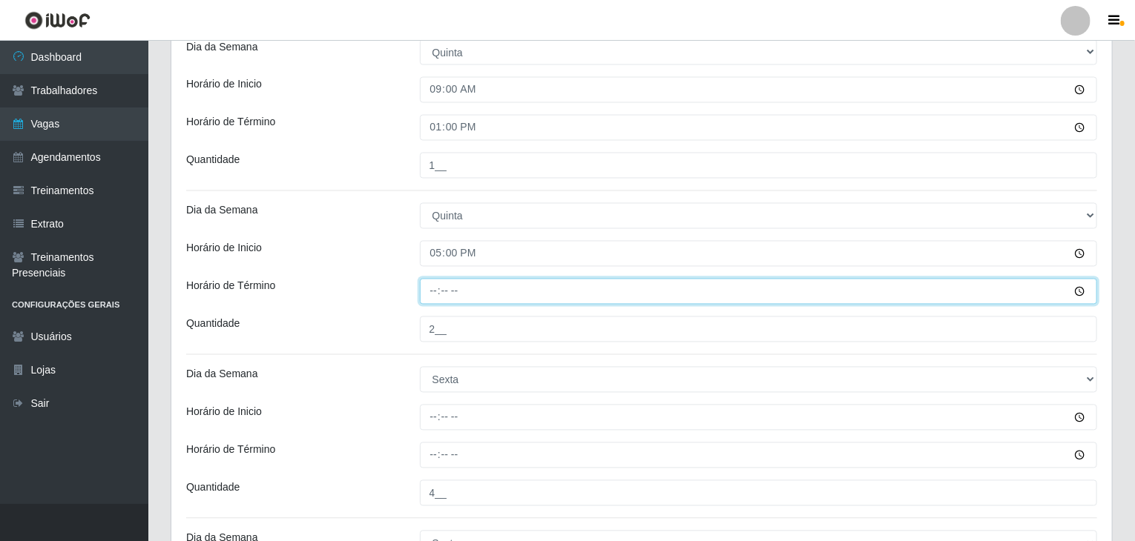
click at [430, 286] on input "Horário de Término" at bounding box center [759, 292] width 678 height 26
type input "21:00"
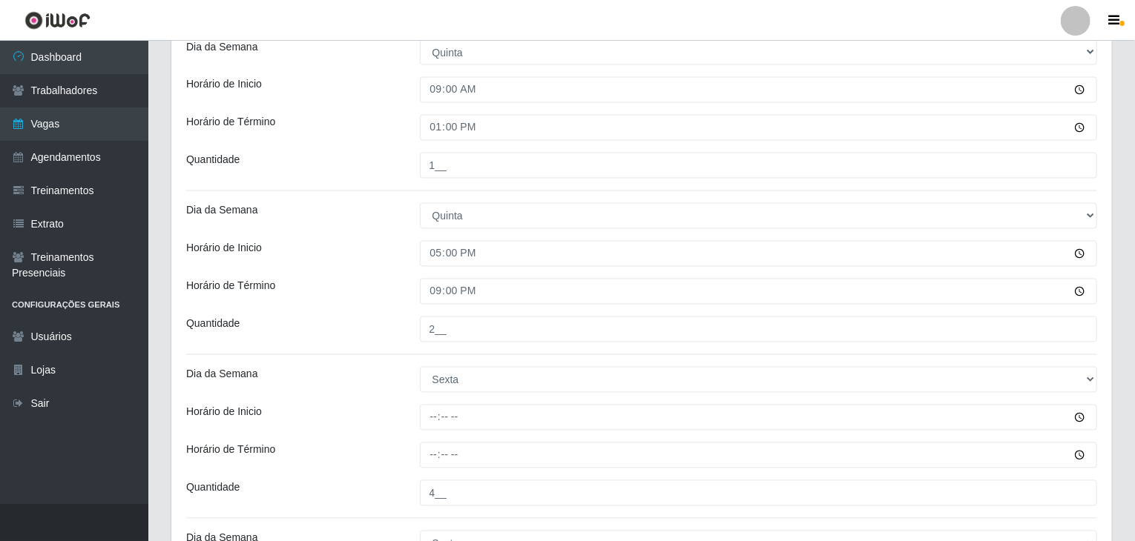
click at [357, 254] on div "Horário de Inicio" at bounding box center [292, 254] width 234 height 26
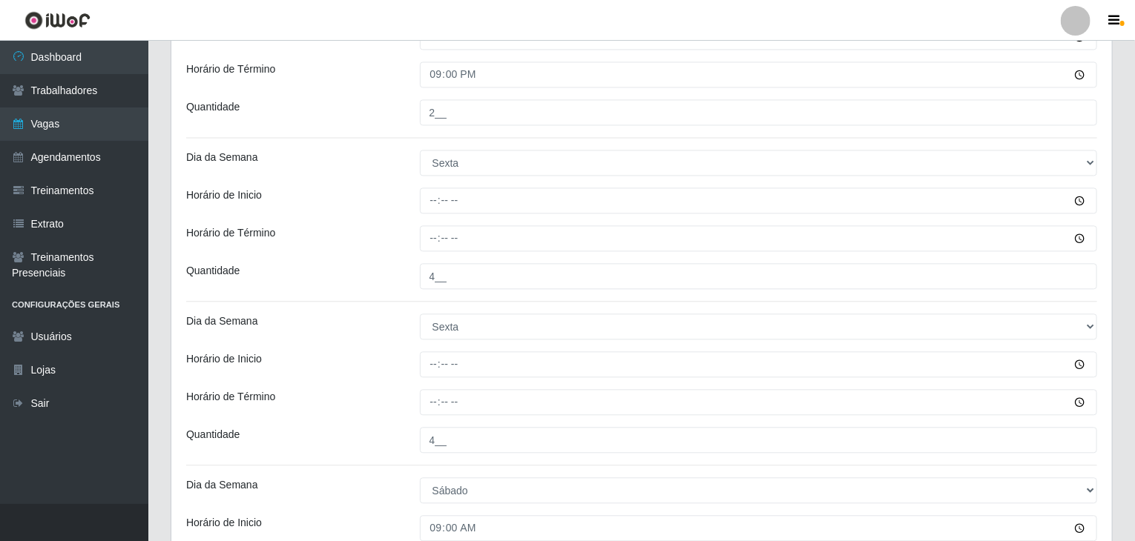
scroll to position [1556, 0]
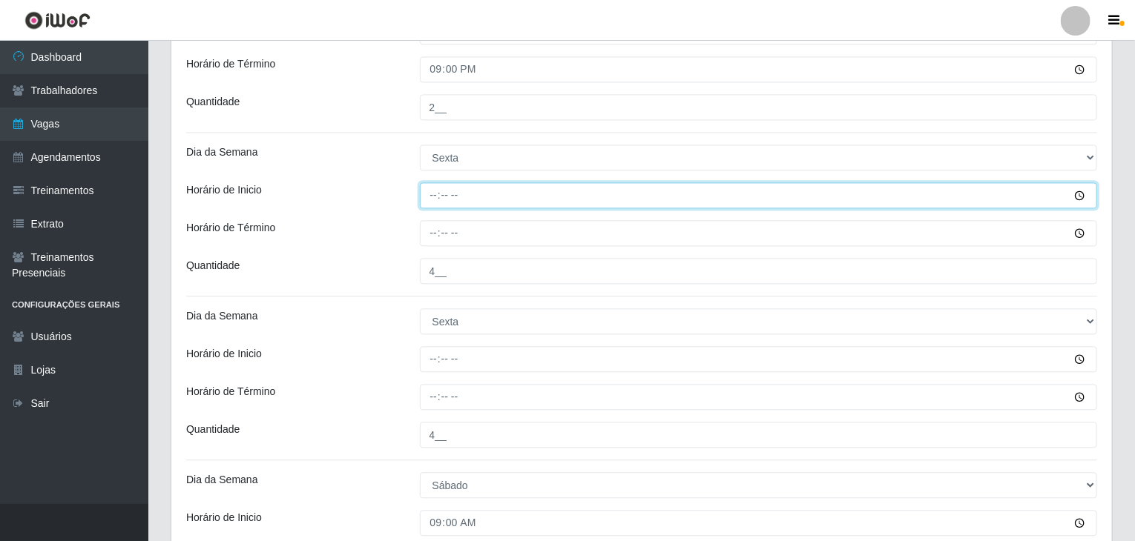
click at [433, 199] on input "Horário de Inicio" at bounding box center [759, 195] width 678 height 26
type input "09:00"
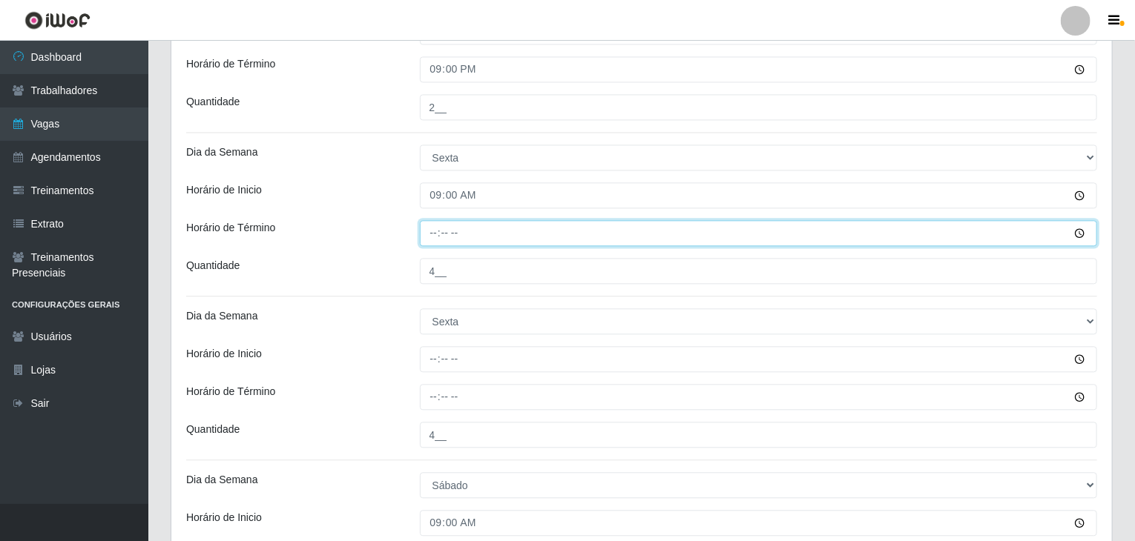
click at [441, 229] on input "Horário de Término" at bounding box center [759, 233] width 678 height 26
click at [435, 229] on input "Horário de Término" at bounding box center [759, 233] width 678 height 26
type input "13:00"
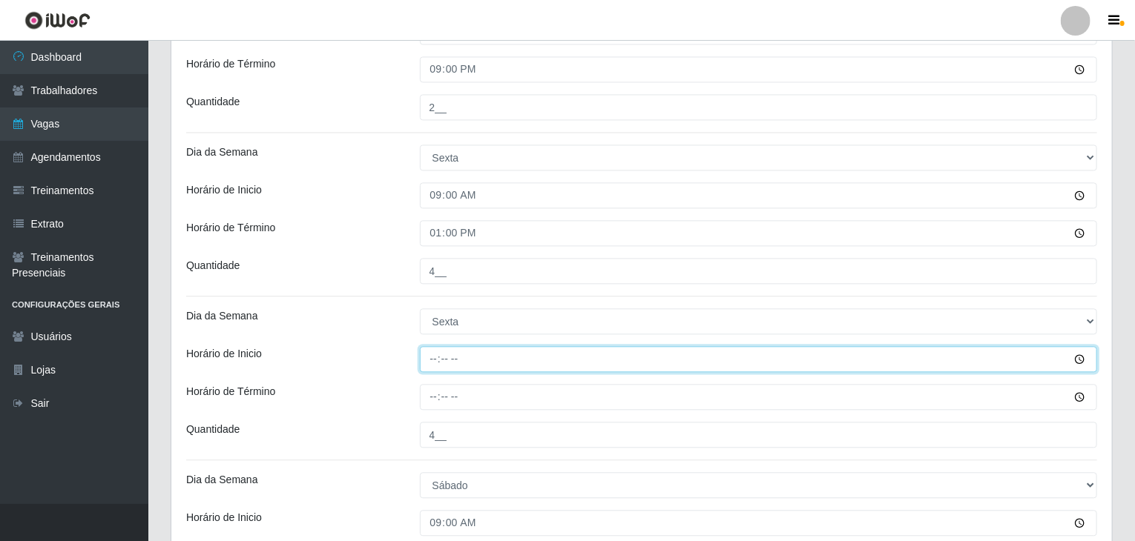
click at [431, 360] on input "Horário de Inicio" at bounding box center [759, 359] width 678 height 26
type input "17:00"
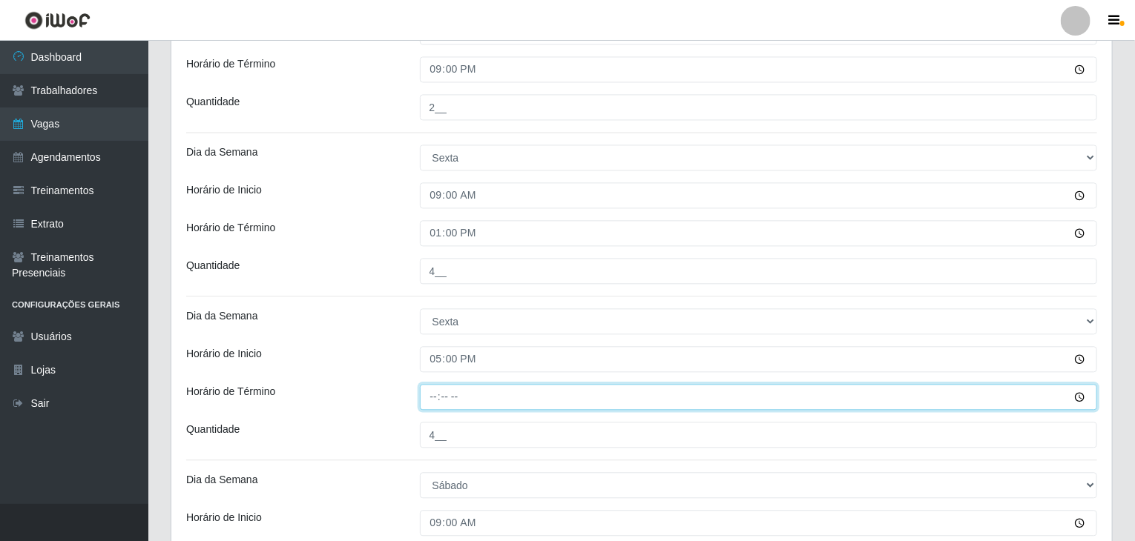
click at [439, 392] on input "Horário de Término" at bounding box center [759, 397] width 678 height 26
type input "21:00"
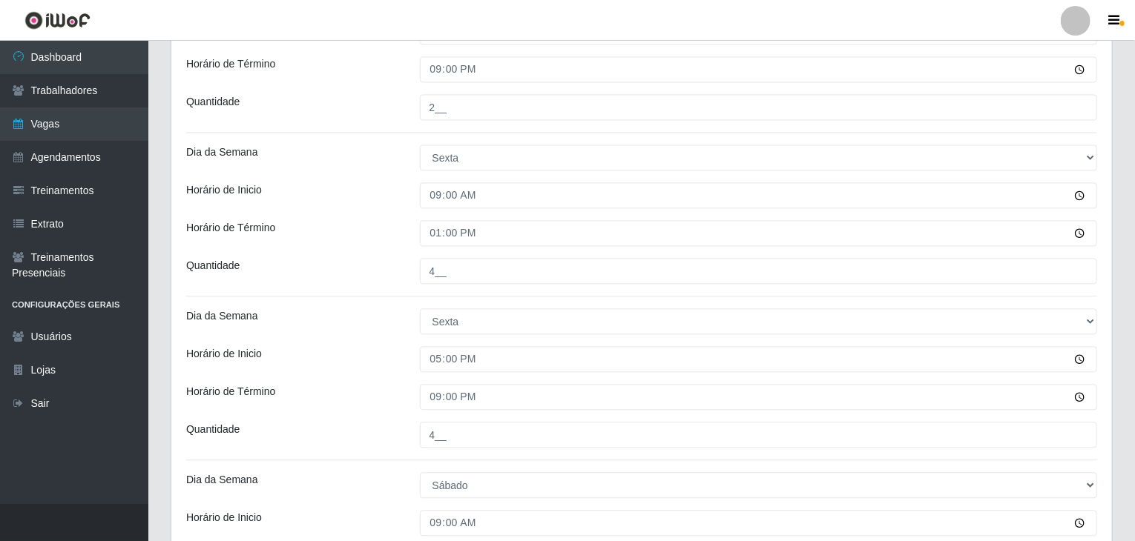
click at [378, 326] on div "Dia da Semana" at bounding box center [292, 321] width 234 height 26
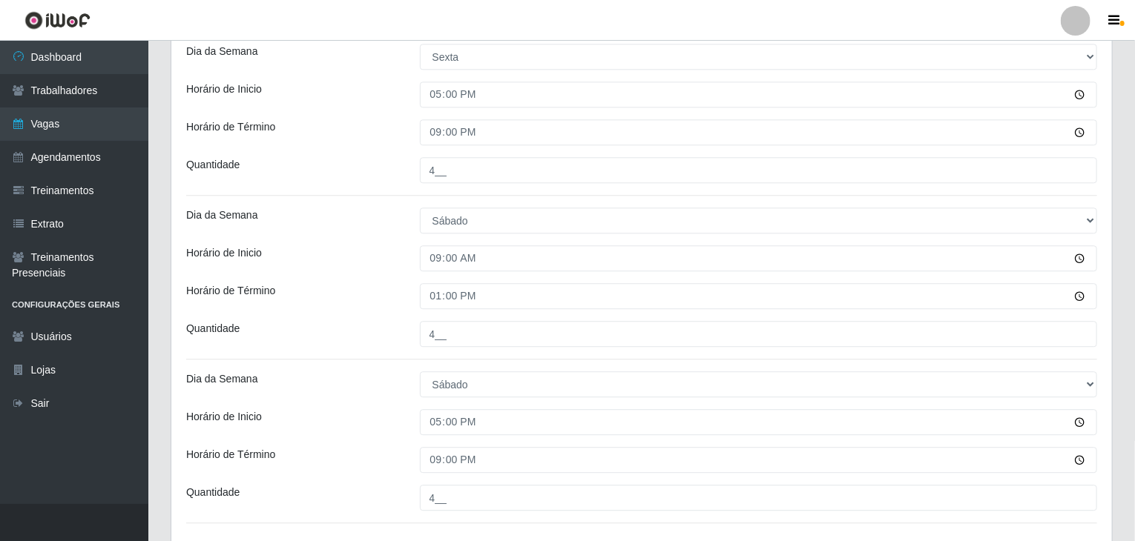
scroll to position [1852, 0]
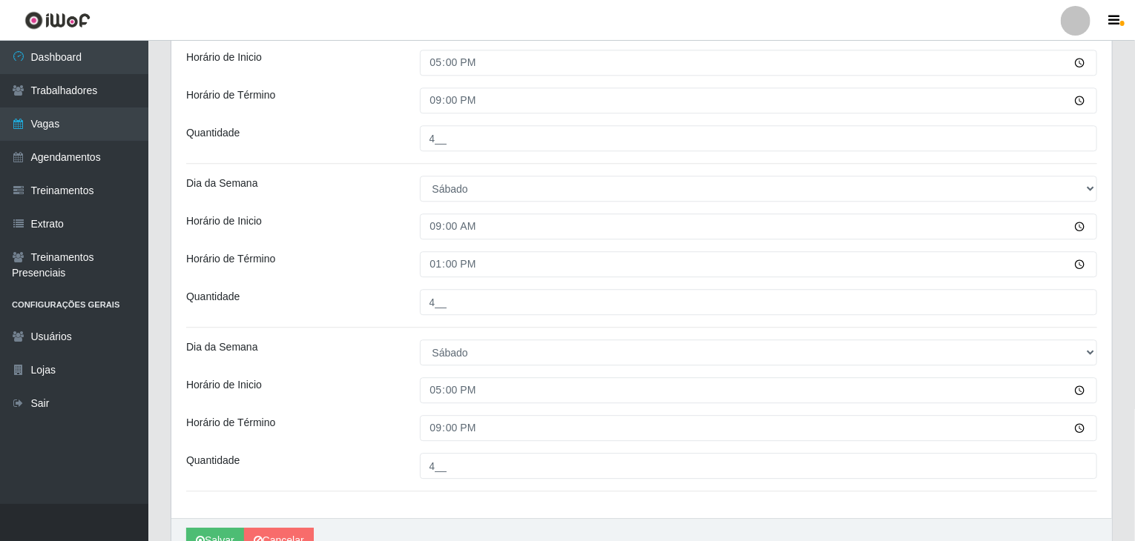
click at [403, 306] on div "Quantidade" at bounding box center [292, 302] width 234 height 26
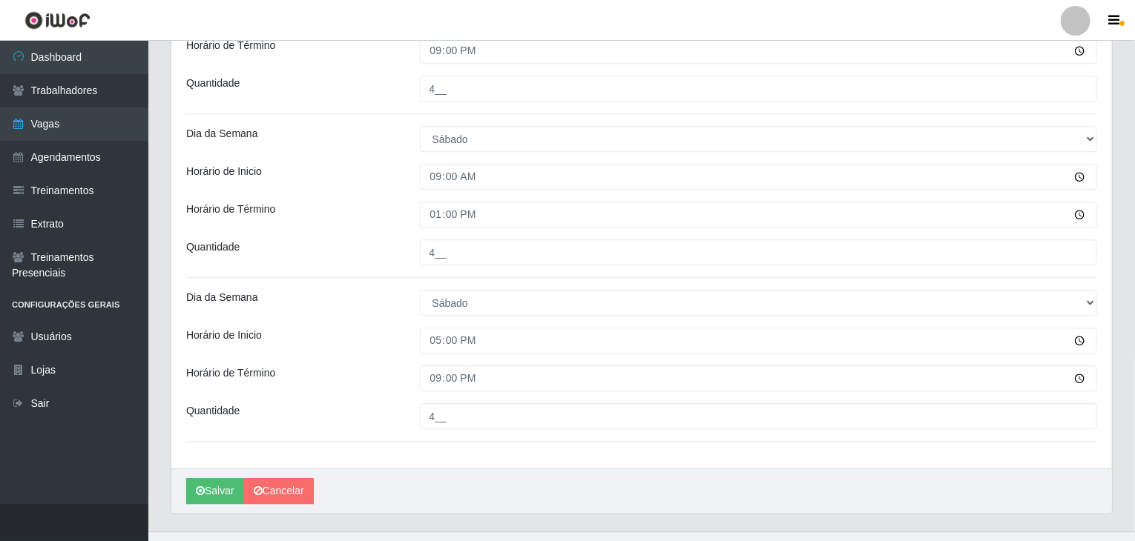
scroll to position [1927, 0]
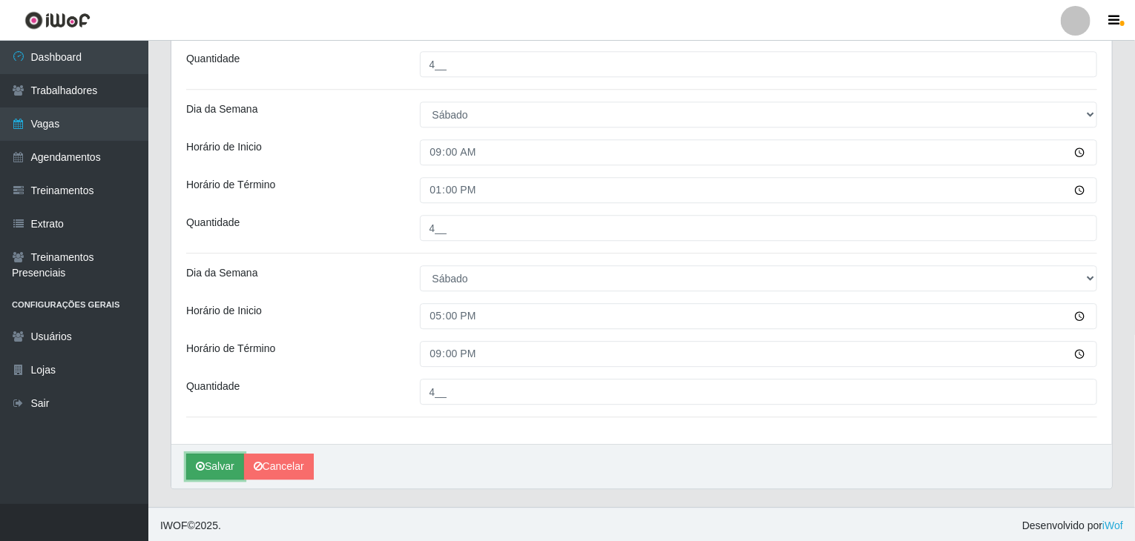
click at [237, 454] on button "Salvar" at bounding box center [215, 467] width 58 height 26
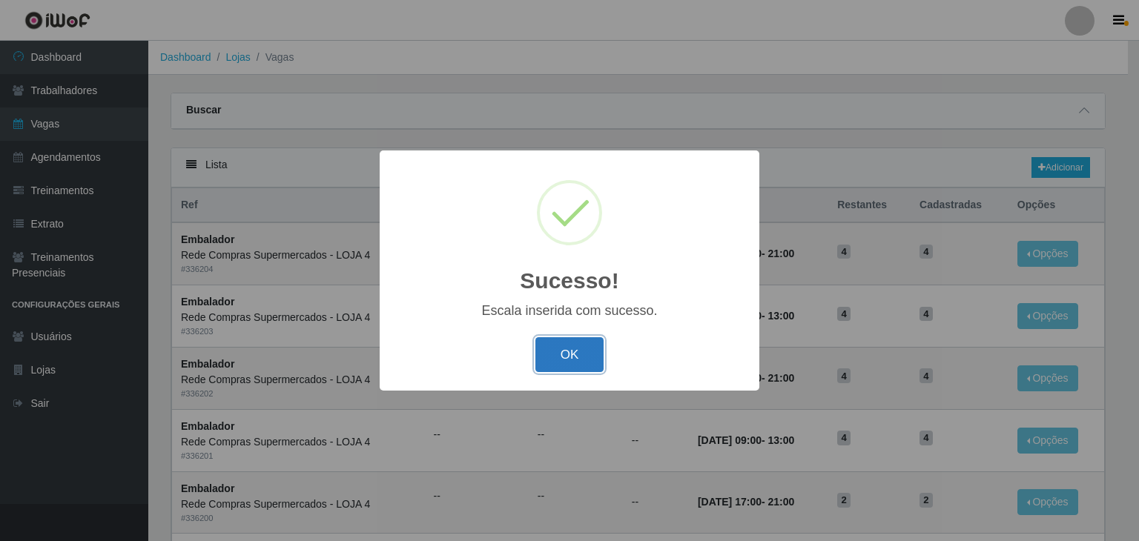
click at [541, 347] on button "OK" at bounding box center [569, 354] width 69 height 35
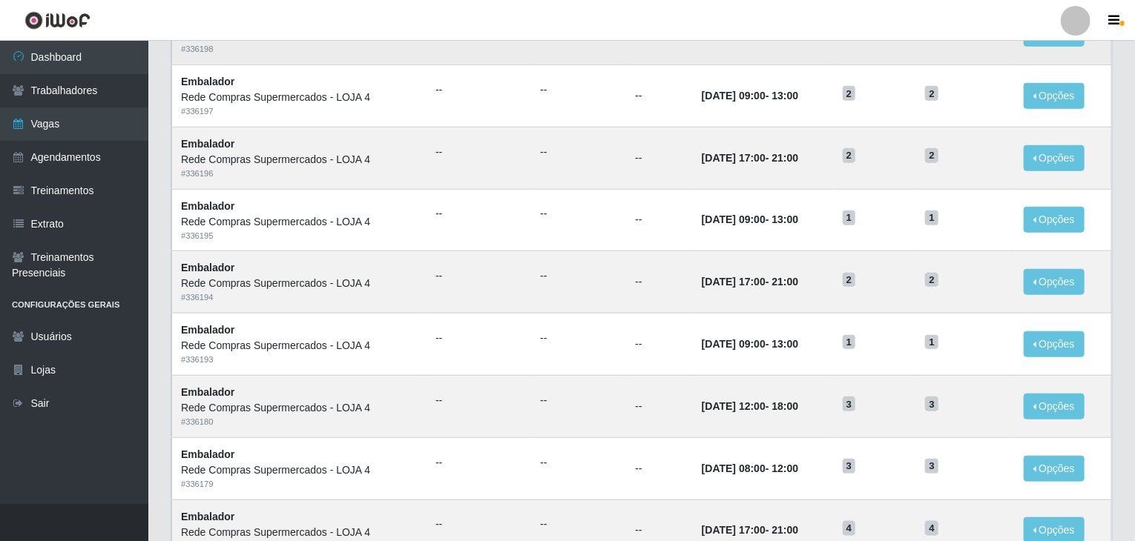
scroll to position [667, 0]
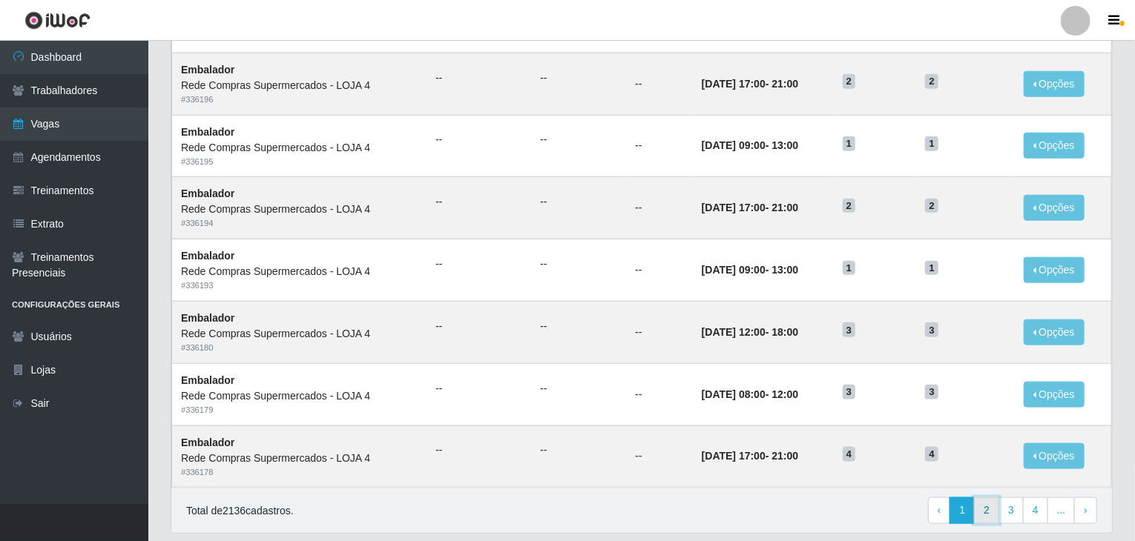
click at [990, 504] on link "2" at bounding box center [986, 511] width 25 height 27
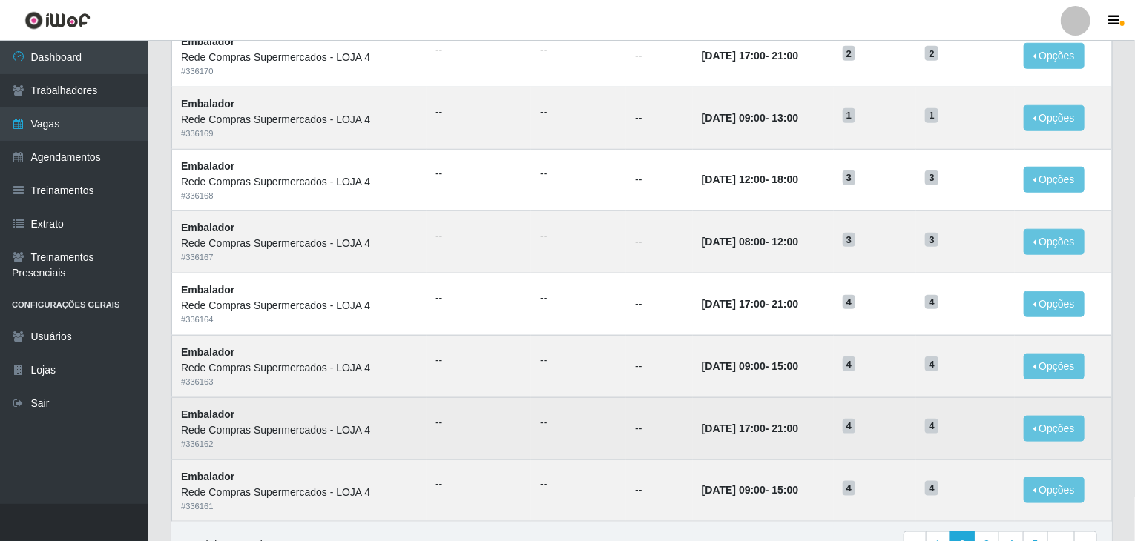
scroll to position [711, 0]
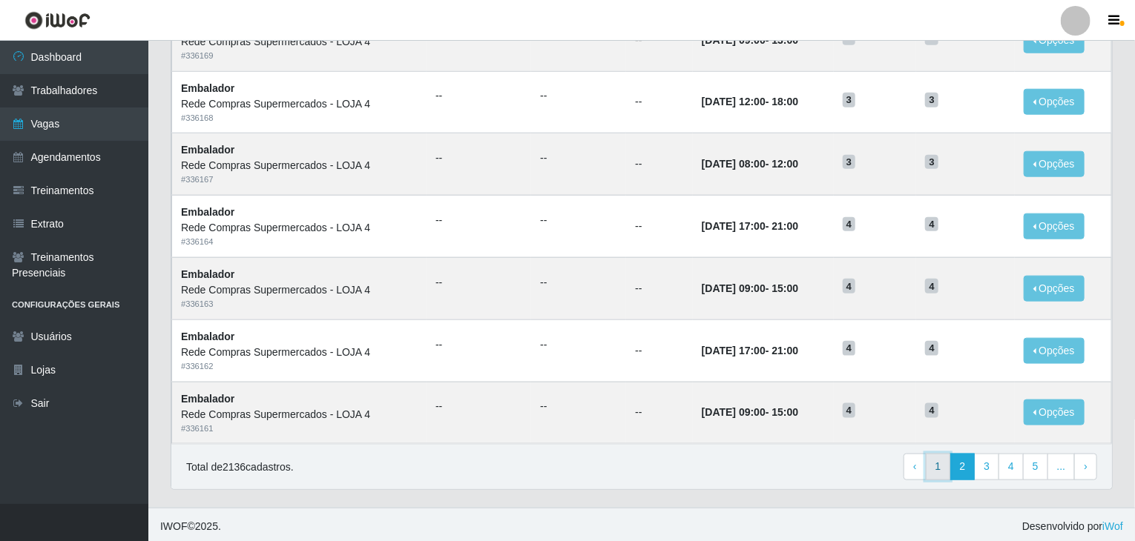
click at [945, 463] on link "1" at bounding box center [937, 467] width 25 height 27
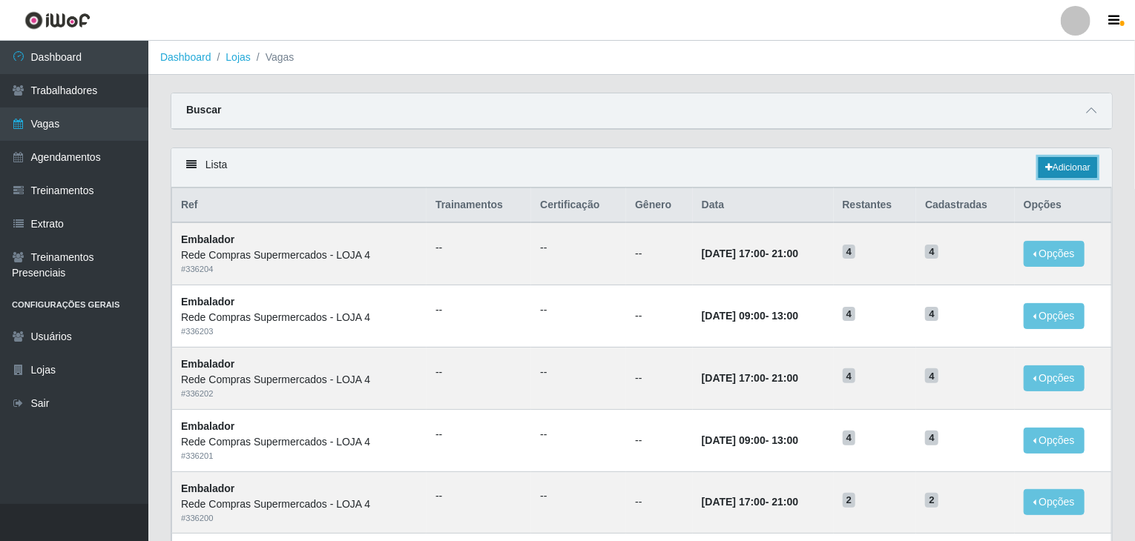
click at [1072, 165] on link "Adicionar" at bounding box center [1067, 167] width 59 height 21
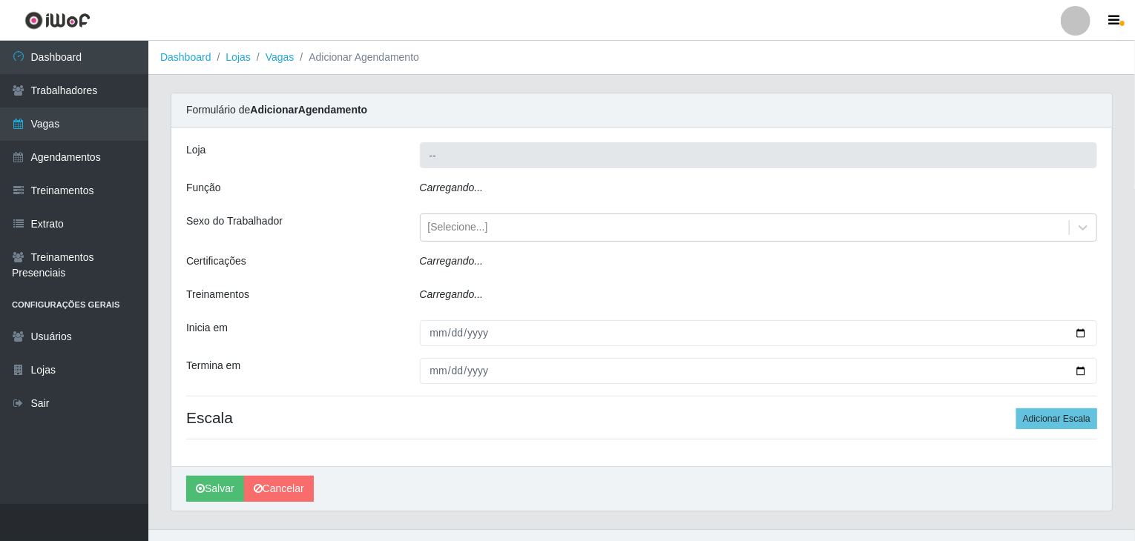
type input "Rede Compras Supermercados - LOJA 4"
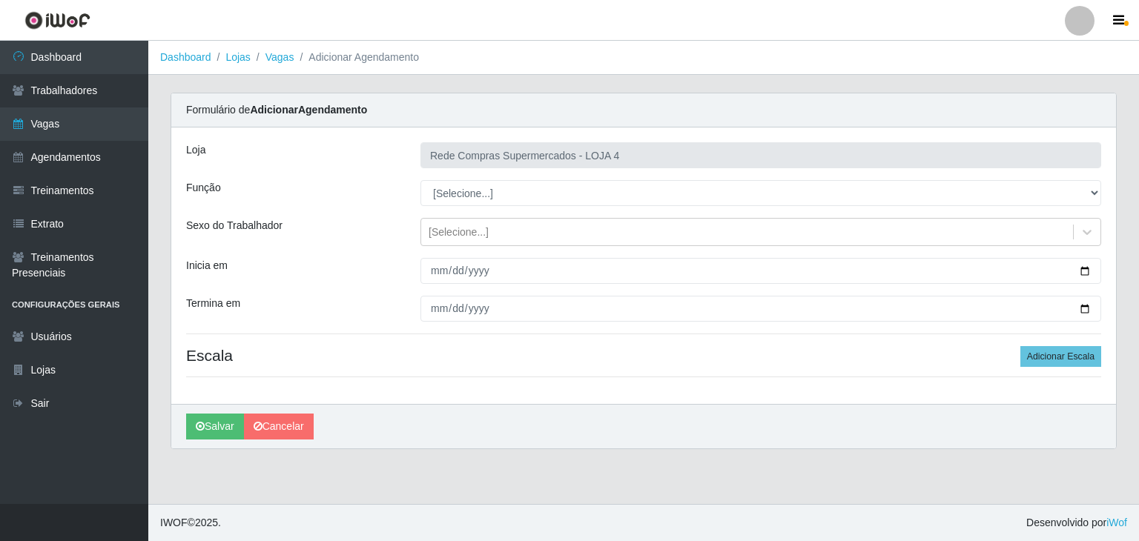
click at [448, 193] on div "Loja Rede Compras Supermercados - LOJA 4 Função [Selecione...] ASG ASG + ASG ++…" at bounding box center [643, 266] width 945 height 277
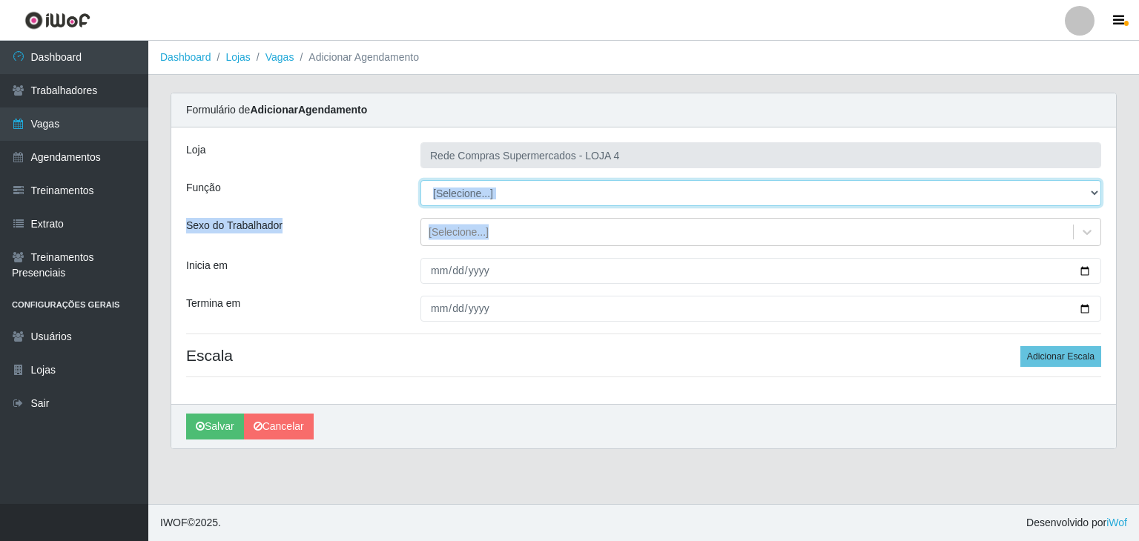
click at [448, 191] on select "[Selecione...] ASG ASG + ASG ++ Balconista Balconista + Balconista ++ Embalador…" at bounding box center [760, 193] width 681 height 26
select select "1"
click at [420, 180] on select "[Selecione...] ASG ASG + ASG ++ Balconista Balconista + Balconista ++ Embalador…" at bounding box center [760, 193] width 681 height 26
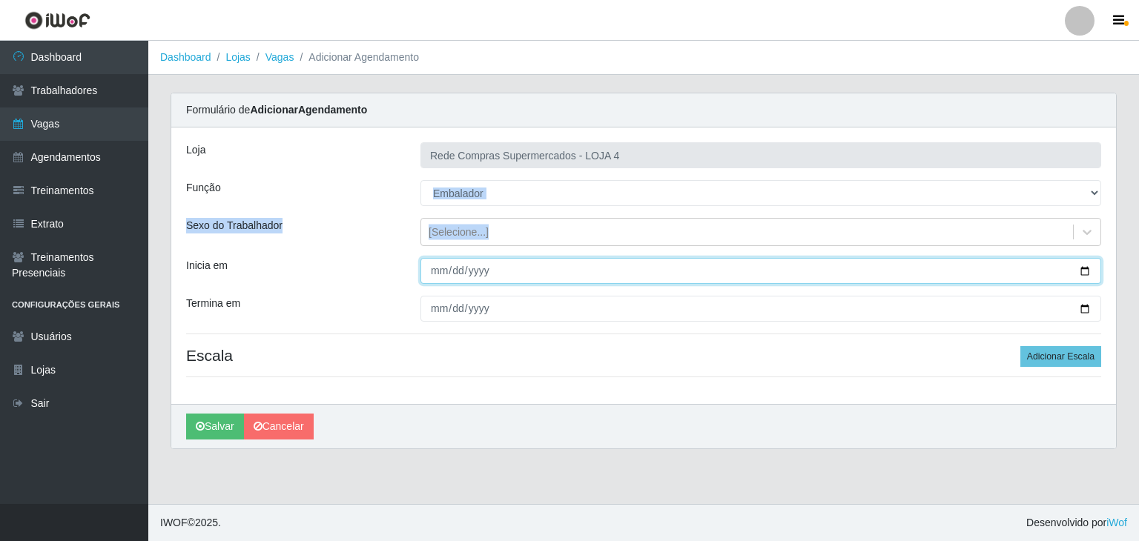
click at [1081, 271] on input "Inicia em" at bounding box center [760, 271] width 681 height 26
type input "[DATE]"
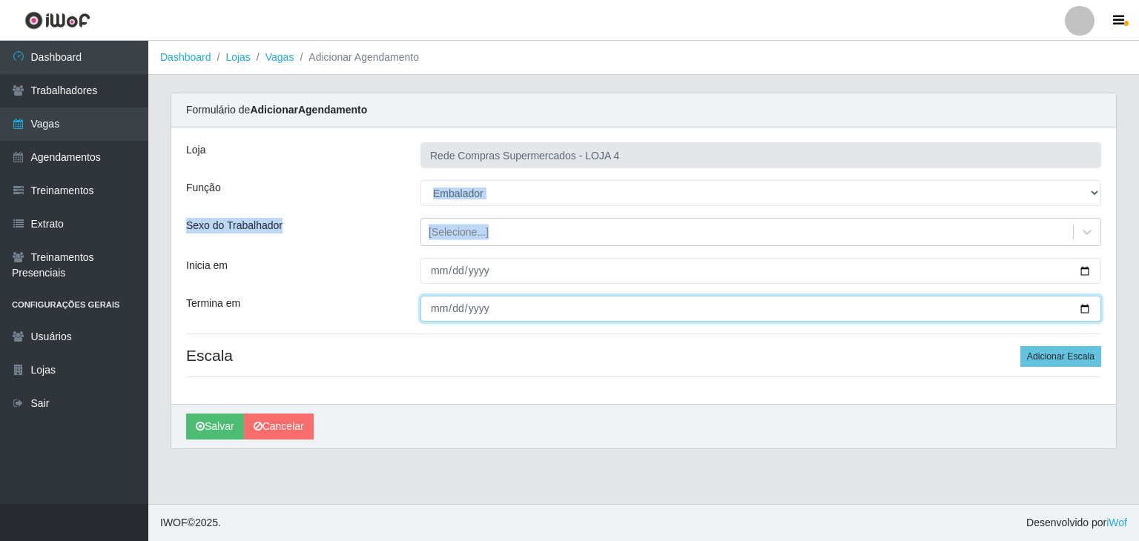
click at [1083, 305] on input "Termina em" at bounding box center [760, 309] width 681 height 26
type input "[DATE]"
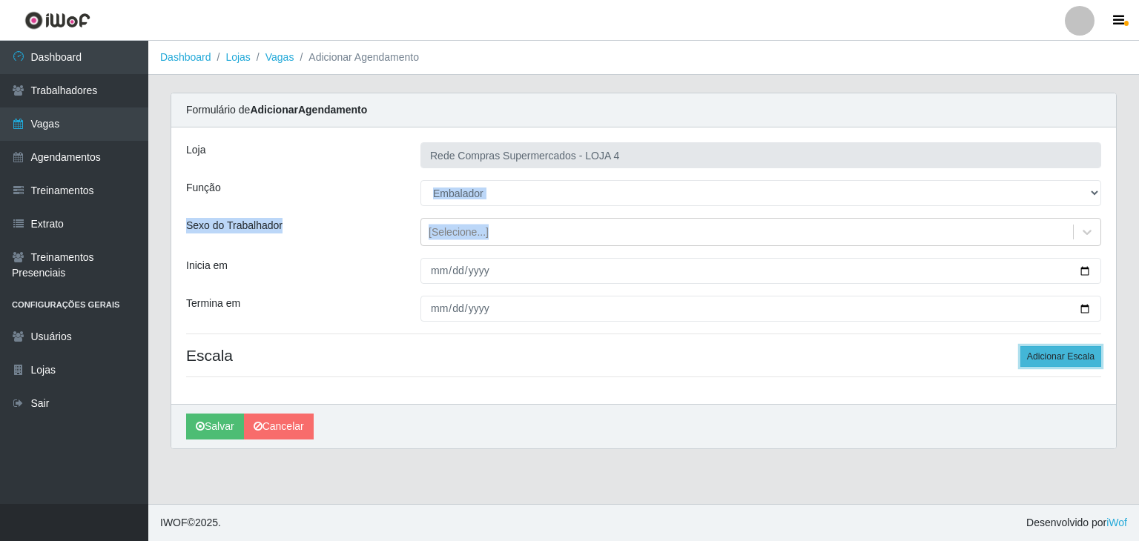
click at [1077, 363] on button "Adicionar Escala" at bounding box center [1060, 356] width 81 height 21
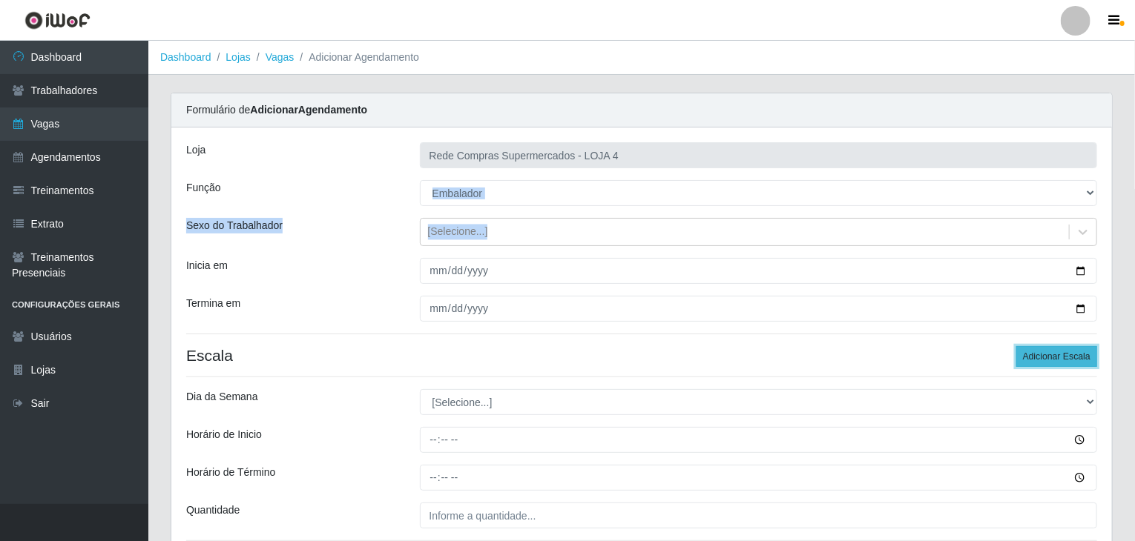
click at [1078, 363] on button "Adicionar Escala" at bounding box center [1056, 356] width 81 height 21
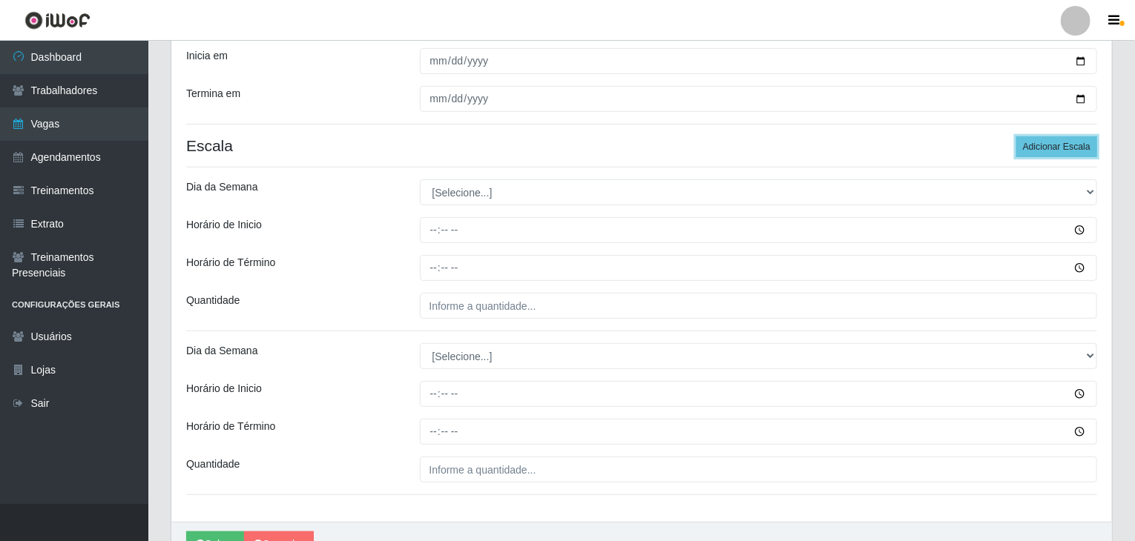
scroll to position [222, 0]
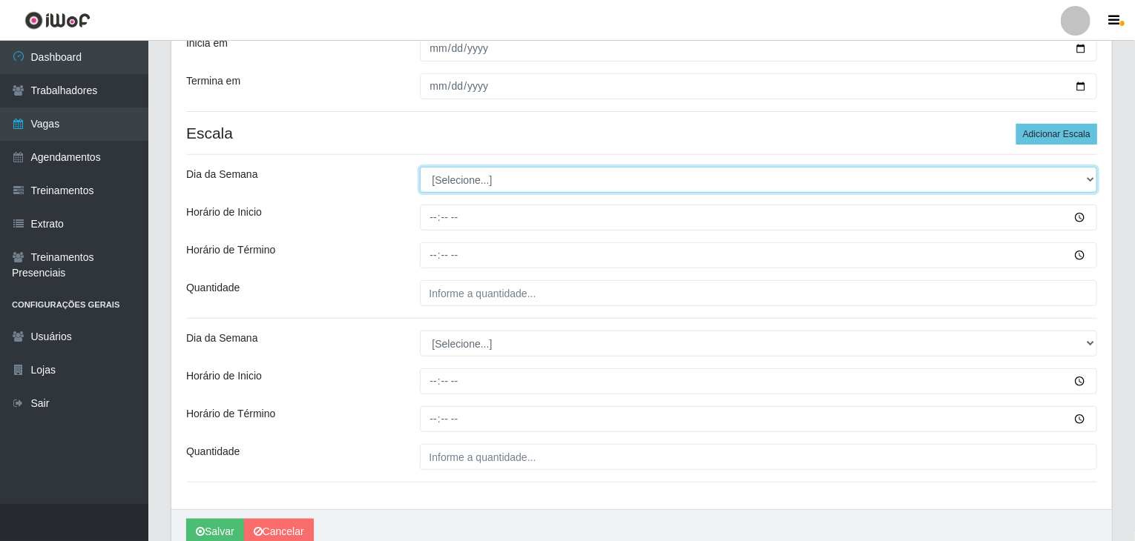
click at [481, 171] on select "[Selecione...] Segunda Terça Quarta Quinta Sexta Sábado Domingo" at bounding box center [759, 180] width 678 height 26
select select "0"
click at [420, 167] on select "[Selecione...] Segunda Terça Quarta Quinta Sexta Sábado Domingo" at bounding box center [759, 180] width 678 height 26
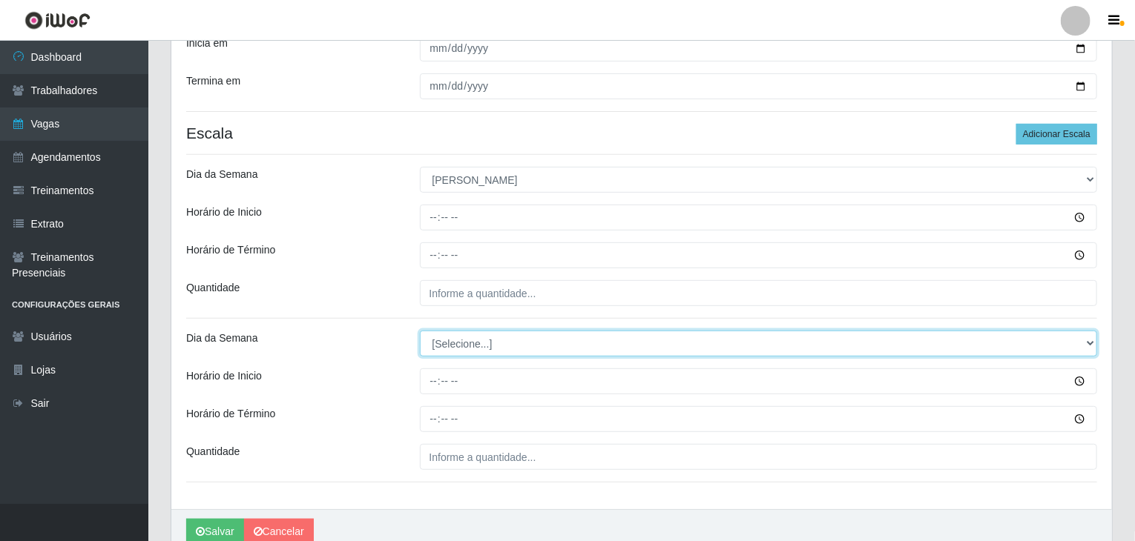
click at [486, 340] on select "[Selecione...] Segunda Terça Quarta Quinta Sexta Sábado Domingo" at bounding box center [759, 344] width 678 height 26
select select "0"
click at [420, 331] on select "[Selecione...] Segunda Terça Quarta Quinta Sexta Sábado Domingo" at bounding box center [759, 344] width 678 height 26
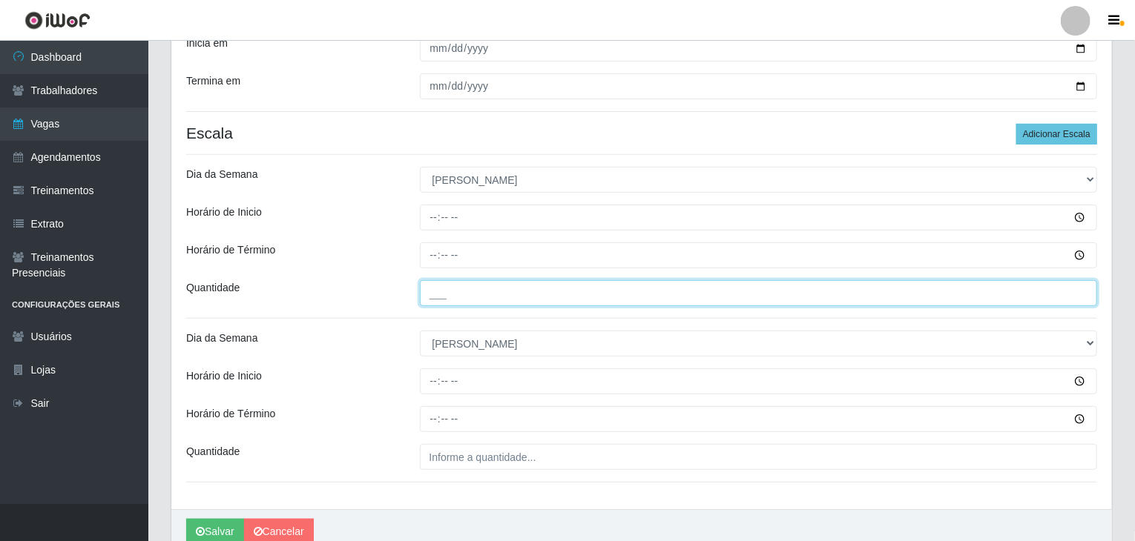
click at [464, 297] on input "___" at bounding box center [759, 293] width 678 height 26
type input "3__"
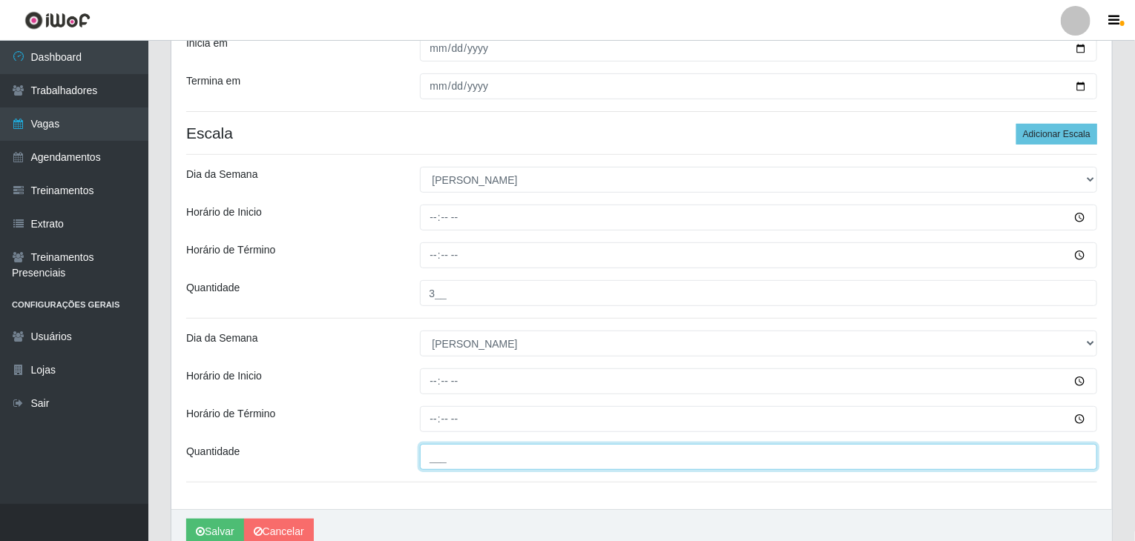
click at [458, 455] on input "___" at bounding box center [759, 457] width 678 height 26
type input "3__"
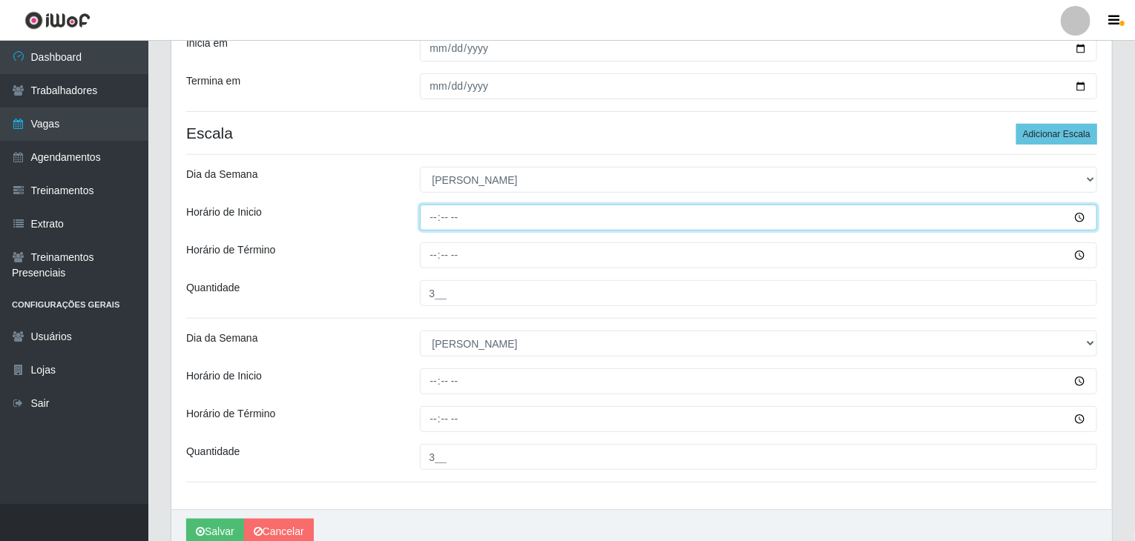
click at [430, 219] on input "Horário de Inicio" at bounding box center [759, 218] width 678 height 26
type input "08:00"
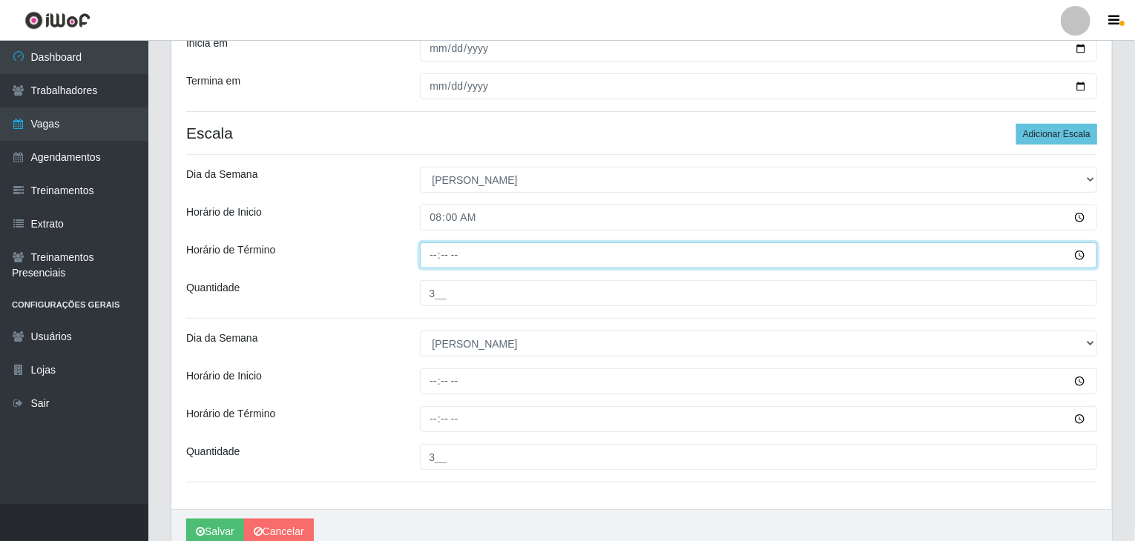
click at [432, 254] on input "Horário de Término" at bounding box center [759, 255] width 678 height 26
type input "12:00"
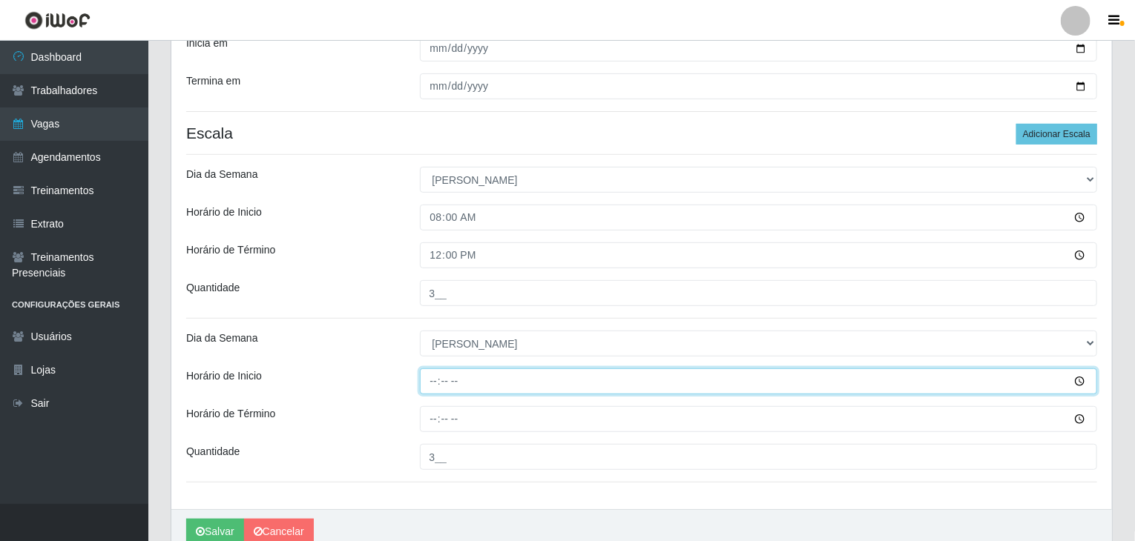
click at [431, 384] on input "Horário de Inicio" at bounding box center [759, 382] width 678 height 26
type input "12:00"
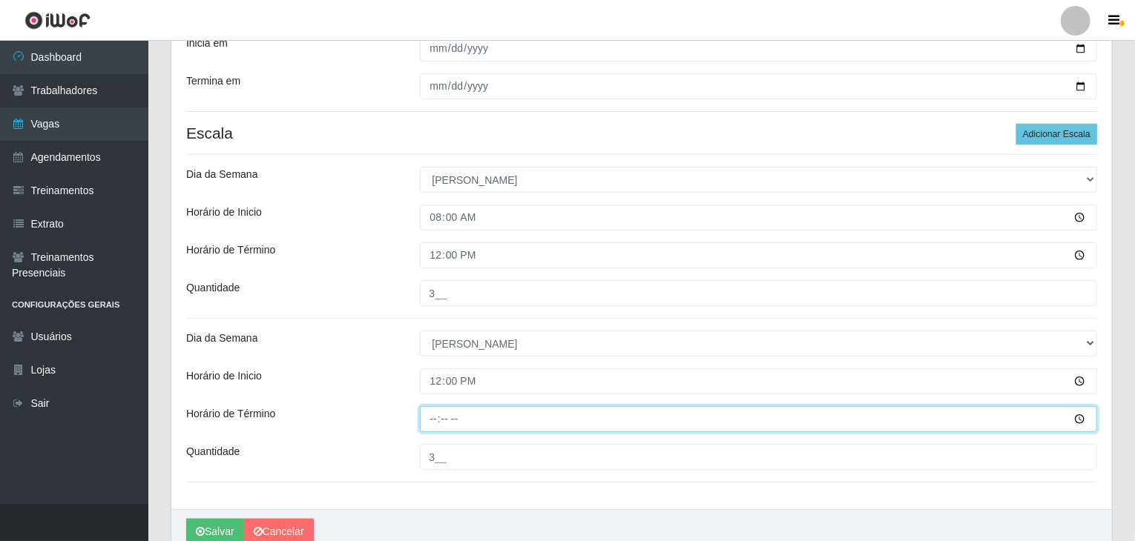
click at [432, 406] on input "Horário de Término" at bounding box center [759, 419] width 678 height 26
type input "18:00"
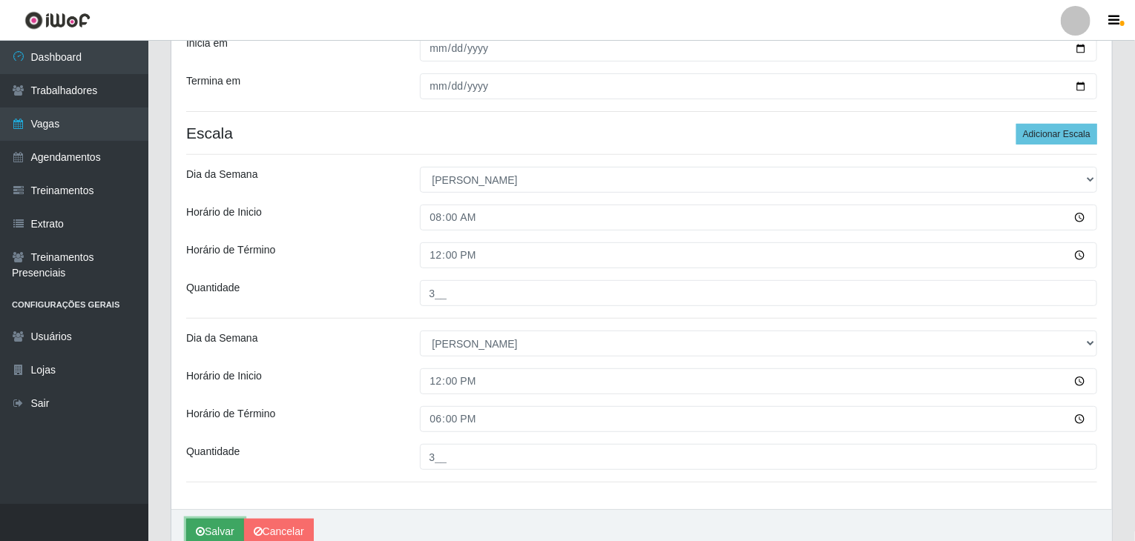
click at [220, 524] on button "Salvar" at bounding box center [215, 532] width 58 height 26
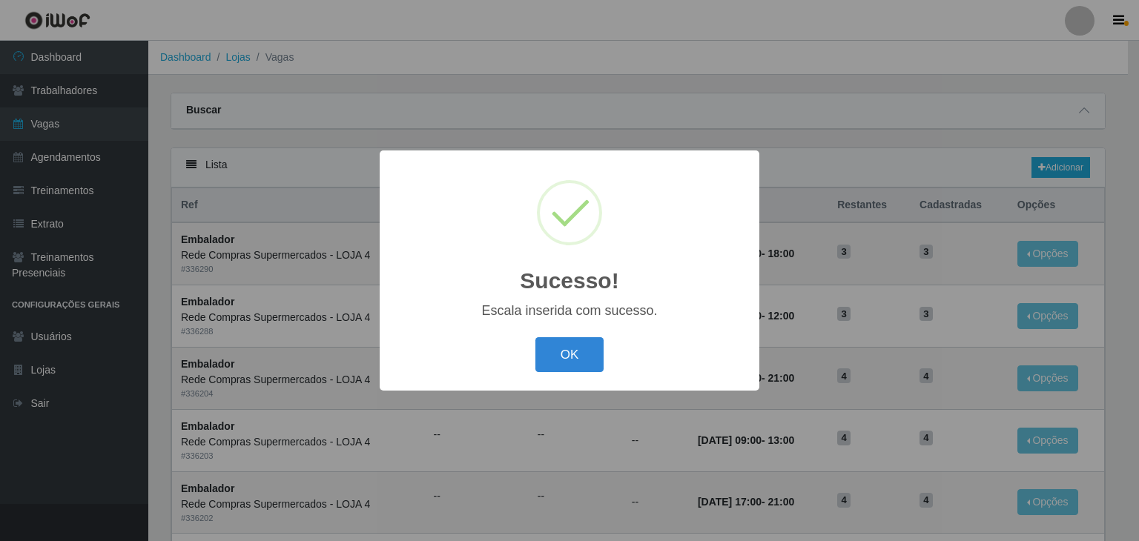
click at [556, 376] on div "OK Cancel" at bounding box center [569, 355] width 350 height 42
click at [588, 353] on button "OK" at bounding box center [569, 354] width 69 height 35
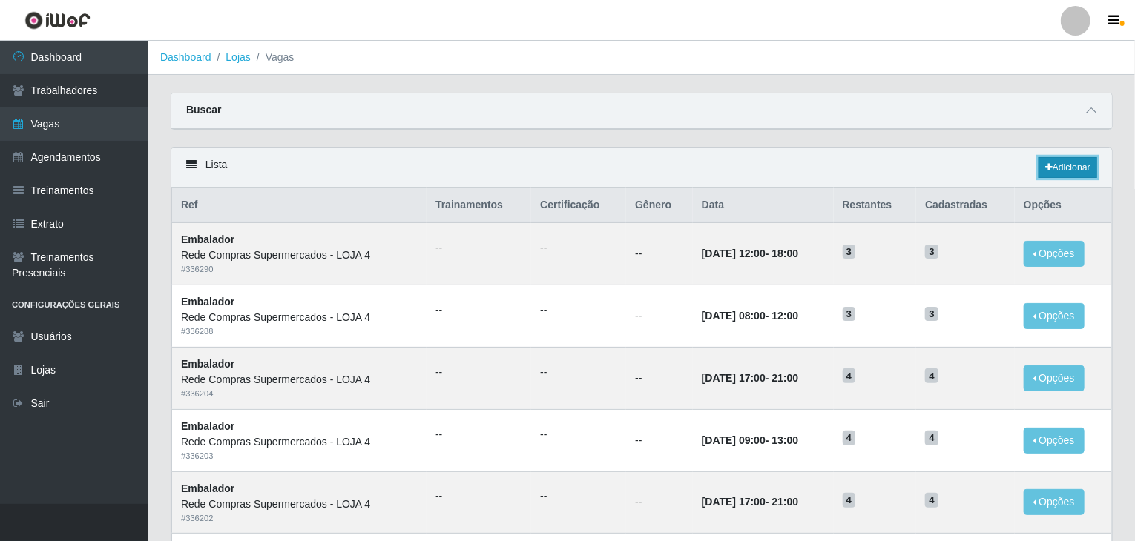
click at [1076, 166] on link "Adicionar" at bounding box center [1067, 167] width 59 height 21
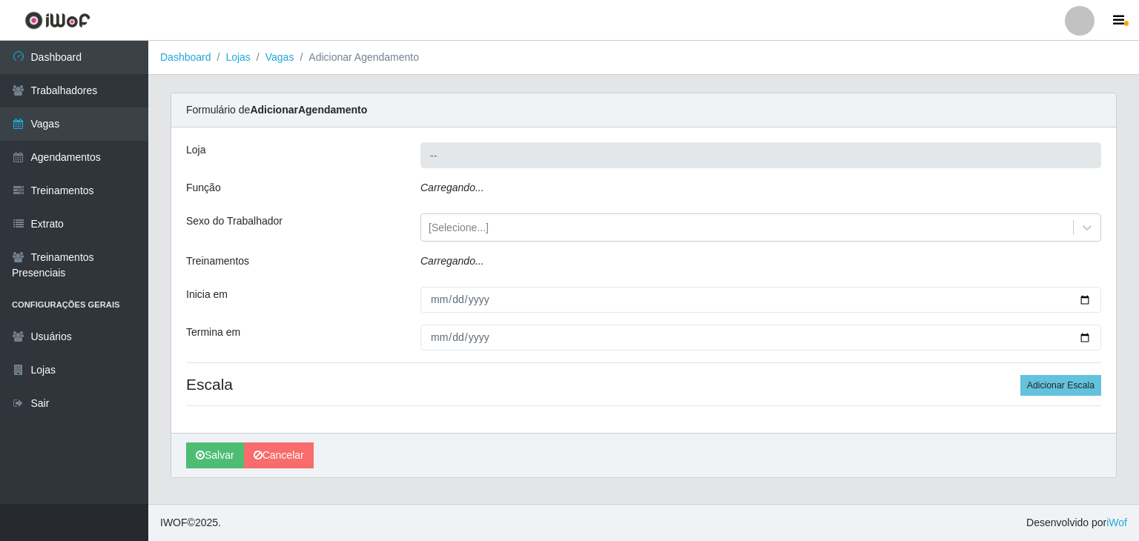
type input "Rede Compras Supermercados - LOJA 4"
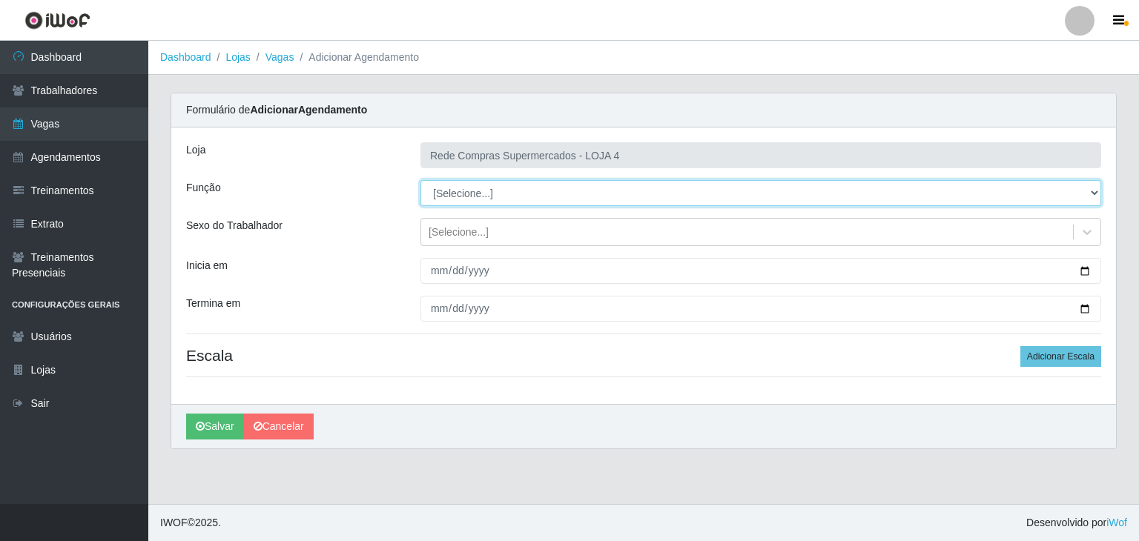
click at [464, 194] on select "[Selecione...] ASG ASG + ASG ++ Balconista Balconista + Balconista ++ Embalador…" at bounding box center [760, 193] width 681 height 26
select select "1"
click at [420, 180] on select "[Selecione...] ASG ASG + ASG ++ Balconista Balconista + Balconista ++ Embalador…" at bounding box center [760, 193] width 681 height 26
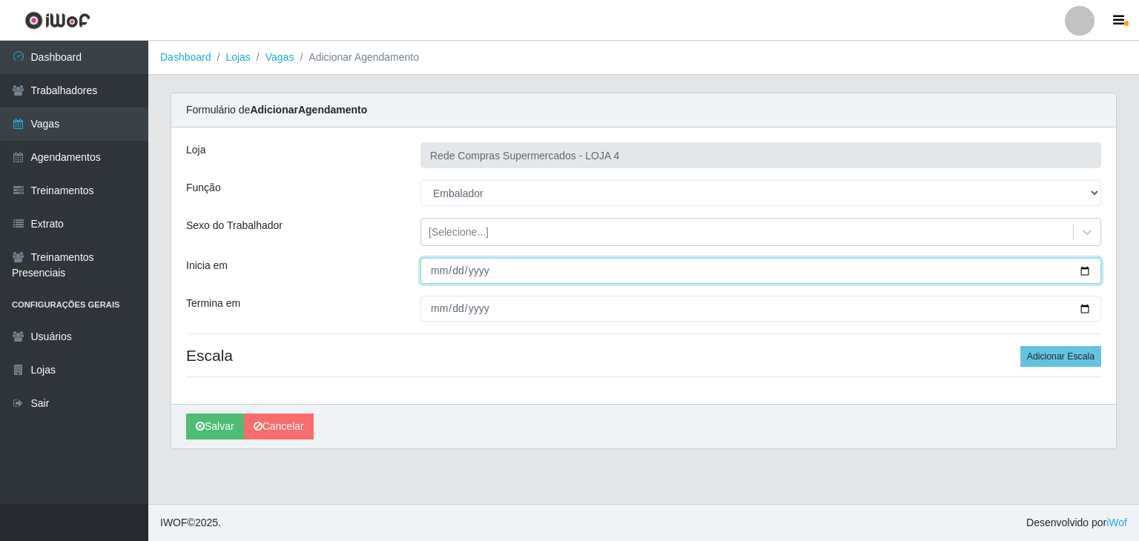
click at [1086, 268] on input "Inicia em" at bounding box center [760, 271] width 681 height 26
type input "[DATE]"
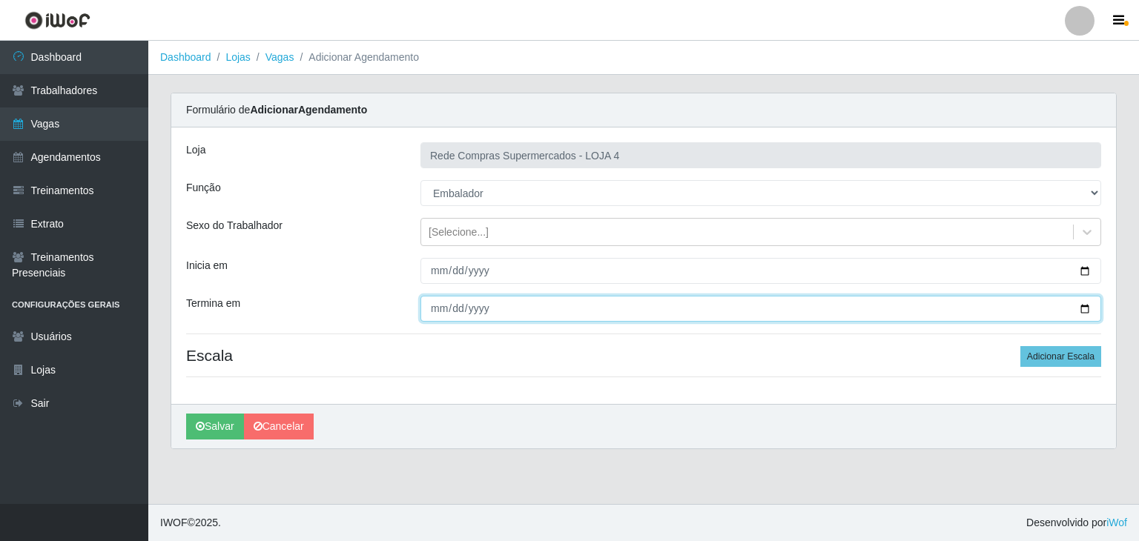
click at [1083, 315] on input "Termina em" at bounding box center [760, 309] width 681 height 26
click at [1092, 305] on input "Termina em" at bounding box center [760, 309] width 681 height 26
click at [1083, 306] on input "Termina em" at bounding box center [760, 309] width 681 height 26
type input "[DATE]"
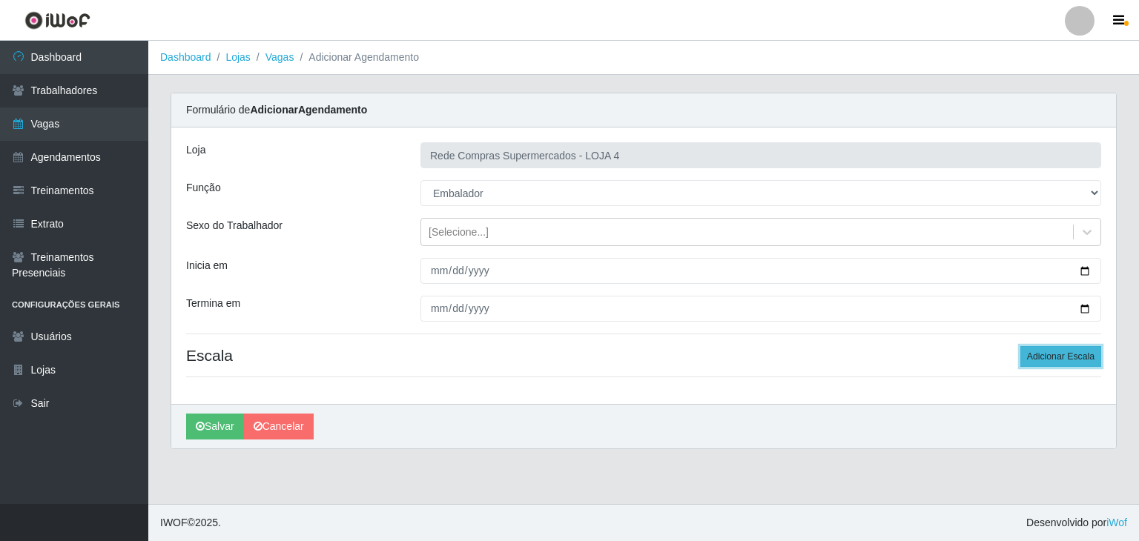
click at [1049, 361] on button "Adicionar Escala" at bounding box center [1060, 356] width 81 height 21
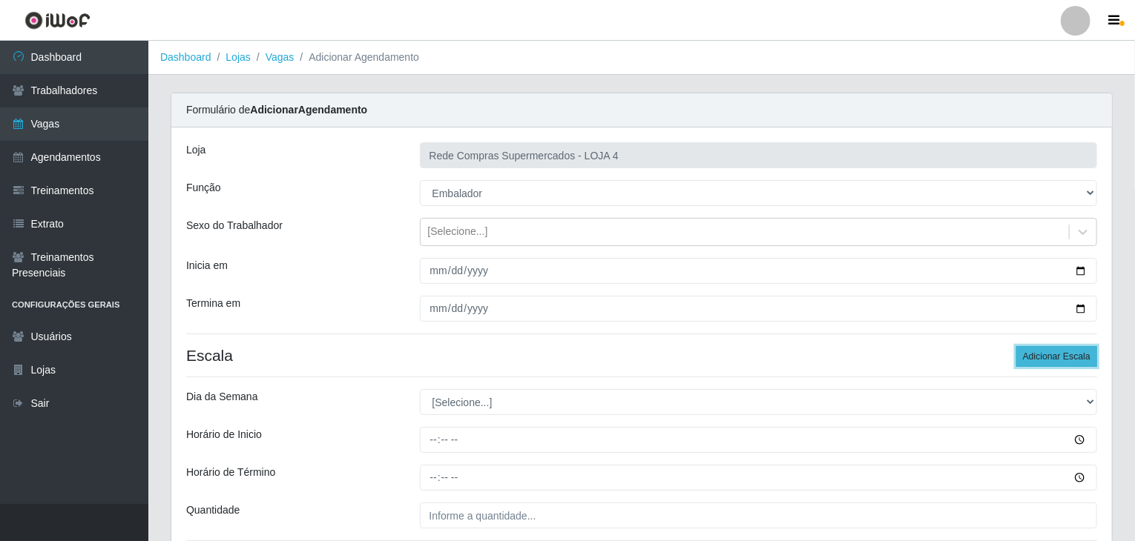
click at [1049, 360] on button "Adicionar Escala" at bounding box center [1056, 356] width 81 height 21
click at [1050, 360] on button "Adicionar Escala" at bounding box center [1056, 356] width 81 height 21
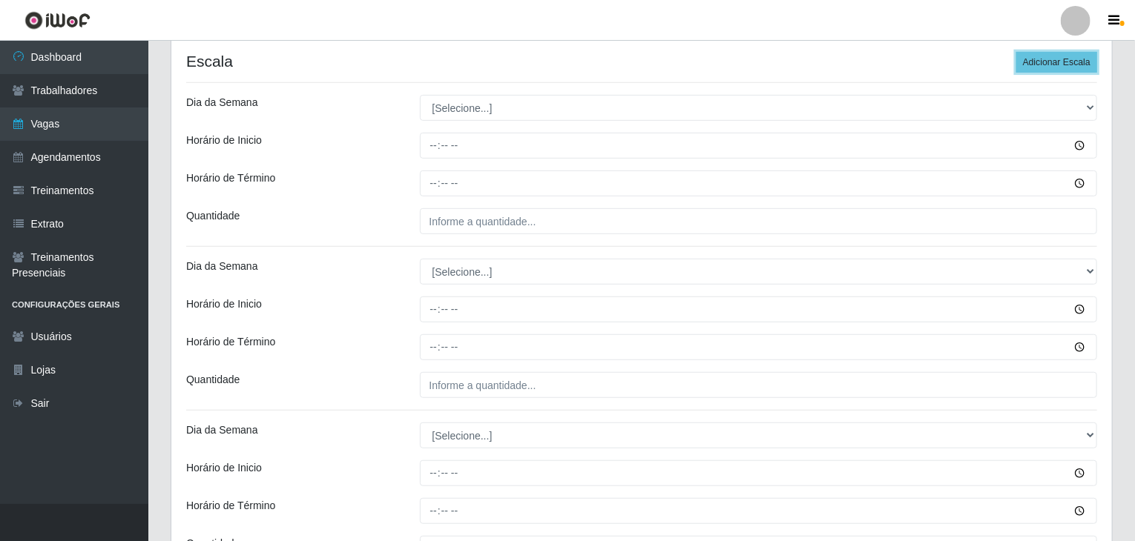
scroll to position [297, 0]
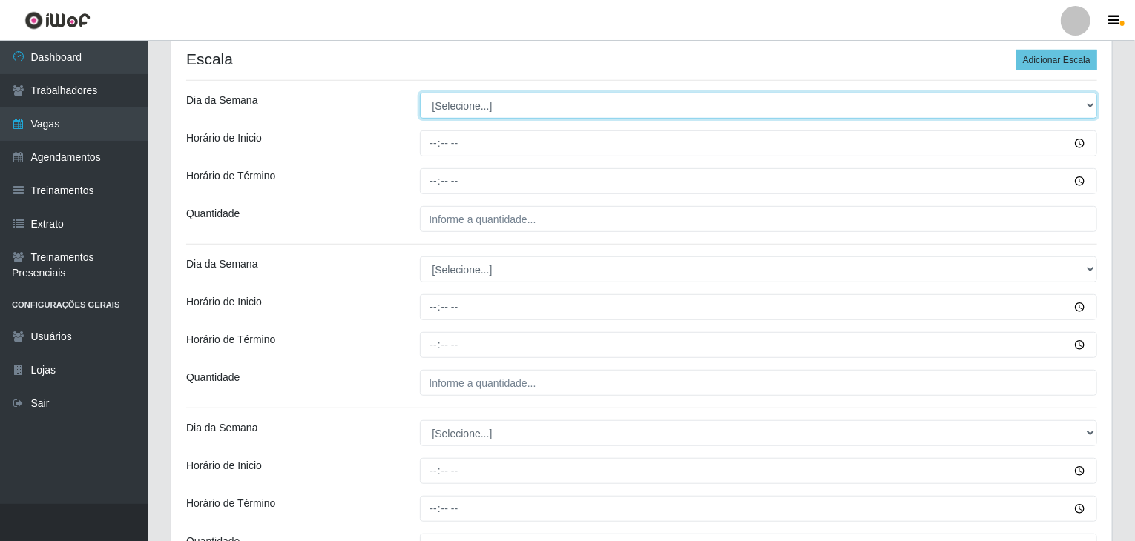
click at [498, 111] on select "[Selecione...] Segunda Terça Quarta Quinta Sexta Sábado Domingo" at bounding box center [759, 106] width 678 height 26
click at [481, 110] on select "[Selecione...] Segunda Terça Quarta Quinta Sexta Sábado Domingo" at bounding box center [759, 106] width 678 height 26
select select "1"
click at [420, 93] on select "[Selecione...] Segunda Terça Quarta Quinta Sexta Sábado Domingo" at bounding box center [759, 106] width 678 height 26
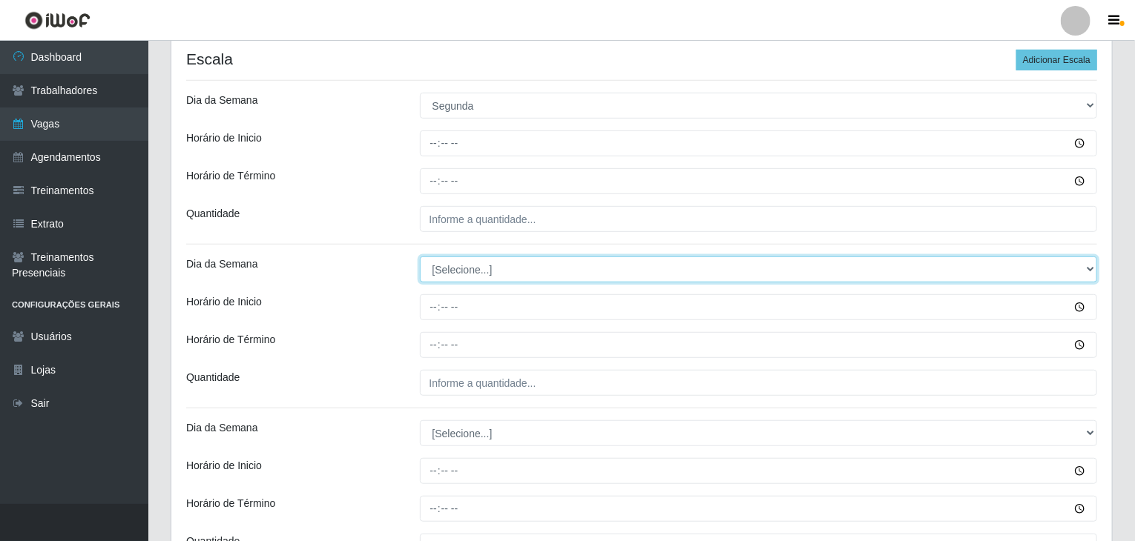
click at [486, 277] on select "[Selecione...] Segunda Terça Quarta Quinta Sexta Sábado Domingo" at bounding box center [759, 270] width 678 height 26
click at [420, 257] on select "[Selecione...] Segunda Terça Quarta Quinta Sexta Sábado Domingo" at bounding box center [759, 270] width 678 height 26
select select "1"
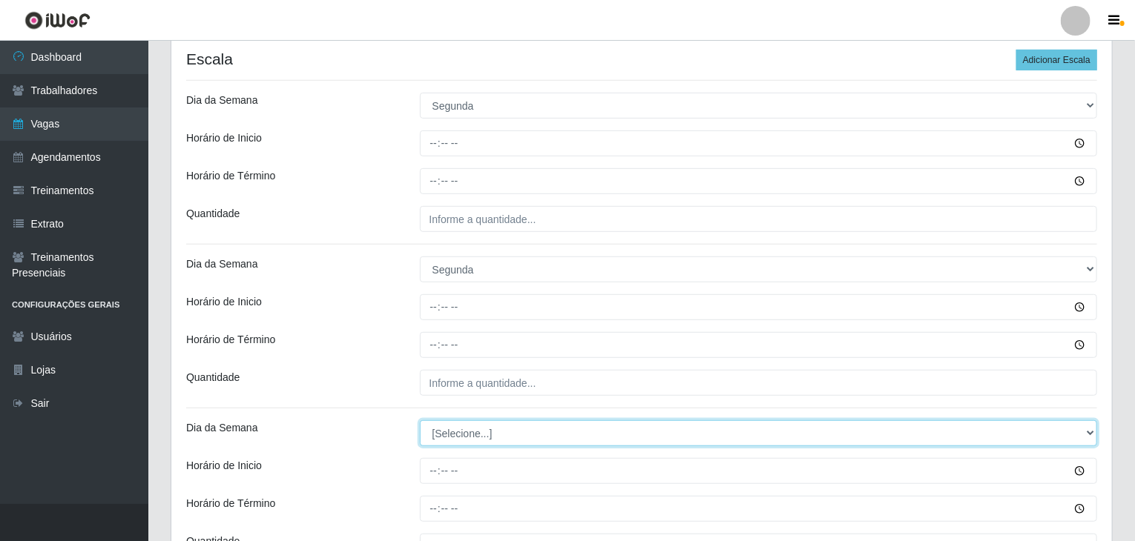
click at [459, 432] on select "[Selecione...] Segunda Terça Quarta Quinta Sexta Sábado Domingo" at bounding box center [759, 433] width 678 height 26
select select "2"
click at [420, 420] on select "[Selecione...] Segunda Terça Quarta Quinta Sexta Sábado Domingo" at bounding box center [759, 433] width 678 height 26
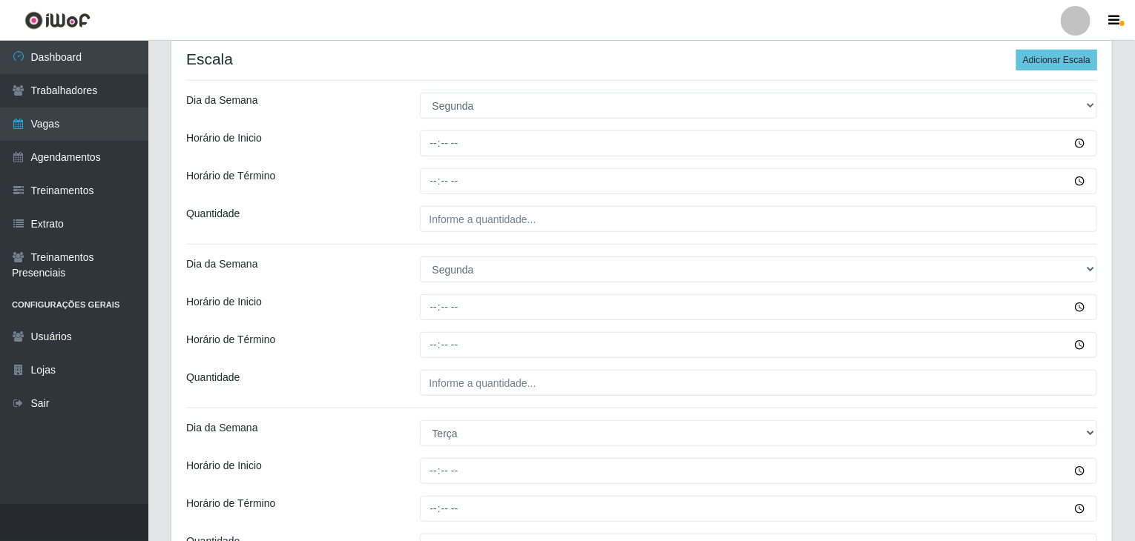
click at [331, 314] on div "Horário de Inicio" at bounding box center [292, 307] width 234 height 26
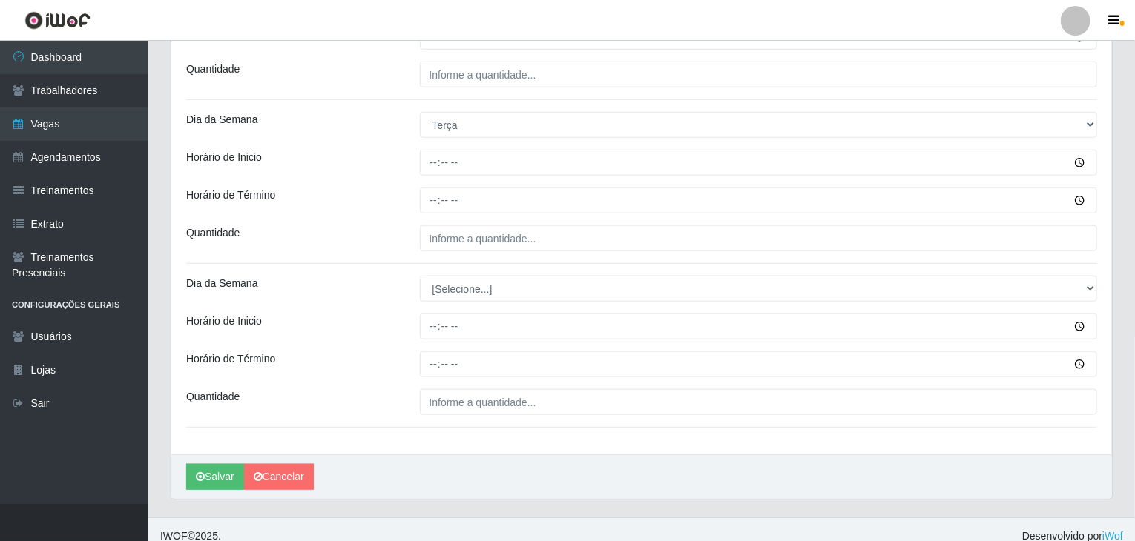
scroll to position [617, 0]
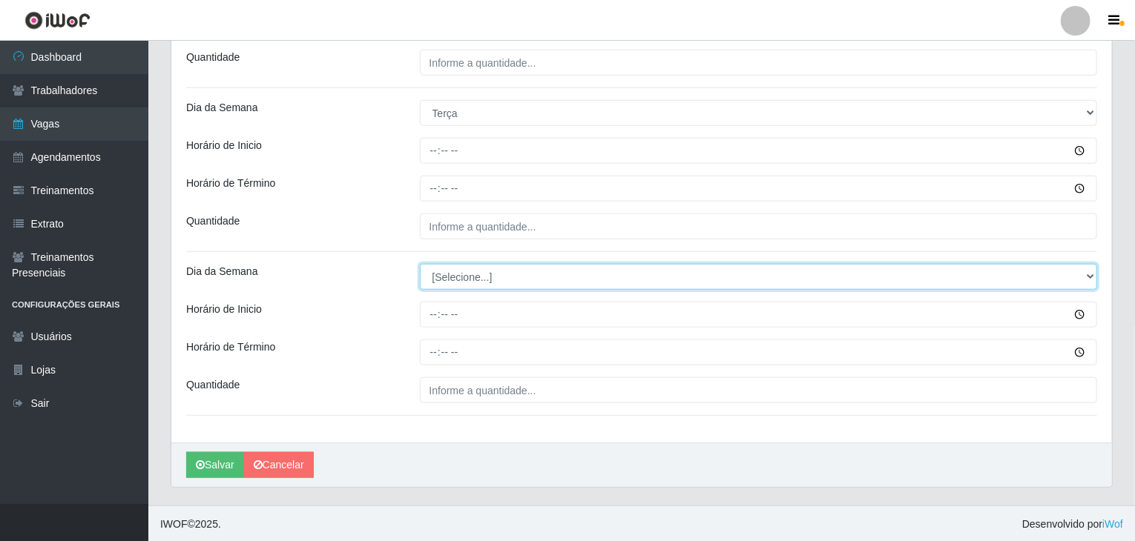
click at [502, 271] on select "[Selecione...] Segunda Terça Quarta Quinta Sexta Sábado Domingo" at bounding box center [759, 277] width 678 height 26
select select "2"
click at [420, 264] on select "[Selecione...] Segunda Terça Quarta Quinta Sexta Sábado Domingo" at bounding box center [759, 277] width 678 height 26
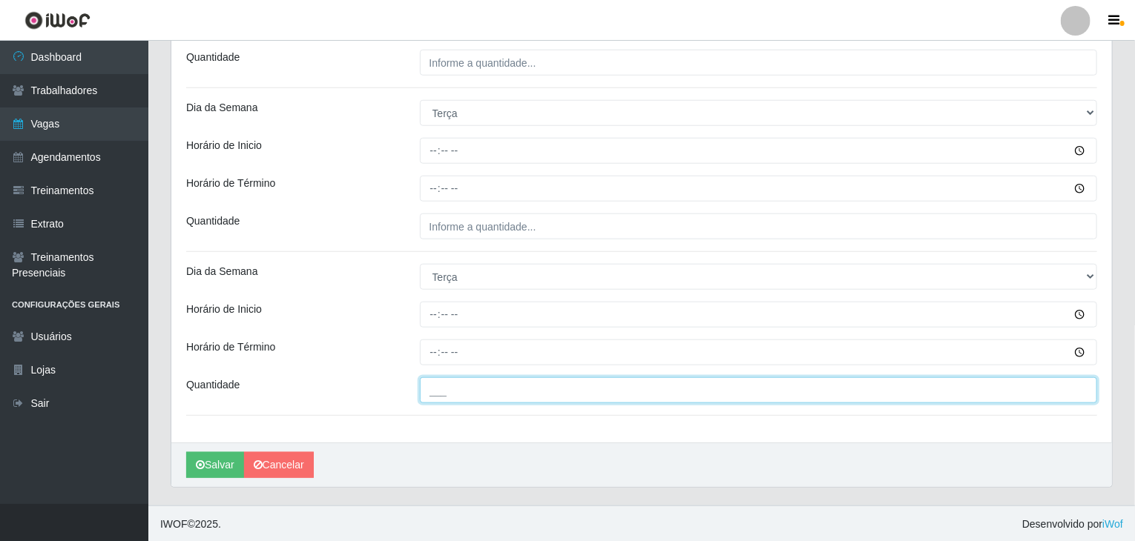
click at [505, 386] on input "___" at bounding box center [759, 390] width 678 height 26
type input "3__"
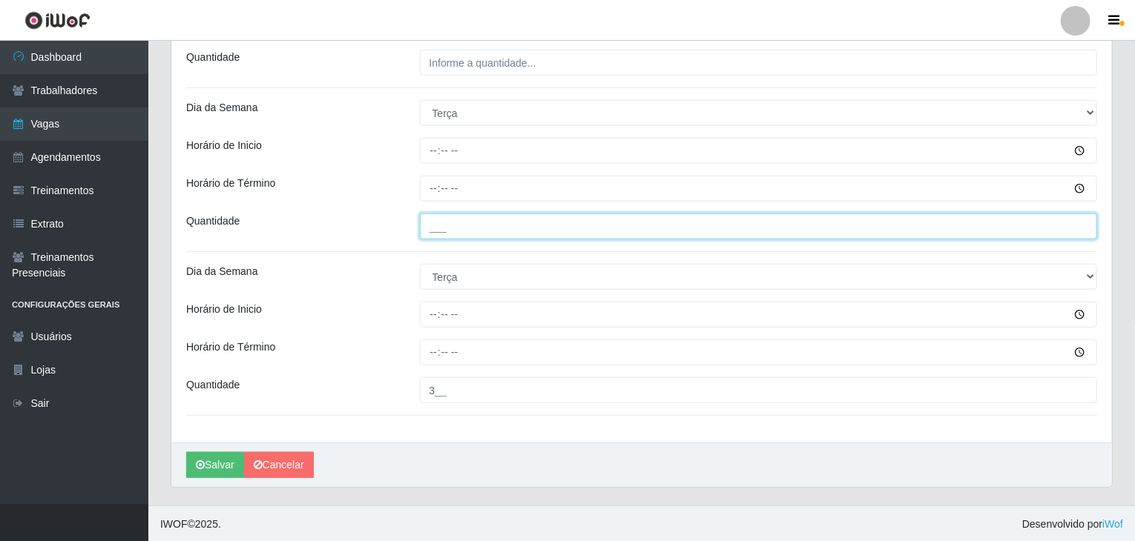
click at [462, 232] on input "___" at bounding box center [759, 227] width 678 height 26
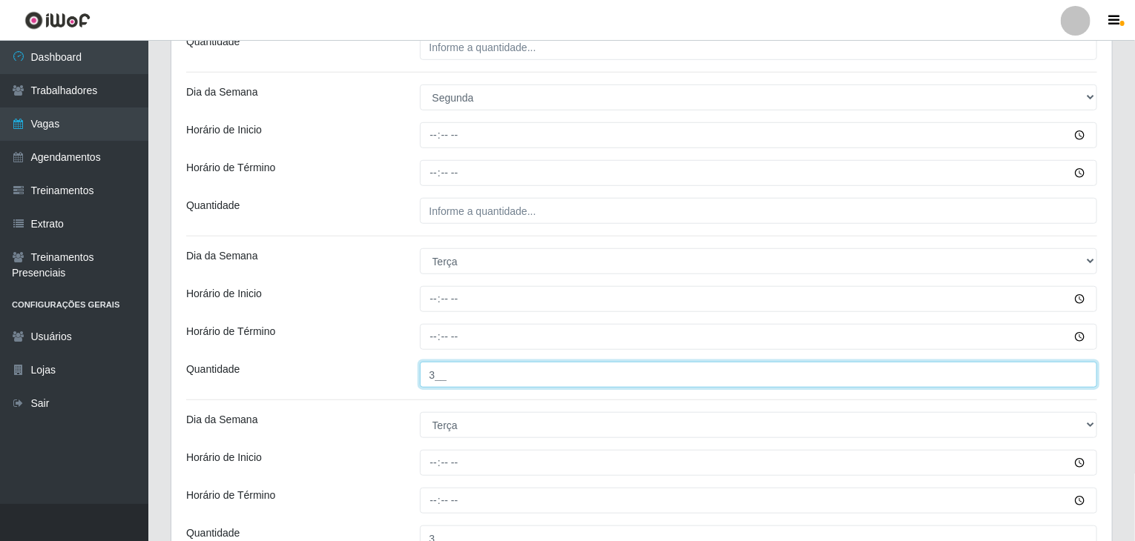
type input "3__"
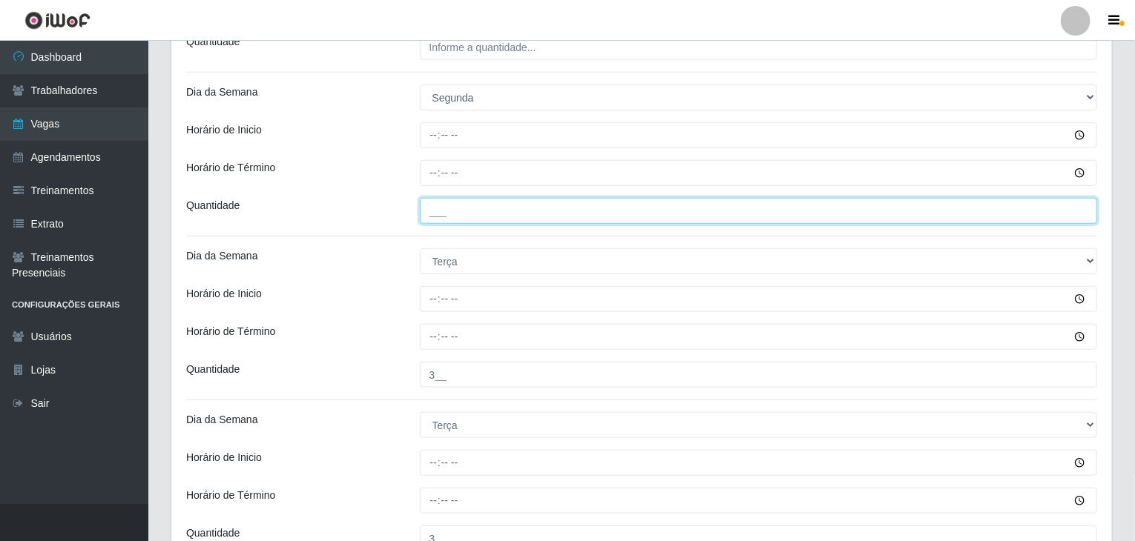
click at [468, 210] on input "___" at bounding box center [759, 211] width 678 height 26
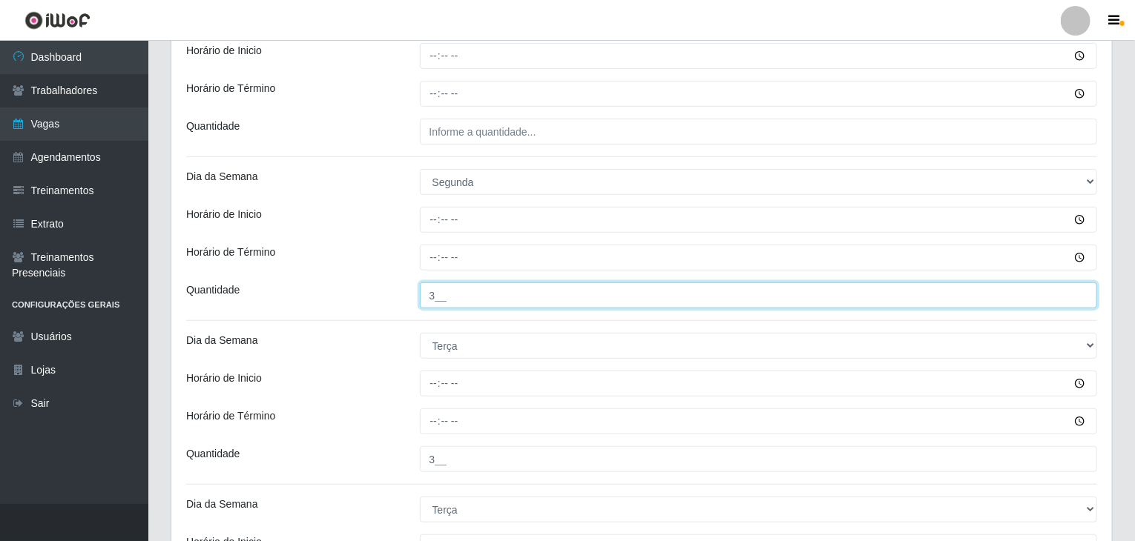
scroll to position [320, 0]
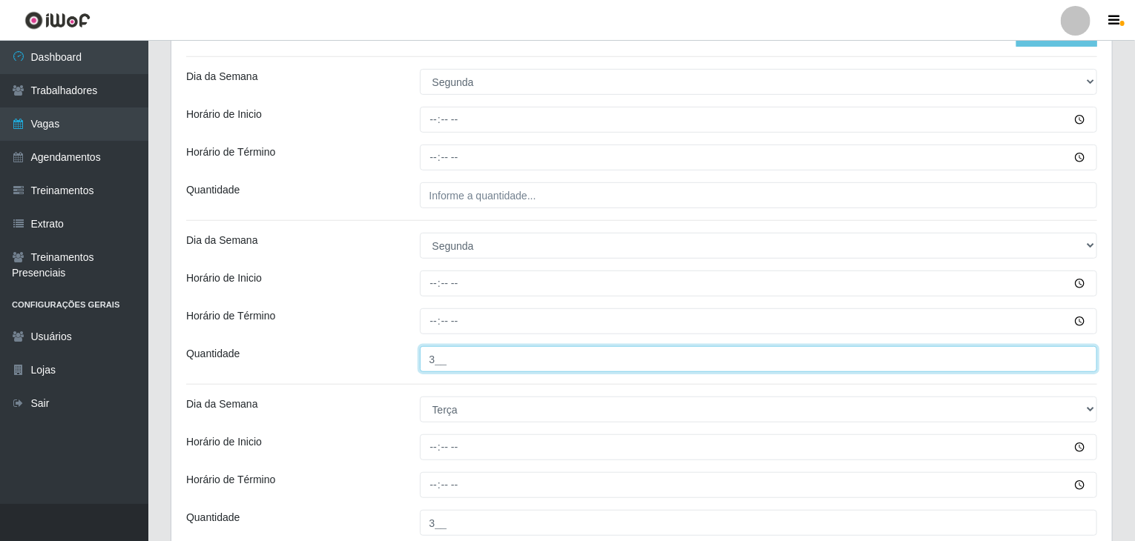
type input "3__"
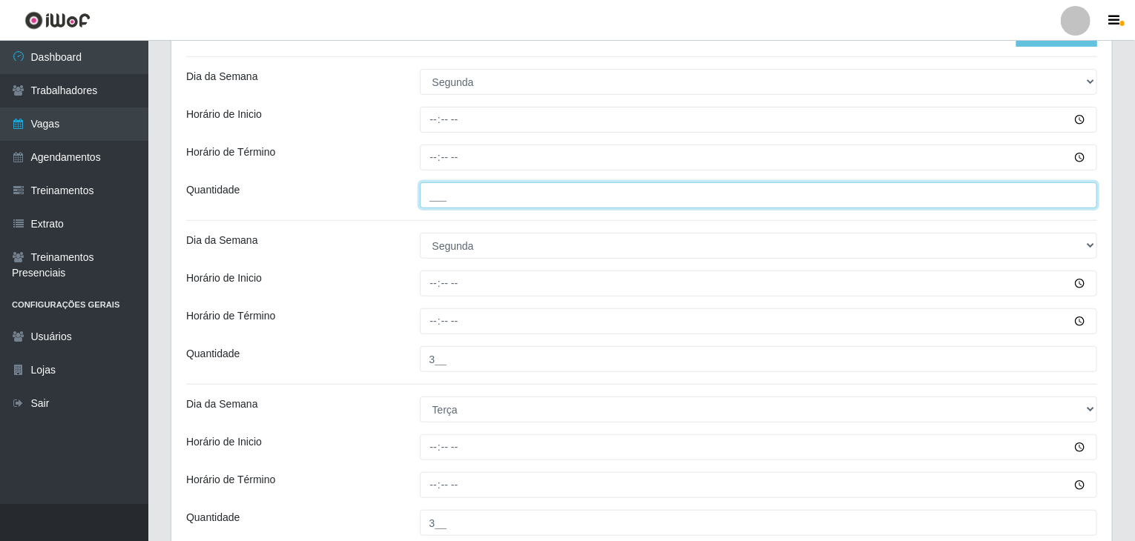
click at [473, 202] on input "___" at bounding box center [759, 195] width 678 height 26
type input "3__"
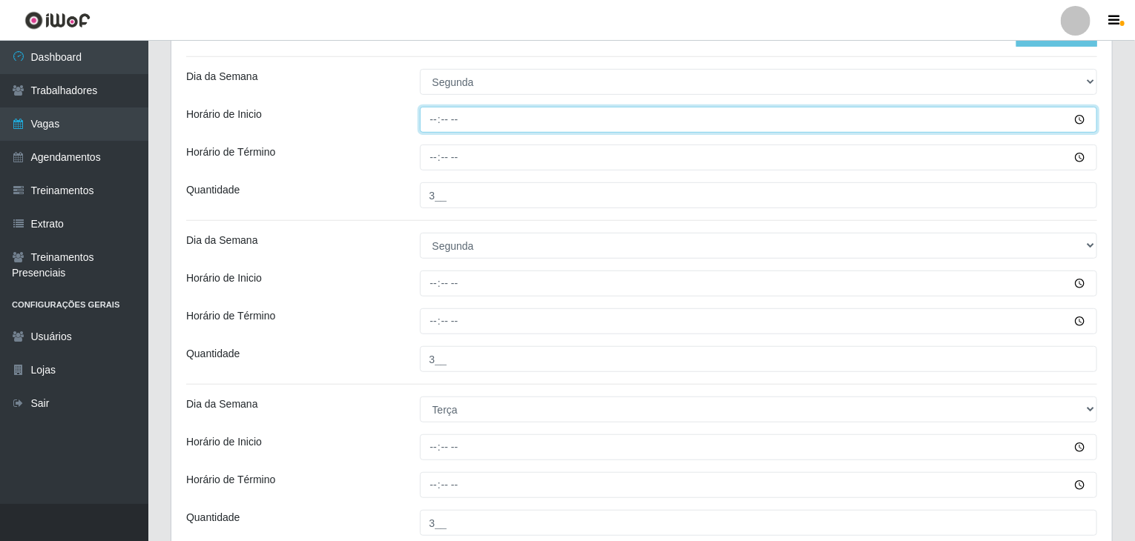
click at [432, 110] on input "Horário de Inicio" at bounding box center [759, 120] width 678 height 26
type input "09:00"
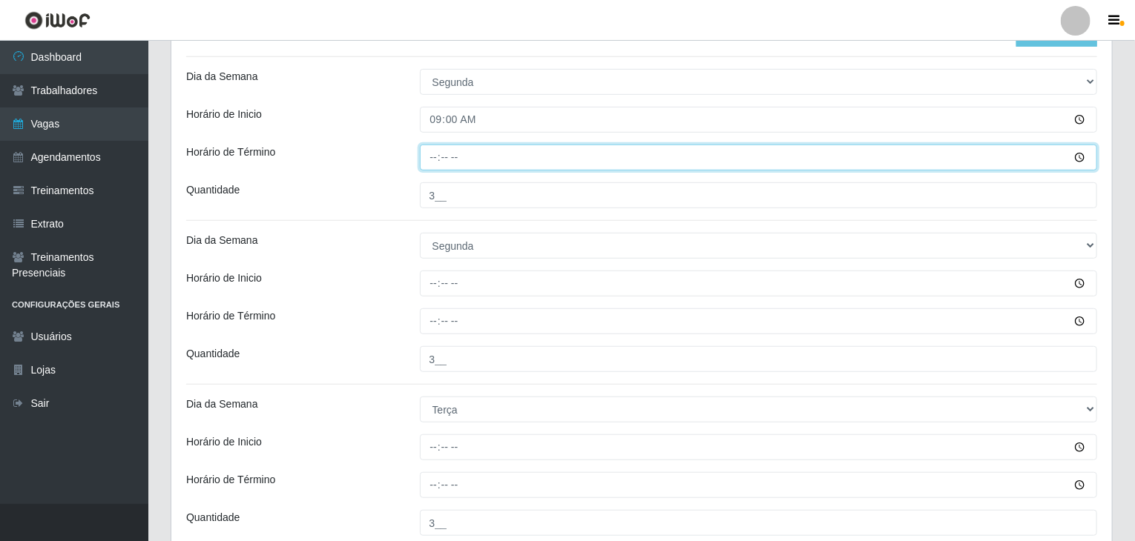
click at [432, 158] on input "Horário de Término" at bounding box center [759, 158] width 678 height 26
type input "13:00"
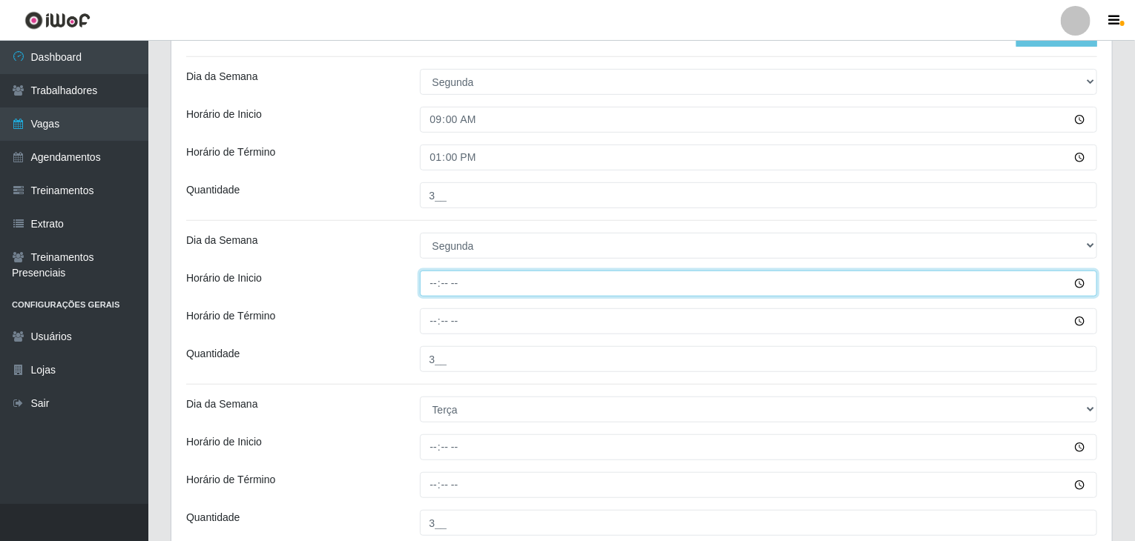
click at [430, 274] on input "Horário de Inicio" at bounding box center [759, 284] width 678 height 26
type input "17:00"
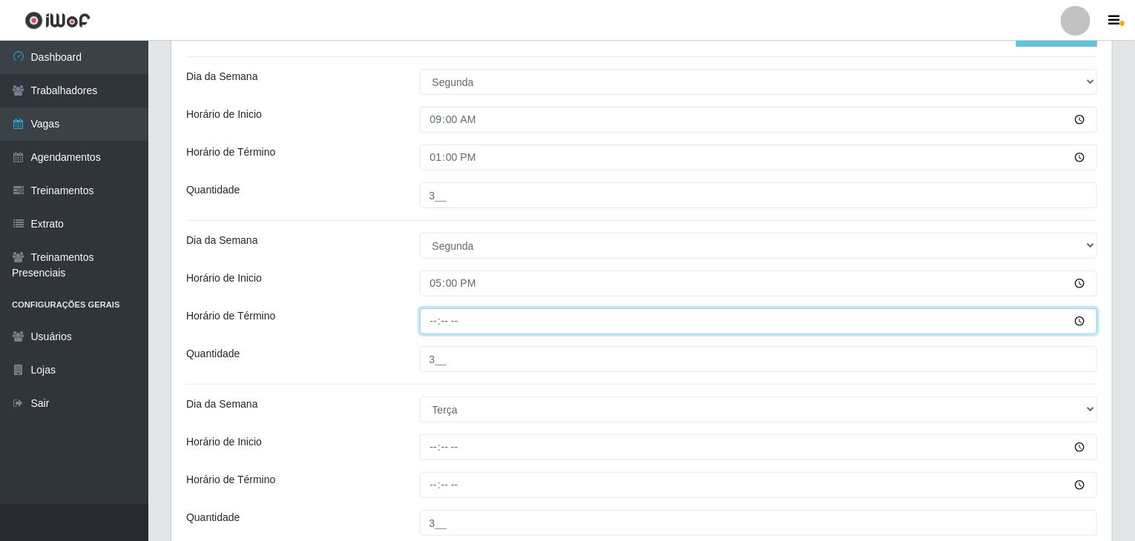
click at [434, 330] on input "Horário de Término" at bounding box center [759, 321] width 678 height 26
type input "21:00"
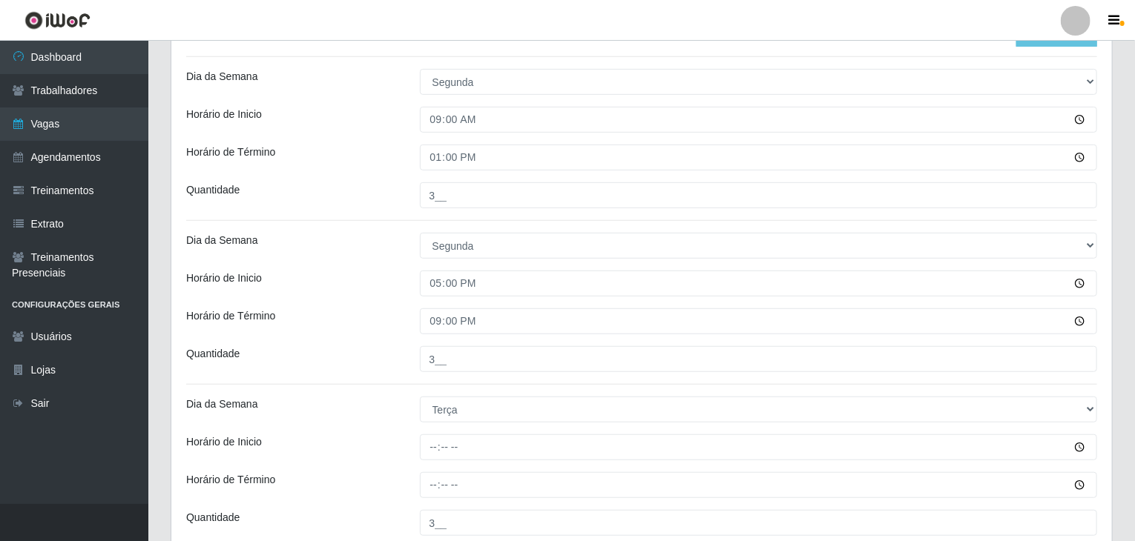
click at [373, 271] on div "Horário de Inicio" at bounding box center [292, 284] width 234 height 26
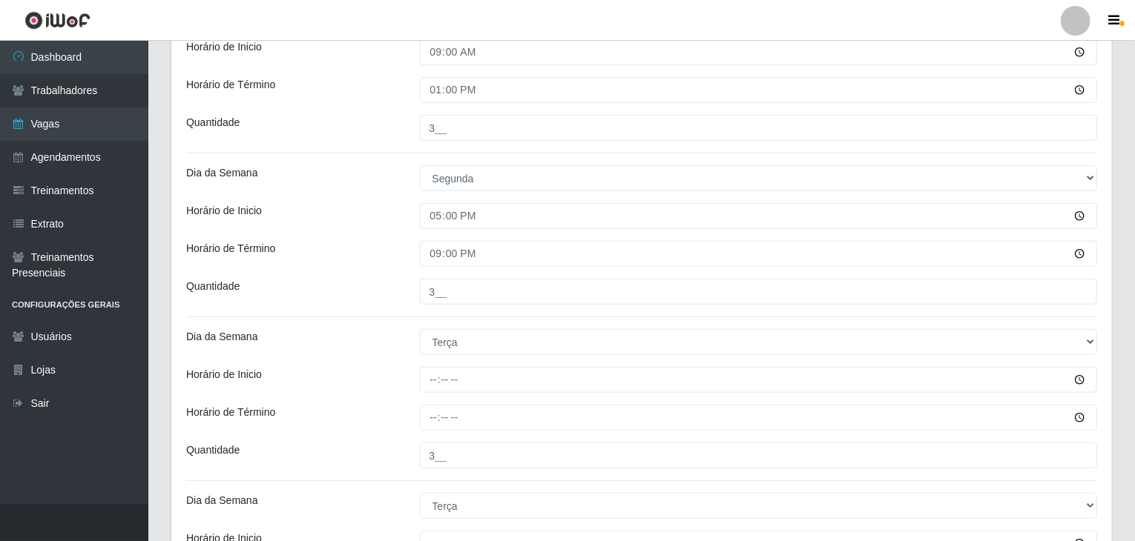
scroll to position [469, 0]
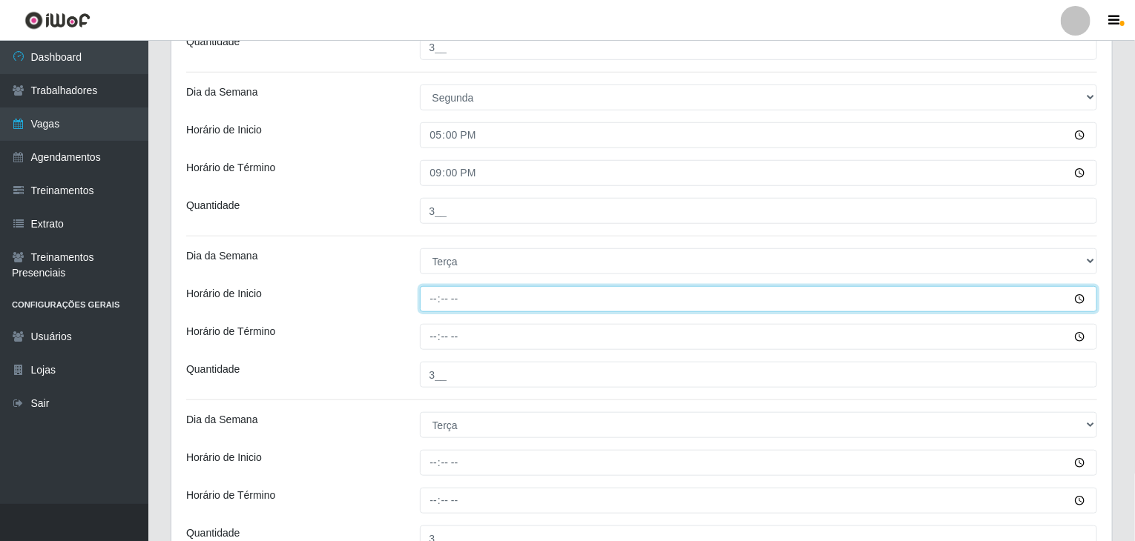
click at [431, 291] on input "Horário de Inicio" at bounding box center [759, 299] width 678 height 26
type input "09:00"
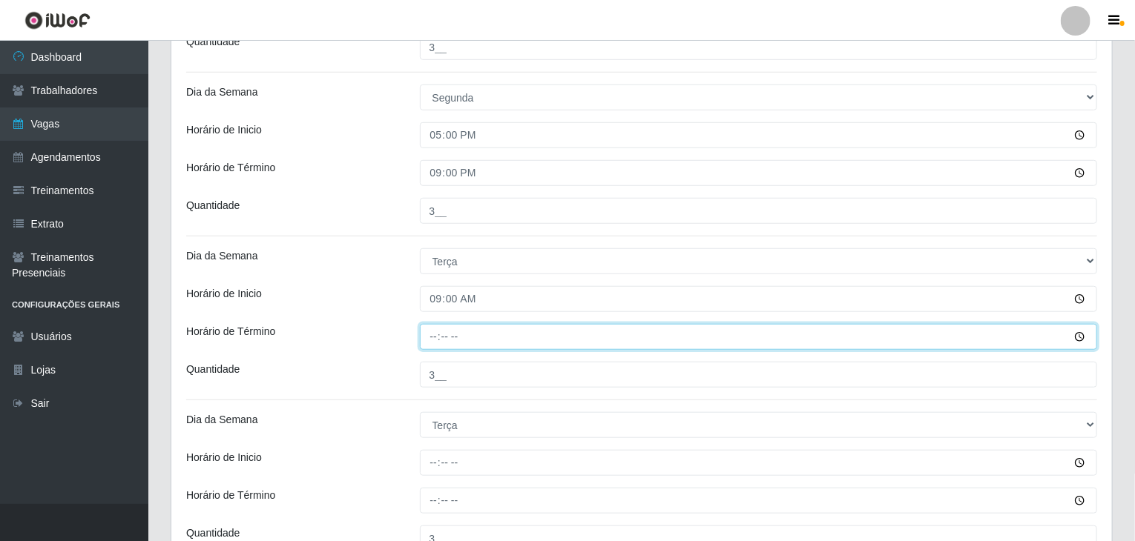
click at [432, 334] on input "Horário de Término" at bounding box center [759, 337] width 678 height 26
type input "13:00"
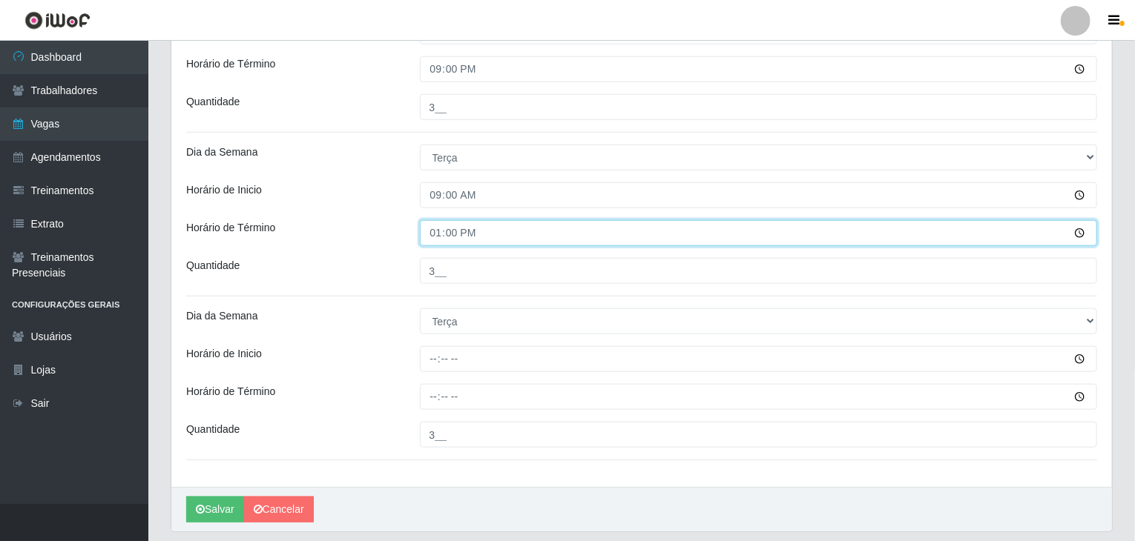
scroll to position [617, 0]
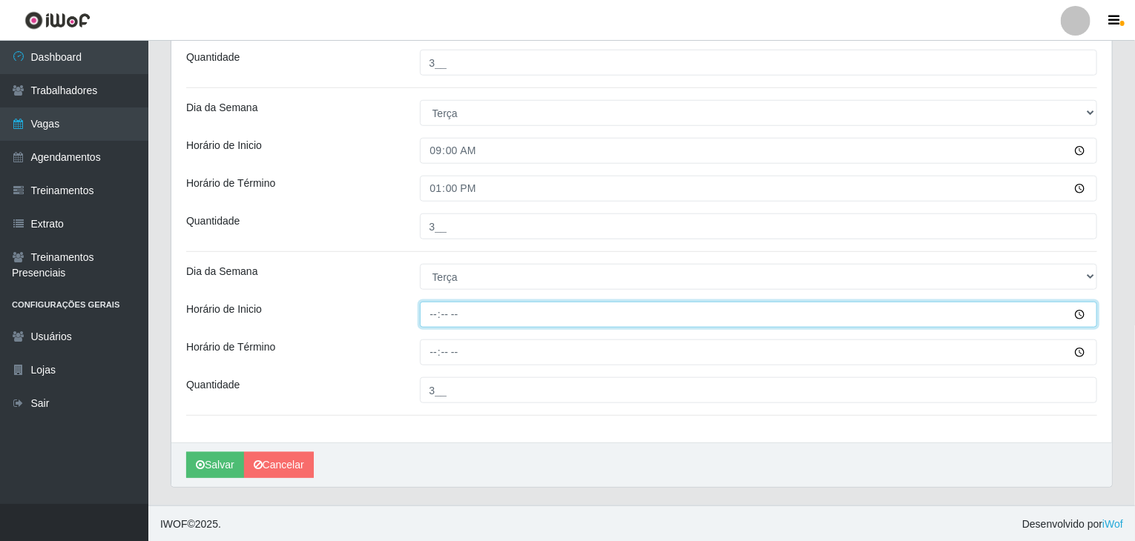
click at [433, 314] on input "Horário de Inicio" at bounding box center [759, 315] width 678 height 26
type input "17:00"
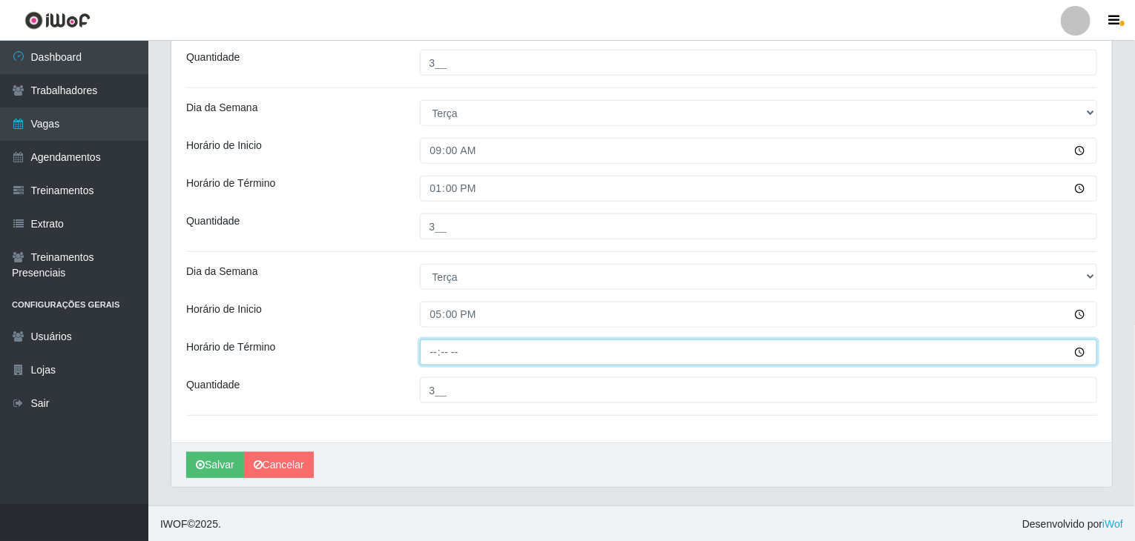
click at [442, 340] on input "Horário de Término" at bounding box center [759, 353] width 678 height 26
type input "21:00"
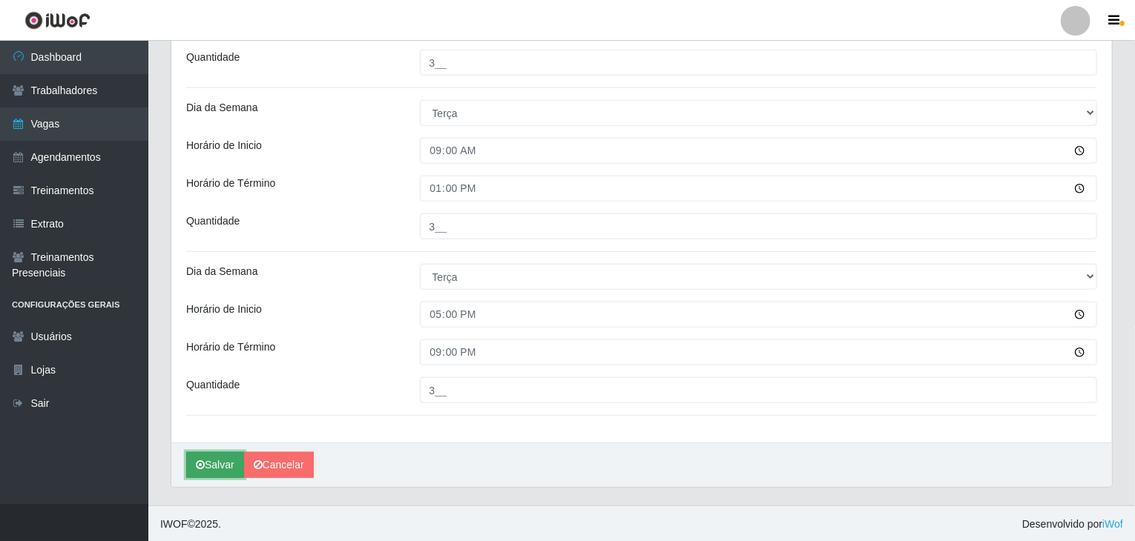
click at [205, 463] on button "Salvar" at bounding box center [215, 465] width 58 height 26
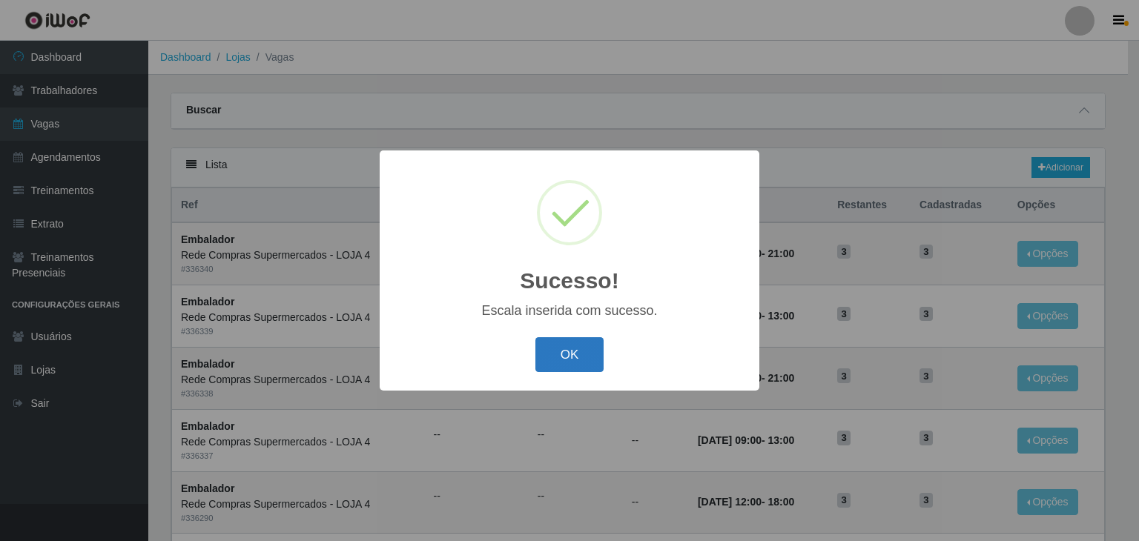
click at [563, 356] on button "OK" at bounding box center [569, 354] width 69 height 35
